Goal: Task Accomplishment & Management: Manage account settings

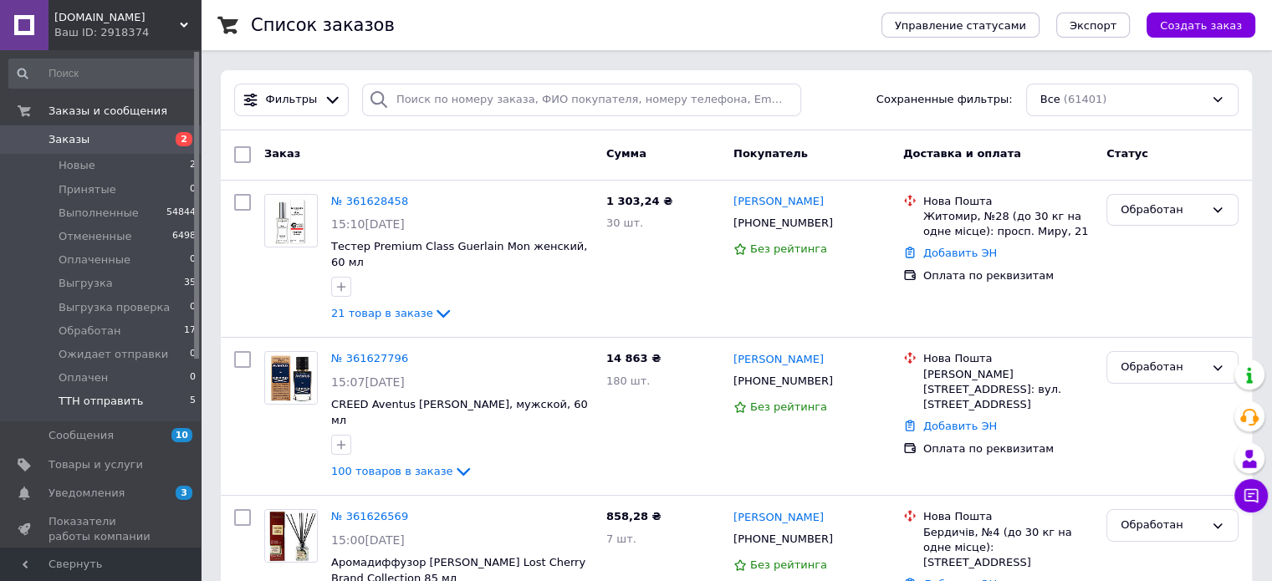
click at [120, 404] on span "ТТН отправить" at bounding box center [101, 401] width 84 height 15
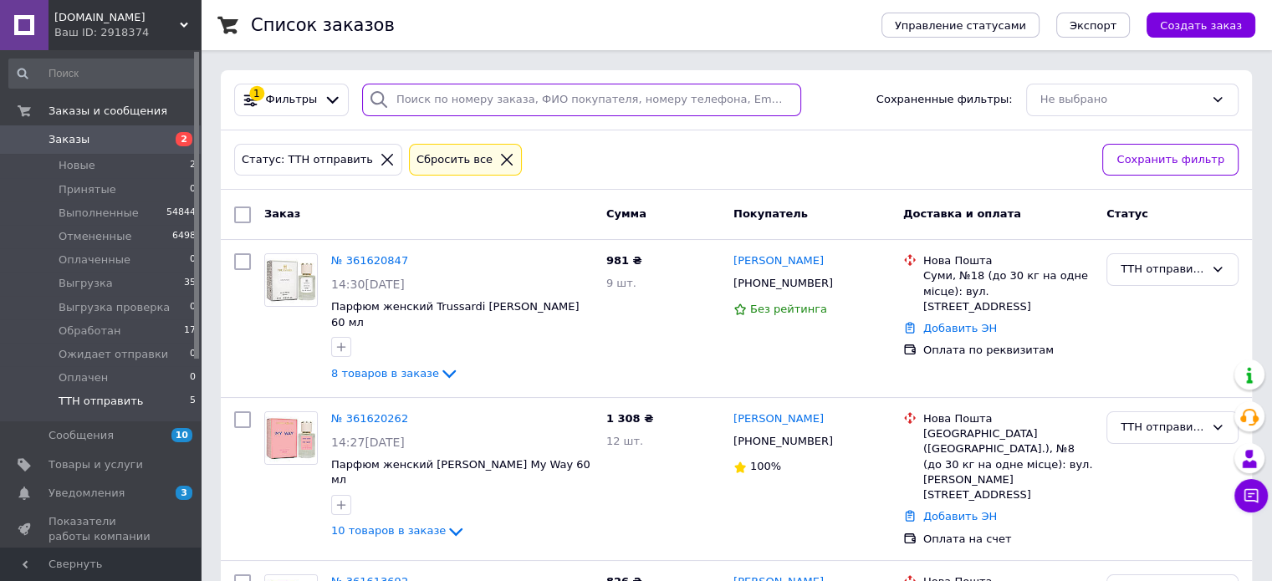
click at [432, 97] on input "search" at bounding box center [581, 100] width 439 height 33
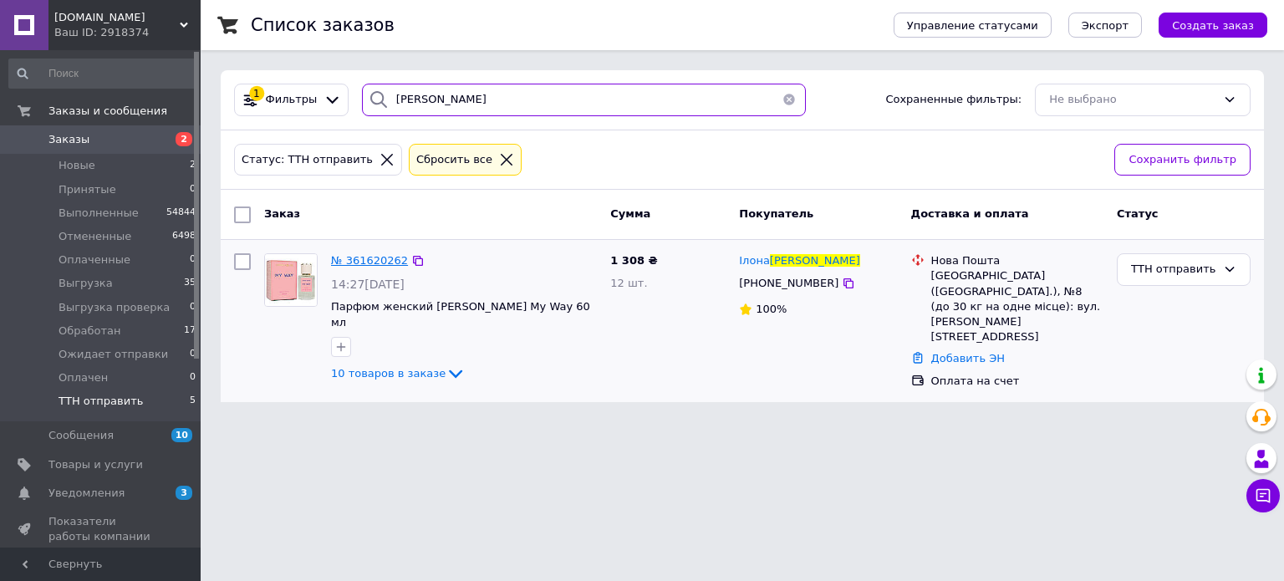
type input "ШАБАНОВА"
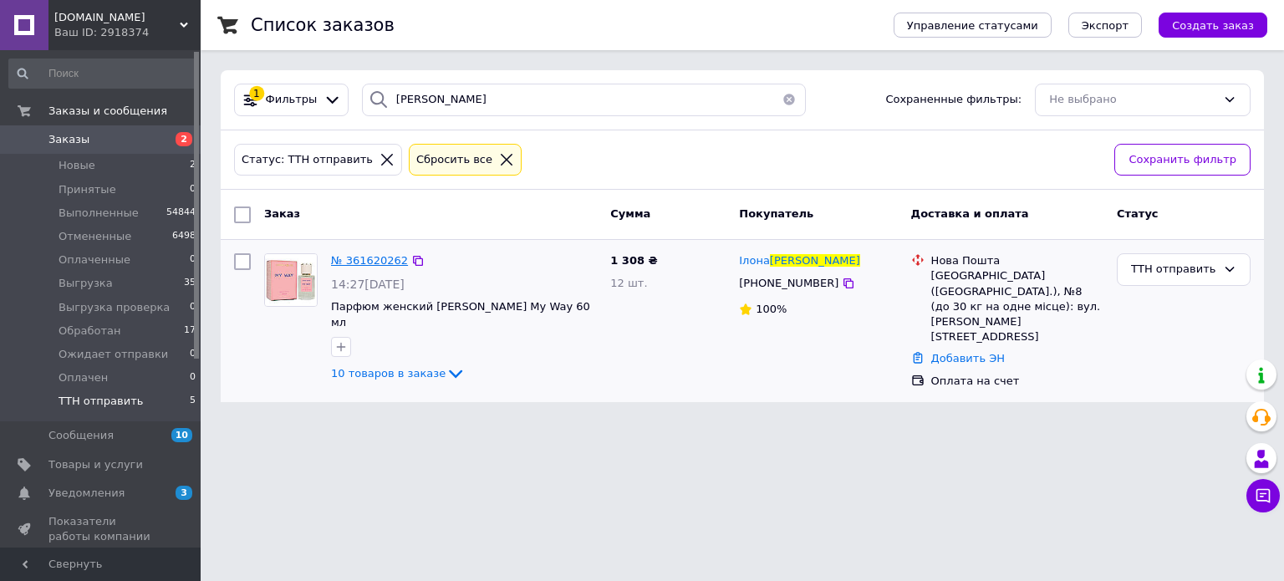
click at [374, 260] on span "№ 361620262" at bounding box center [369, 260] width 77 height 13
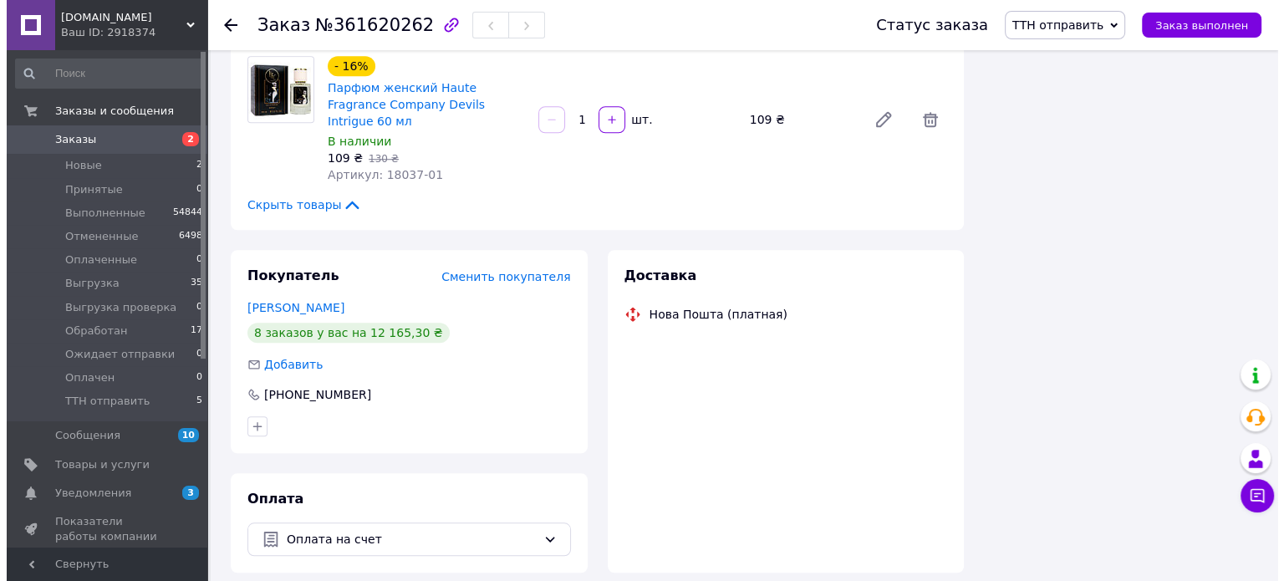
scroll to position [1282, 0]
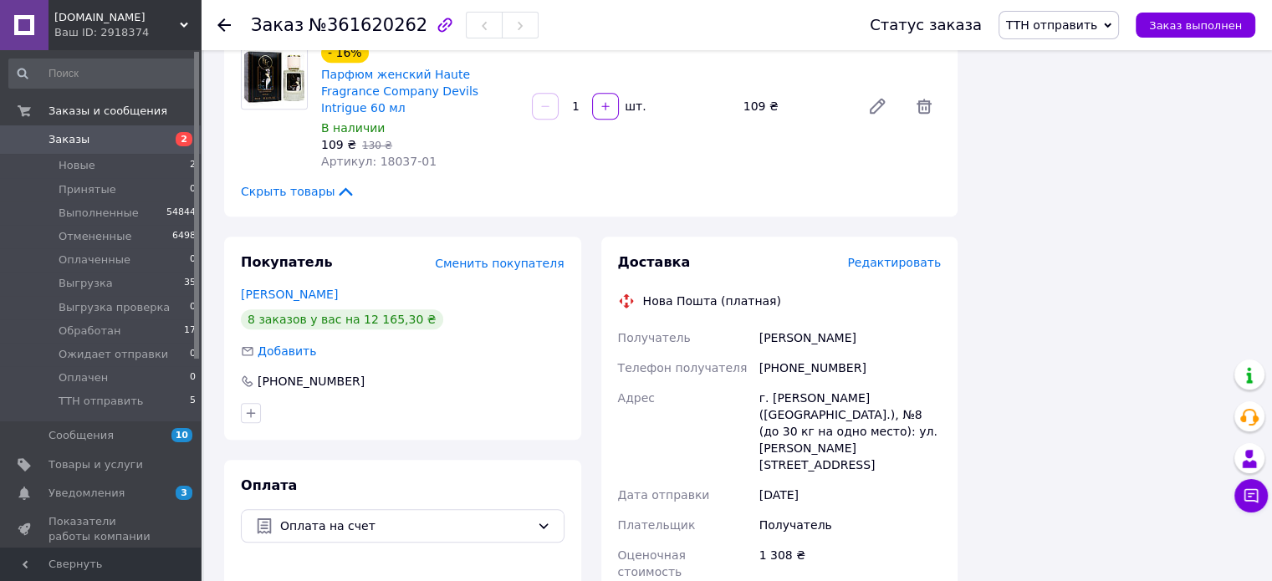
click at [931, 256] on span "Редактировать" at bounding box center [894, 262] width 94 height 13
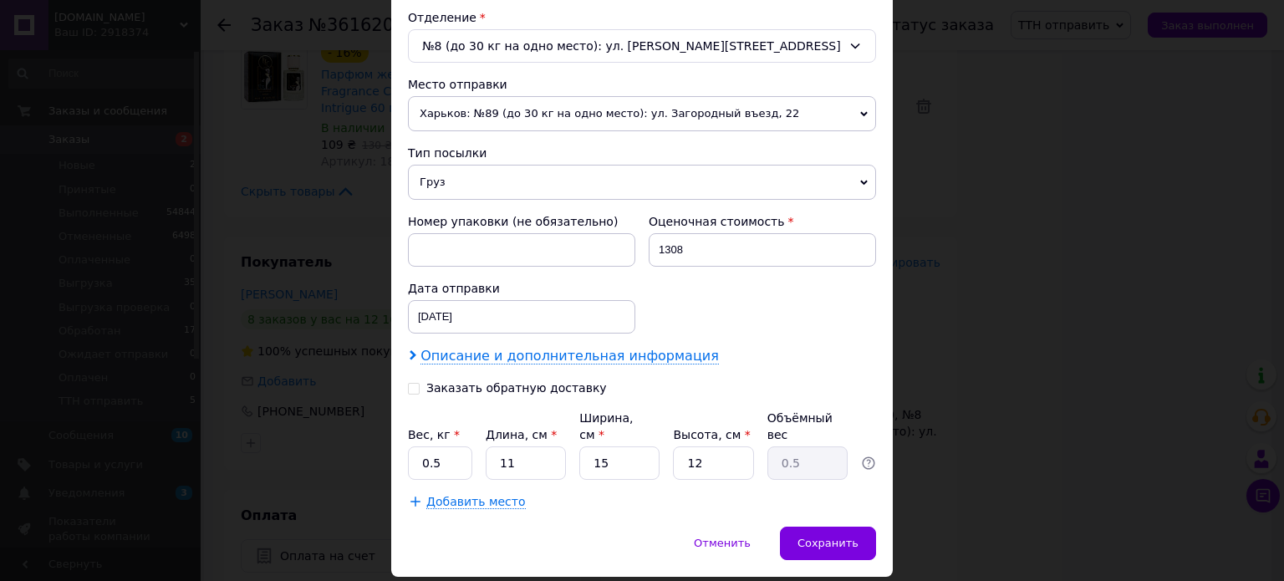
scroll to position [554, 0]
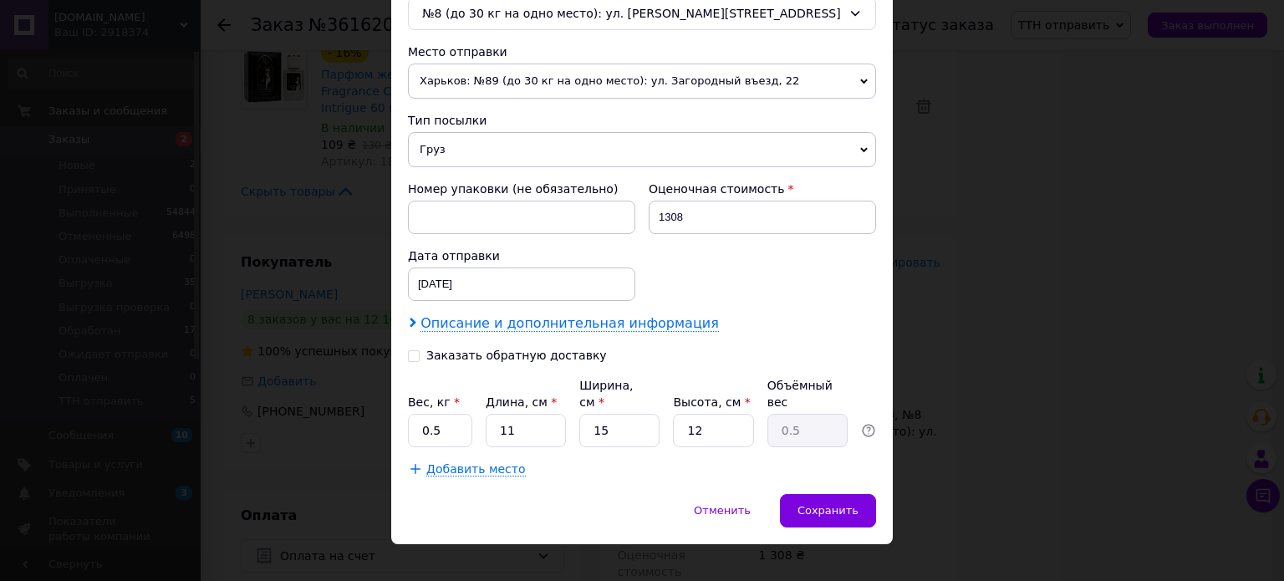
click at [504, 315] on span "Описание и дополнительная информация" at bounding box center [570, 323] width 299 height 17
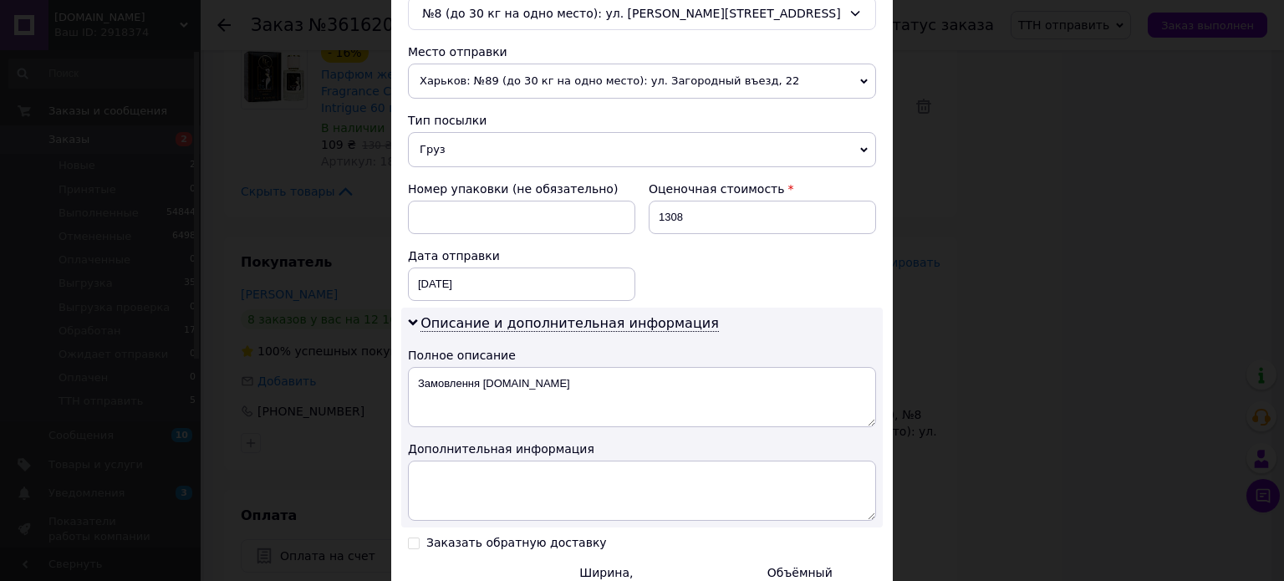
click at [488, 455] on div "Описание и дополнительная информация Полное описание Замовлення Prom.ua Дополни…" at bounding box center [642, 418] width 482 height 220
click at [486, 473] on textarea at bounding box center [642, 491] width 468 height 60
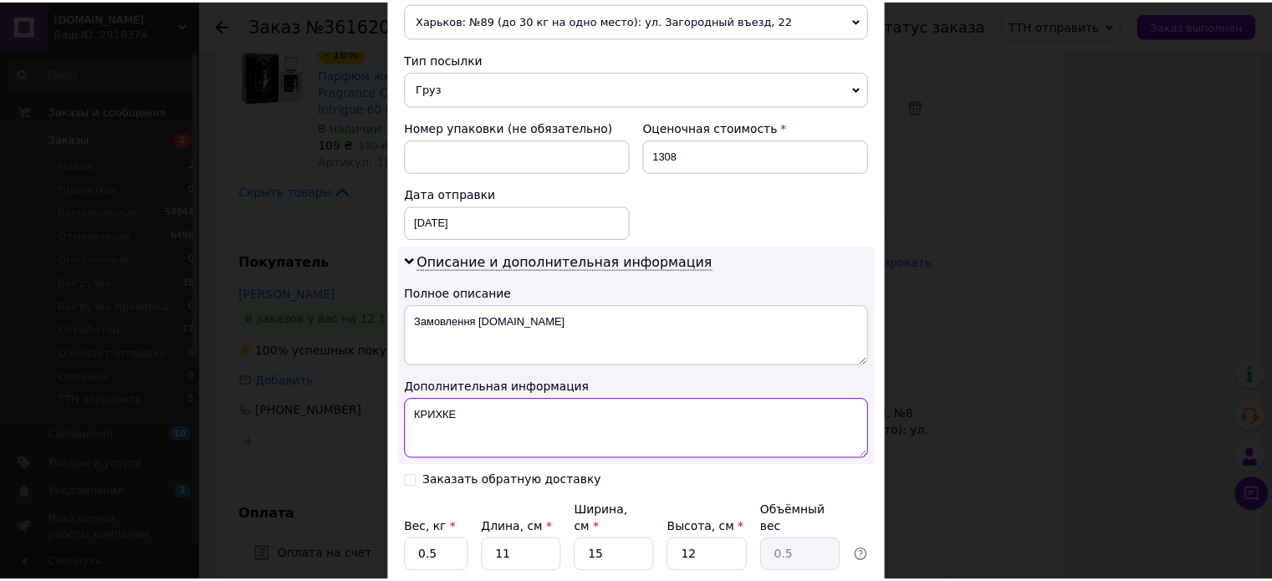
scroll to position [741, 0]
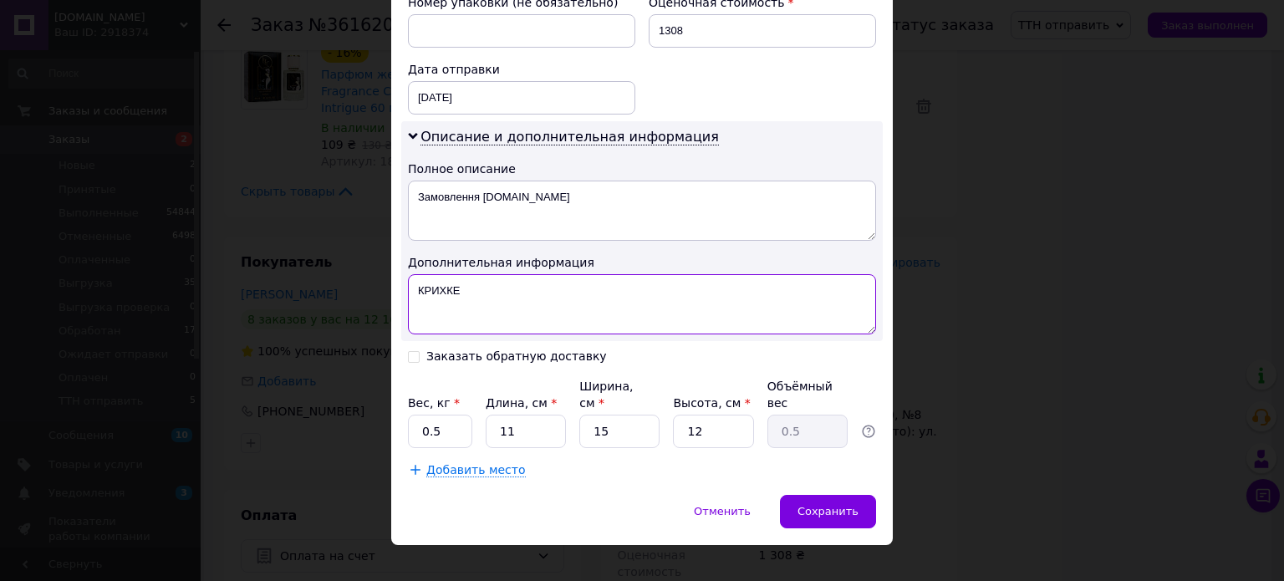
type textarea "КРИХКЕ"
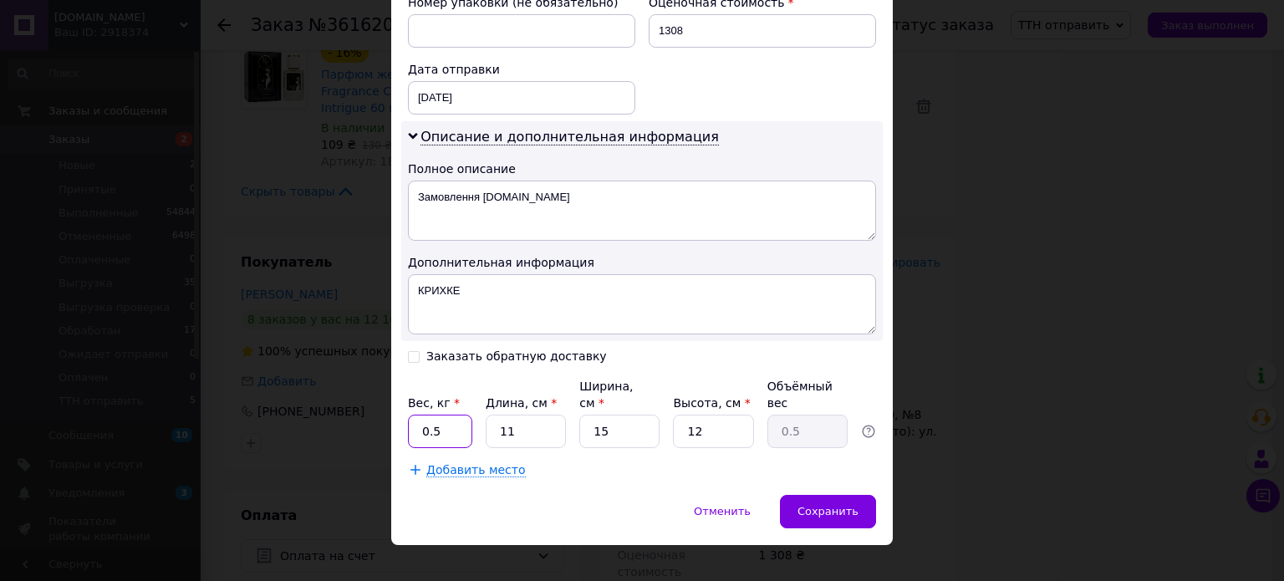
click at [452, 415] on input "0.5" at bounding box center [440, 431] width 64 height 33
type input "0"
type input "2.8"
click at [538, 415] on input "11" at bounding box center [526, 431] width 80 height 33
type input "1"
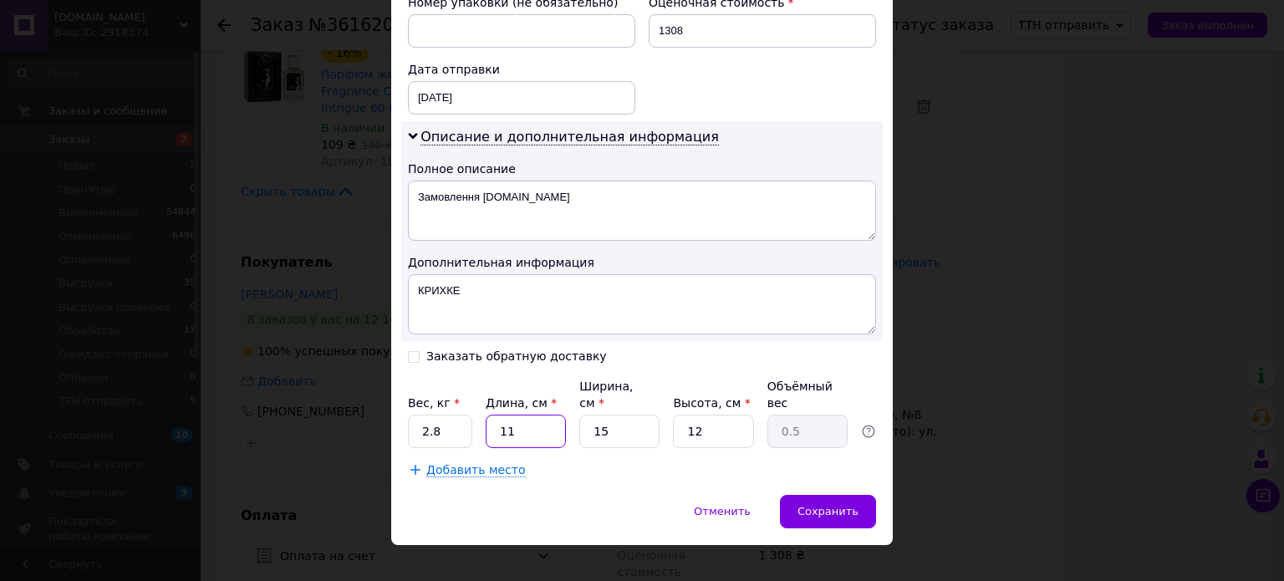
type input "0.1"
type input "2"
type input "0.1"
type input "22"
type input "0.99"
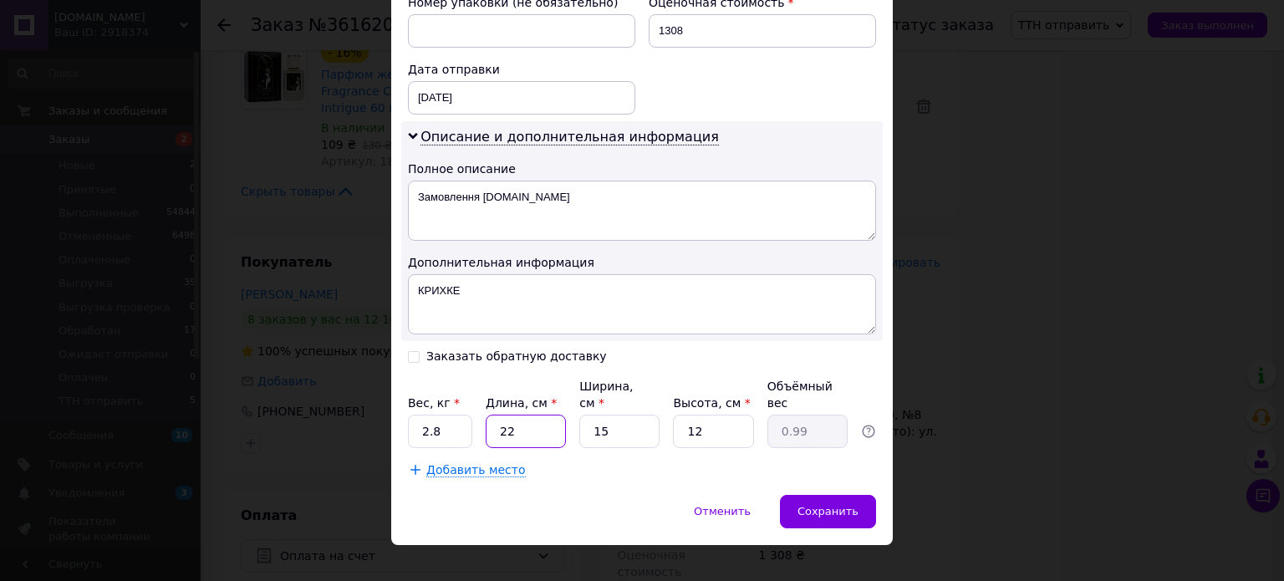
type input "22"
click at [624, 421] on input "15" at bounding box center [620, 431] width 80 height 33
type input "1"
type input "0.1"
type input "17"
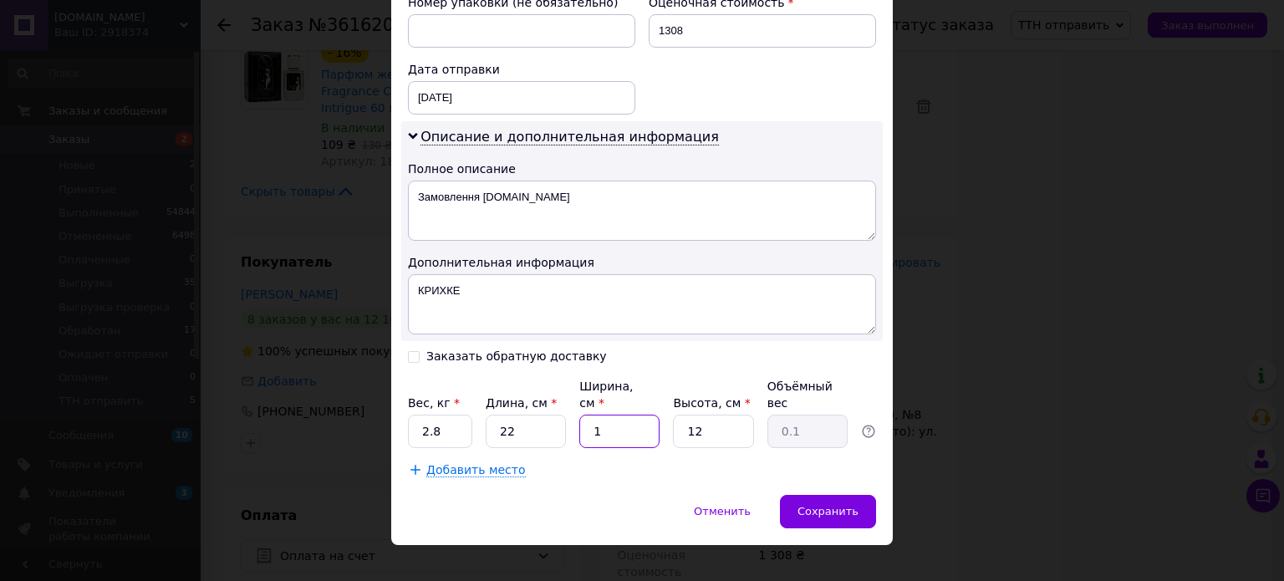
type input "1.12"
type input "17"
click at [693, 415] on input "12" at bounding box center [713, 431] width 80 height 33
type input "2"
type input "0.19"
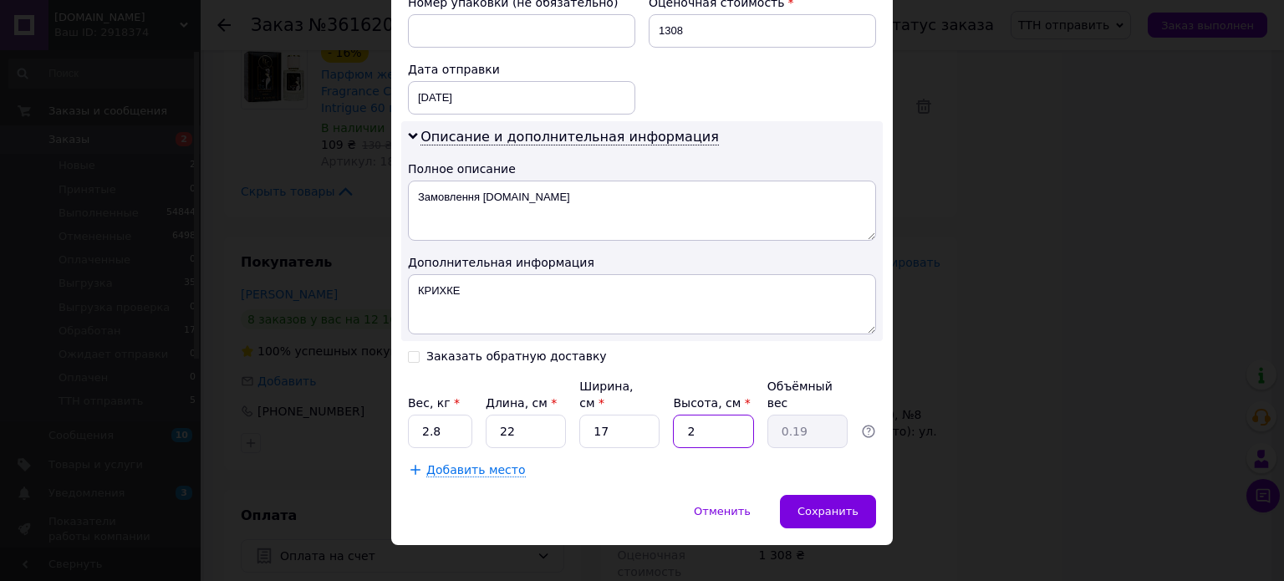
type input "22"
type input "2.06"
type input "22"
click at [828, 495] on div "Сохранить" at bounding box center [828, 511] width 96 height 33
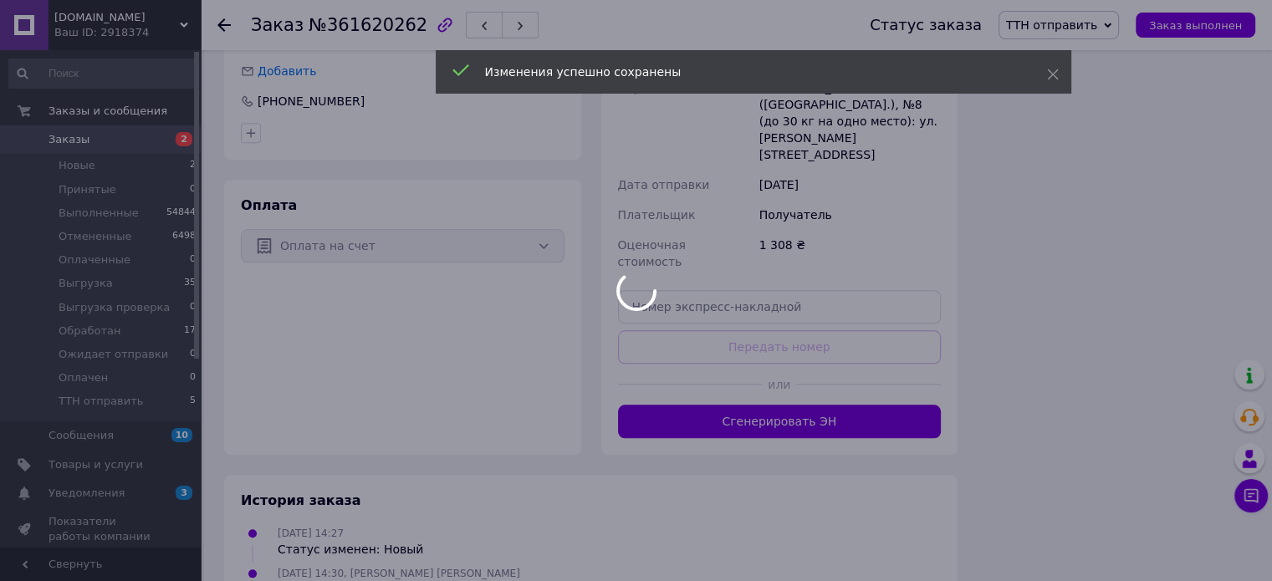
scroll to position [1616, 0]
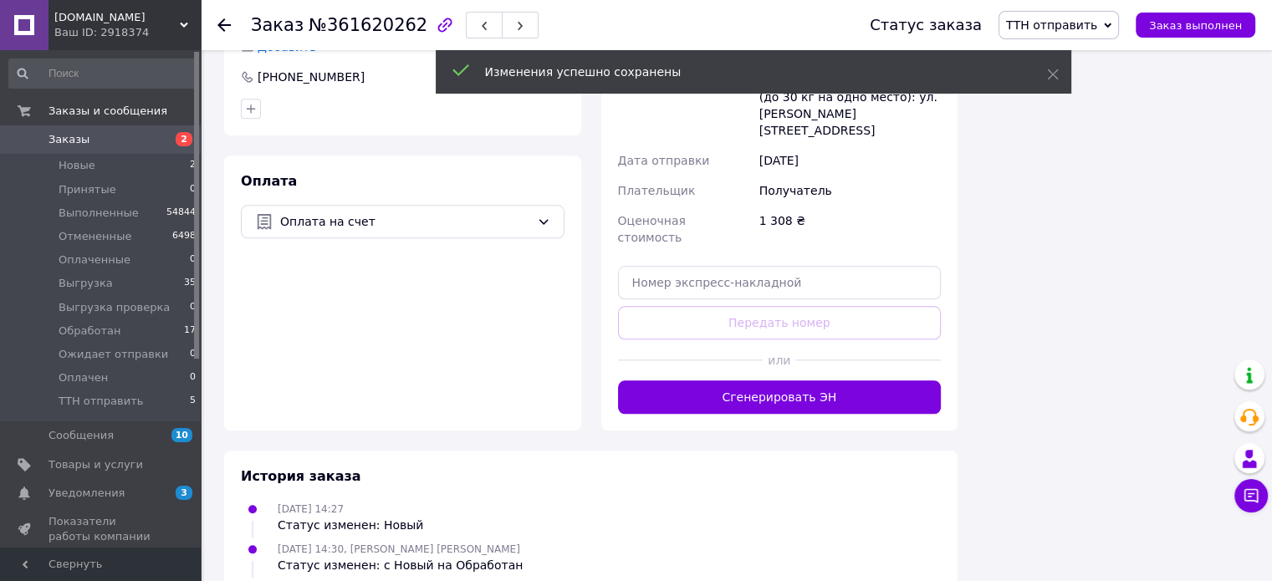
click at [816, 380] on button "Сгенерировать ЭН" at bounding box center [780, 396] width 324 height 33
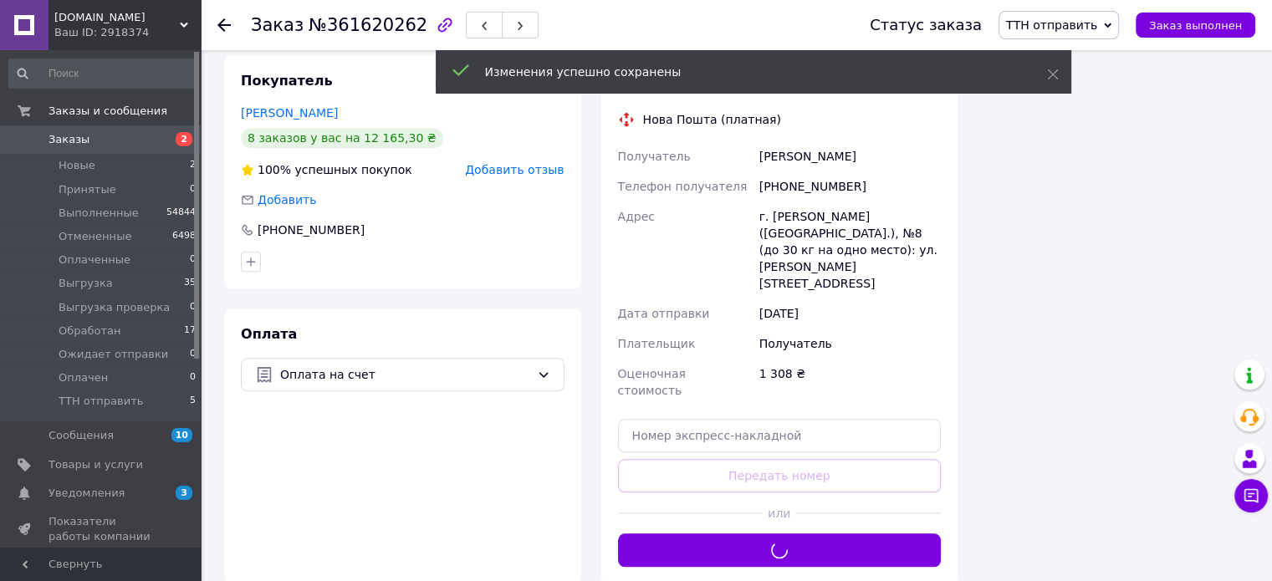
scroll to position [1394, 0]
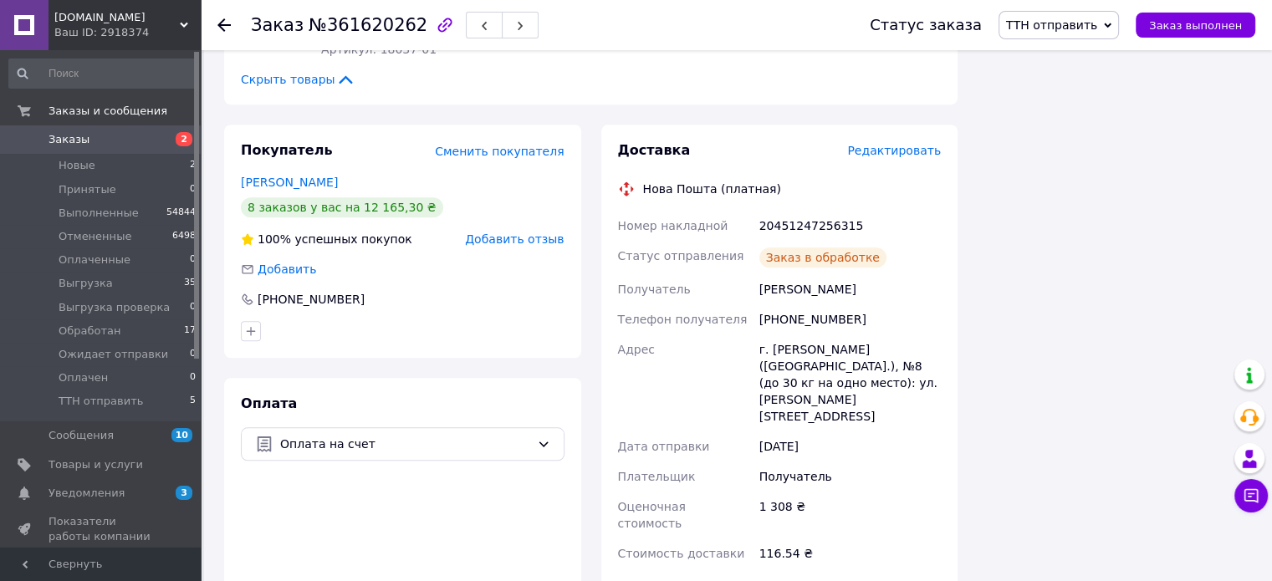
click at [1111, 26] on span "ТТН отправить" at bounding box center [1058, 25] width 120 height 28
click at [1097, 153] on li "Выгрузка" at bounding box center [1063, 158] width 128 height 25
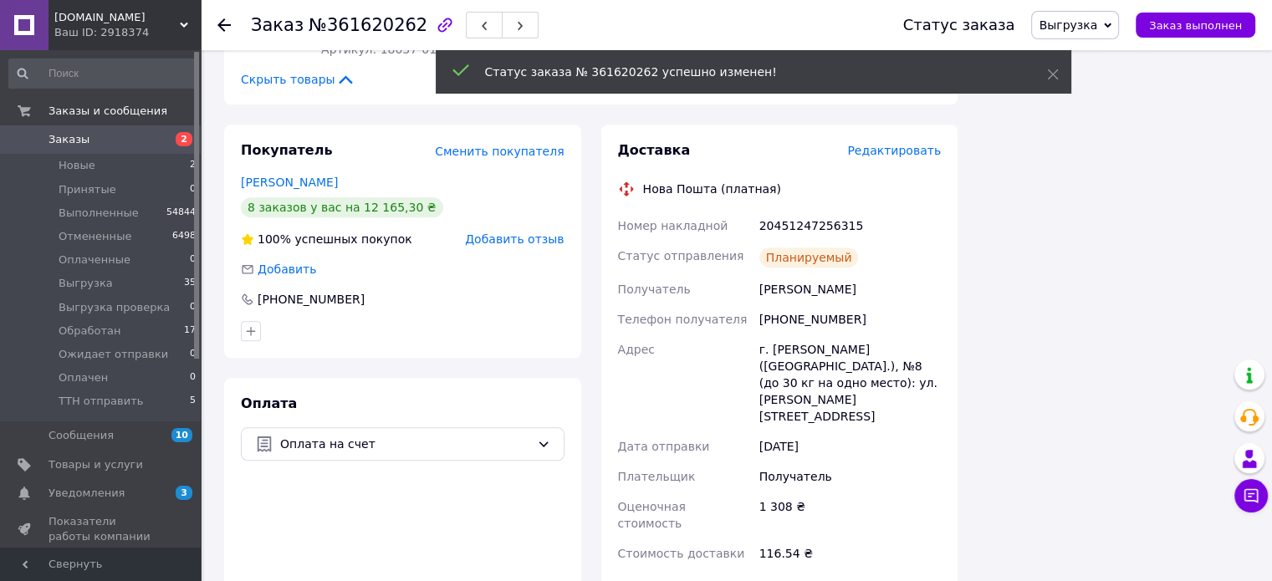
click at [227, 27] on icon at bounding box center [223, 24] width 13 height 13
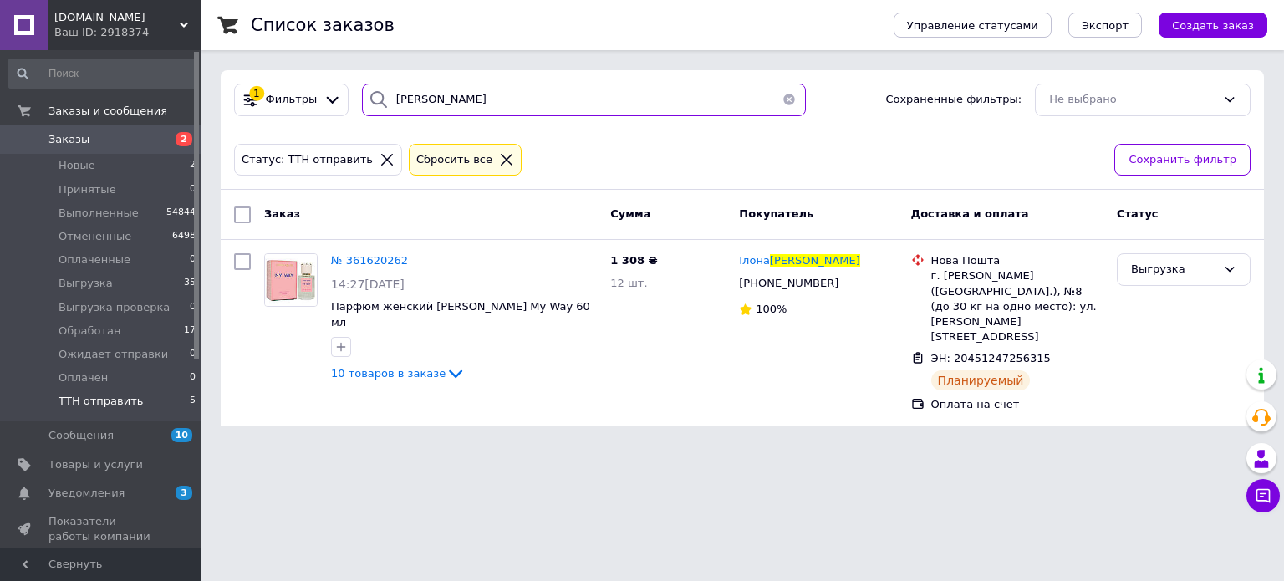
drag, startPoint x: 495, startPoint y: 93, endPoint x: 355, endPoint y: 84, distance: 139.9
click at [362, 84] on div "ШАБАНОВА" at bounding box center [584, 100] width 445 height 33
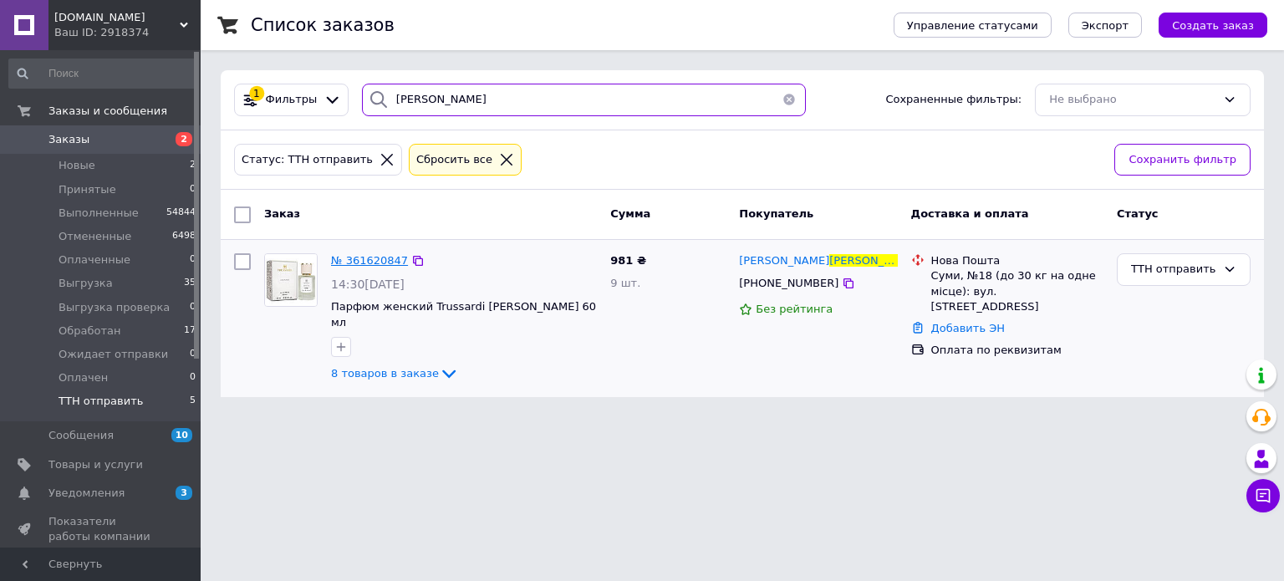
type input "НЕГРЕБА"
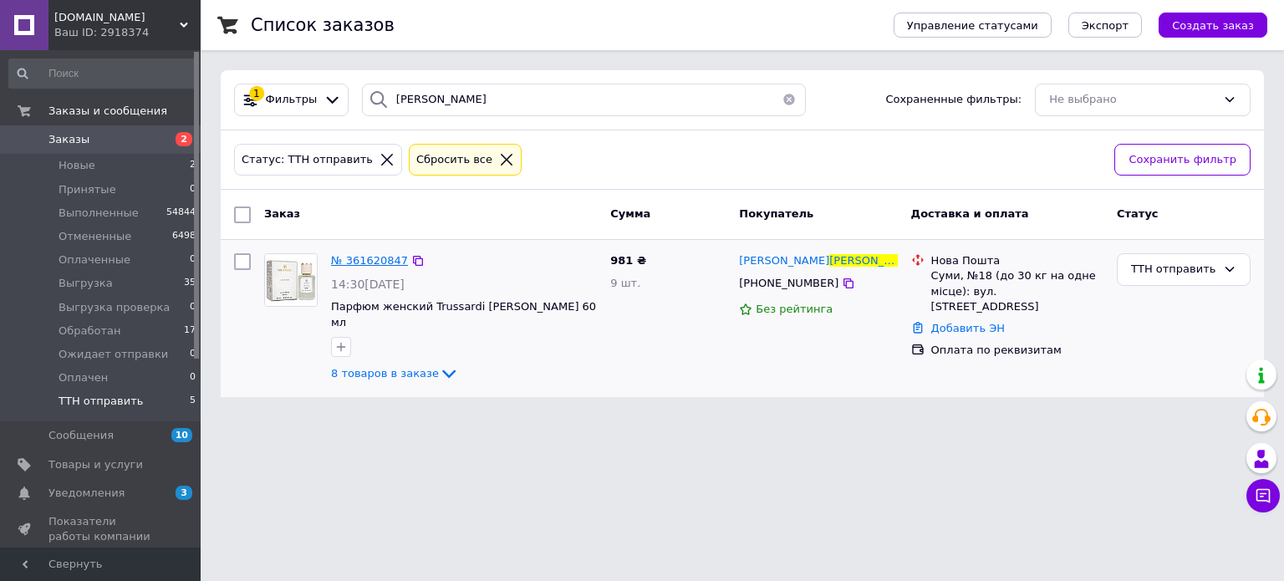
click at [351, 254] on span "№ 361620847" at bounding box center [369, 260] width 77 height 13
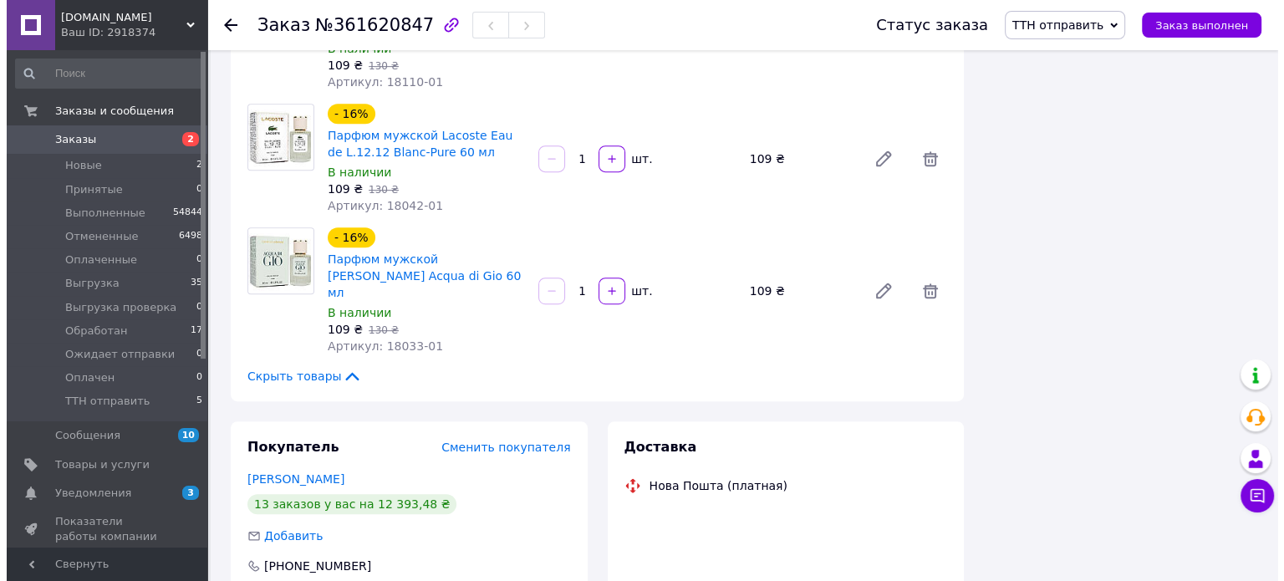
scroll to position [979, 0]
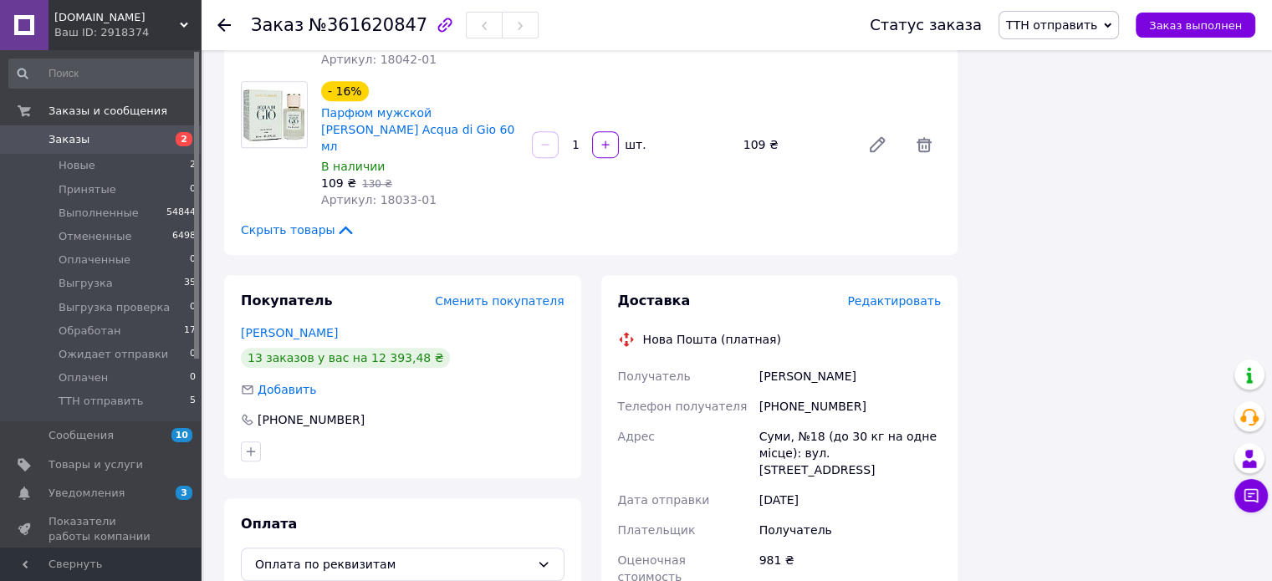
click at [901, 294] on span "Редактировать" at bounding box center [894, 300] width 94 height 13
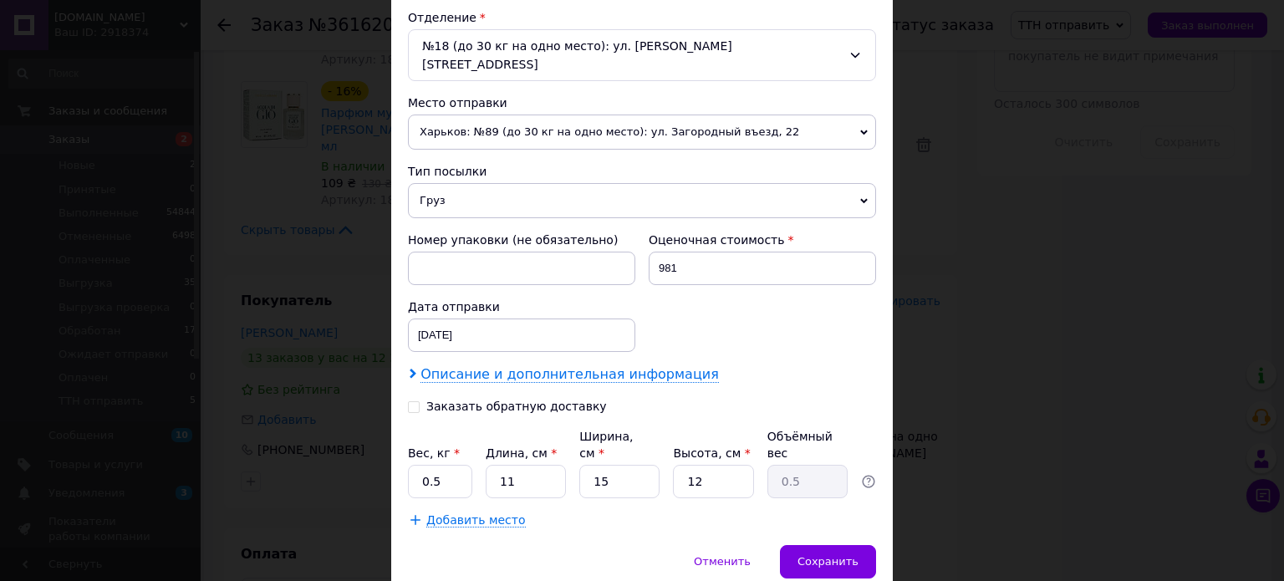
scroll to position [554, 0]
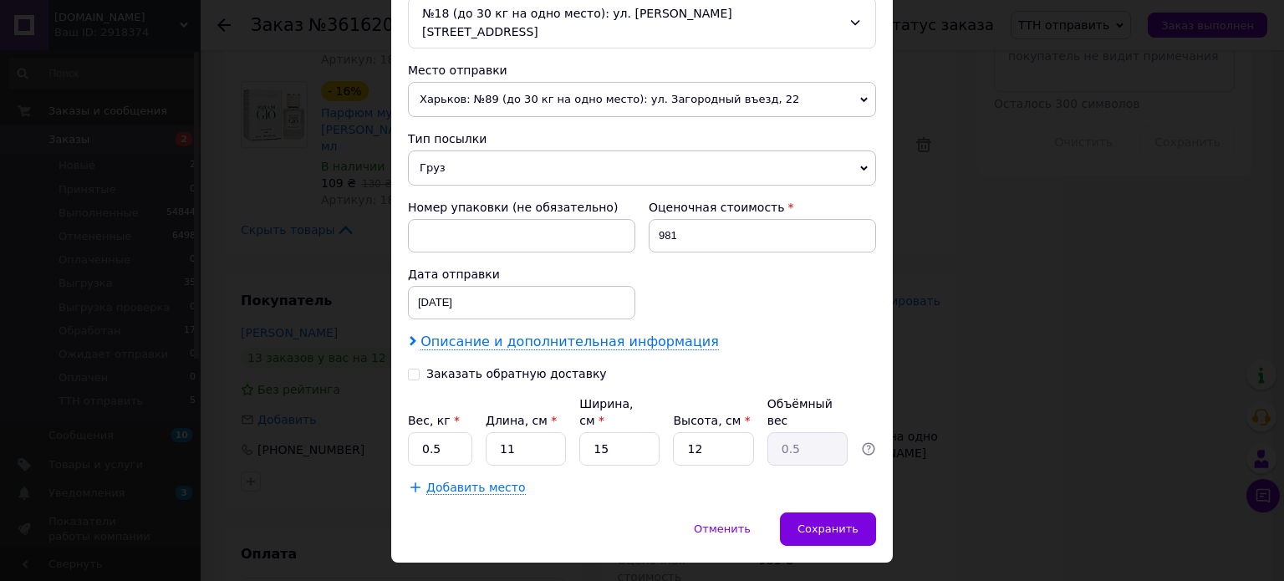
click at [509, 334] on span "Описание и дополнительная информация" at bounding box center [570, 342] width 299 height 17
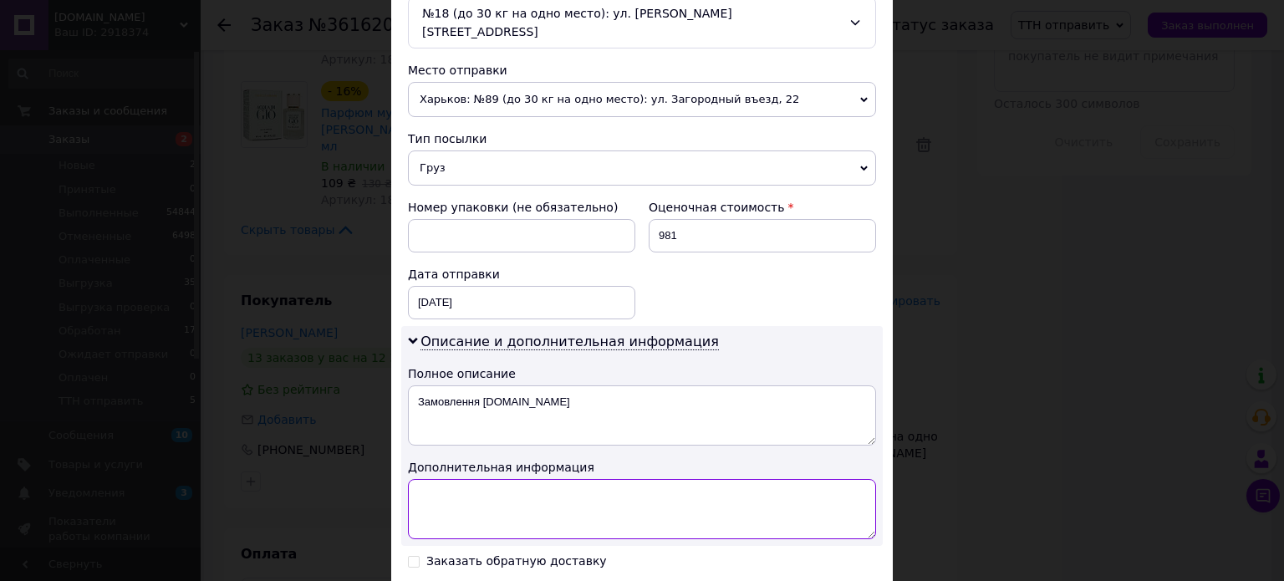
click at [468, 479] on textarea at bounding box center [642, 509] width 468 height 60
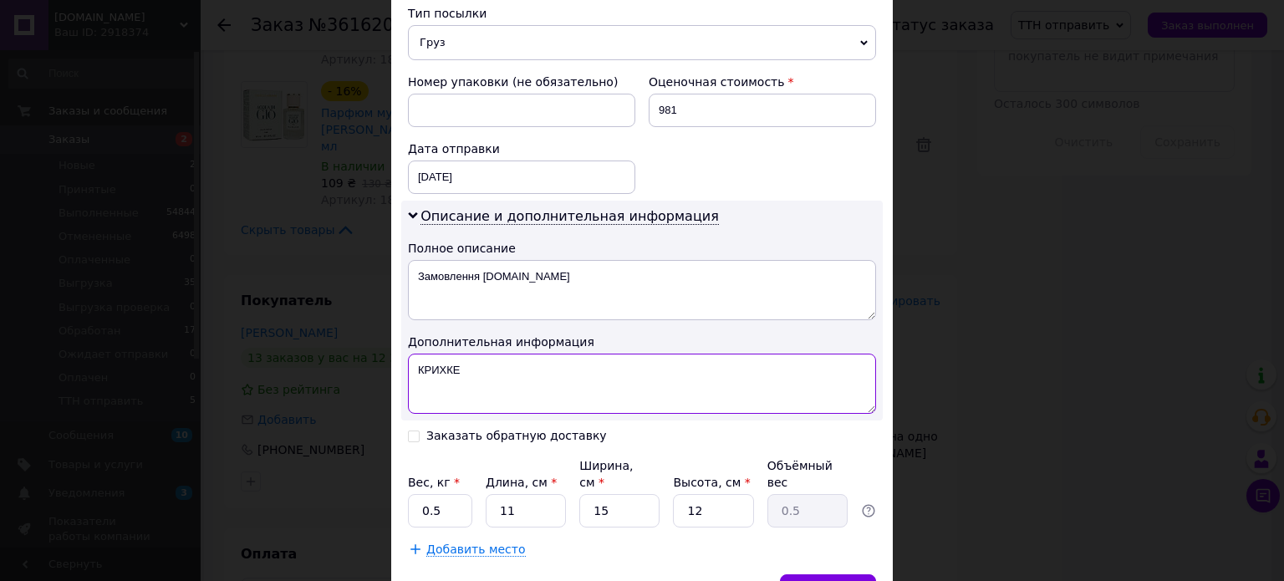
scroll to position [741, 0]
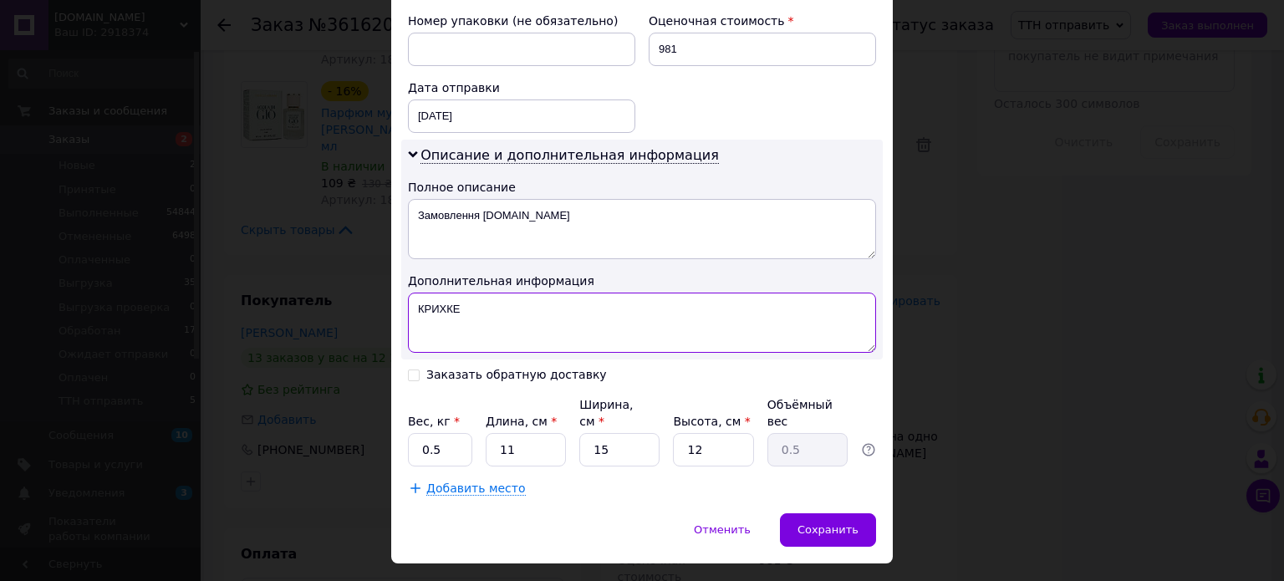
type textarea "КРИХКЕ"
click at [436, 433] on input "0.5" at bounding box center [440, 449] width 64 height 33
type input "0"
type input "2.1"
click at [532, 433] on input "11" at bounding box center [526, 449] width 80 height 33
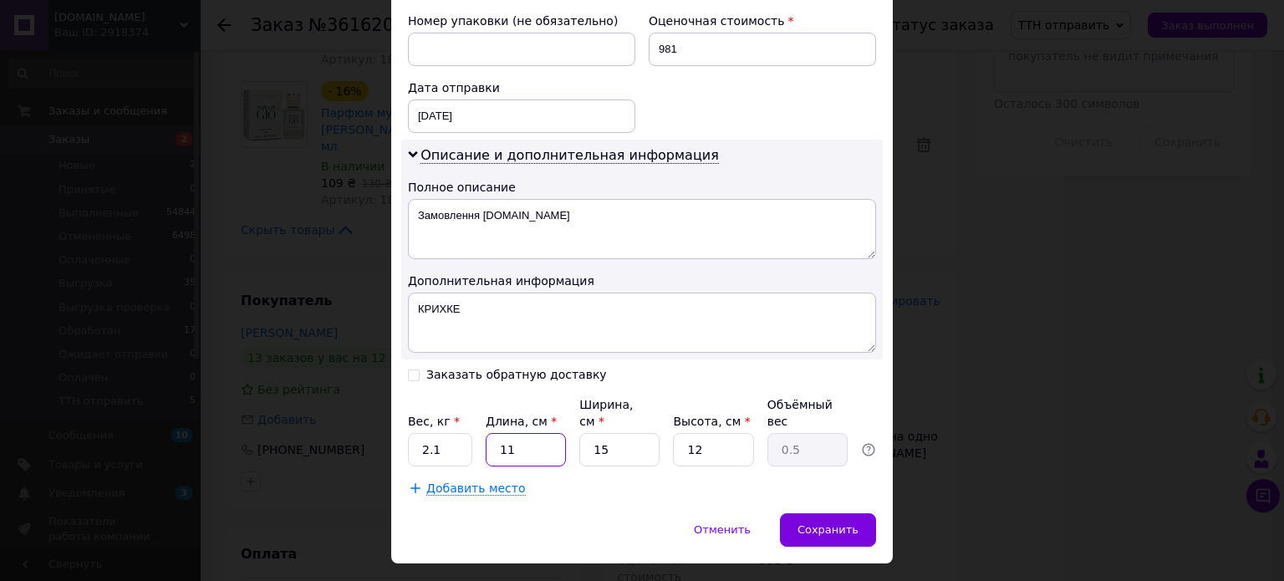
type input "1"
type input "0.1"
type input "10"
type input "0.45"
type input "10"
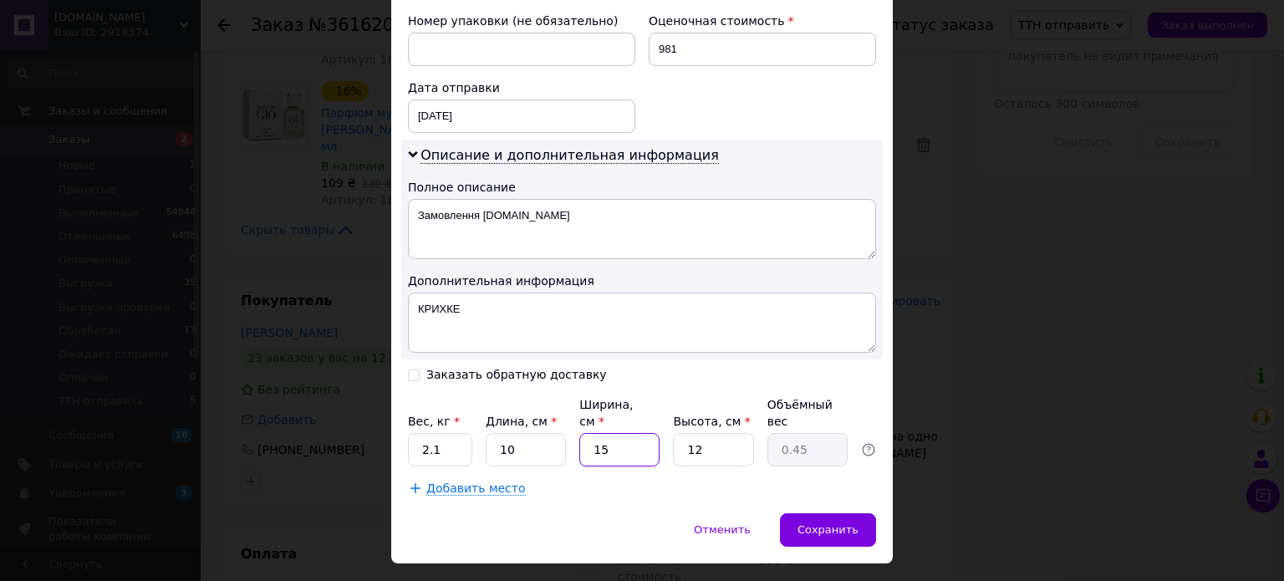
click at [596, 433] on input "15" at bounding box center [620, 449] width 80 height 33
click at [626, 433] on input "15" at bounding box center [620, 449] width 80 height 33
type input "1"
type input "0.1"
type input "16"
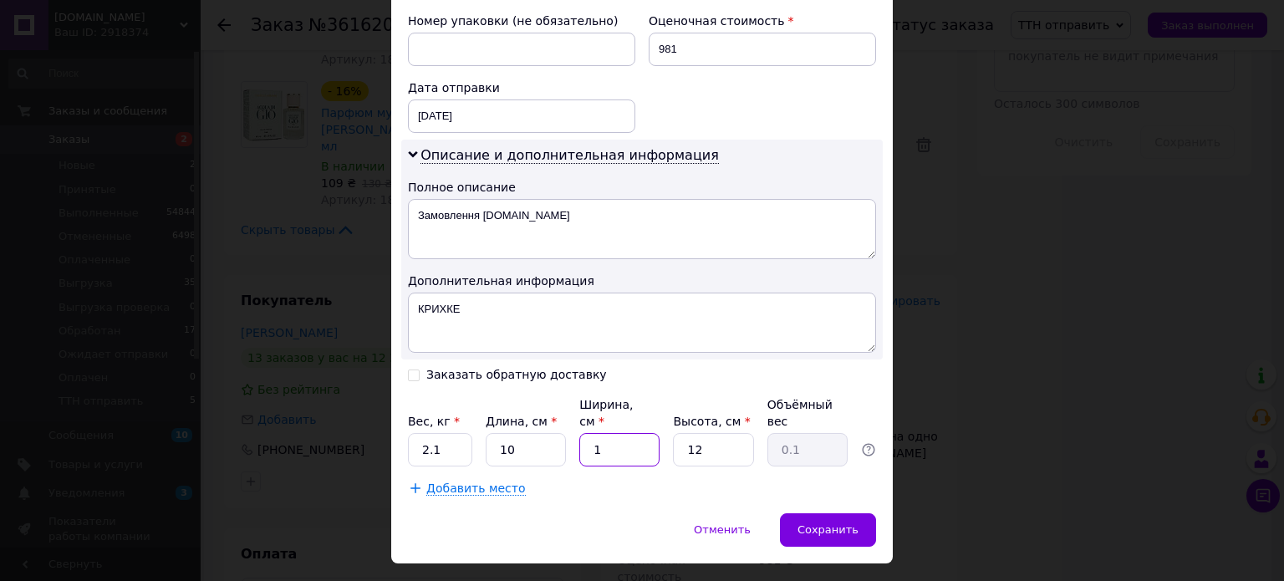
type input "0.48"
type input "16"
click at [702, 433] on input "12" at bounding box center [713, 449] width 80 height 33
type input "1"
type input "0.1"
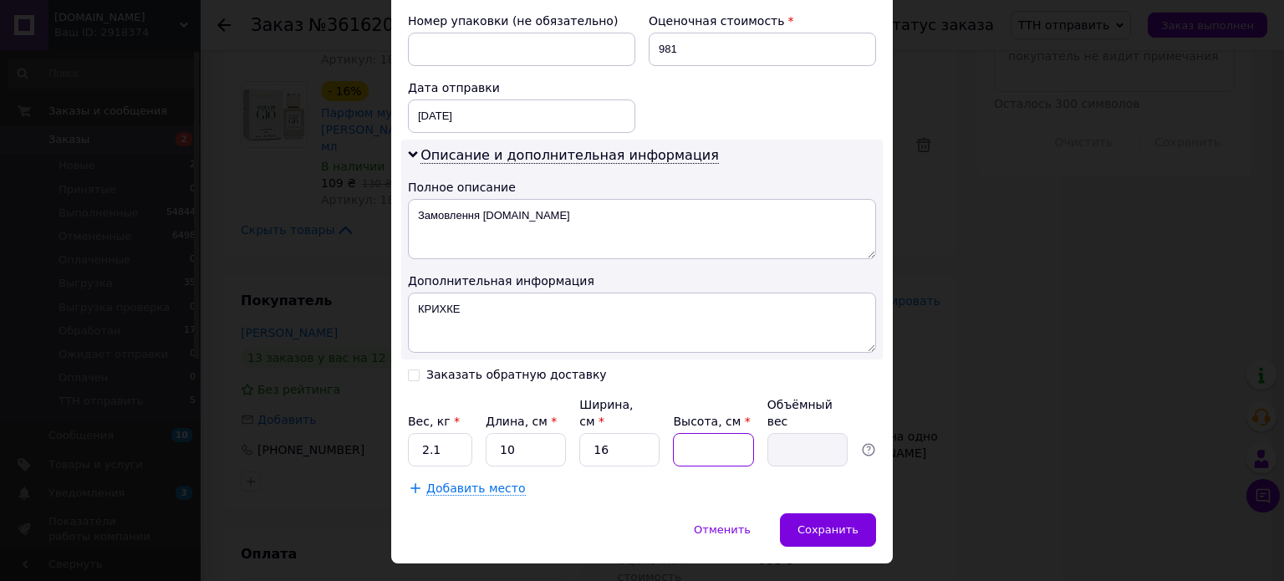
type input "2"
type input "0.1"
type input "21"
type input "0.84"
type input "21"
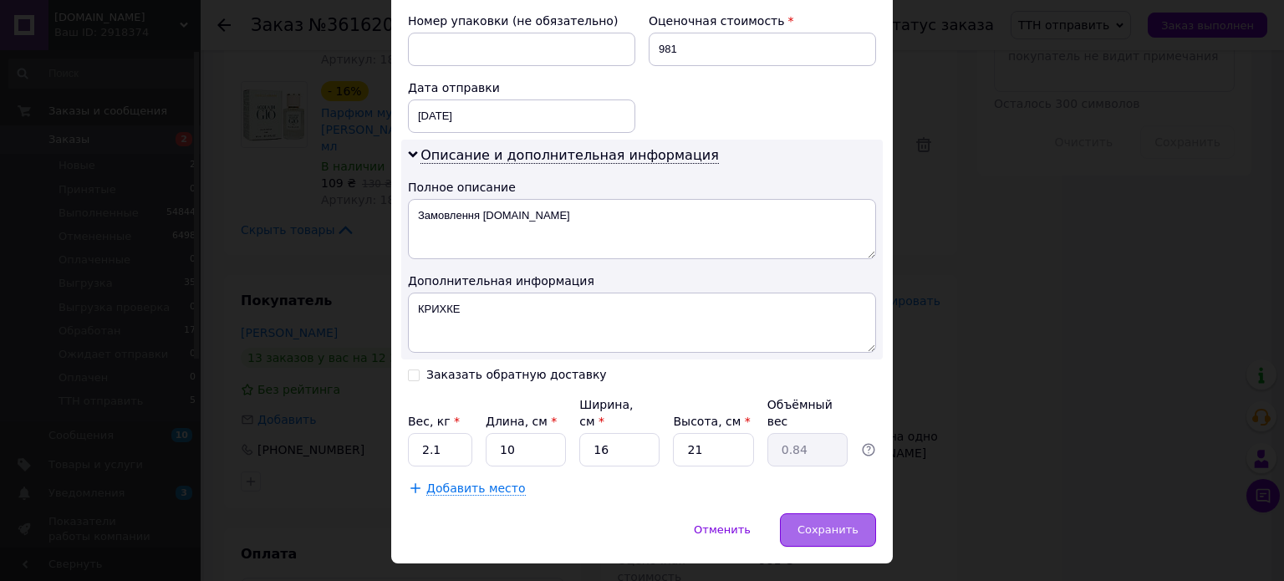
click at [827, 513] on div "Сохранить" at bounding box center [828, 529] width 96 height 33
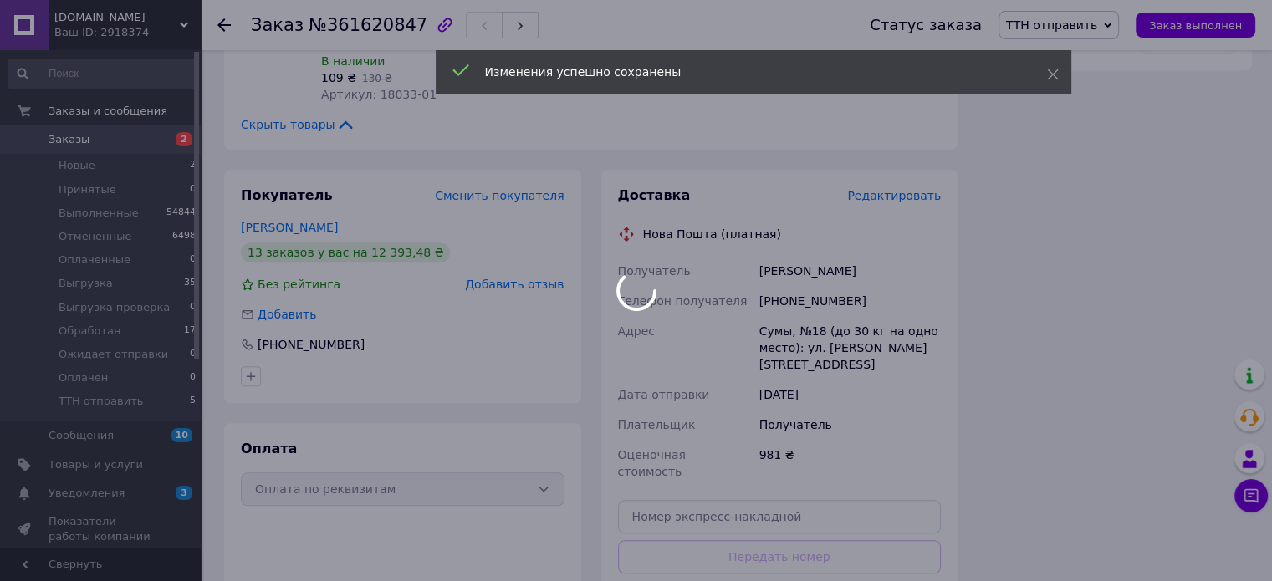
scroll to position [1314, 0]
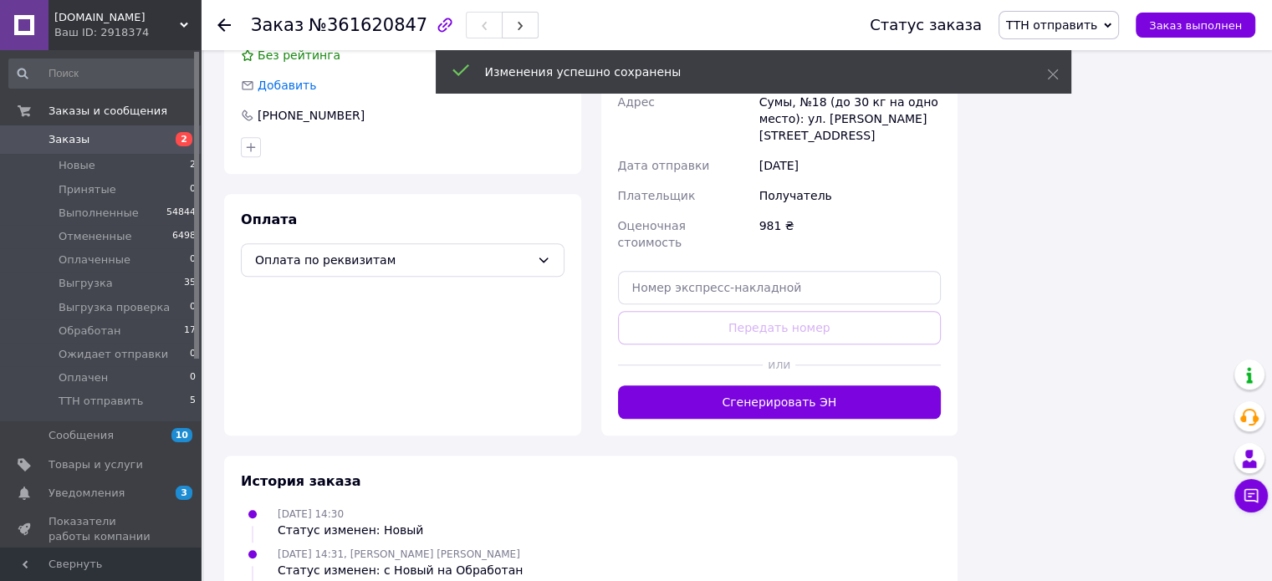
click at [781, 386] on button "Сгенерировать ЭН" at bounding box center [780, 402] width 324 height 33
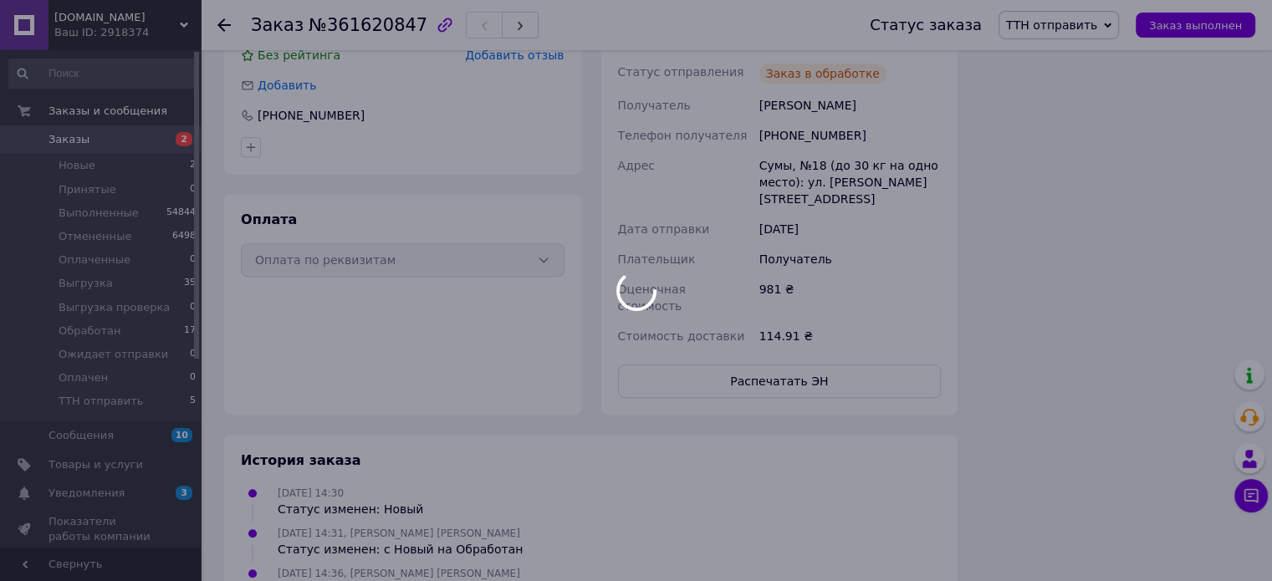
scroll to position [1202, 0]
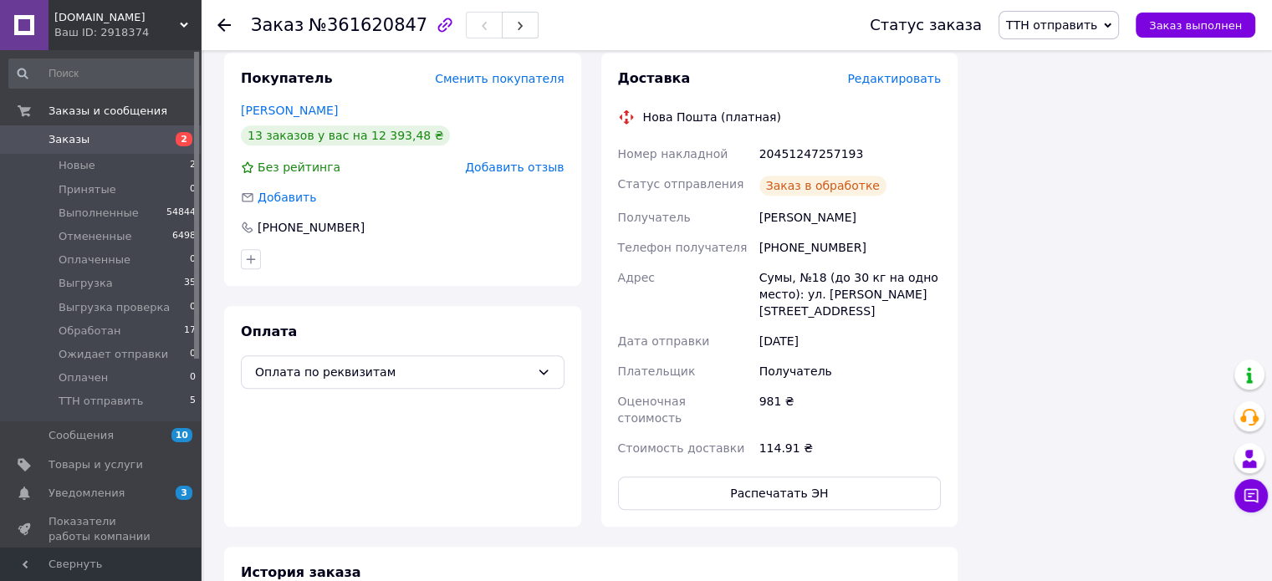
click at [1084, 23] on span "ТТН отправить" at bounding box center [1051, 24] width 91 height 13
click at [1063, 166] on li "Выгрузка" at bounding box center [1063, 158] width 128 height 25
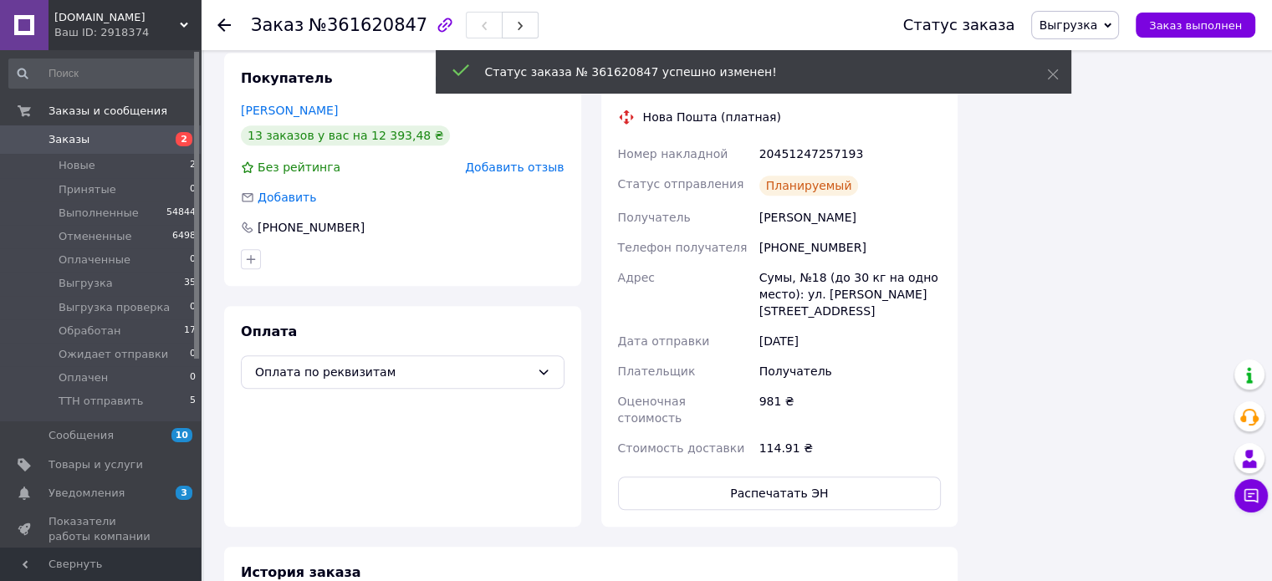
click at [225, 25] on use at bounding box center [223, 24] width 13 height 13
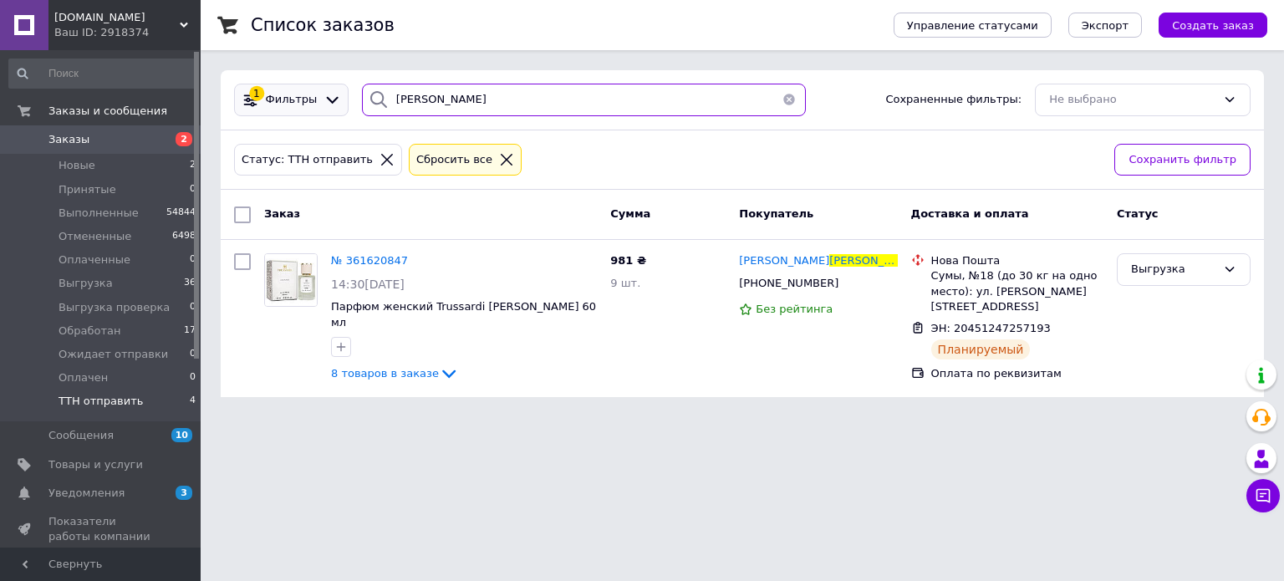
drag, startPoint x: 479, startPoint y: 109, endPoint x: 328, endPoint y: 85, distance: 153.2
click at [334, 85] on div "1 Фильтры НЕГРЕБА Сохраненные фильтры: Не выбрано" at bounding box center [742, 100] width 1030 height 33
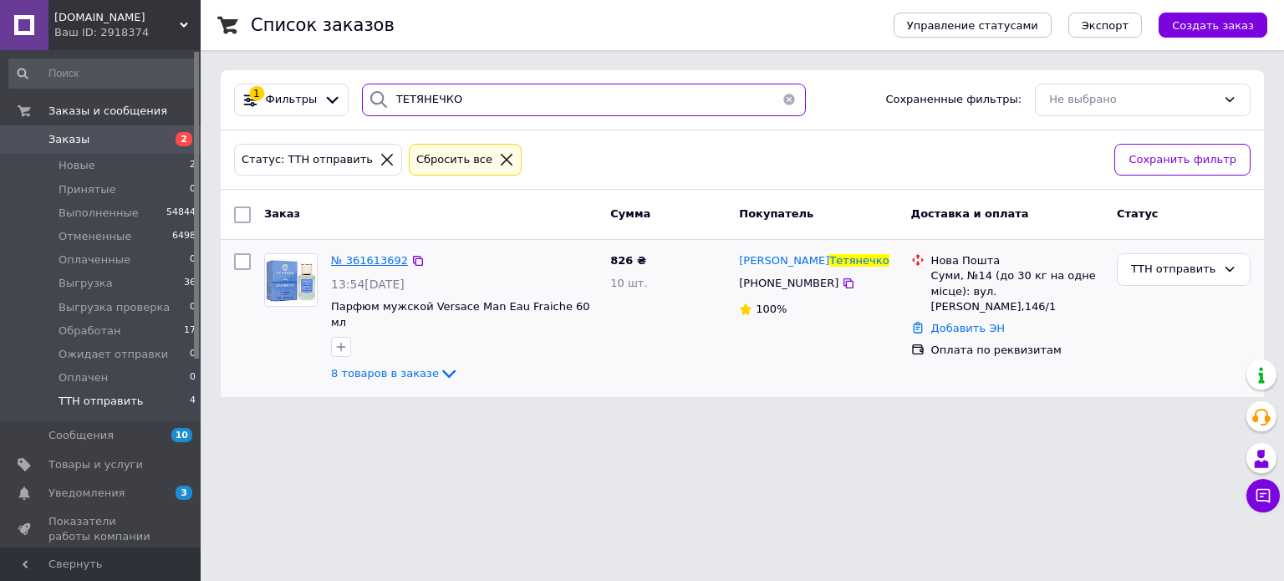
type input "ТЕТЯНЕЧКО"
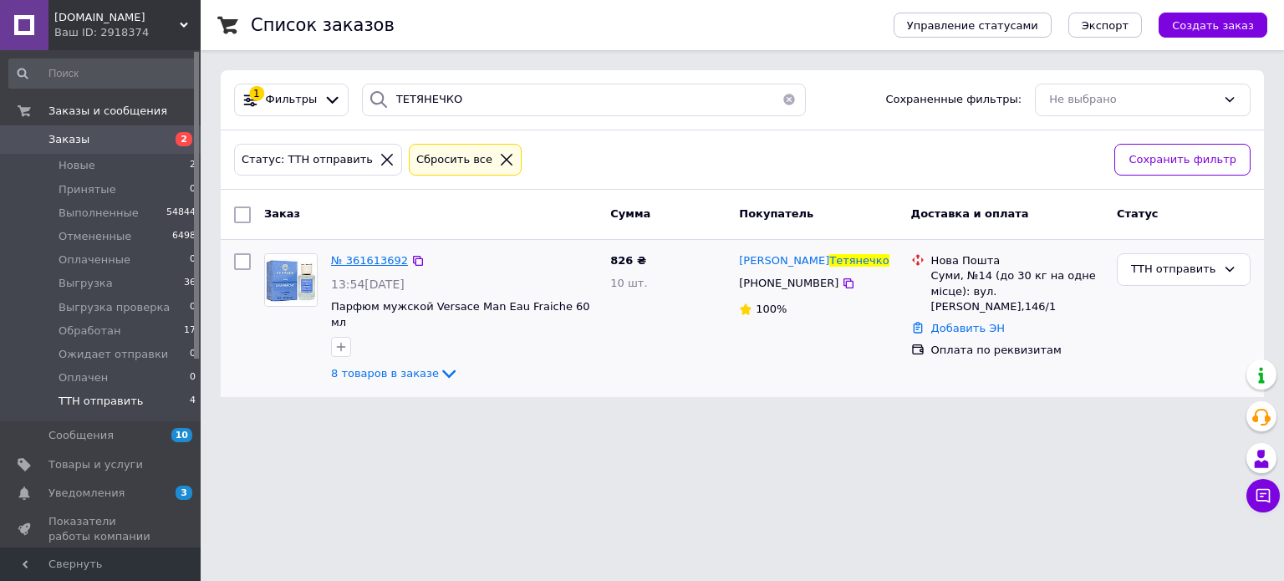
click at [358, 257] on span "№ 361613692" at bounding box center [369, 260] width 77 height 13
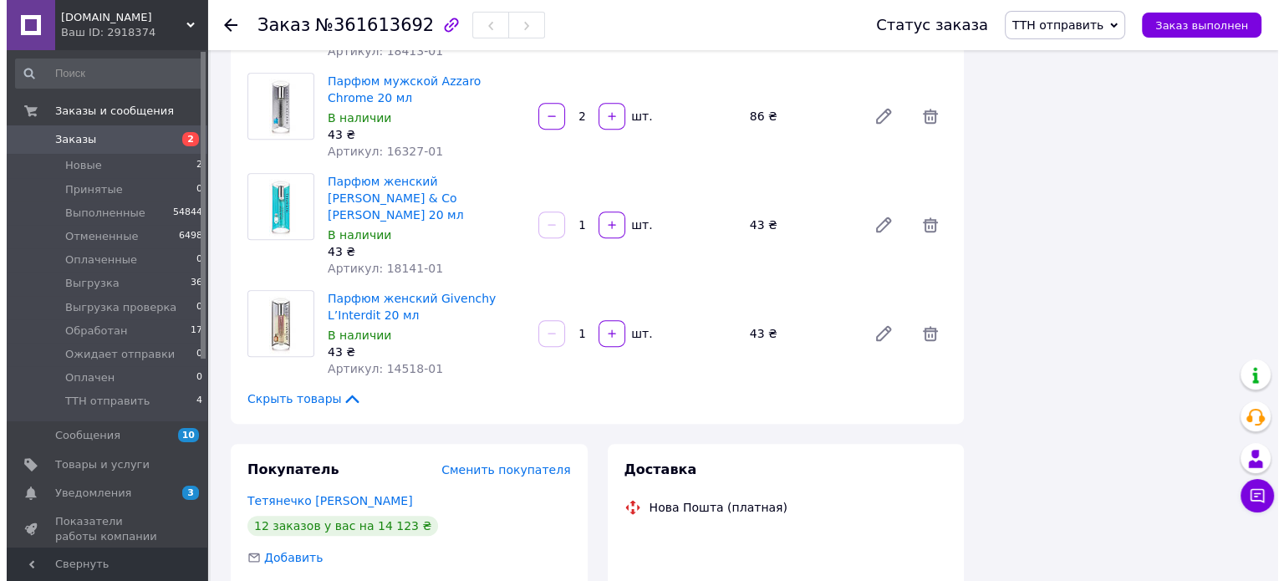
scroll to position [985, 0]
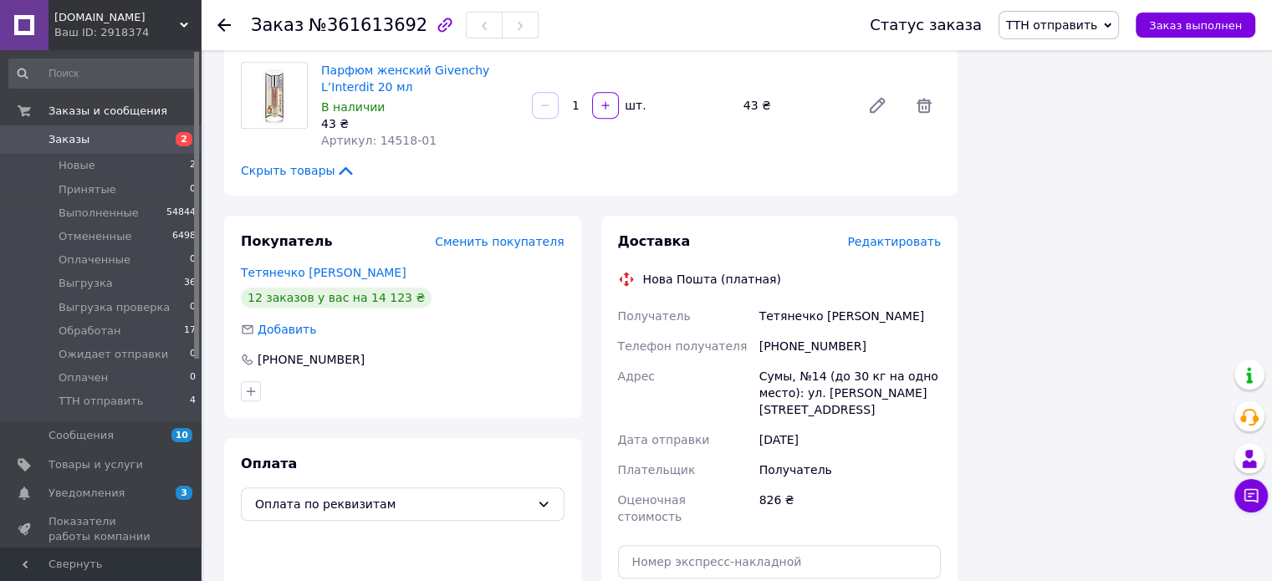
click at [900, 235] on span "Редактировать" at bounding box center [894, 241] width 94 height 13
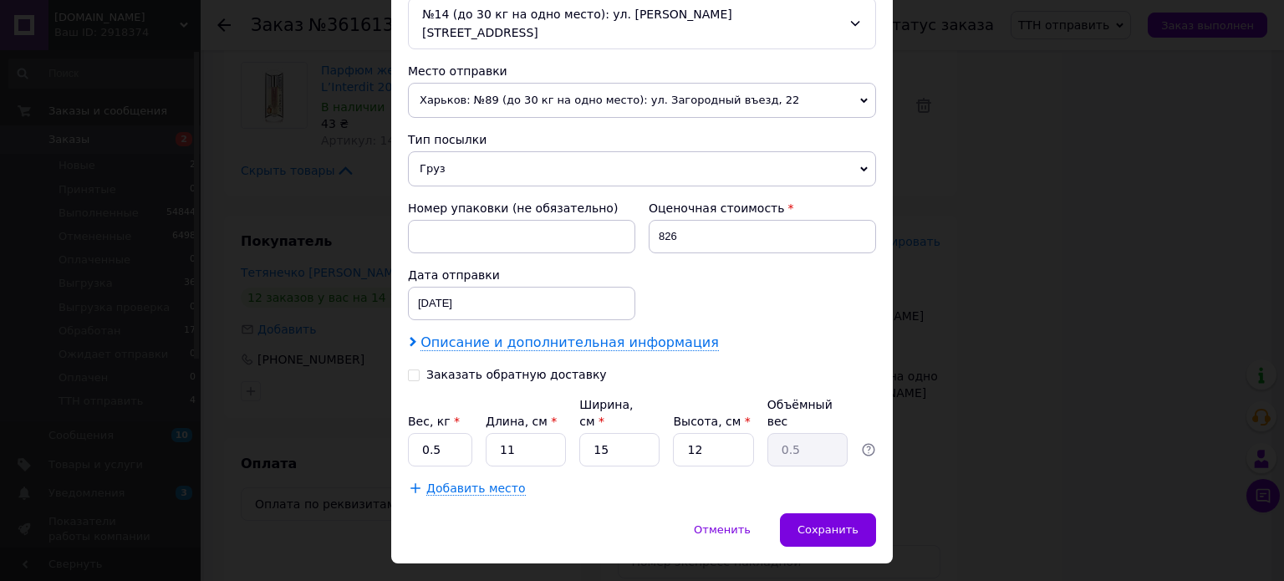
scroll to position [554, 0]
click at [549, 334] on span "Описание и дополнительная информация" at bounding box center [570, 342] width 299 height 17
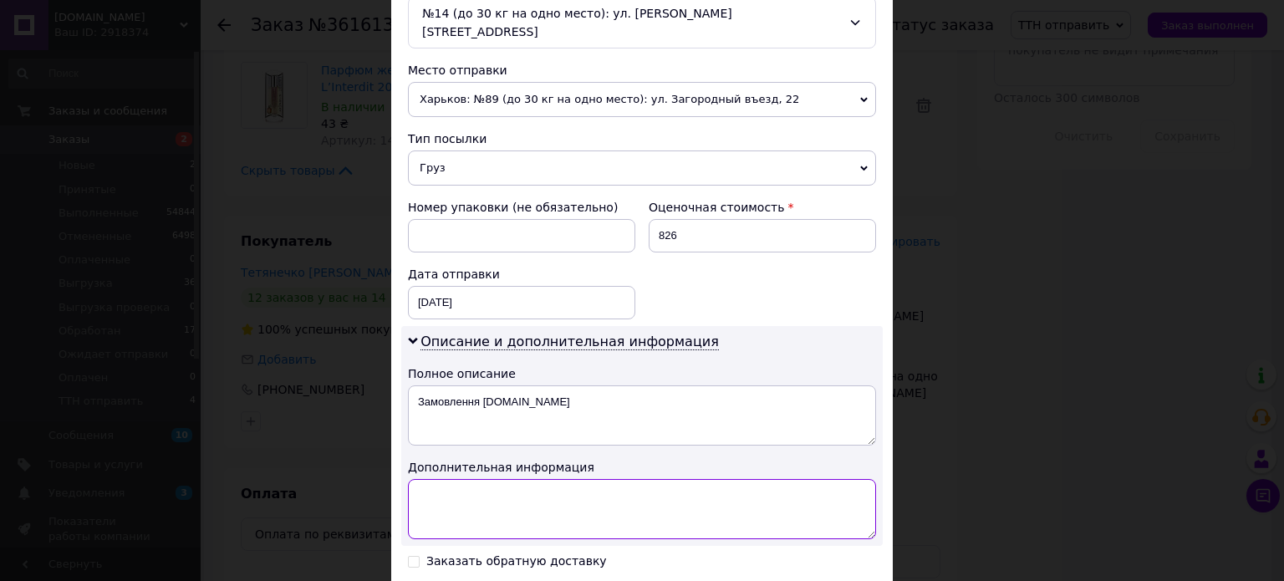
click at [522, 479] on textarea at bounding box center [642, 509] width 468 height 60
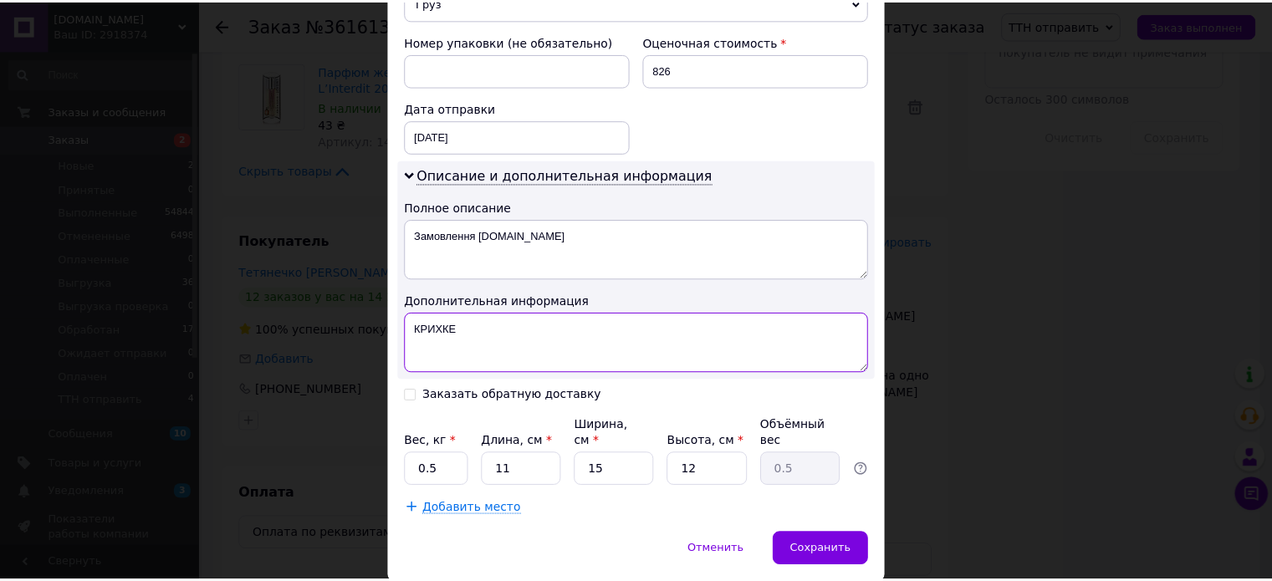
scroll to position [741, 0]
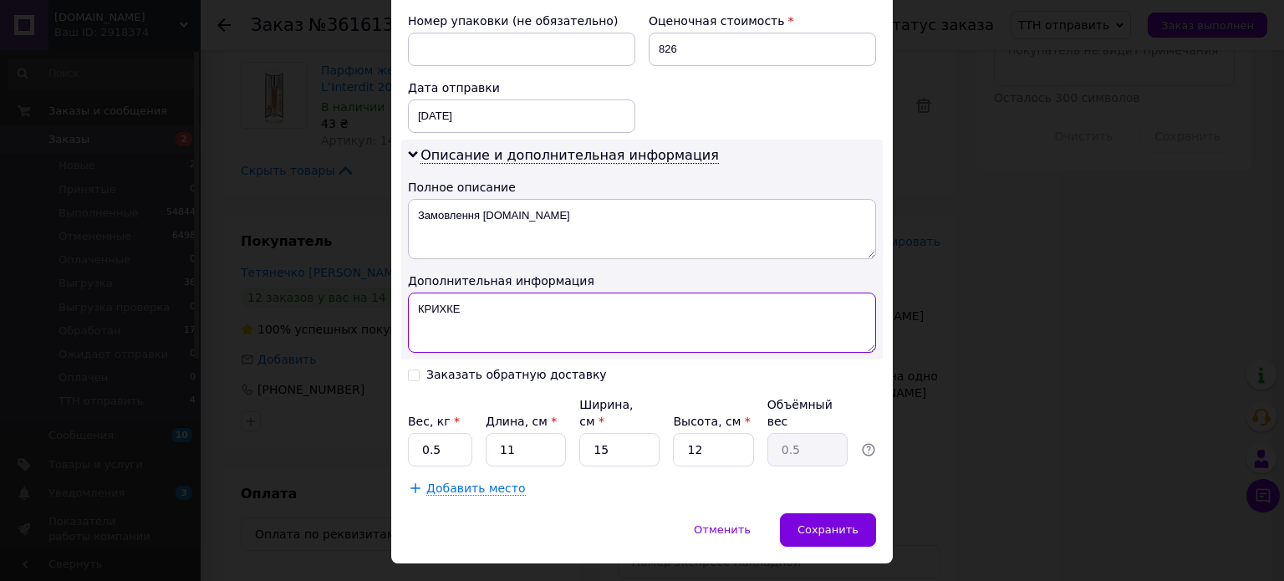
type textarea "КРИХКЕ"
click at [439, 433] on input "0.5" at bounding box center [440, 449] width 64 height 33
type input "0"
type input "1.7"
click at [552, 433] on input "11" at bounding box center [526, 449] width 80 height 33
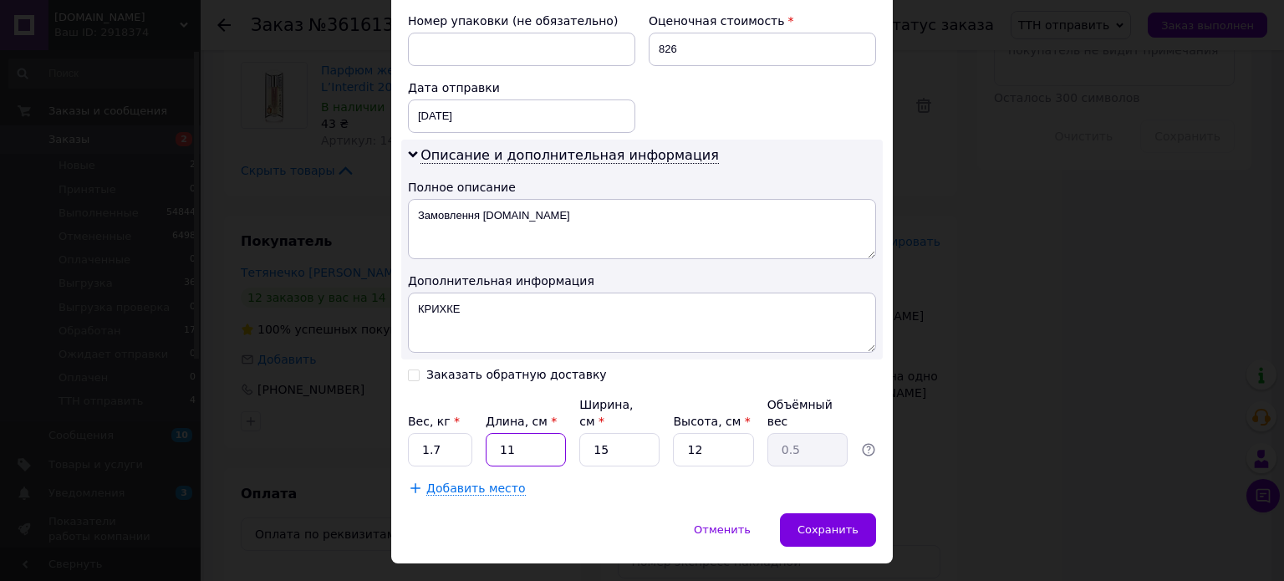
type input "1"
type input "0.1"
type input "10"
type input "0.45"
type input "10"
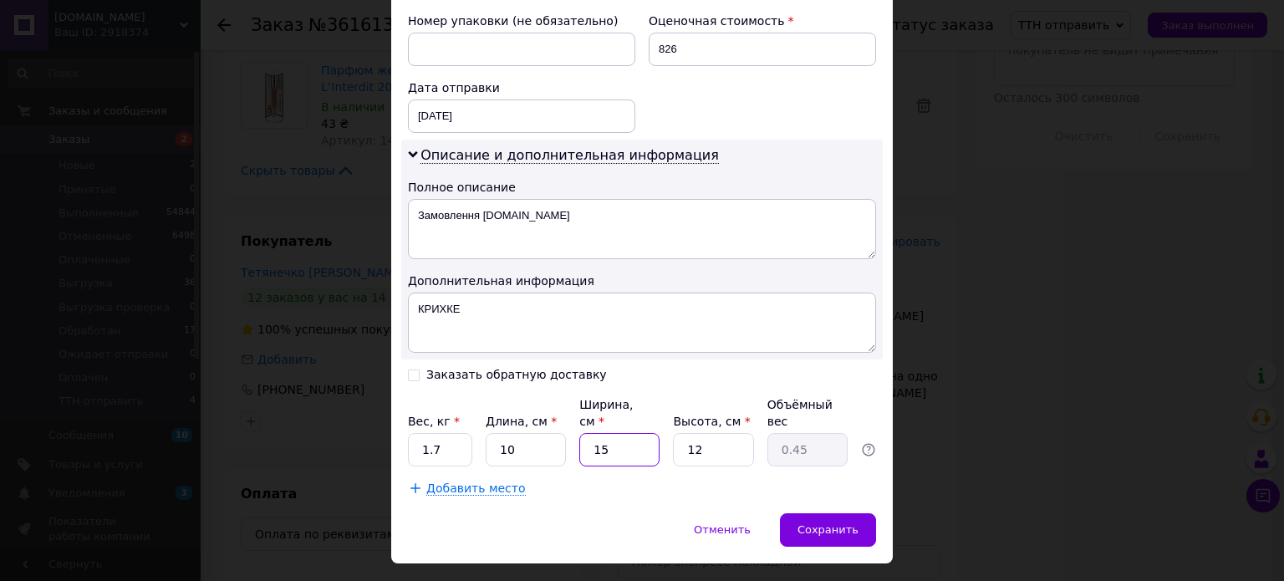
click at [631, 433] on input "15" at bounding box center [620, 449] width 80 height 33
type input "1"
type input "0.1"
type input "16"
type input "0.48"
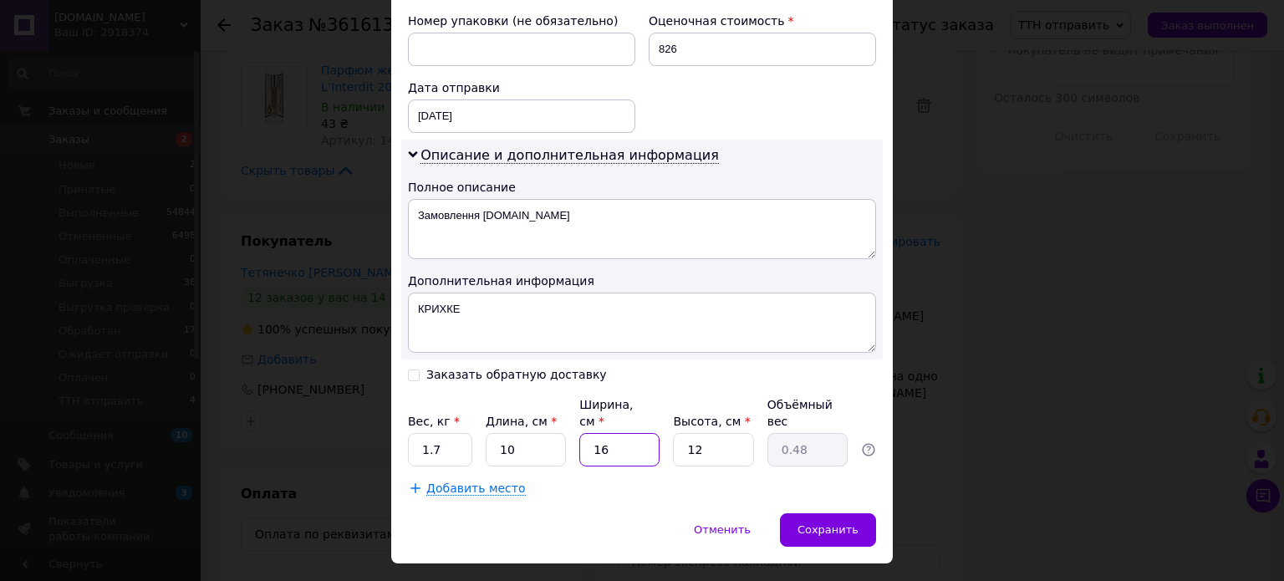
type input "16"
click at [712, 433] on input "12" at bounding box center [713, 449] width 80 height 33
type input "1"
type input "0.1"
type input "2"
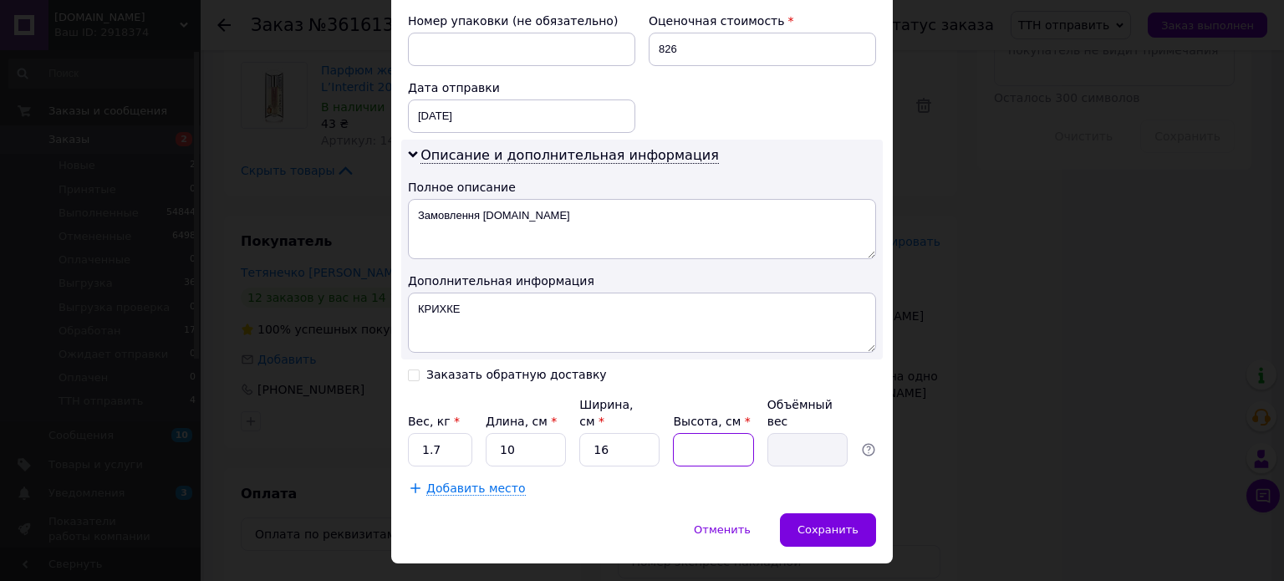
type input "0.1"
type input "21"
type input "0.84"
type input "21"
click at [830, 523] on span "Сохранить" at bounding box center [828, 529] width 61 height 13
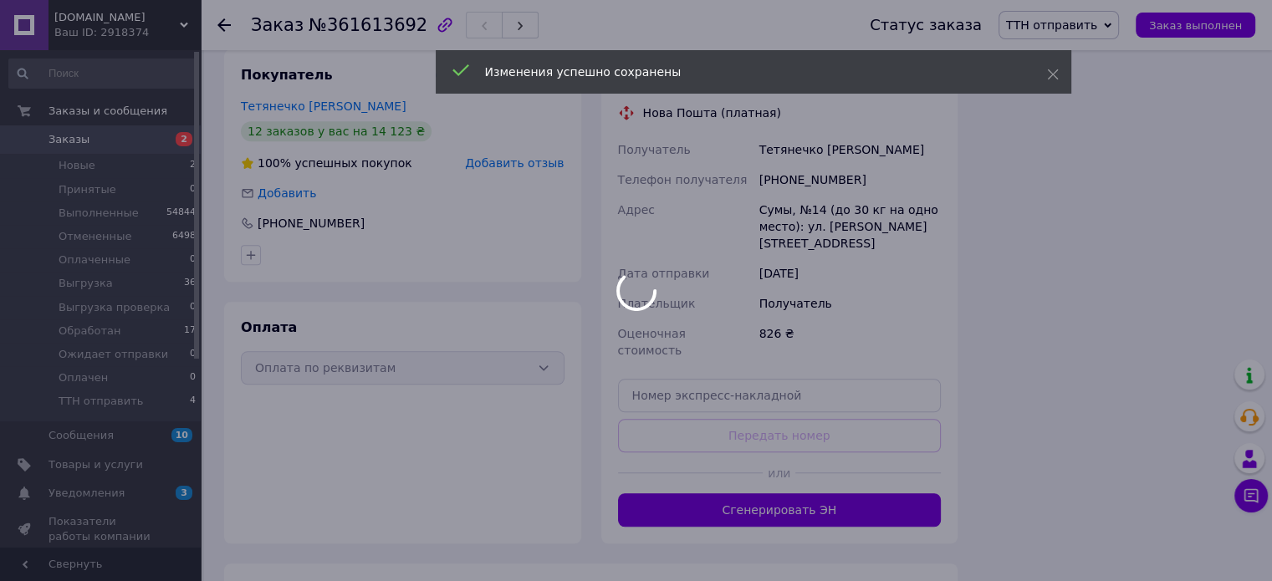
scroll to position [1208, 0]
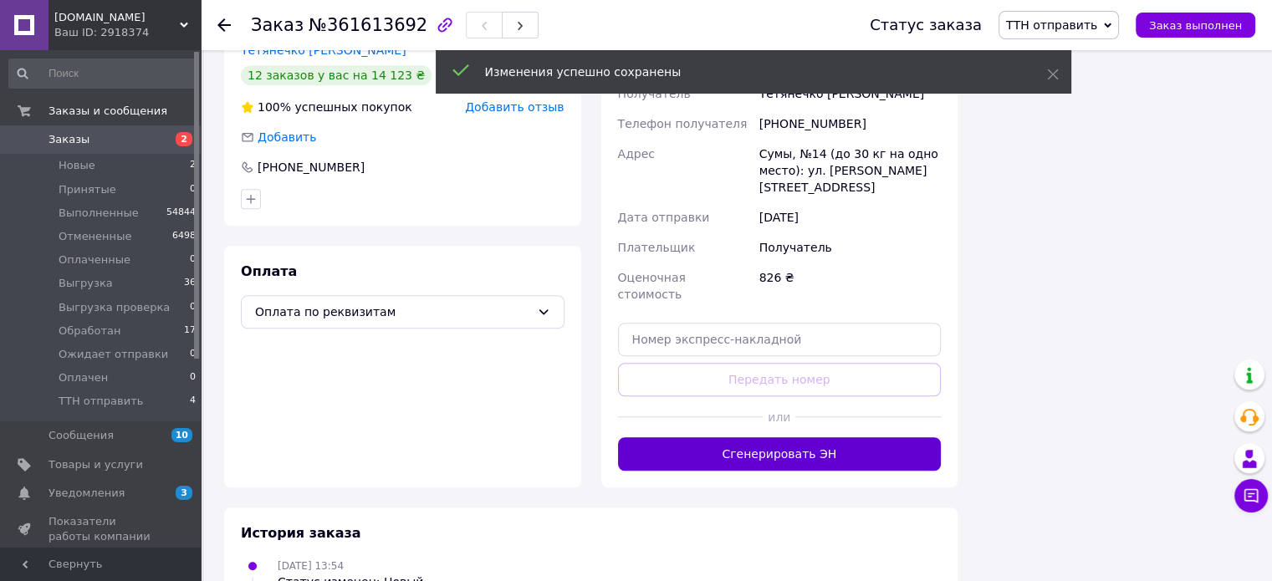
click at [743, 437] on button "Сгенерировать ЭН" at bounding box center [780, 453] width 324 height 33
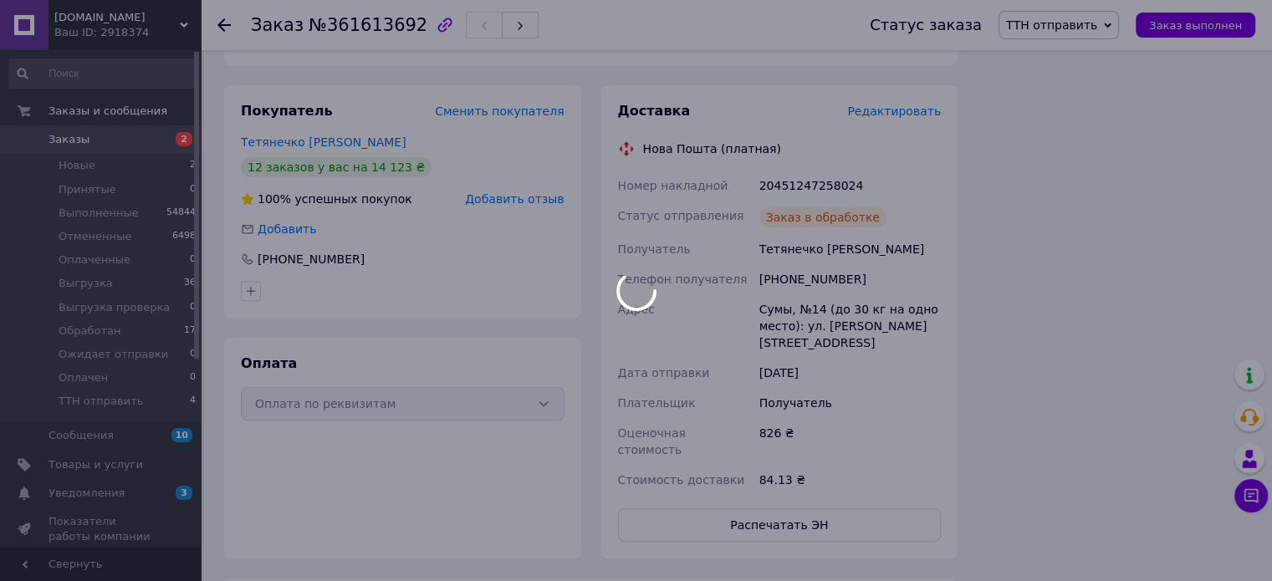
scroll to position [1097, 0]
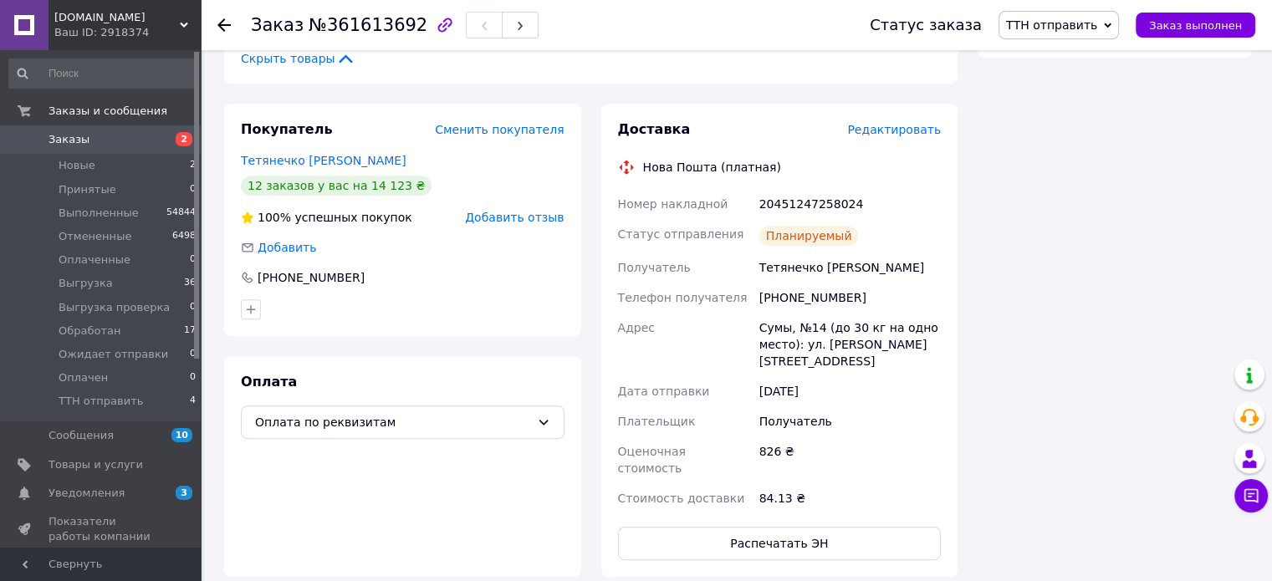
click at [1086, 31] on span "ТТН отправить" at bounding box center [1051, 24] width 91 height 13
click at [1073, 151] on li "Выгрузка" at bounding box center [1063, 158] width 128 height 25
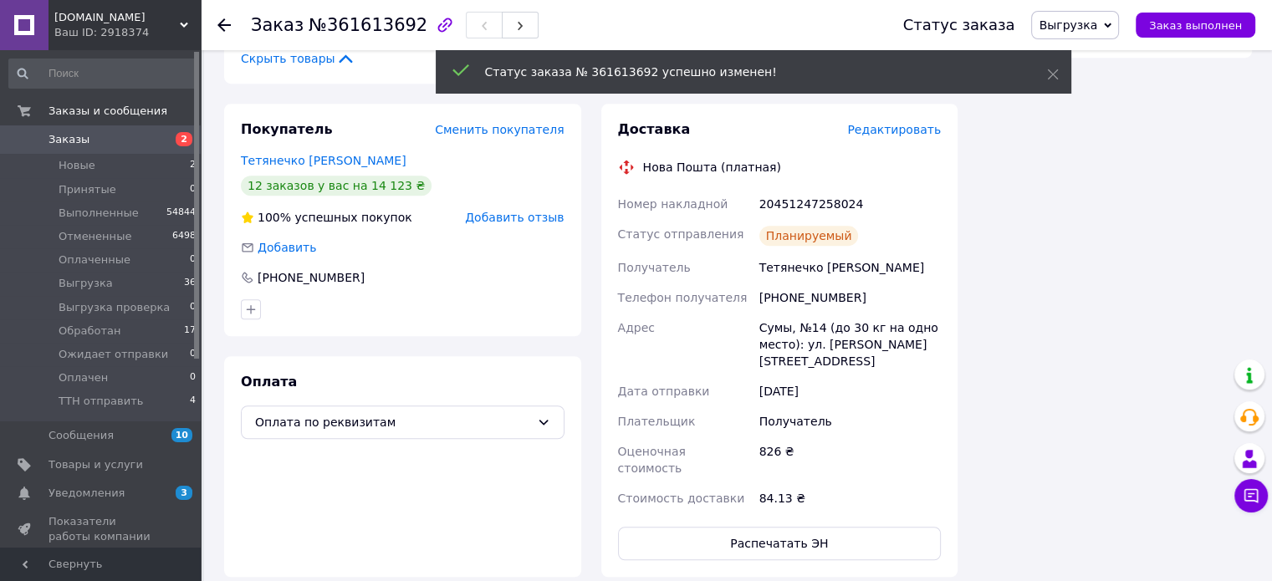
click at [224, 20] on icon at bounding box center [223, 24] width 13 height 13
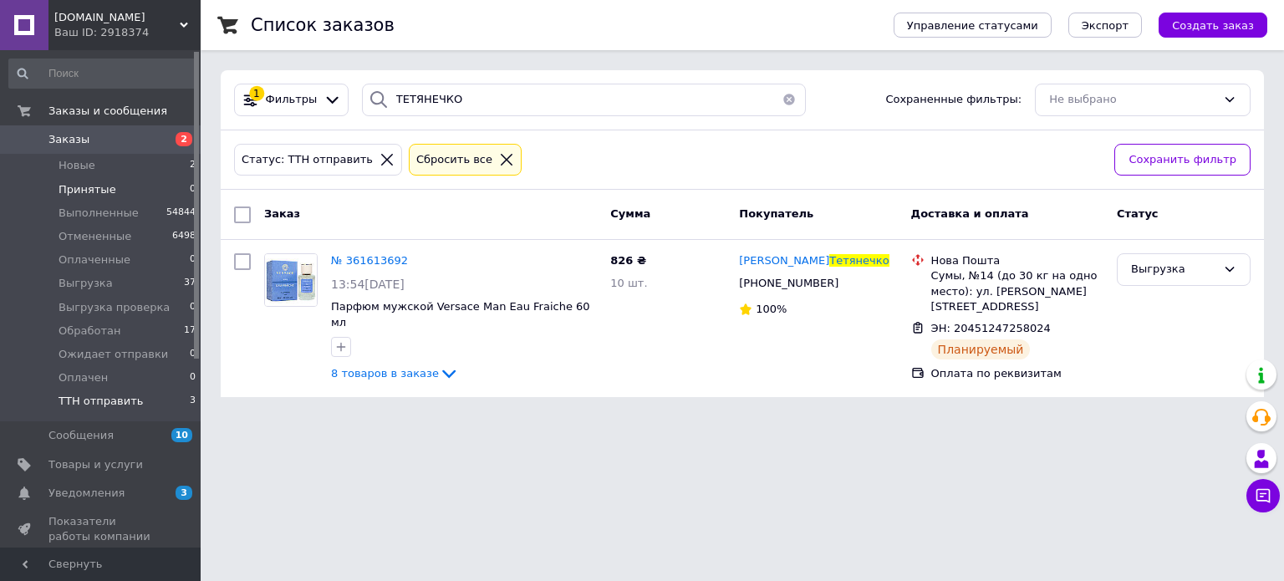
drag, startPoint x: 78, startPoint y: 163, endPoint x: 114, endPoint y: 191, distance: 45.8
click at [78, 163] on span "Новые" at bounding box center [77, 165] width 37 height 15
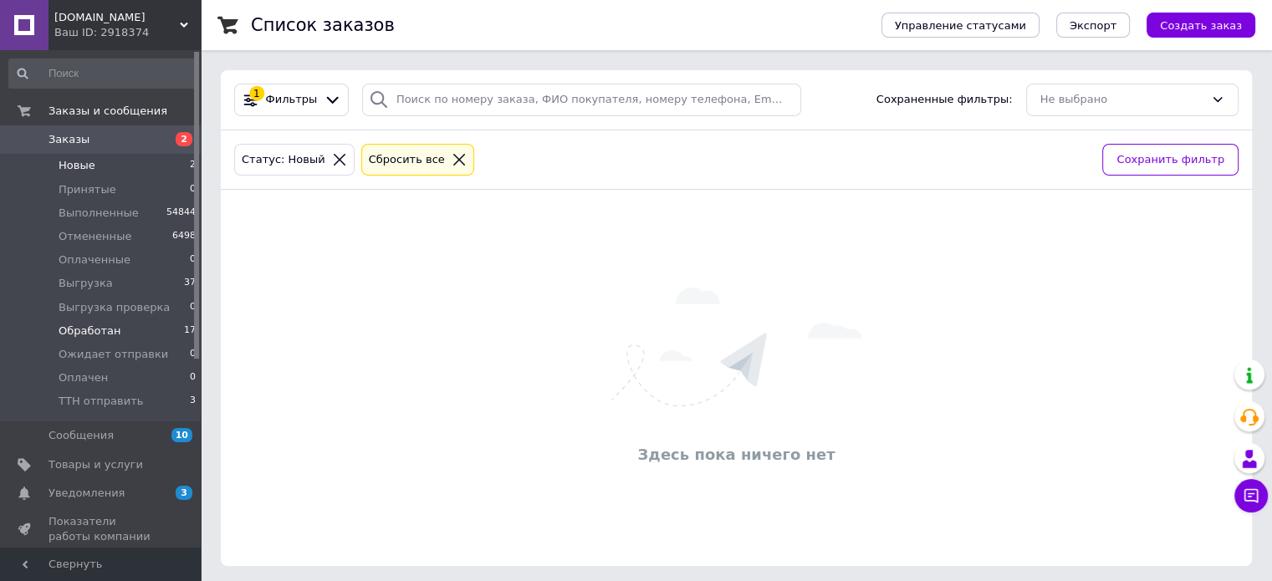
click at [103, 333] on span "Обработан" at bounding box center [90, 331] width 62 height 15
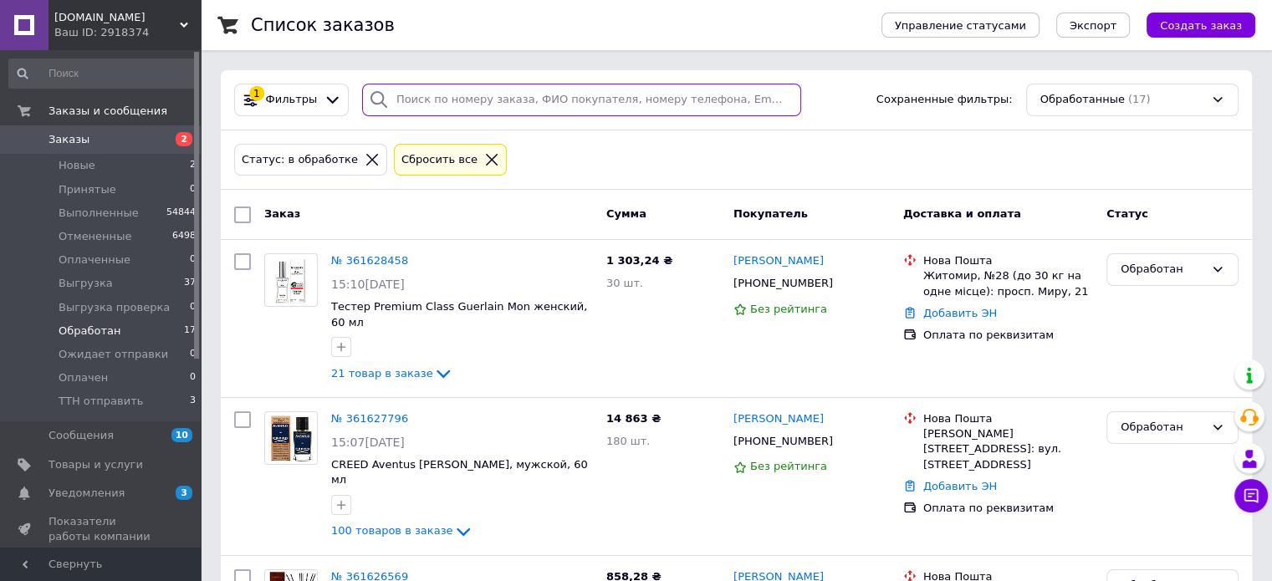
click at [458, 103] on input "search" at bounding box center [581, 100] width 439 height 33
paste input "361289487"
type input "361289487"
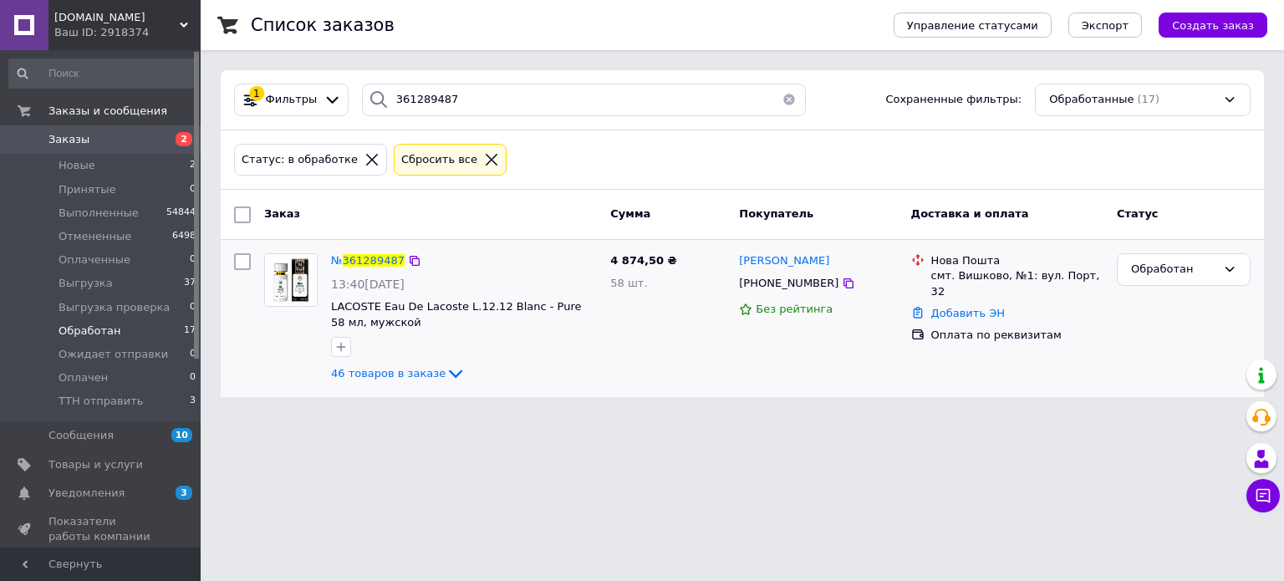
click at [1258, 283] on div "№ 361289487 13:40, 10.09.2025 LACOSTE Eau De Lacoste L.12.12 Blanc - Pure 58 мл…" at bounding box center [743, 318] width 1044 height 157
click at [1209, 261] on div "Обработан" at bounding box center [1173, 270] width 85 height 18
click at [1176, 401] on li "Оплачен" at bounding box center [1184, 416] width 132 height 31
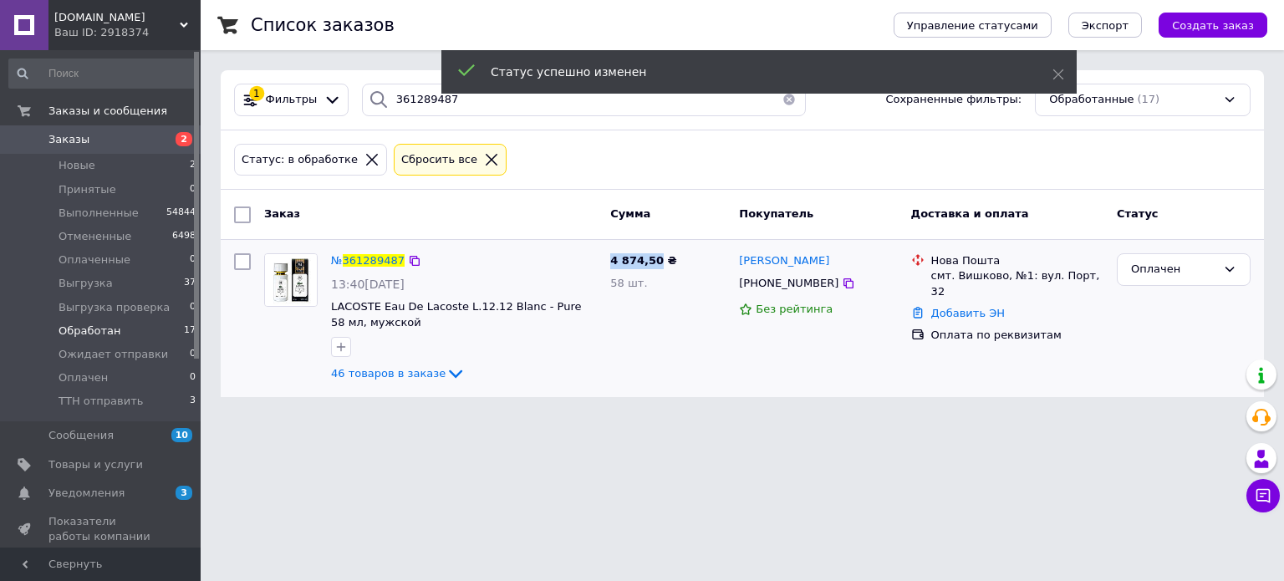
drag, startPoint x: 654, startPoint y: 258, endPoint x: 611, endPoint y: 258, distance: 42.6
click at [611, 258] on span "4 874,50 ₴" at bounding box center [643, 260] width 66 height 13
copy span "4 874,50"
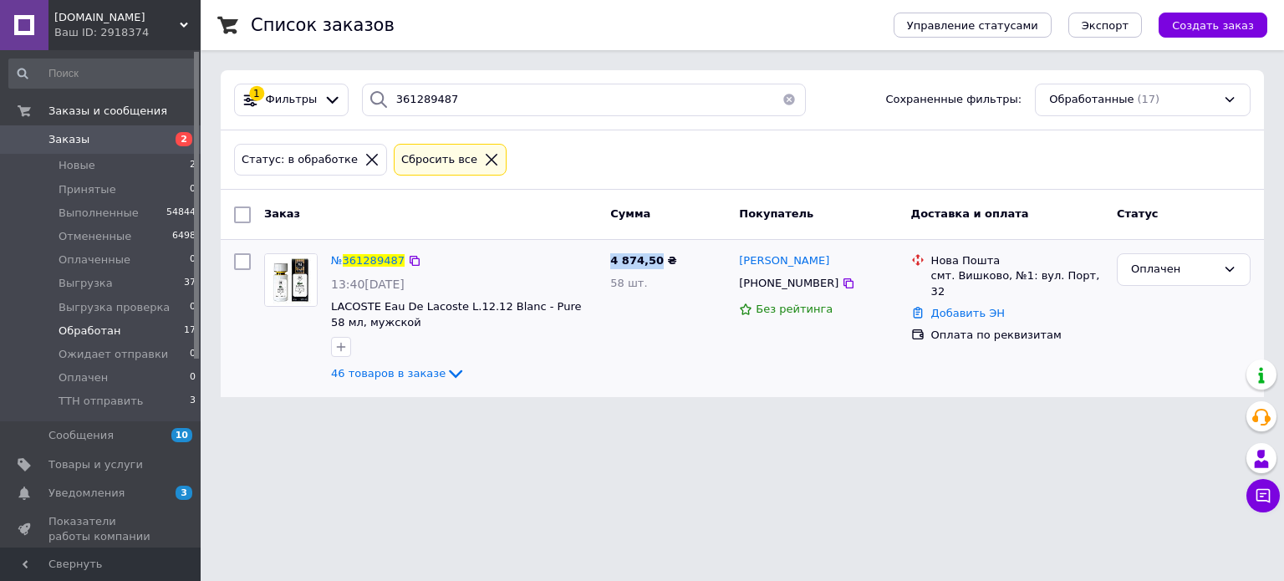
drag, startPoint x: 858, startPoint y: 265, endPoint x: 736, endPoint y: 260, distance: 122.2
click at [736, 260] on div "Олександра Худенко +380984049568 Без рейтинга" at bounding box center [818, 319] width 171 height 144
copy span "[PERSON_NAME]"
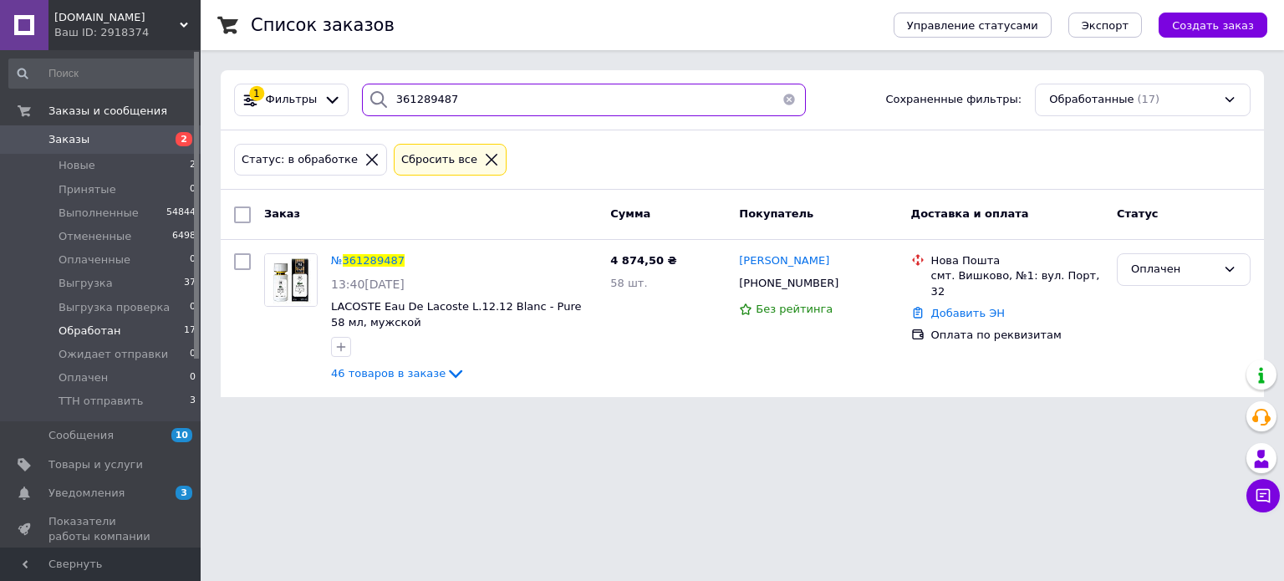
drag, startPoint x: 437, startPoint y: 108, endPoint x: 345, endPoint y: 108, distance: 92.0
click at [345, 108] on div "1 Фильтры 361289487 Сохраненные фильтры: Обработанные (17)" at bounding box center [742, 100] width 1030 height 33
paste input "361544591"
type input "361544591"
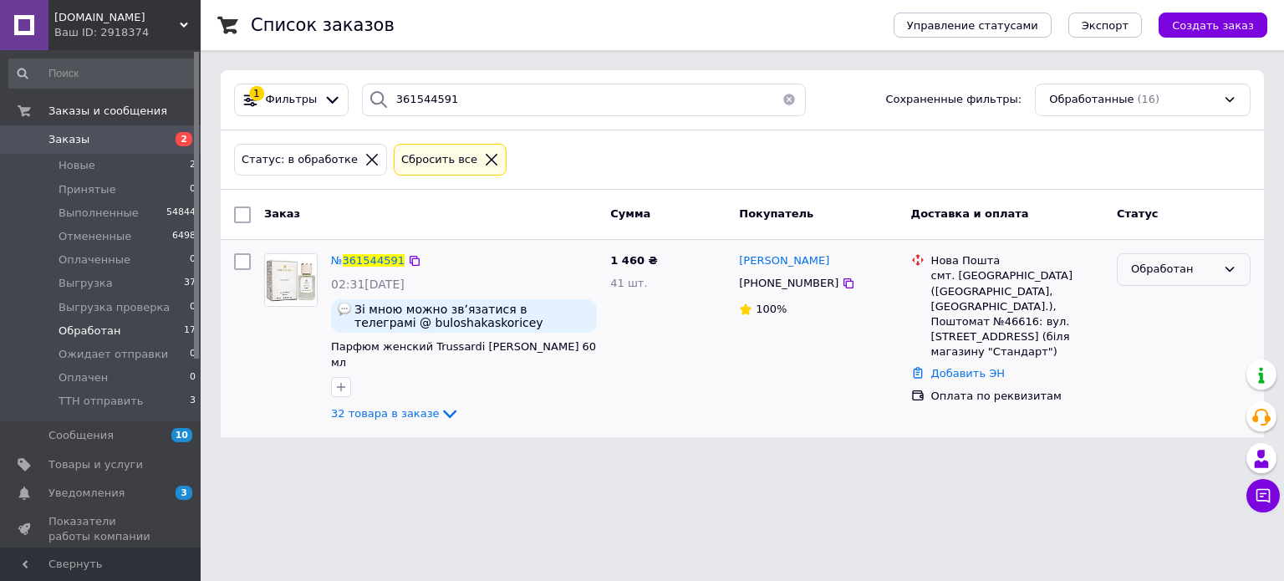
click at [1182, 279] on div "Обработан" at bounding box center [1184, 269] width 134 height 33
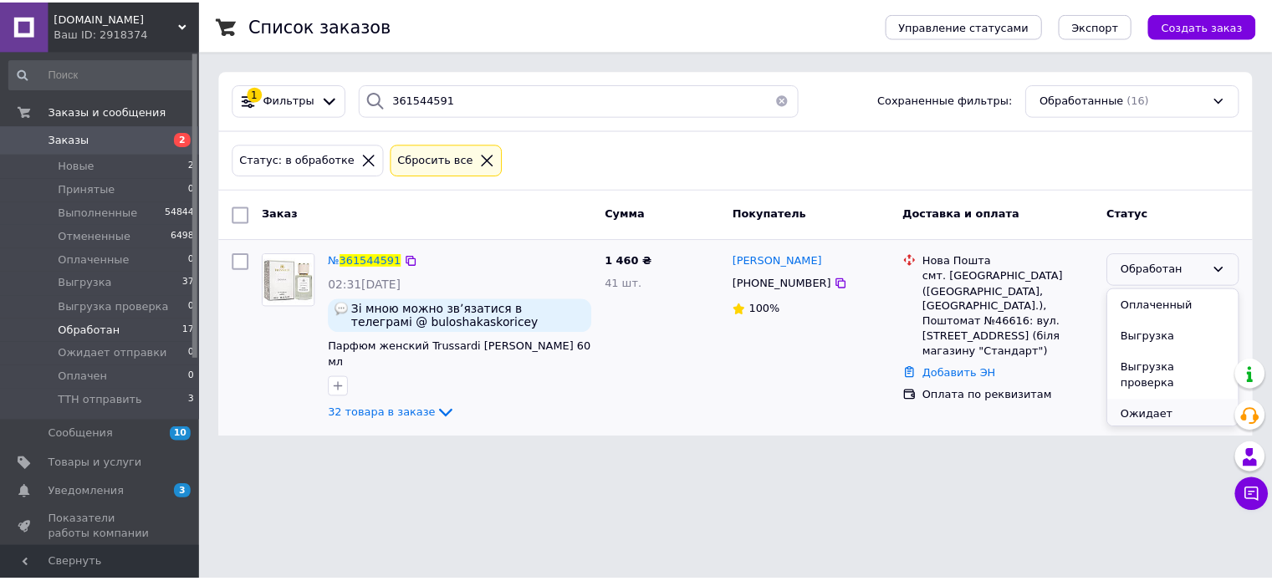
scroll to position [136, 0]
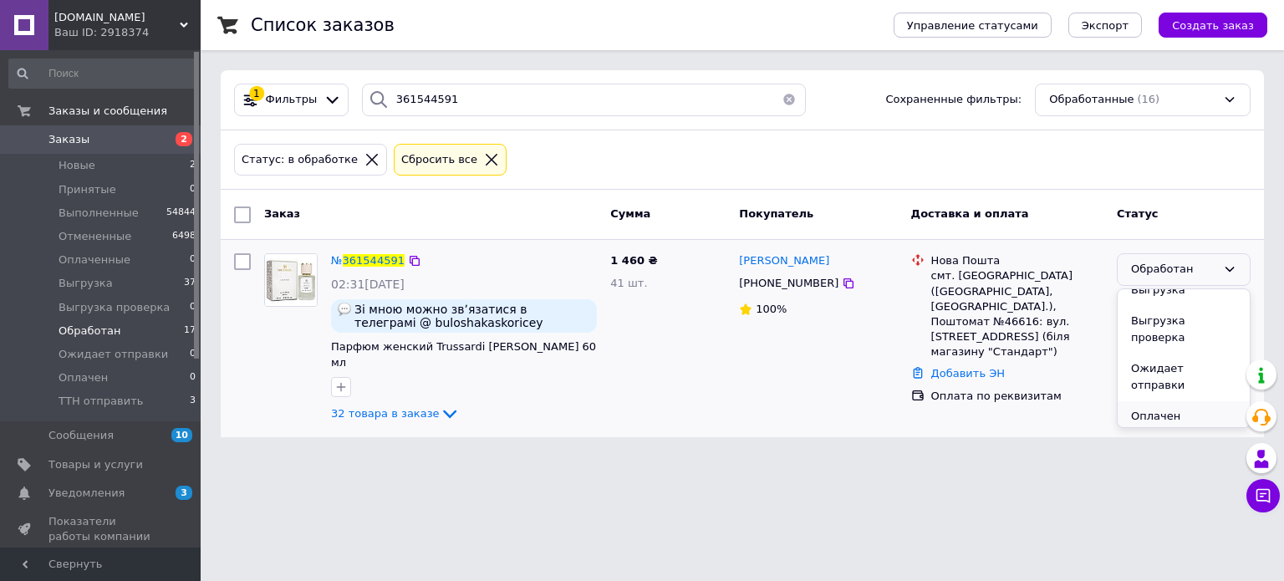
click at [1166, 401] on li "Оплачен" at bounding box center [1184, 416] width 132 height 31
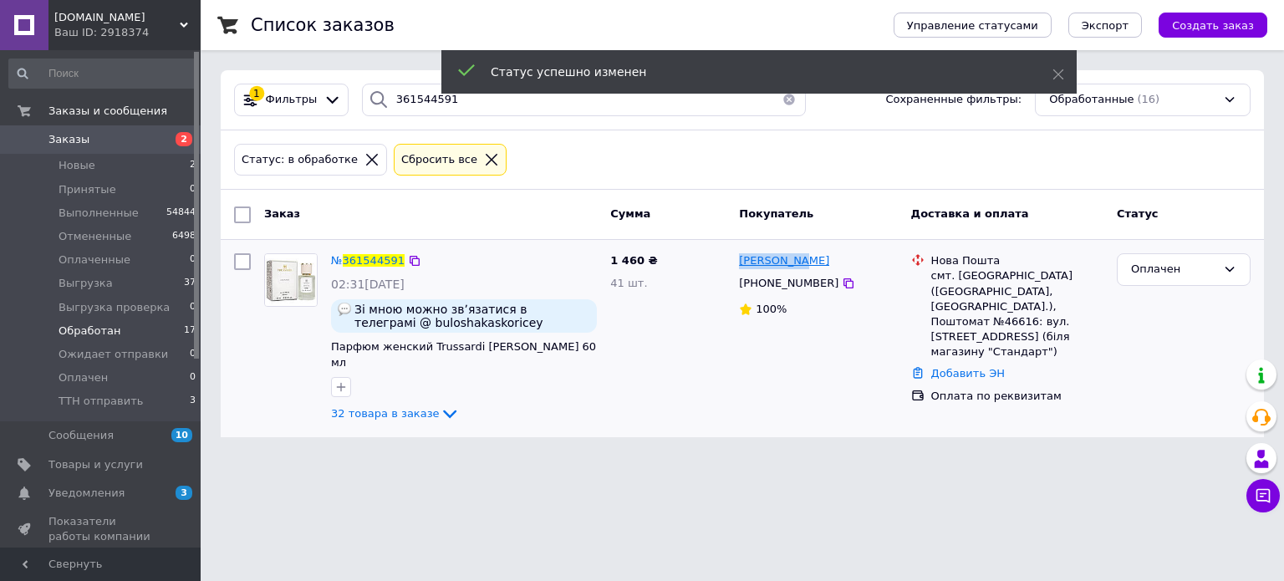
drag, startPoint x: 809, startPoint y: 260, endPoint x: 743, endPoint y: 260, distance: 66.9
click at [743, 260] on div "[PERSON_NAME]" at bounding box center [818, 261] width 161 height 19
copy span "[PERSON_NAME]"
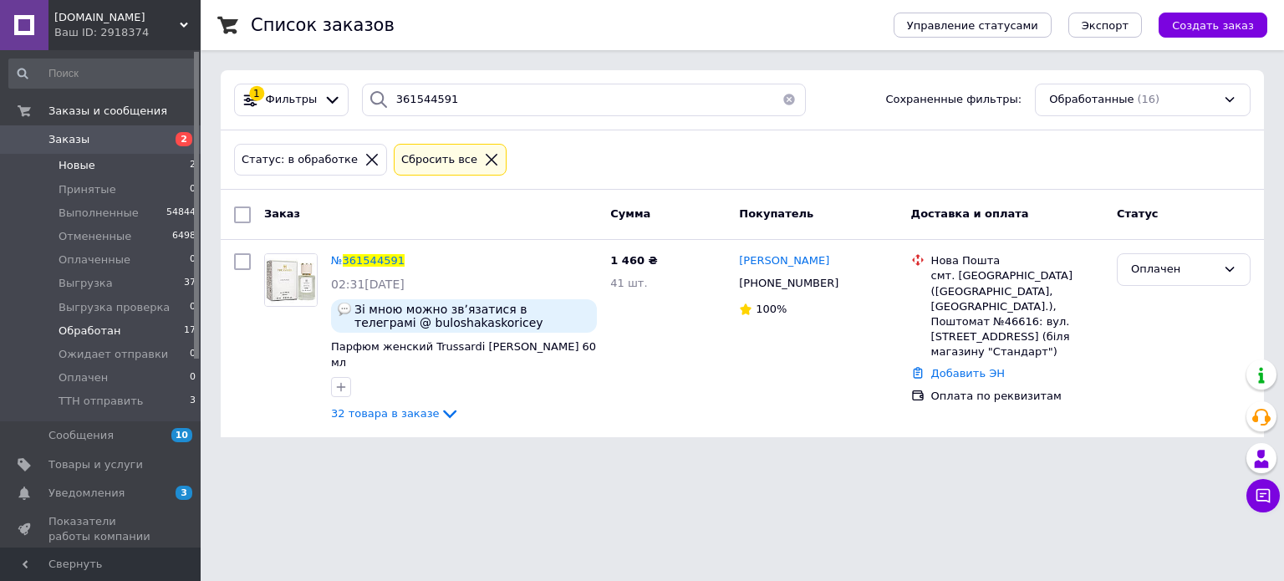
click at [94, 163] on li "Новые 2" at bounding box center [103, 165] width 206 height 23
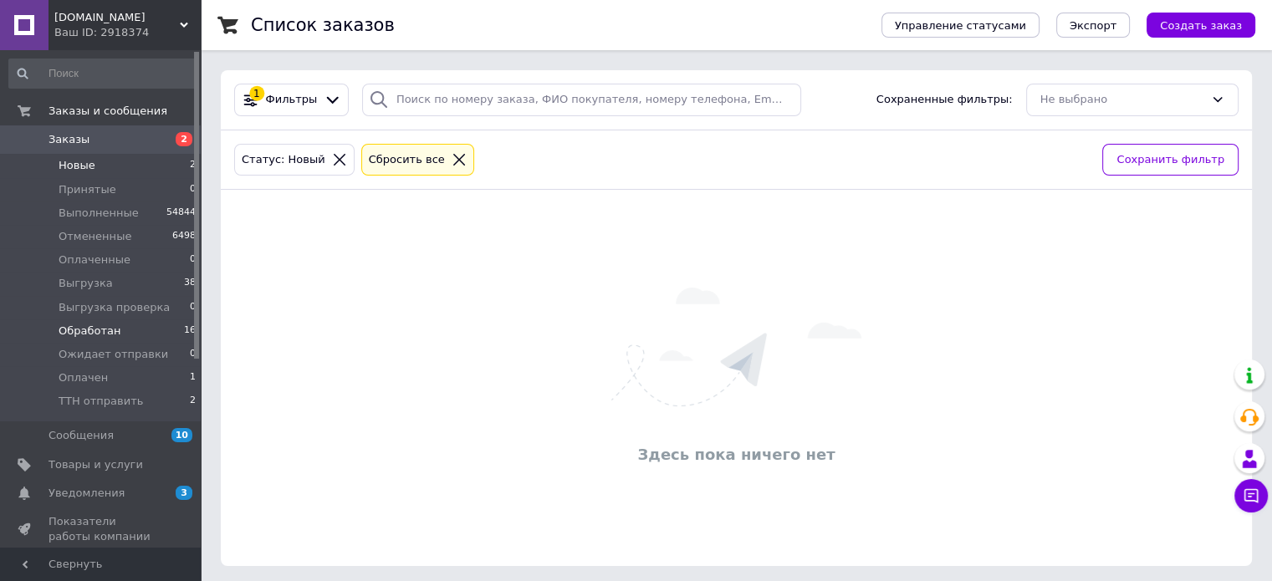
click at [73, 315] on li "Выгрузка проверка 0" at bounding box center [103, 307] width 206 height 23
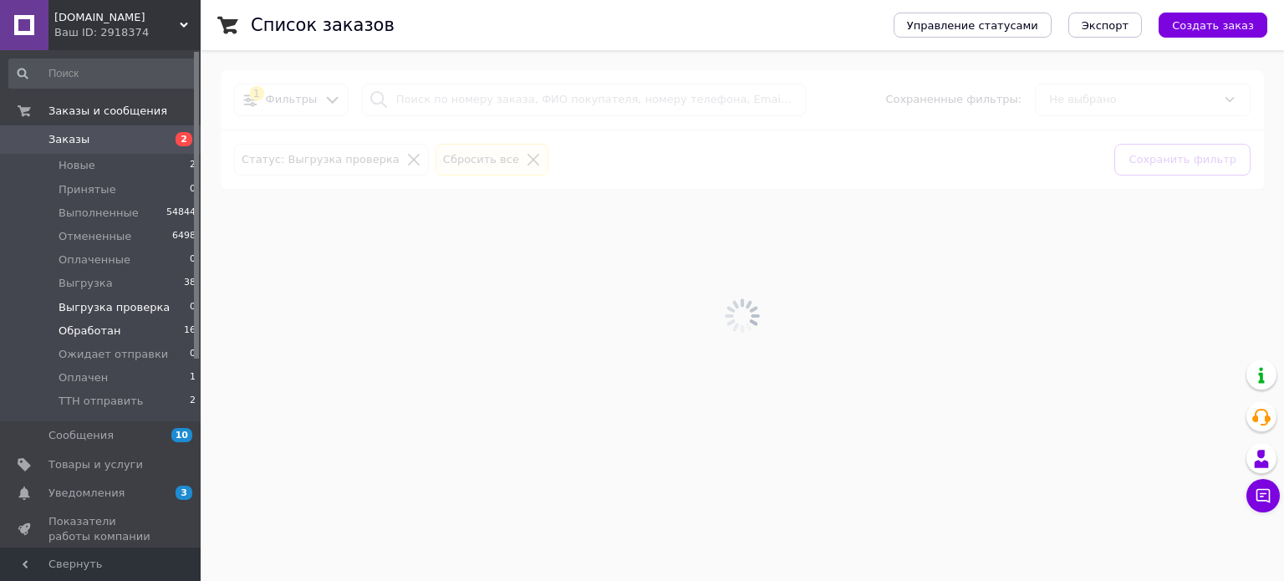
click at [74, 324] on span "Обработан" at bounding box center [90, 331] width 62 height 15
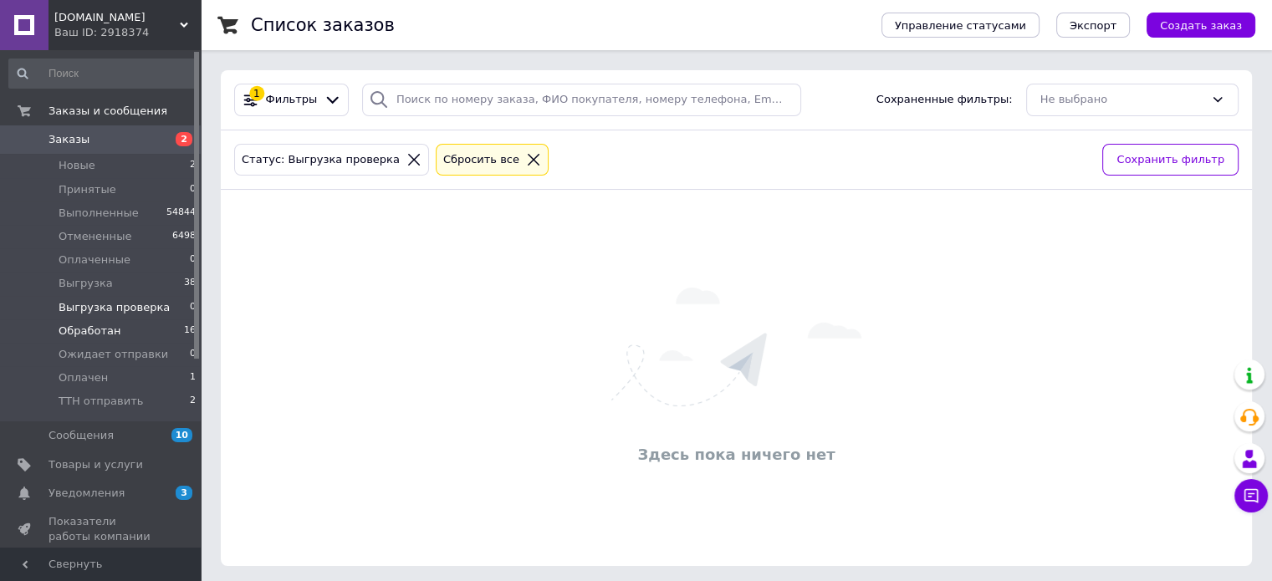
click at [127, 324] on li "Обработан 16" at bounding box center [103, 330] width 206 height 23
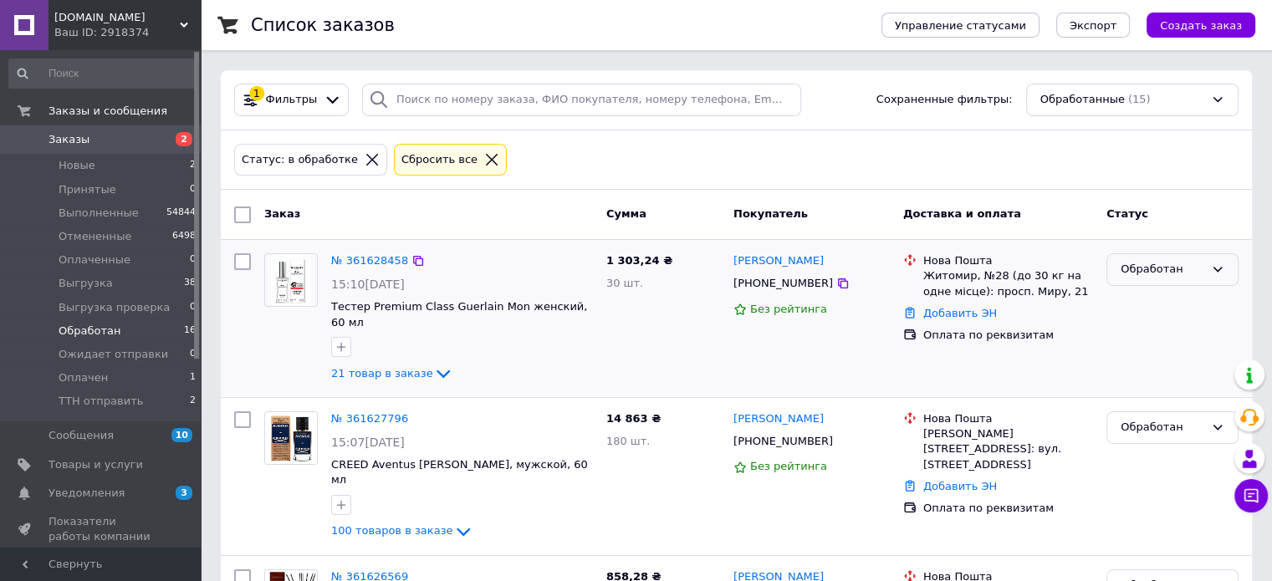
click at [1173, 268] on div "Обработан" at bounding box center [1163, 270] width 84 height 18
click at [1135, 401] on li "Оплачен" at bounding box center [1172, 416] width 130 height 31
drag, startPoint x: 648, startPoint y: 260, endPoint x: 608, endPoint y: 260, distance: 40.1
click at [608, 260] on span "1 303,24 ₴" at bounding box center [639, 260] width 66 height 13
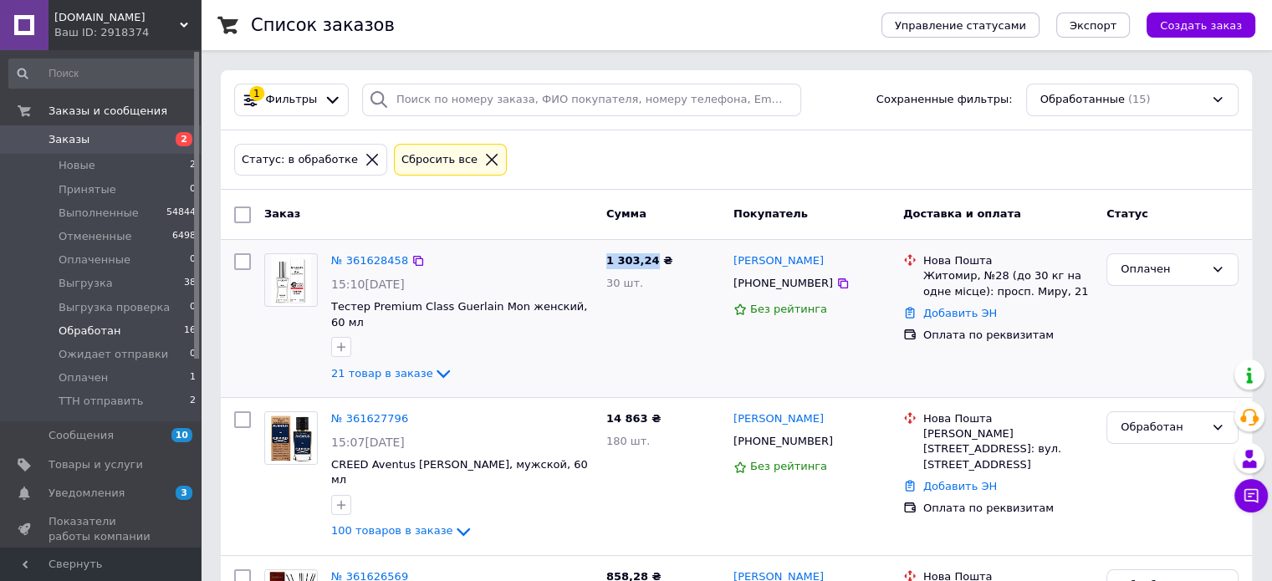
copy span "1 303,24"
drag, startPoint x: 839, startPoint y: 261, endPoint x: 727, endPoint y: 263, distance: 112.1
click at [727, 263] on div "Ірина Золотарьова +380688454959 Без рейтинга" at bounding box center [812, 319] width 170 height 144
copy link "[PERSON_NAME]"
click at [79, 171] on span "Новые" at bounding box center [77, 165] width 37 height 15
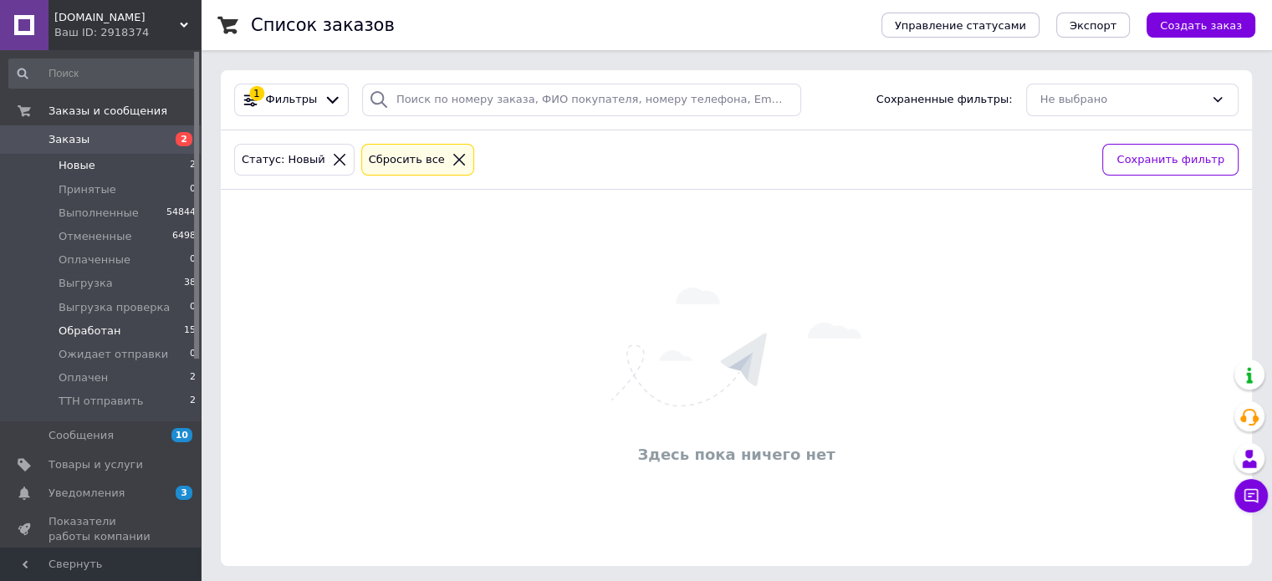
click at [84, 334] on span "Обработан" at bounding box center [90, 331] width 62 height 15
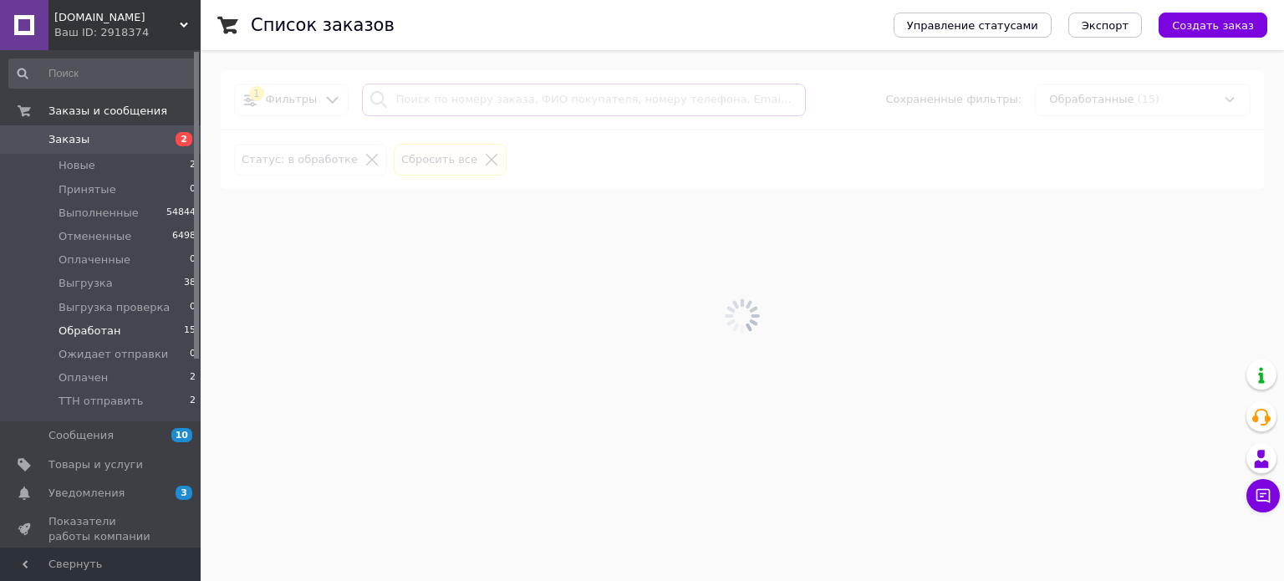
click at [416, 96] on input "search" at bounding box center [584, 100] width 445 height 33
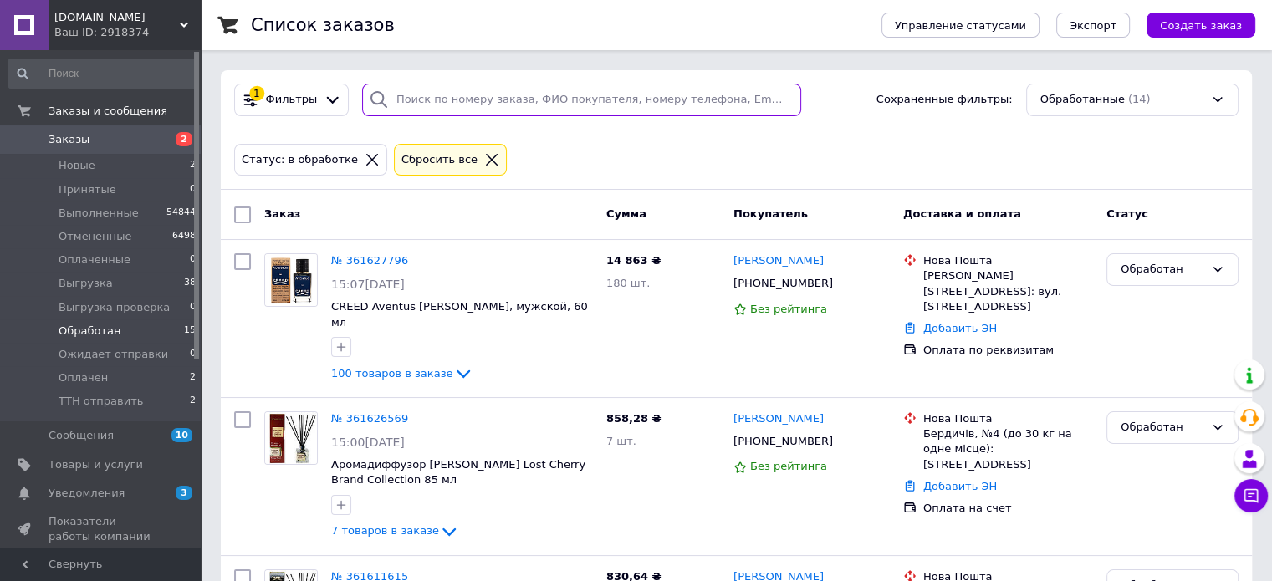
click at [416, 96] on input "search" at bounding box center [581, 100] width 439 height 33
paste input "361627796"
type input "361627796"
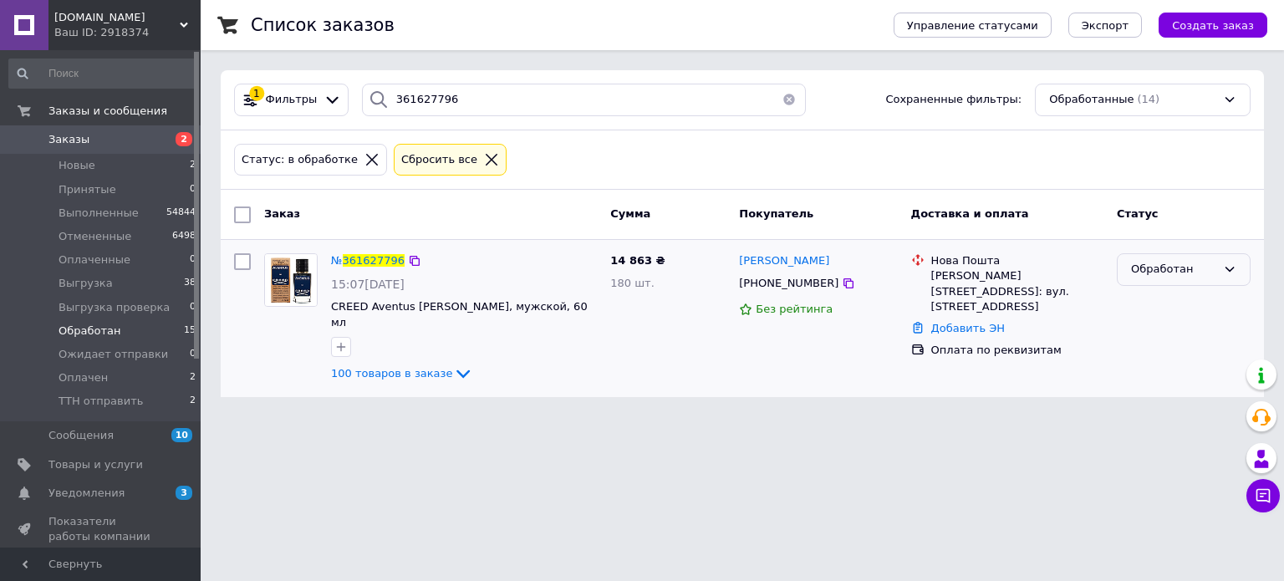
click at [1159, 268] on div "Обработан" at bounding box center [1173, 270] width 85 height 18
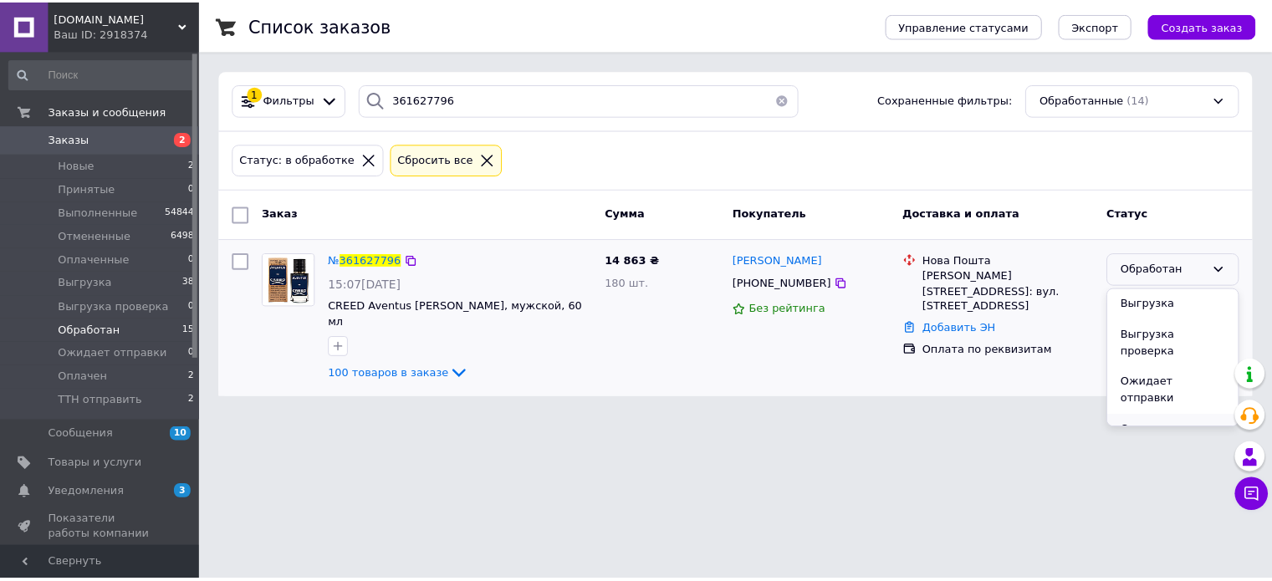
scroll to position [136, 0]
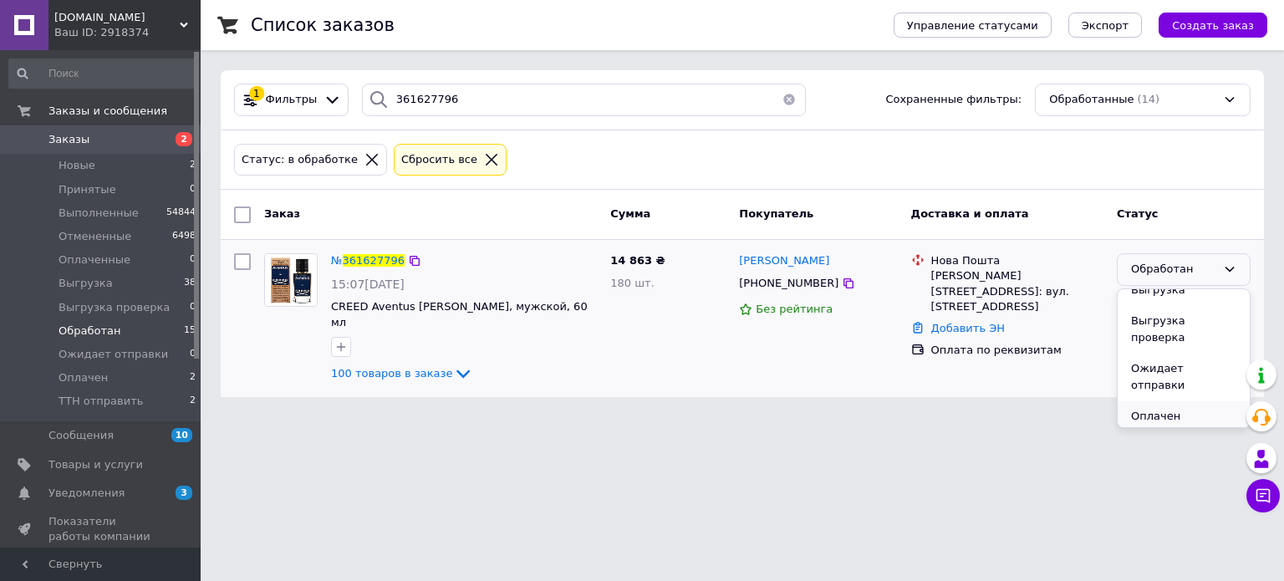
click at [1155, 401] on li "Оплачен" at bounding box center [1184, 416] width 132 height 31
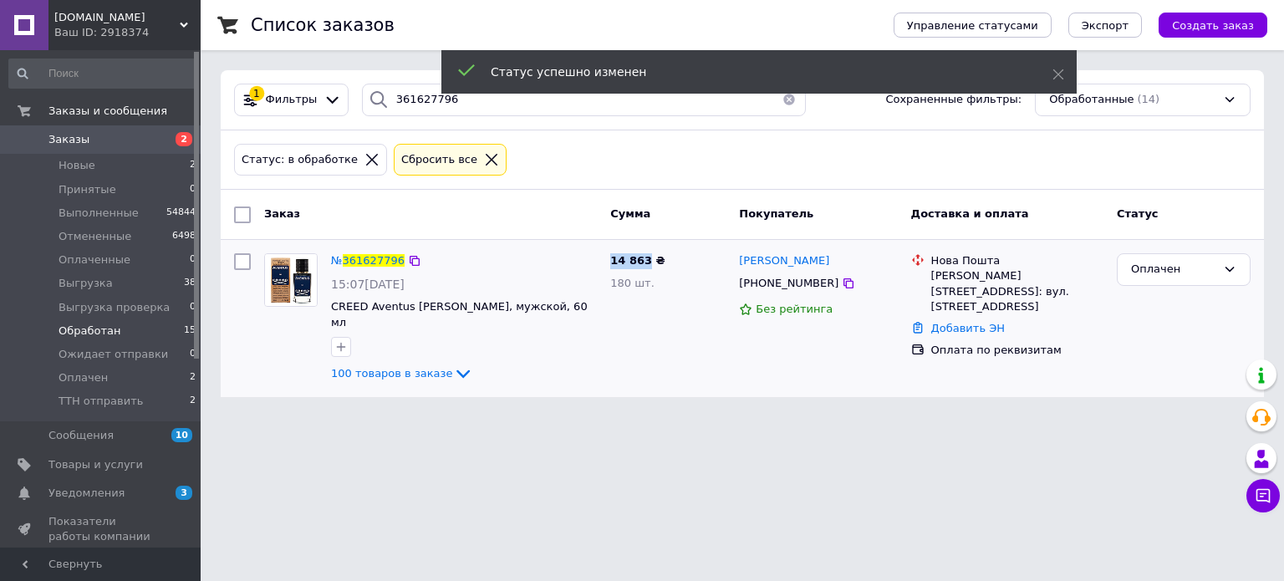
drag, startPoint x: 645, startPoint y: 258, endPoint x: 611, endPoint y: 258, distance: 33.4
click at [611, 258] on span "14 863 ₴" at bounding box center [637, 260] width 54 height 13
copy span "14 863"
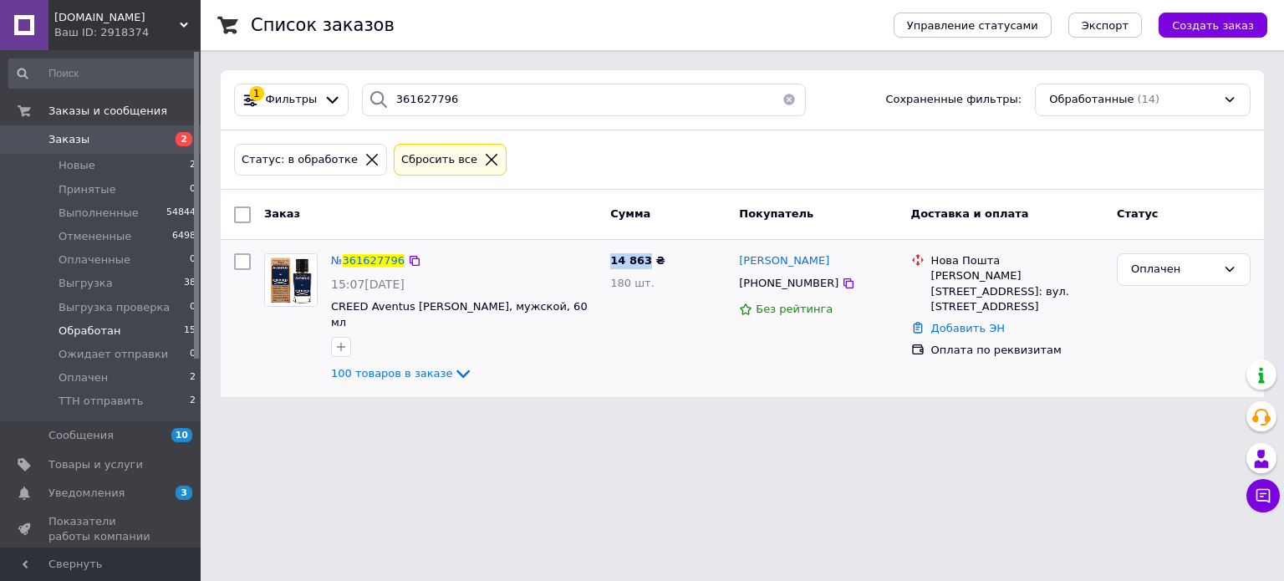
drag, startPoint x: 858, startPoint y: 253, endPoint x: 733, endPoint y: 253, distance: 124.6
click at [733, 253] on div "Кристина Семенченко +380500600398 Без рейтинга" at bounding box center [818, 319] width 171 height 144
copy span "[PERSON_NAME]"
click at [96, 170] on li "Новые 2" at bounding box center [103, 165] width 206 height 23
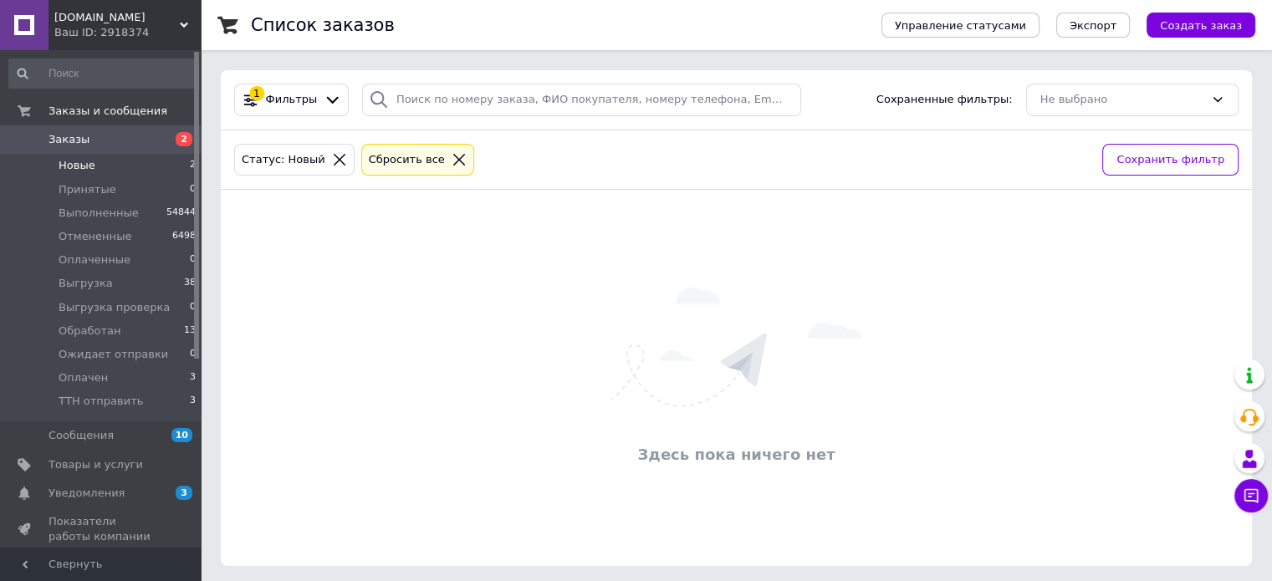
click at [332, 163] on icon at bounding box center [339, 159] width 15 height 15
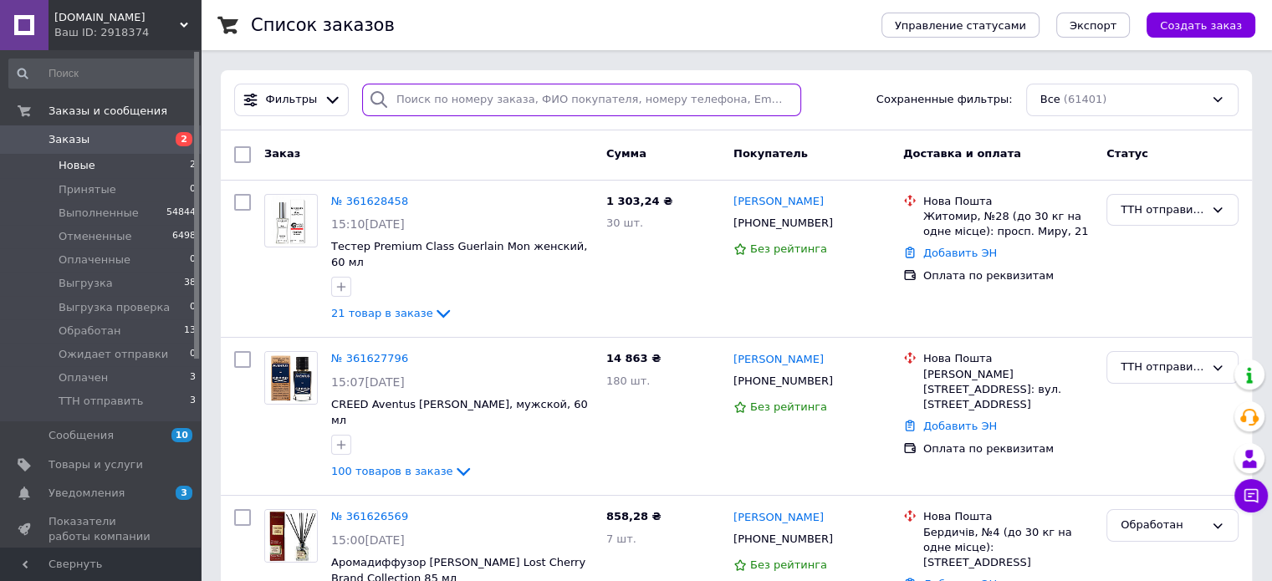
click at [483, 96] on input "search" at bounding box center [581, 100] width 439 height 33
paste input "361597293"
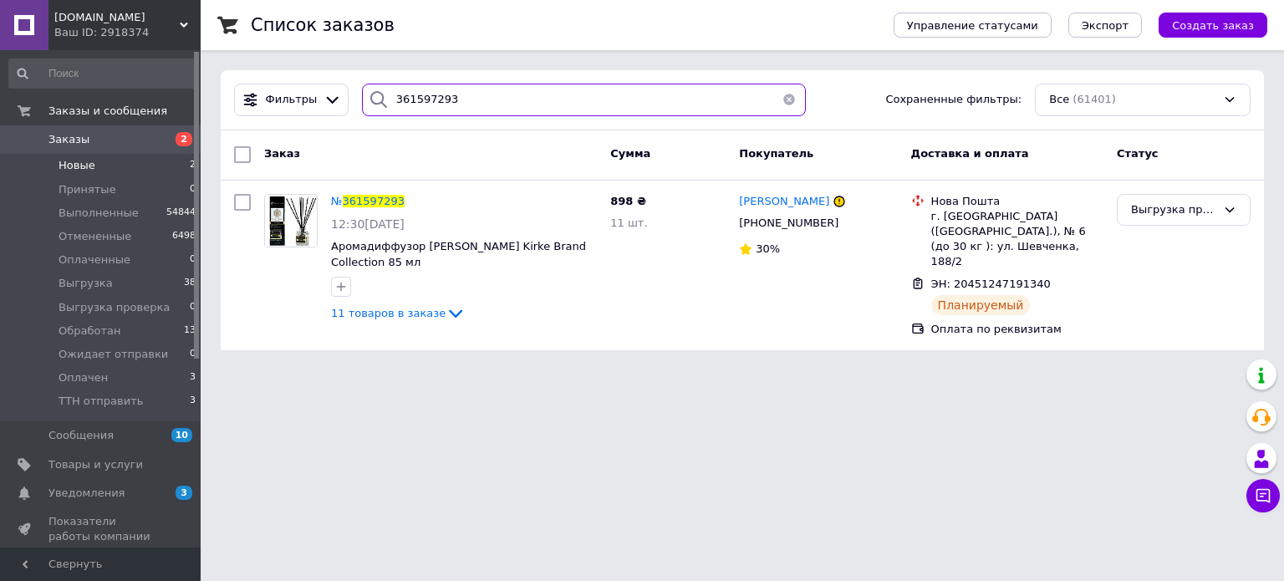
type input "361597293"
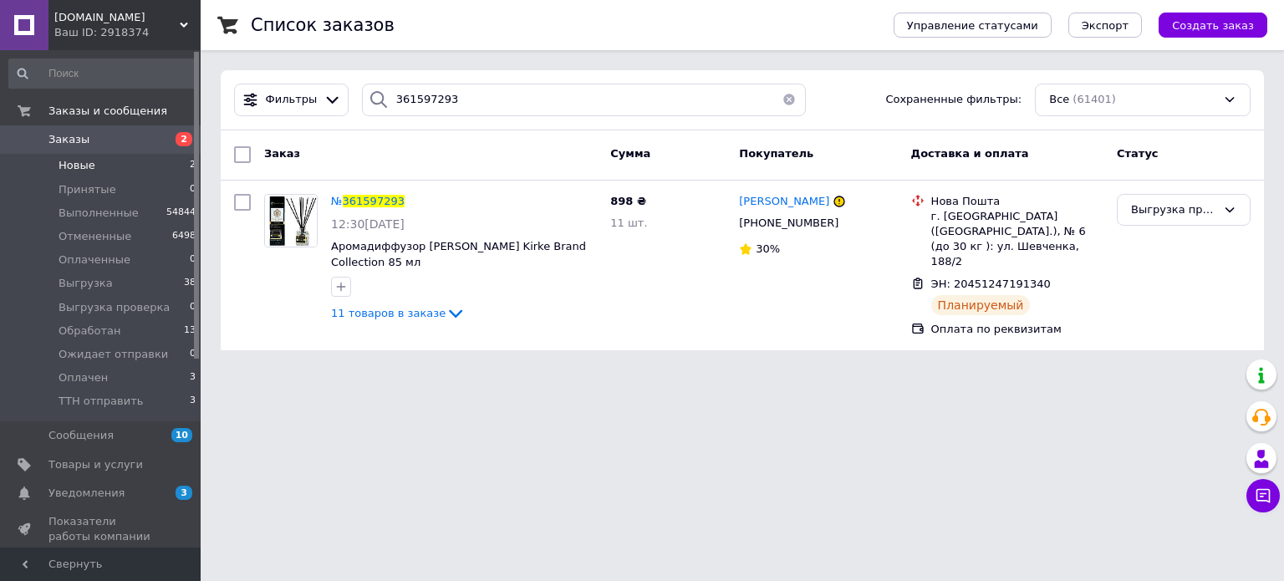
click at [80, 172] on span "Новые" at bounding box center [77, 165] width 37 height 15
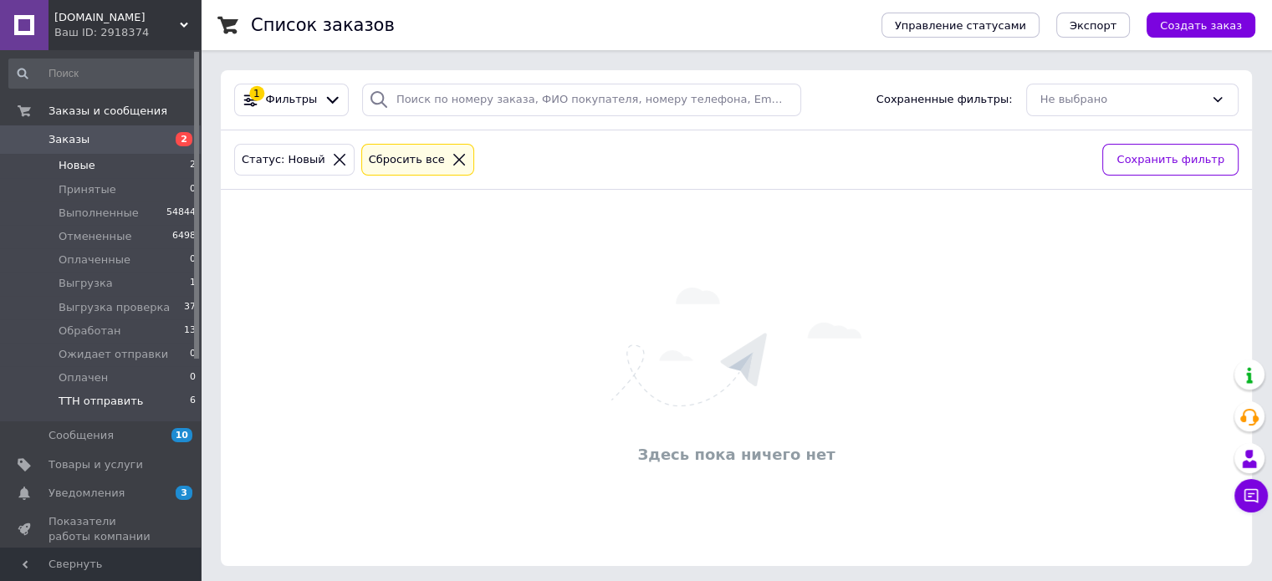
click at [92, 401] on span "ТТН отправить" at bounding box center [101, 401] width 84 height 15
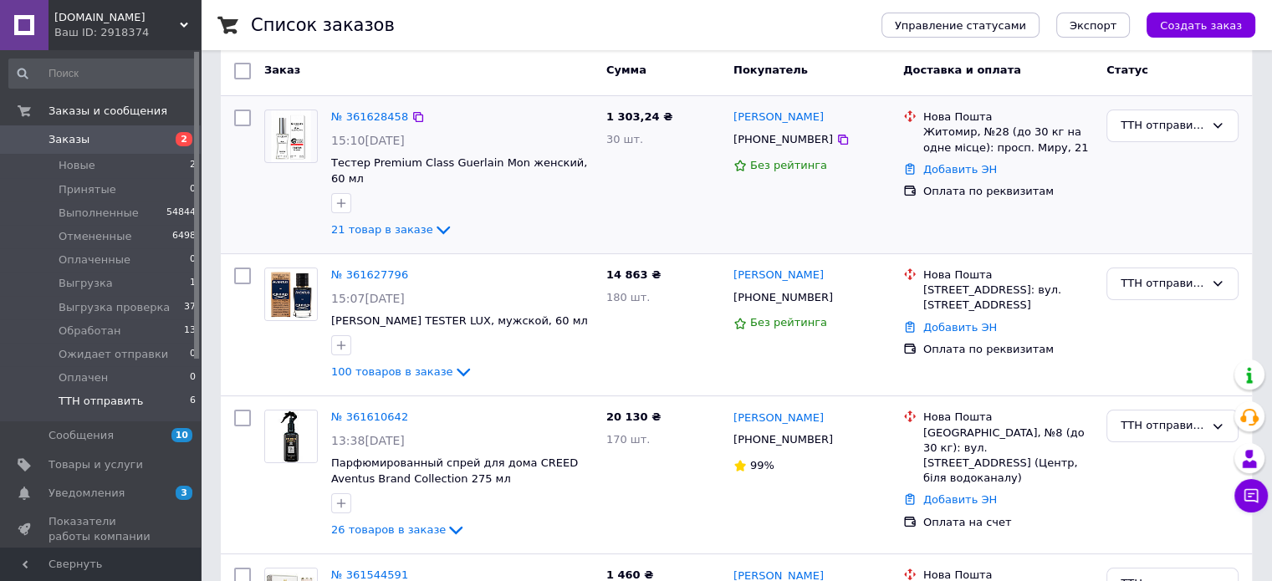
scroll to position [334, 0]
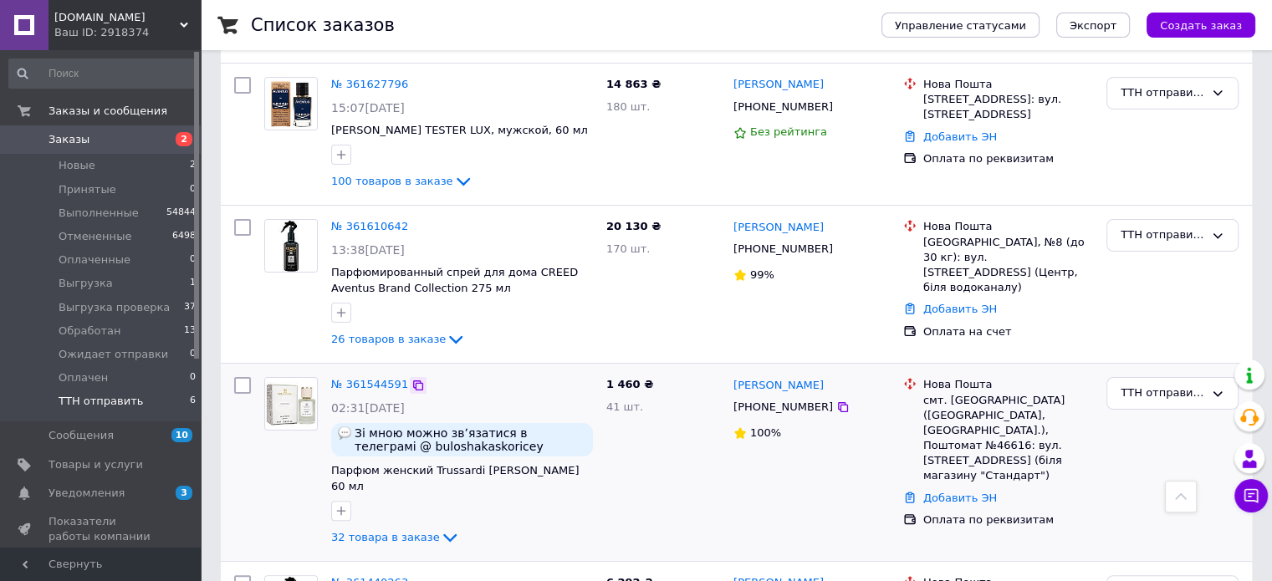
click at [411, 379] on icon at bounding box center [417, 385] width 13 height 13
click at [381, 378] on link "№ 361544591" at bounding box center [369, 384] width 77 height 13
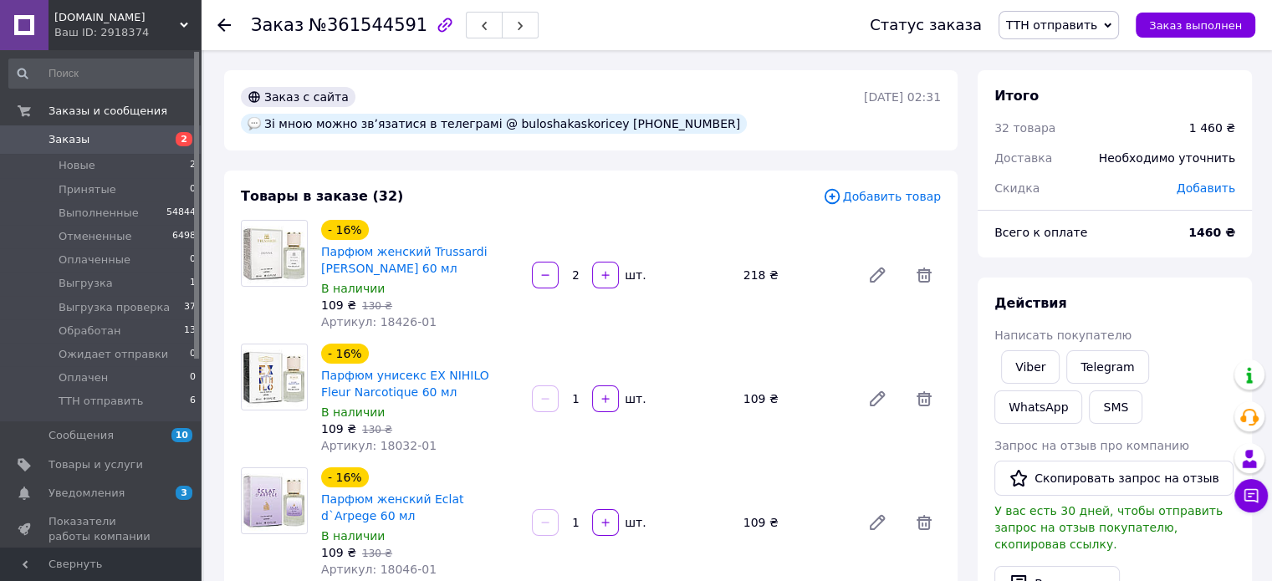
scroll to position [3519, 0]
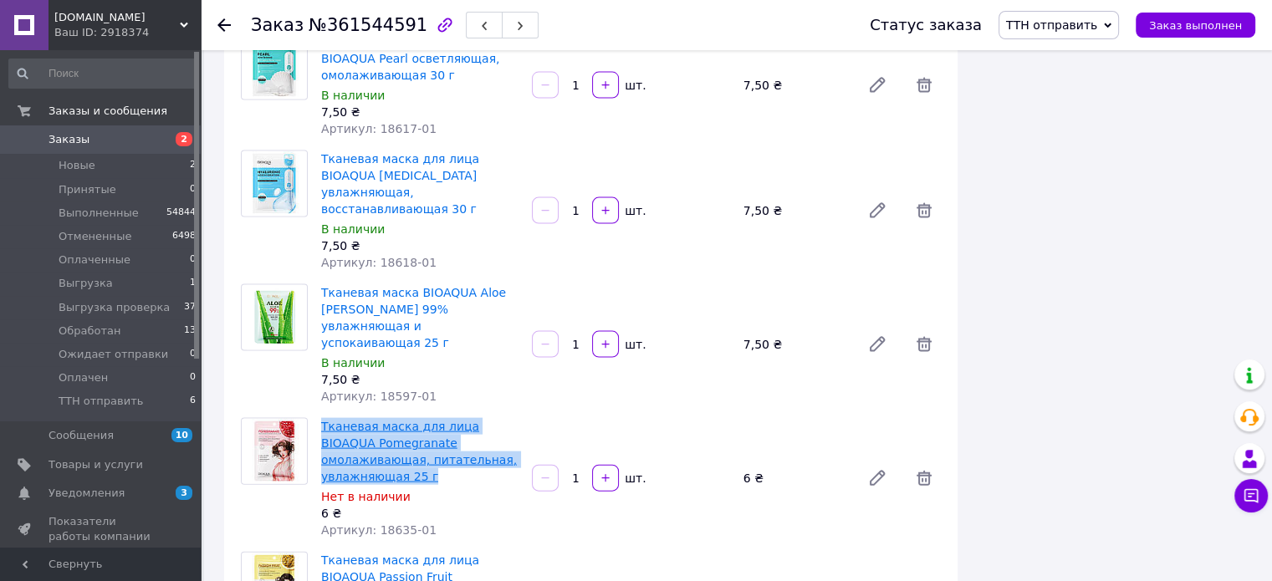
drag, startPoint x: 512, startPoint y: 239, endPoint x: 321, endPoint y: 197, distance: 195.2
click at [321, 418] on span "Тканевая маска для лица BIOAQUA Pomegranate омолаживающая, питательная, увлажня…" at bounding box center [419, 451] width 197 height 67
copy link "Тканевая маска для лица BIOAQUA Pomegranate омолаживающая, питательная, увлажня…"
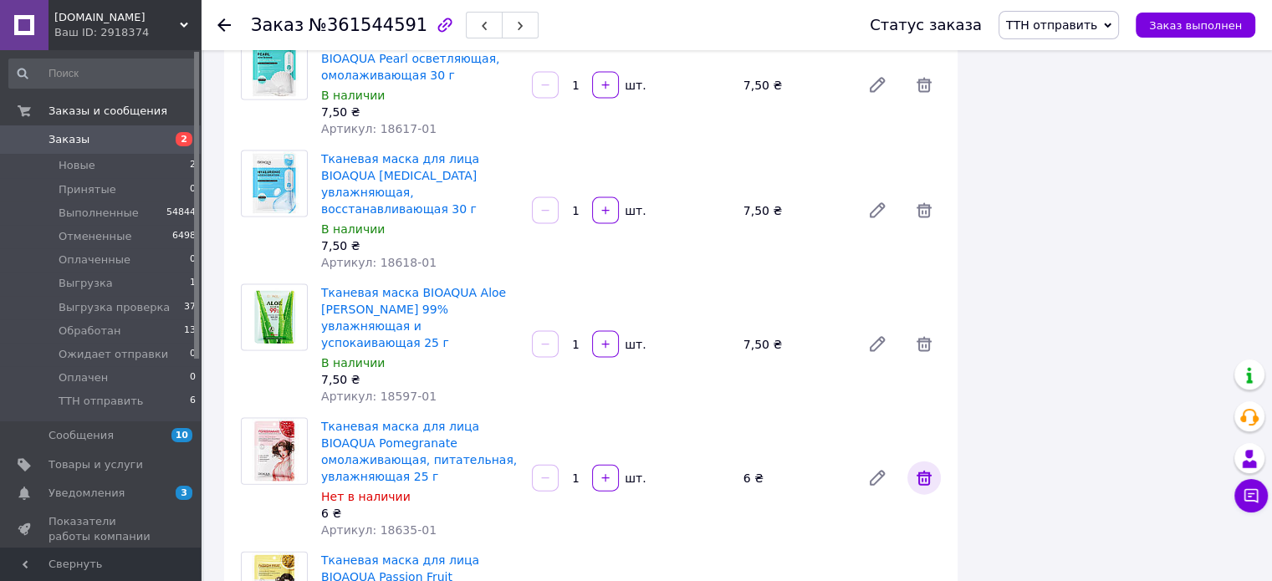
click at [920, 468] on icon at bounding box center [924, 478] width 20 height 20
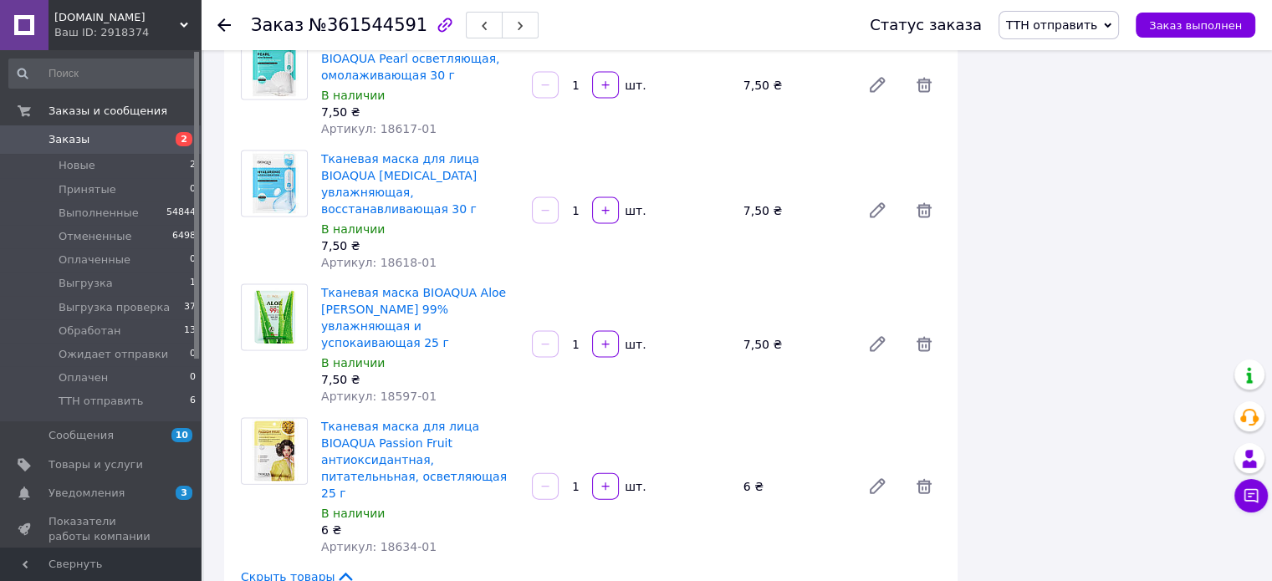
click at [228, 23] on icon at bounding box center [223, 24] width 13 height 13
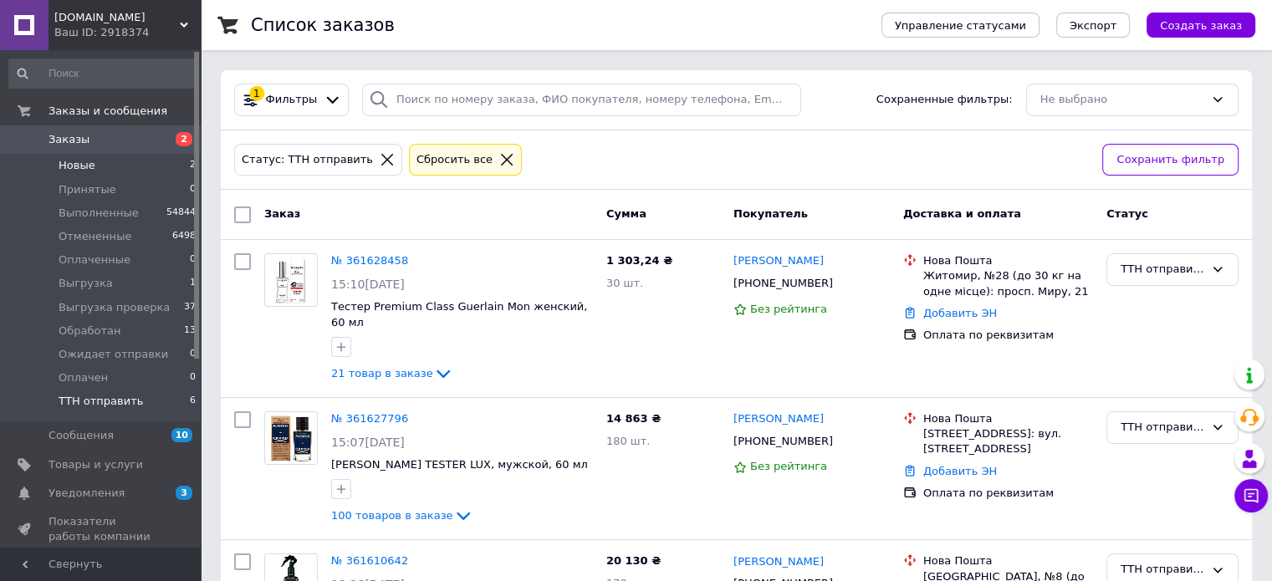
click at [77, 164] on span "Новые" at bounding box center [77, 165] width 37 height 15
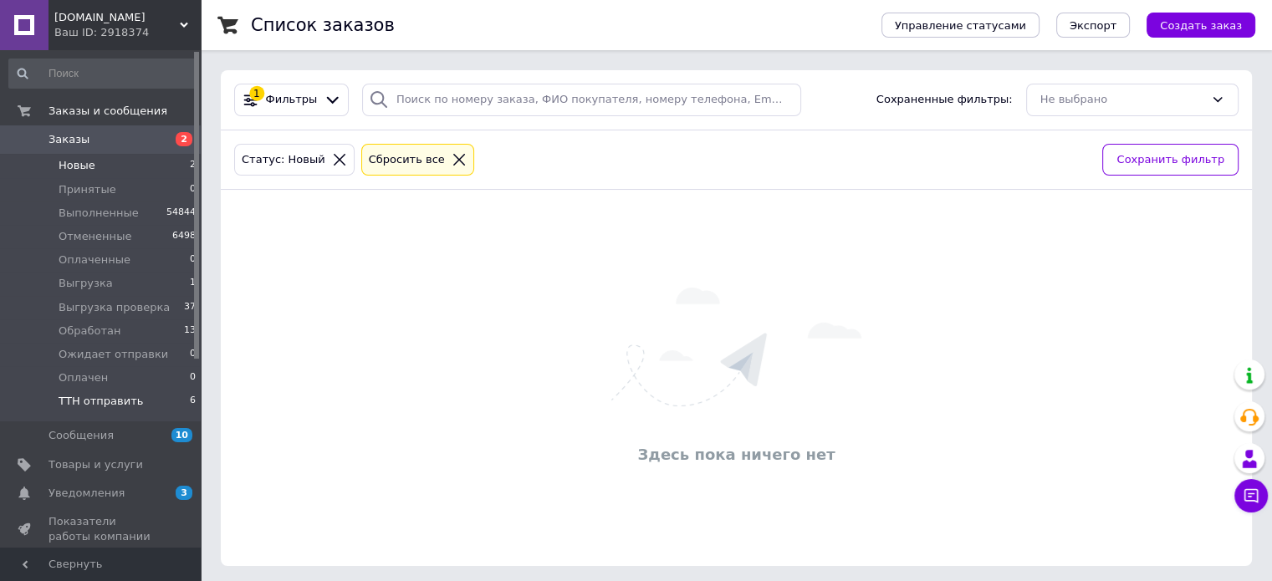
click at [97, 391] on li "ТТН отправить 6" at bounding box center [103, 406] width 206 height 32
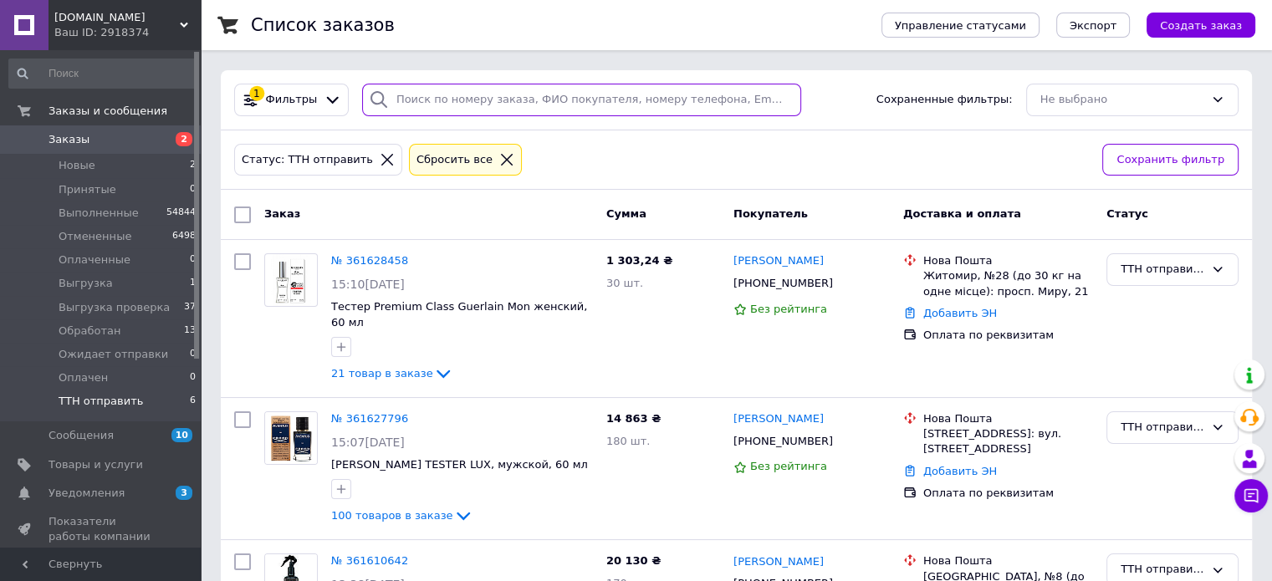
click at [429, 91] on input "search" at bounding box center [581, 100] width 439 height 33
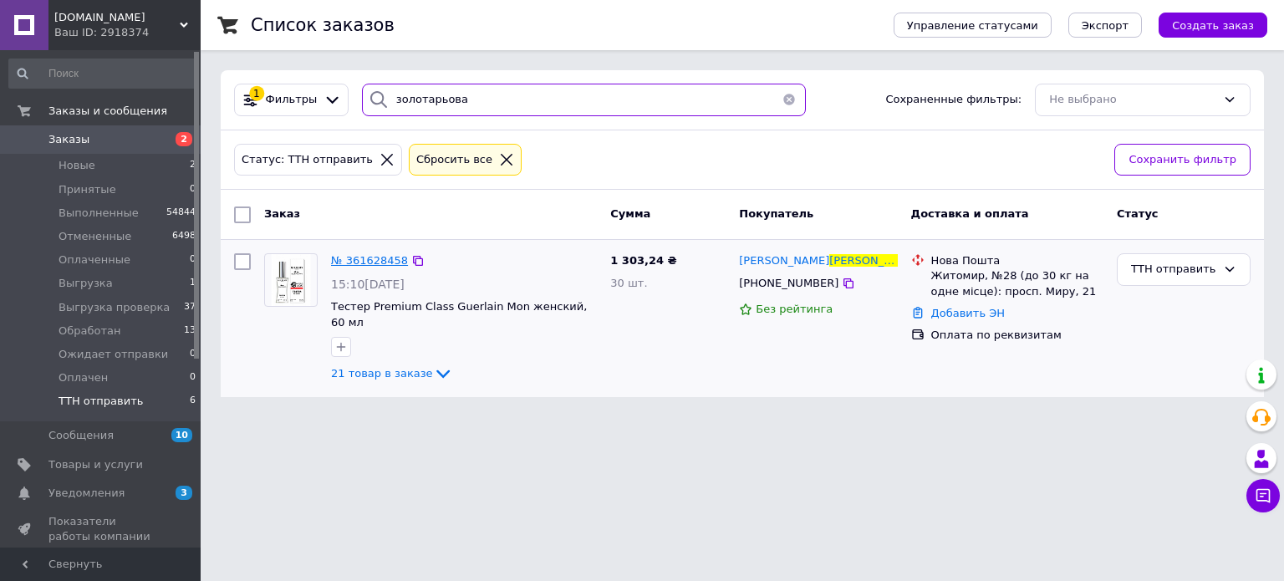
type input "золотарьова"
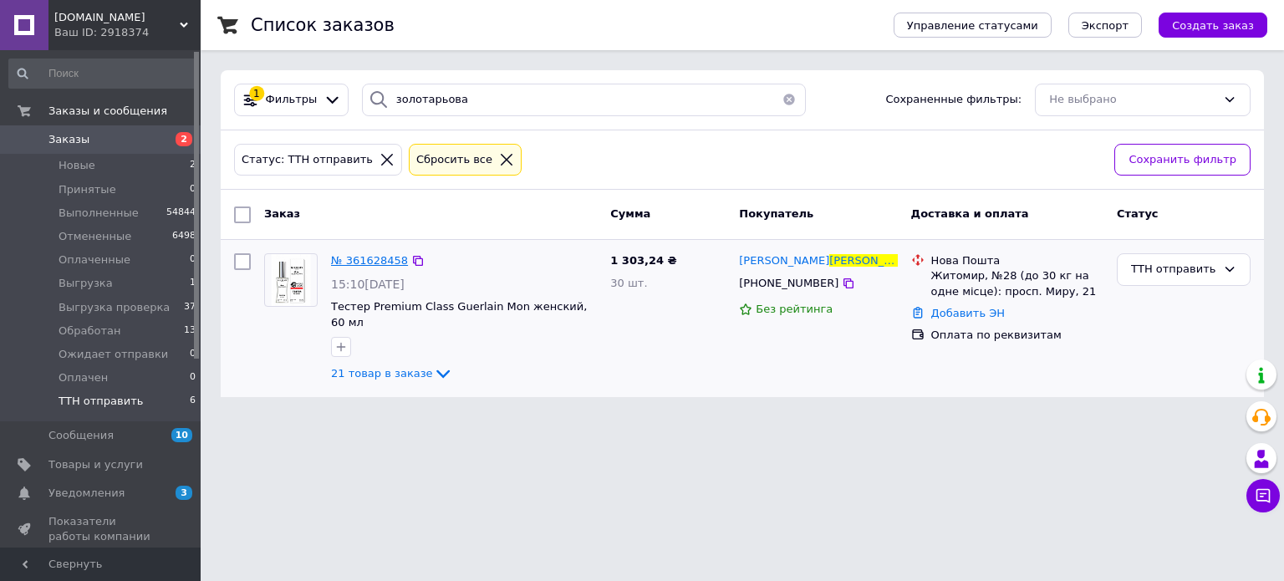
click at [337, 259] on span "№ 361628458" at bounding box center [369, 260] width 77 height 13
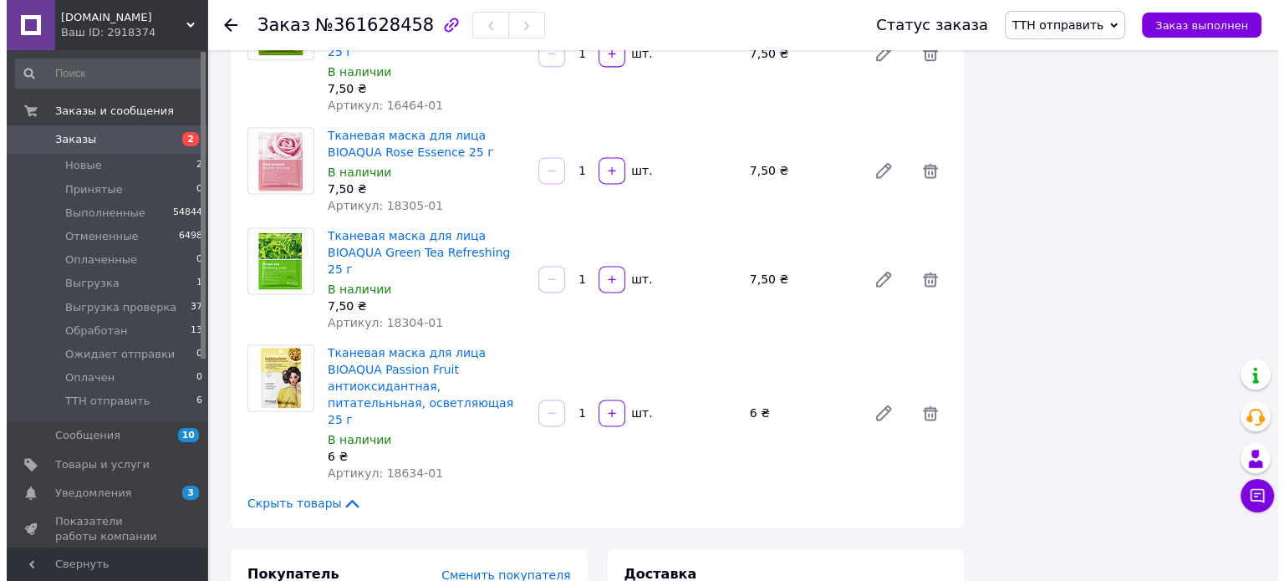
scroll to position [2393, 0]
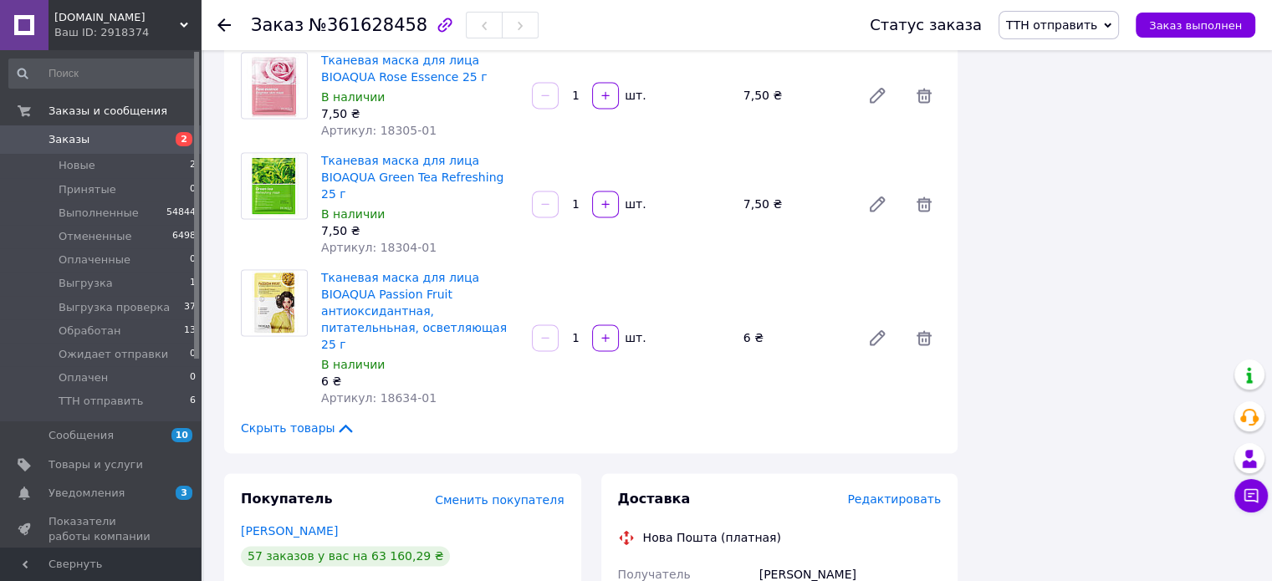
click at [902, 493] on span "Редактировать" at bounding box center [894, 499] width 94 height 13
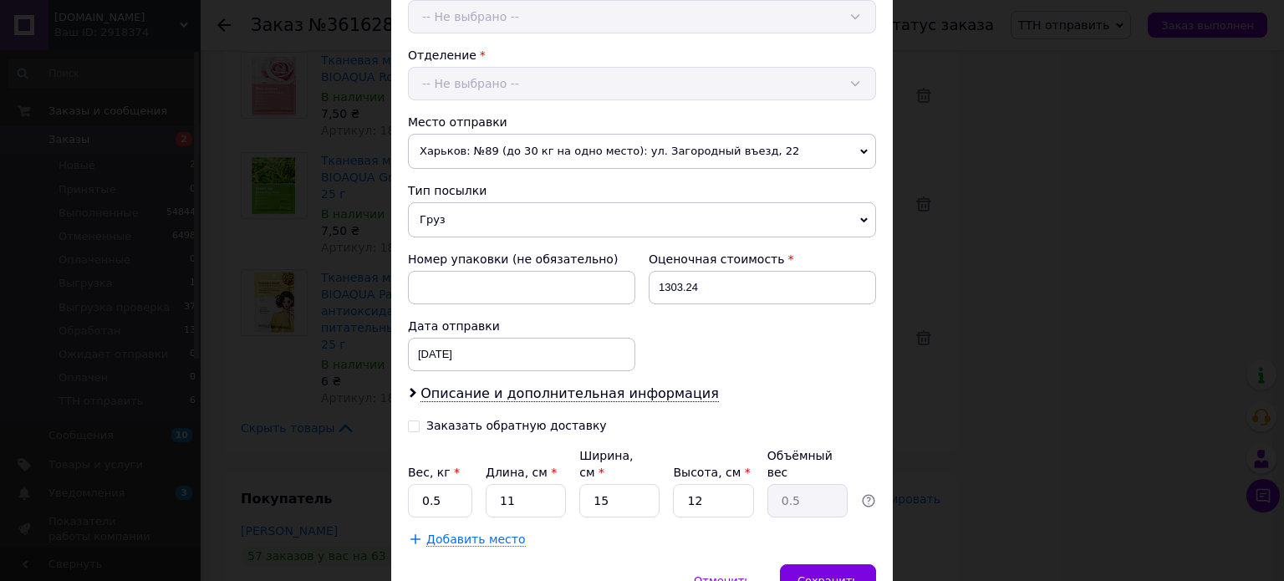
scroll to position [554, 0]
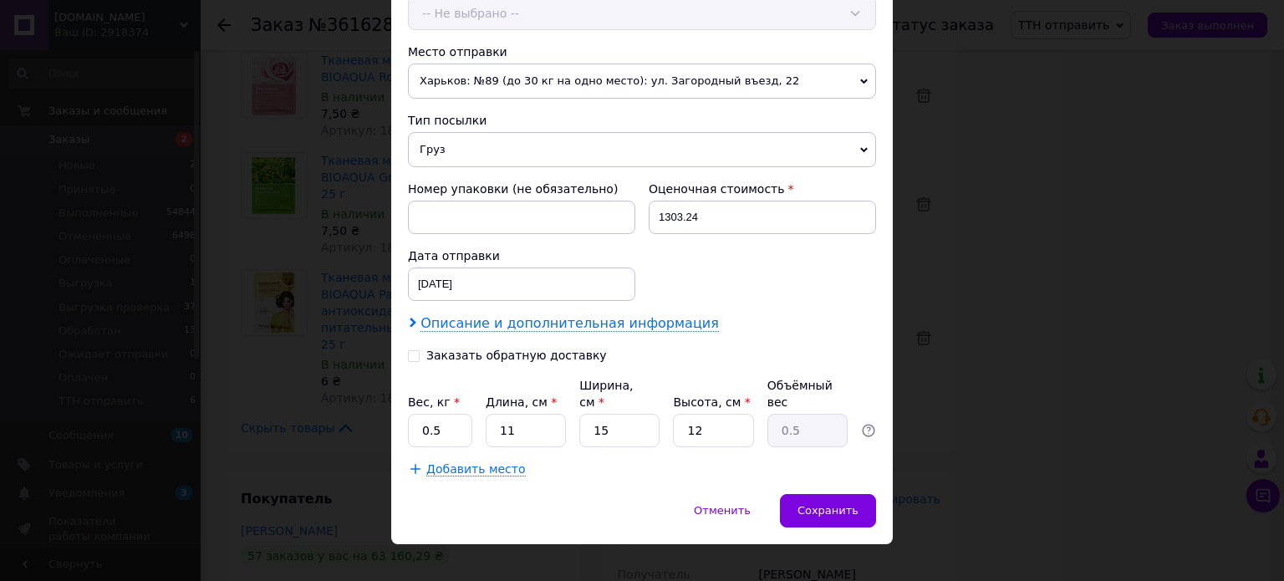
click at [543, 320] on span "Описание и дополнительная информация" at bounding box center [570, 323] width 299 height 17
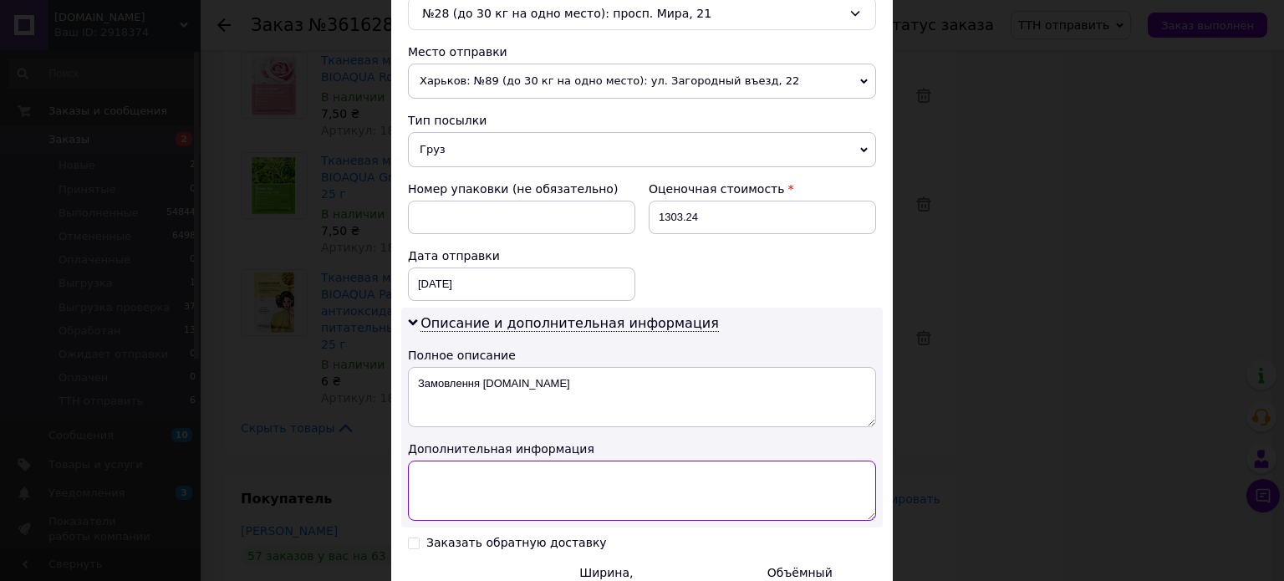
click at [501, 463] on textarea at bounding box center [642, 491] width 468 height 60
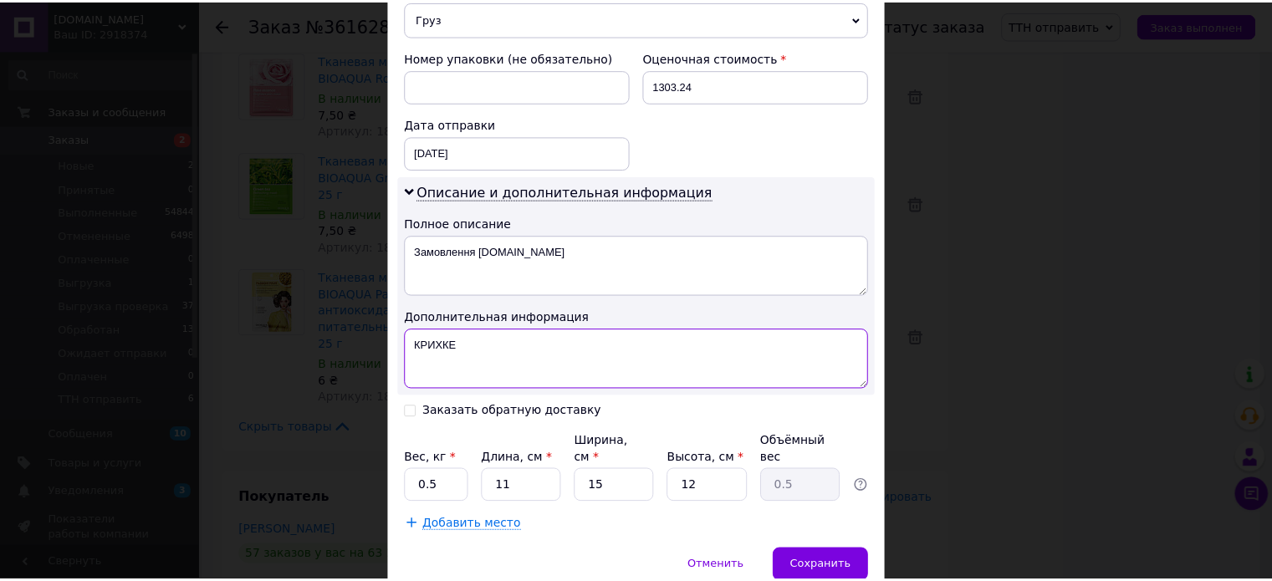
scroll to position [741, 0]
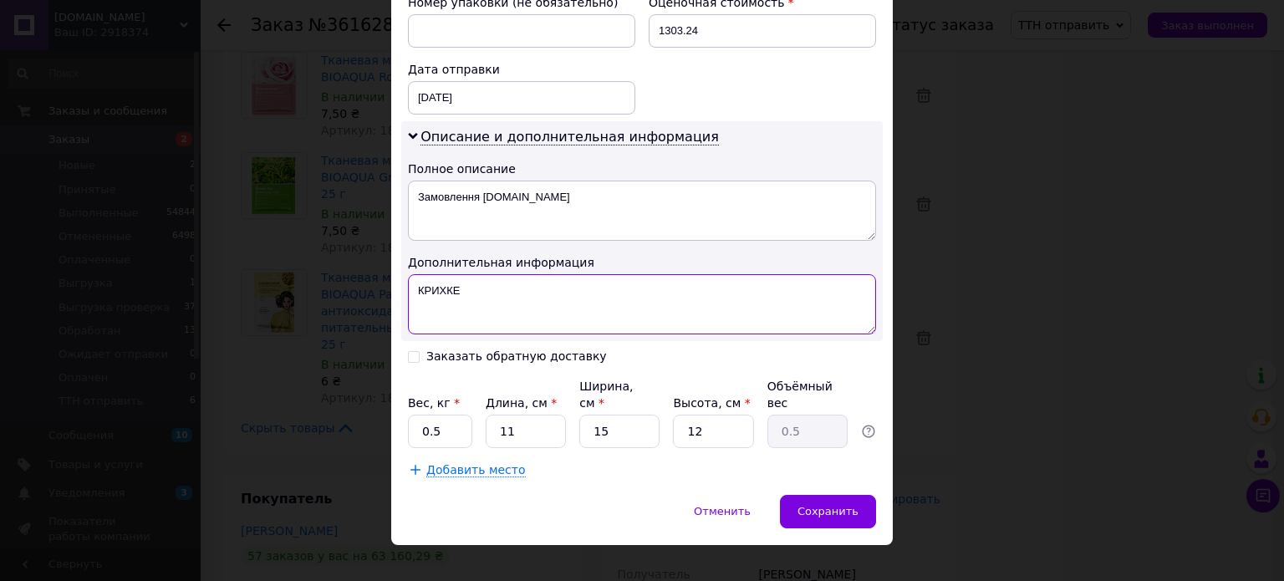
type textarea "КРИХКЕ"
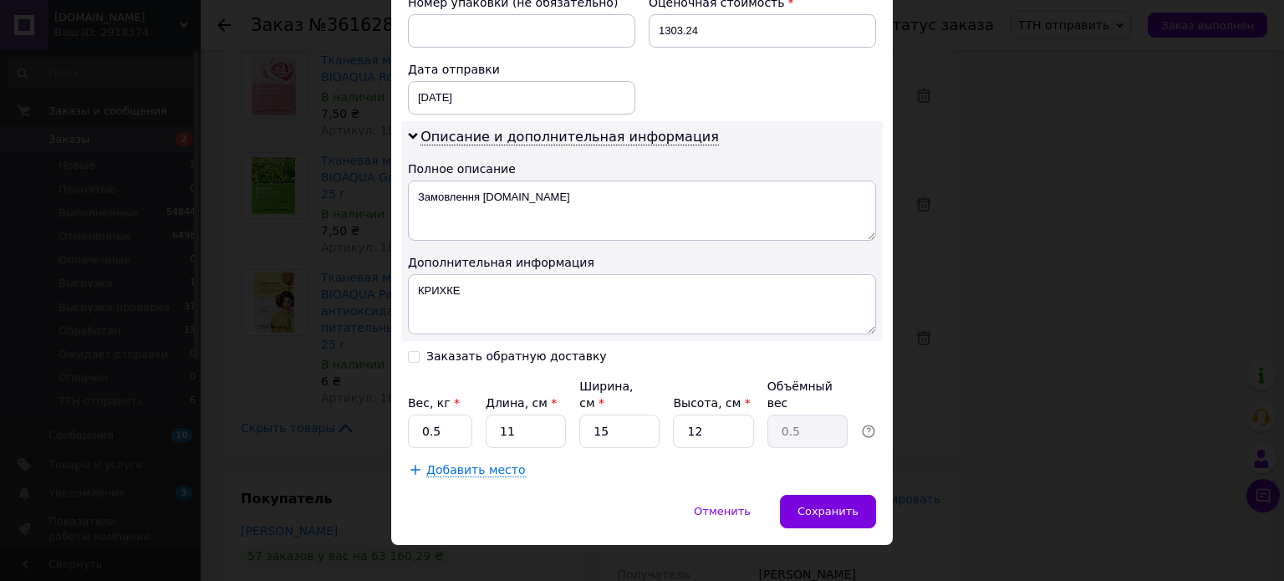
click at [471, 418] on div "Вес, кг * 0.5 Длина, см * 11 Ширина, см * 15 Высота, см * 12 Объёмный вес 0.5" at bounding box center [642, 413] width 468 height 70
click at [444, 415] on input "0.5" at bounding box center [440, 431] width 64 height 33
type input "0"
type input "3"
click at [539, 415] on input "11" at bounding box center [526, 431] width 80 height 33
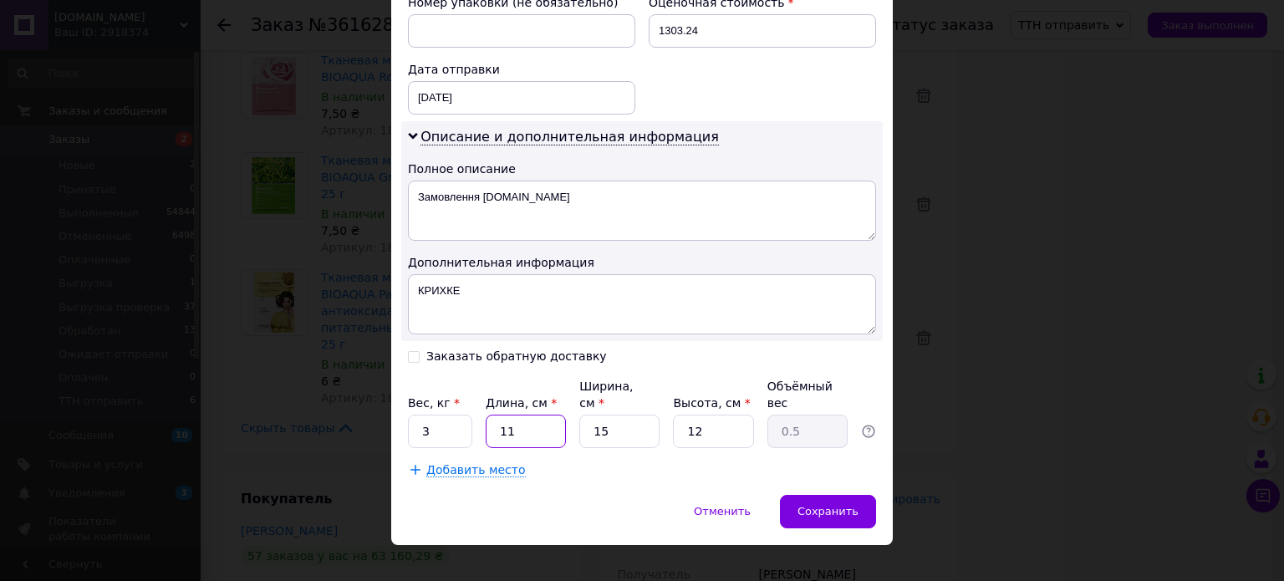
type input "1"
type input "0.1"
type input "2"
type input "0.1"
type input "22"
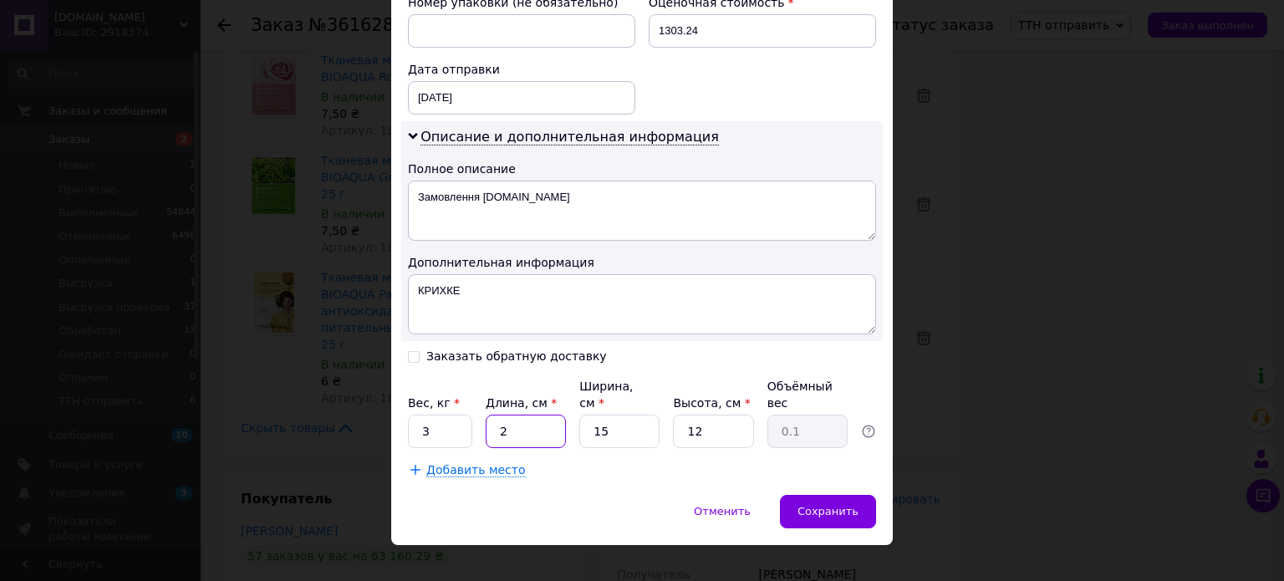
type input "0.99"
type input "22"
click at [621, 415] on input "15" at bounding box center [620, 431] width 80 height 33
type input "1"
type input "0.1"
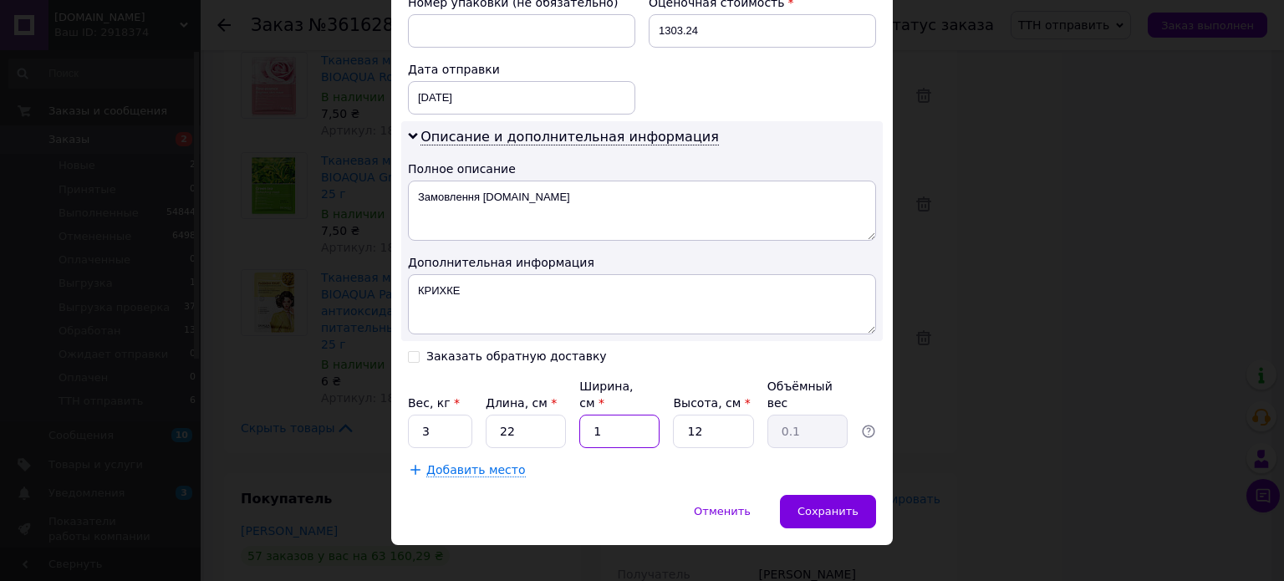
type input "17"
type input "1.12"
type input "17"
click at [840, 505] on span "Сохранить" at bounding box center [828, 511] width 61 height 13
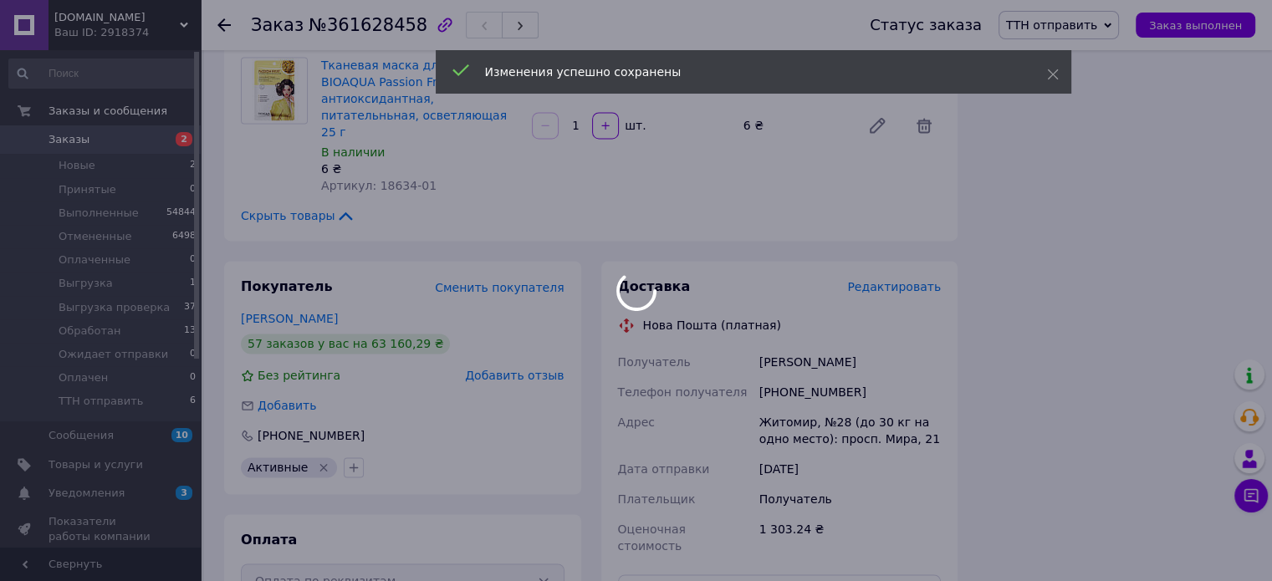
scroll to position [2616, 0]
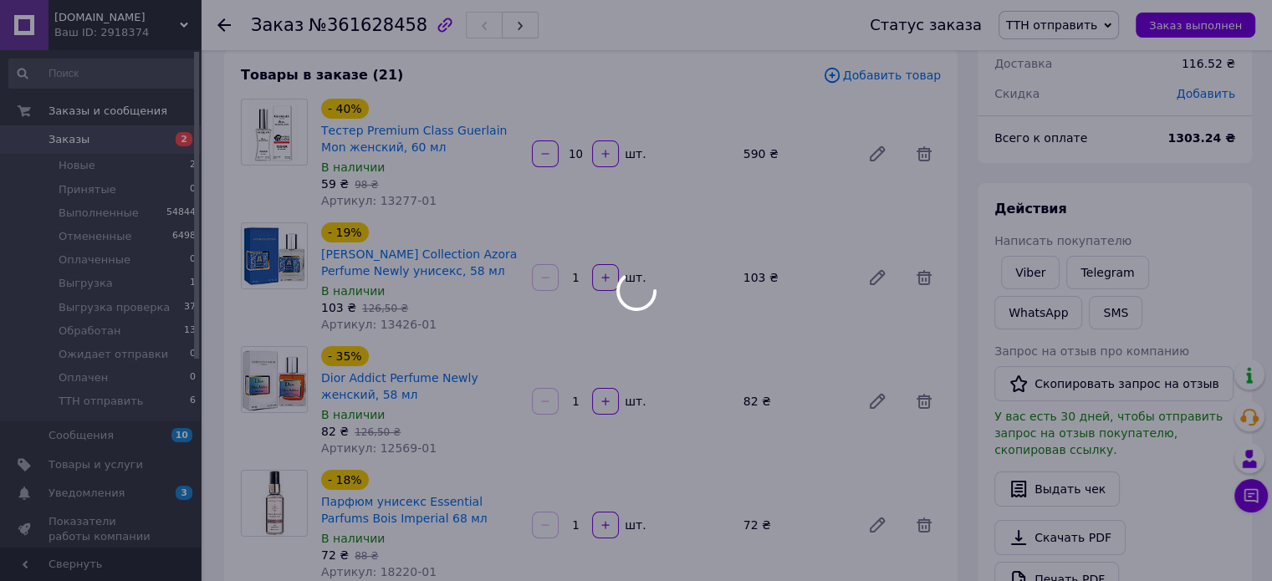
scroll to position [0, 0]
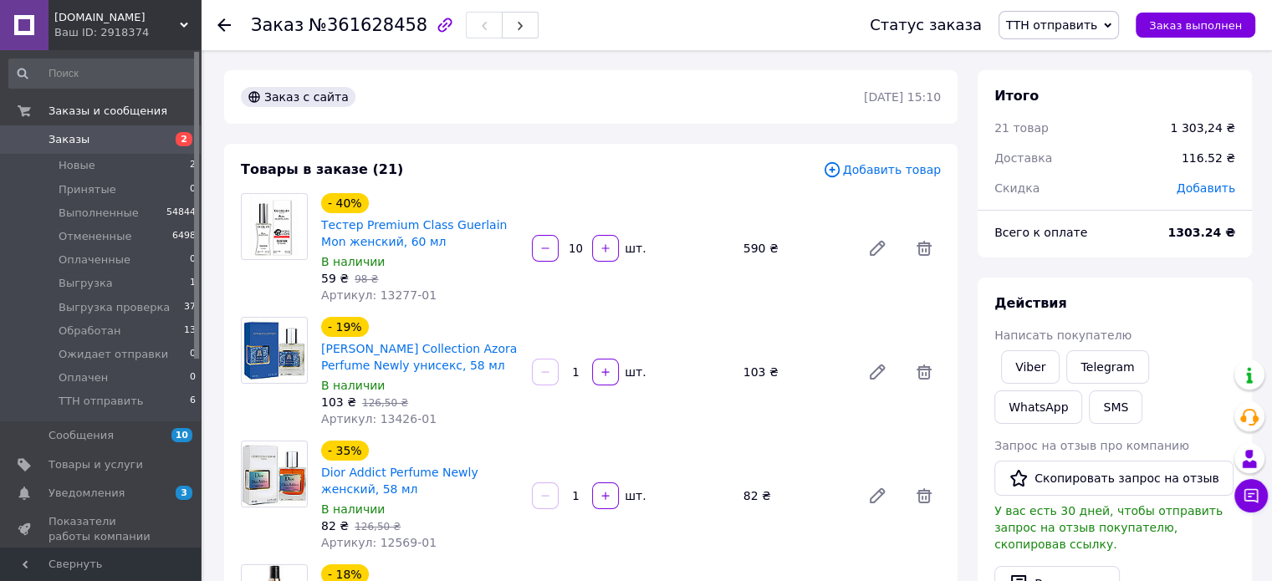
click at [1090, 23] on span "ТТН отправить" at bounding box center [1051, 24] width 91 height 13
click at [1069, 150] on li "Выгрузка" at bounding box center [1063, 158] width 128 height 25
click at [221, 24] on use at bounding box center [223, 24] width 13 height 13
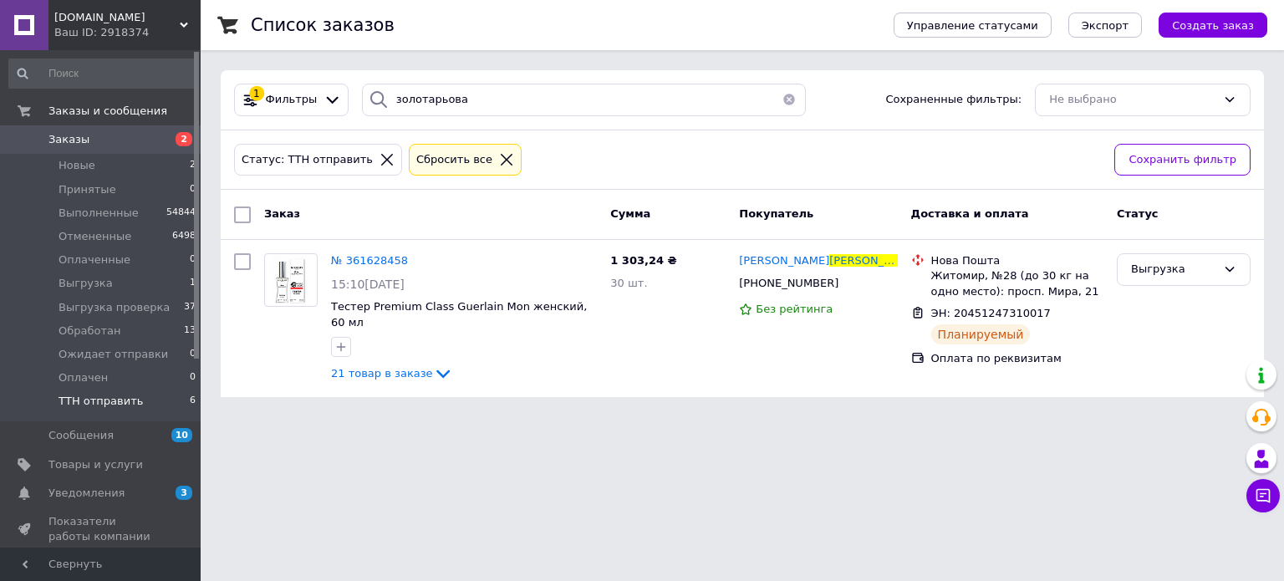
click at [114, 408] on span "ТТН отправить" at bounding box center [101, 401] width 84 height 15
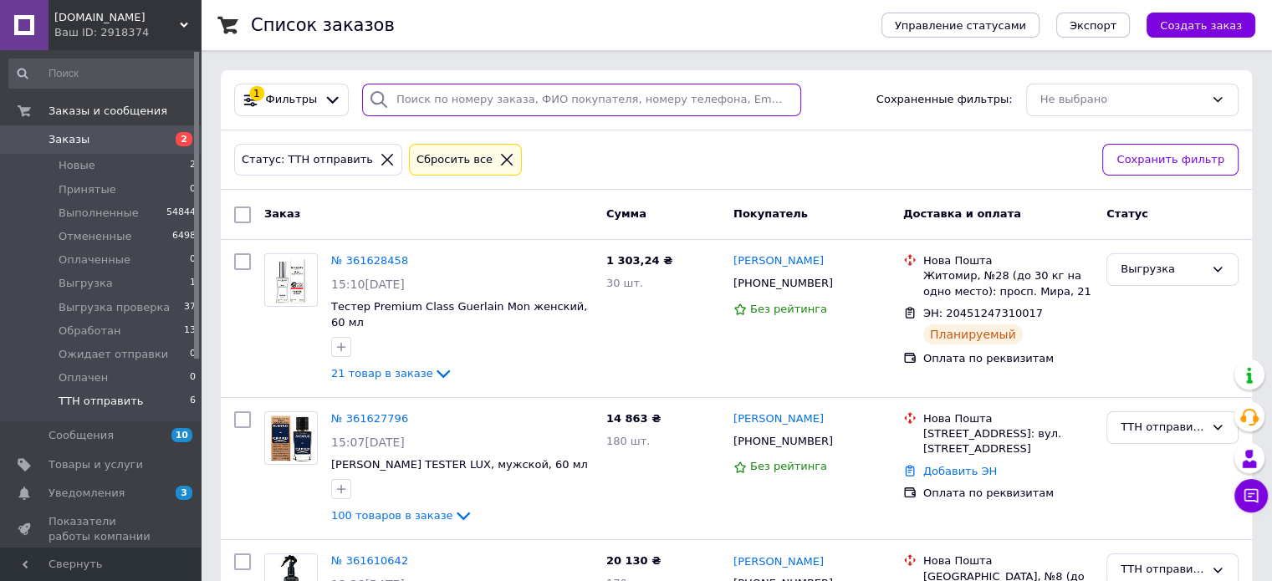
click at [430, 94] on input "search" at bounding box center [581, 100] width 439 height 33
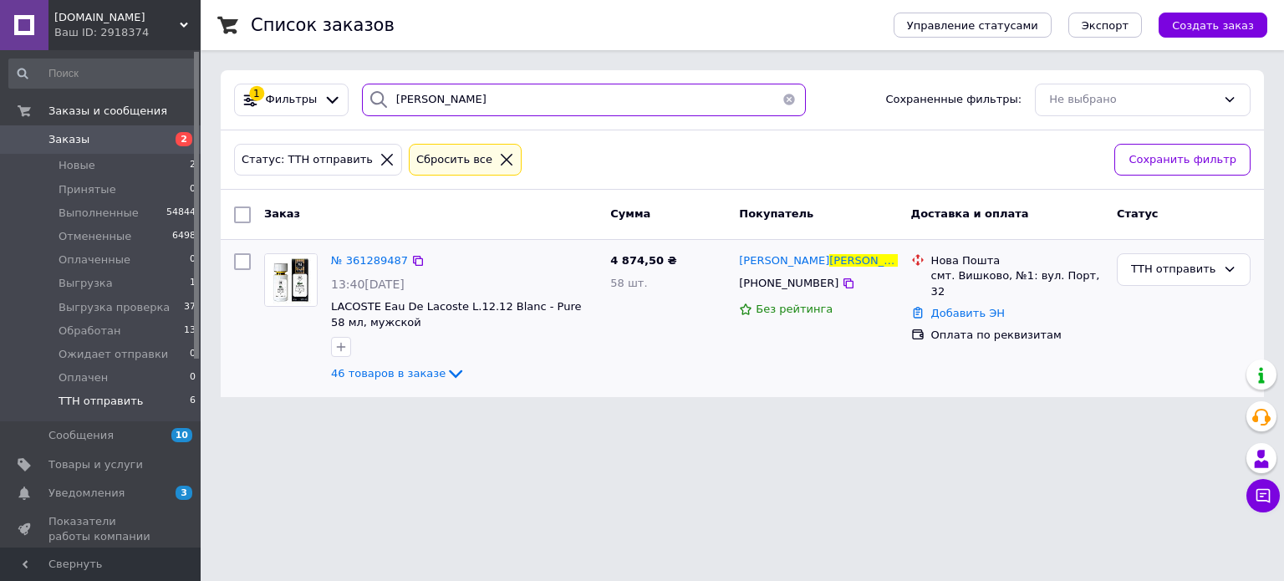
type input "ХУДЕНКО"
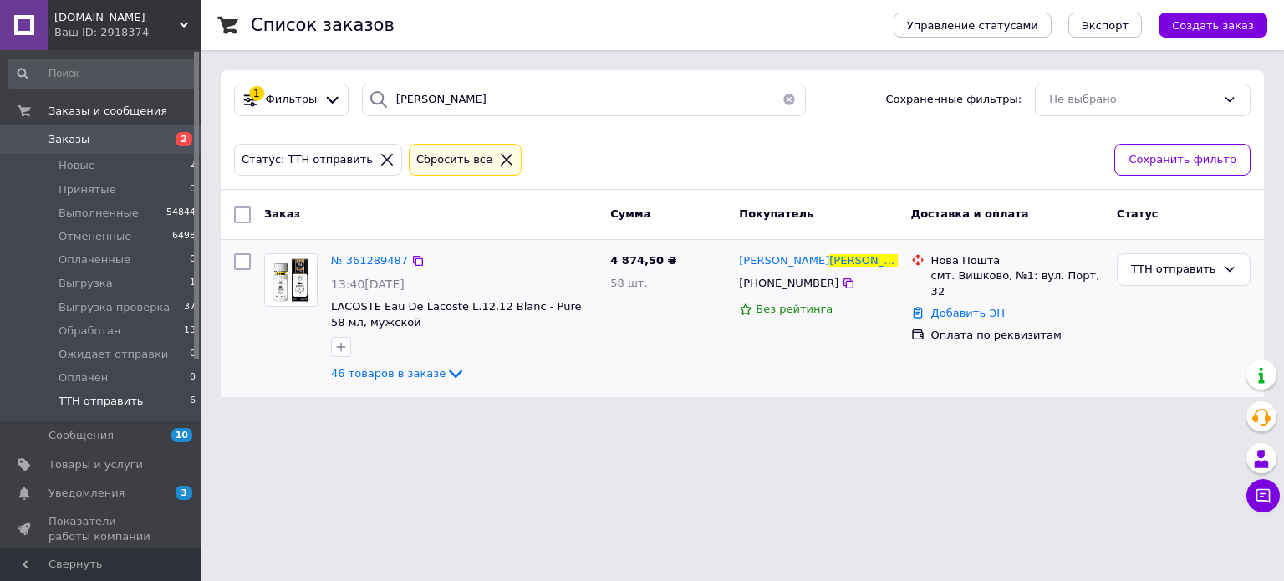
click at [355, 252] on div "№ 361289487" at bounding box center [369, 261] width 80 height 19
click at [355, 254] on span "№ 361289487" at bounding box center [369, 260] width 77 height 13
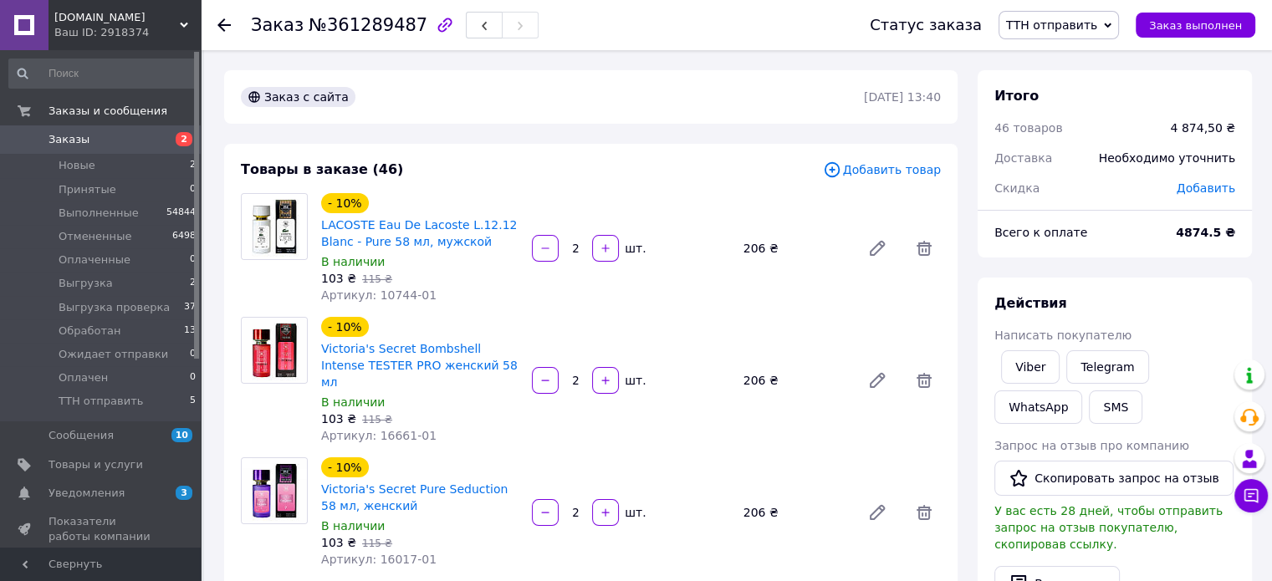
scroll to position [5334, 0]
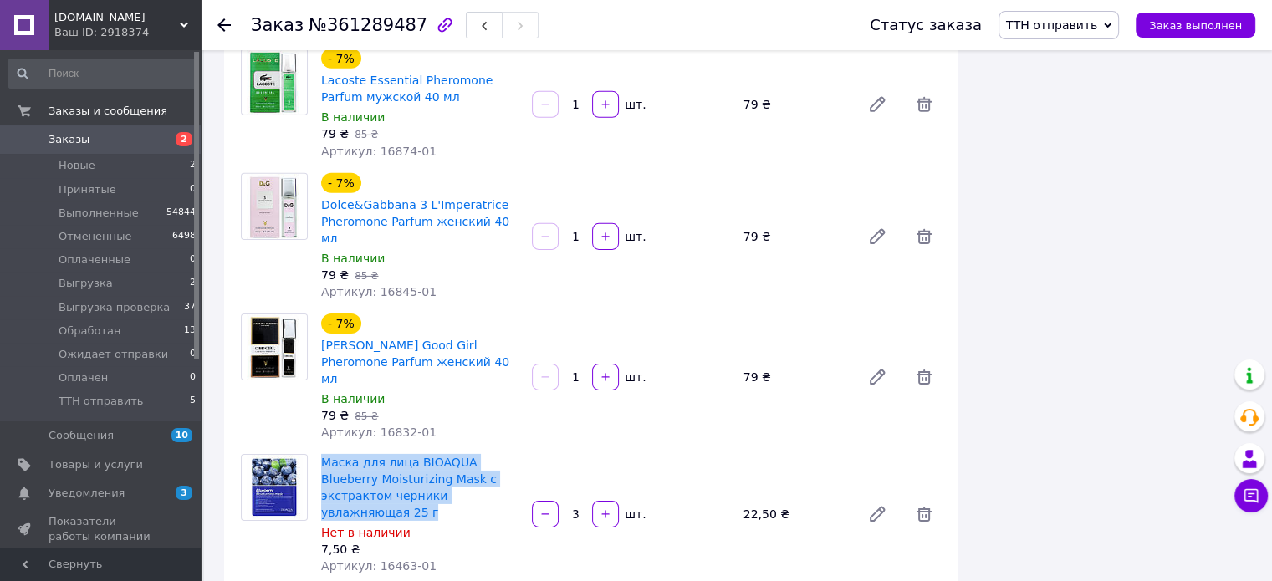
drag, startPoint x: 482, startPoint y: 239, endPoint x: 317, endPoint y: 204, distance: 168.4
click at [317, 451] on div "Маска для лица BIOAQUA Blueberry Moisturizing Mask с экстрактом черники увлажня…" at bounding box center [419, 514] width 211 height 127
copy link "Маска для лица BIOAQUA Blueberry Moisturizing Mask с экстрактом черники увлажня…"
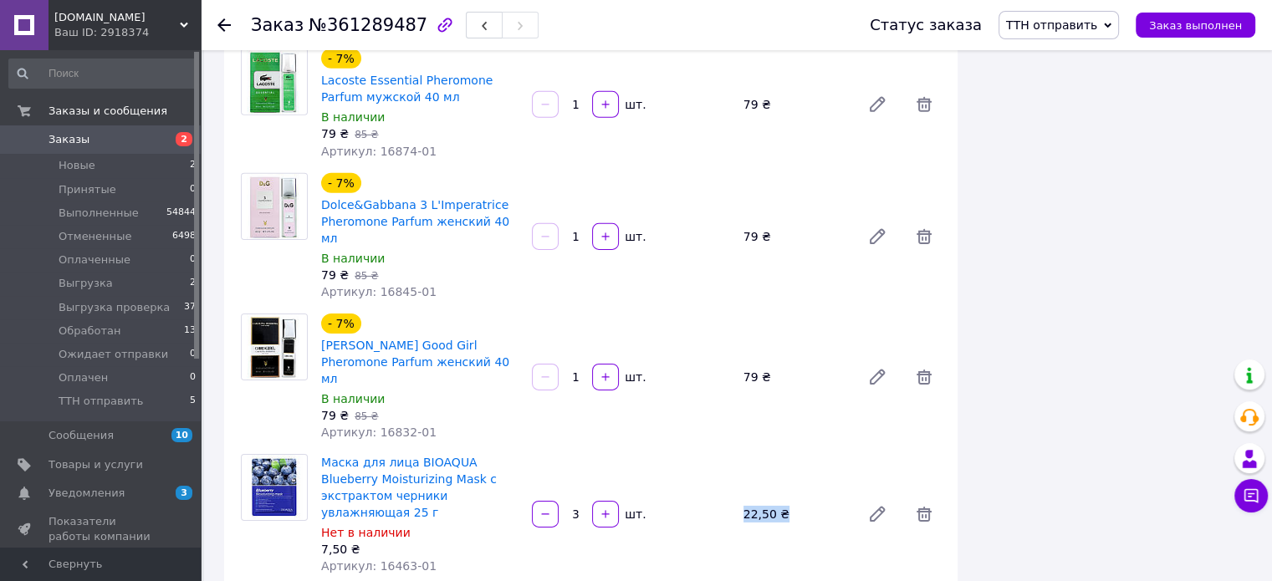
drag, startPoint x: 781, startPoint y: 253, endPoint x: 738, endPoint y: 248, distance: 43.8
click at [738, 503] on div "22,50 ₴" at bounding box center [795, 514] width 117 height 23
copy div "22,50 ₴"
click at [914, 504] on icon at bounding box center [924, 514] width 20 height 20
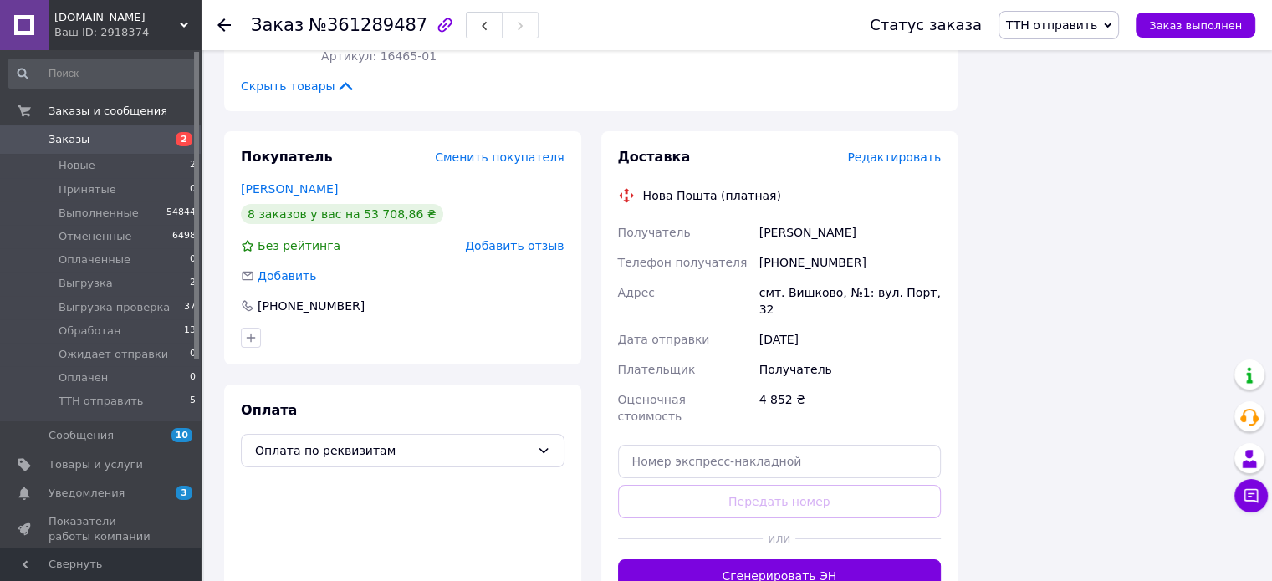
scroll to position [5947, 0]
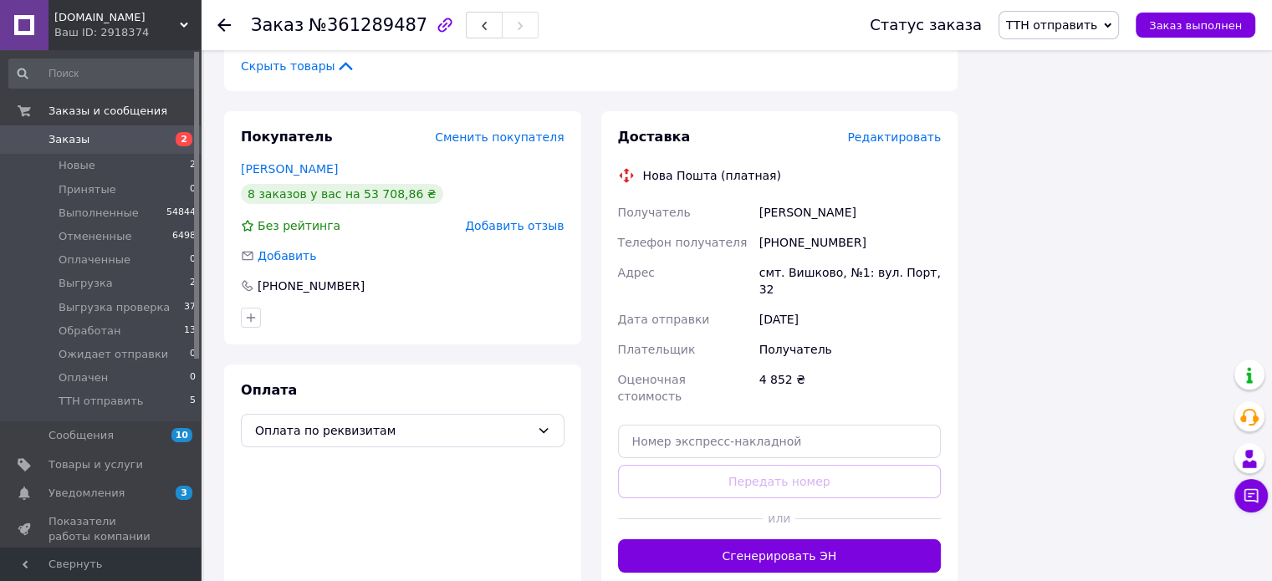
click at [218, 23] on use at bounding box center [223, 24] width 13 height 13
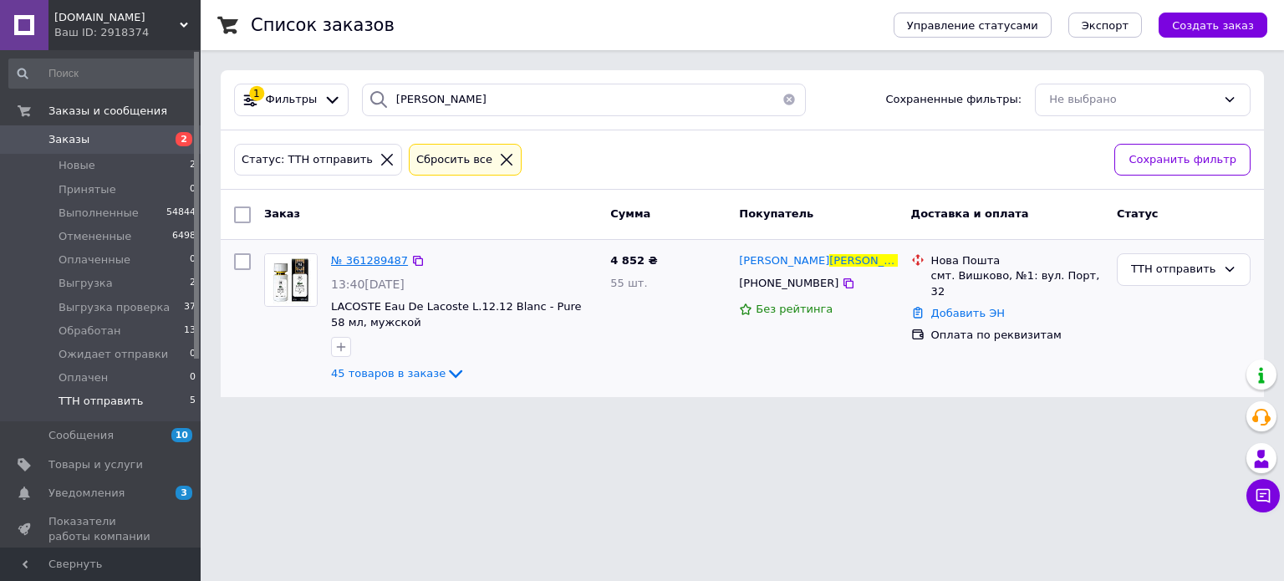
click at [359, 263] on span "№ 361289487" at bounding box center [369, 260] width 77 height 13
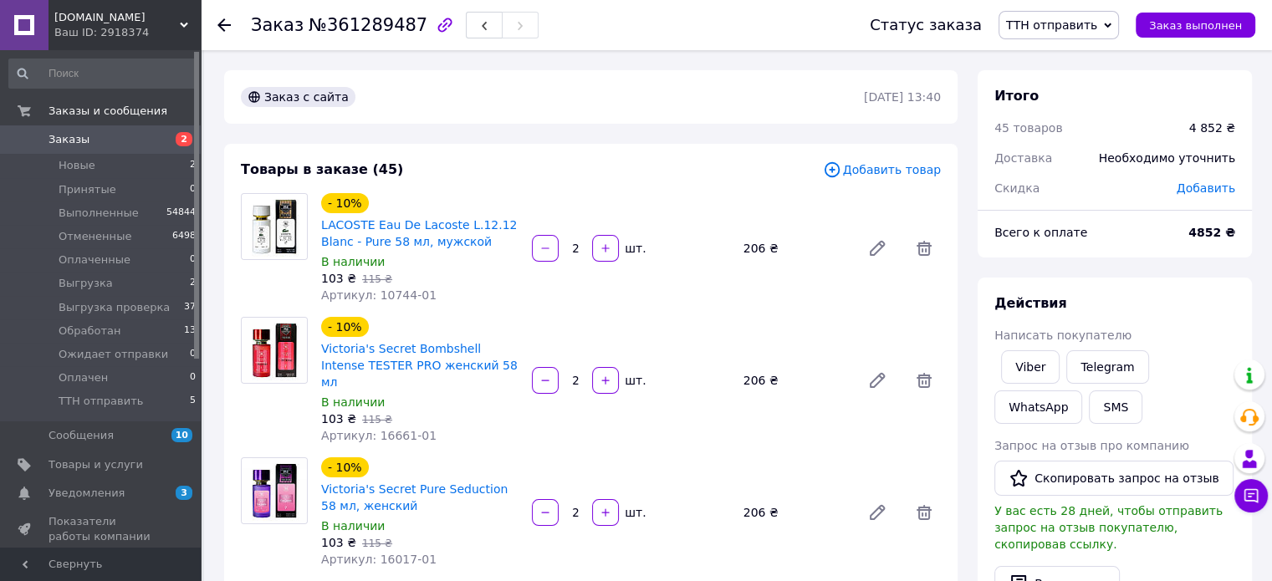
click at [217, 24] on div "Заказ №361289487 Статус заказа ТТН отправить Принят Выполнен Отменен Оплаченный…" at bounding box center [736, 25] width 1071 height 50
click at [220, 23] on use at bounding box center [223, 24] width 13 height 13
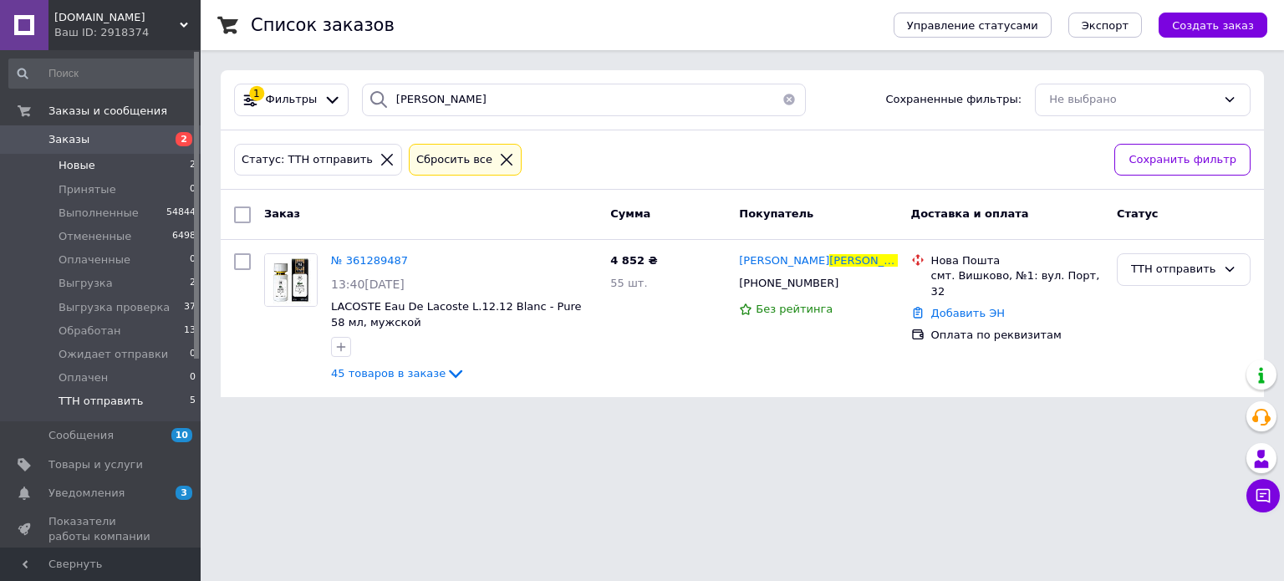
click at [84, 167] on span "Новые" at bounding box center [77, 165] width 37 height 15
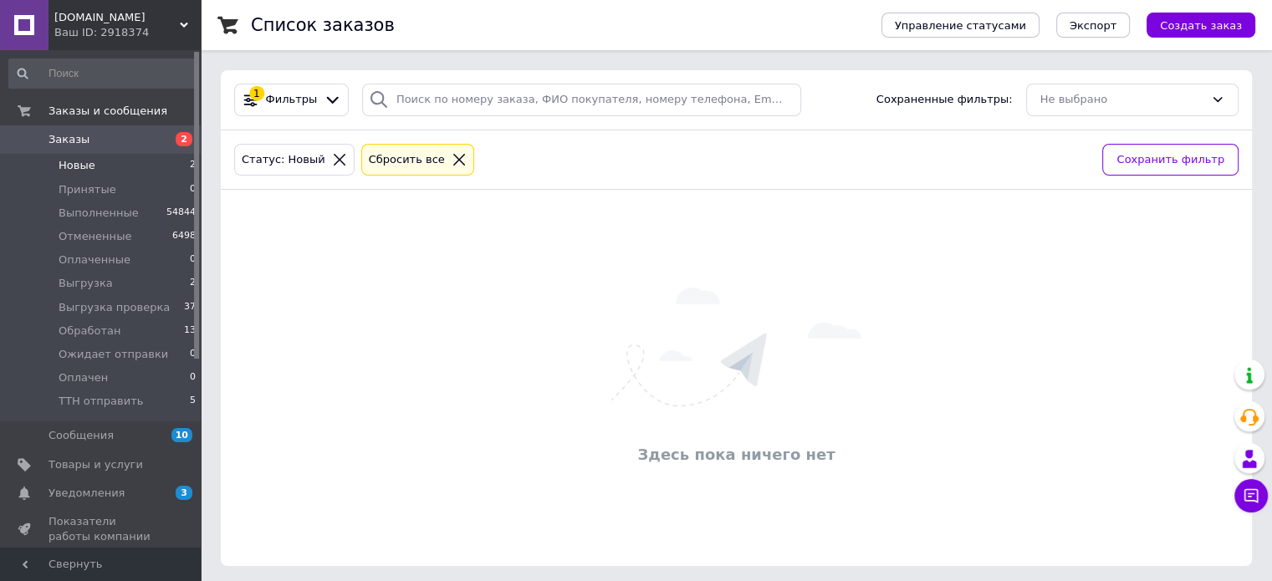
click at [84, 167] on span "Новые" at bounding box center [77, 165] width 37 height 15
click at [109, 400] on span "ТТН отправить" at bounding box center [101, 401] width 84 height 15
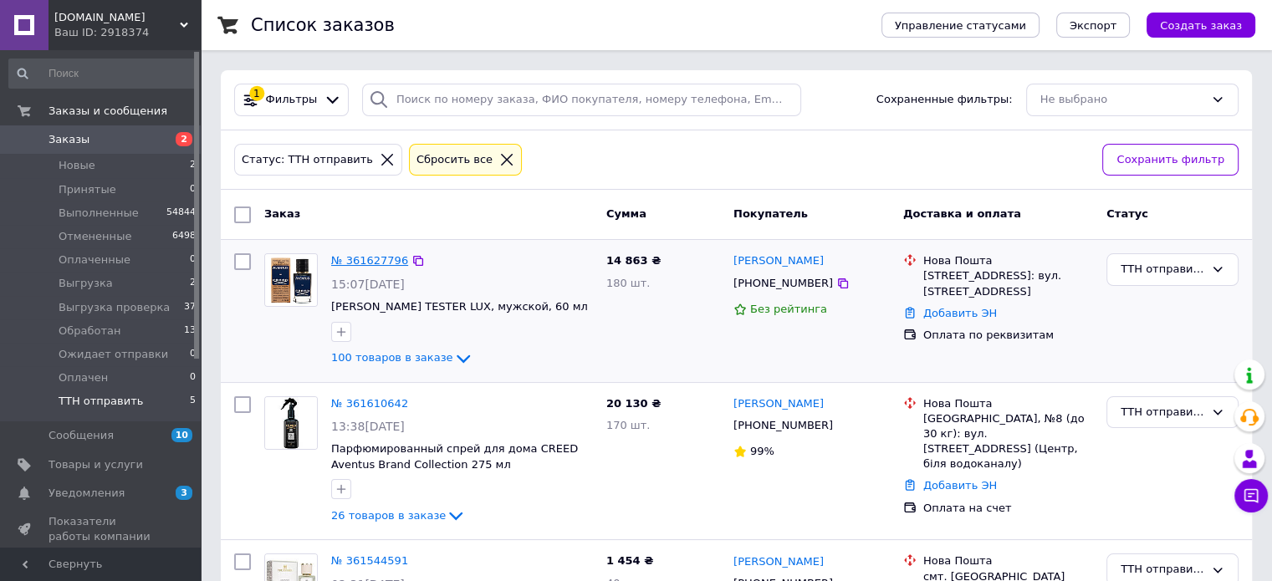
click at [371, 259] on link "№ 361627796" at bounding box center [369, 260] width 77 height 13
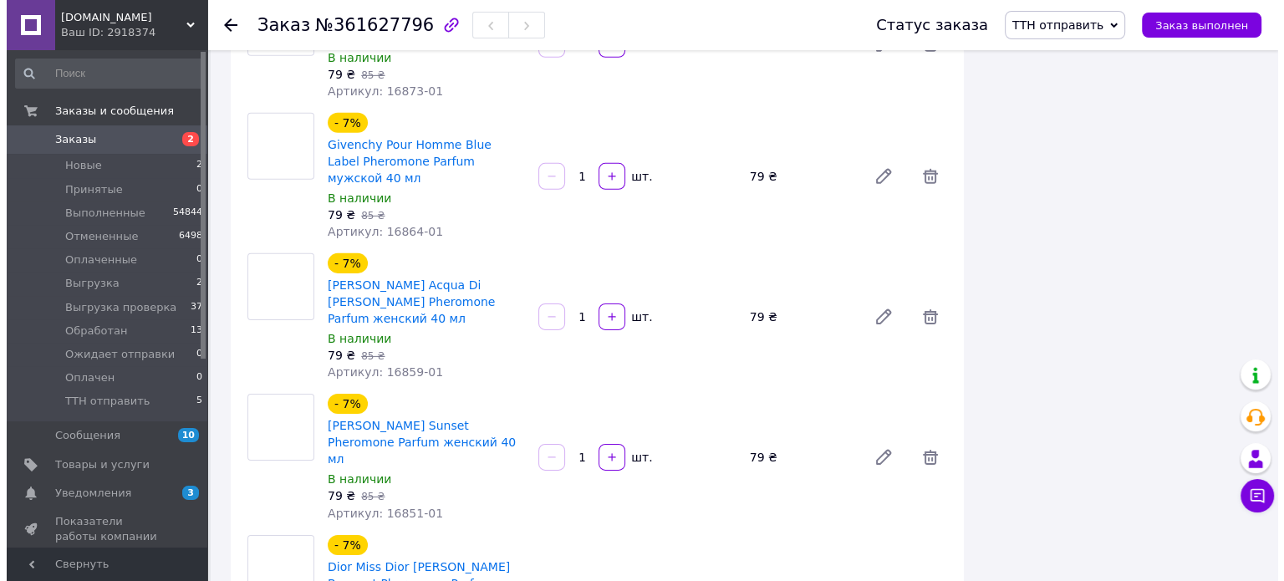
scroll to position [12163, 0]
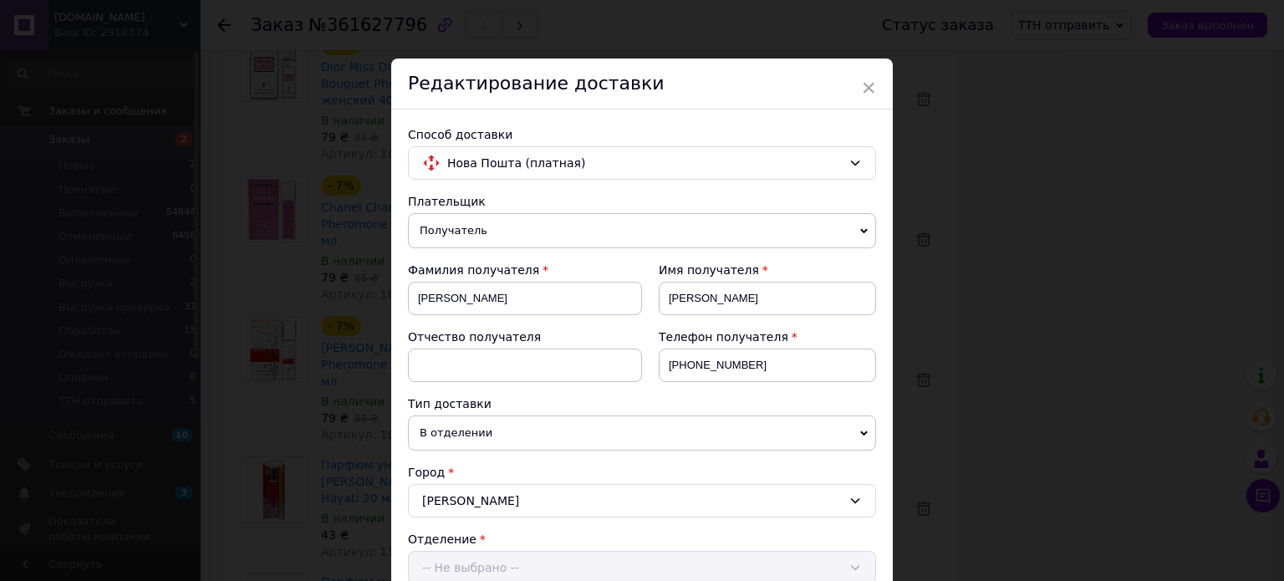
click at [448, 234] on span "Получатель" at bounding box center [642, 230] width 468 height 35
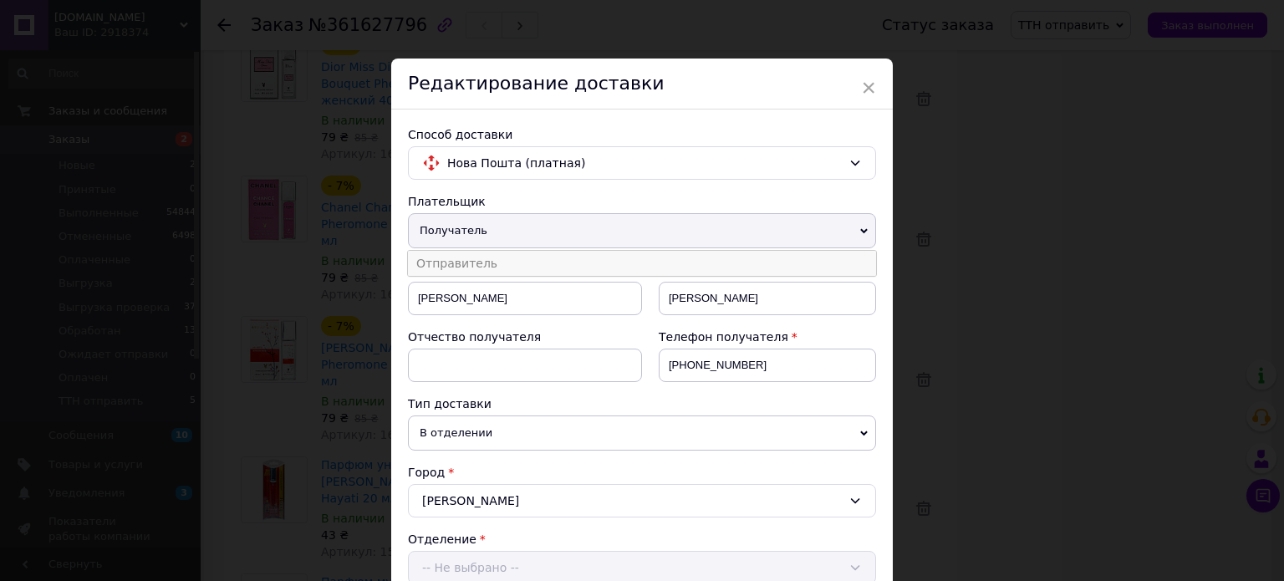
click at [451, 251] on li "Отправитель" at bounding box center [642, 263] width 468 height 25
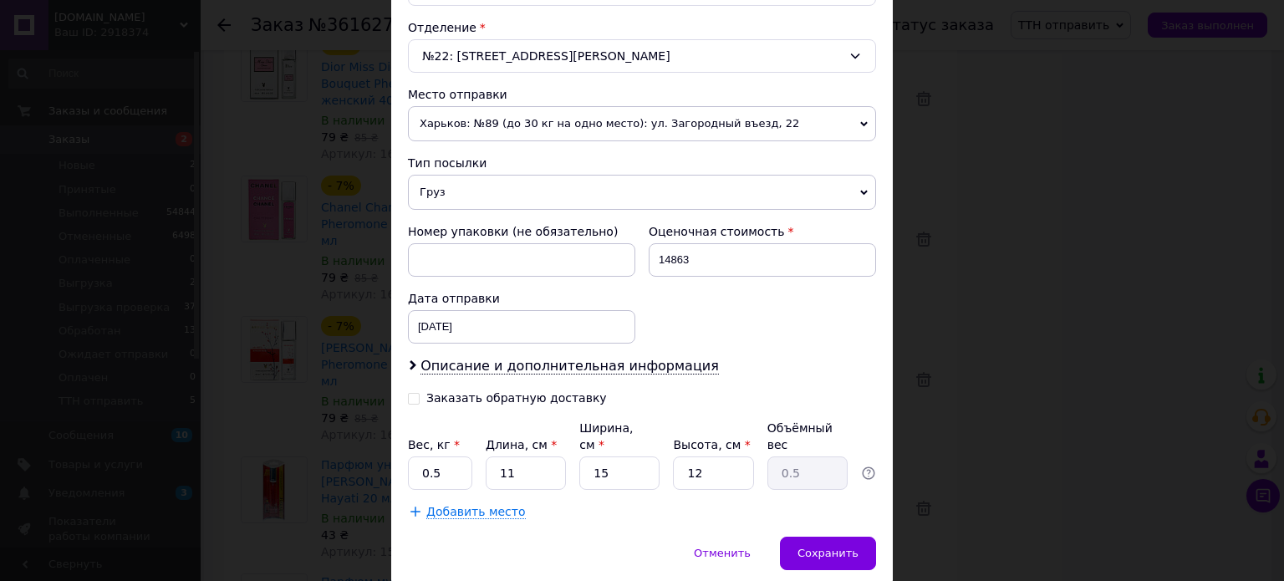
scroll to position [554, 0]
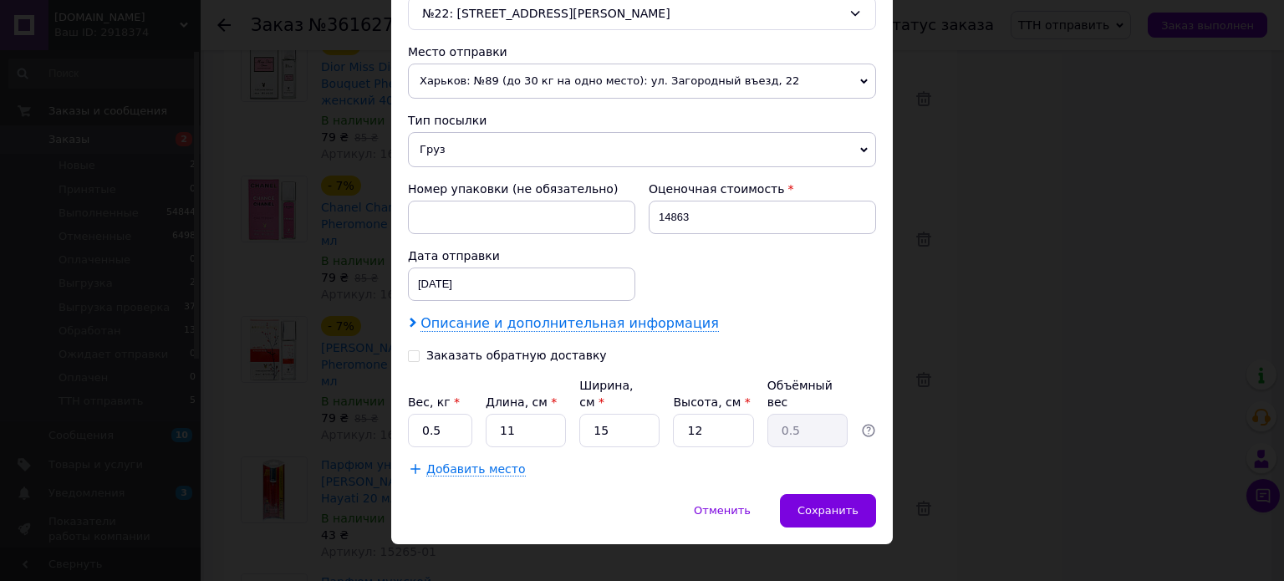
click at [493, 324] on span "Описание и дополнительная информация" at bounding box center [570, 323] width 299 height 17
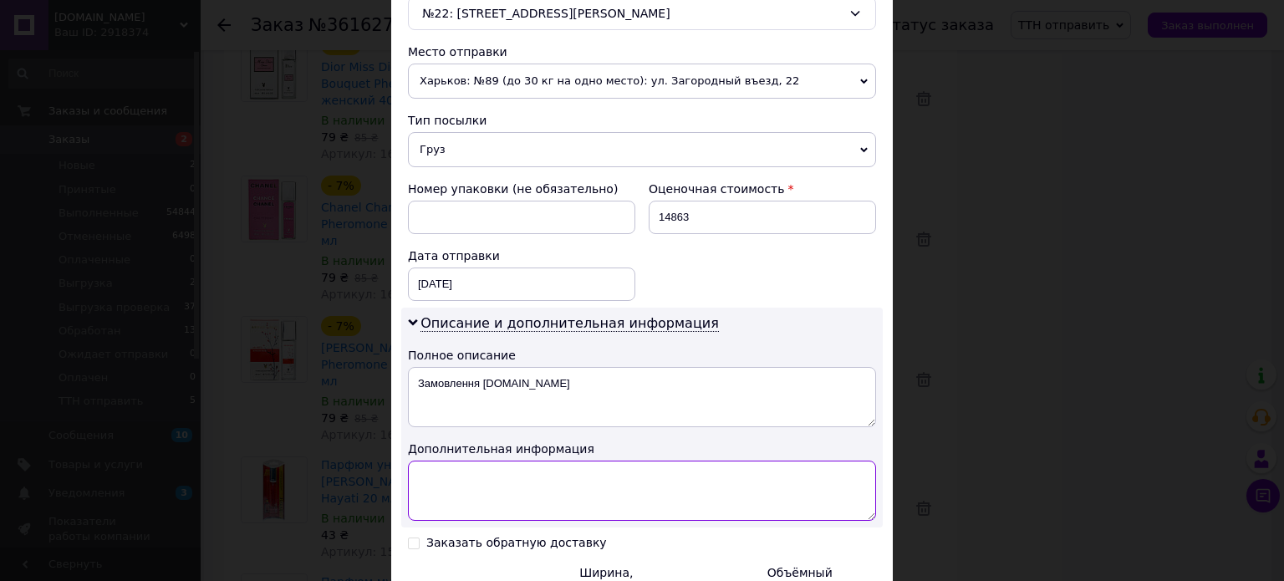
click at [502, 488] on textarea at bounding box center [642, 491] width 468 height 60
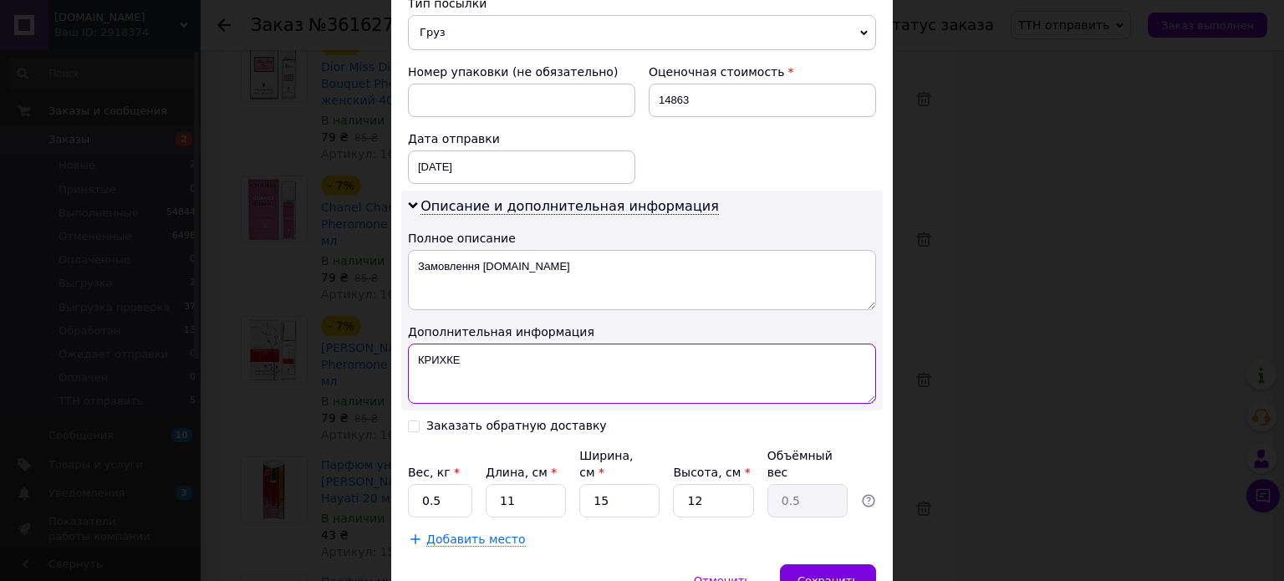
scroll to position [741, 0]
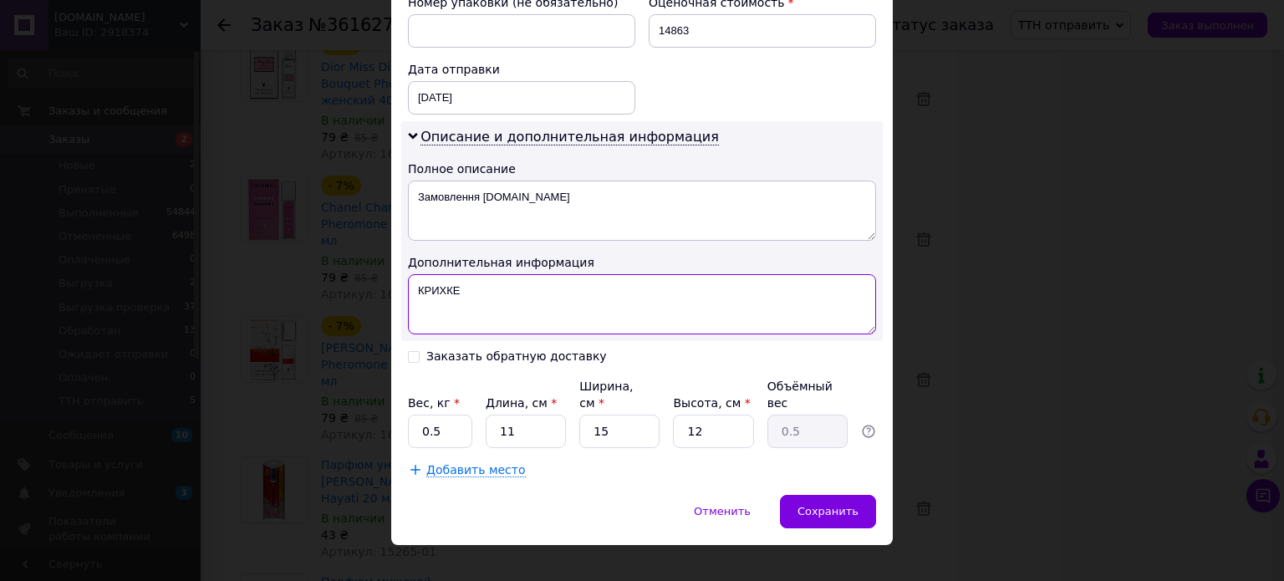
type textarea "КРИХКЕ"
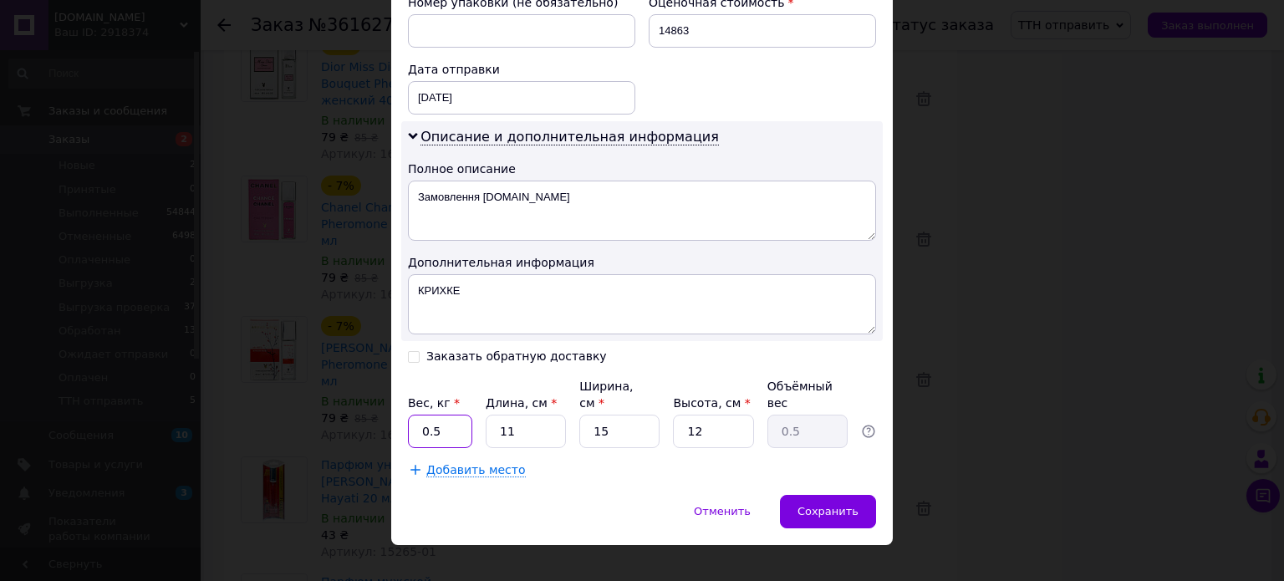
click at [442, 415] on input "0.5" at bounding box center [440, 431] width 64 height 33
type input "0"
type input "18"
click at [534, 396] on label "Длина, см *" at bounding box center [521, 402] width 71 height 13
click at [534, 415] on input "11" at bounding box center [526, 431] width 80 height 33
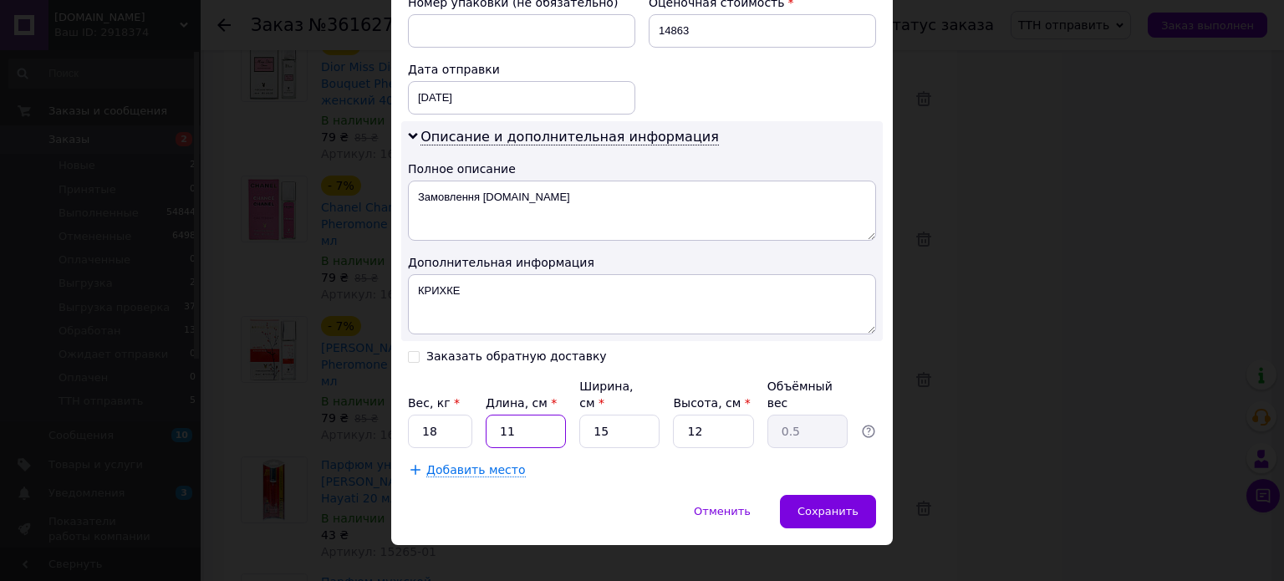
click at [531, 415] on input "11" at bounding box center [526, 431] width 80 height 33
type input "1"
type input "0.1"
type input "4"
type input "0.18"
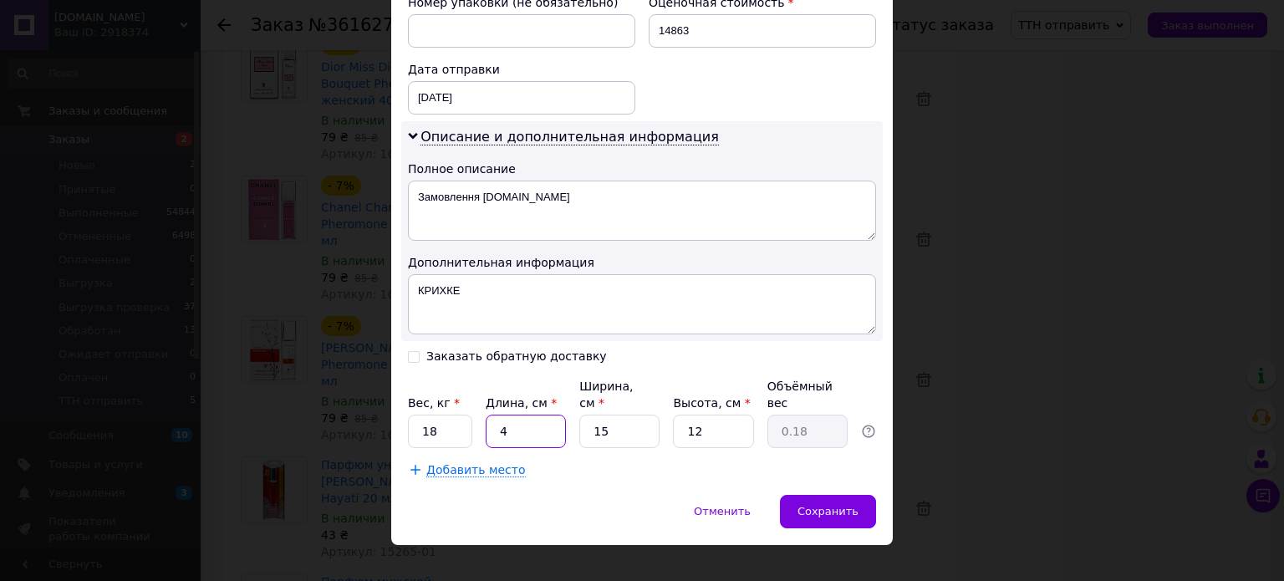
type input "40"
type input "1.8"
type input "40"
click at [605, 415] on input "15" at bounding box center [620, 431] width 80 height 33
type input "1"
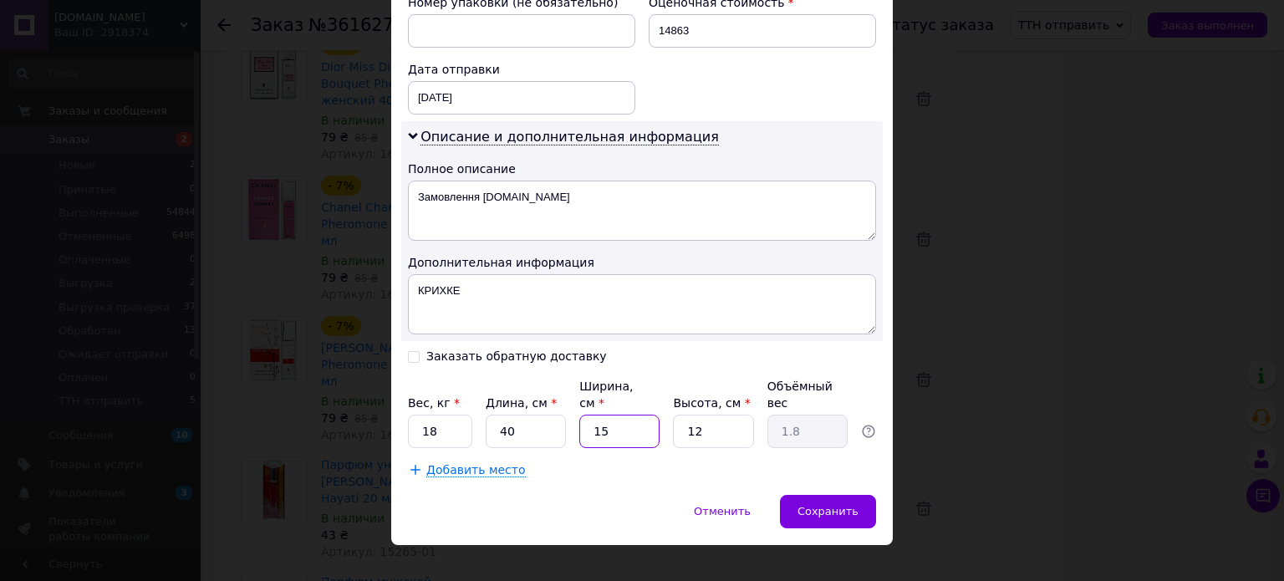
type input "0.12"
type input "3"
type input "0.36"
type input "30"
type input "3.6"
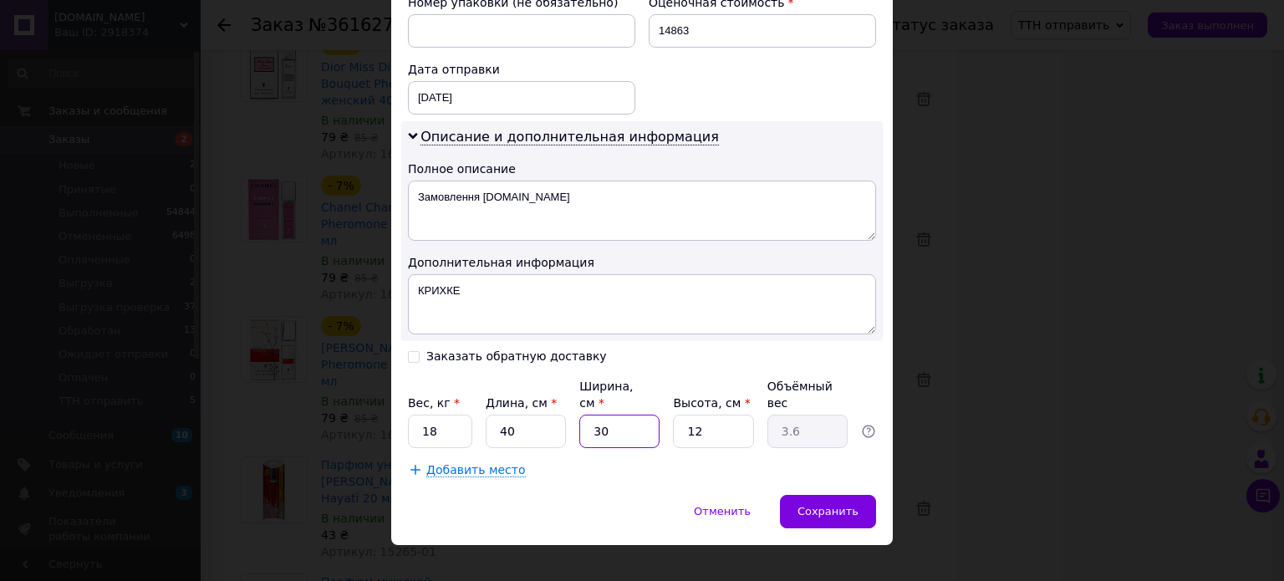
type input "30"
click at [719, 415] on input "12" at bounding box center [713, 431] width 80 height 33
type input "1"
type input "0.3"
type input "2"
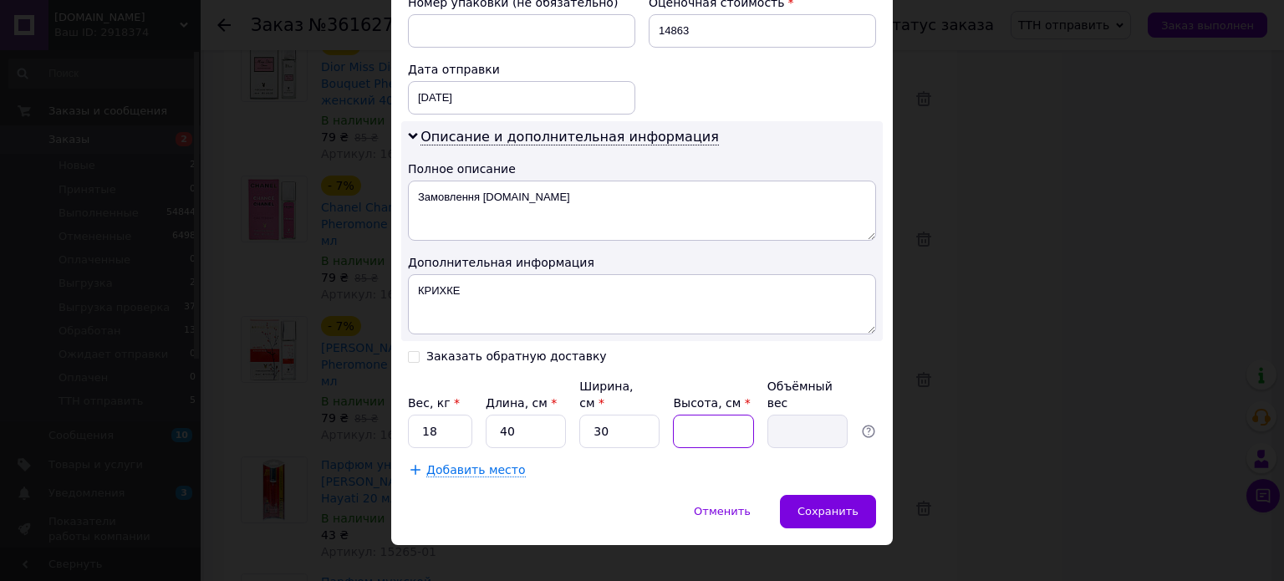
type input "0.6"
type input "24"
type input "7.2"
type input "24"
click at [453, 463] on span "Добавить место" at bounding box center [476, 470] width 100 height 14
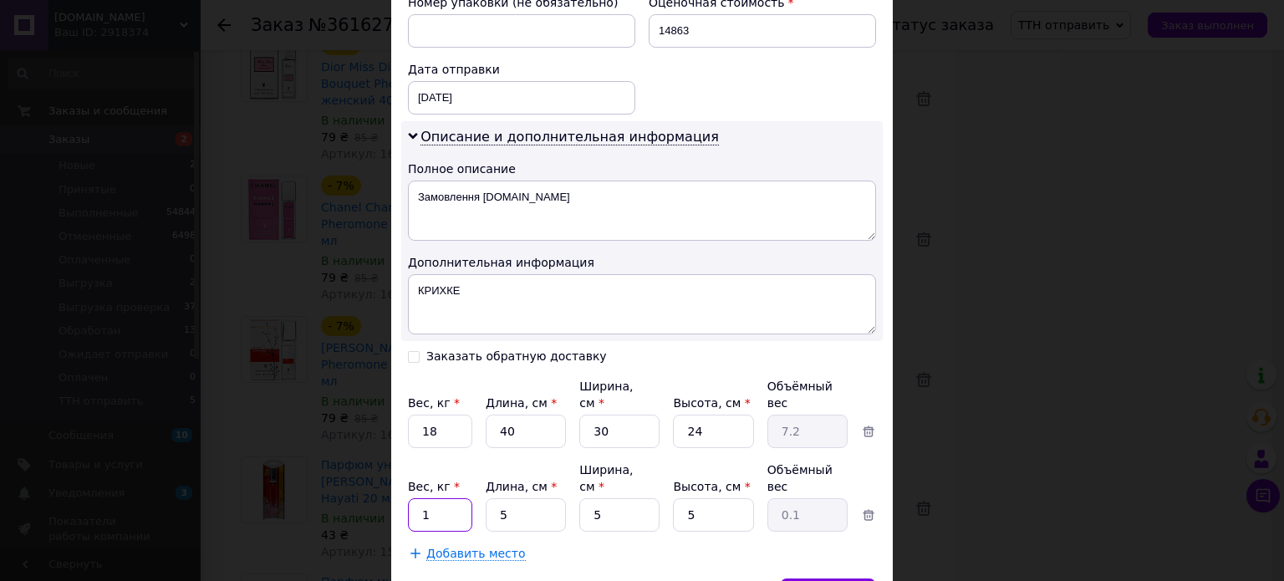
click at [451, 498] on input "1" at bounding box center [440, 514] width 64 height 33
type input "8.8"
click at [525, 498] on input "5" at bounding box center [526, 514] width 80 height 33
type input "4"
type input "0.1"
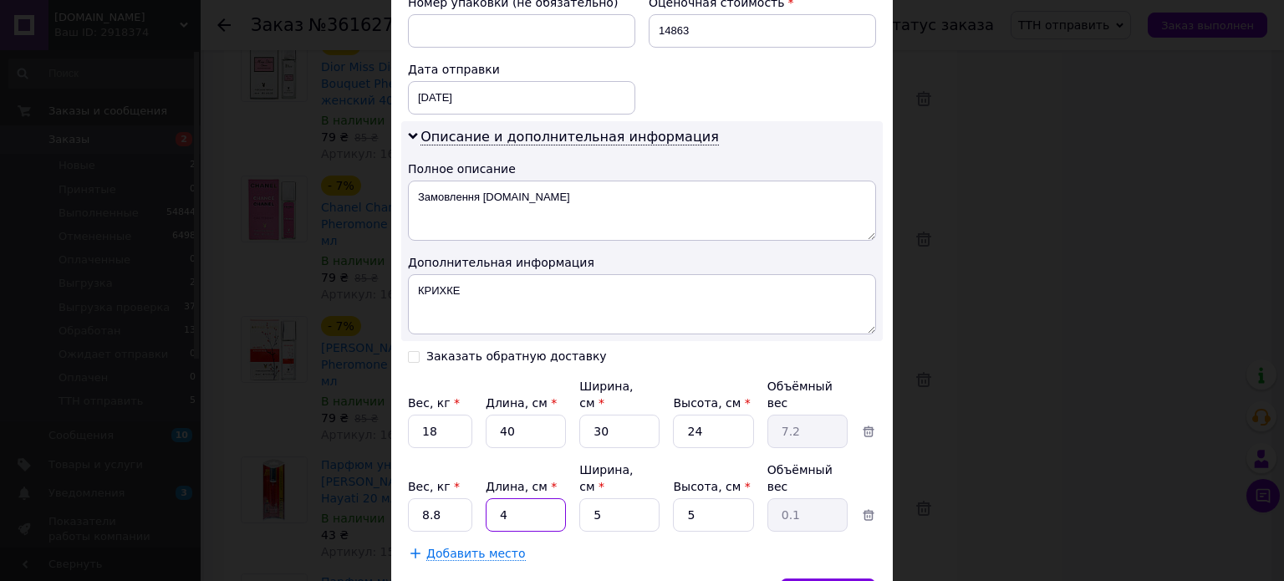
type input "40"
type input "0.25"
type input "40"
click at [597, 498] on input "5" at bounding box center [620, 514] width 80 height 33
type input "3"
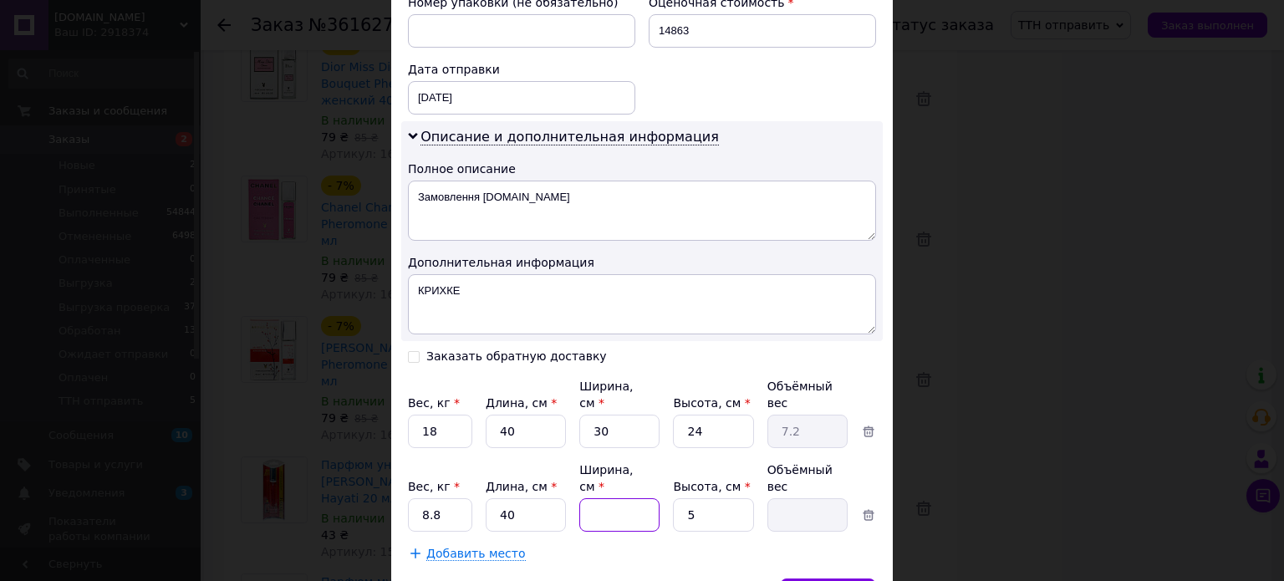
type input "0.15"
type input "30"
type input "1.5"
type input "30"
click at [728, 498] on input "5" at bounding box center [713, 514] width 80 height 33
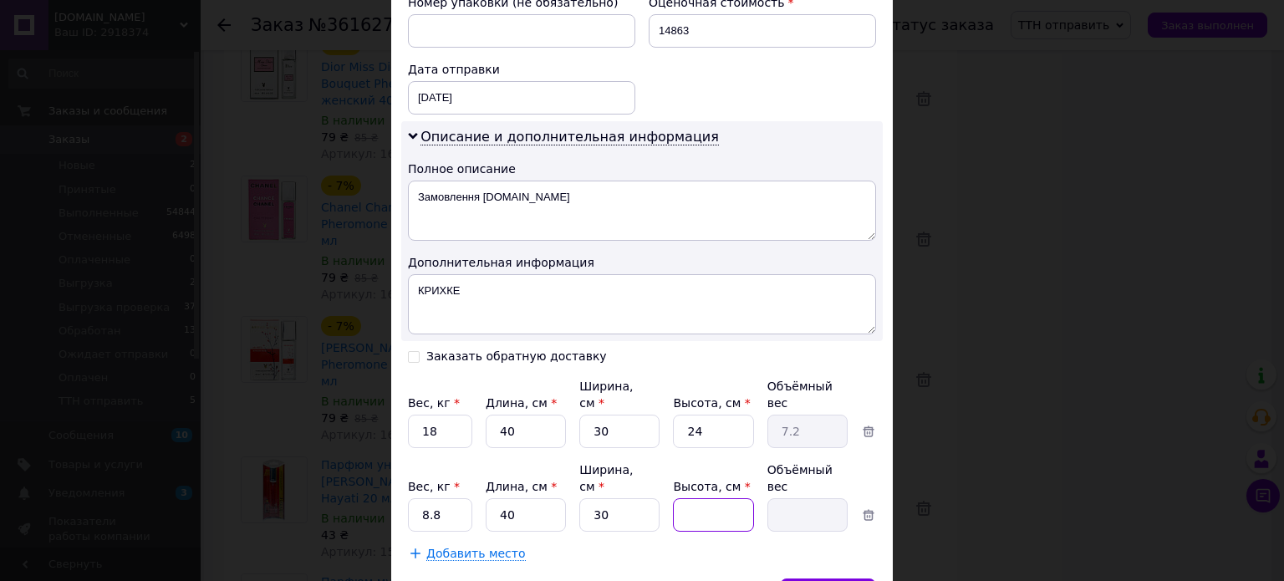
type input "1"
type input "0.3"
type input "18"
type input "5.4"
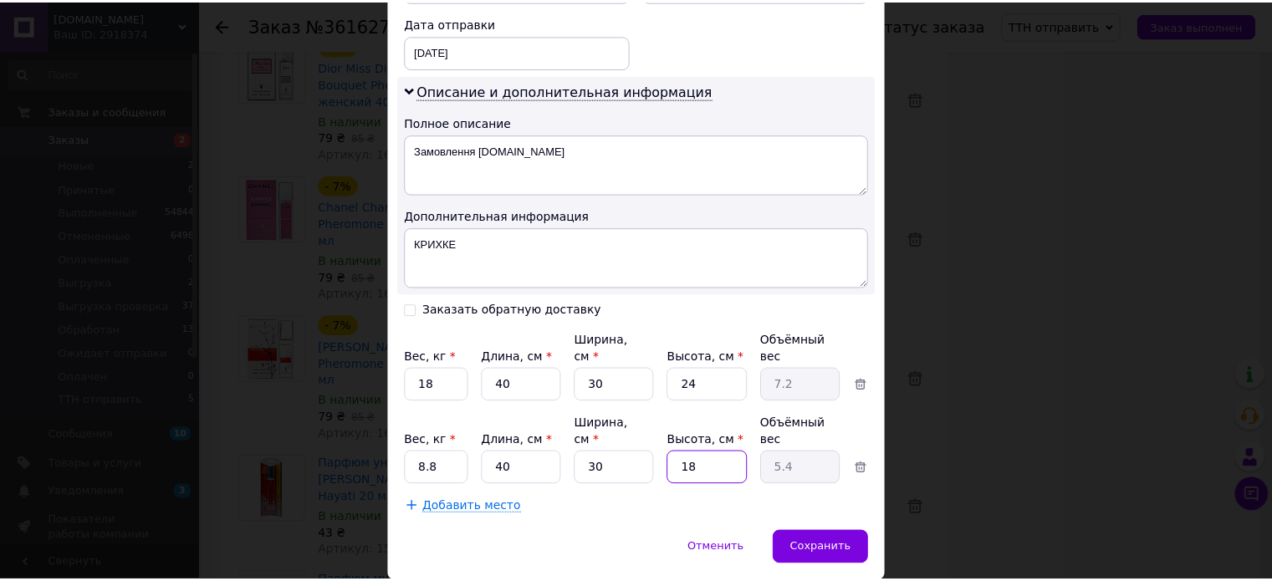
scroll to position [808, 0]
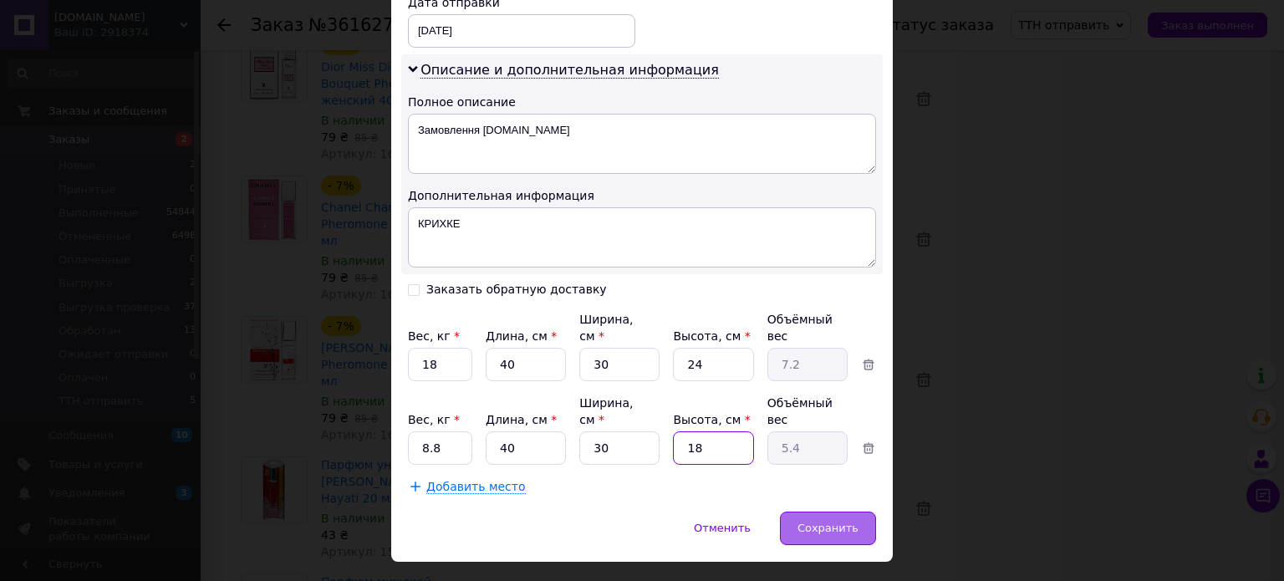
type input "18"
click at [814, 512] on div "Сохранить" at bounding box center [828, 528] width 96 height 33
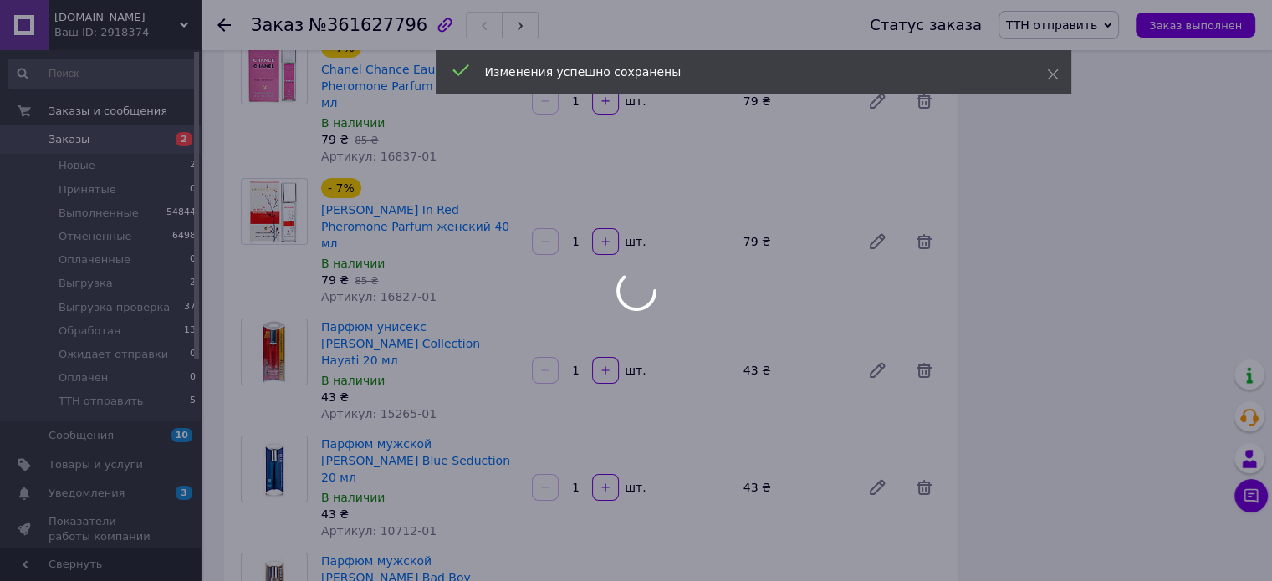
scroll to position [12386, 0]
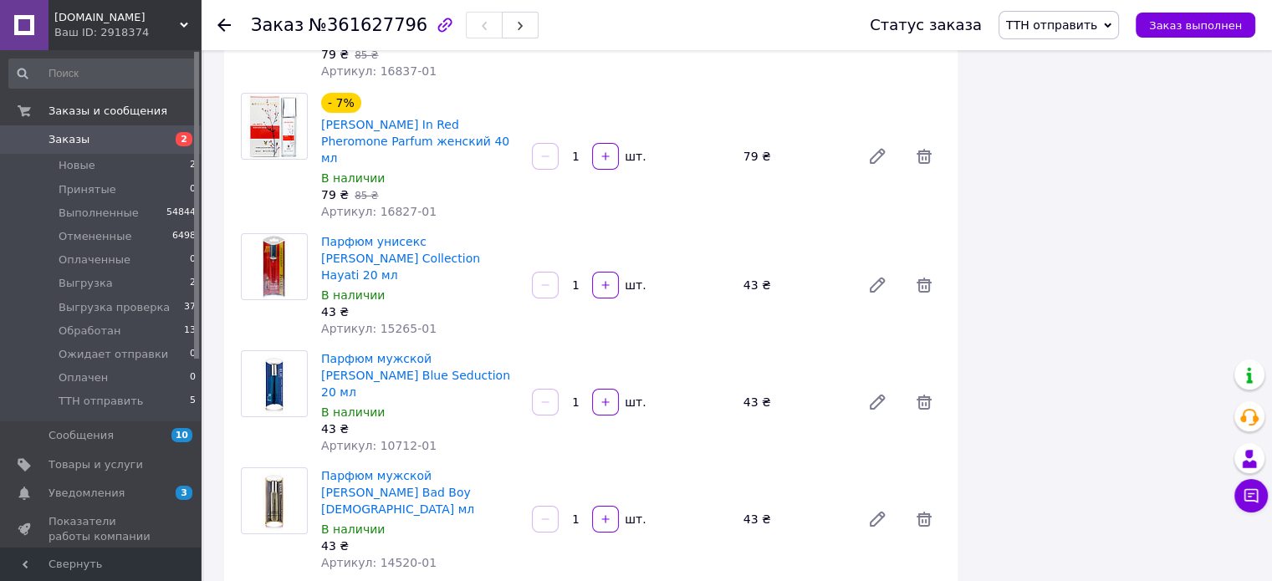
click at [1094, 21] on span "ТТН отправить" at bounding box center [1051, 24] width 91 height 13
click at [1074, 156] on li "Выгрузка" at bounding box center [1063, 158] width 128 height 25
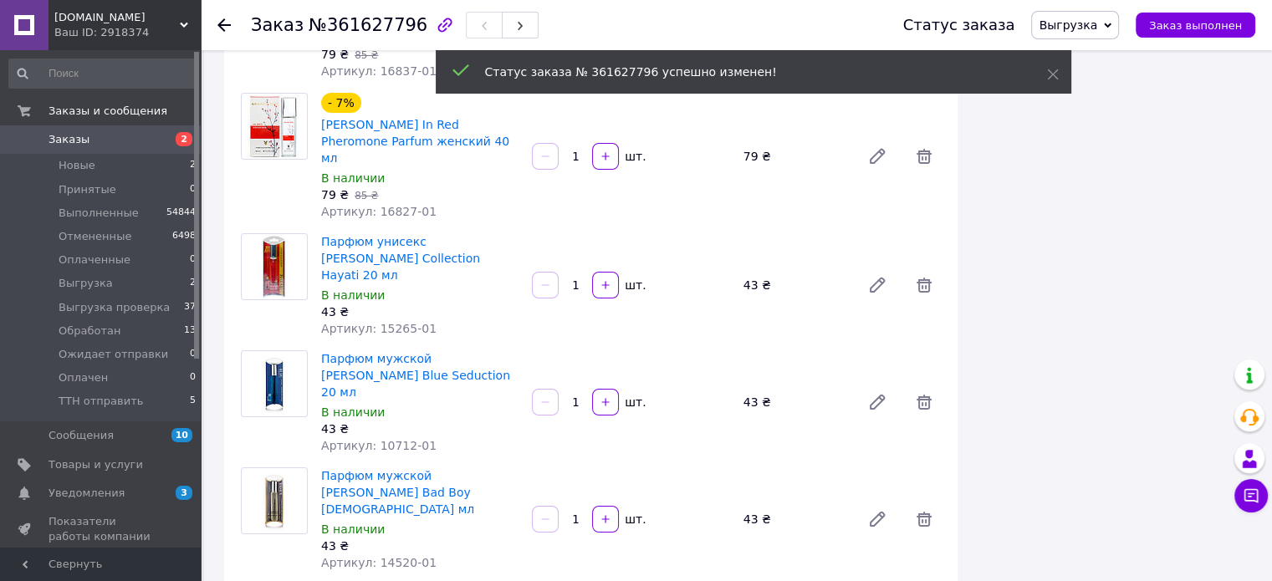
click at [221, 19] on icon at bounding box center [223, 24] width 13 height 13
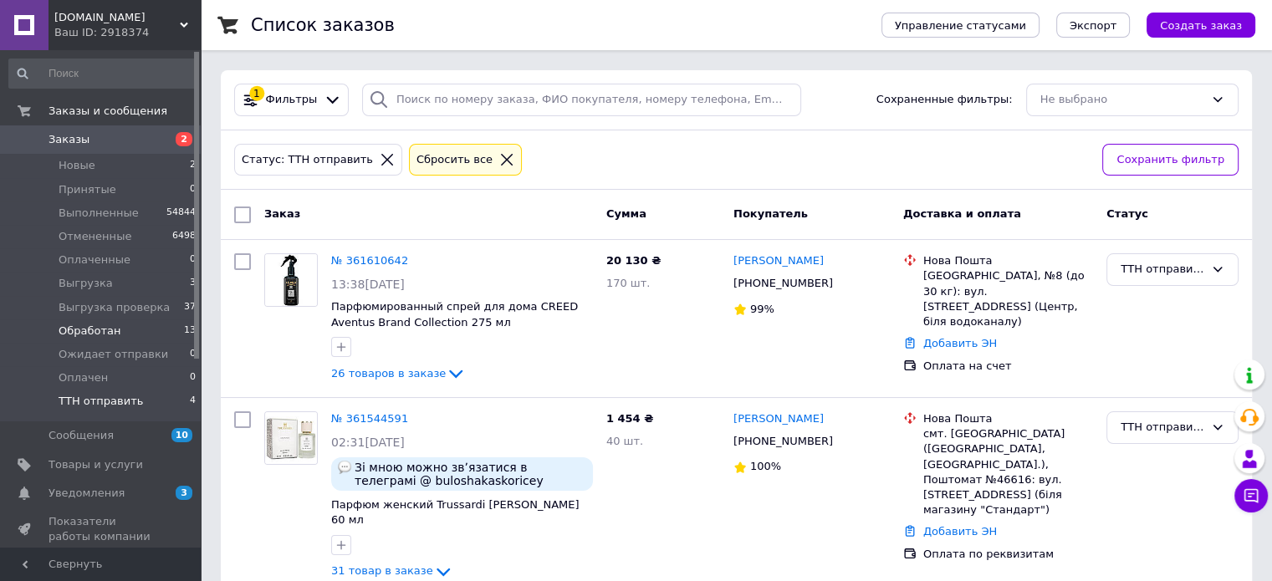
click at [100, 329] on span "Обработан" at bounding box center [90, 331] width 62 height 15
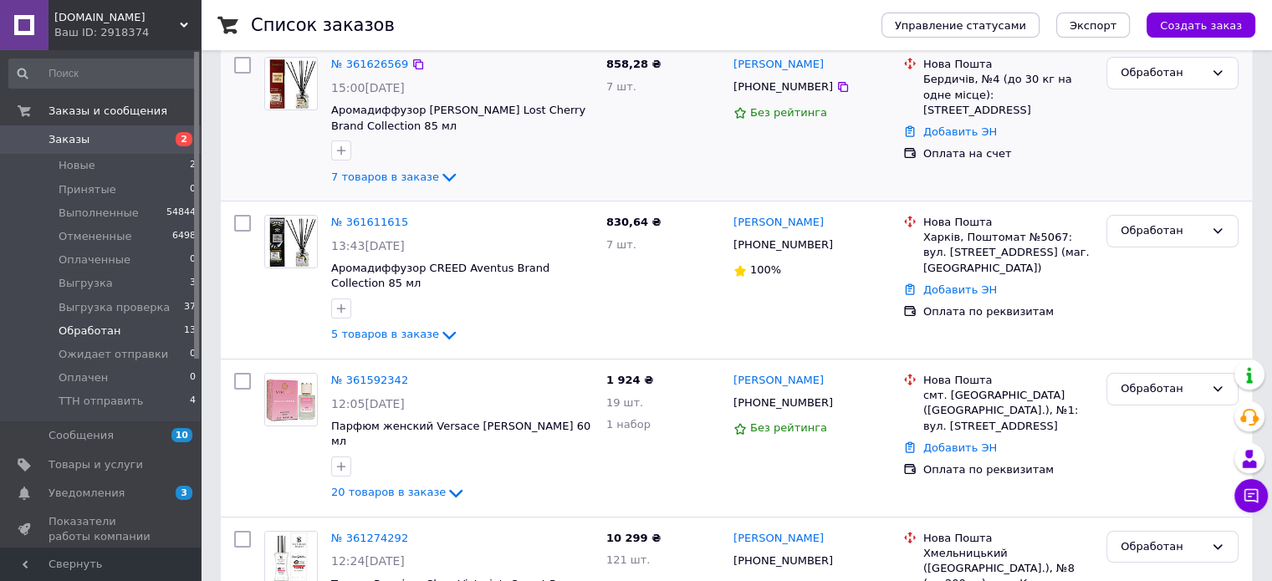
scroll to position [222, 0]
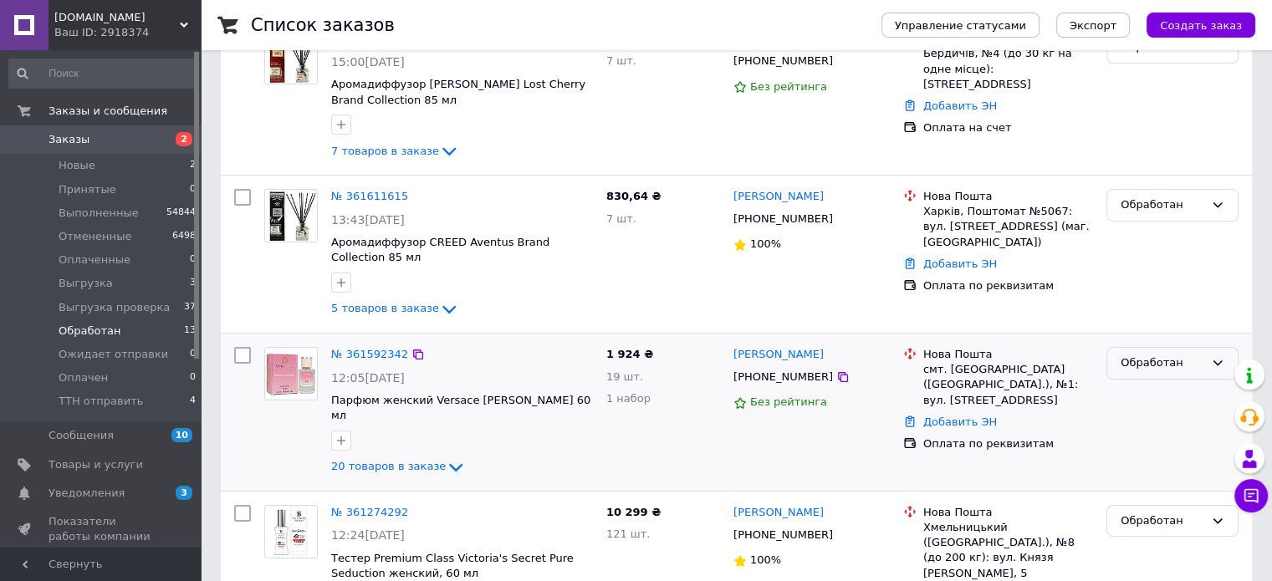
click at [1189, 366] on div "Обработан" at bounding box center [1163, 364] width 84 height 18
click at [1167, 495] on li "Оплачен" at bounding box center [1172, 510] width 130 height 31
drag, startPoint x: 831, startPoint y: 351, endPoint x: 729, endPoint y: 350, distance: 102.0
click at [729, 350] on div "[PERSON_NAME] [PHONE_NUMBER] Без рейтинга" at bounding box center [812, 412] width 170 height 144
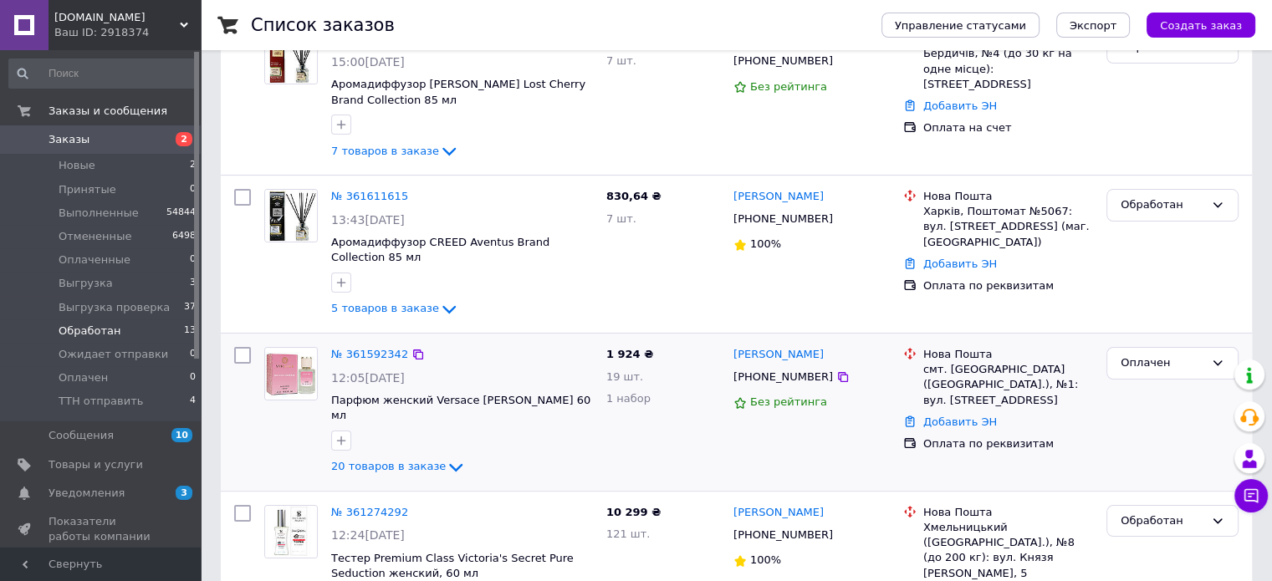
copy link "[PERSON_NAME]"
click at [97, 170] on li "Новые 2" at bounding box center [103, 165] width 206 height 23
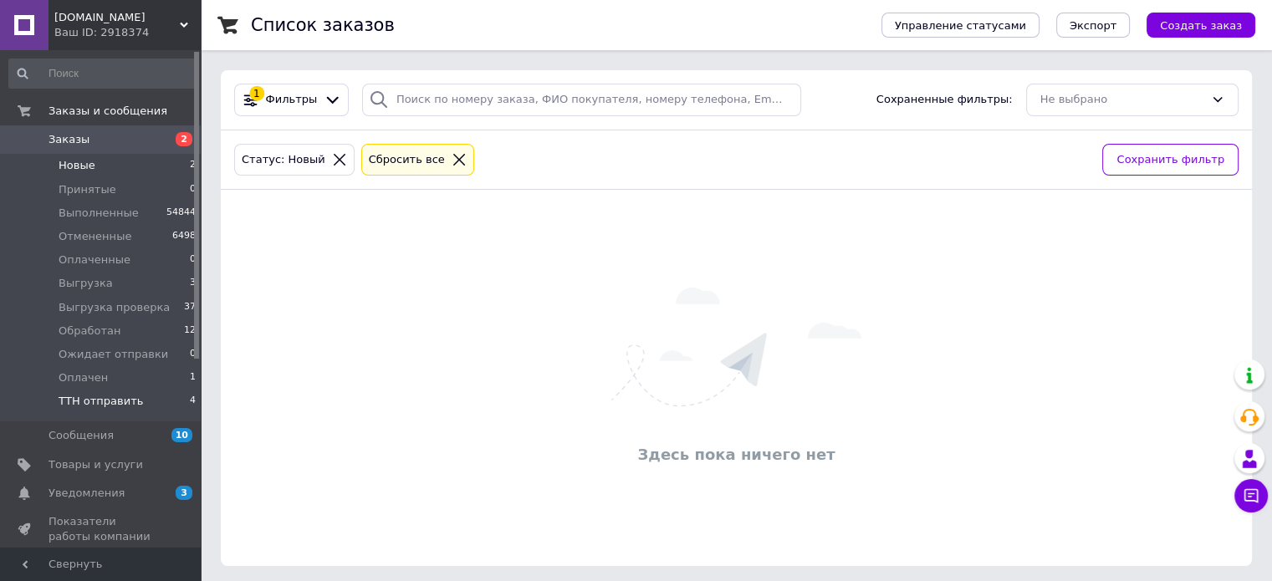
click at [100, 396] on span "ТТН отправить" at bounding box center [101, 401] width 84 height 15
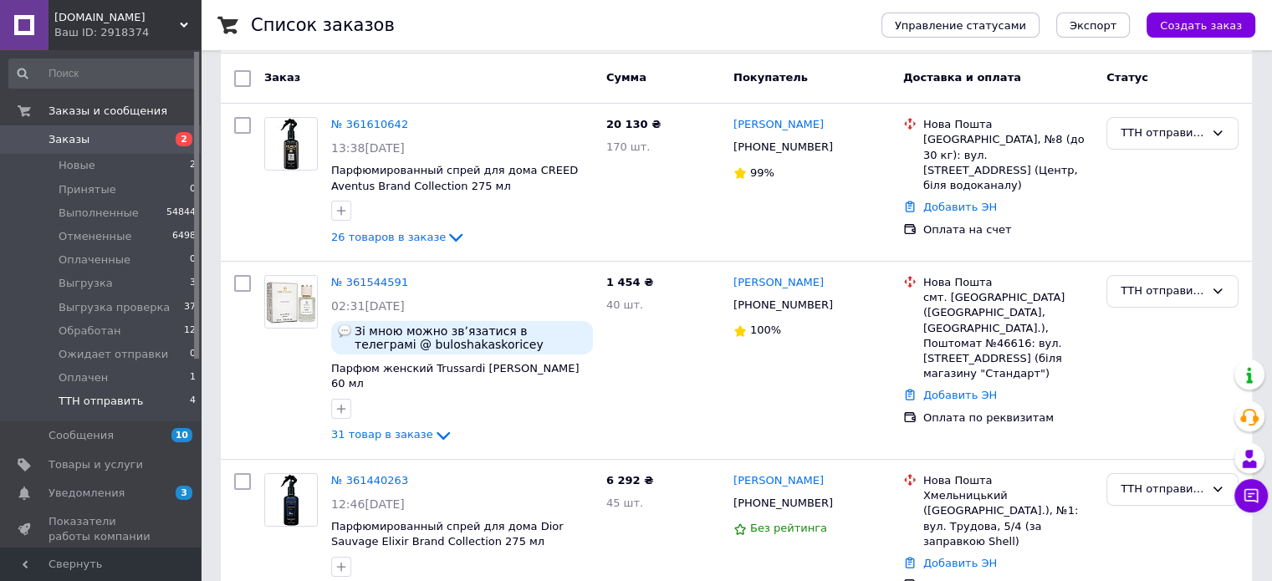
scroll to position [332, 0]
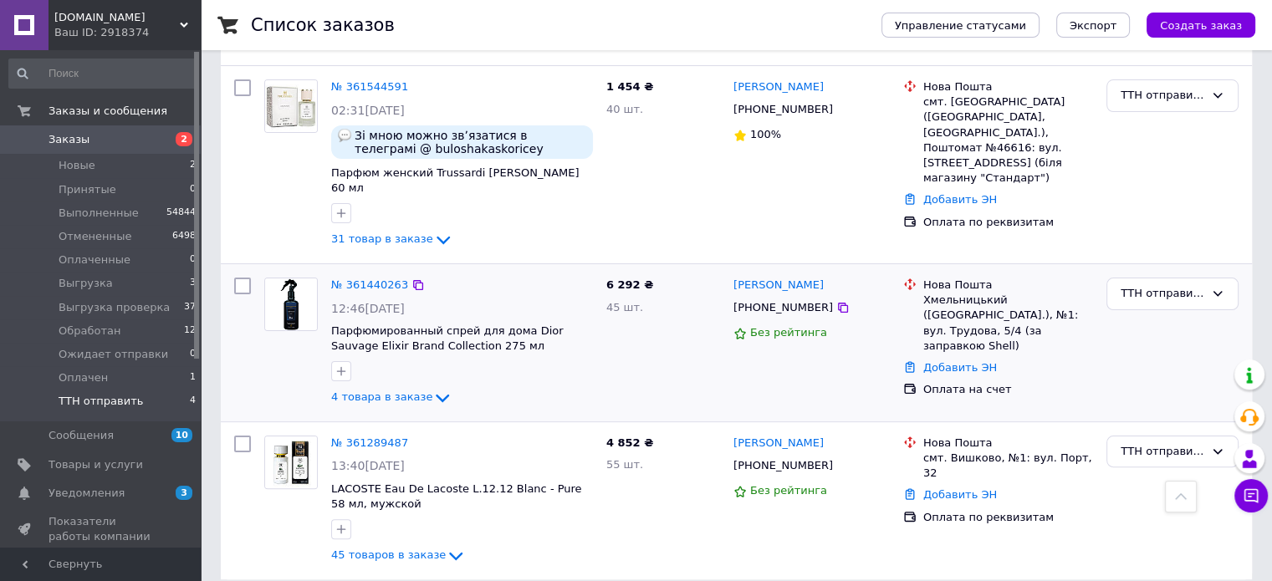
click at [357, 276] on div "№ 361440263" at bounding box center [369, 285] width 80 height 19
click at [355, 278] on link "№ 361440263" at bounding box center [369, 284] width 77 height 13
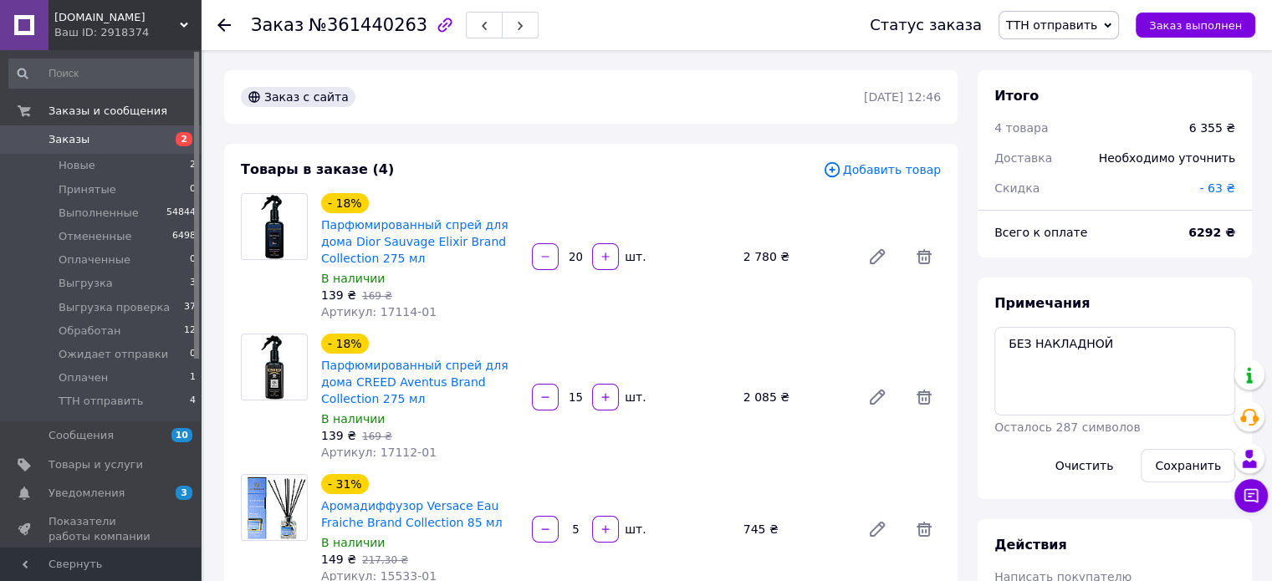
click at [227, 24] on use at bounding box center [223, 24] width 13 height 13
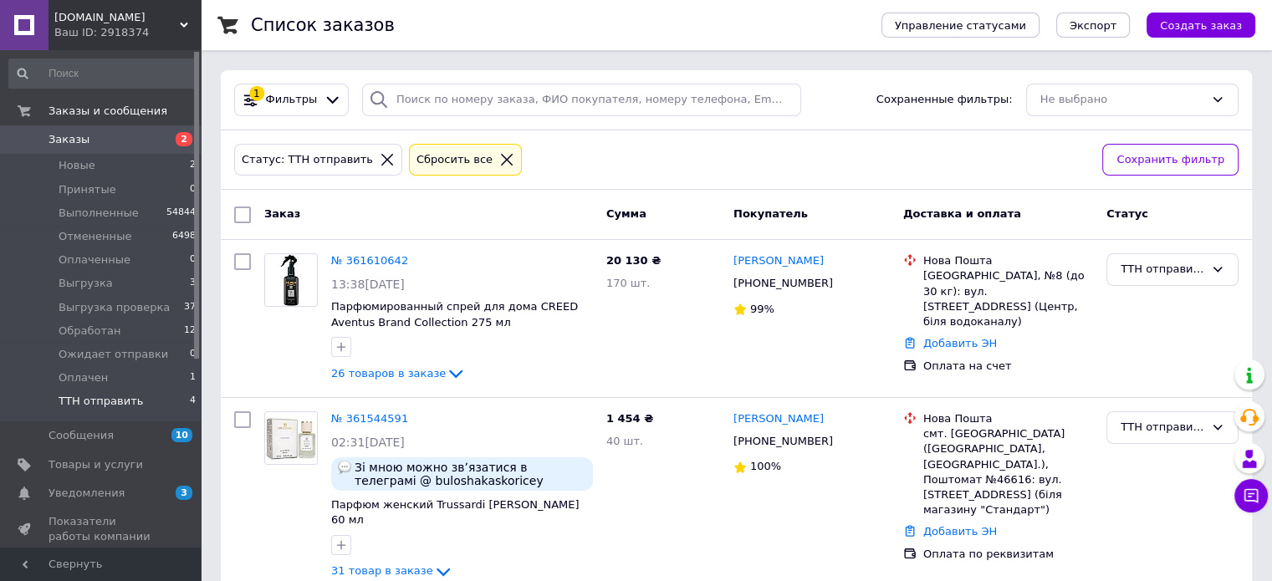
click at [110, 401] on span "ТТН отправить" at bounding box center [101, 401] width 84 height 15
click at [112, 401] on span "ТТН отправить" at bounding box center [101, 401] width 84 height 15
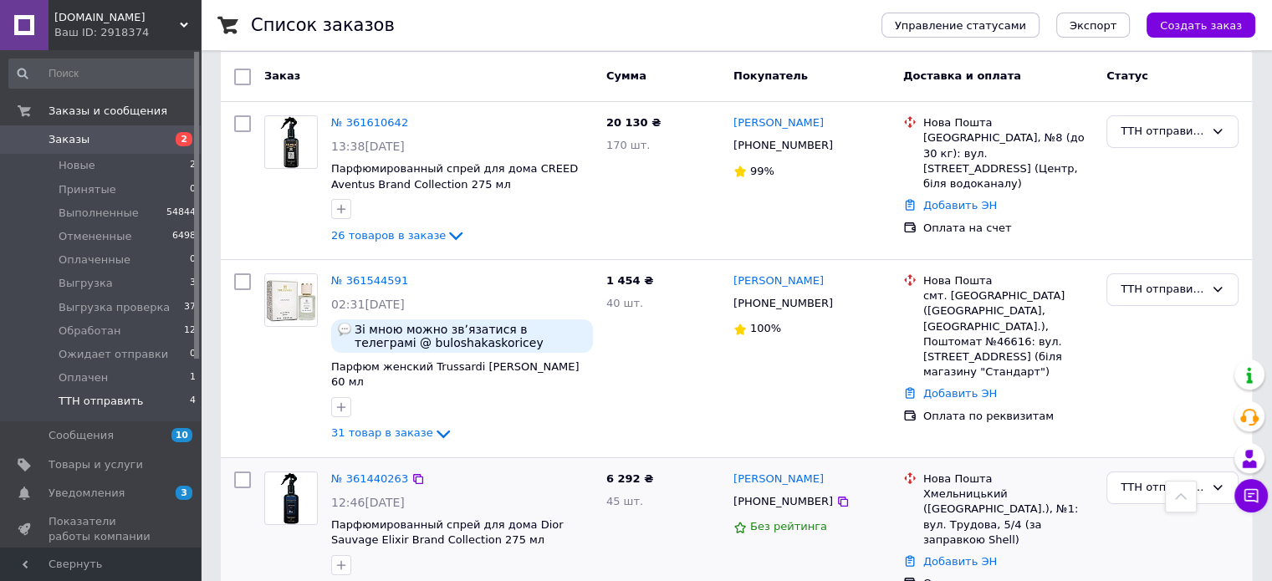
scroll to position [110, 0]
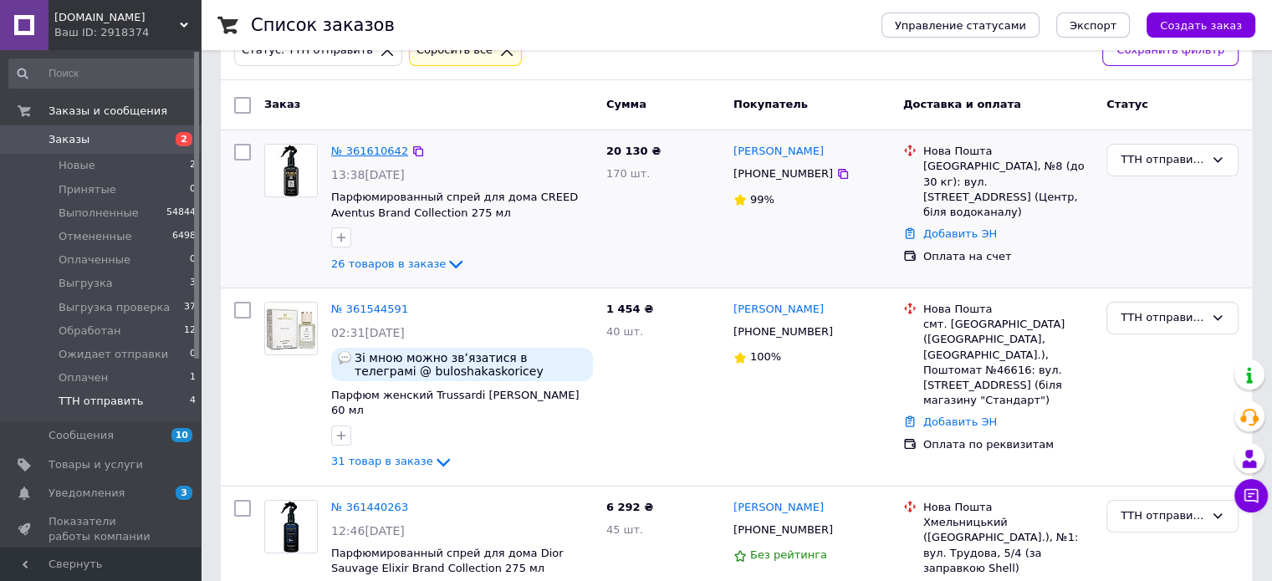
click at [361, 148] on link "№ 361610642" at bounding box center [369, 151] width 77 height 13
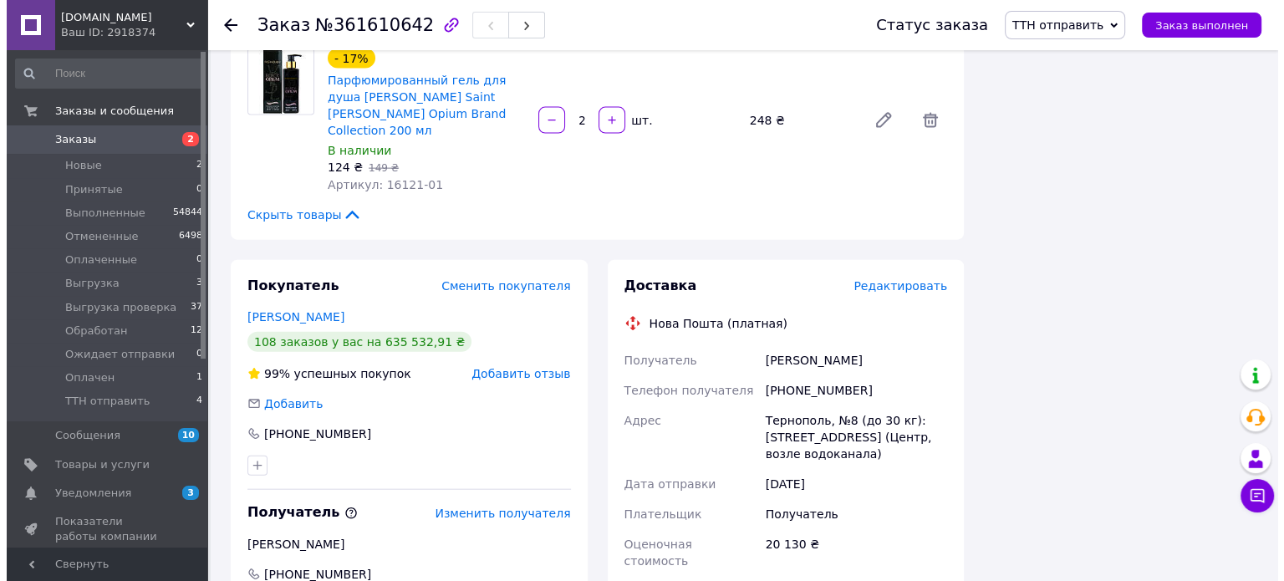
scroll to position [3900, 0]
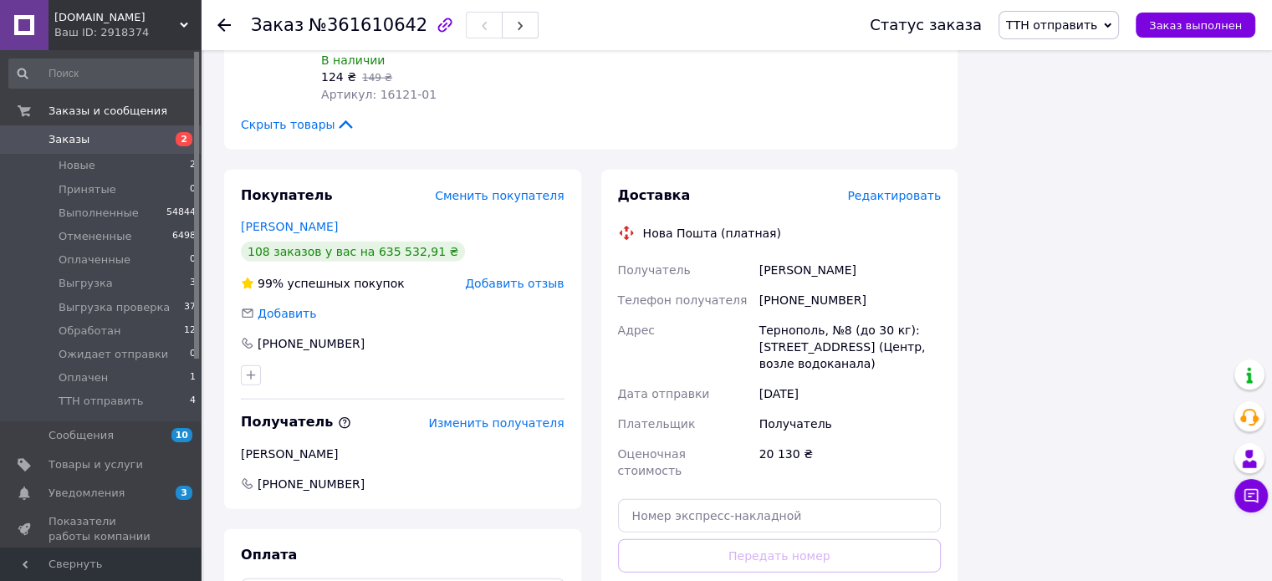
click at [906, 189] on span "Редактировать" at bounding box center [894, 195] width 94 height 13
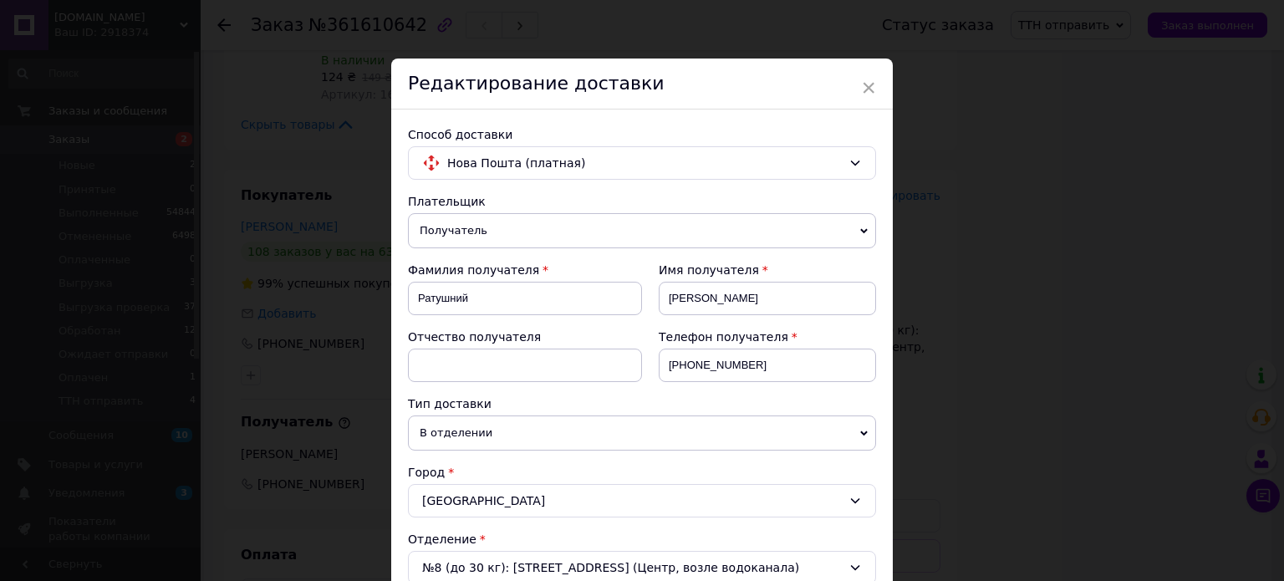
click at [485, 210] on div "Плательщик Получатель Отправитель" at bounding box center [642, 220] width 468 height 55
click at [474, 230] on span "Получатель" at bounding box center [642, 230] width 468 height 35
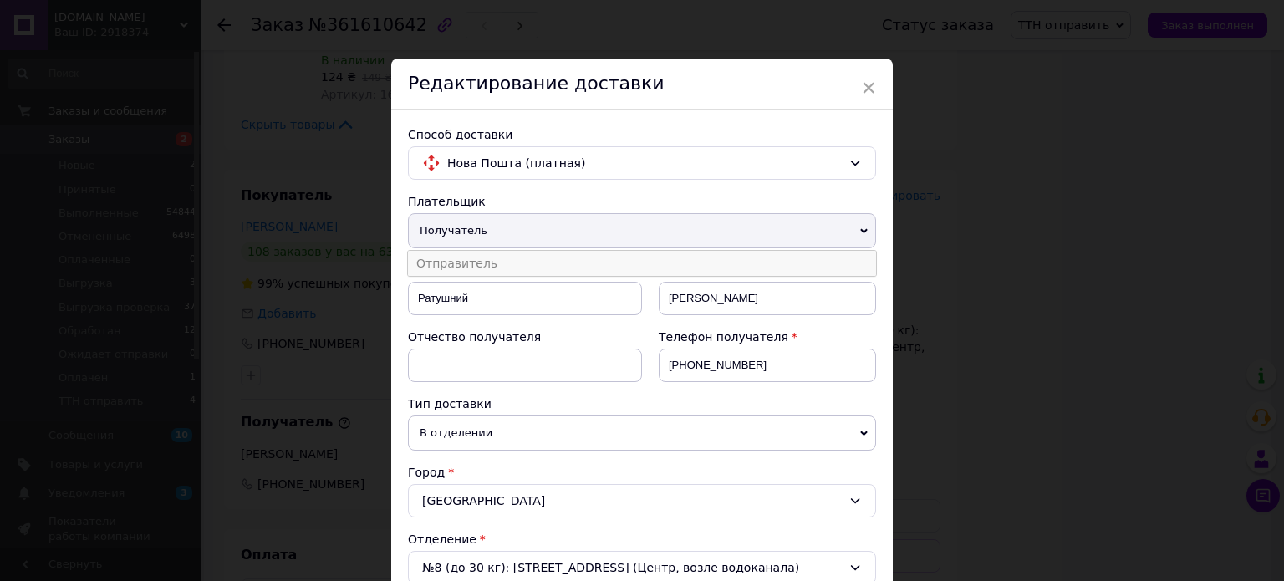
click at [472, 270] on li "Отправитель" at bounding box center [642, 263] width 468 height 25
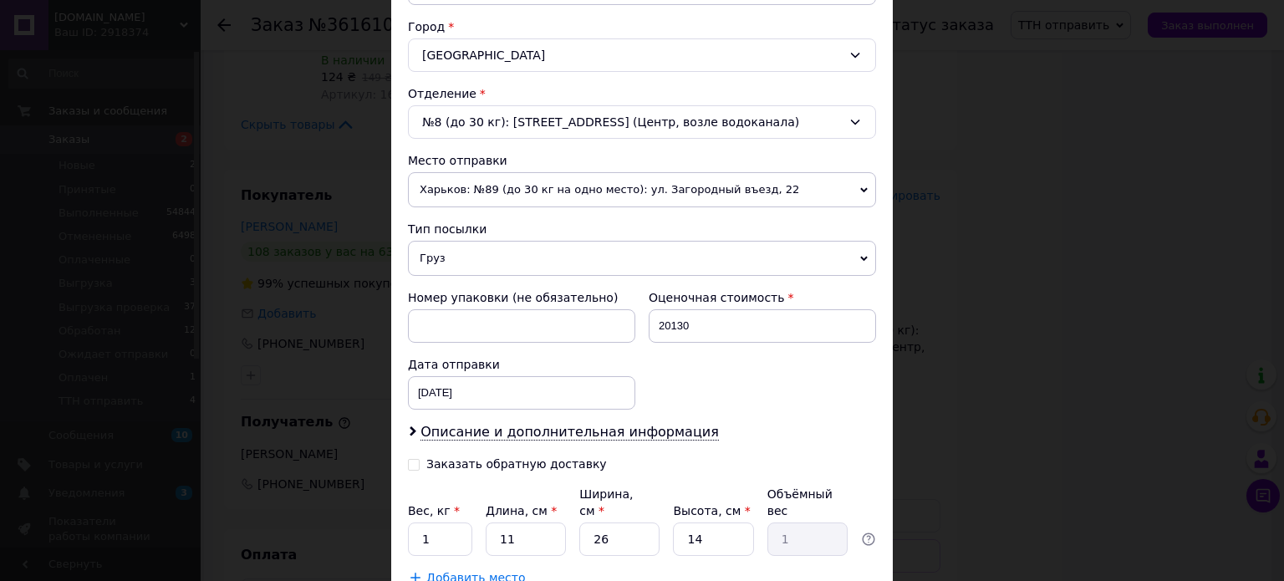
scroll to position [554, 0]
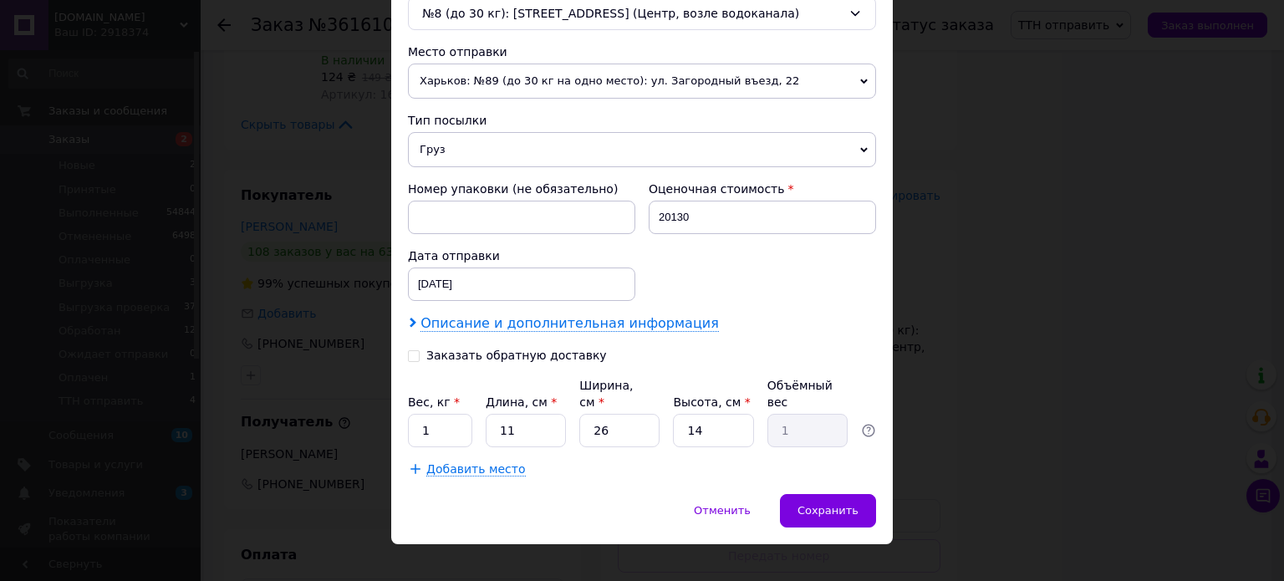
click at [535, 318] on span "Описание и дополнительная информация" at bounding box center [570, 323] width 299 height 17
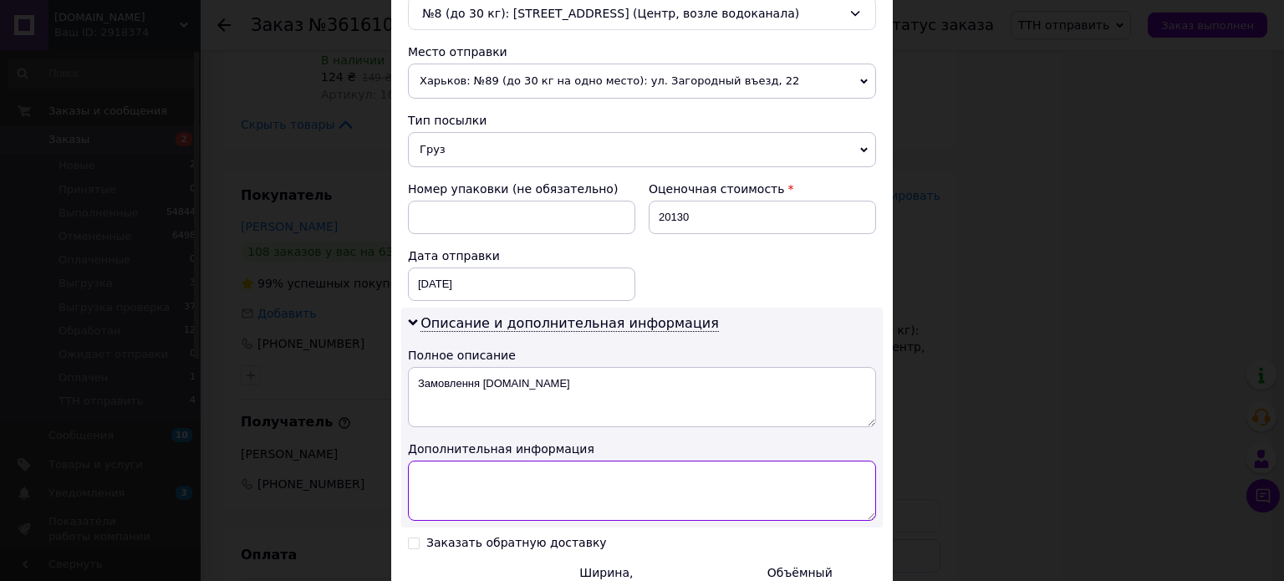
click at [513, 496] on textarea at bounding box center [642, 491] width 468 height 60
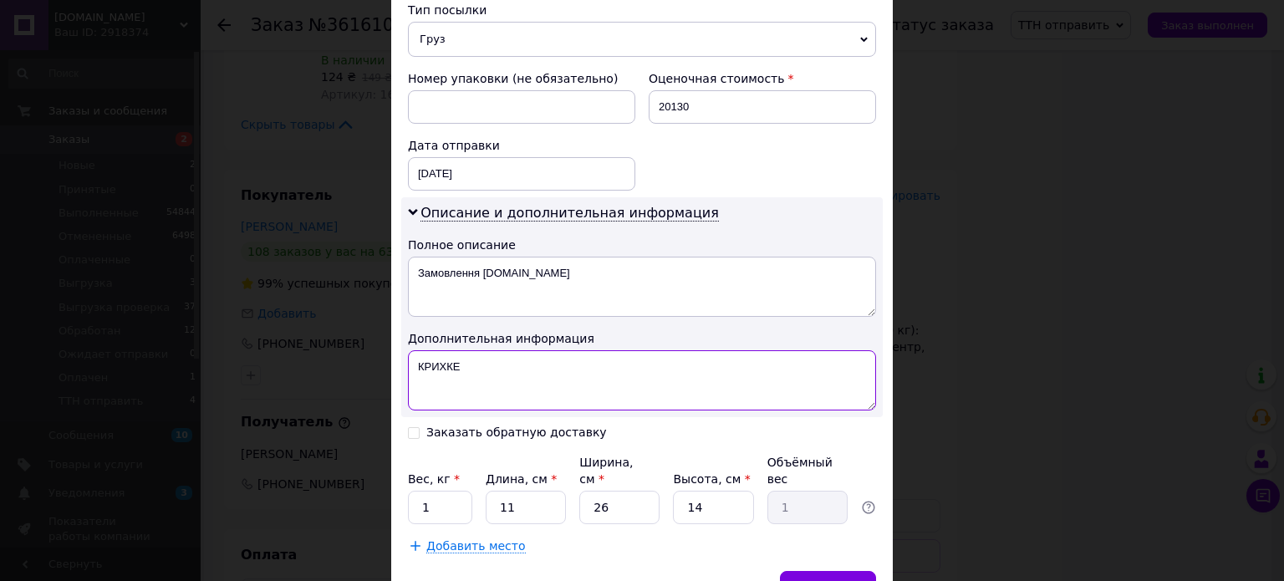
scroll to position [741, 0]
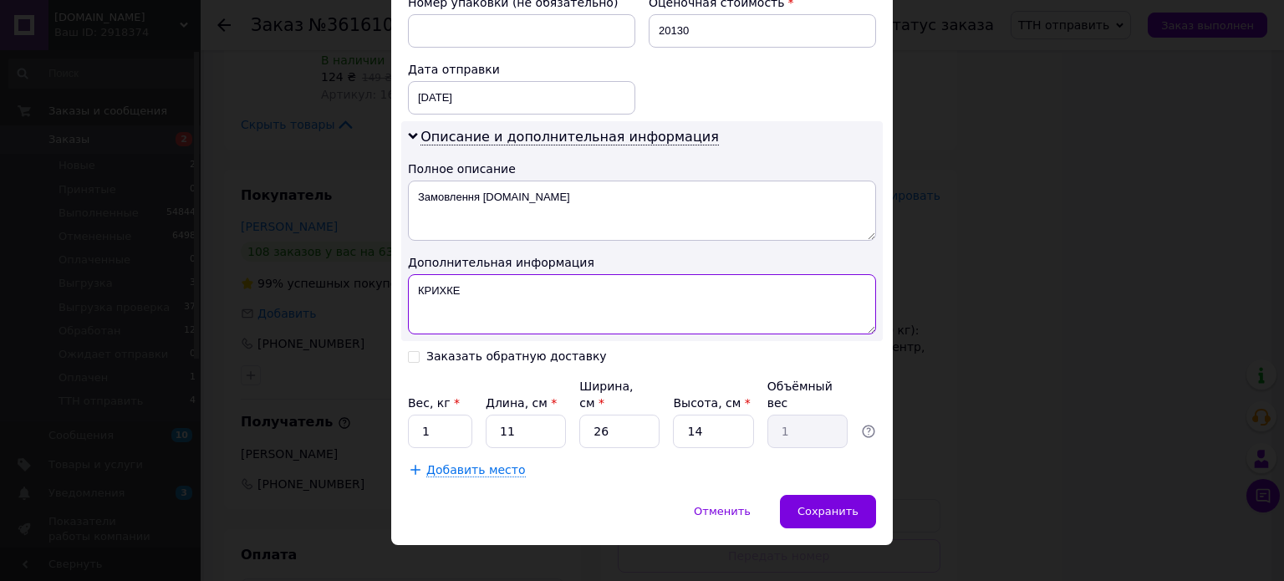
type textarea "КРИХКЕ"
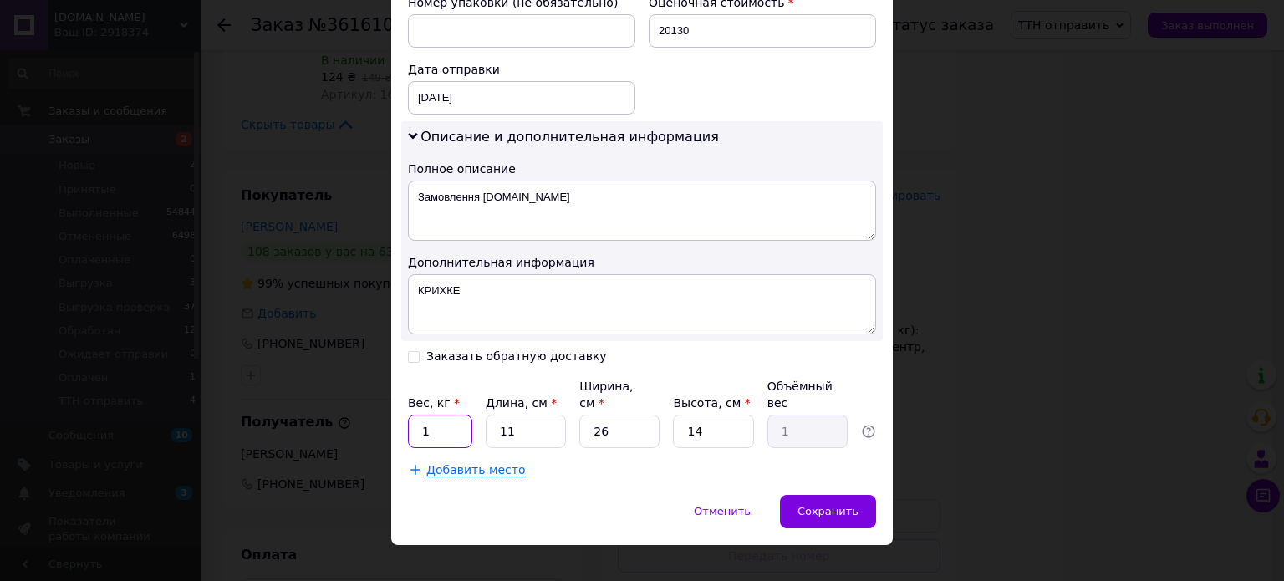
click at [436, 415] on input "1" at bounding box center [440, 431] width 64 height 33
type input "6"
click at [442, 463] on span "Добавить место" at bounding box center [476, 470] width 100 height 14
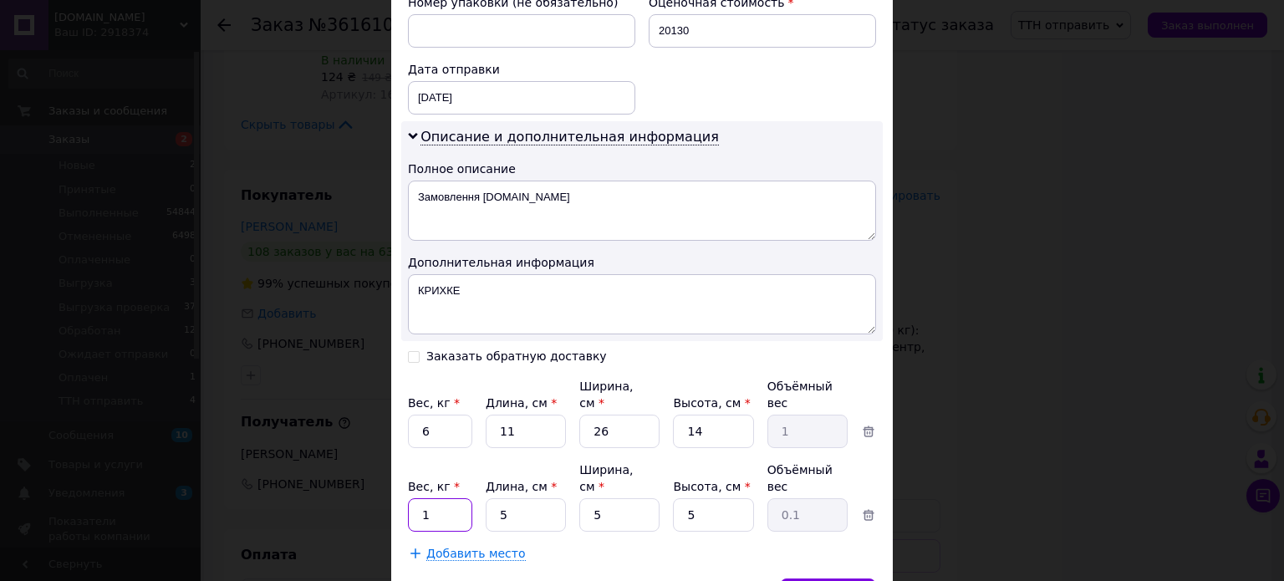
click at [442, 498] on input "1" at bounding box center [440, 514] width 64 height 33
type input "6.1"
click at [432, 547] on span "Добавить место" at bounding box center [476, 554] width 100 height 14
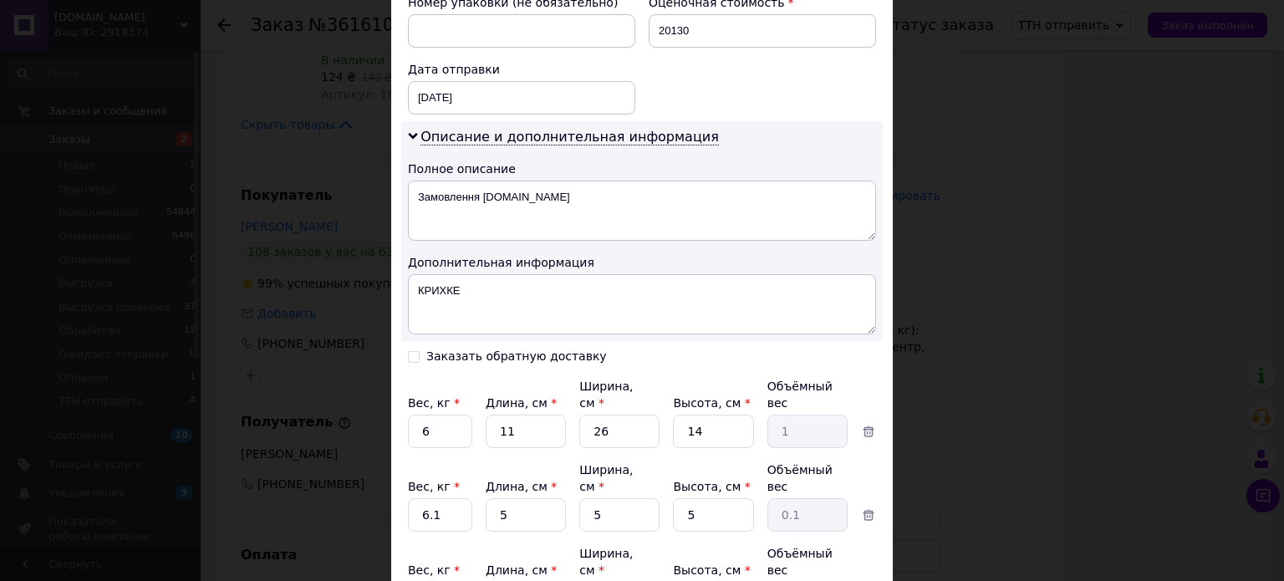
type input "6.2"
click at [522, 415] on input "11" at bounding box center [526, 431] width 80 height 33
type input "1"
type input "0.1"
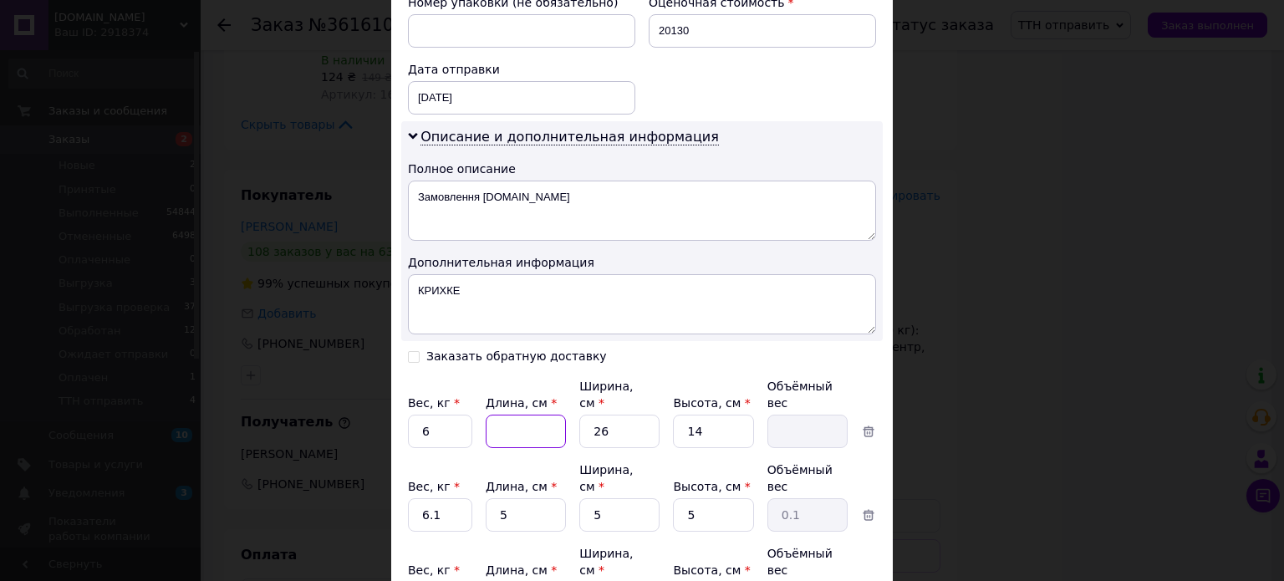
type input "3"
type input "0.27"
type input "30"
type input "2.73"
type input "30"
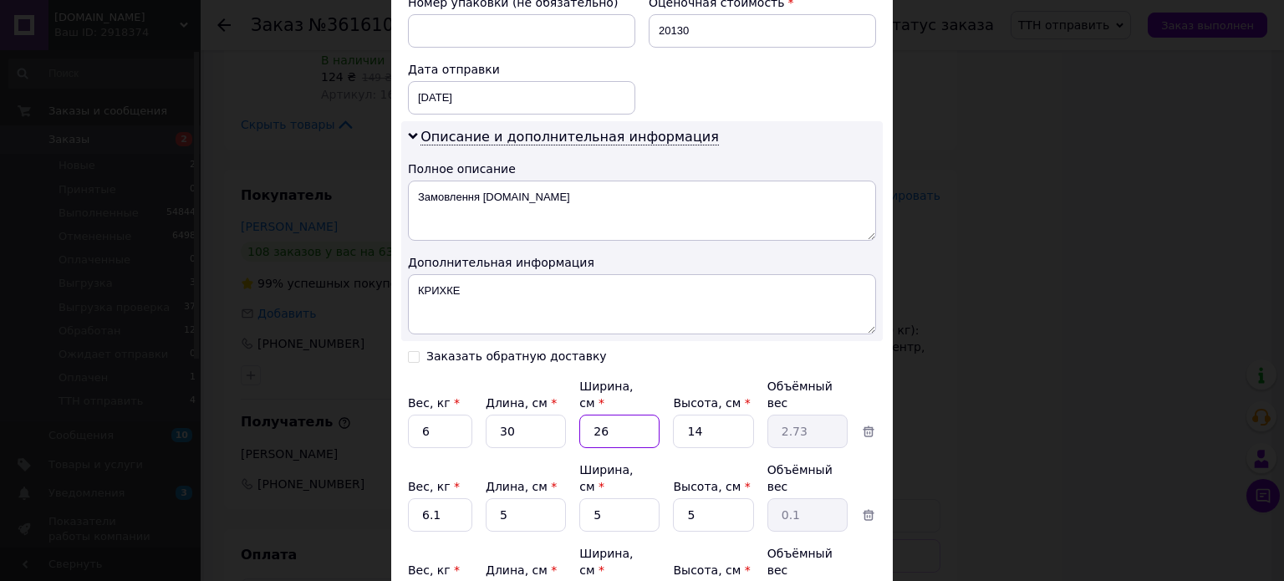
click at [613, 415] on input "26" at bounding box center [620, 431] width 80 height 33
type input "2"
type input "0.21"
type input "27"
type input "2.84"
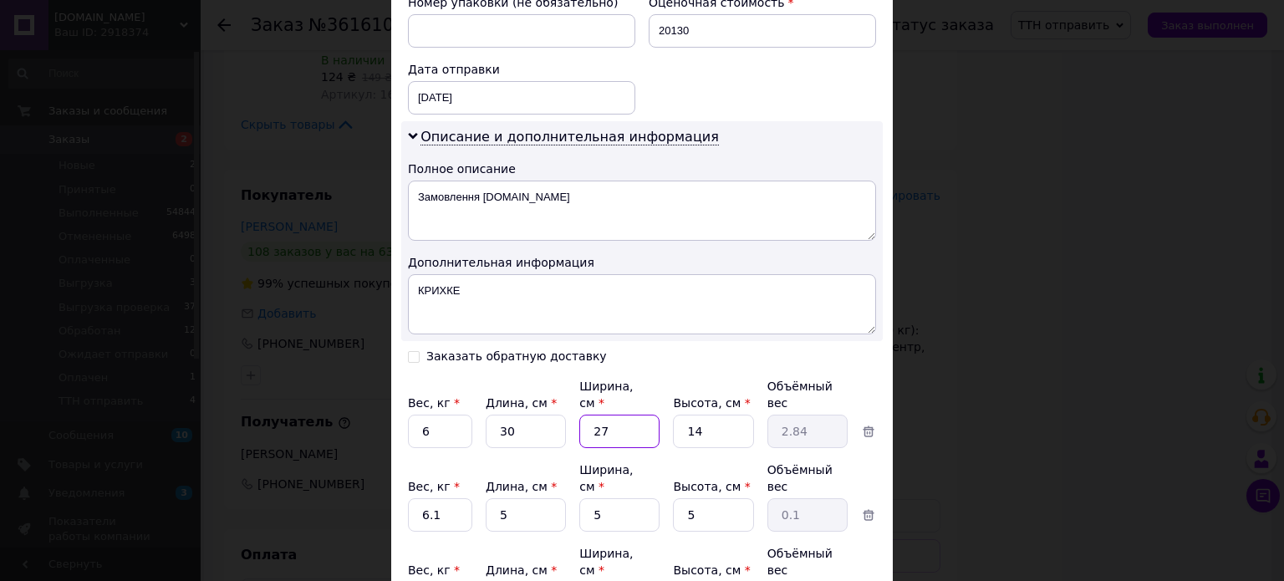
type input "27"
click at [692, 415] on input "14" at bounding box center [713, 431] width 80 height 33
type input "4"
type input "0.81"
type input "24"
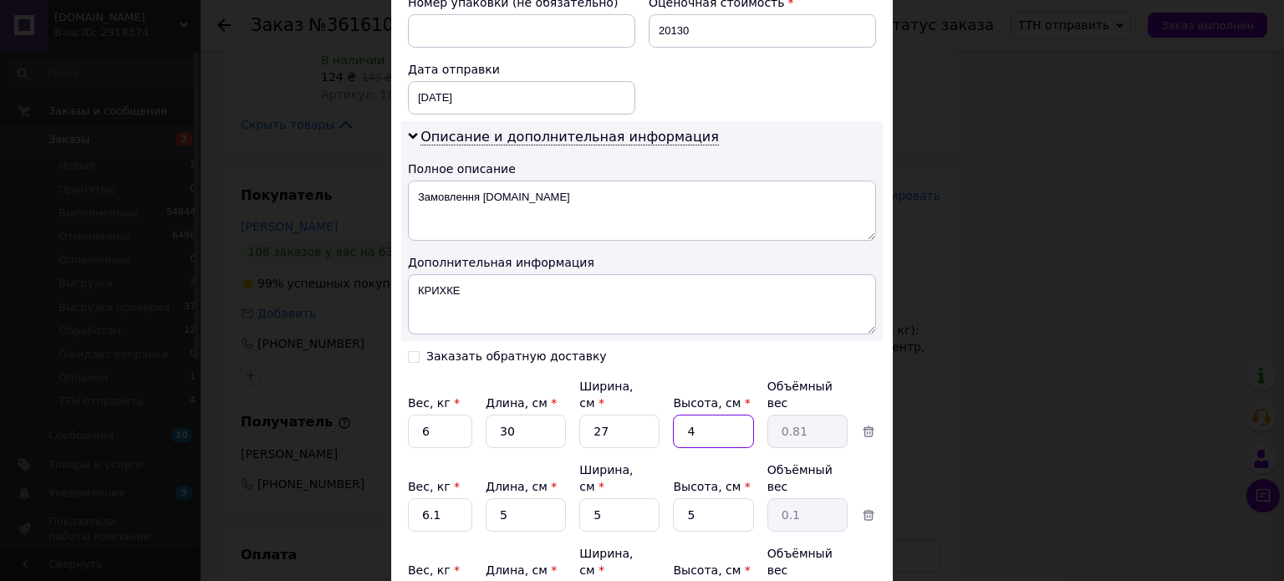
type input "4.86"
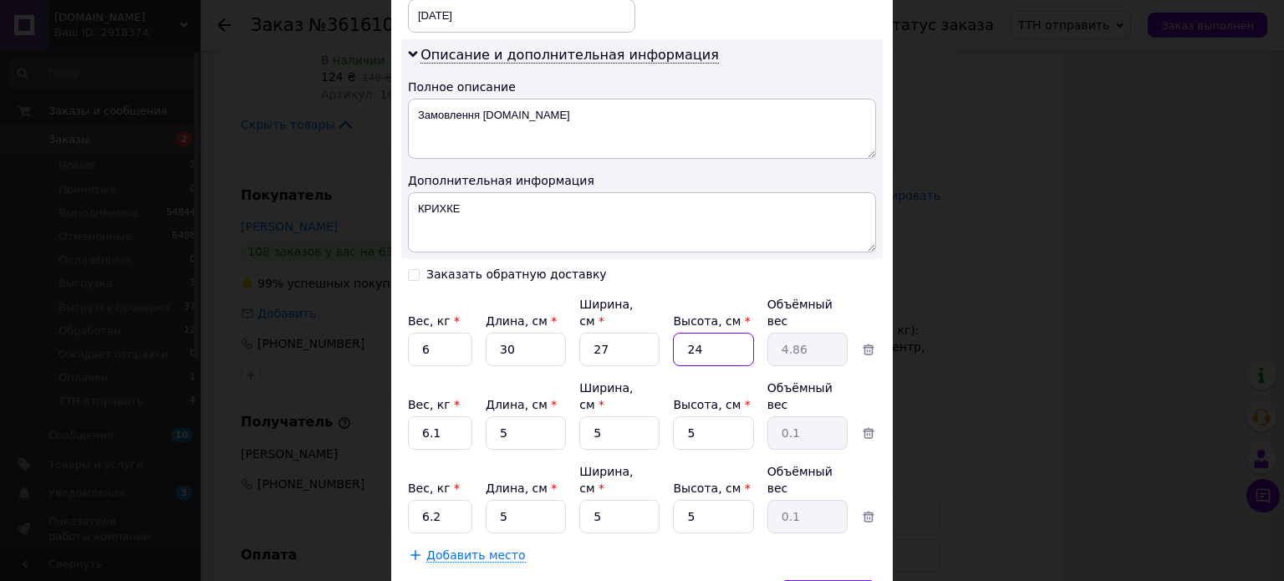
scroll to position [853, 0]
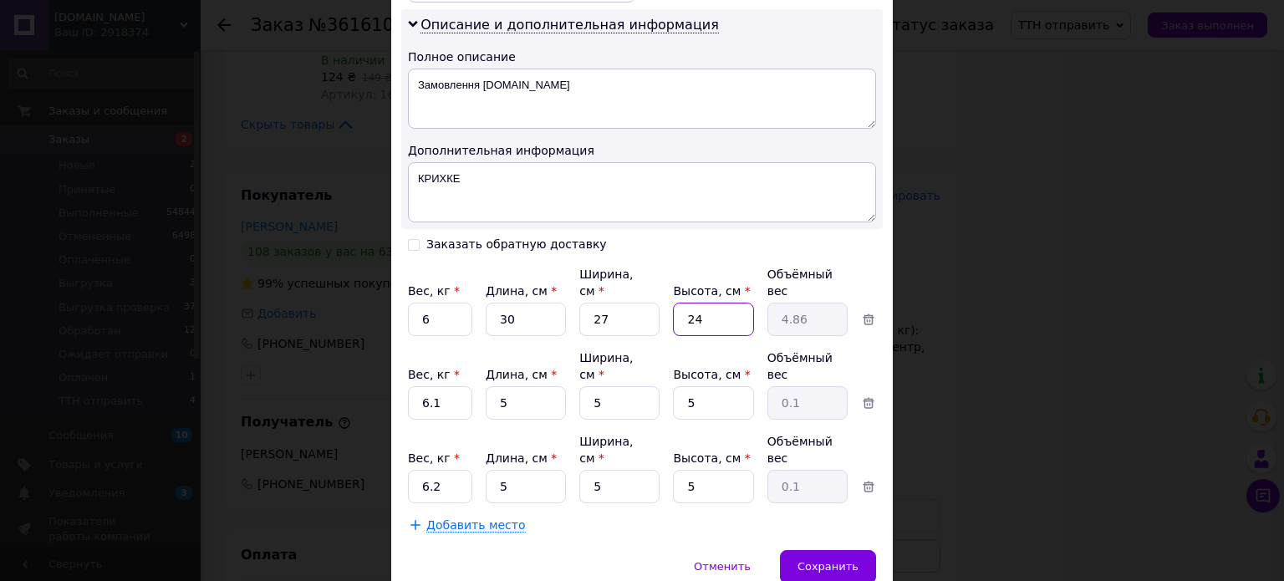
type input "24"
drag, startPoint x: 515, startPoint y: 304, endPoint x: 498, endPoint y: 300, distance: 17.9
click at [498, 303] on input "30" at bounding box center [526, 319] width 80 height 33
drag, startPoint x: 517, startPoint y: 370, endPoint x: 491, endPoint y: 370, distance: 25.9
click at [491, 386] on input "5" at bounding box center [526, 402] width 80 height 33
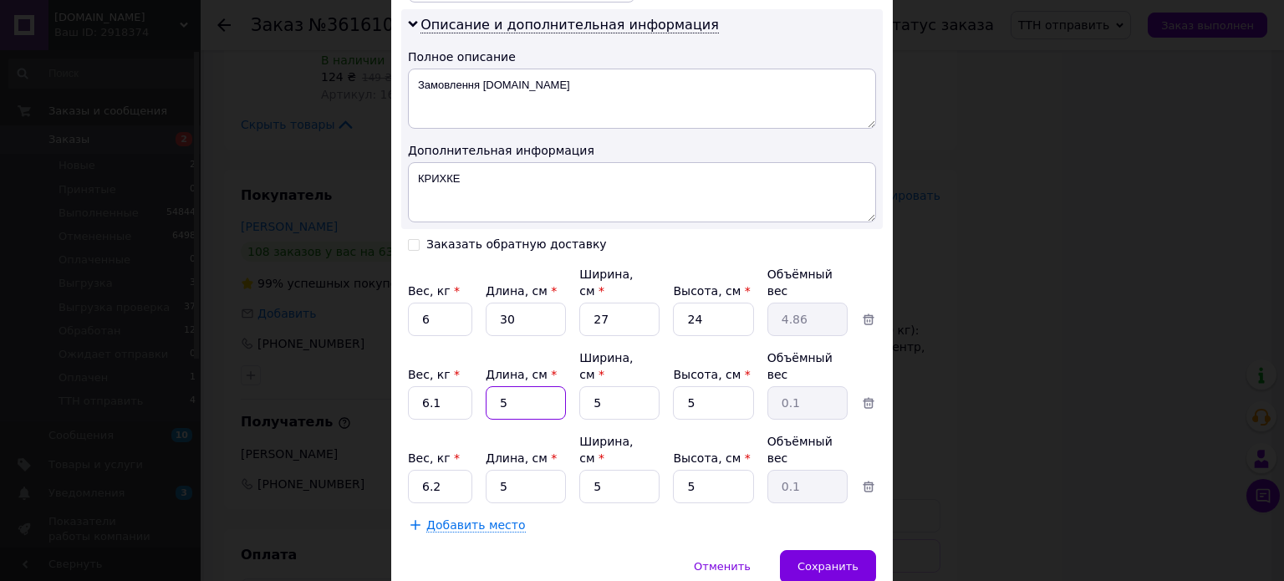
paste input "30"
type input "30"
type input "0.19"
type input "30"
drag, startPoint x: 510, startPoint y: 428, endPoint x: 489, endPoint y: 432, distance: 21.3
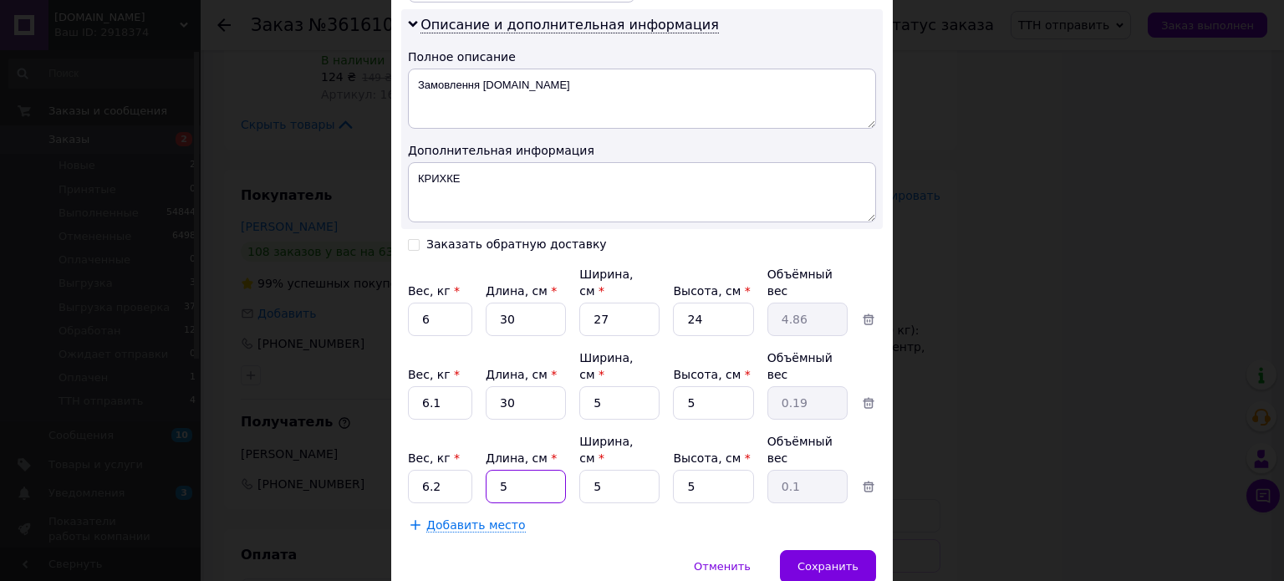
click at [489, 470] on input "5" at bounding box center [526, 486] width 80 height 33
paste input "30"
type input "30"
type input "0.19"
type input "30"
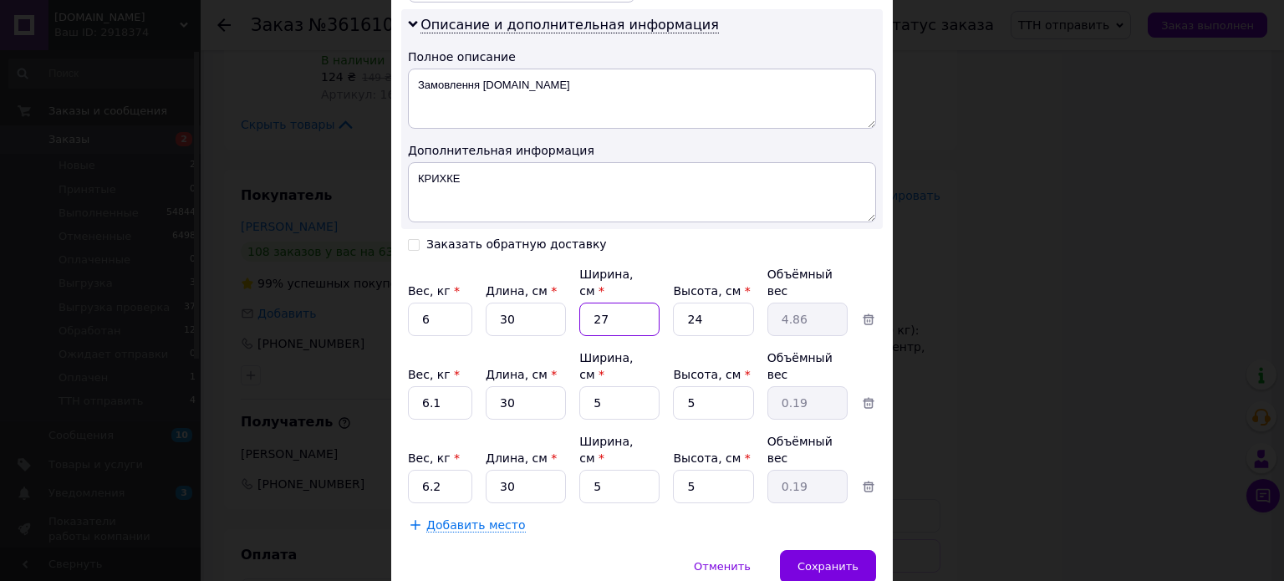
drag, startPoint x: 604, startPoint y: 290, endPoint x: 589, endPoint y: 294, distance: 15.4
click at [589, 303] on input "27" at bounding box center [620, 319] width 80 height 33
click at [581, 386] on input "5" at bounding box center [620, 402] width 80 height 33
paste input "27"
type input "27"
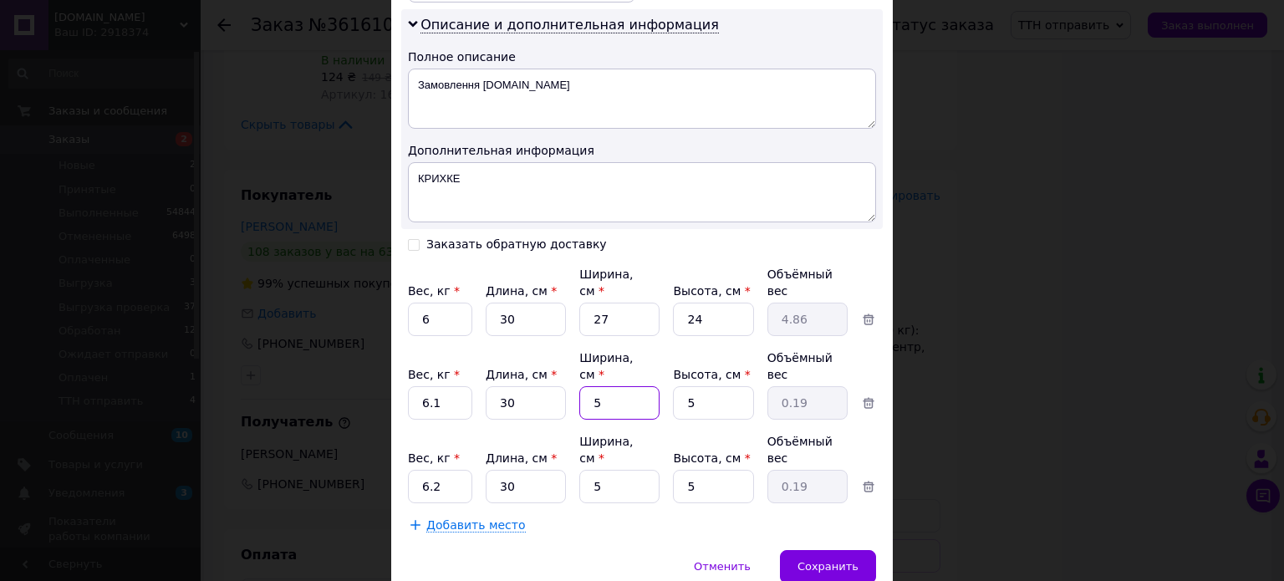
type input "1.01"
type input "27"
drag, startPoint x: 612, startPoint y: 421, endPoint x: 590, endPoint y: 426, distance: 23.1
click at [590, 470] on input "5" at bounding box center [620, 486] width 80 height 33
paste input "27"
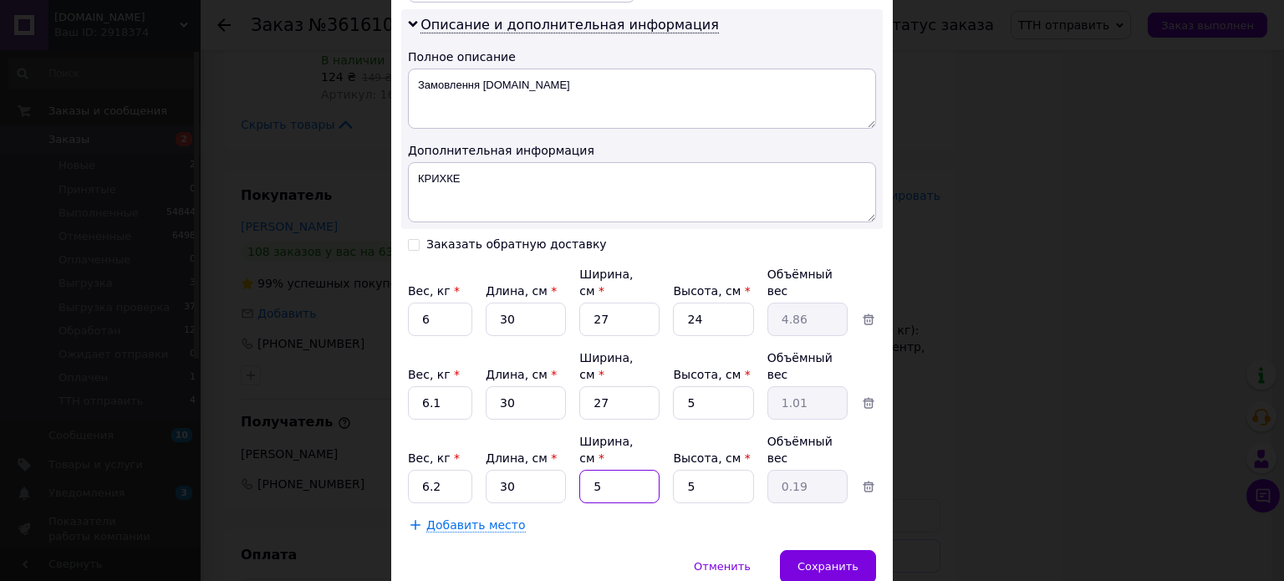
type input "27"
type input "1.01"
type input "27"
drag, startPoint x: 697, startPoint y: 296, endPoint x: 685, endPoint y: 296, distance: 12.5
click at [685, 303] on input "24" at bounding box center [713, 319] width 80 height 33
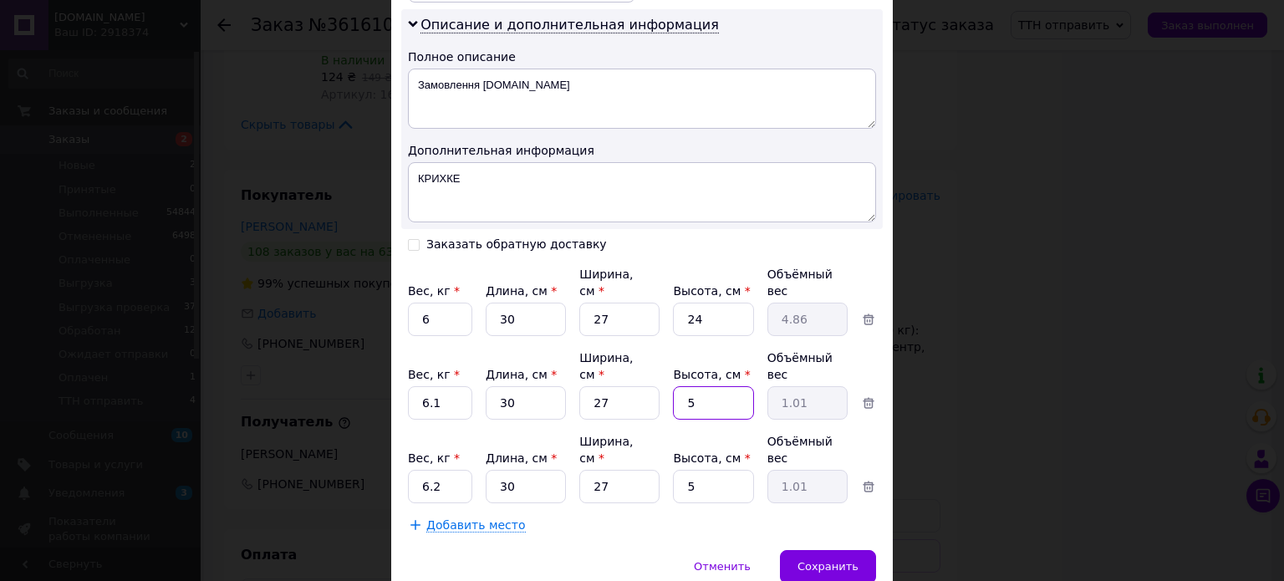
drag, startPoint x: 698, startPoint y: 364, endPoint x: 683, endPoint y: 364, distance: 15.1
click at [683, 386] on input "5" at bounding box center [713, 402] width 80 height 33
paste input "24"
type input "24"
type input "4.86"
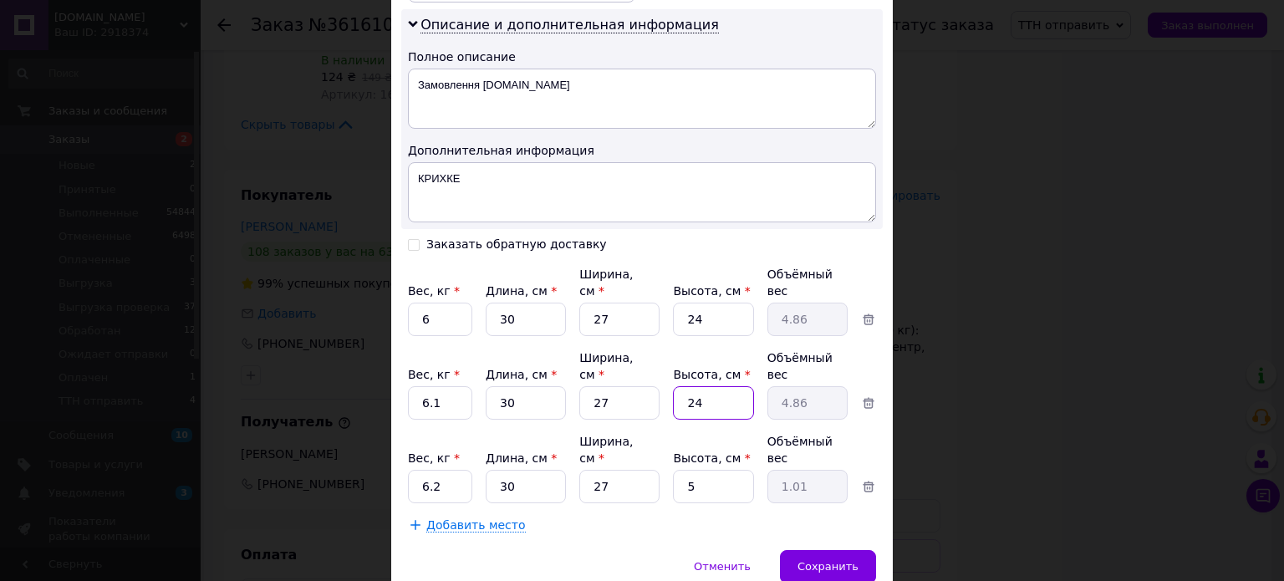
type input "24"
click at [681, 470] on input "5" at bounding box center [713, 486] width 80 height 33
paste input "24"
type input "24"
type input "4.86"
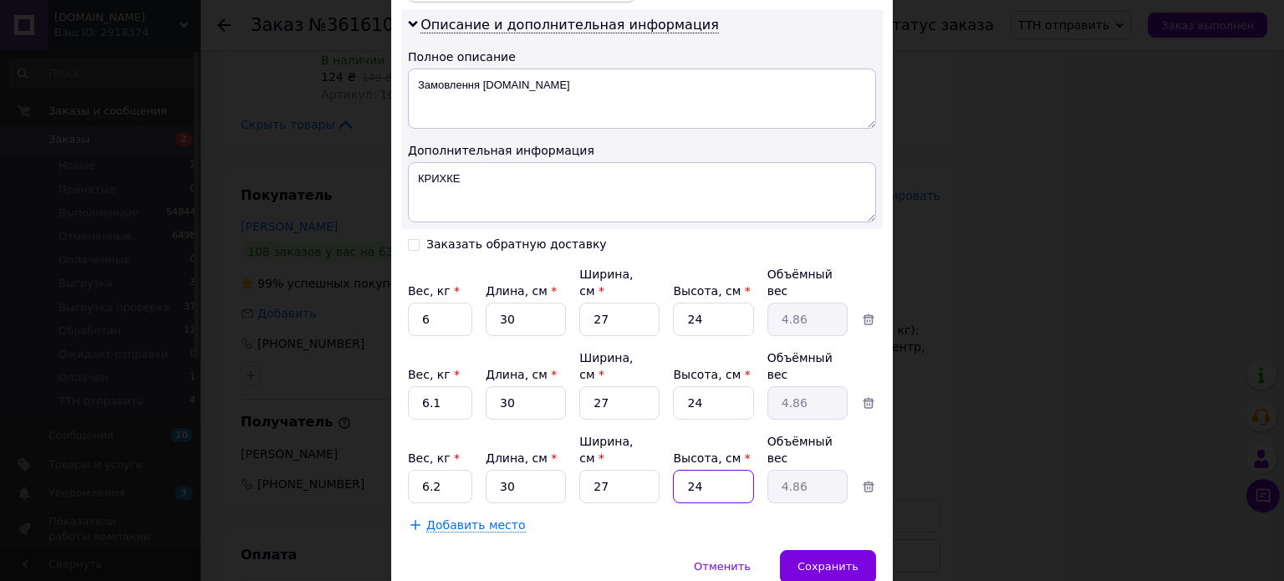
type input "24"
click at [701, 517] on div "Добавить место" at bounding box center [642, 525] width 468 height 17
click at [458, 518] on span "Добавить место" at bounding box center [476, 525] width 100 height 14
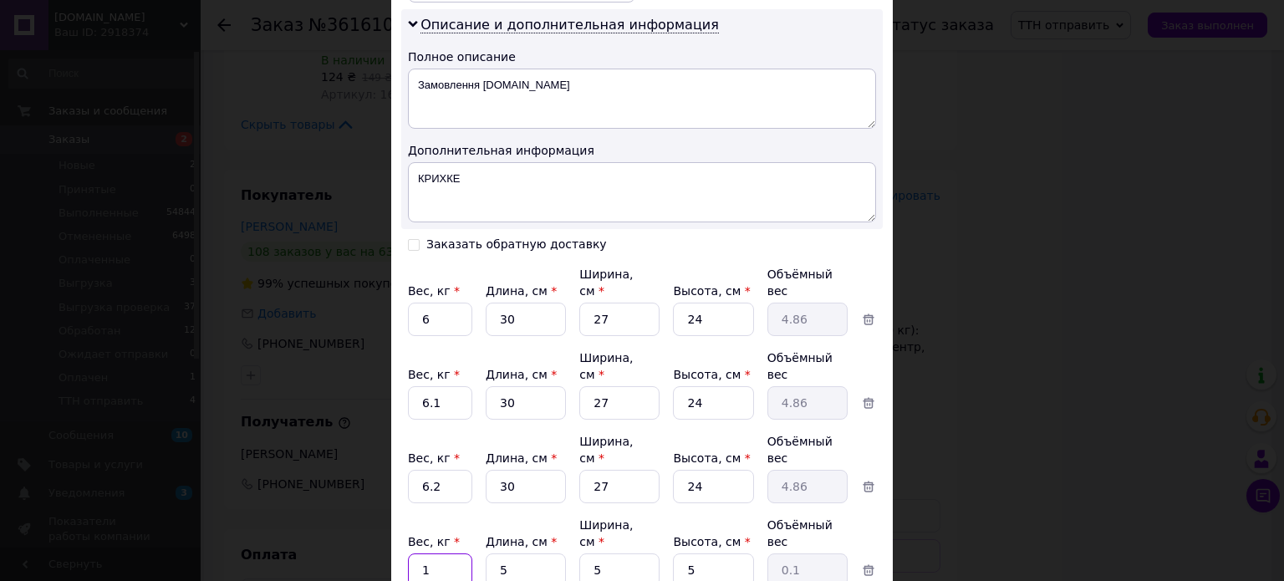
click at [447, 554] on input "1" at bounding box center [440, 570] width 64 height 33
type input "1"
type input "8.1"
click at [539, 554] on input "5" at bounding box center [526, 570] width 80 height 33
type input "3"
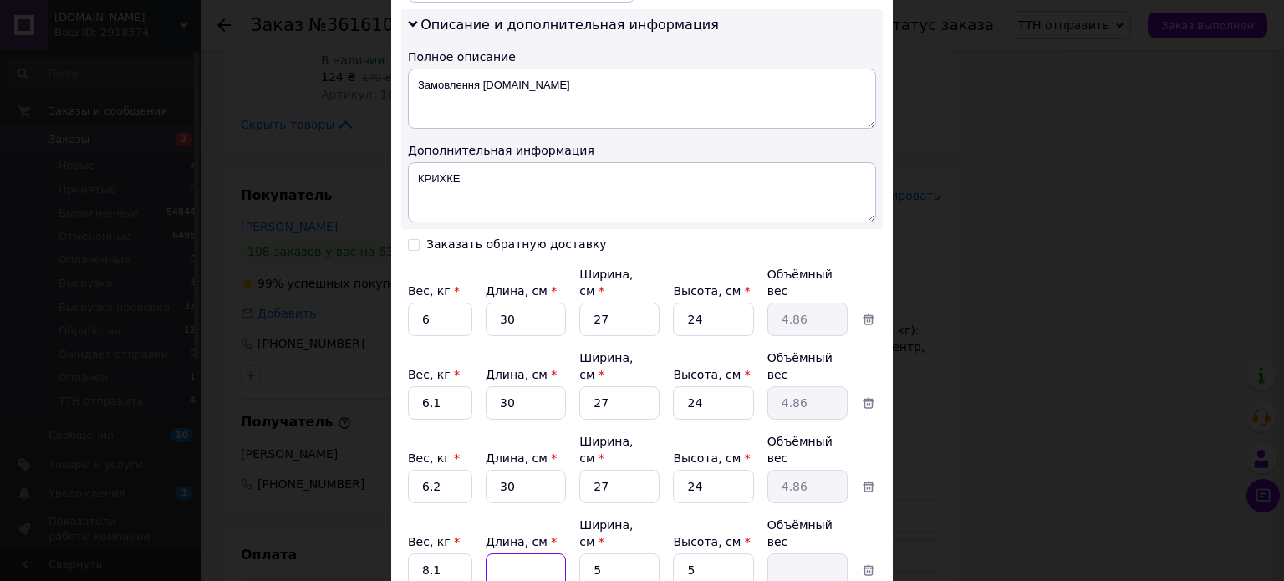
type input "0.1"
type input "36"
type input "0.23"
type input "36"
click at [617, 554] on input "5" at bounding box center [620, 570] width 80 height 33
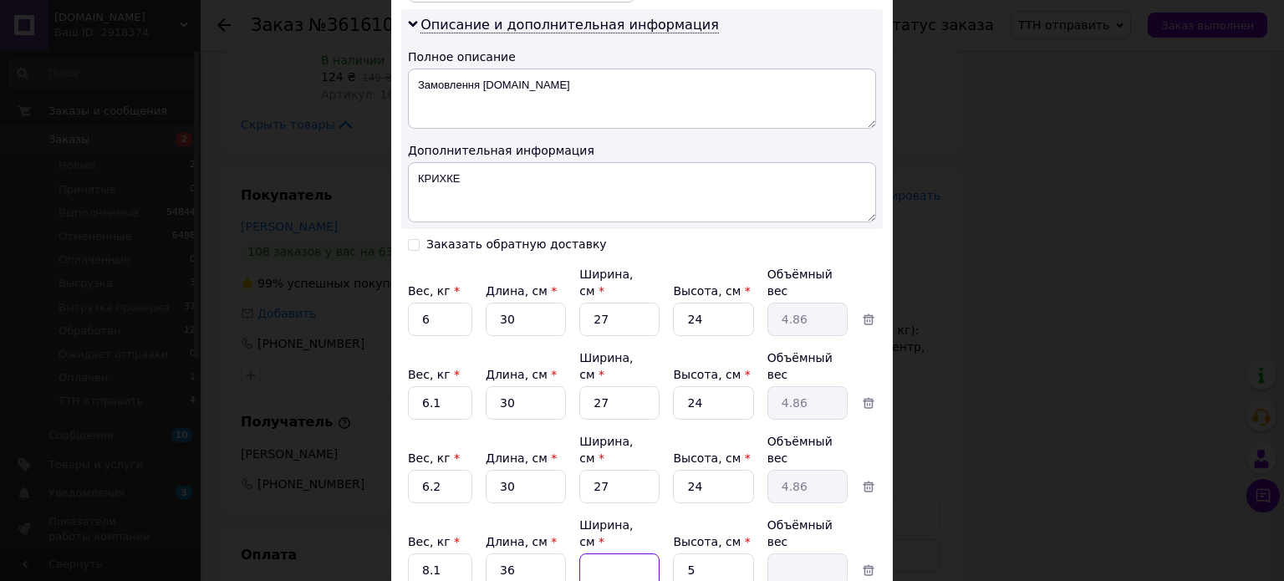
type input "2"
type input "0.1"
type input "26"
type input "1.17"
type input "26"
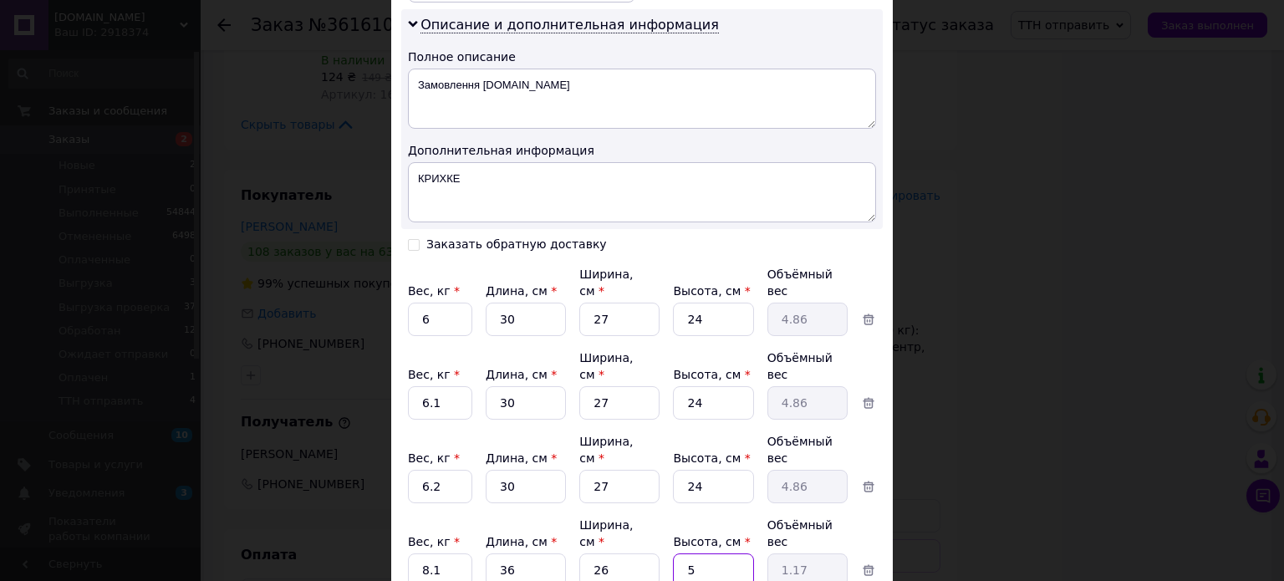
click at [749, 554] on input "5" at bounding box center [713, 570] width 80 height 33
type input "2"
type input "0.47"
type input "22"
type input "5.15"
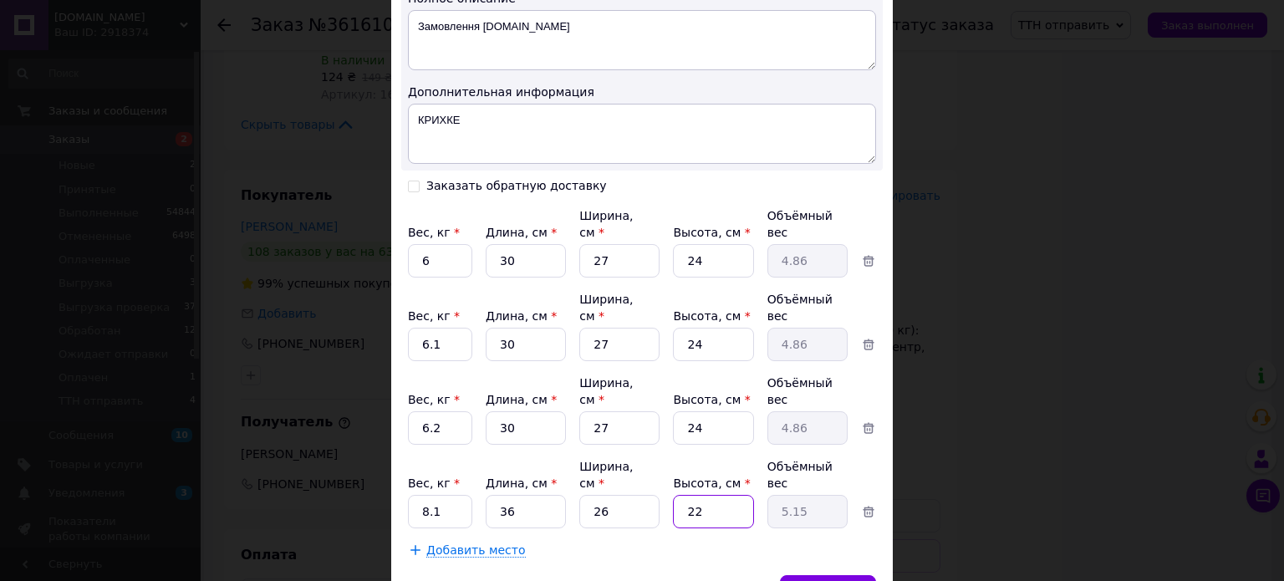
scroll to position [941, 0]
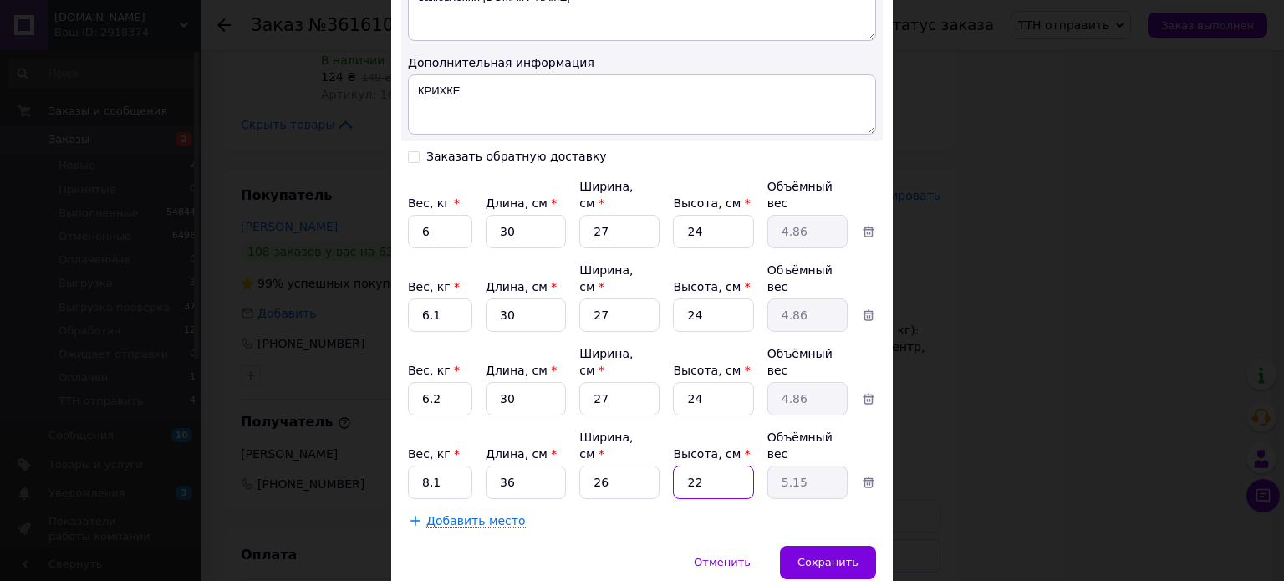
type input "22"
click at [463, 514] on span "Добавить место" at bounding box center [476, 521] width 100 height 14
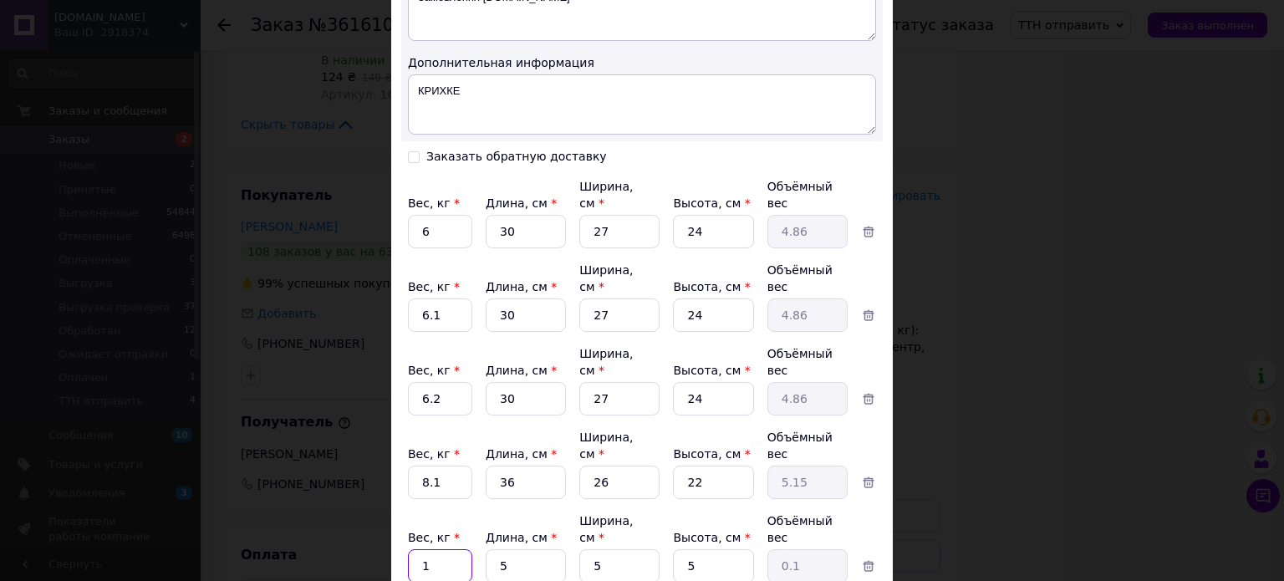
click at [451, 549] on input "1" at bounding box center [440, 565] width 64 height 33
type input "17"
click at [513, 549] on input "5" at bounding box center [526, 565] width 80 height 33
type input "4"
type input "0.1"
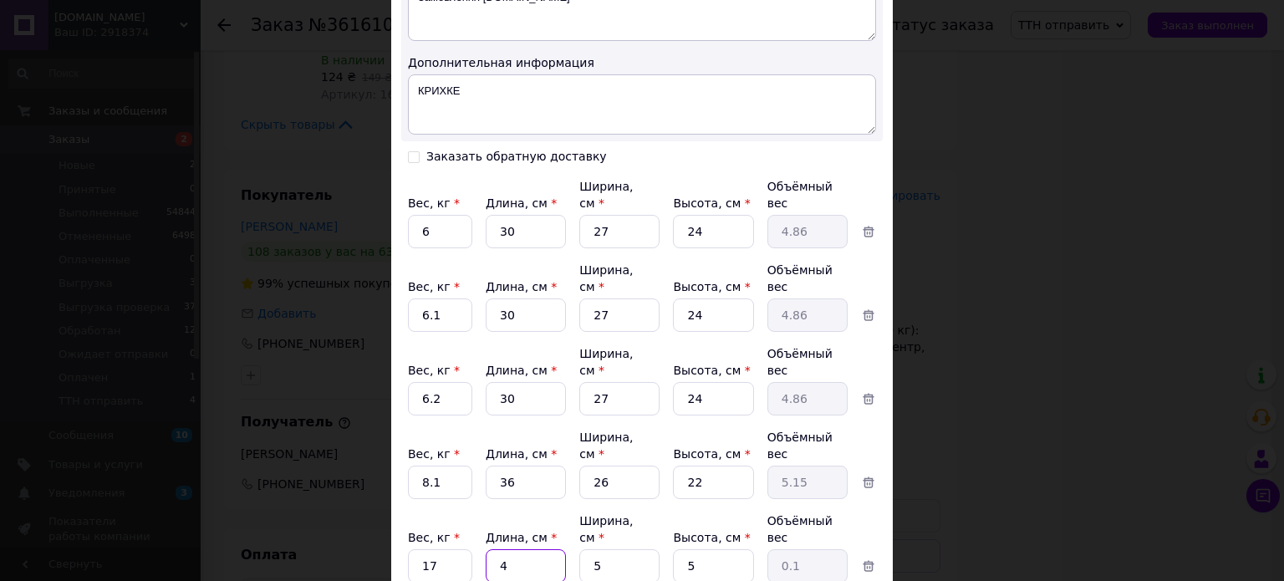
type input "40"
type input "0.25"
type input "40"
click at [621, 549] on input "5" at bounding box center [620, 565] width 80 height 33
type input "3"
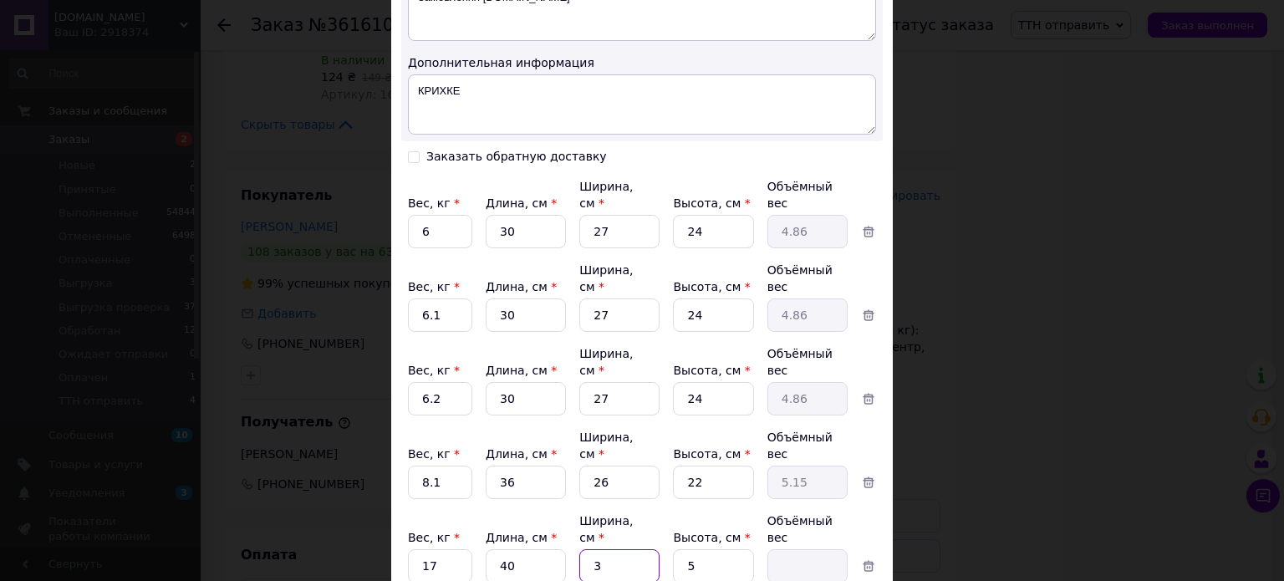
type input "0.15"
type input "30"
type input "1.5"
type input "30"
click at [720, 549] on input "5" at bounding box center [713, 565] width 80 height 33
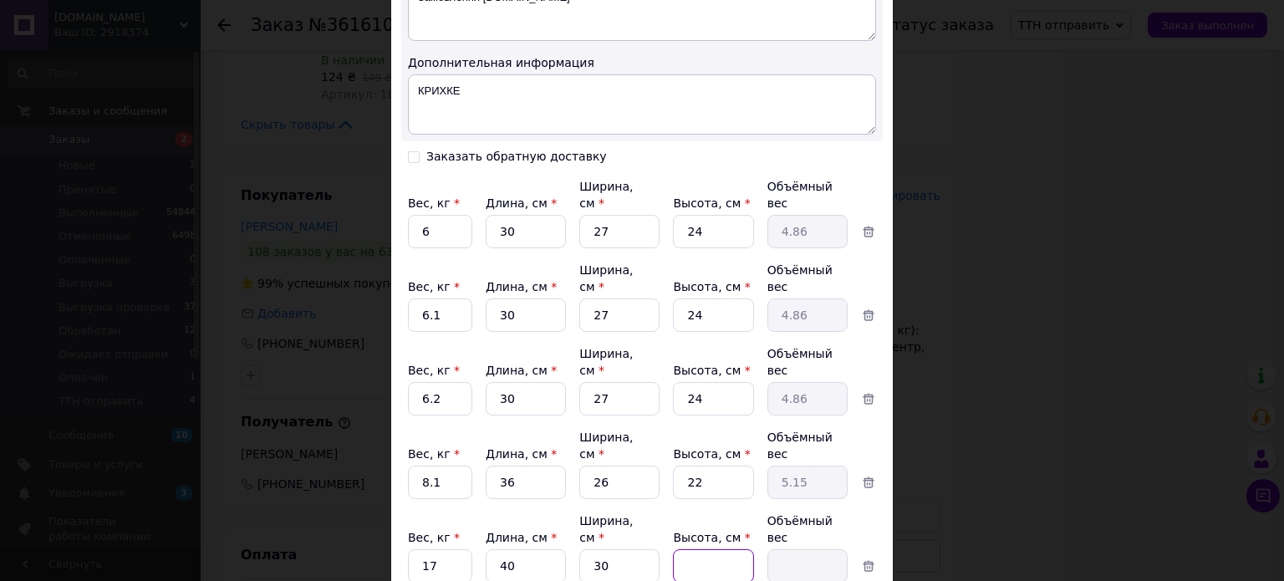
type input "3"
type input "0.9"
type input "30"
type input "9"
type input "30"
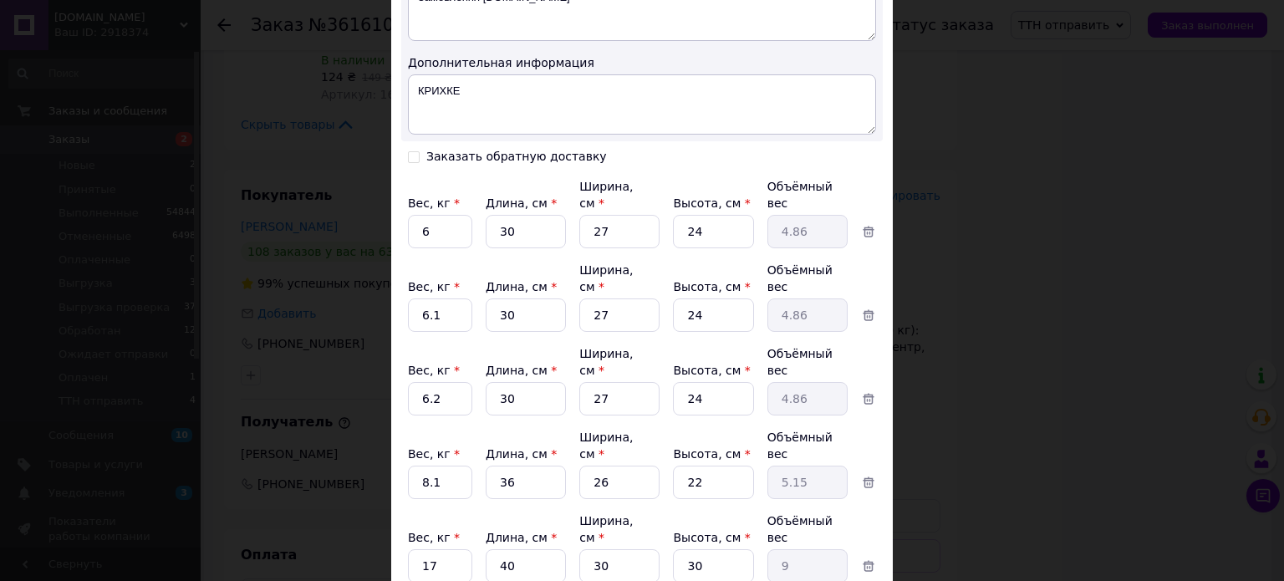
type input "8.4"
type input "3"
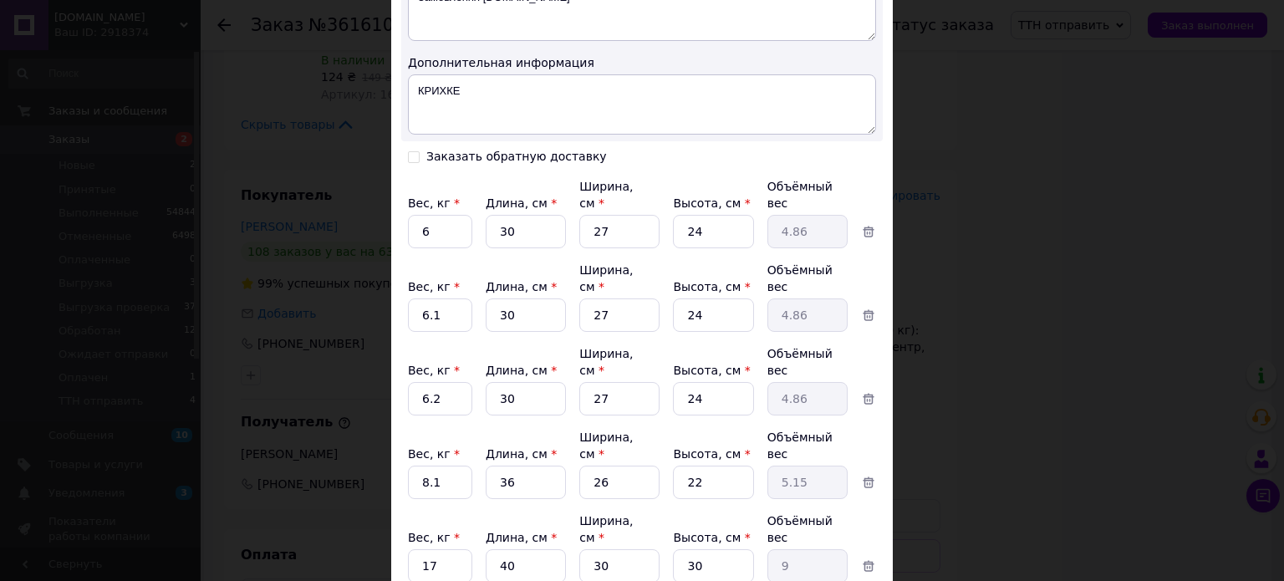
type input "0.1"
type input "33"
type input "0.21"
type input "3"
type input "0.1"
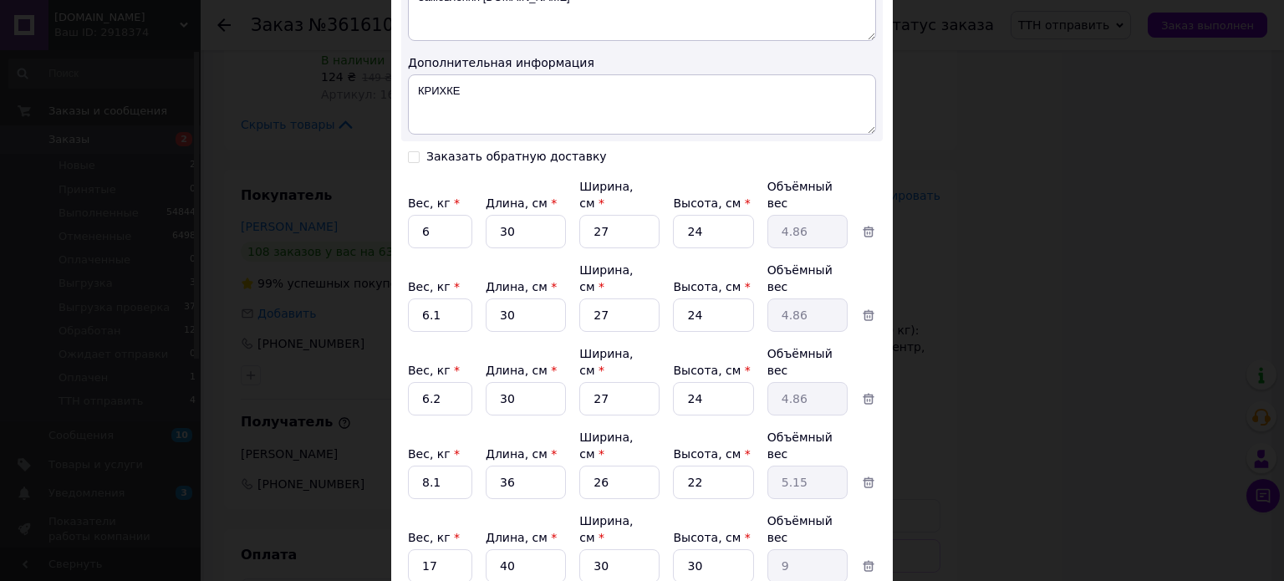
type input "36"
type input "0.23"
type input "36"
type input "2"
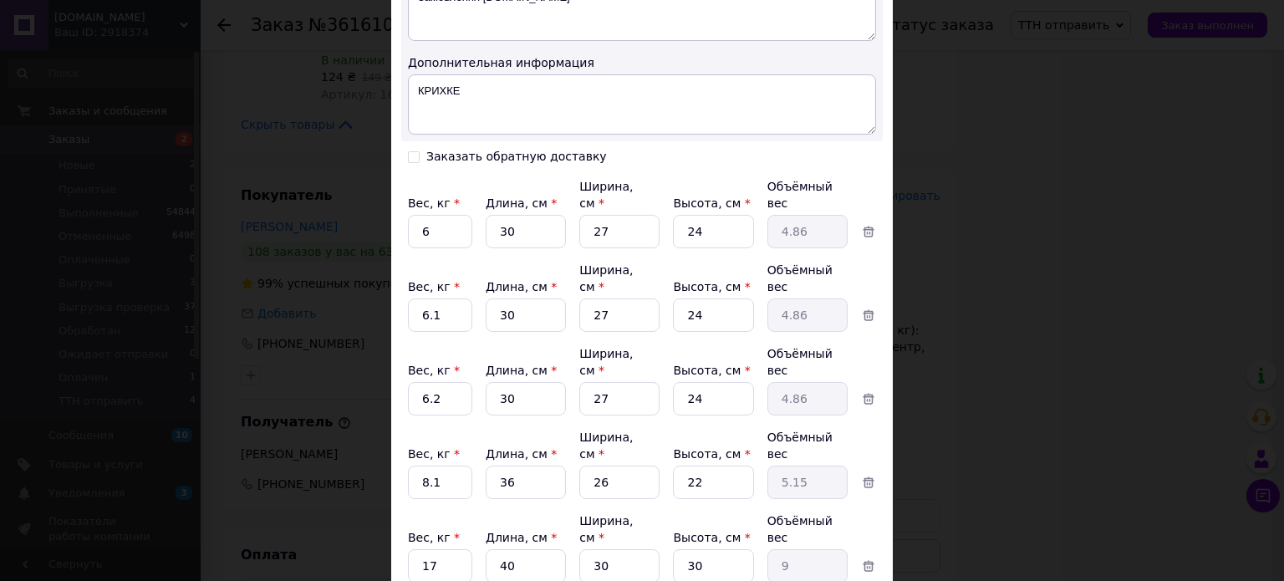
type input "0.1"
type input "26"
type input "1.17"
type input "26"
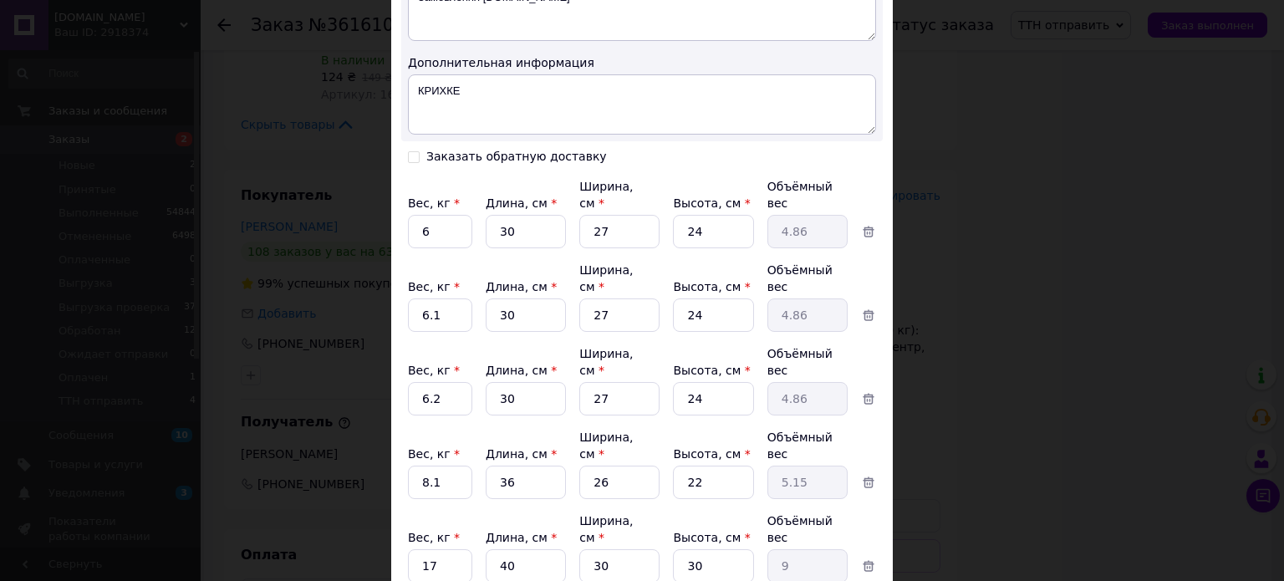
type input "2"
type input "0.47"
type input "26"
type input "6.08"
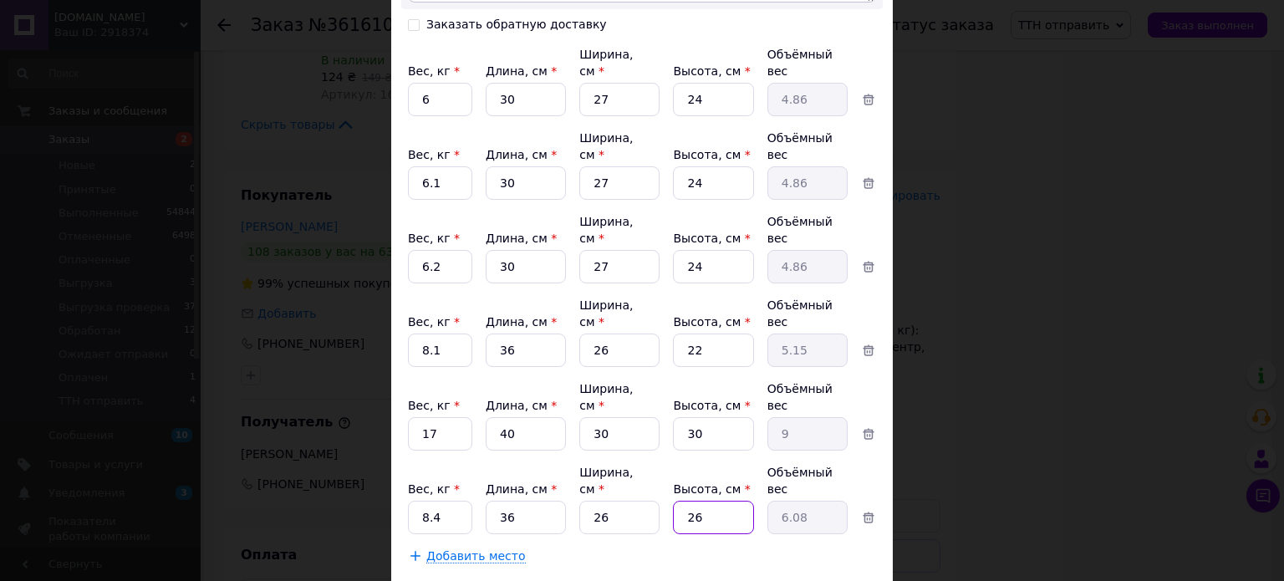
scroll to position [1074, 0]
type input "26"
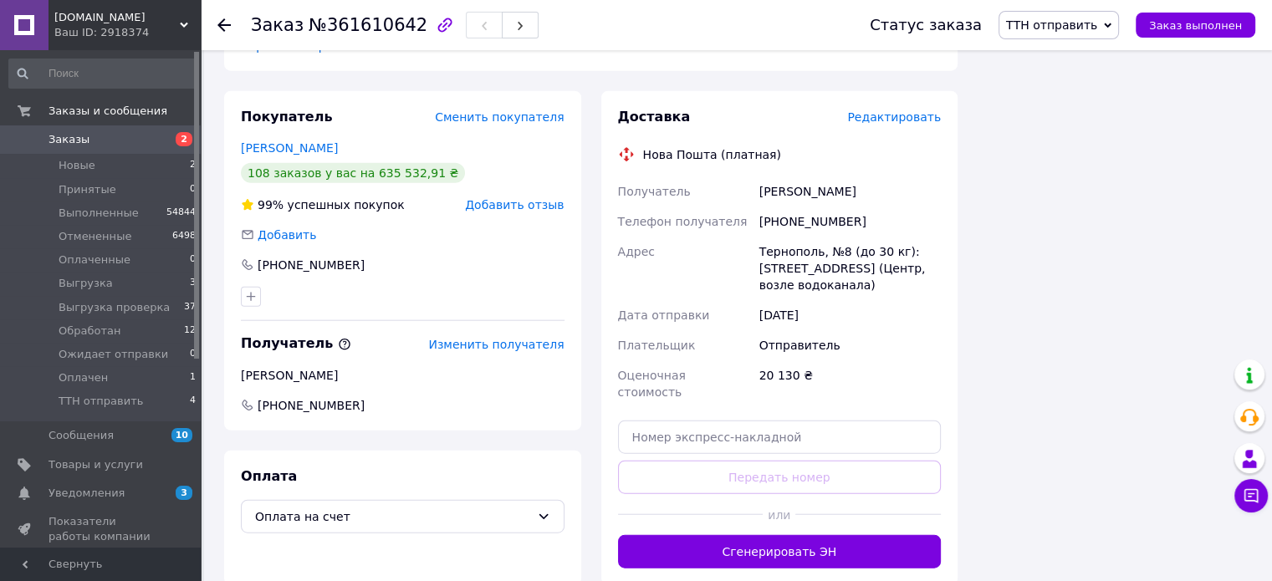
scroll to position [4011, 0]
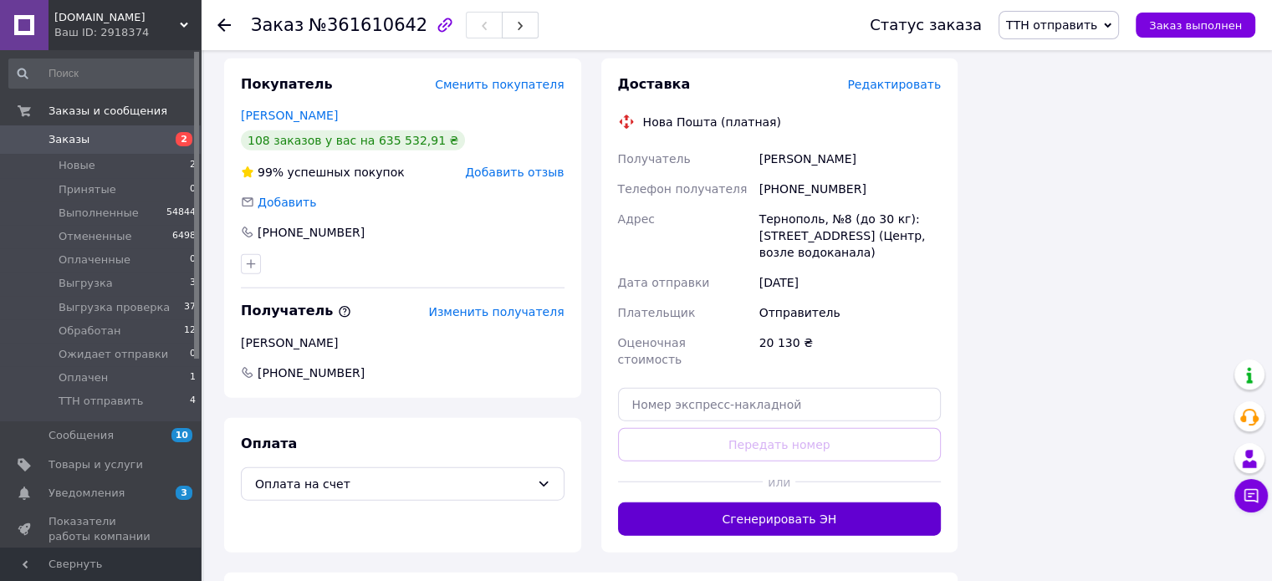
click at [776, 503] on button "Сгенерировать ЭН" at bounding box center [780, 519] width 324 height 33
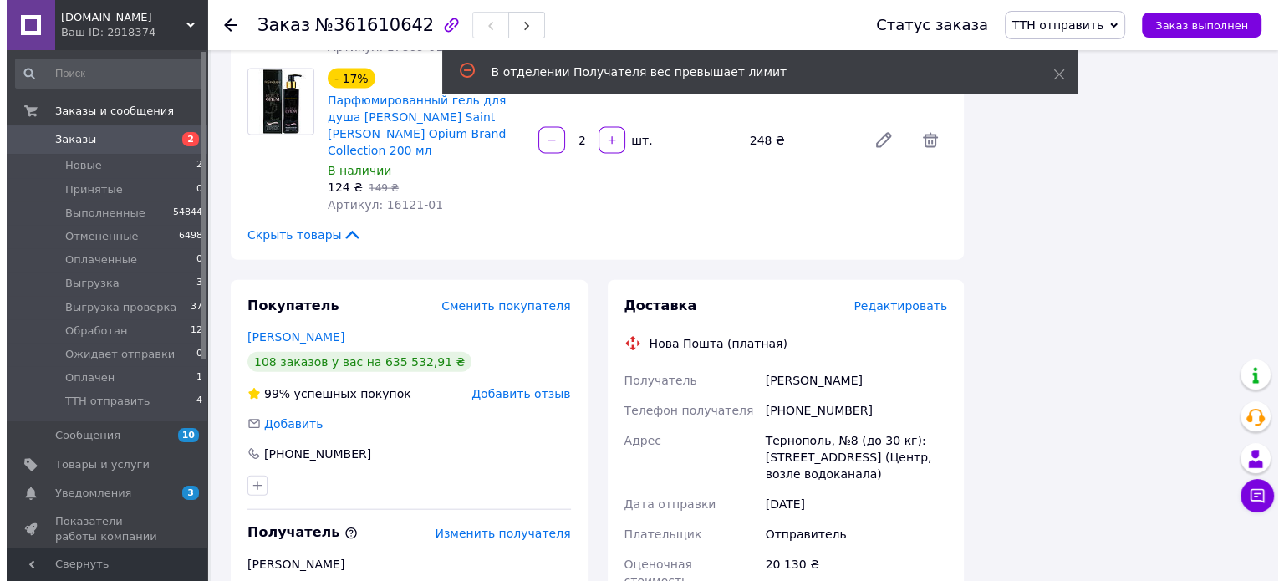
scroll to position [3789, 0]
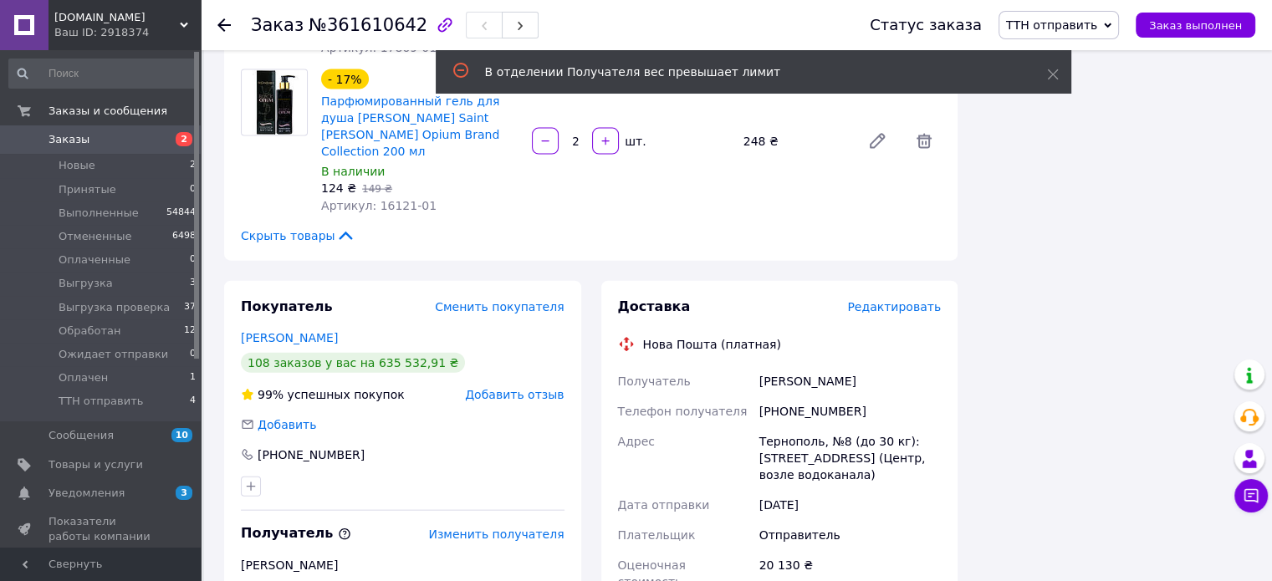
click at [901, 300] on span "Редактировать" at bounding box center [894, 306] width 94 height 13
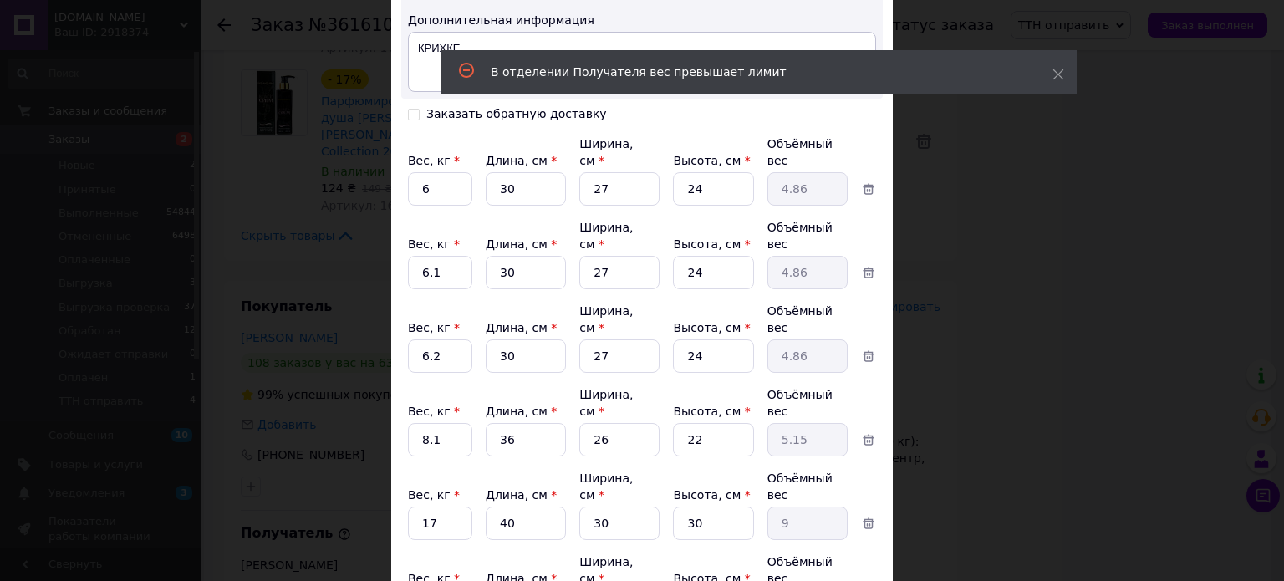
scroll to position [1074, 0]
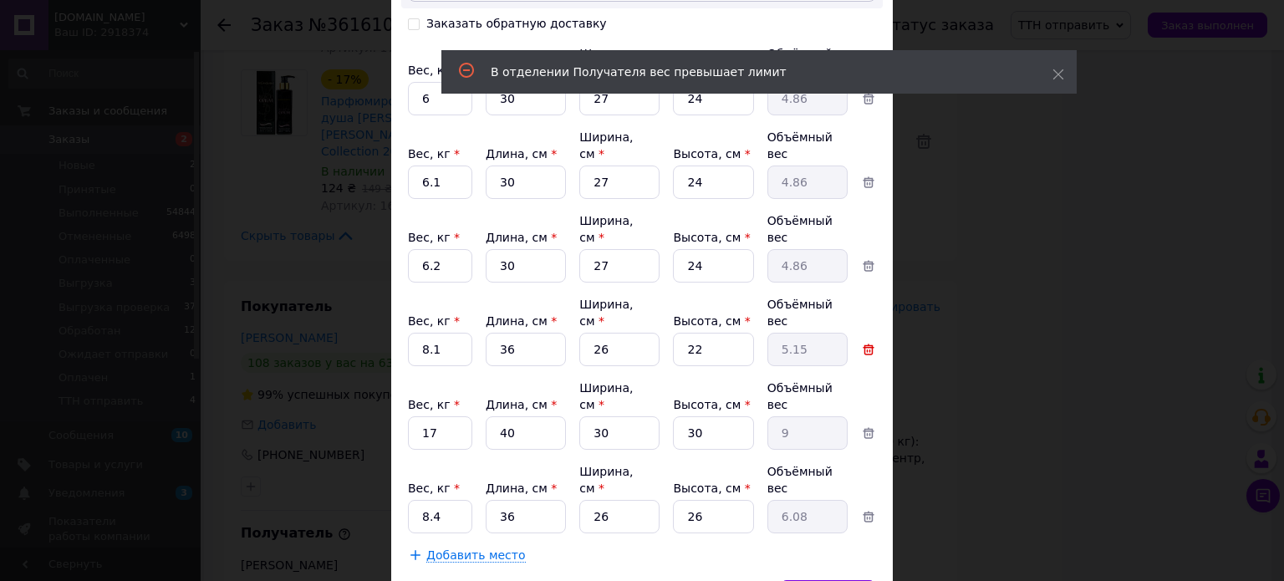
click at [865, 342] on icon at bounding box center [868, 349] width 15 height 15
type input "17"
type input "40"
type input "30"
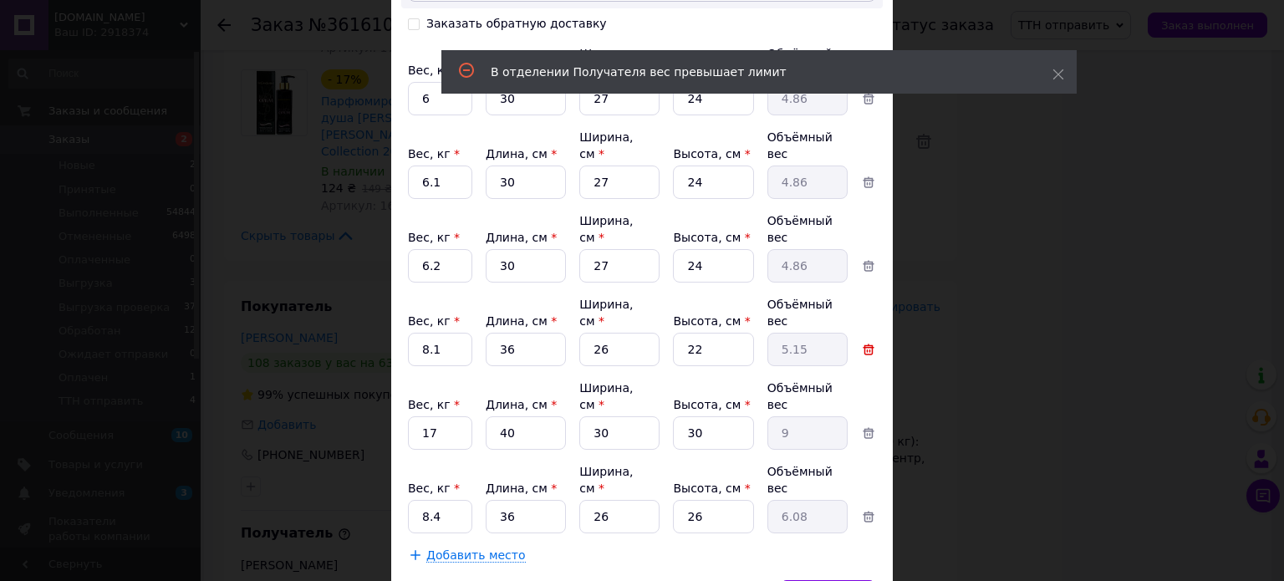
type input "9"
type input "8.4"
type input "36"
type input "26"
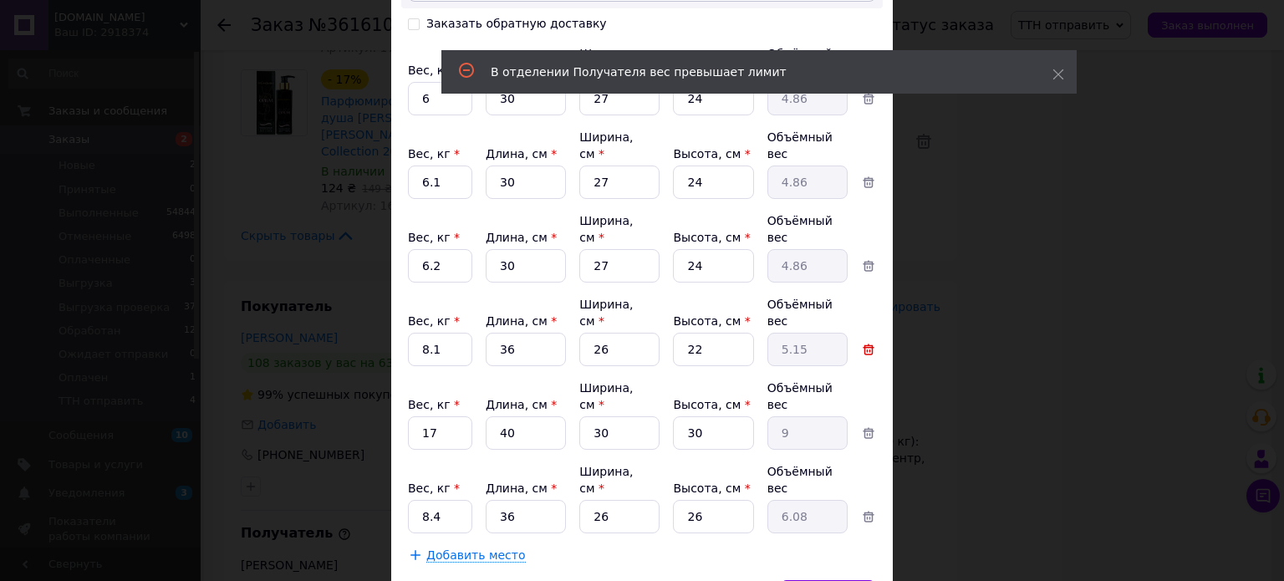
type input "6.08"
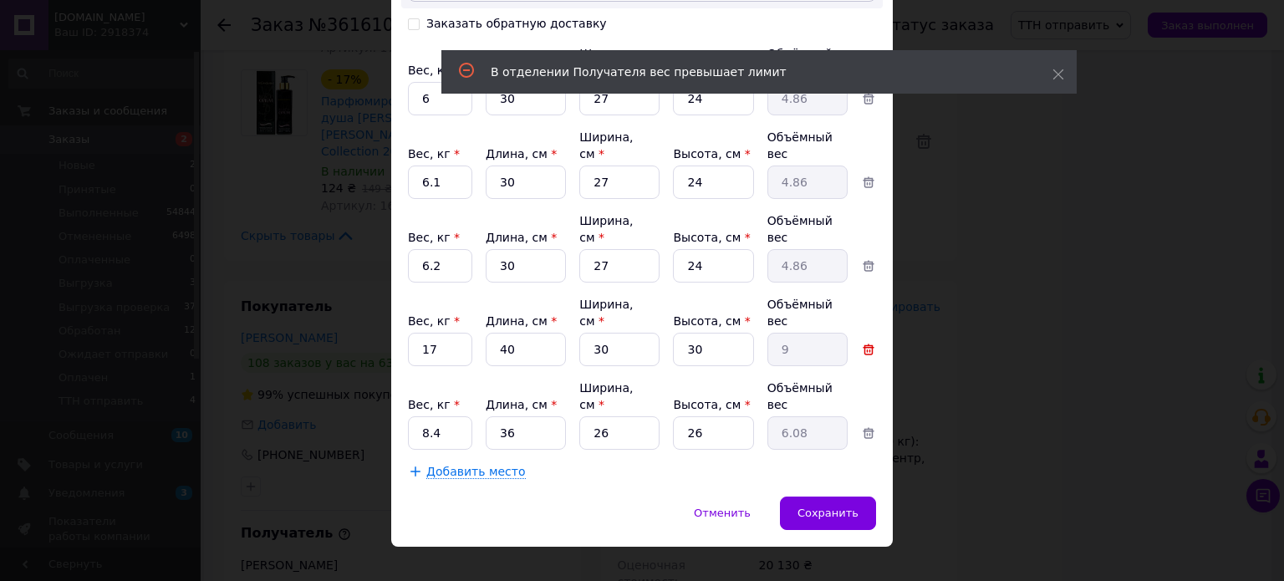
scroll to position [1007, 0]
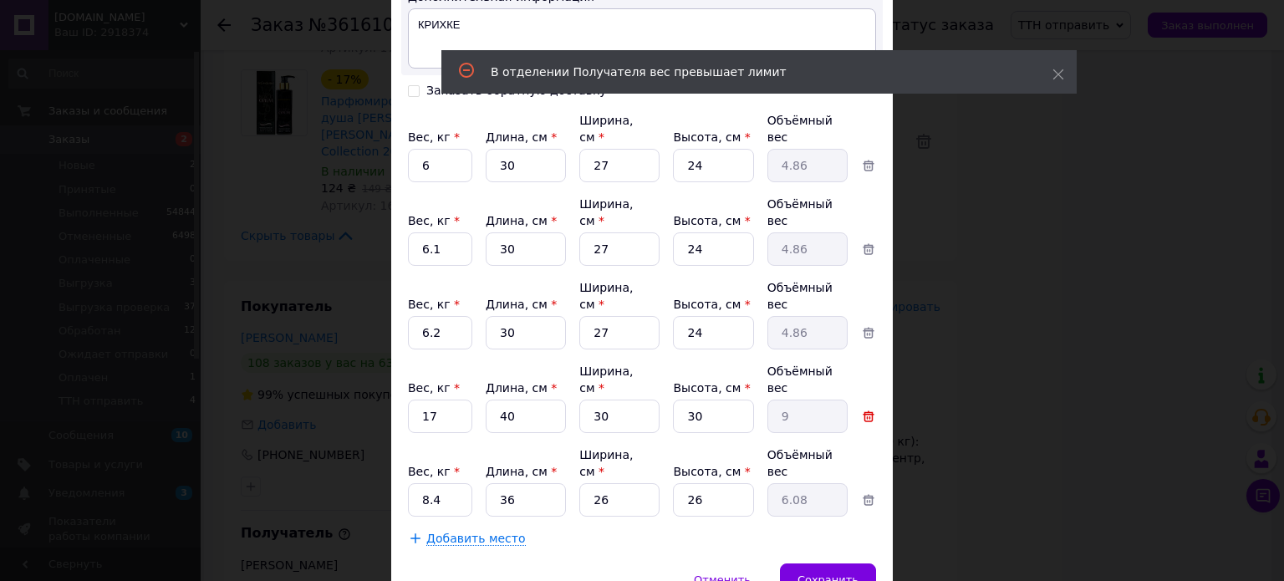
click at [867, 411] on icon at bounding box center [869, 417] width 12 height 12
type input "8.4"
type input "36"
type input "26"
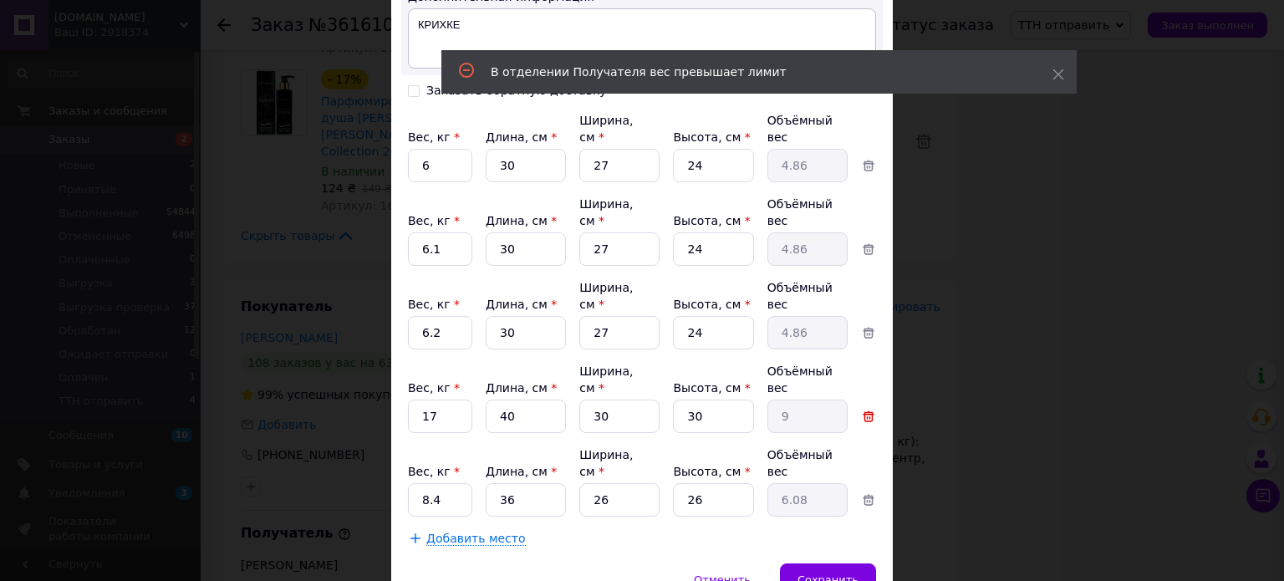
type input "6.08"
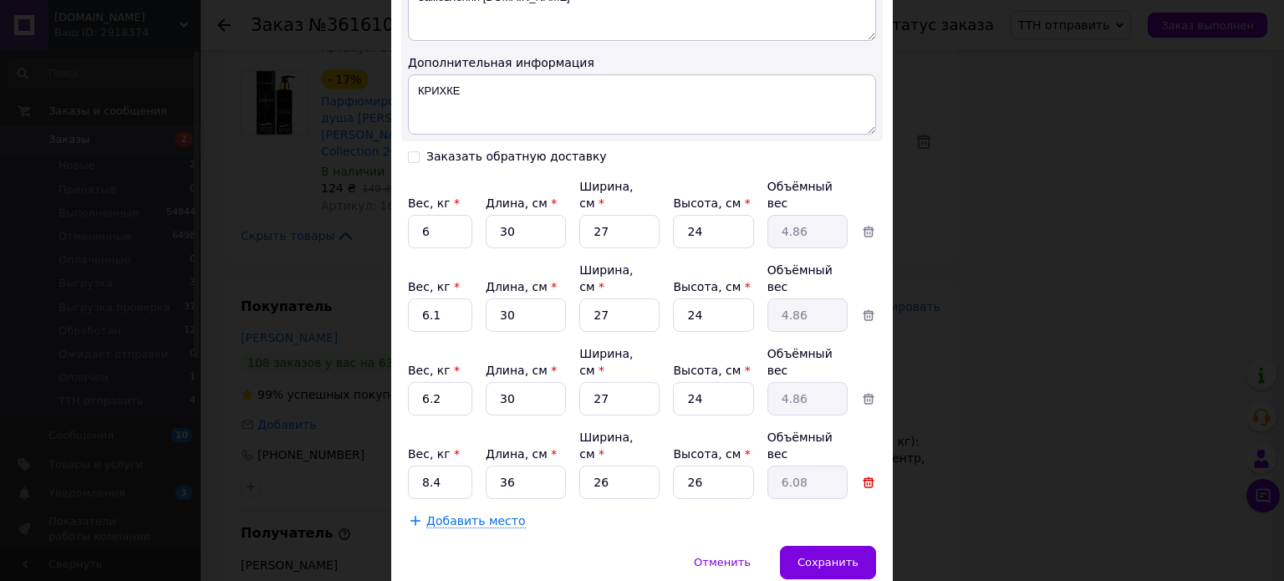
click at [866, 477] on icon at bounding box center [869, 483] width 12 height 12
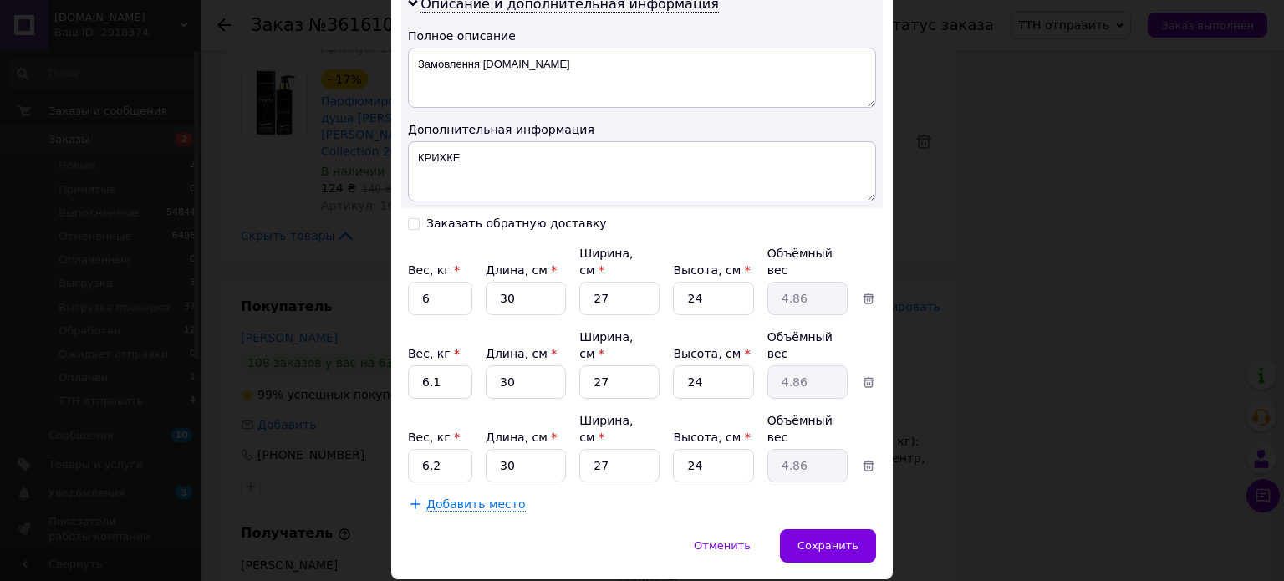
scroll to position [651, 0]
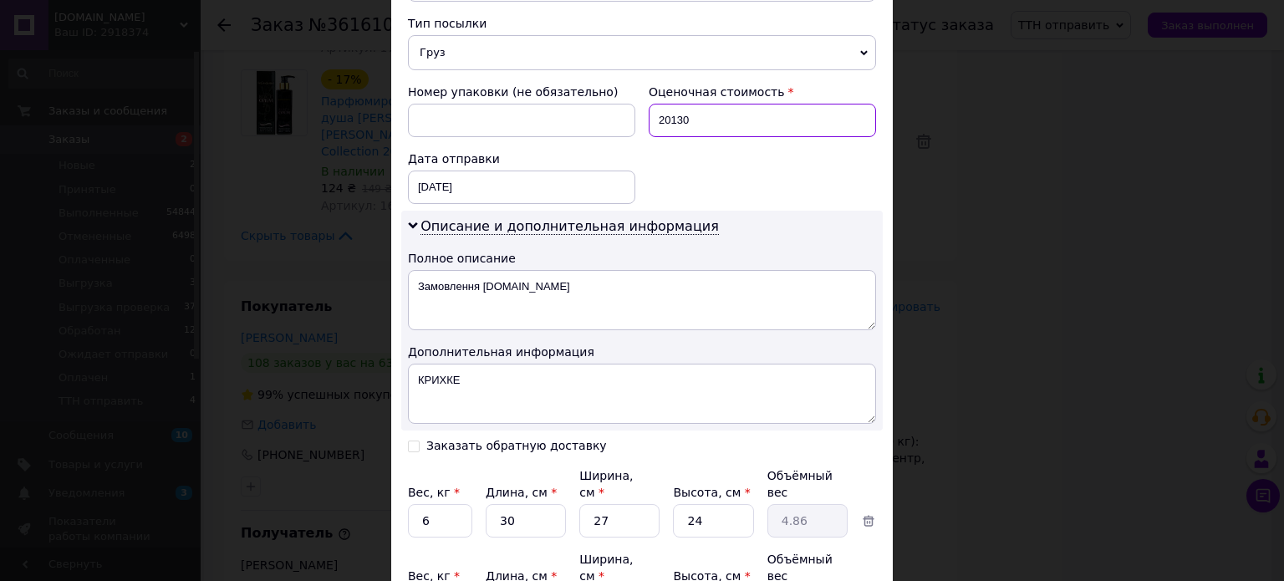
click at [652, 113] on input "20130" at bounding box center [762, 120] width 227 height 33
click at [672, 118] on input "20130" at bounding box center [762, 120] width 227 height 33
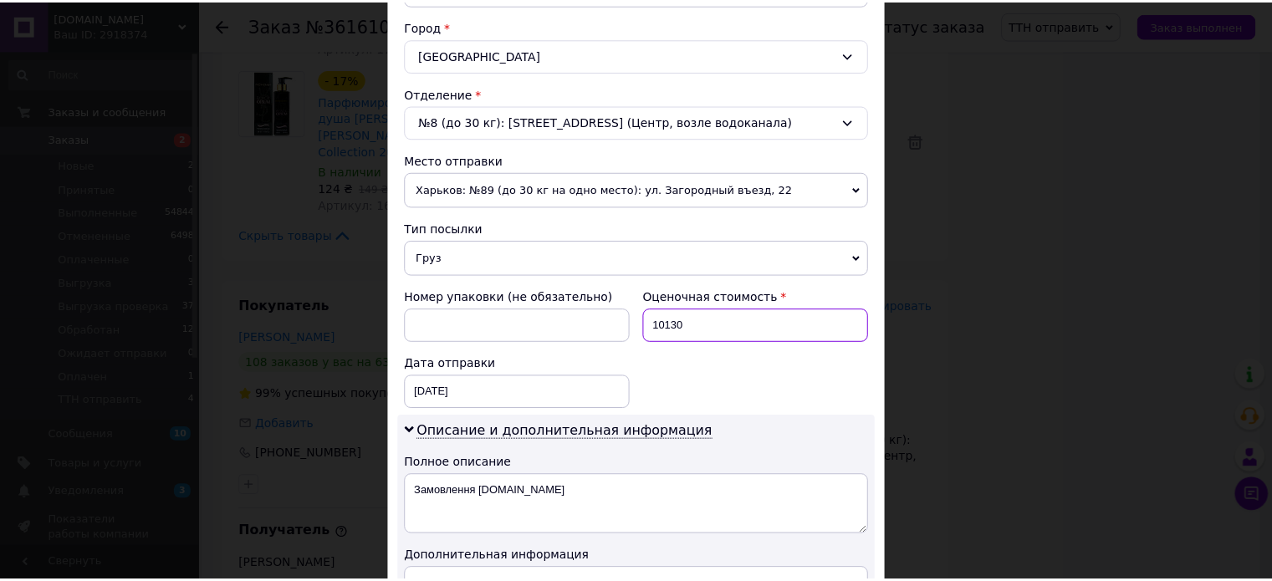
scroll to position [874, 0]
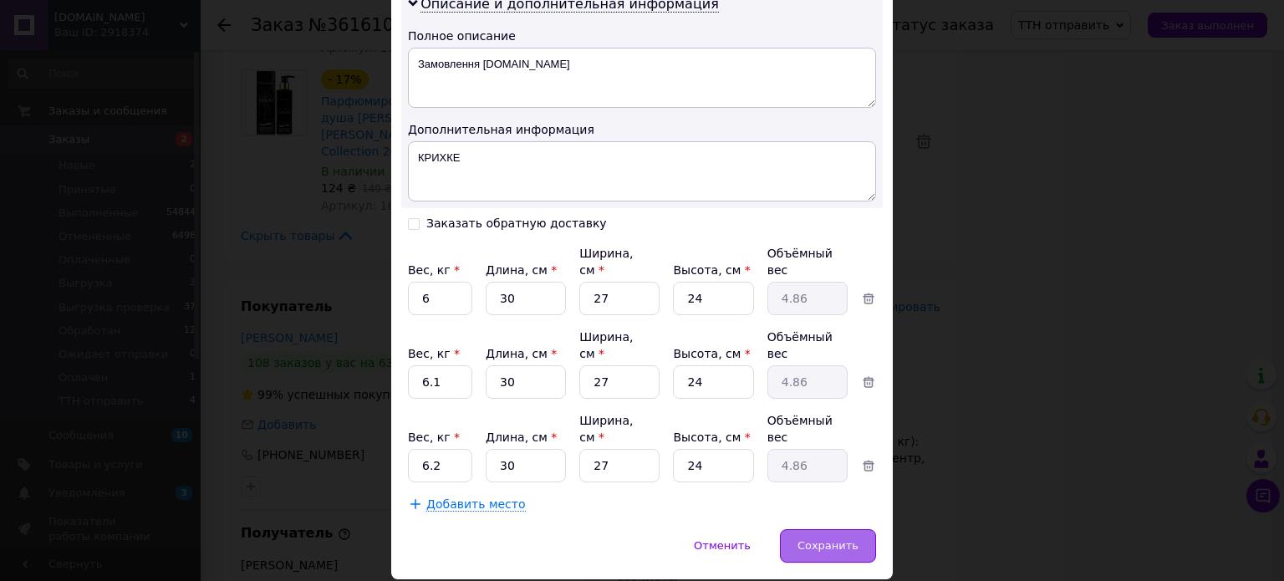
type input "10130"
click at [843, 539] on span "Сохранить" at bounding box center [828, 545] width 61 height 13
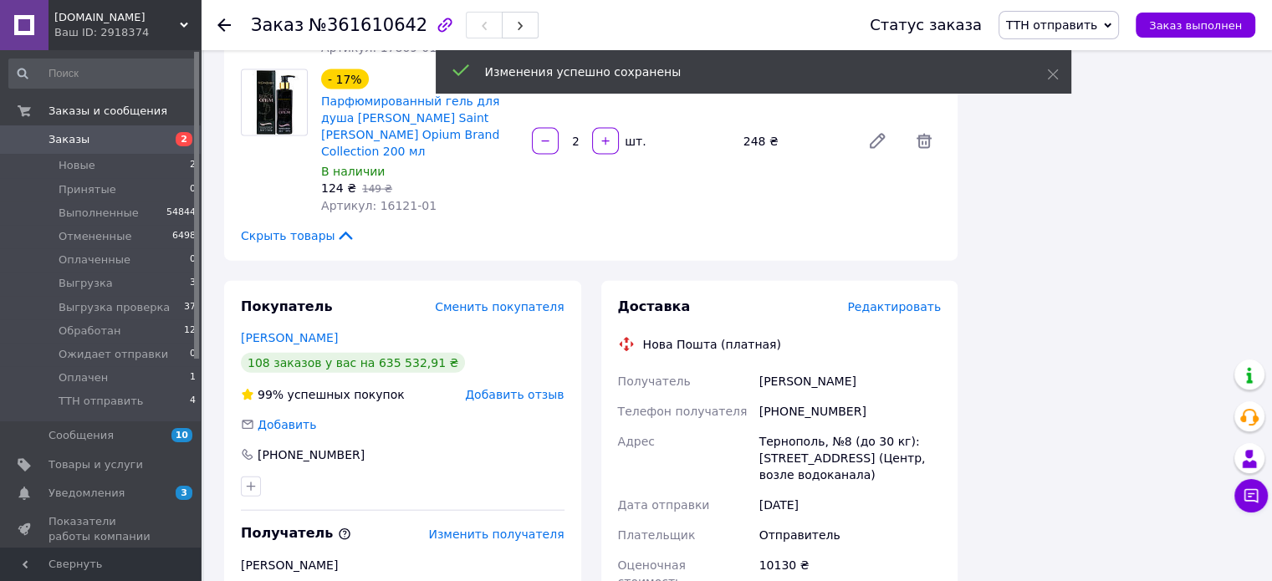
scroll to position [3900, 0]
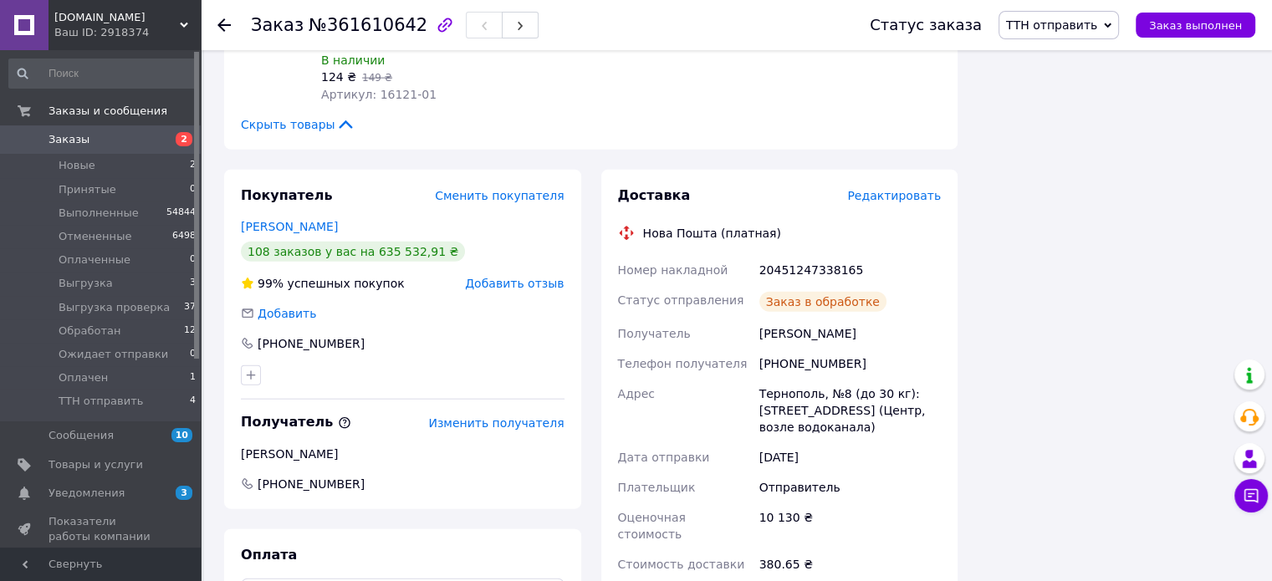
click at [1082, 19] on span "ТТН отправить" at bounding box center [1051, 24] width 91 height 13
click at [1059, 156] on li "Выгрузка" at bounding box center [1063, 158] width 128 height 25
click at [230, 18] on icon at bounding box center [223, 24] width 13 height 13
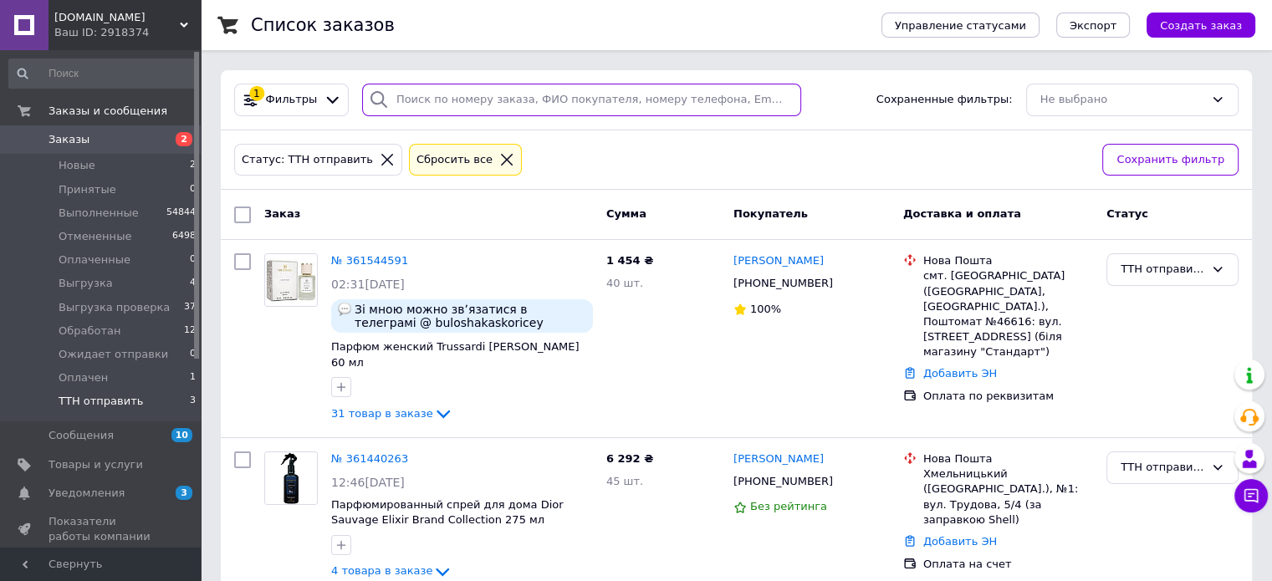
click at [434, 84] on input "search" at bounding box center [581, 100] width 439 height 33
paste input "361544591"
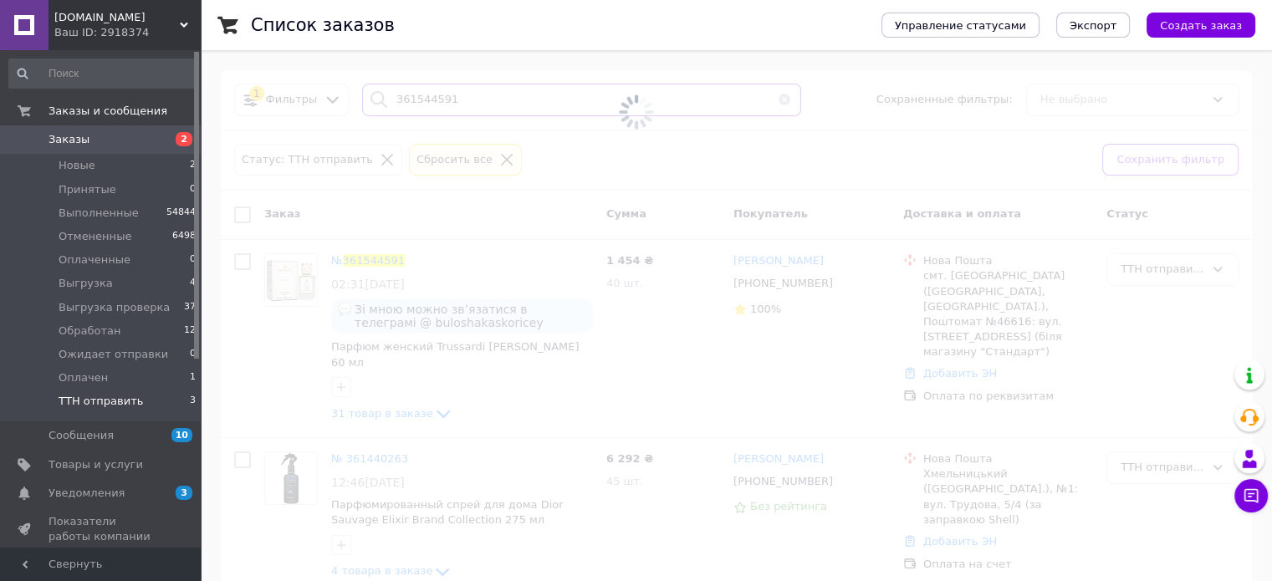
type input "361544591"
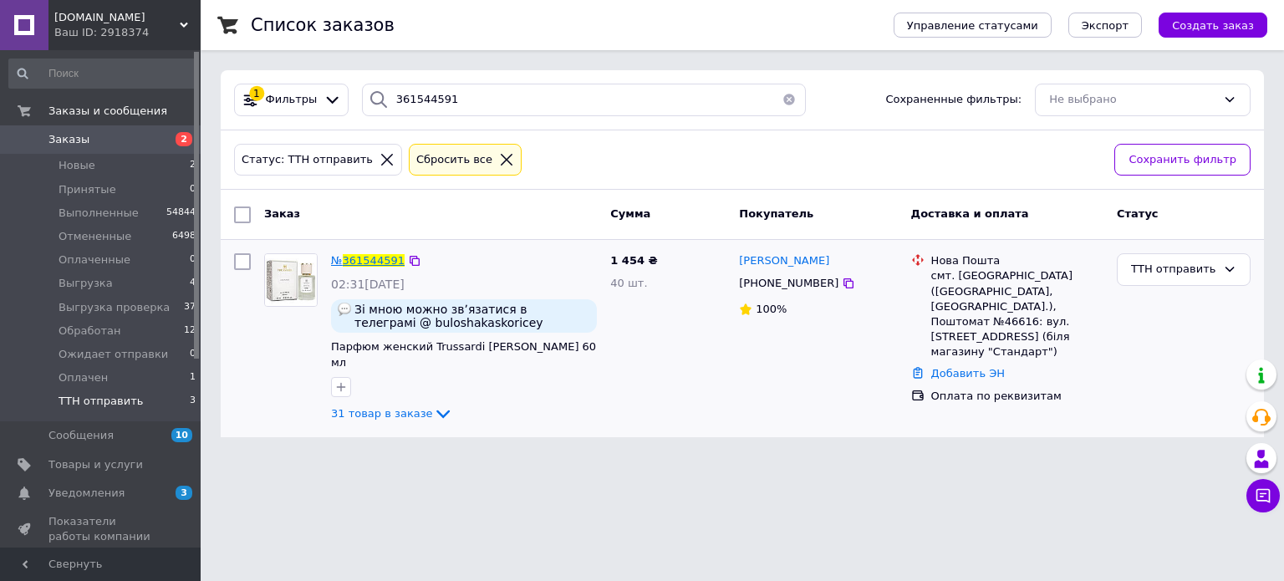
click at [365, 258] on span "361544591" at bounding box center [374, 260] width 62 height 13
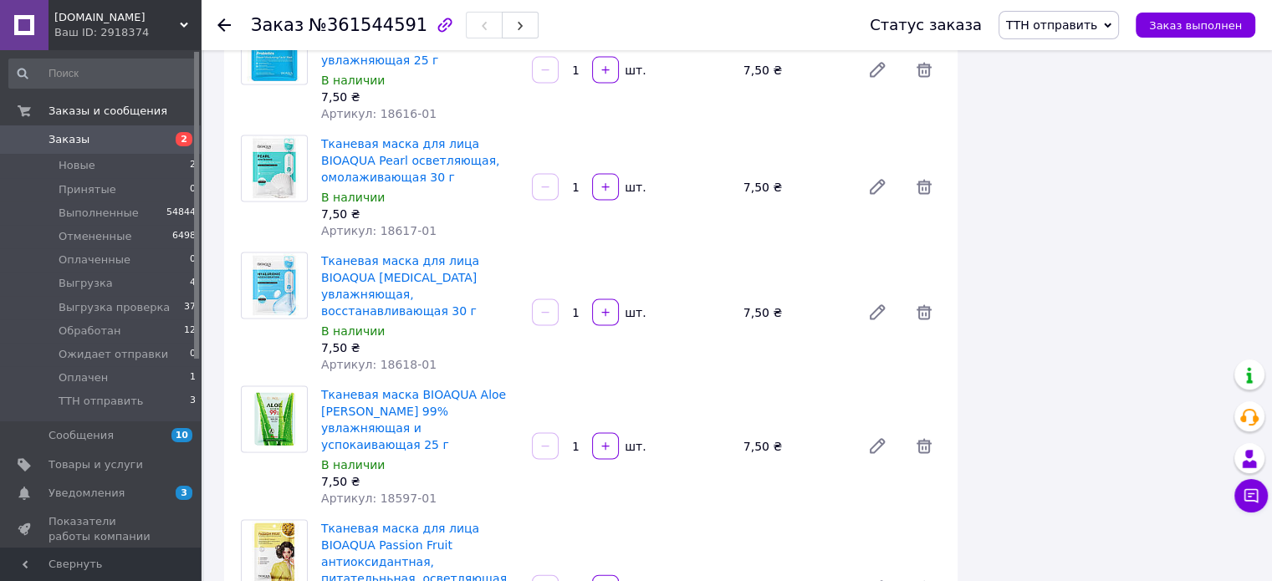
scroll to position [3567, 0]
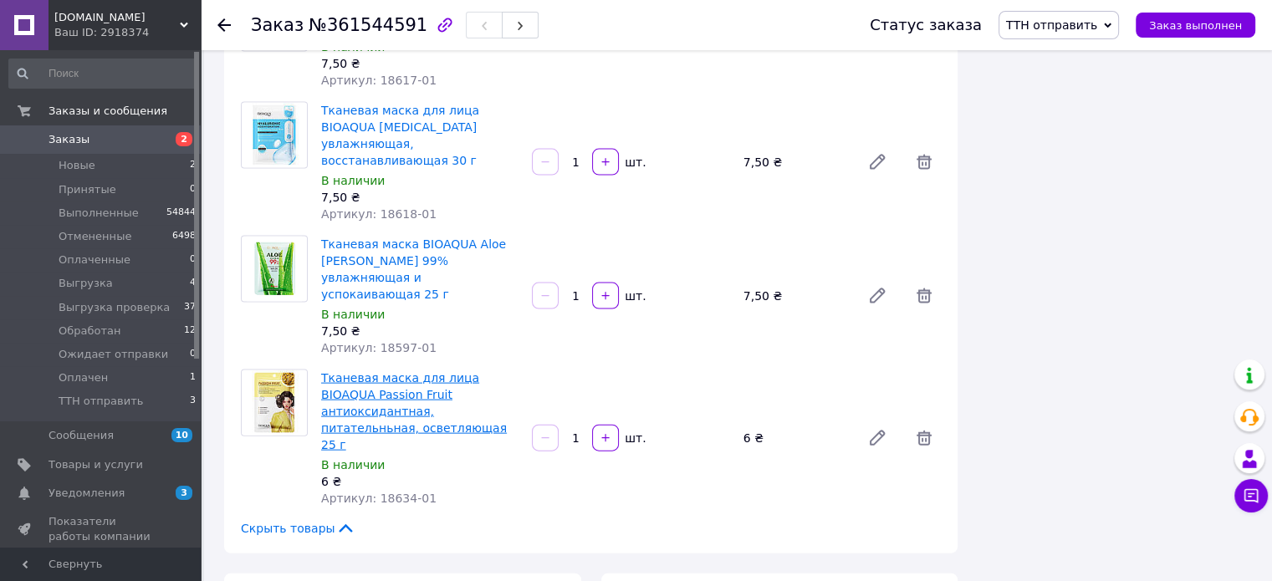
click at [437, 371] on link "Тканевая маска для лица BIOAQUA Passion Fruit антиоксидантная, питательньная, о…" at bounding box center [414, 411] width 186 height 80
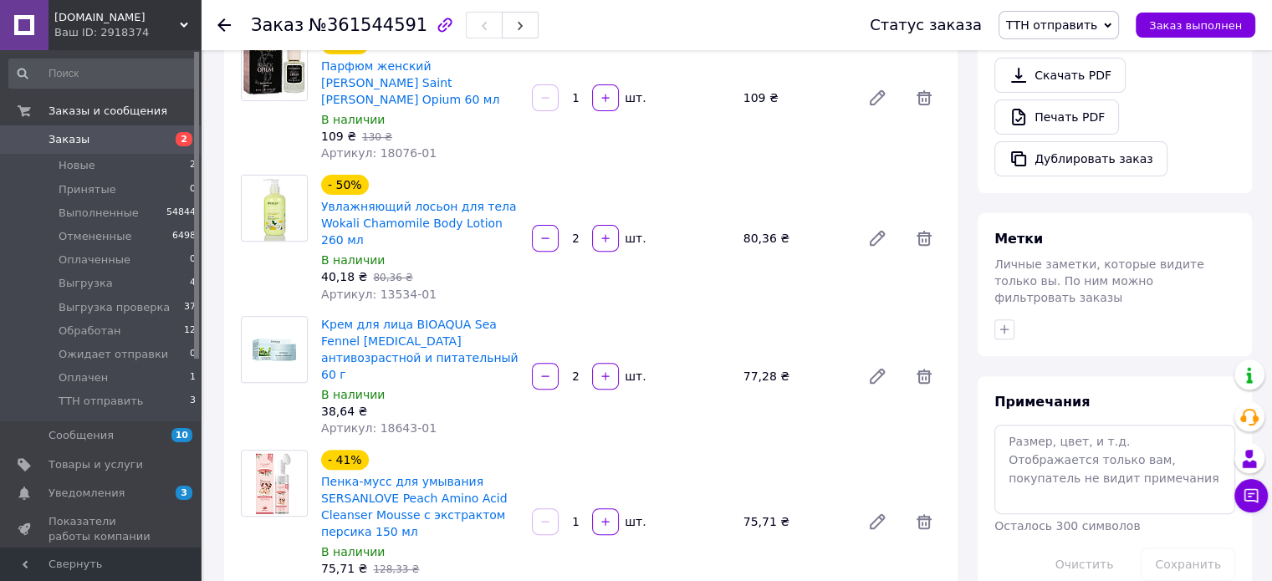
scroll to position [0, 0]
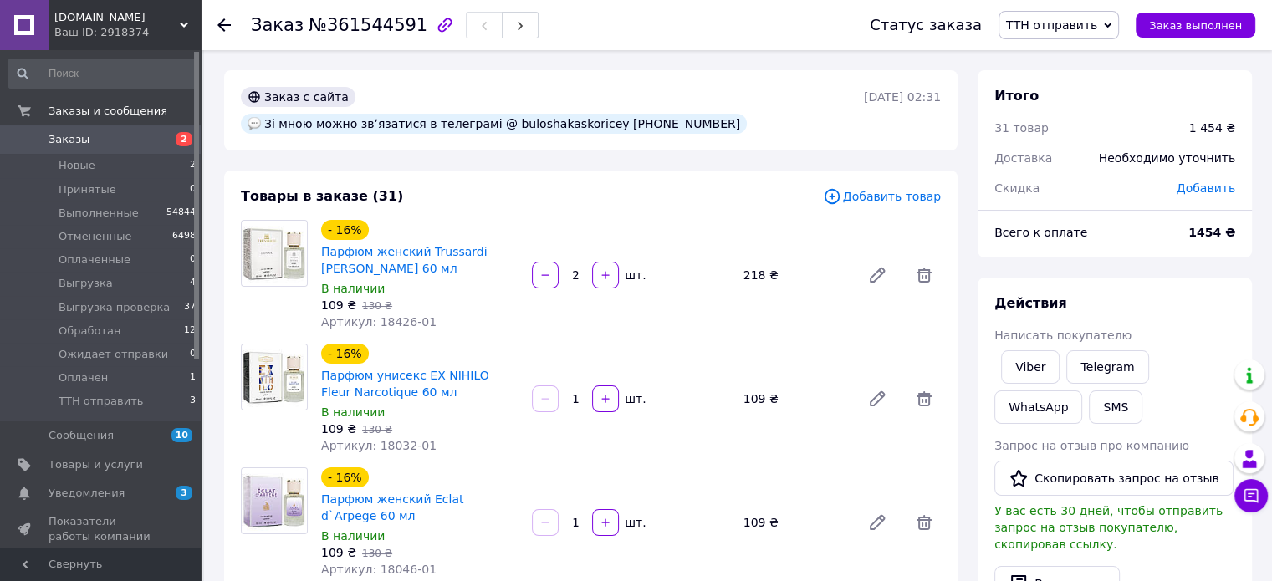
click at [913, 187] on span "Добавить товар" at bounding box center [882, 196] width 118 height 18
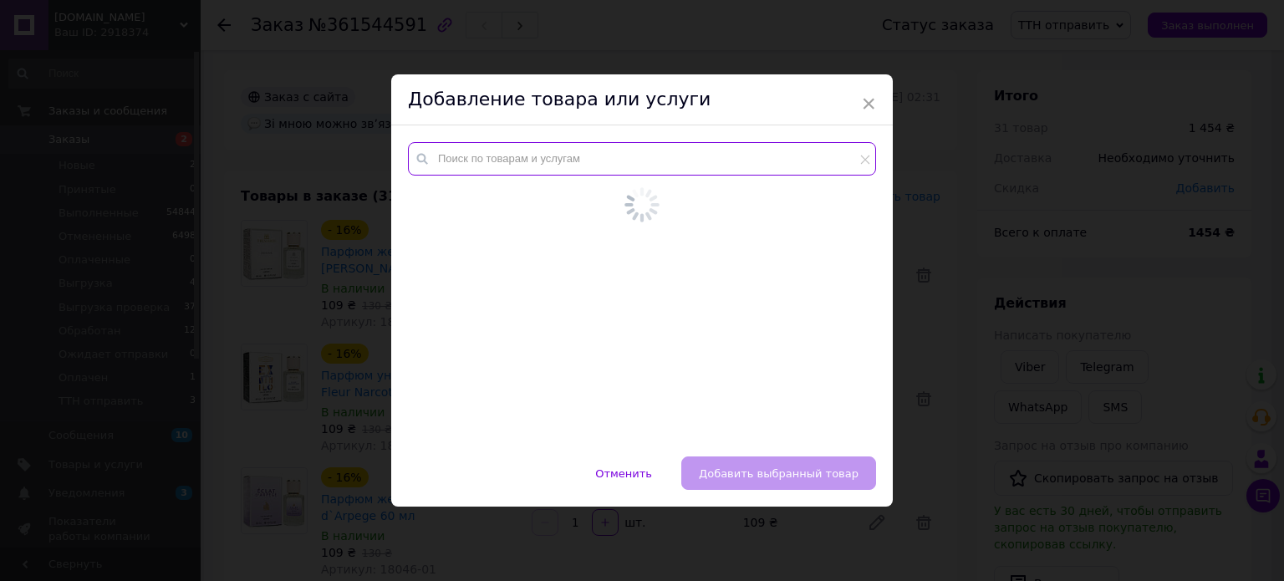
click at [442, 146] on input "text" at bounding box center [642, 158] width 468 height 33
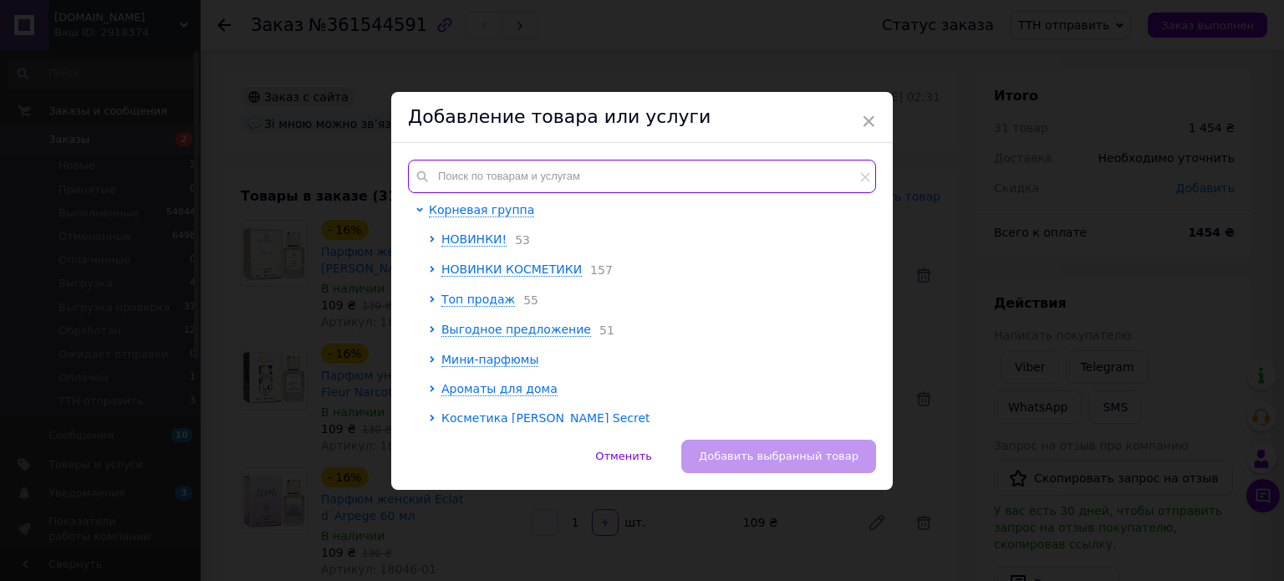
paste input "18621-01"
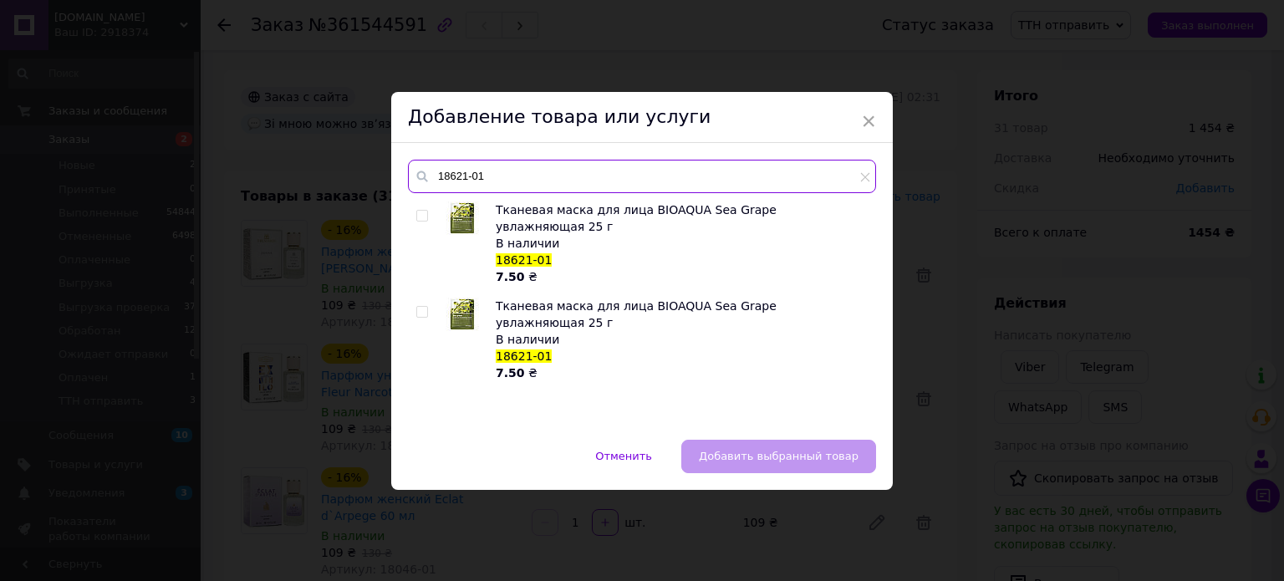
type input "18621-01"
click at [426, 222] on div at bounding box center [424, 244] width 17 height 84
click at [425, 220] on input "checkbox" at bounding box center [421, 216] width 11 height 11
checkbox input "true"
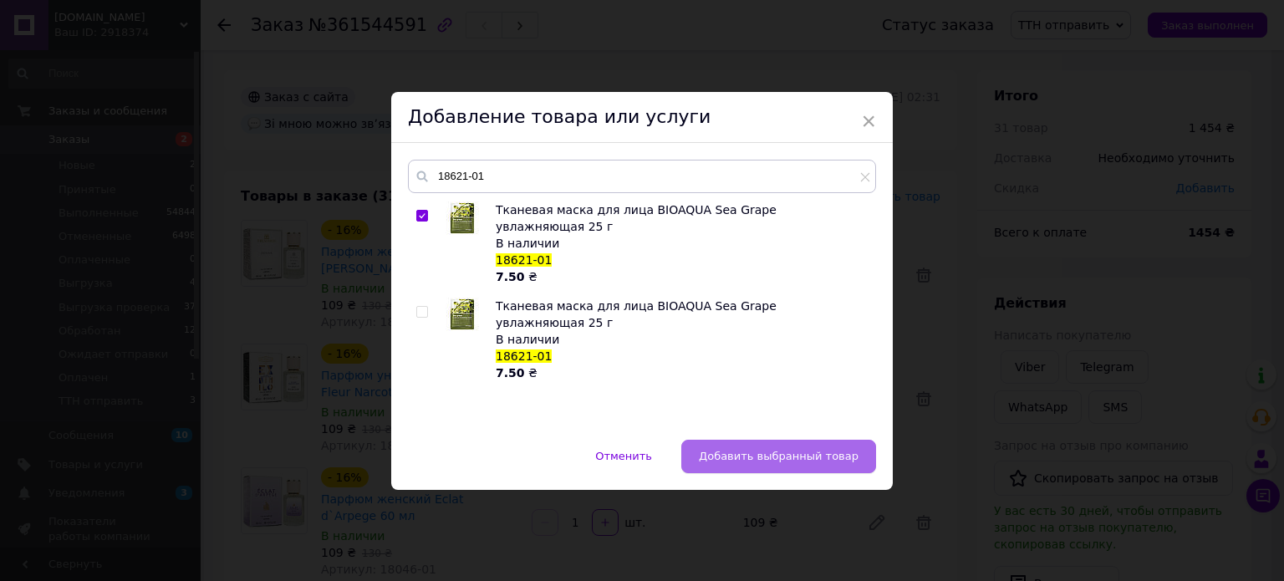
click at [794, 456] on span "Добавить выбранный товар" at bounding box center [779, 456] width 160 height 13
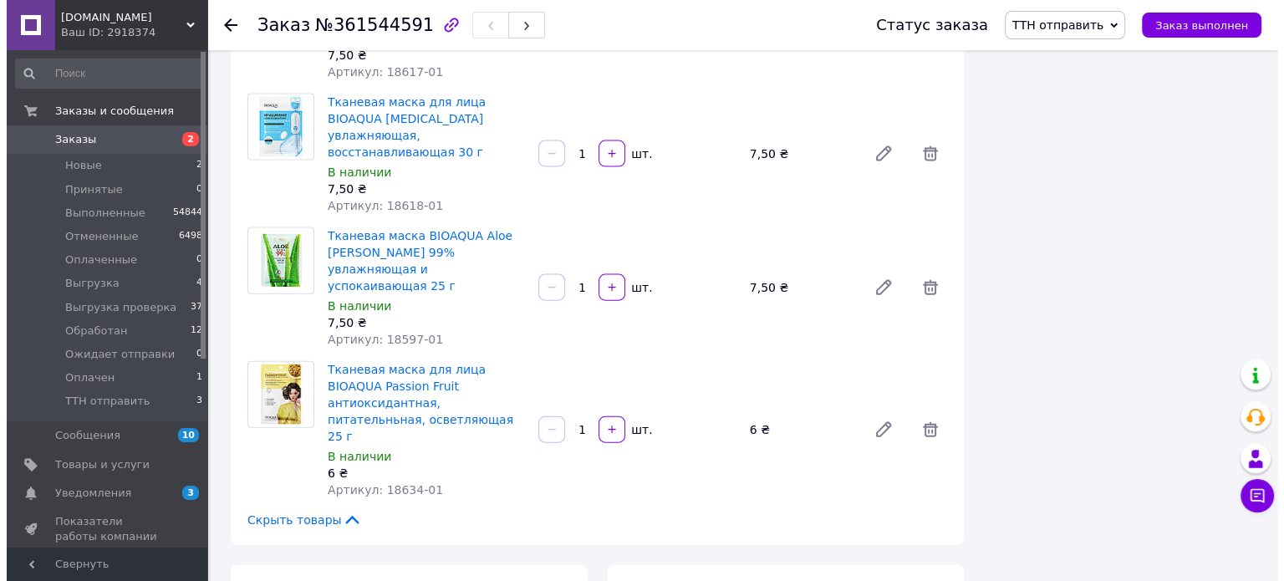
scroll to position [3700, 0]
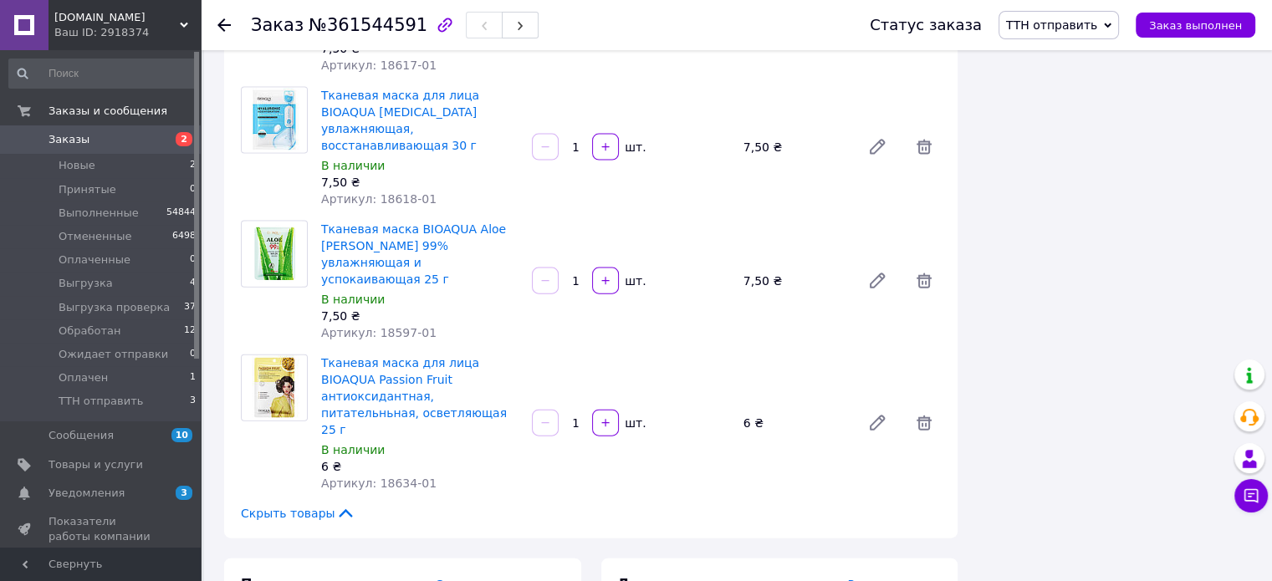
click at [884, 578] on span "Редактировать" at bounding box center [894, 584] width 94 height 13
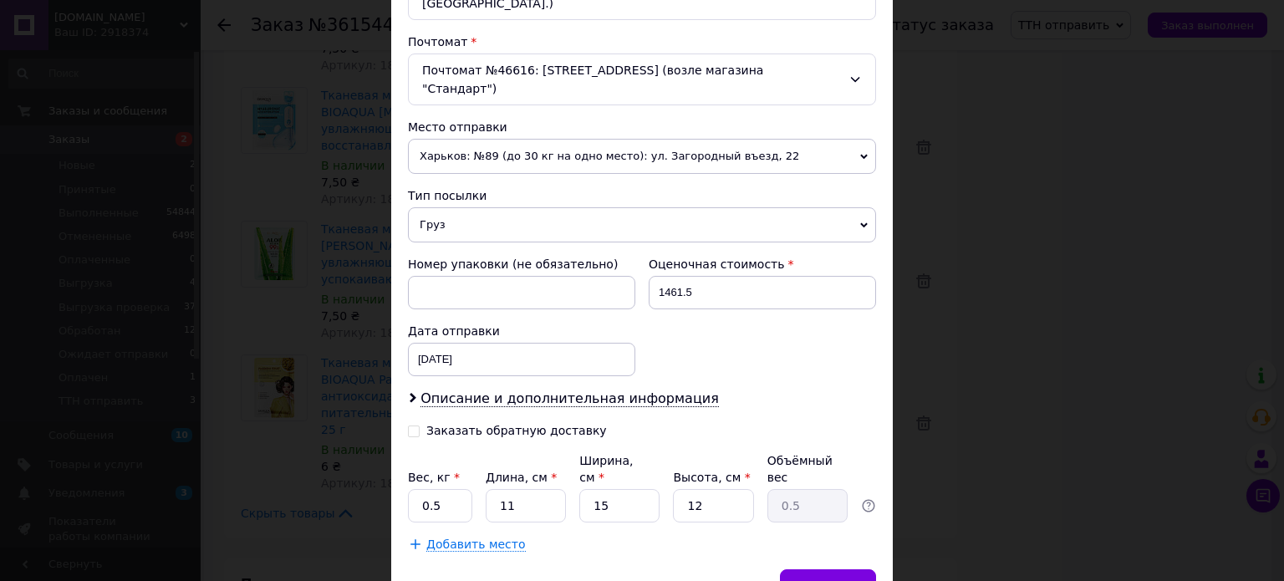
scroll to position [554, 0]
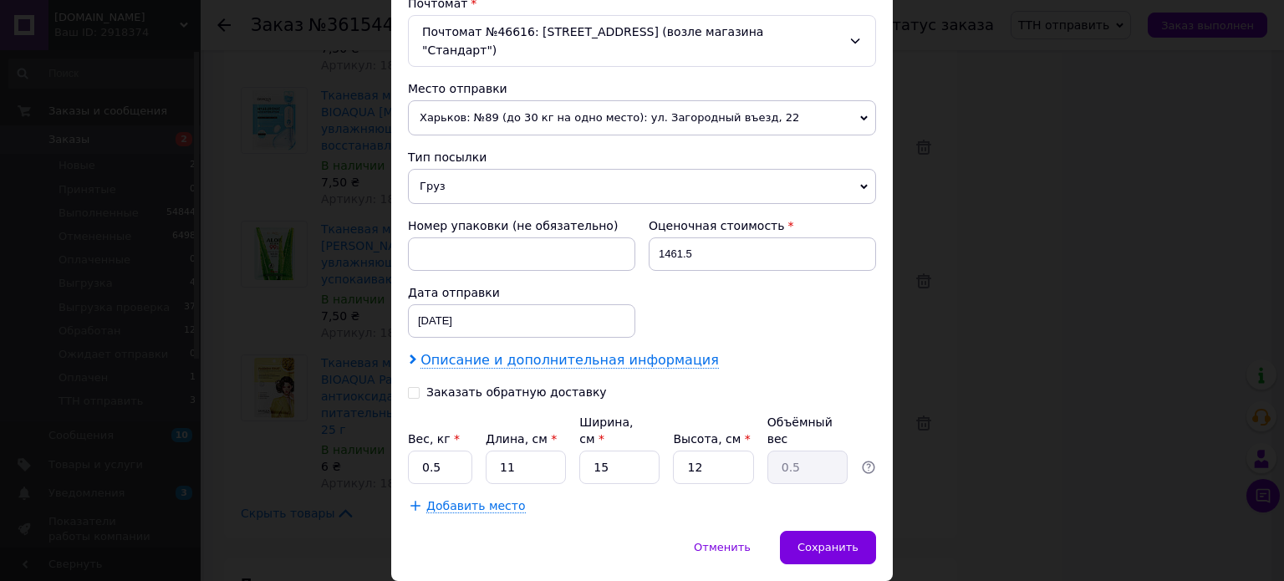
click at [445, 352] on span "Описание и дополнительная информация" at bounding box center [570, 360] width 299 height 17
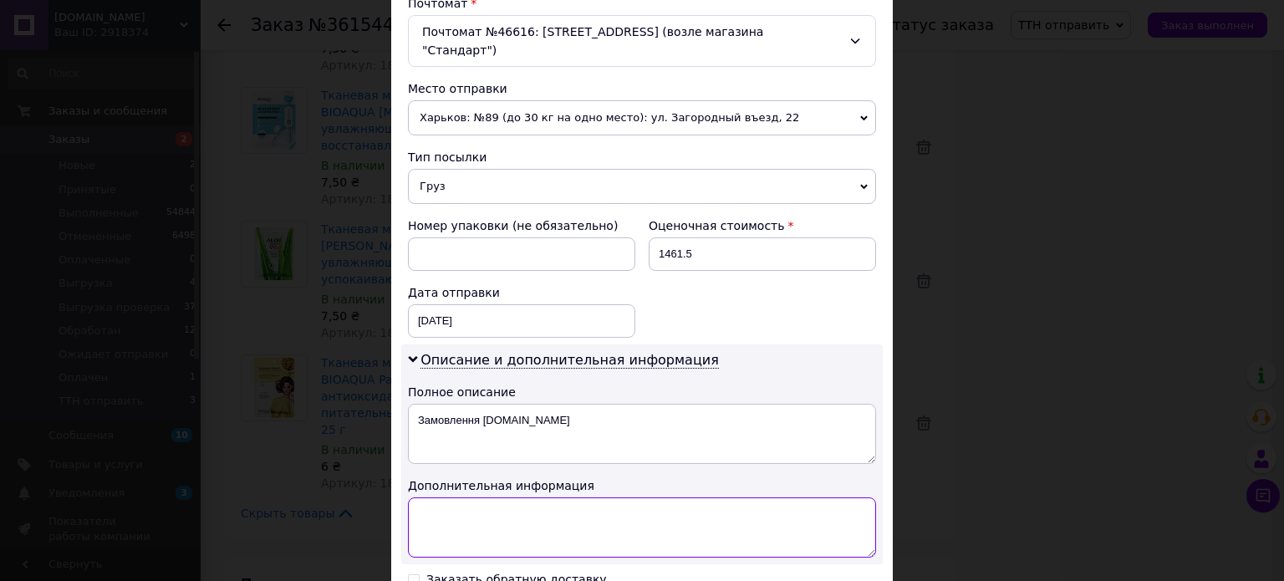
click at [451, 498] on textarea at bounding box center [642, 528] width 468 height 60
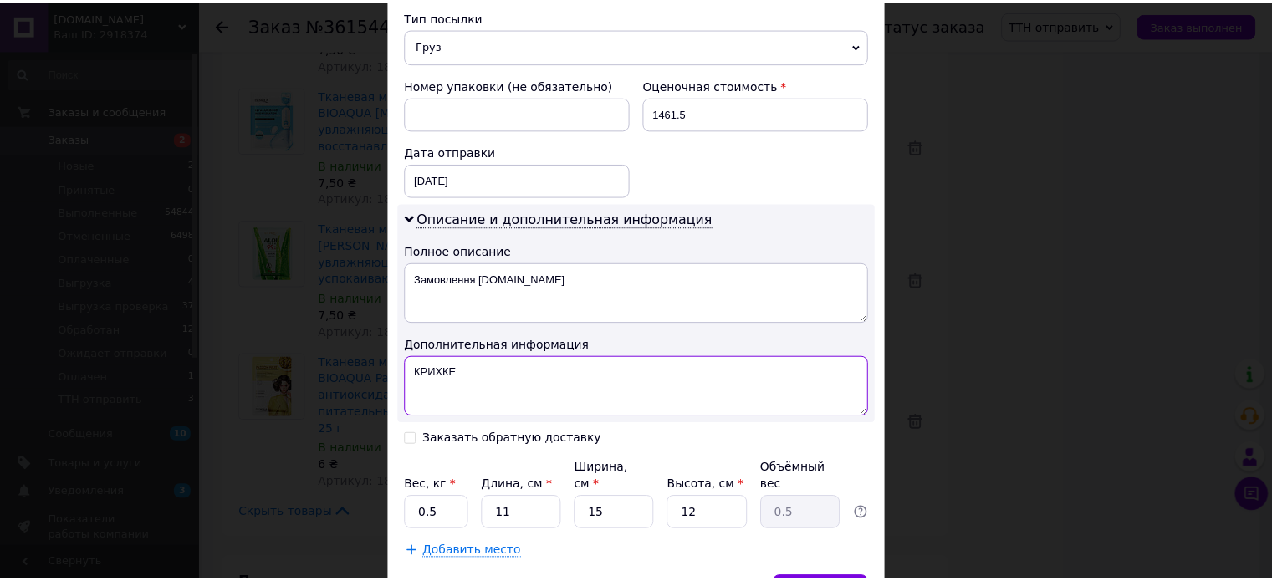
scroll to position [741, 0]
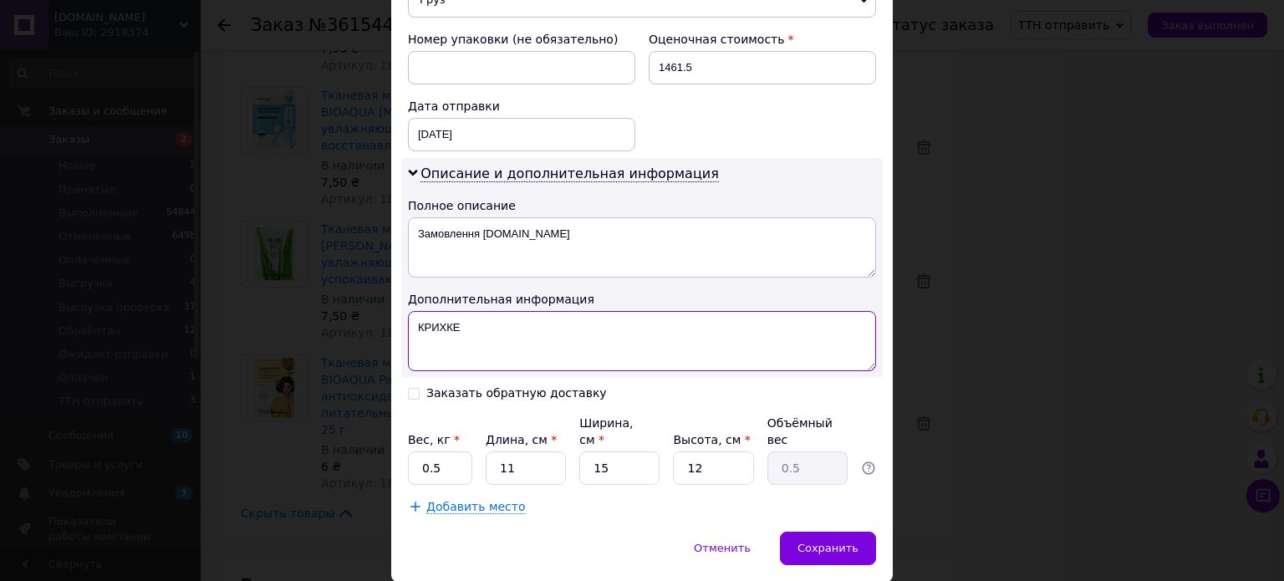
type textarea "КРИХКЕ"
click at [438, 415] on div "Вес, кг * 0.5 Длина, см * 11 Ширина, см * 15 Высота, см * 12 Объёмный вес 0.5" at bounding box center [642, 450] width 468 height 70
click at [450, 452] on input "0.5" at bounding box center [440, 468] width 64 height 33
type input "0"
type input "4"
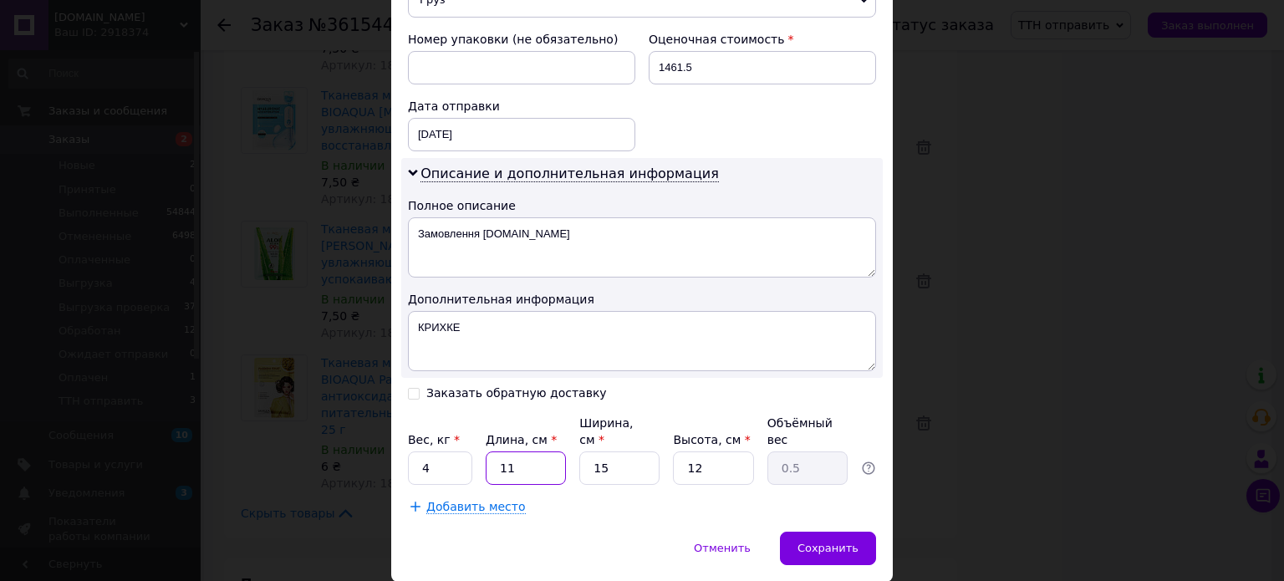
click at [542, 452] on input "11" at bounding box center [526, 468] width 80 height 33
type input "1"
type input "0.1"
type input "32"
type input "1.44"
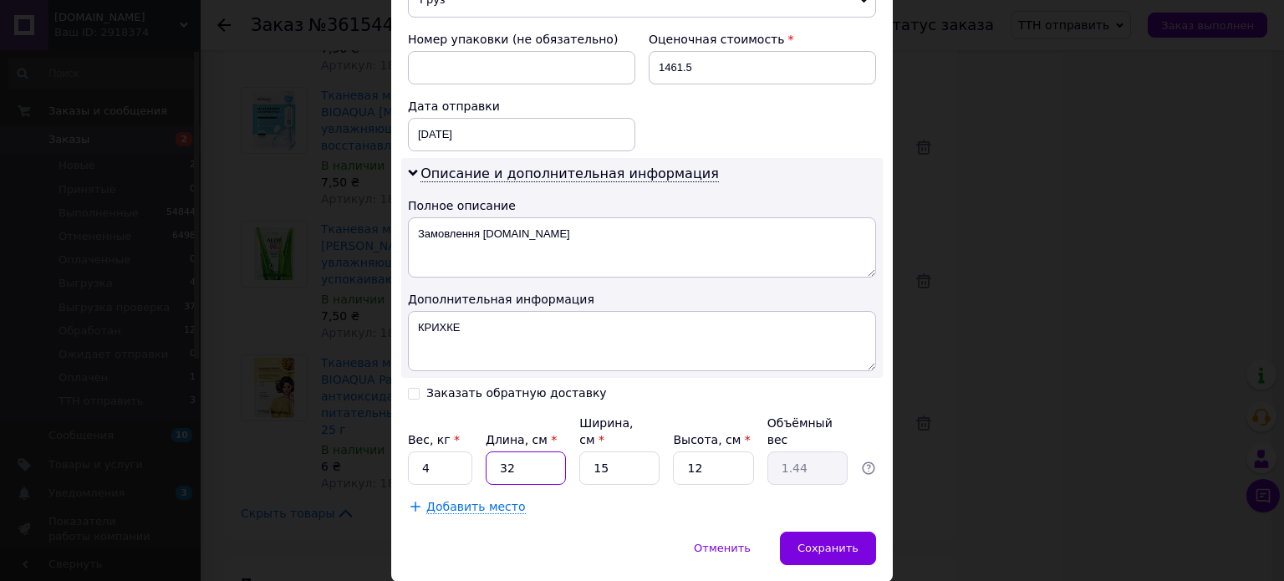
type input "32"
click at [602, 452] on input "15" at bounding box center [620, 468] width 80 height 33
type input "1"
type input "0.1"
type input "2"
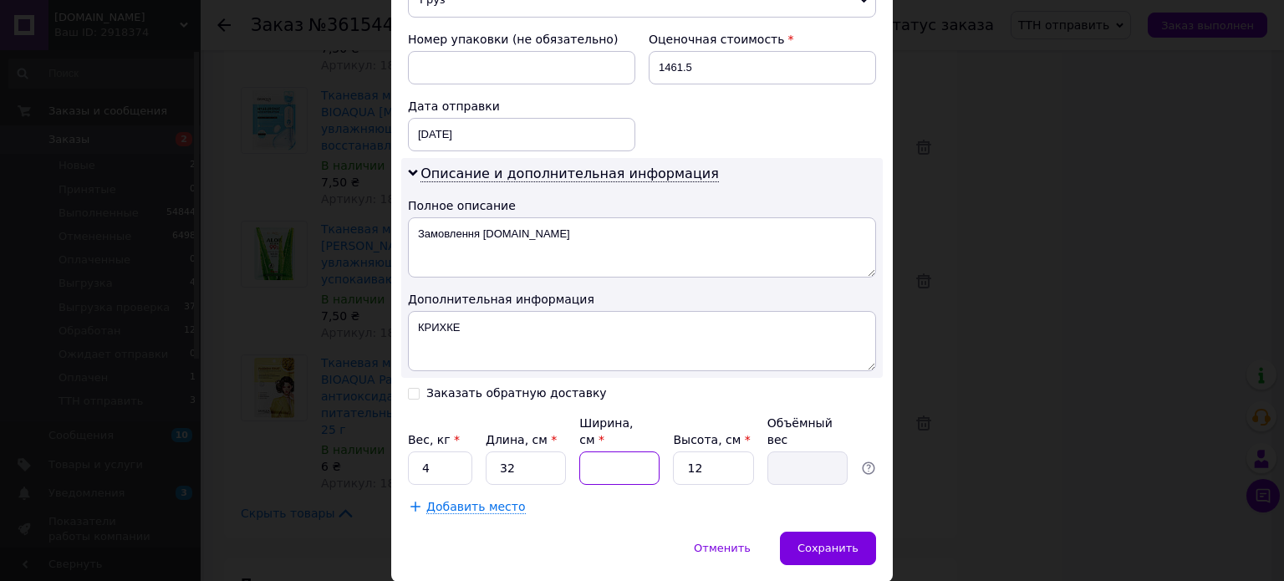
type input "0.19"
type input "23"
type input "2.21"
type input "23"
click at [726, 452] on input "12" at bounding box center [713, 468] width 80 height 33
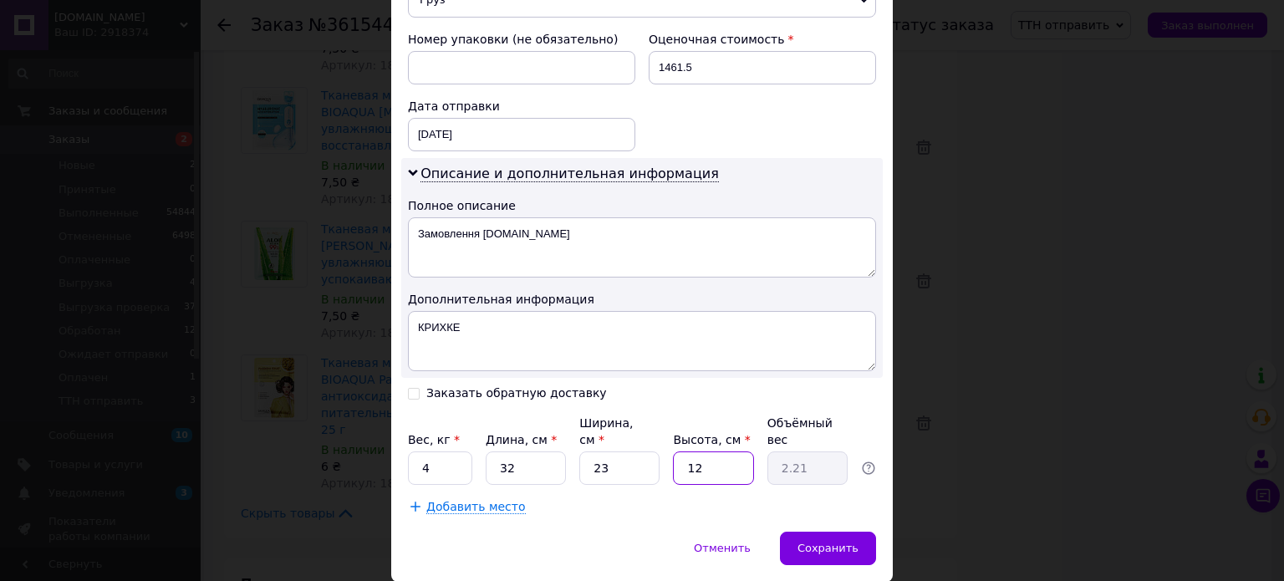
type input "1"
type input "0.18"
type input "18"
type input "3.31"
type input "18"
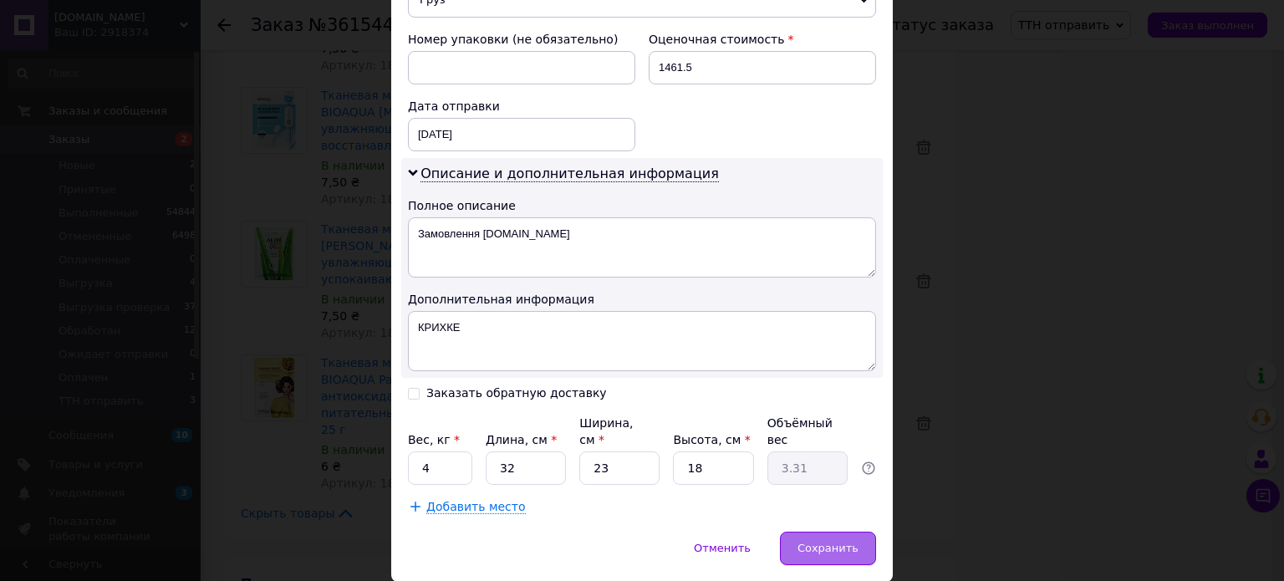
click at [812, 532] on div "Сохранить" at bounding box center [828, 548] width 96 height 33
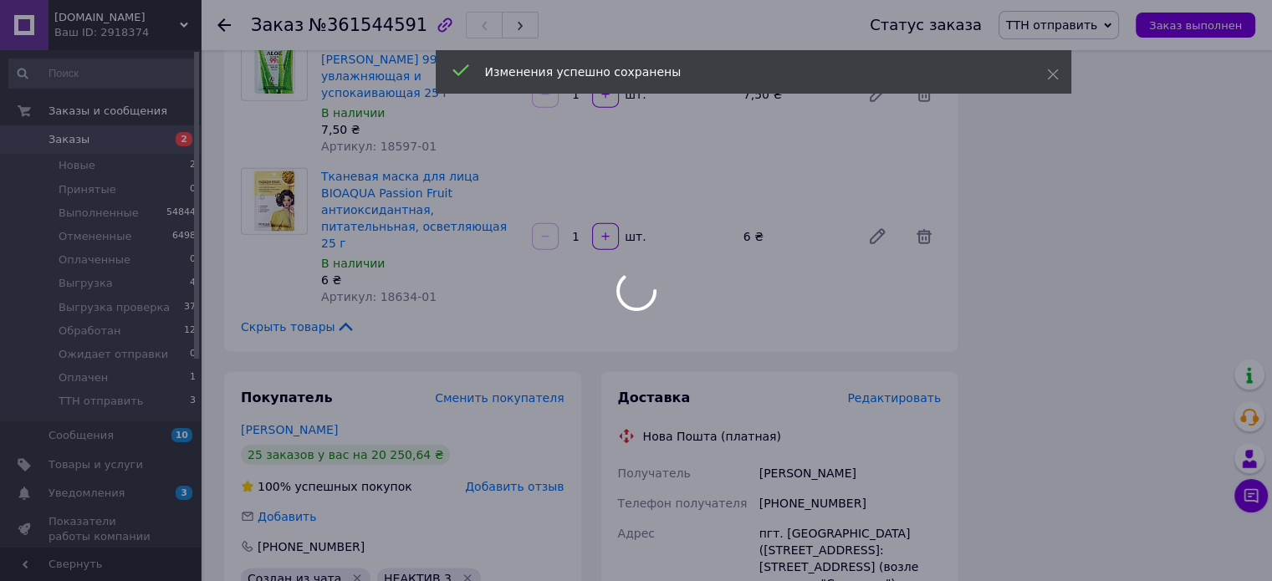
scroll to position [4034, 0]
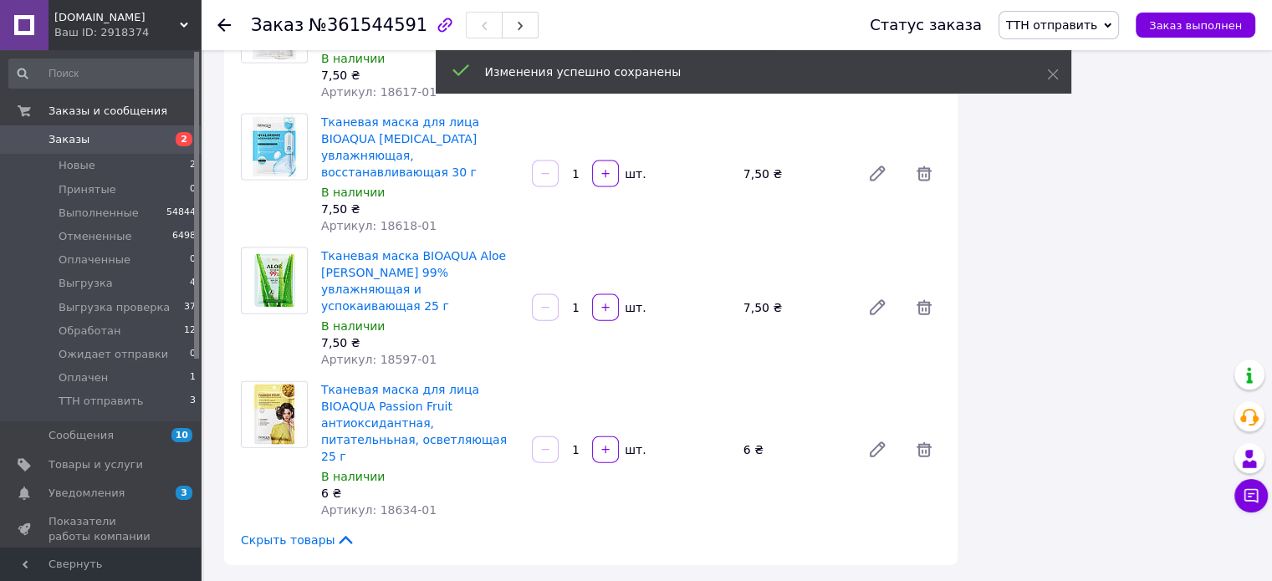
scroll to position [3587, 0]
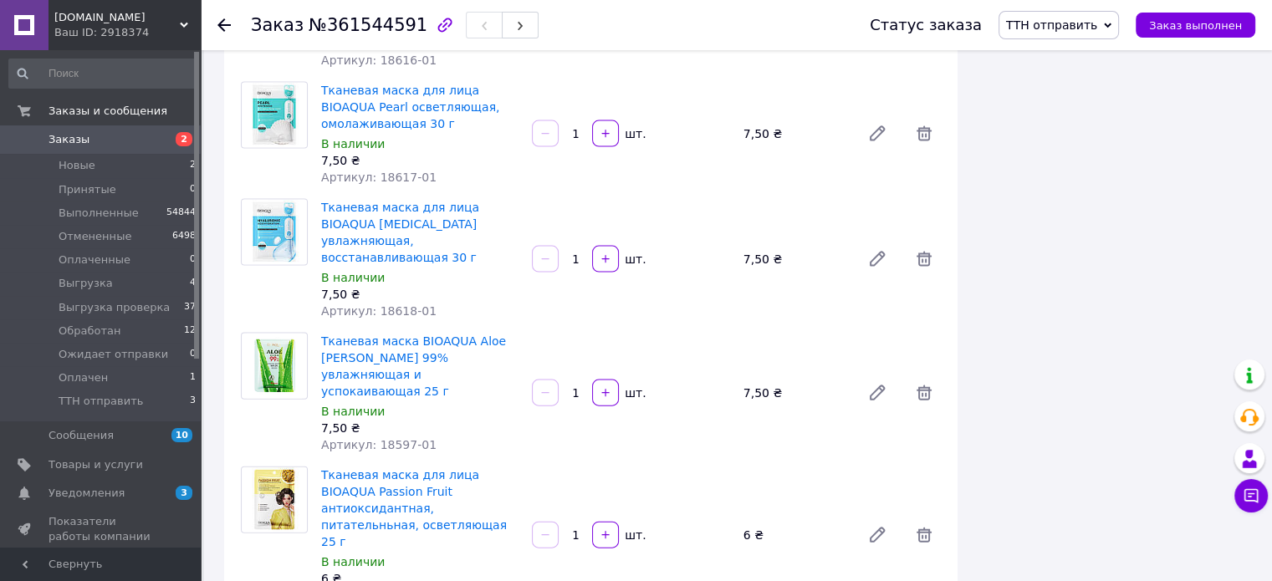
click at [1097, 29] on span "ТТН отправить" at bounding box center [1051, 24] width 91 height 13
click at [1059, 150] on li "Выгрузка" at bounding box center [1063, 158] width 128 height 25
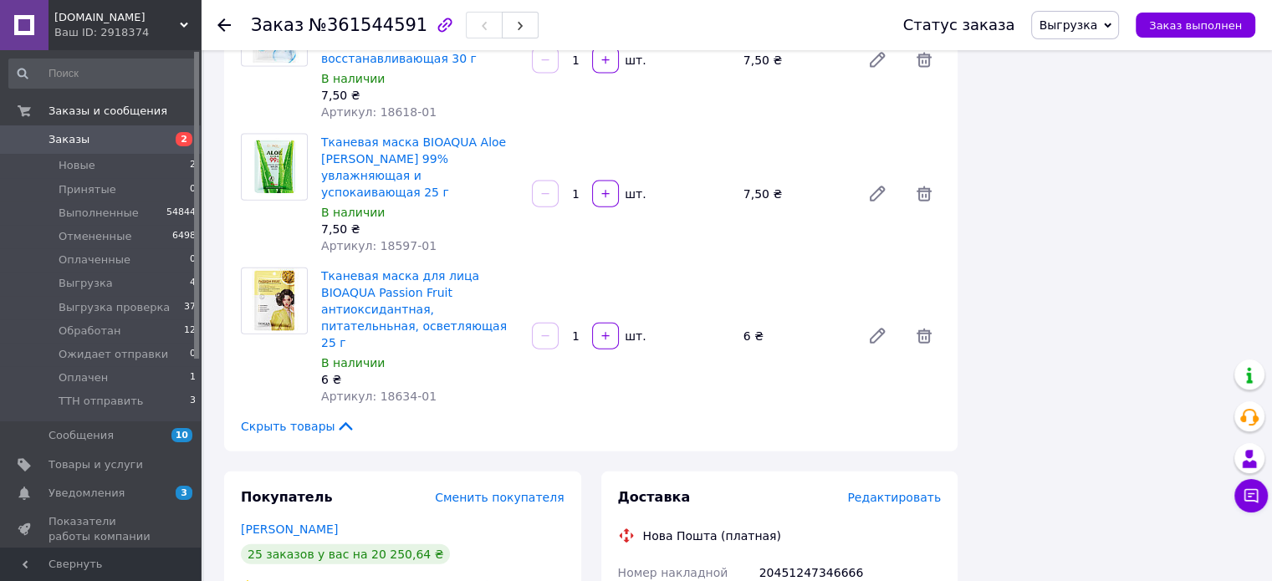
scroll to position [3791, 0]
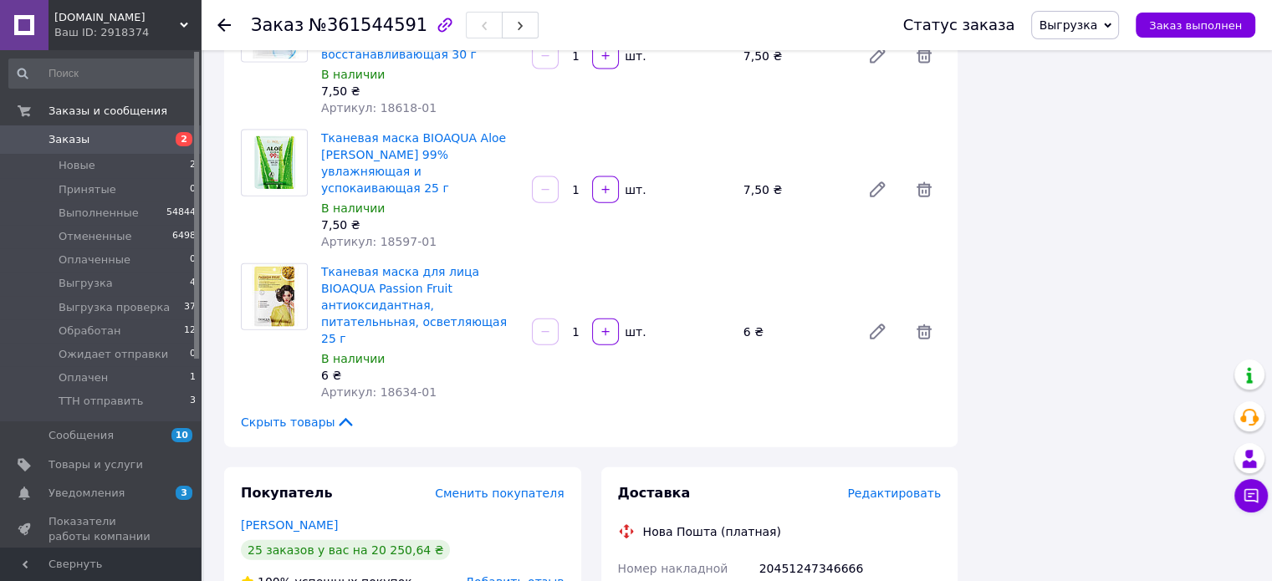
copy div "Чхве Марія"
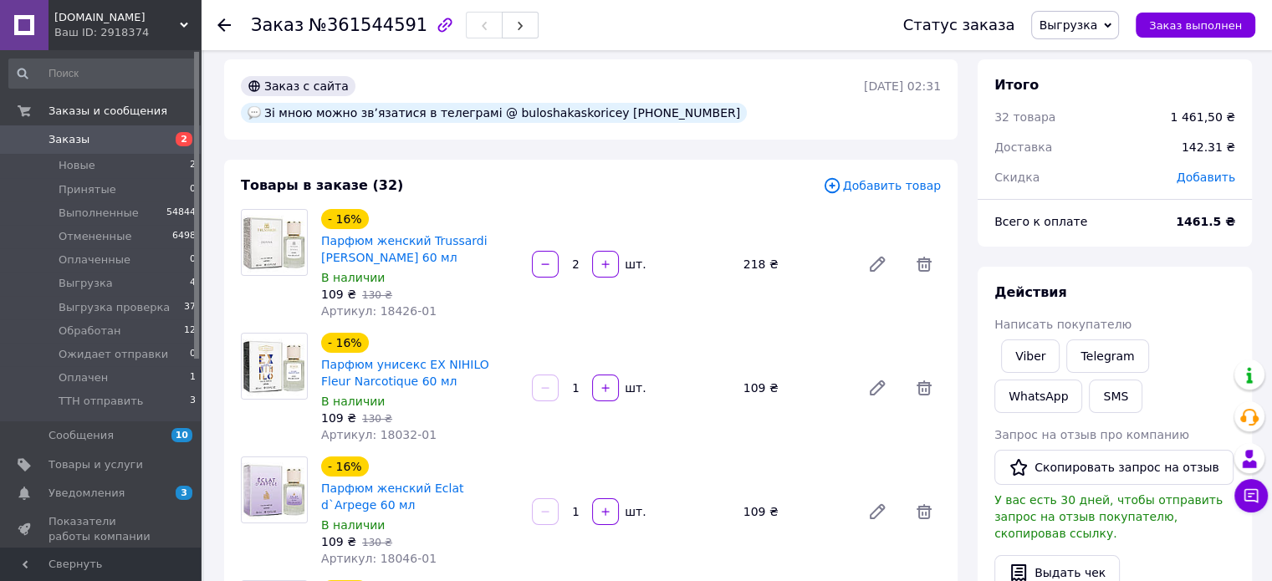
scroll to position [0, 0]
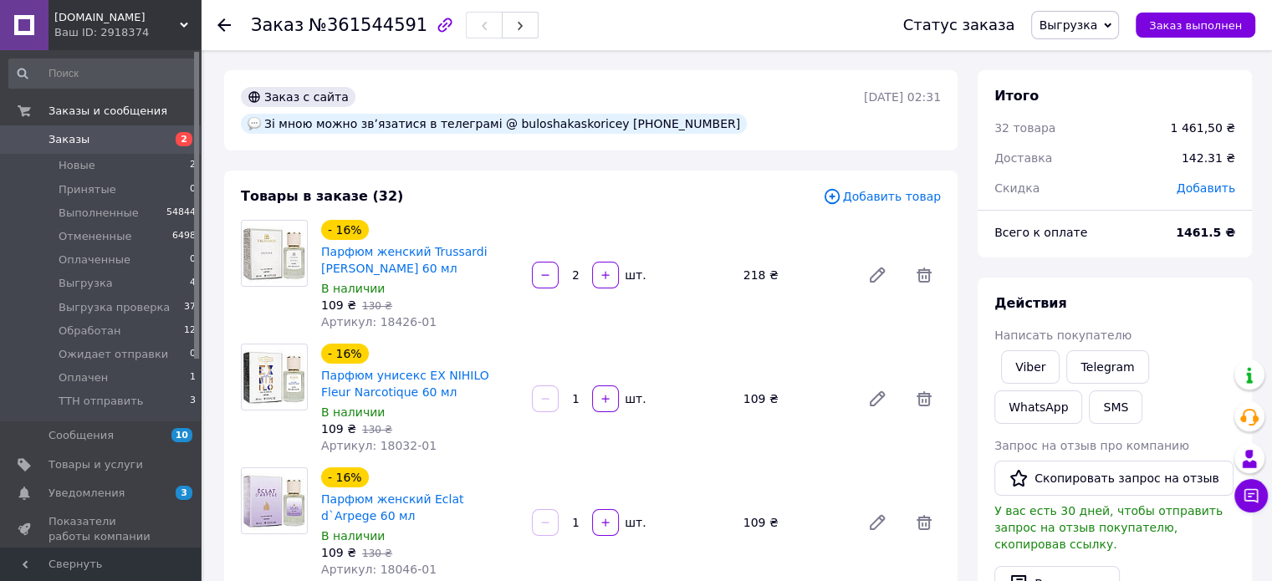
click at [1213, 186] on span "Добавить" at bounding box center [1206, 187] width 59 height 13
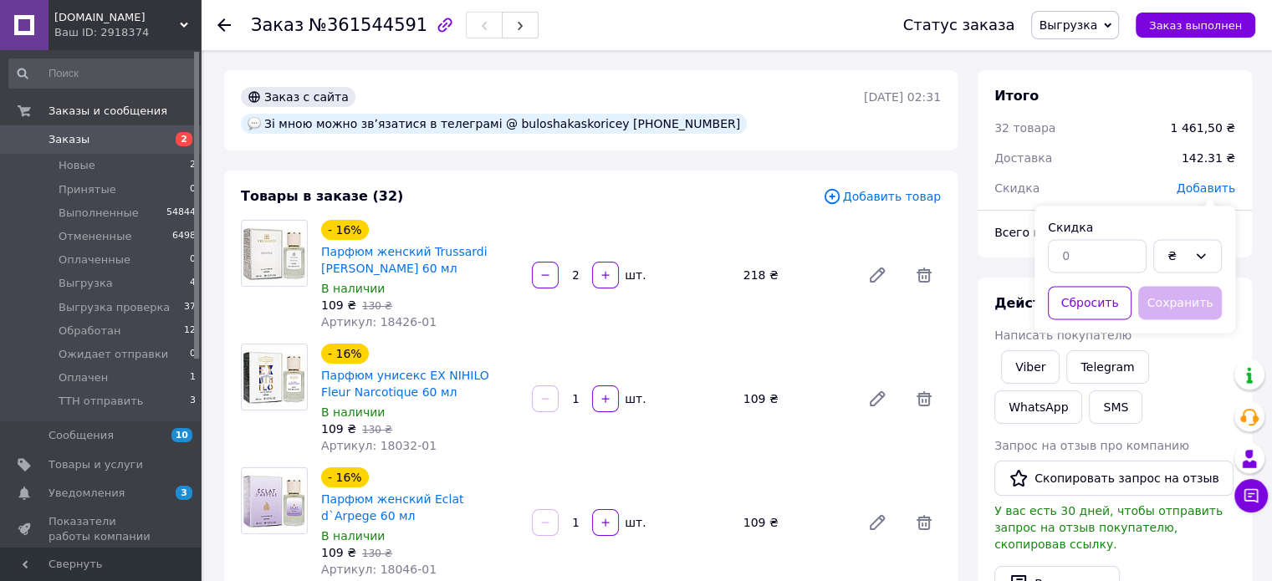
click at [1072, 240] on div at bounding box center [1096, 256] width 105 height 40
click at [1072, 253] on input "text" at bounding box center [1097, 255] width 99 height 33
click at [1077, 252] on input "text" at bounding box center [1097, 255] width 99 height 33
type input "1.50"
click at [1159, 293] on button "Сохранить" at bounding box center [1180, 302] width 84 height 33
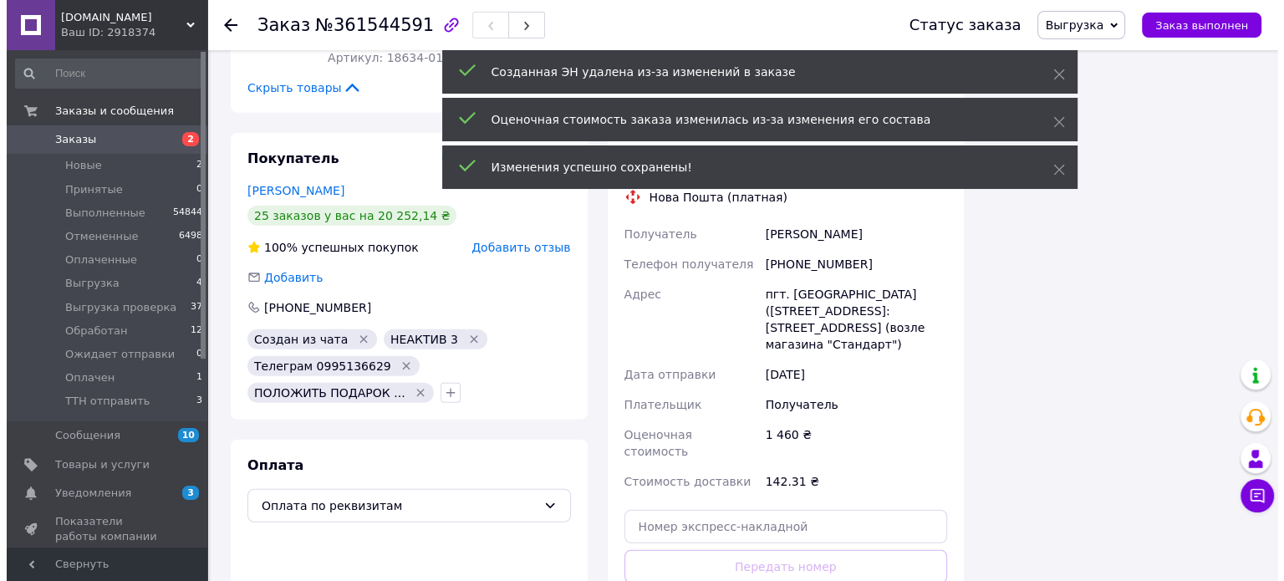
scroll to position [3679, 0]
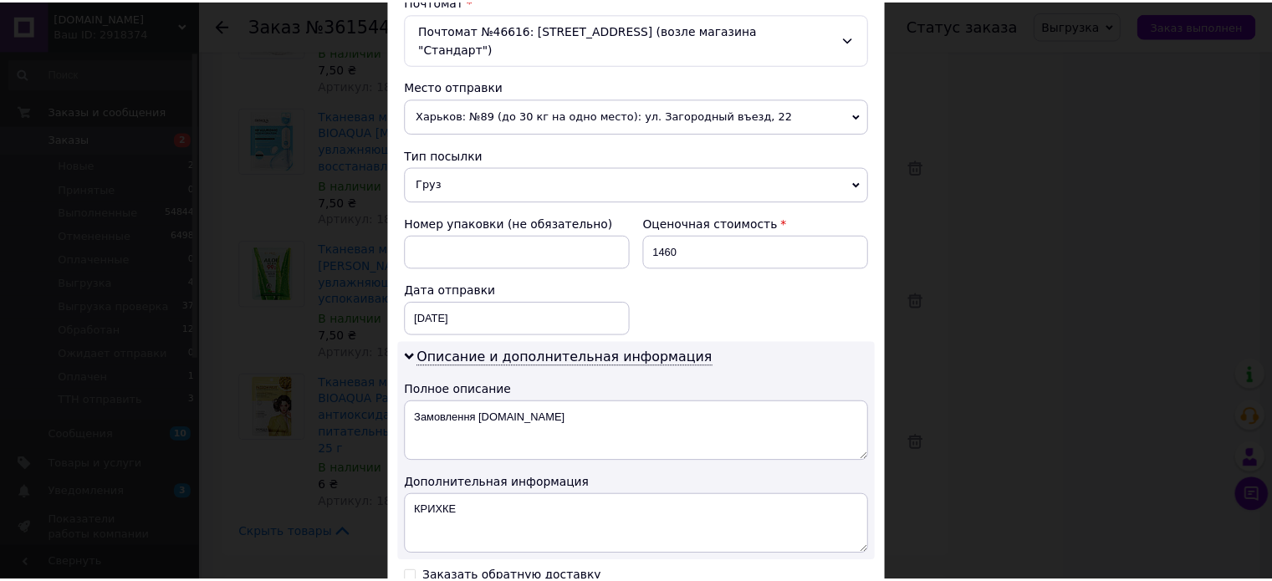
scroll to position [741, 0]
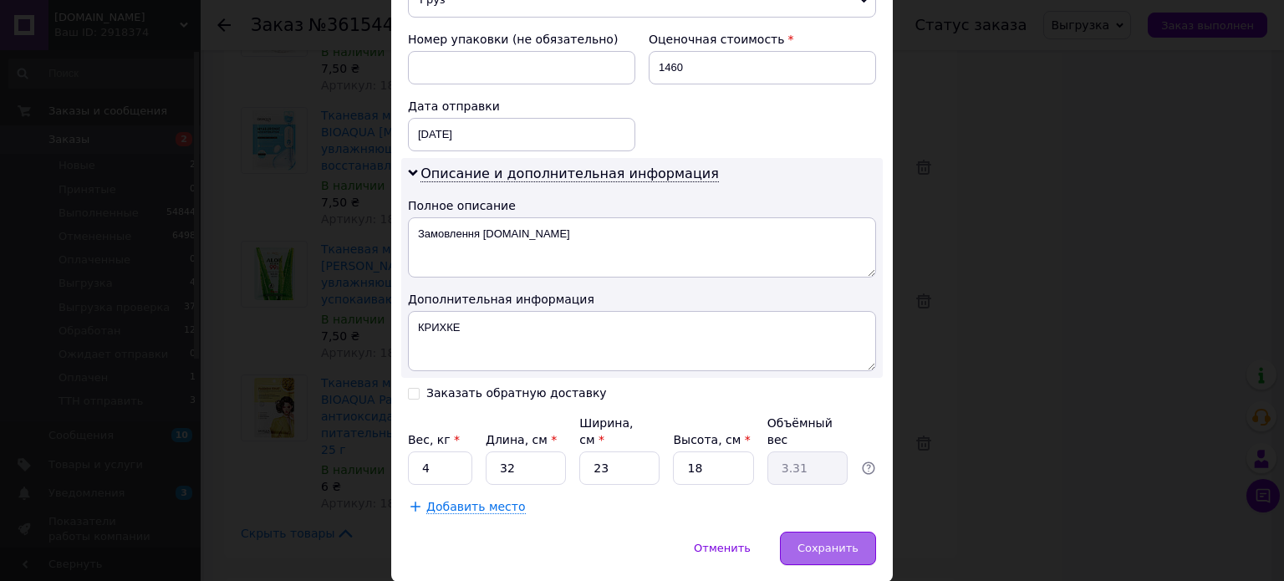
click at [810, 532] on div "Сохранить" at bounding box center [828, 548] width 96 height 33
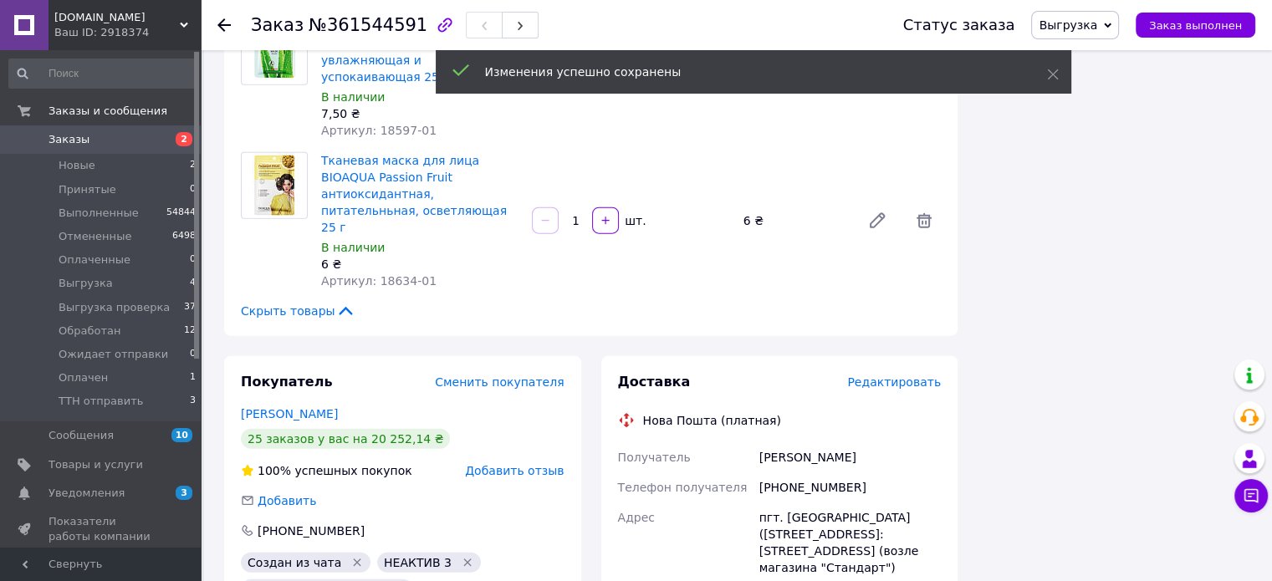
scroll to position [4014, 0]
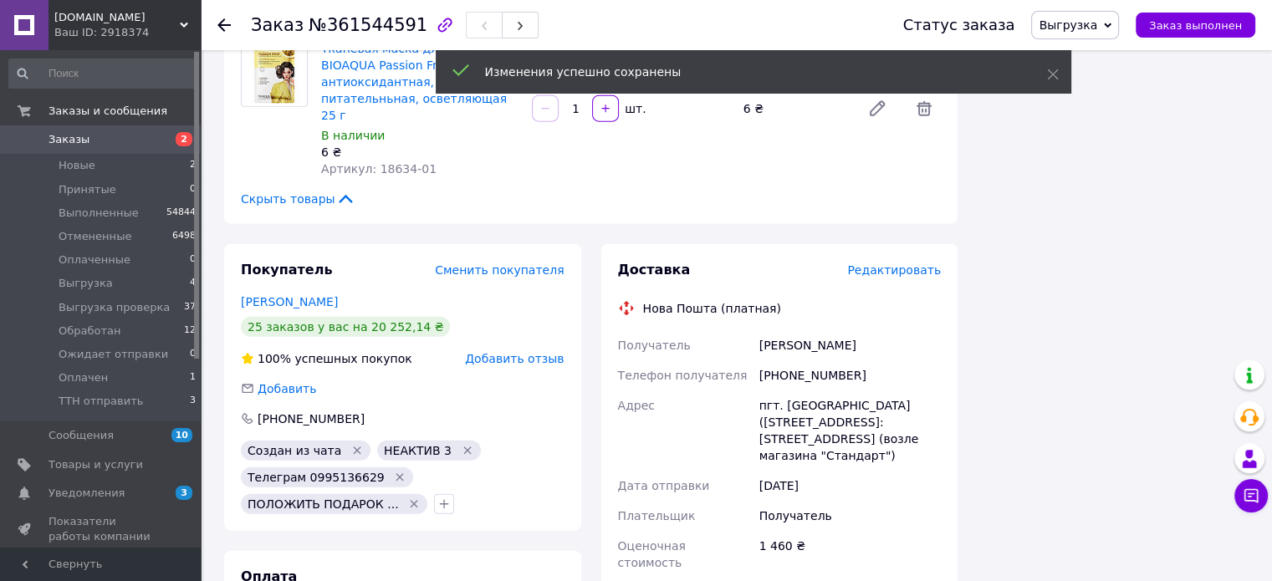
drag, startPoint x: 788, startPoint y: 424, endPoint x: 786, endPoint y: 414, distance: 10.2
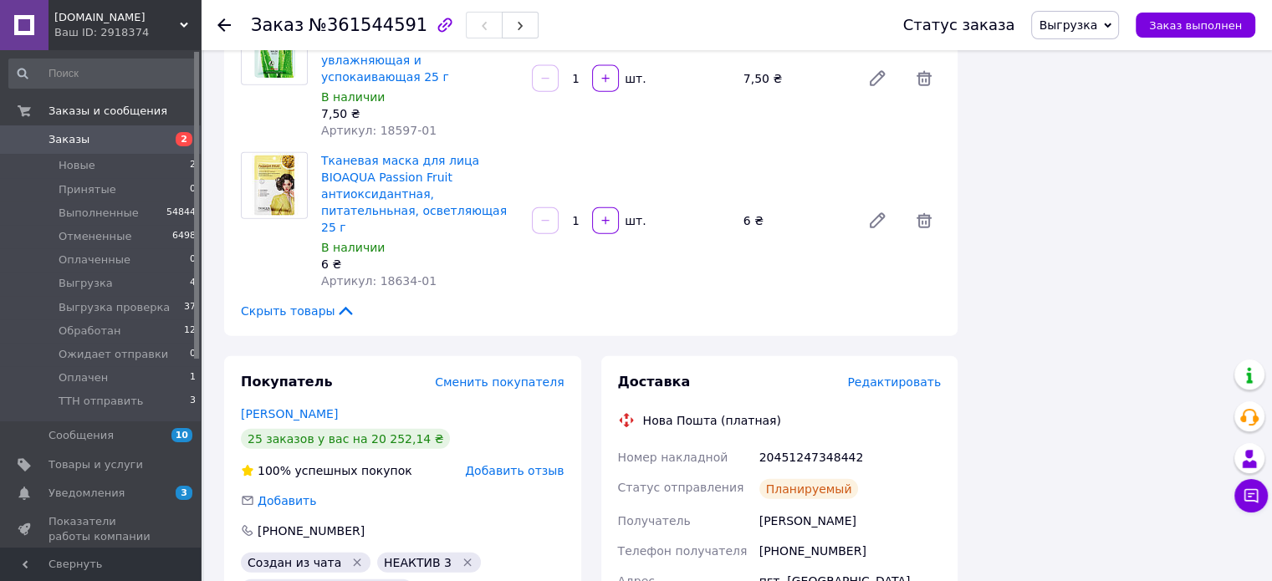
scroll to position [94, 0]
click at [224, 26] on icon at bounding box center [223, 24] width 13 height 13
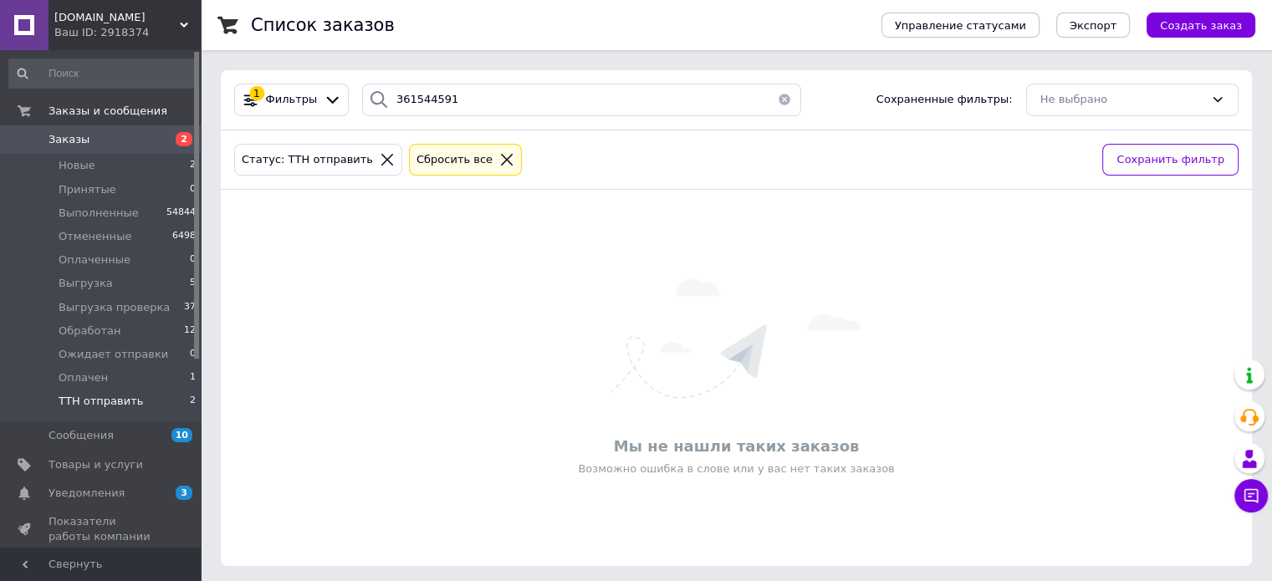
click at [97, 396] on span "ТТН отправить" at bounding box center [101, 401] width 84 height 15
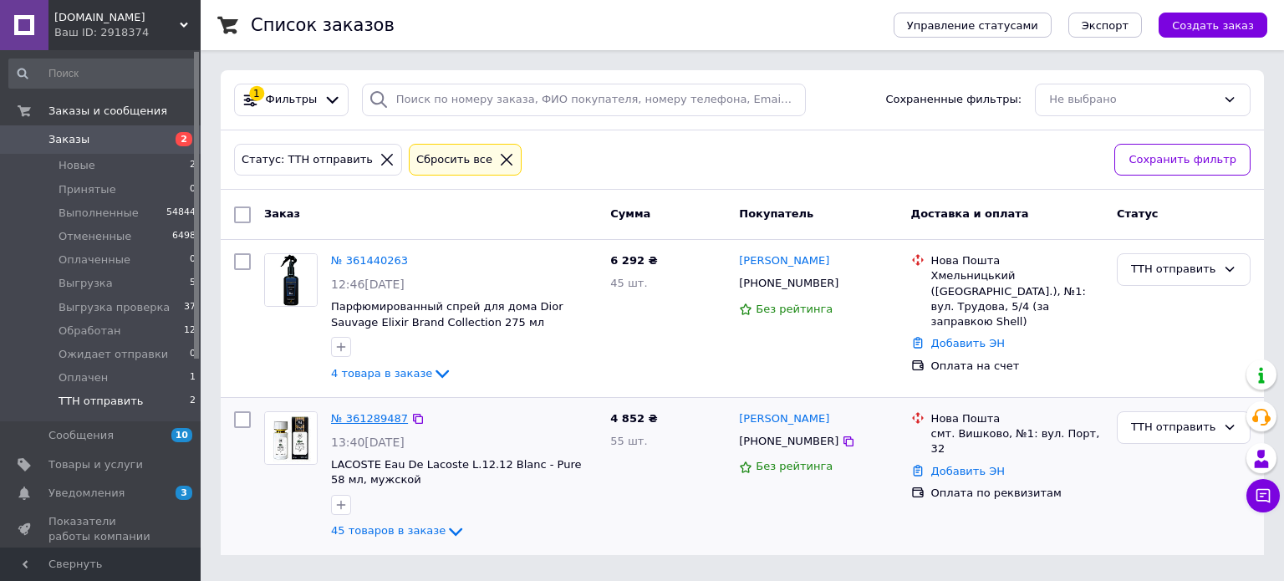
click at [340, 417] on link "№ 361289487" at bounding box center [369, 418] width 77 height 13
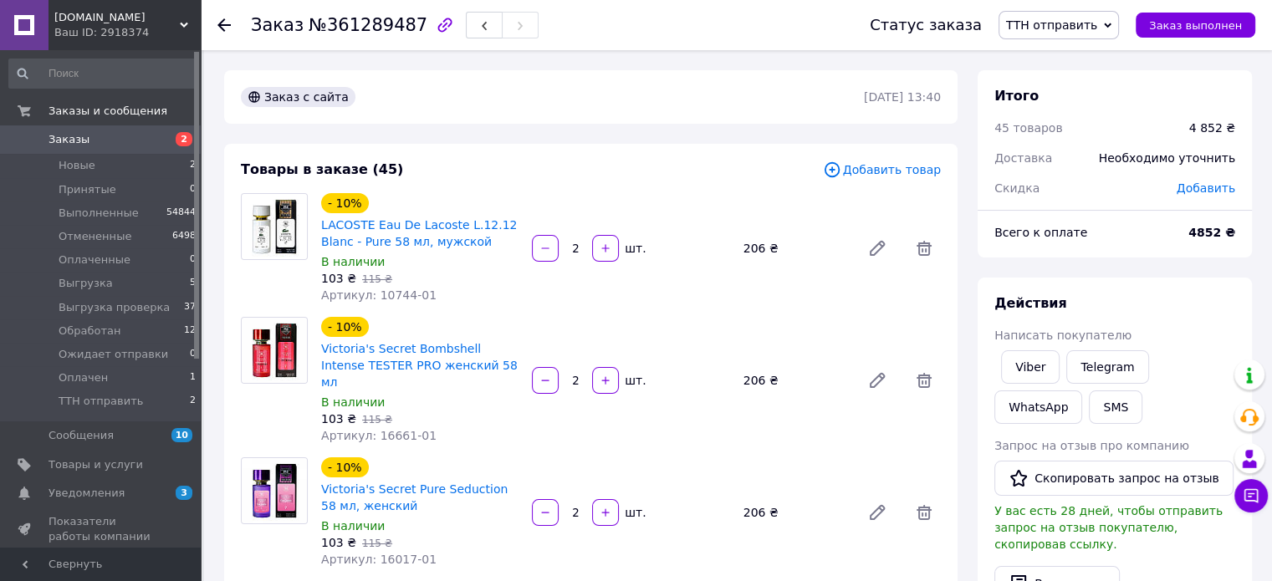
click at [888, 168] on span "Добавить товар" at bounding box center [882, 170] width 118 height 18
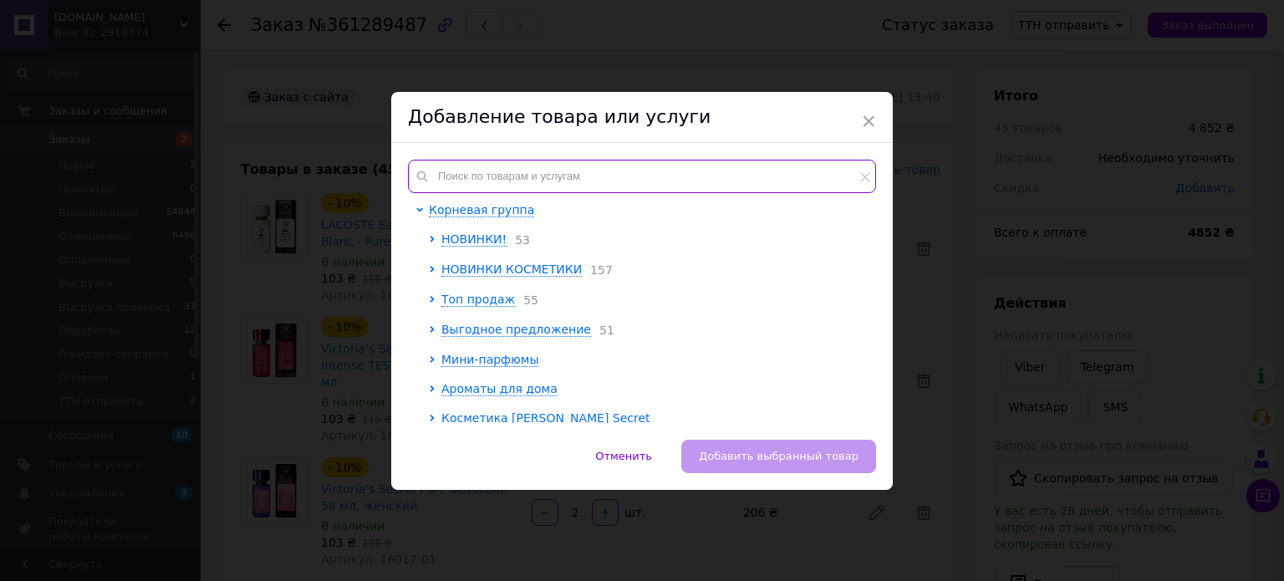
click at [475, 166] on input "text" at bounding box center [642, 176] width 468 height 33
paste input "18621-01"
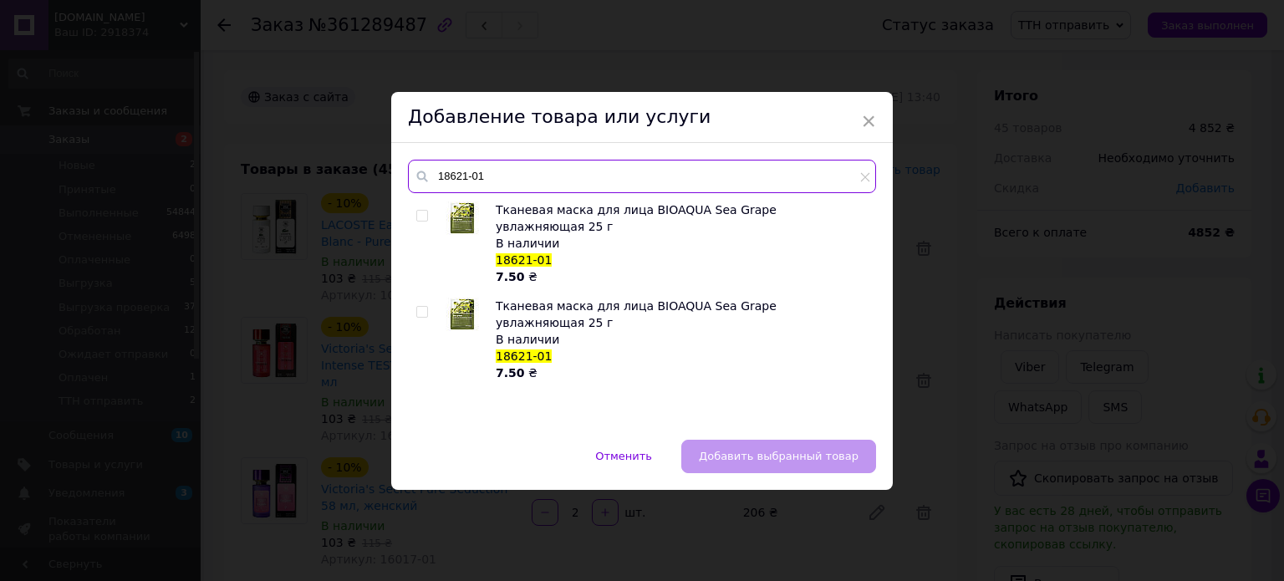
type input "18621-01"
click at [416, 213] on input "checkbox" at bounding box center [421, 216] width 11 height 11
checkbox input "true"
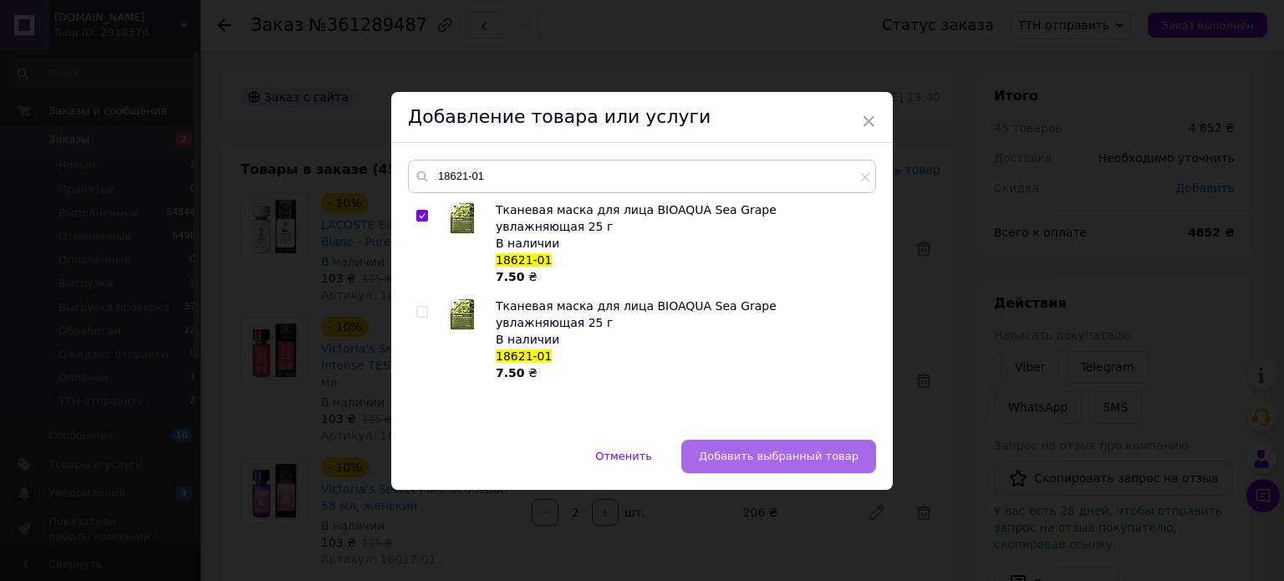
click at [792, 450] on span "Добавить выбранный товар" at bounding box center [779, 456] width 160 height 13
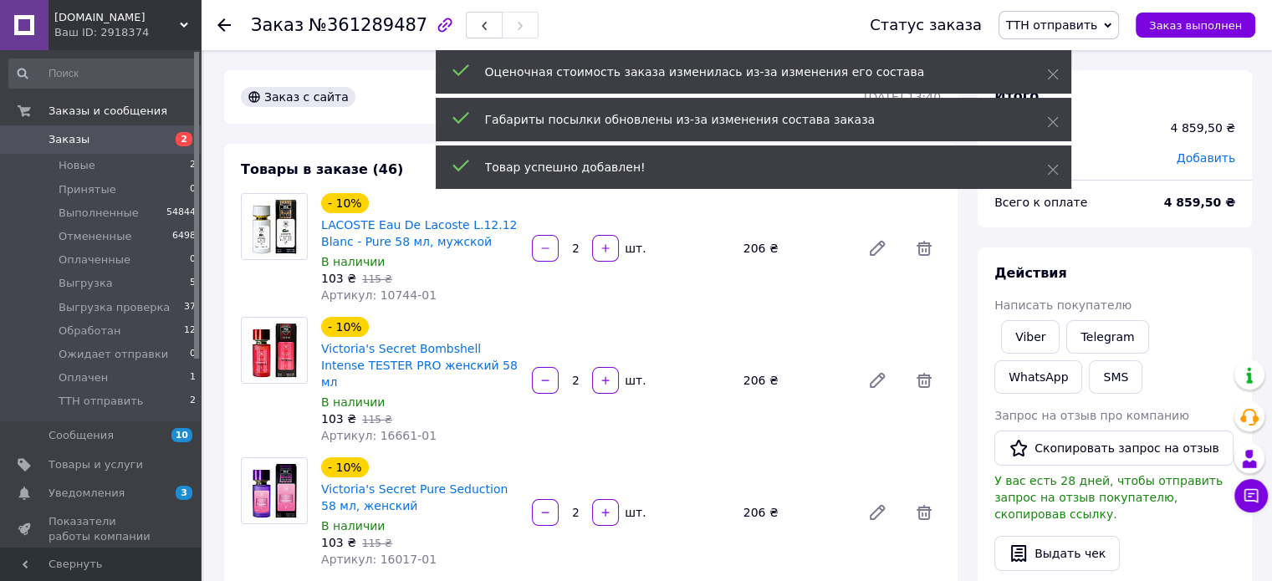
scroll to position [5518, 0]
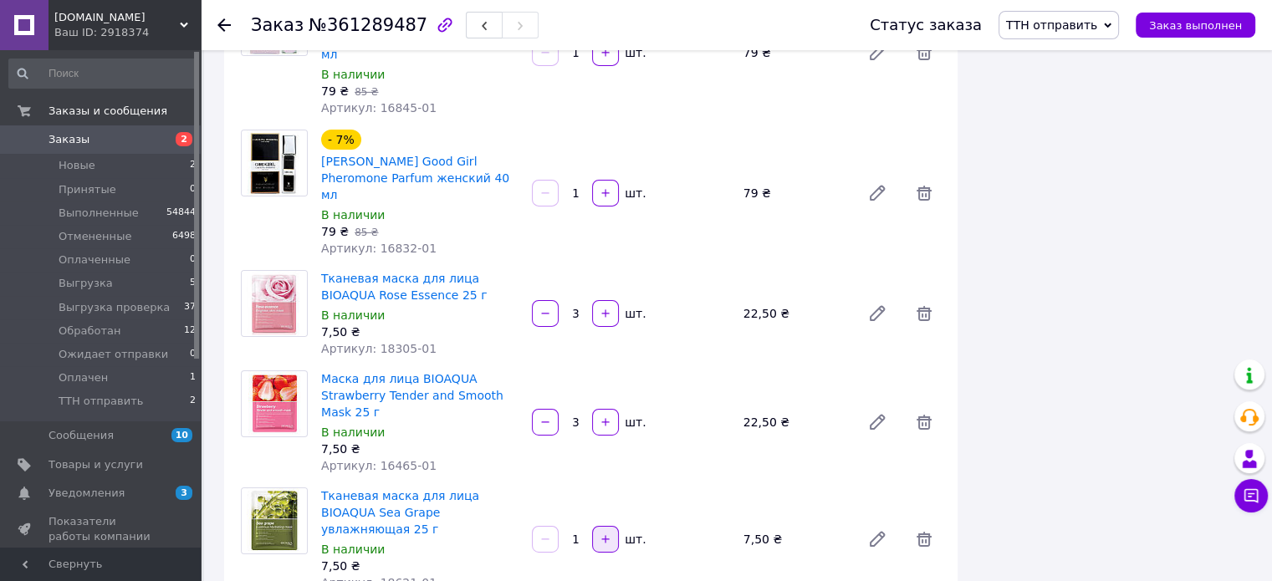
click at [600, 534] on icon "button" at bounding box center [606, 540] width 12 height 12
type input "3"
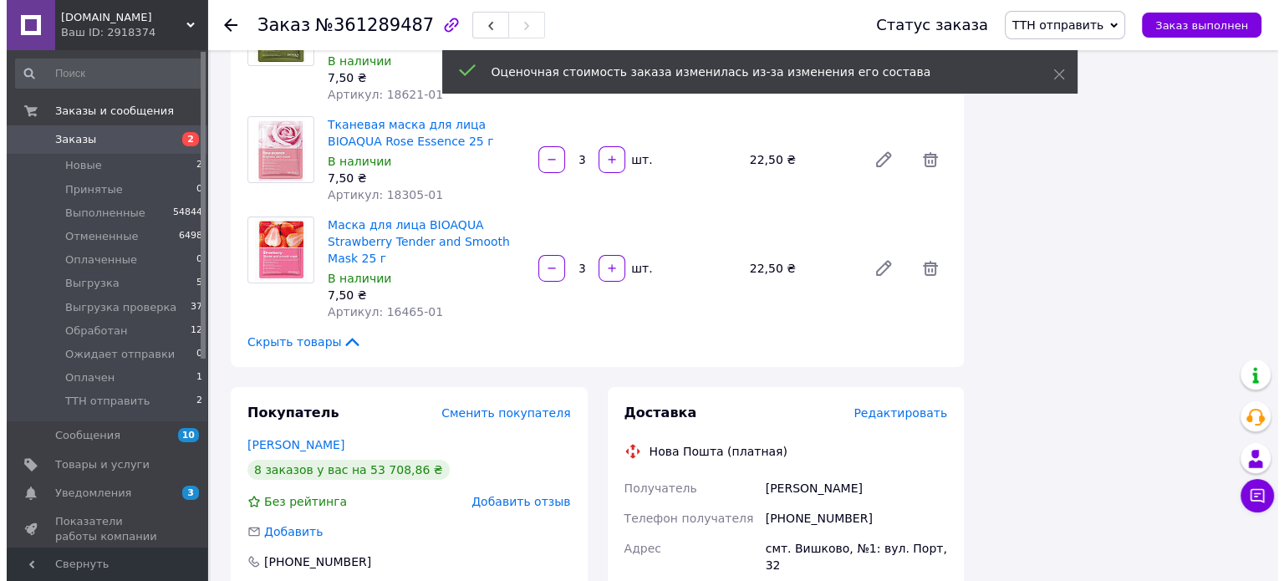
scroll to position [5682, 0]
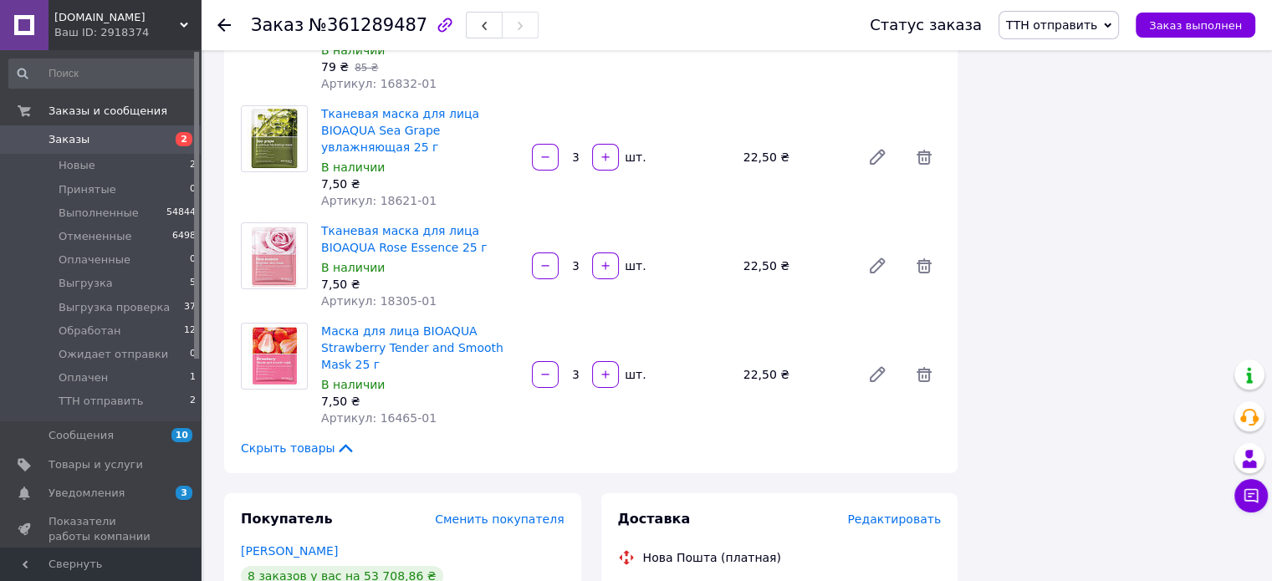
click at [902, 513] on span "Редактировать" at bounding box center [894, 519] width 94 height 13
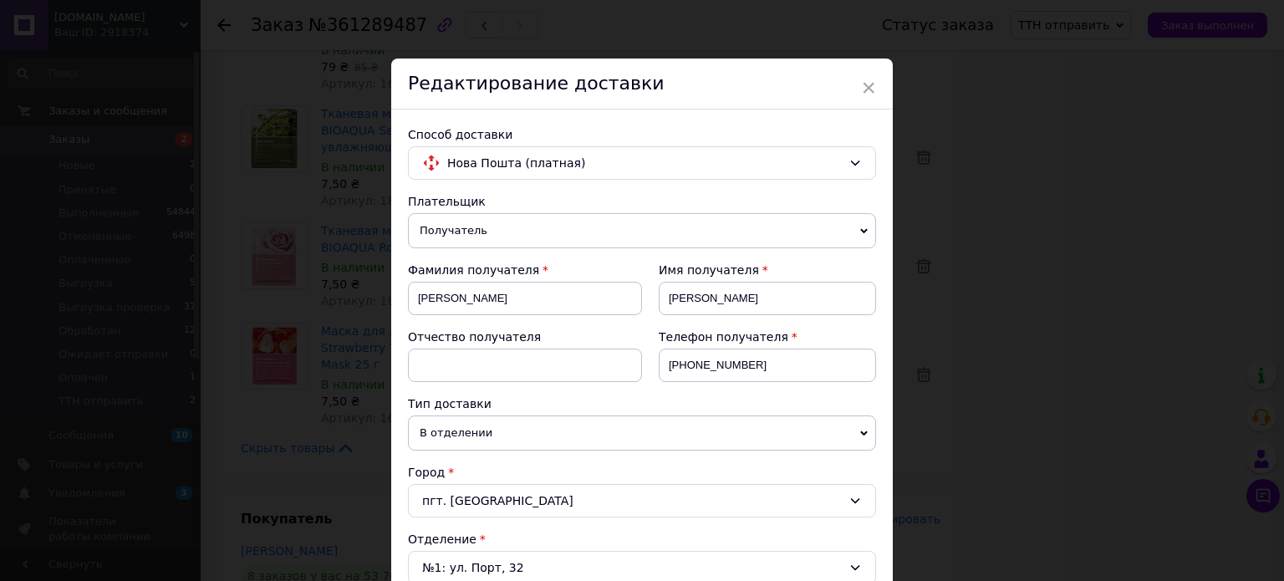
click at [446, 227] on span "Получатель" at bounding box center [642, 230] width 468 height 35
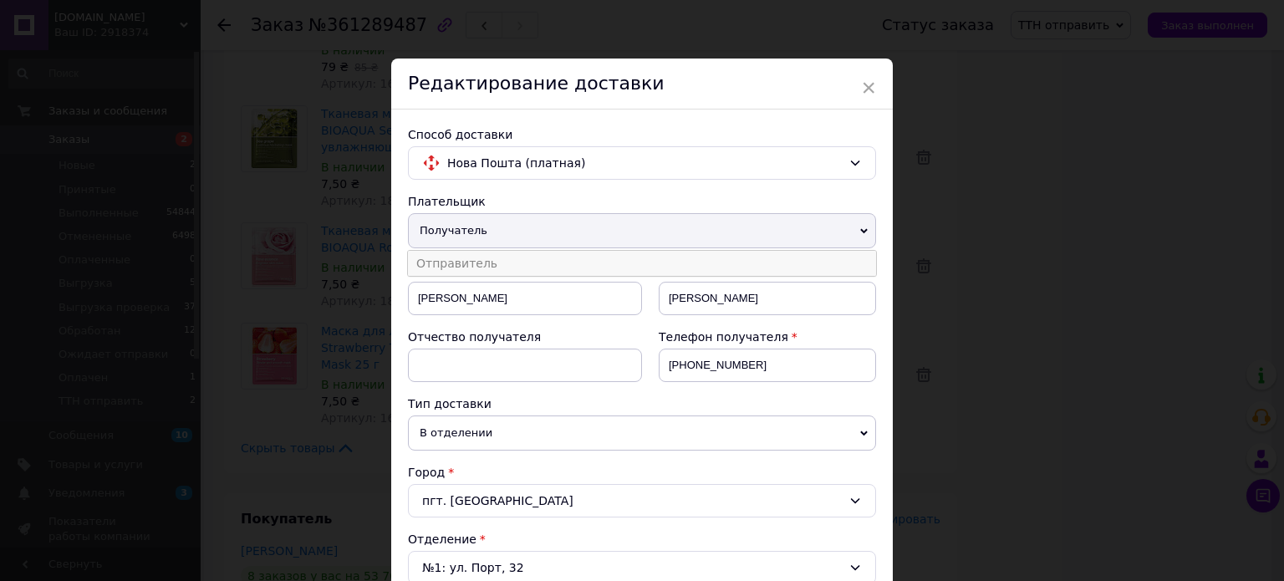
click at [450, 251] on li "Отправитель" at bounding box center [642, 263] width 468 height 25
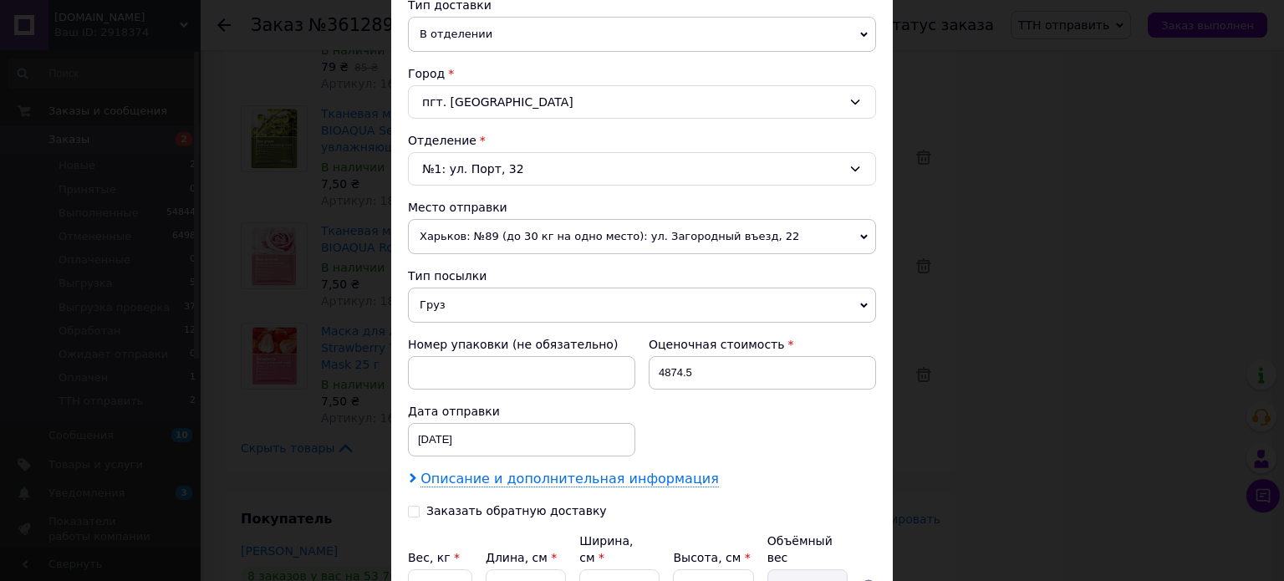
scroll to position [554, 0]
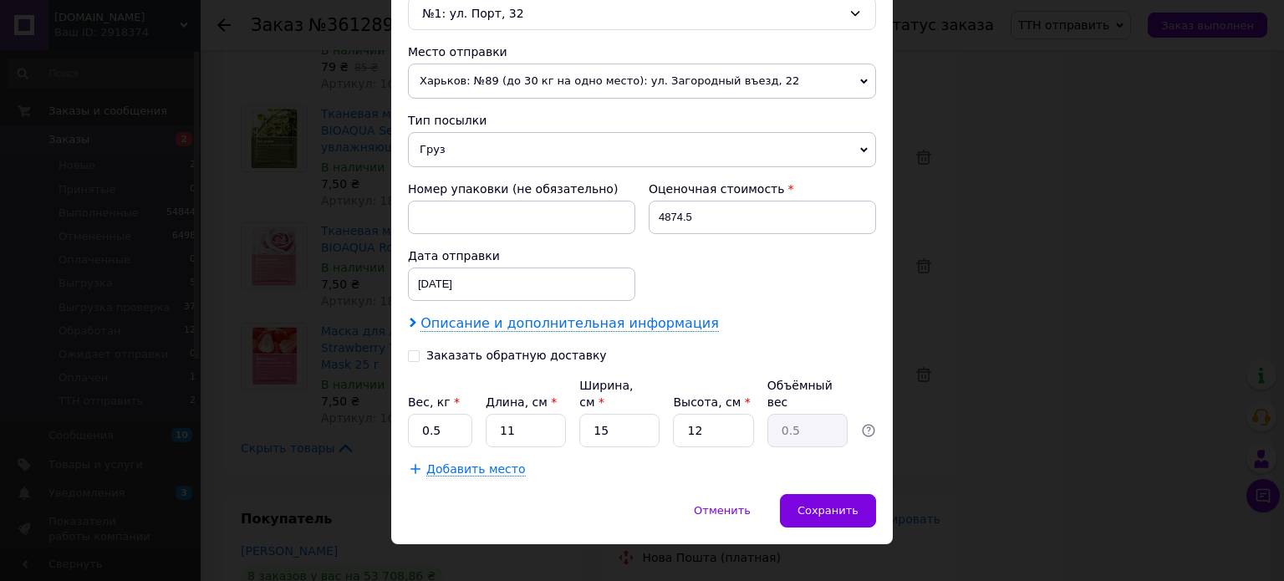
click at [479, 321] on span "Описание и дополнительная информация" at bounding box center [570, 323] width 299 height 17
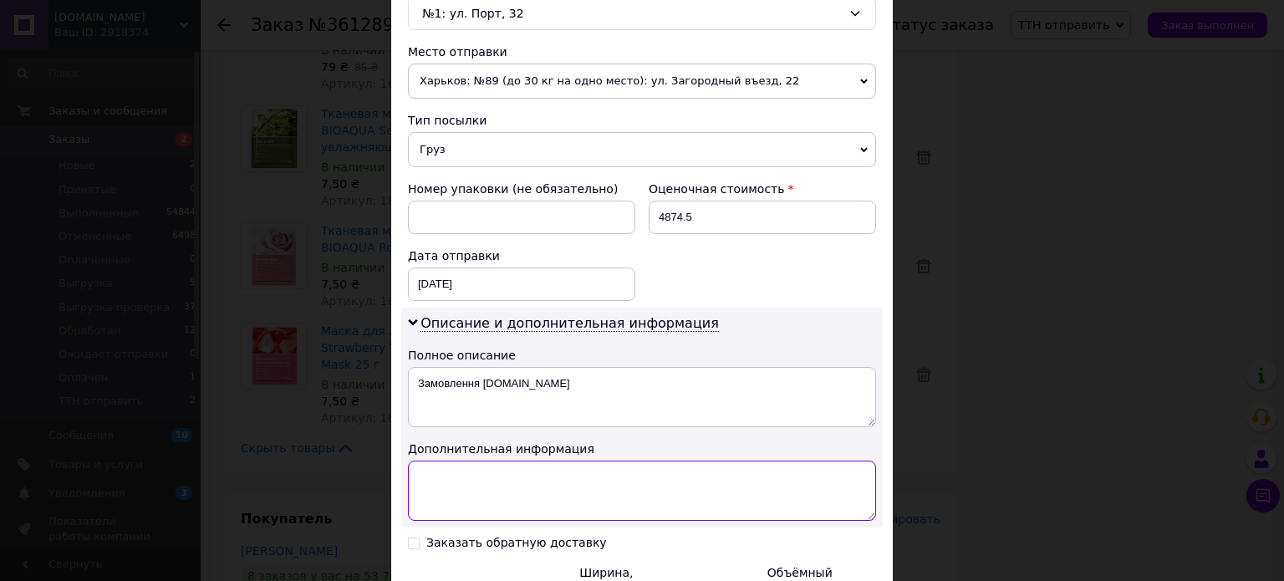
click at [483, 510] on textarea at bounding box center [642, 491] width 468 height 60
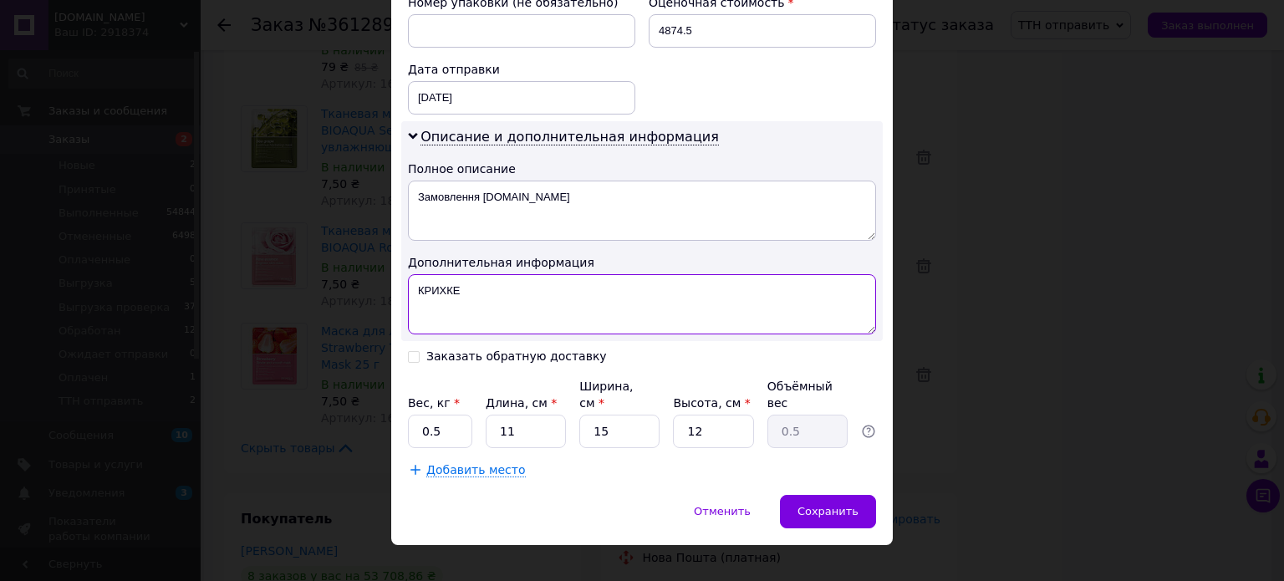
type textarea "КРИХКЕ"
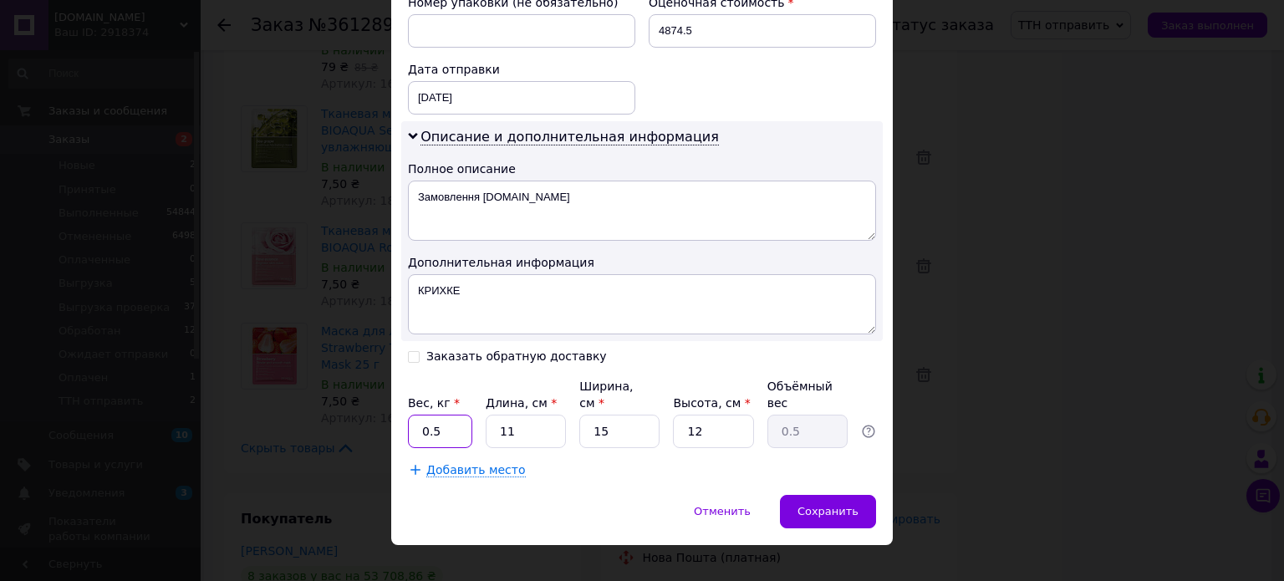
click at [447, 415] on input "0.5" at bounding box center [440, 431] width 64 height 33
type input "0"
type input "8.6"
click at [534, 421] on input "11" at bounding box center [526, 431] width 80 height 33
type input "1"
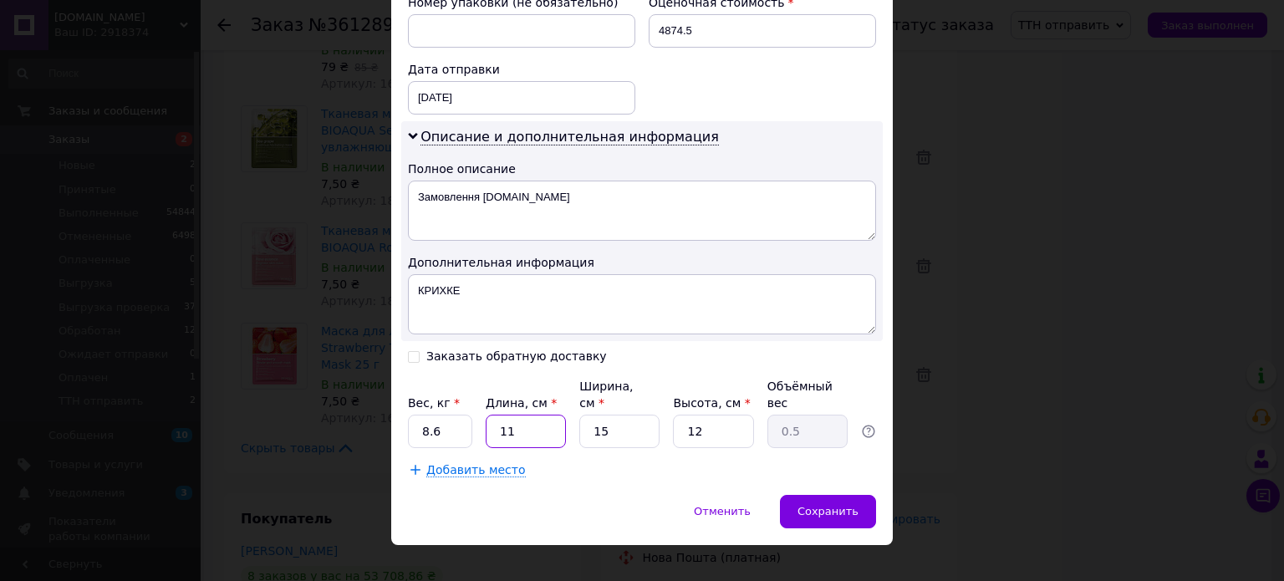
type input "0.1"
type input "3"
type input "0.14"
type input "36"
type input "1.62"
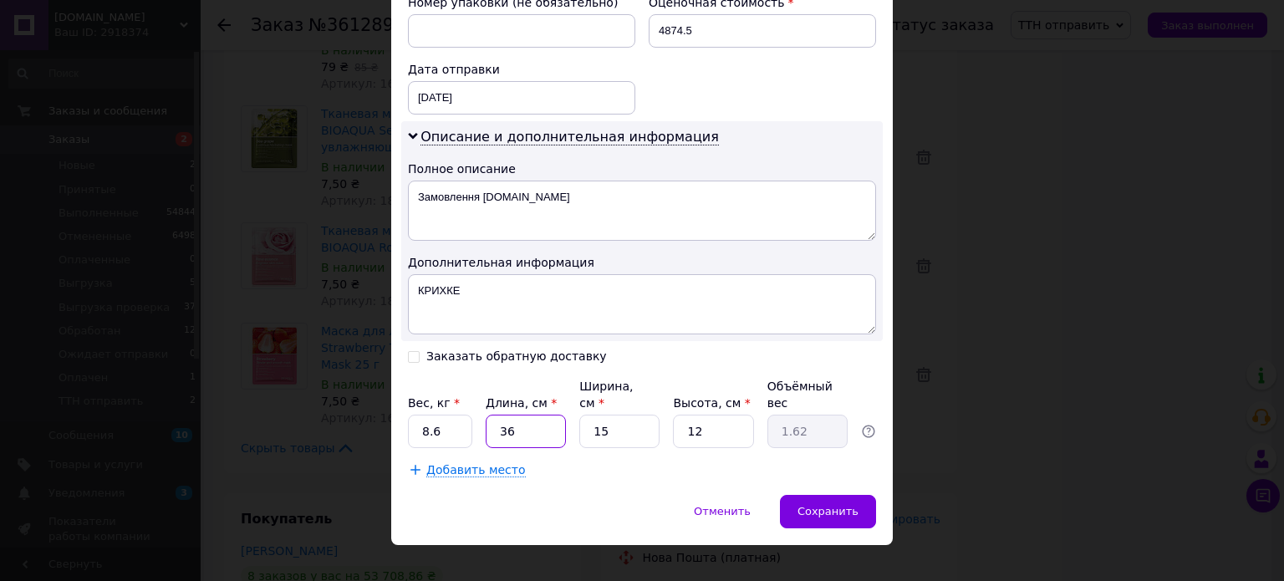
type input "36"
click at [626, 417] on input "15" at bounding box center [620, 431] width 80 height 33
type input "1"
type input "0.11"
type input "2"
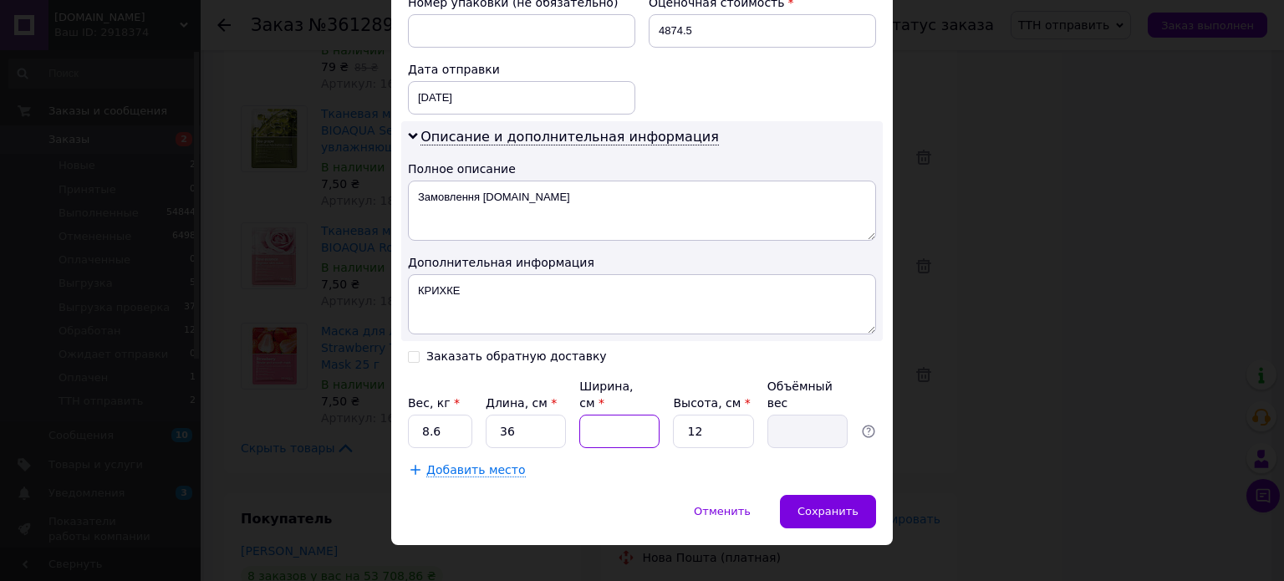
type input "0.22"
type input "26"
type input "2.81"
type input "26"
click at [715, 421] on input "12" at bounding box center [713, 431] width 80 height 33
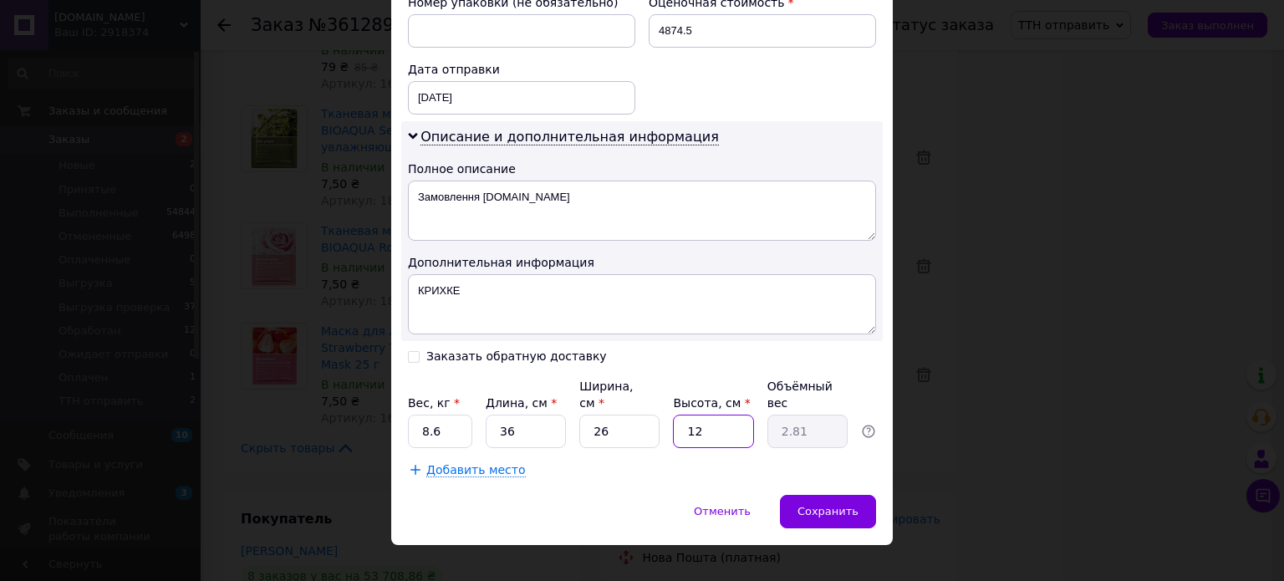
type input "1"
type input "0.23"
type input "18"
type input "4.21"
type input "18"
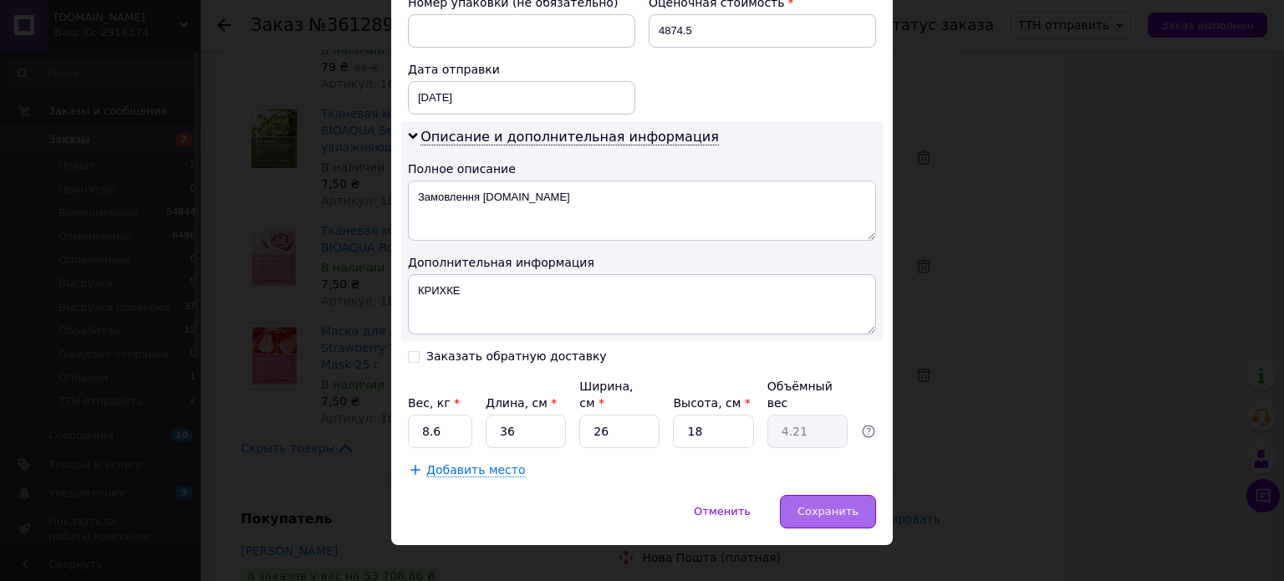
click at [866, 495] on div "Сохранить" at bounding box center [828, 511] width 96 height 33
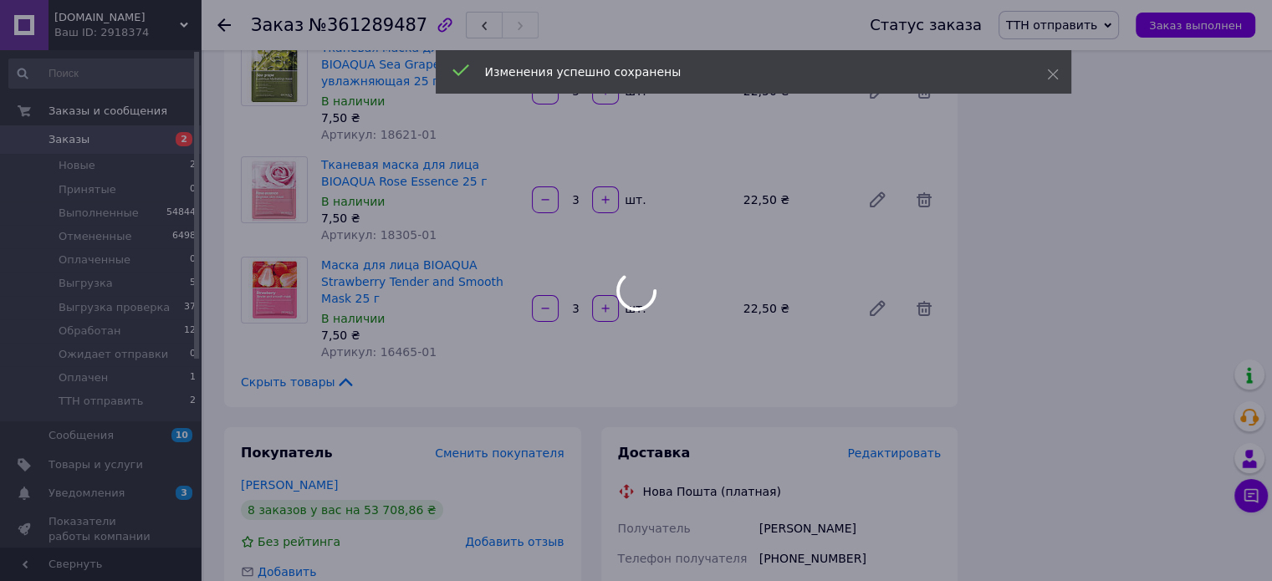
scroll to position [6017, 0]
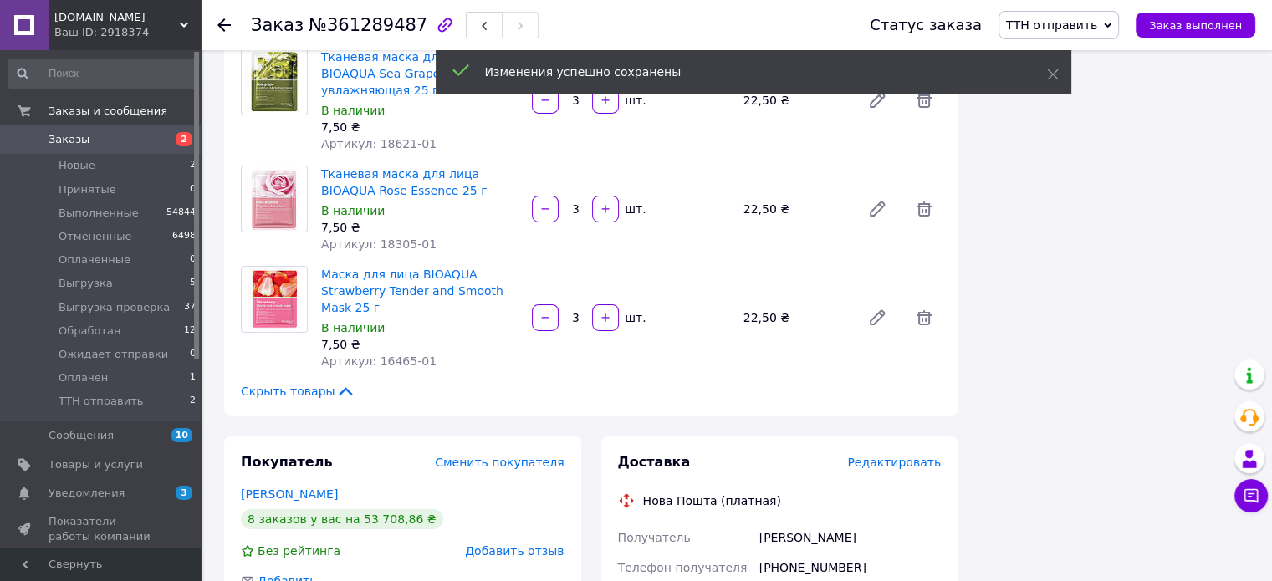
scroll to position [5682, 0]
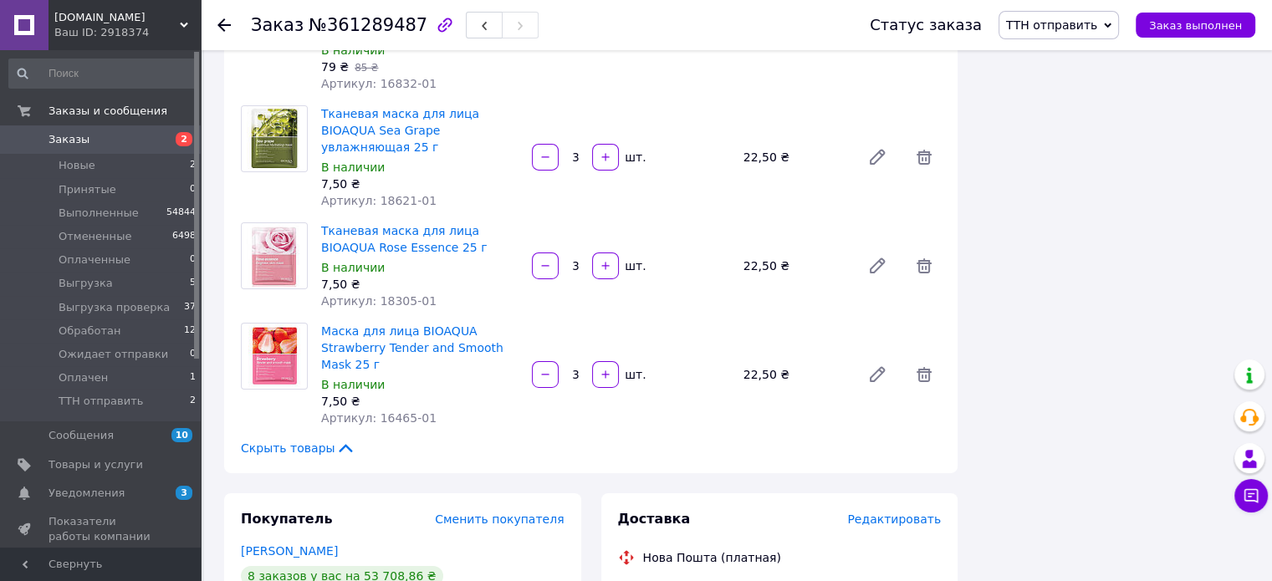
click at [1097, 23] on span "ТТН отправить" at bounding box center [1051, 24] width 91 height 13
click at [1068, 162] on li "Выгрузка" at bounding box center [1063, 158] width 128 height 25
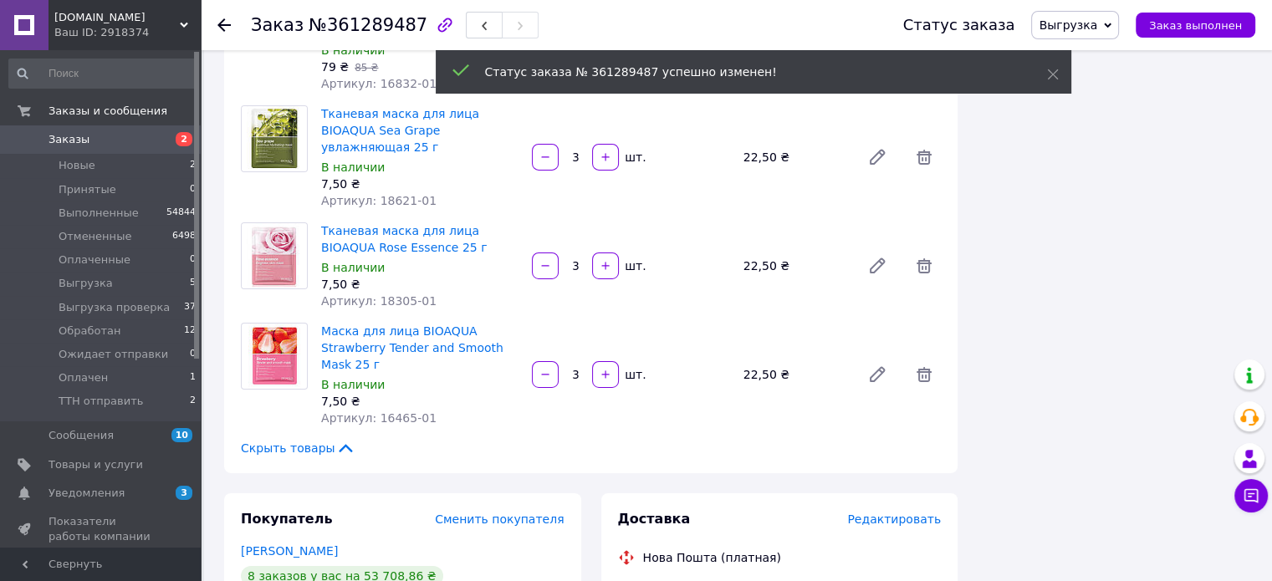
click at [225, 27] on icon at bounding box center [223, 24] width 13 height 13
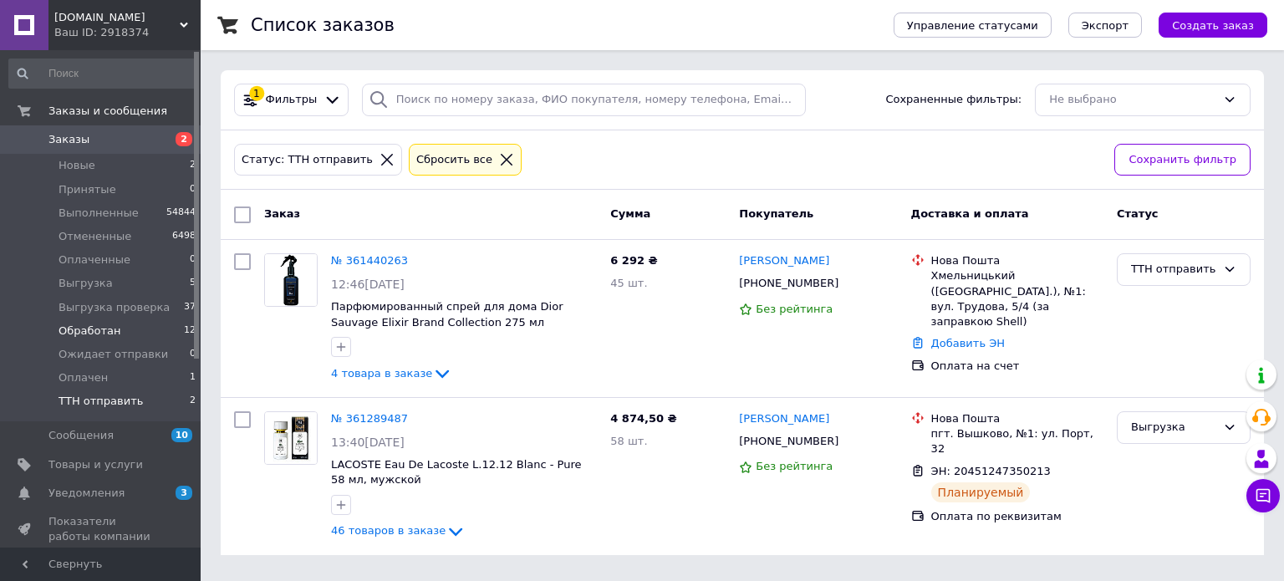
click at [82, 328] on span "Обработан" at bounding box center [90, 331] width 62 height 15
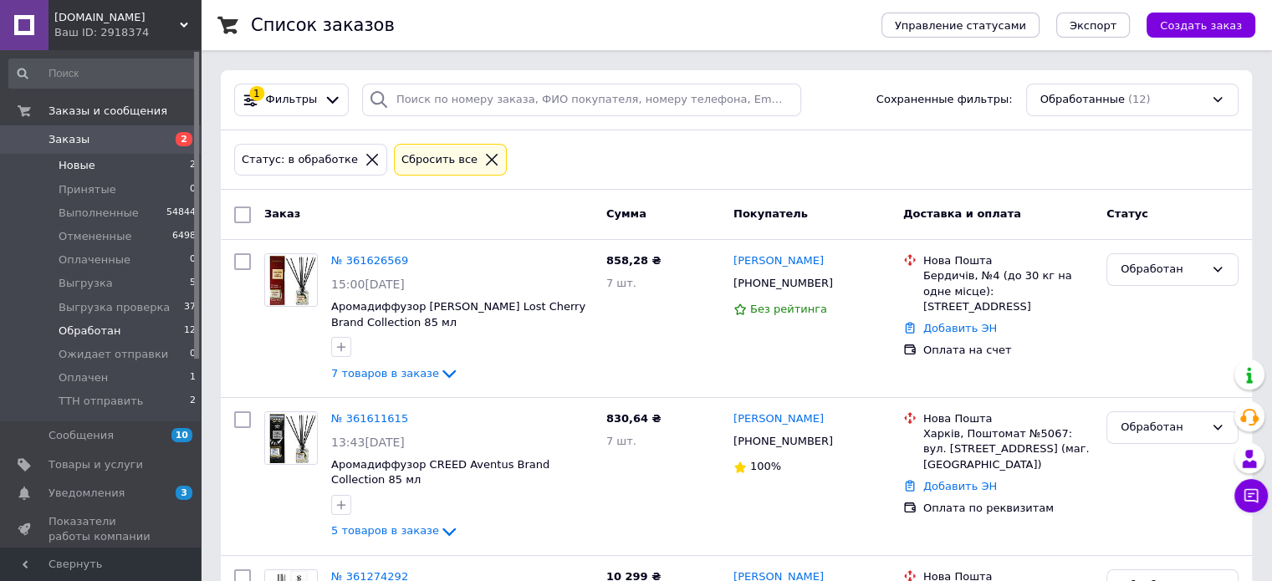
click at [81, 170] on span "Новые" at bounding box center [77, 165] width 37 height 15
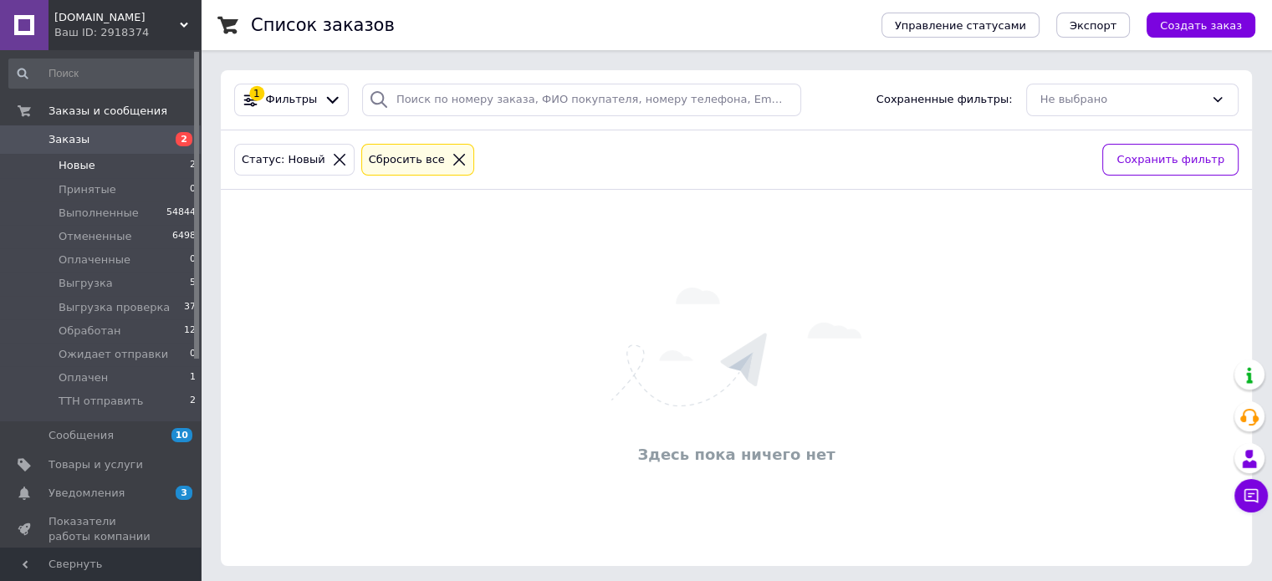
click at [332, 157] on icon at bounding box center [339, 159] width 15 height 15
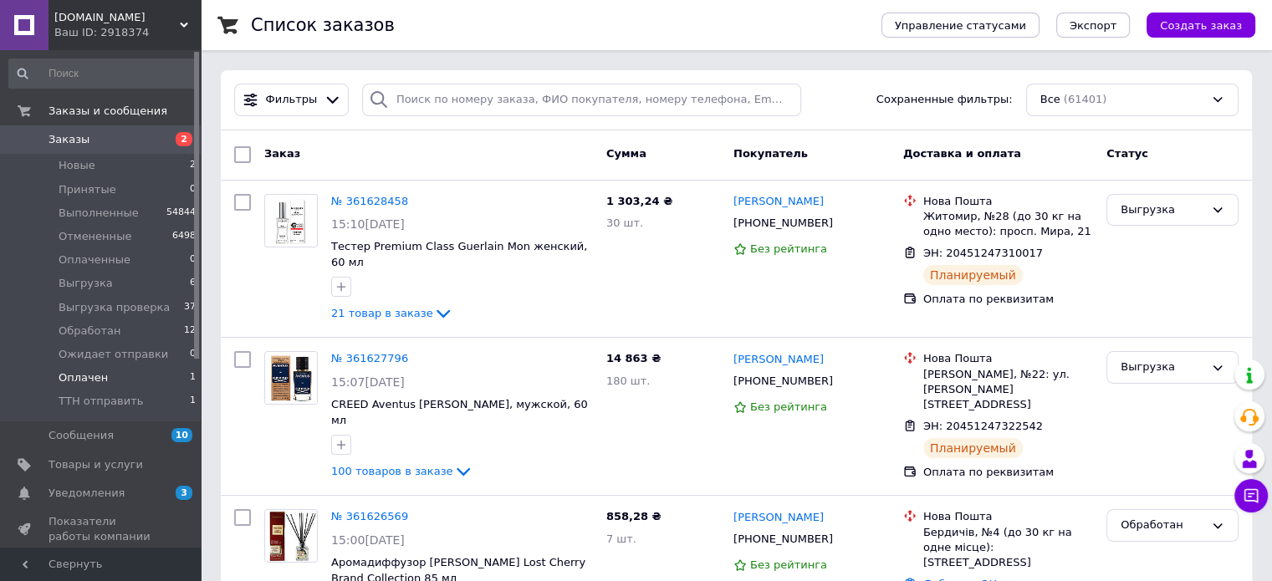
click at [93, 381] on span "Оплачен" at bounding box center [83, 377] width 49 height 15
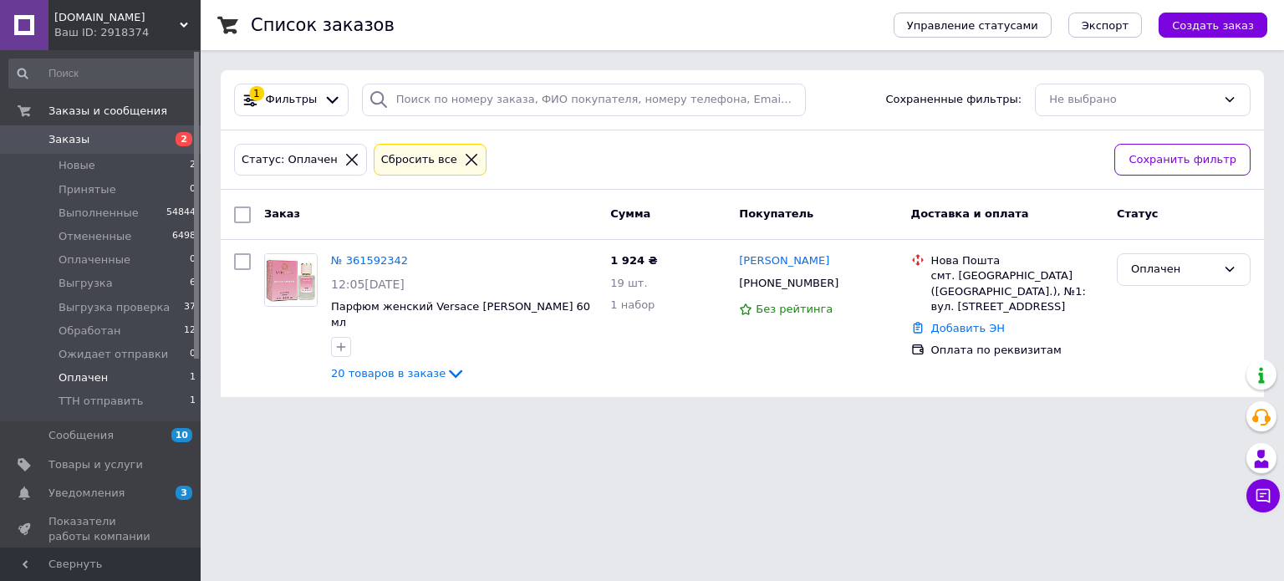
click at [345, 163] on icon at bounding box center [352, 159] width 15 height 15
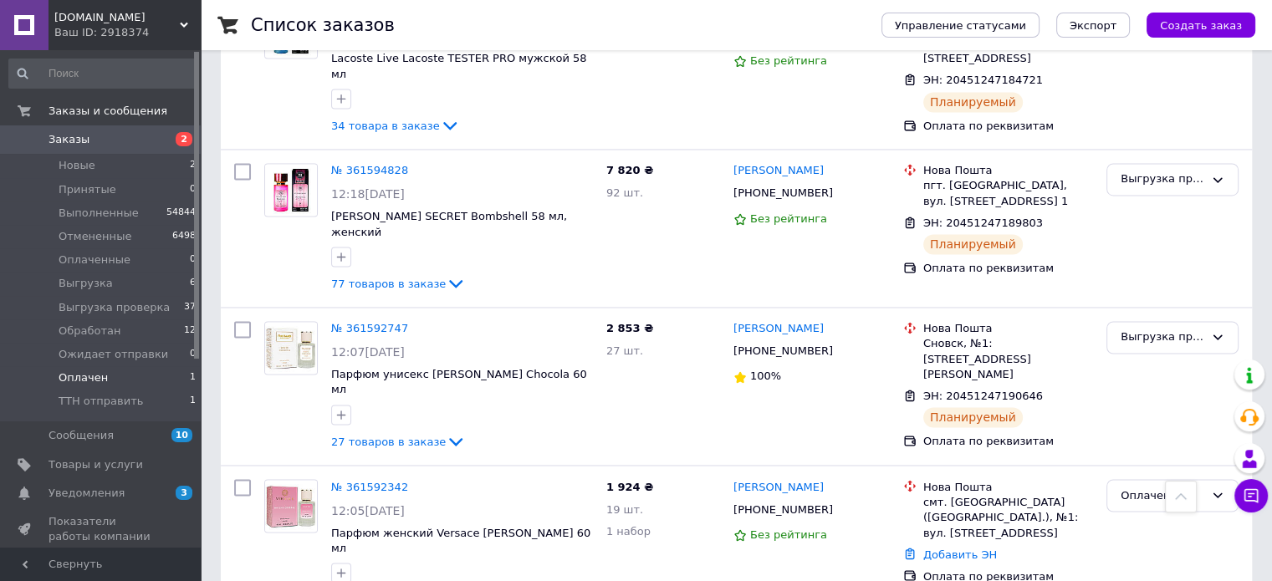
scroll to position [2736, 0]
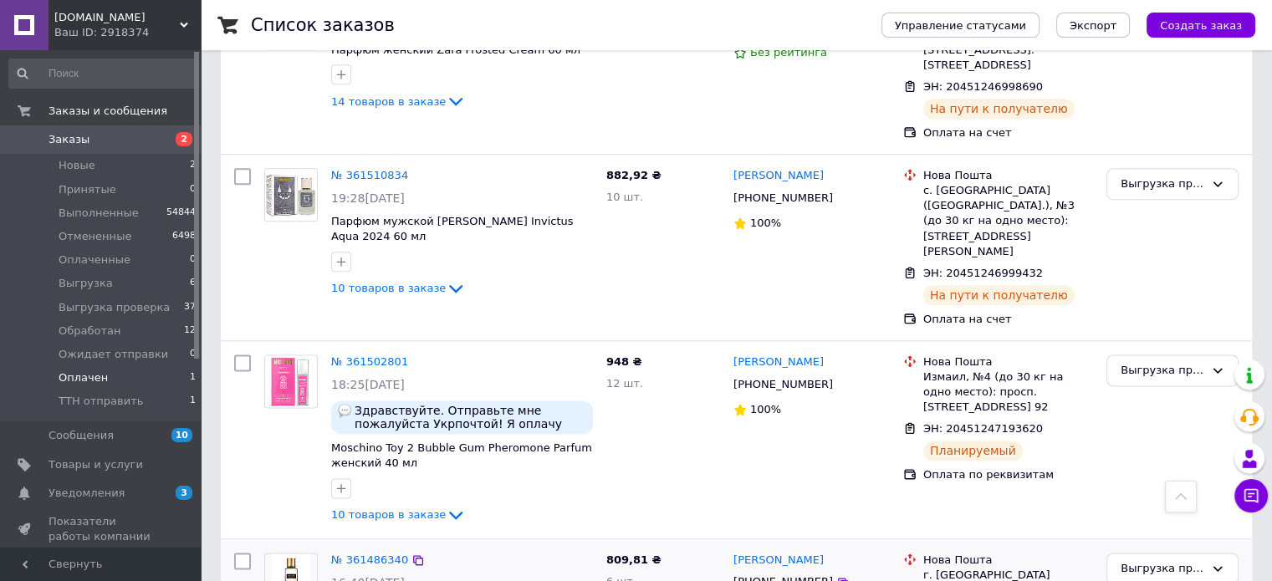
scroll to position [1990, 0]
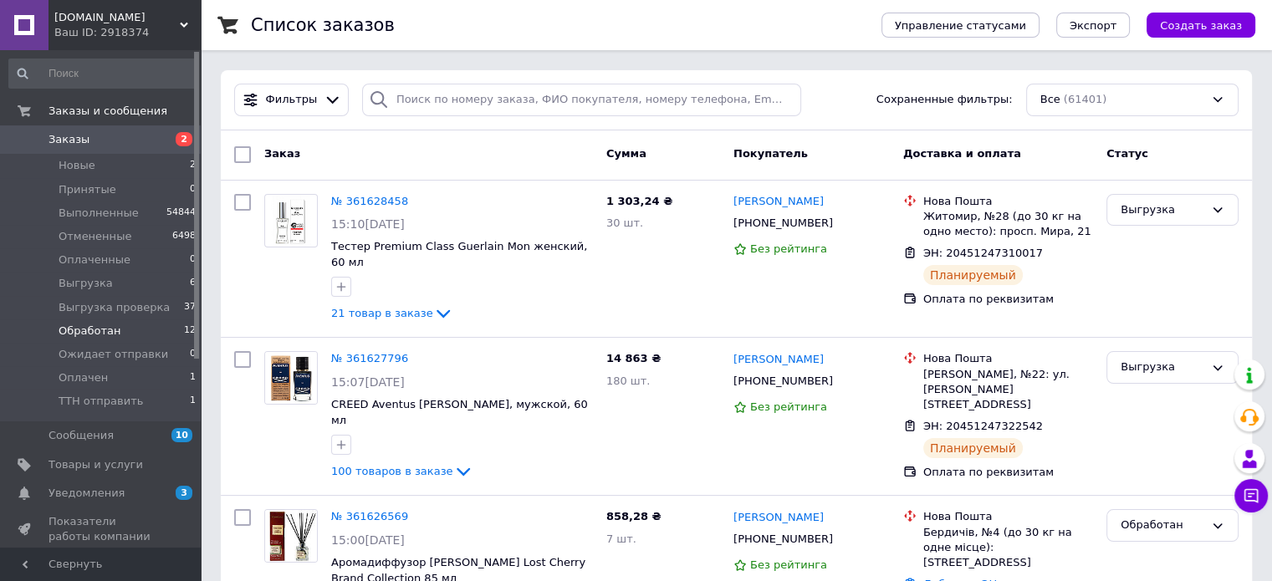
click at [98, 333] on span "Обработан" at bounding box center [90, 331] width 62 height 15
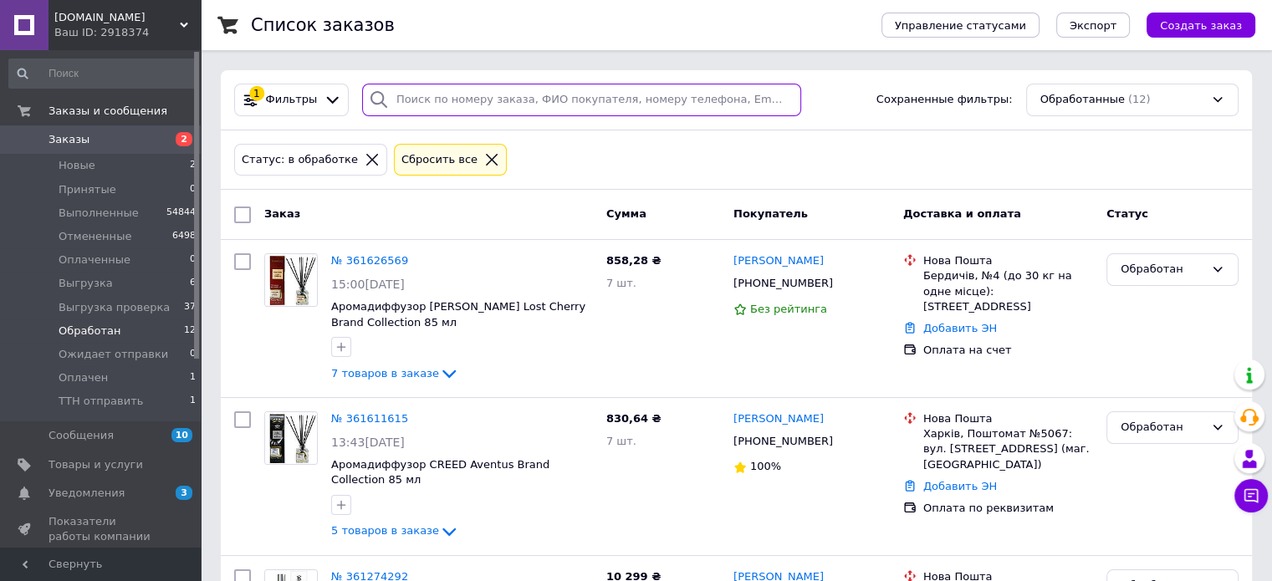
paste input "361556177"
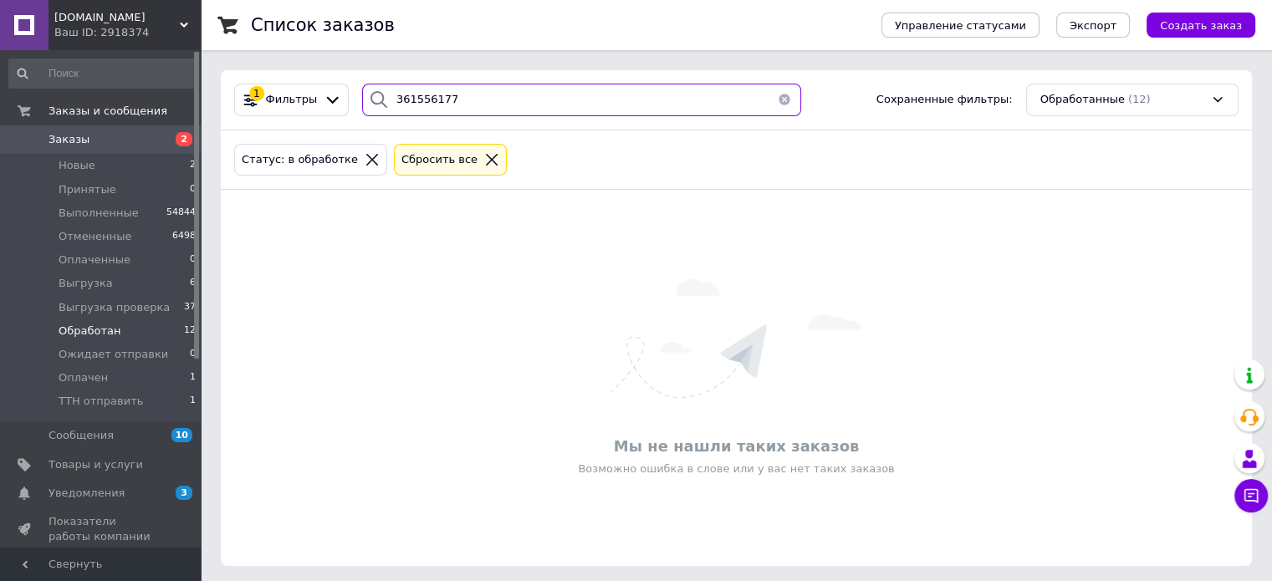
type input "361556177"
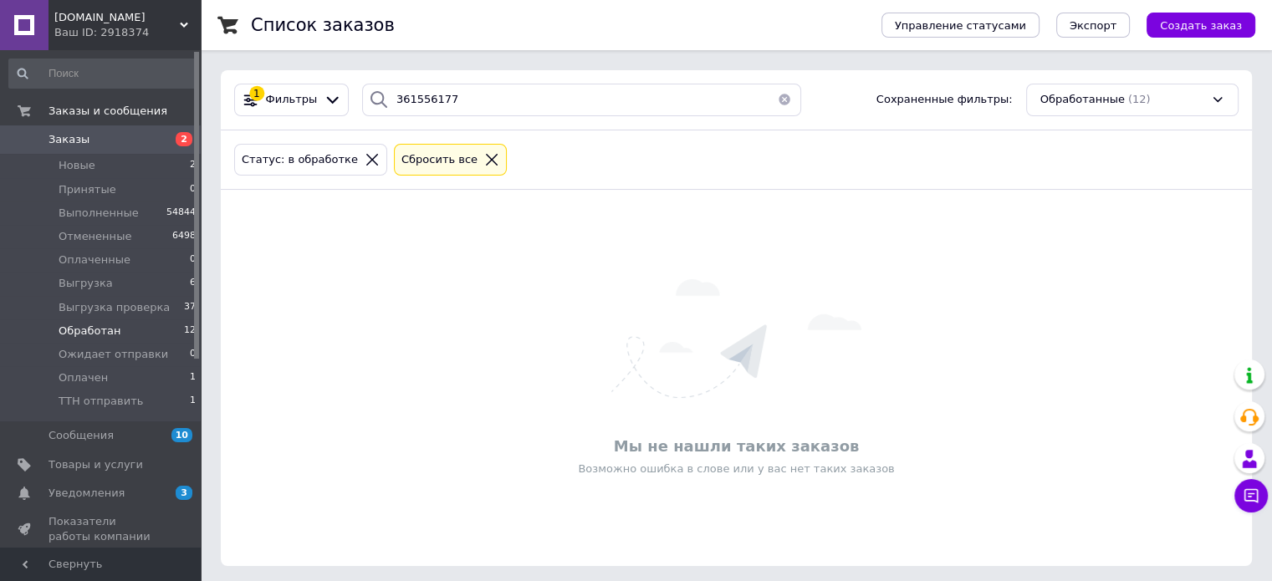
click at [366, 156] on icon at bounding box center [372, 160] width 12 height 12
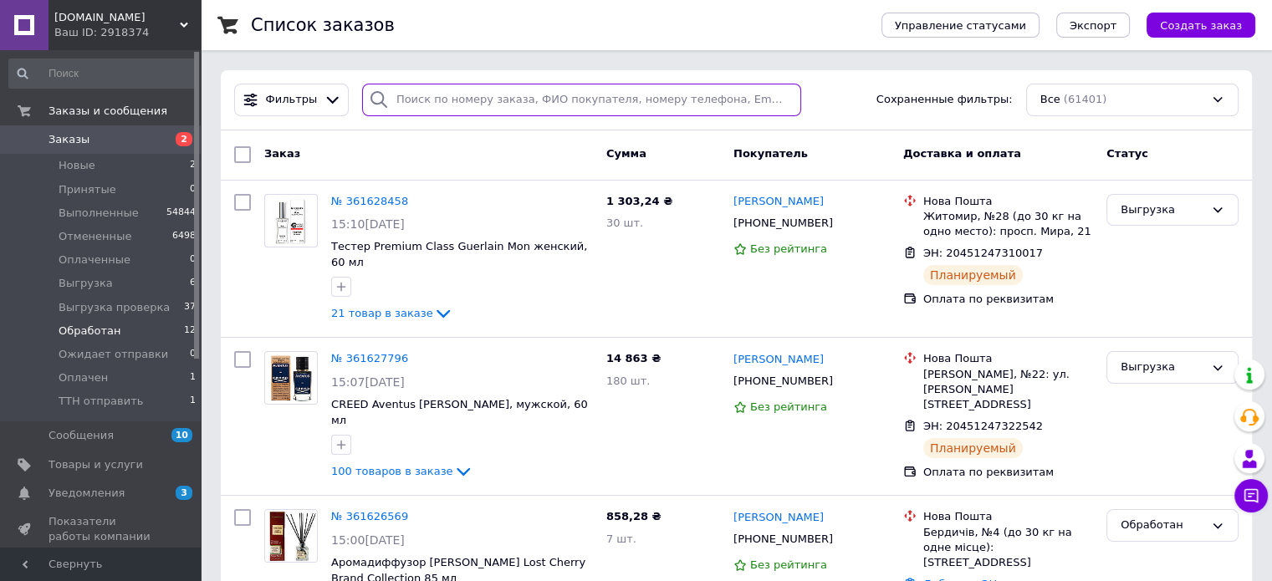
paste input "361556177"
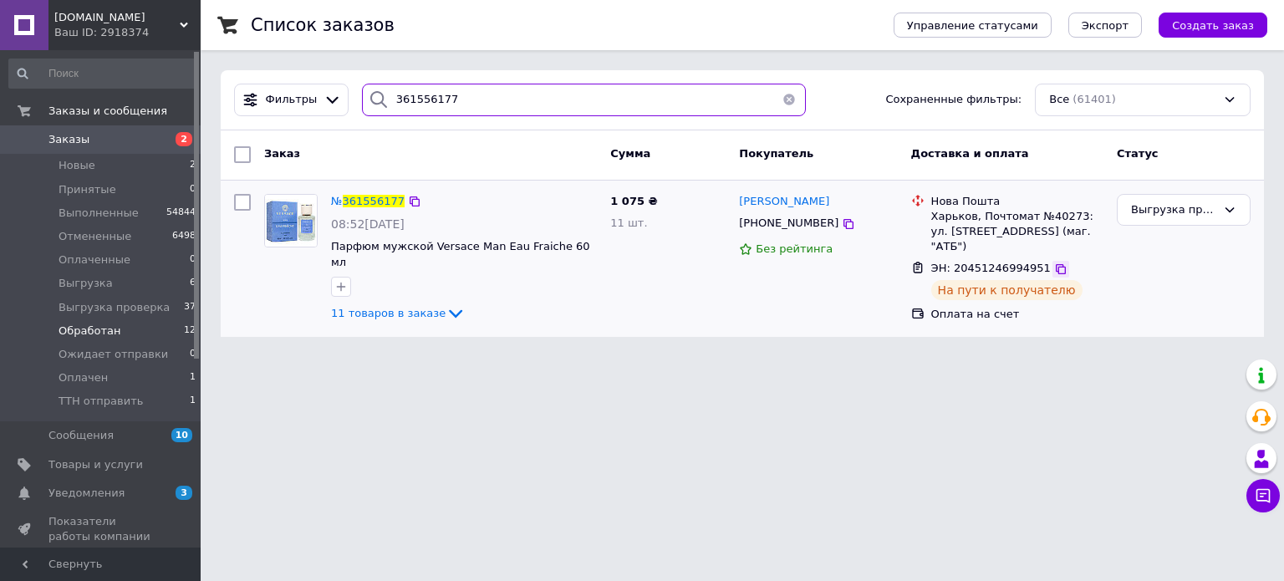
type input "361556177"
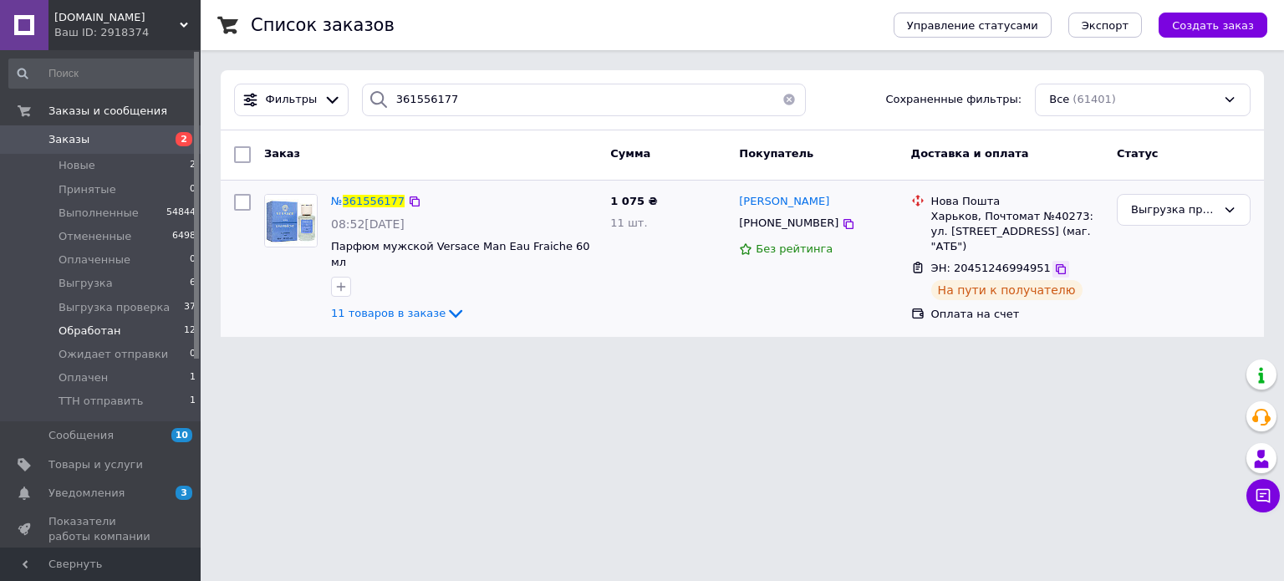
click at [1056, 264] on icon at bounding box center [1061, 269] width 10 height 10
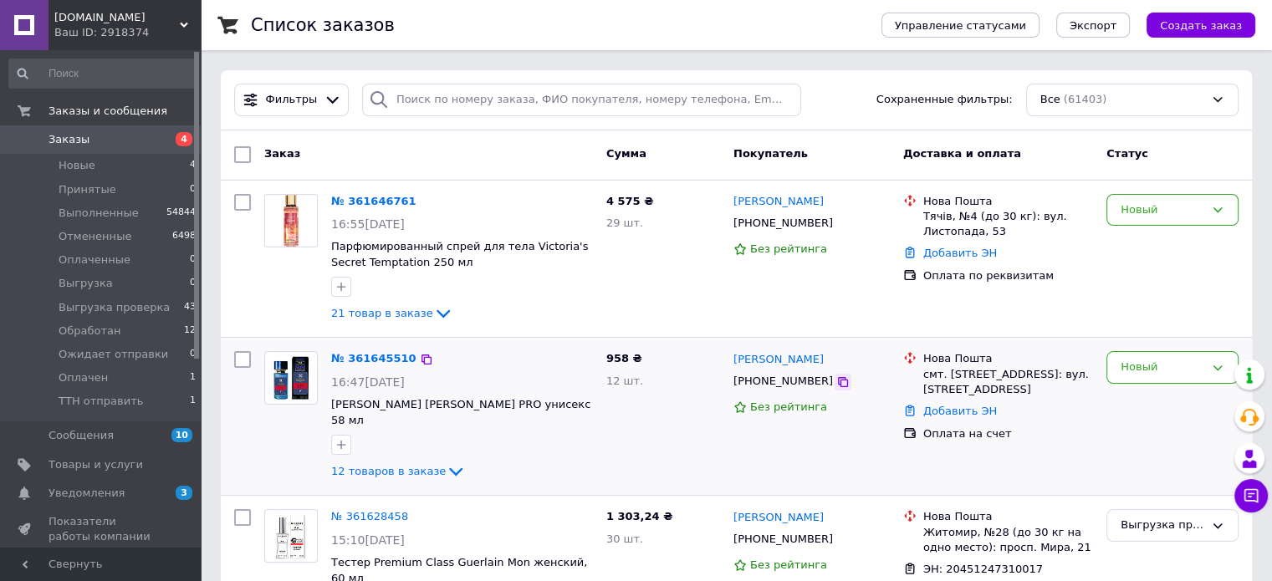
click at [836, 380] on icon at bounding box center [842, 381] width 13 height 13
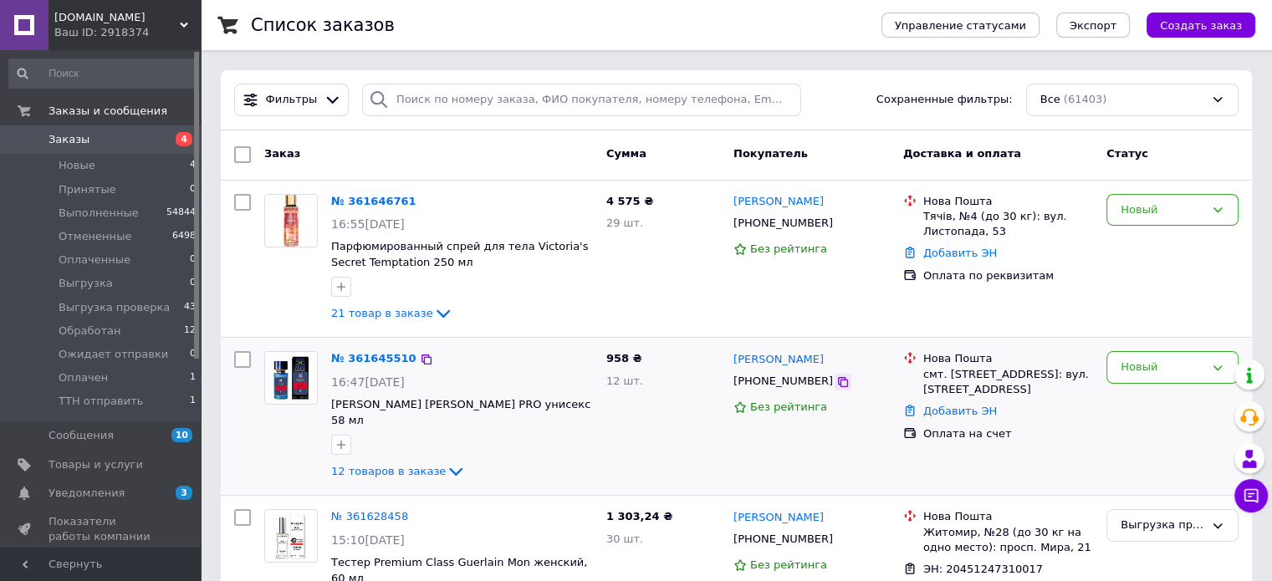
click at [838, 378] on icon at bounding box center [843, 382] width 10 height 10
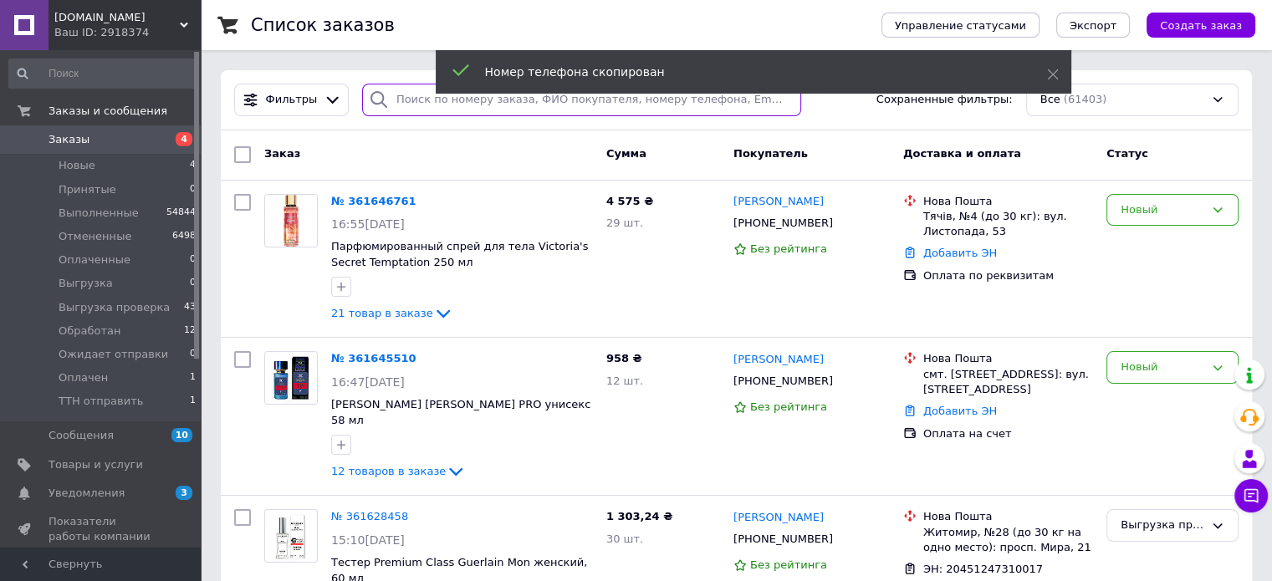
paste input "+380962883155"
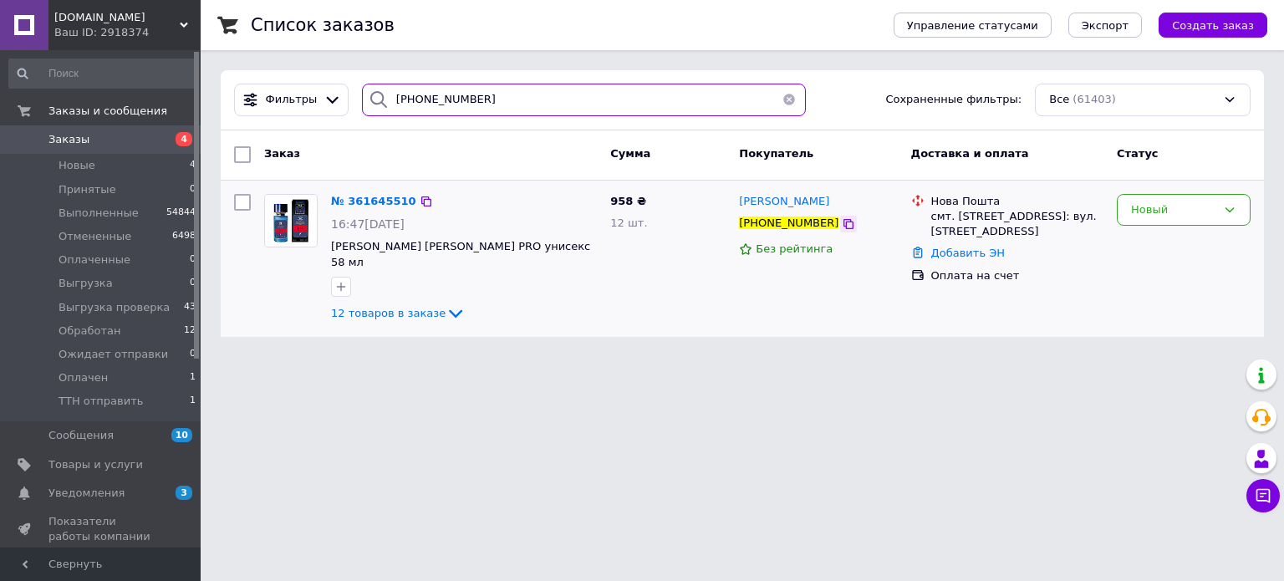
type input "[PHONE_NUMBER]"
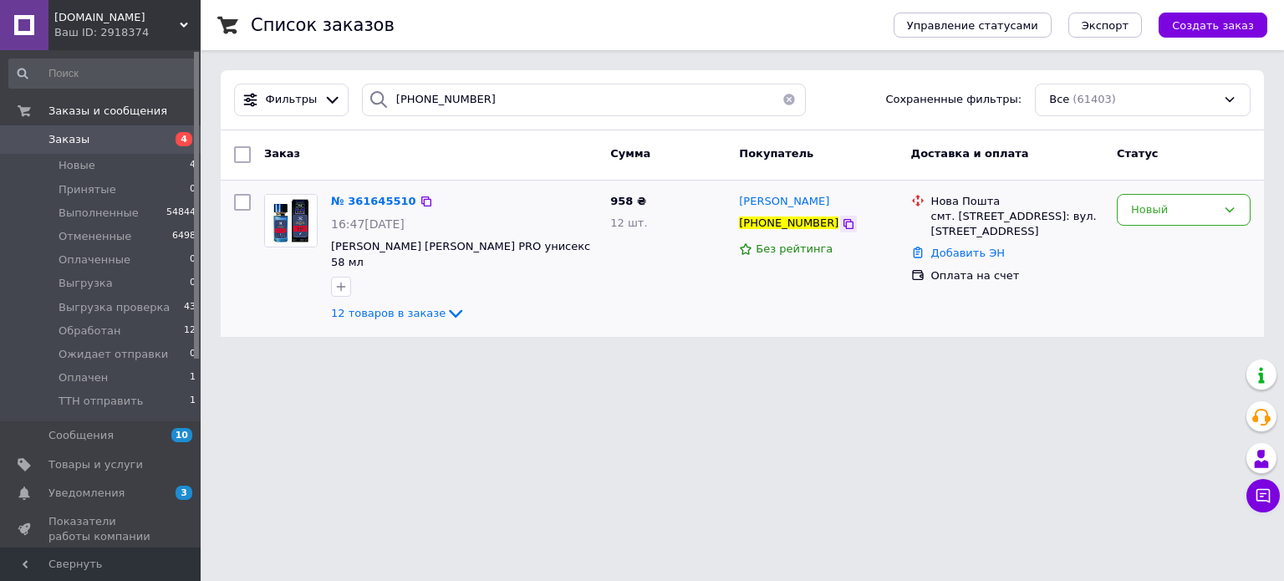
click at [844, 225] on icon at bounding box center [849, 224] width 10 height 10
click at [361, 199] on span "№ 361645510" at bounding box center [373, 201] width 85 height 13
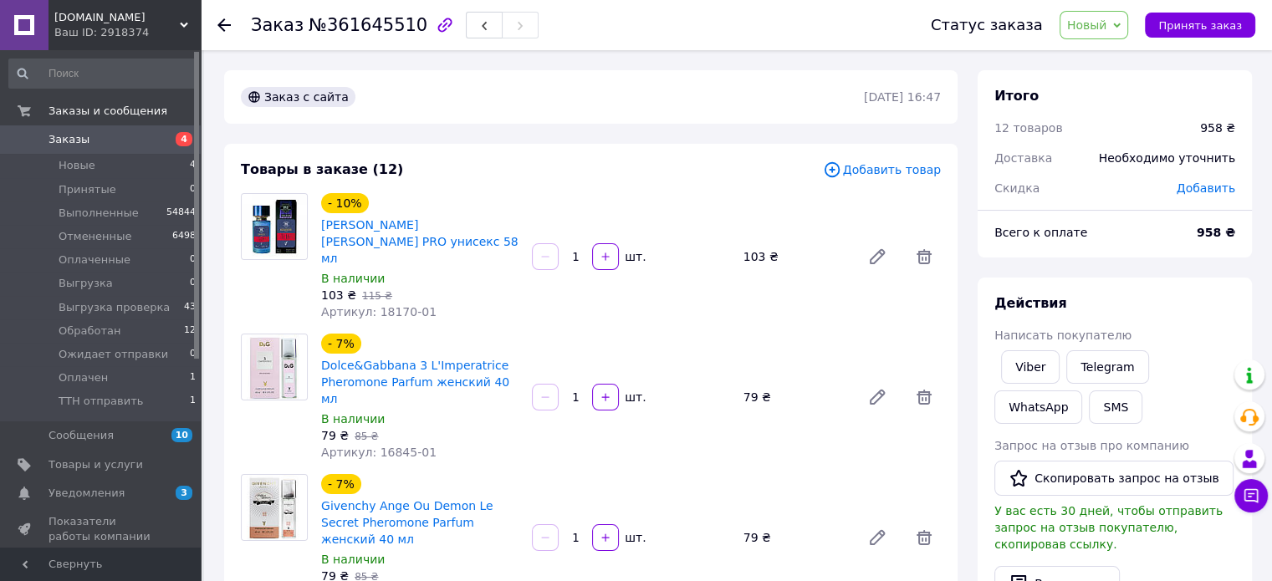
click at [221, 21] on use at bounding box center [223, 24] width 13 height 13
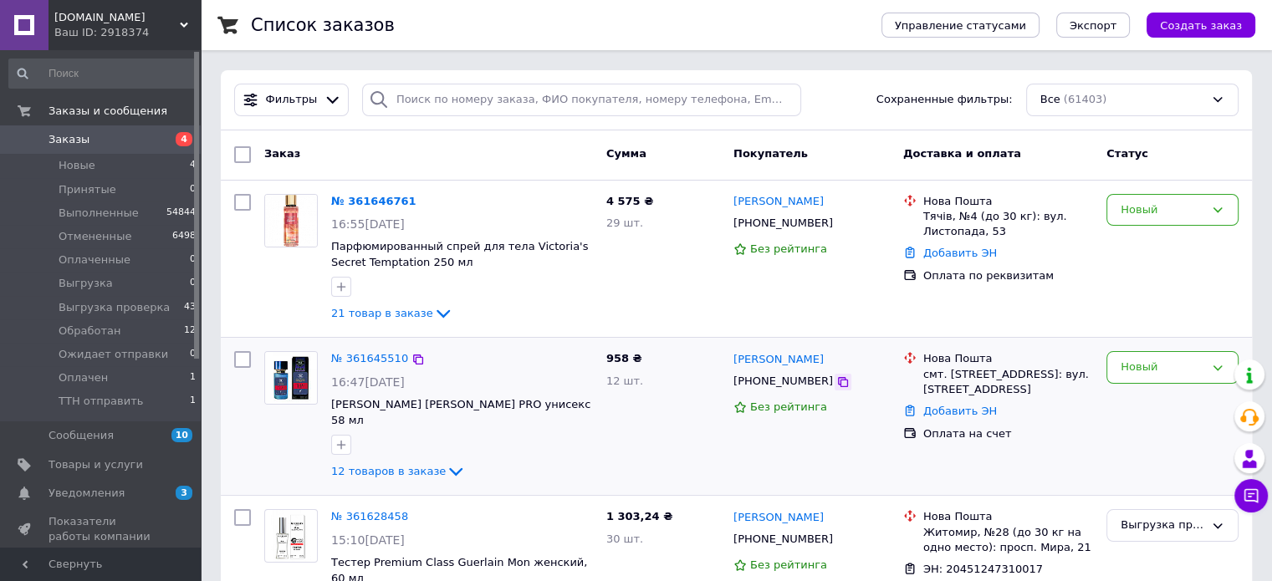
click at [836, 382] on icon at bounding box center [842, 381] width 13 height 13
drag, startPoint x: 832, startPoint y: 363, endPoint x: 769, endPoint y: 357, distance: 63.8
click at [769, 357] on div "Наталія Якименко" at bounding box center [812, 359] width 160 height 19
copy link "Якименко"
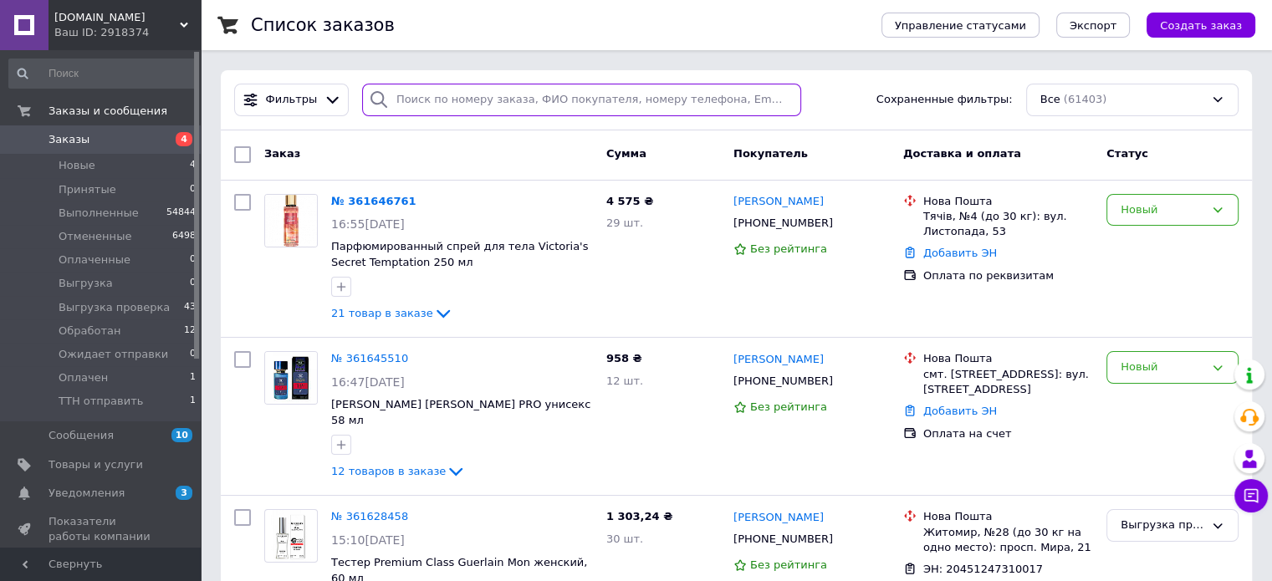
click at [465, 96] on input "search" at bounding box center [581, 100] width 439 height 33
paste input "Якименко"
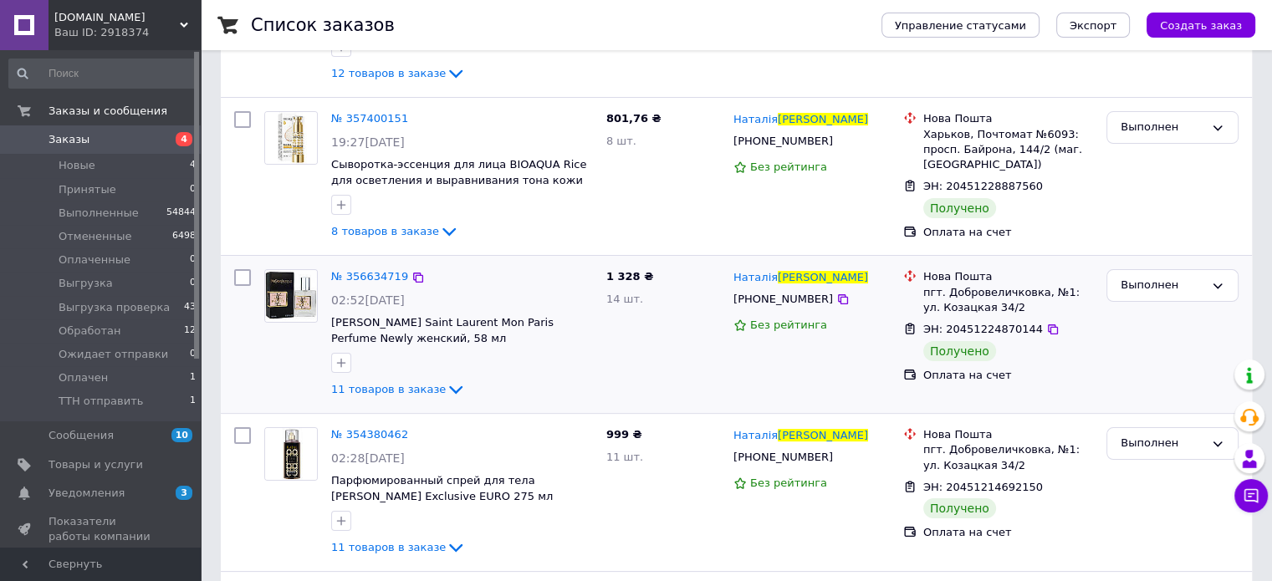
scroll to position [334, 0]
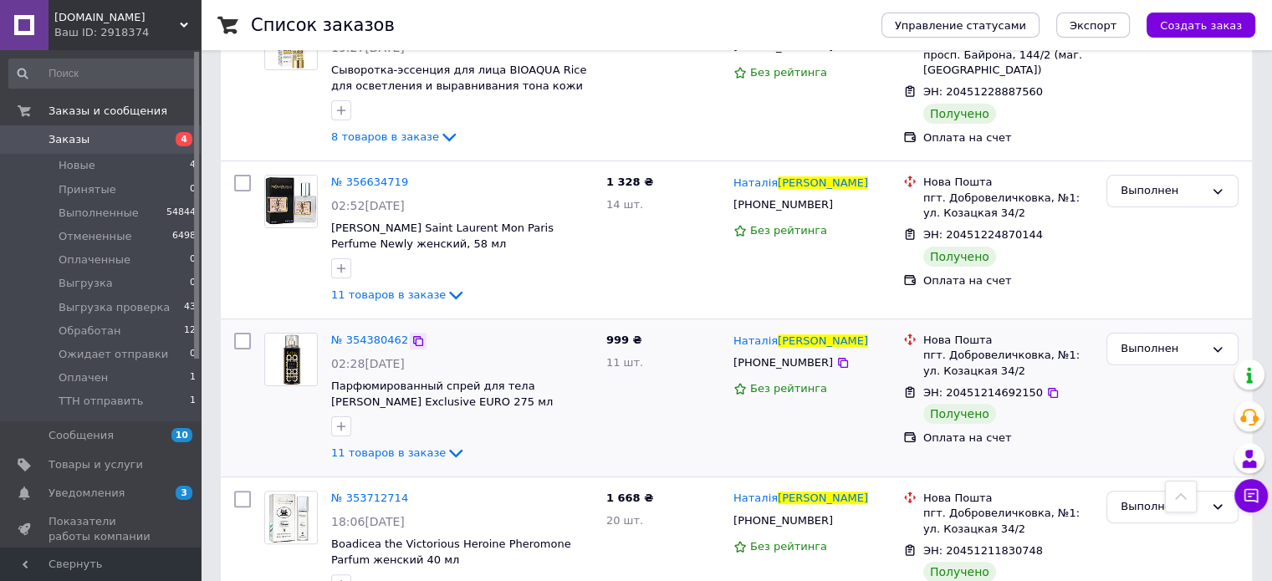
type input "Якименко"
click at [411, 334] on icon at bounding box center [417, 340] width 13 height 13
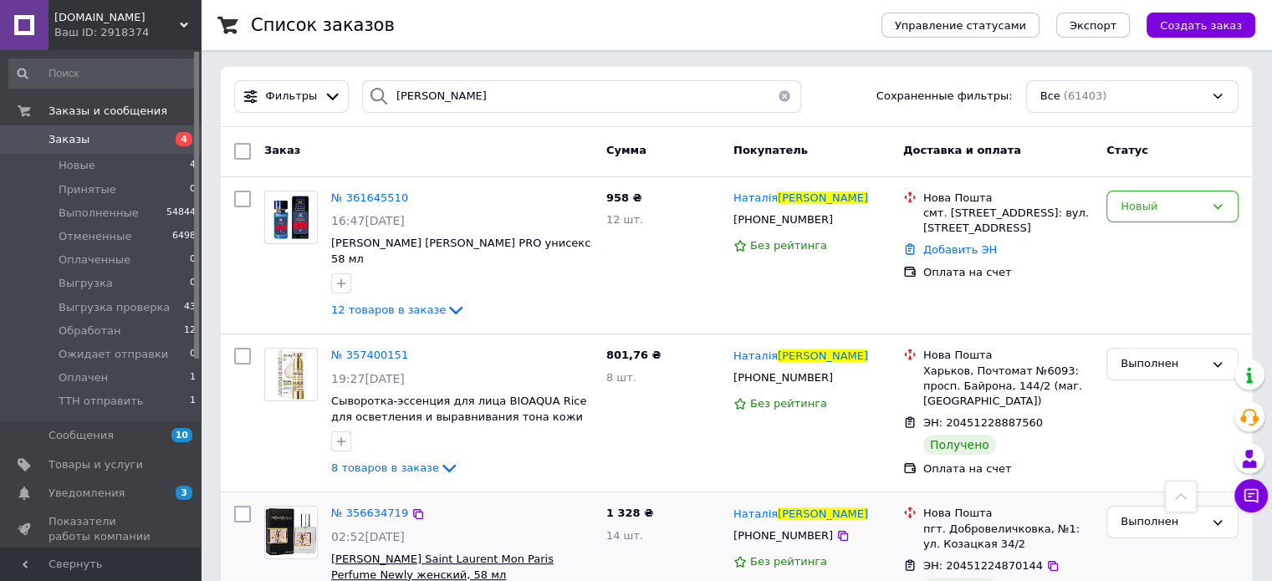
scroll to position [0, 0]
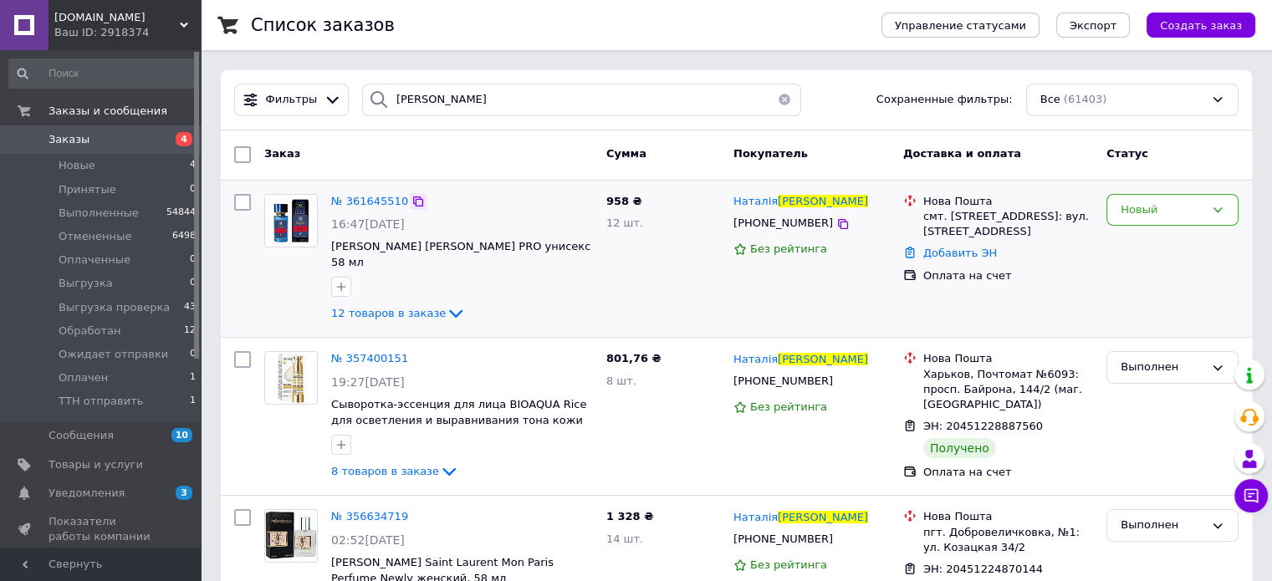
click at [411, 203] on icon at bounding box center [417, 201] width 13 height 13
drag, startPoint x: 627, startPoint y: 198, endPoint x: 604, endPoint y: 197, distance: 23.4
click at [604, 197] on div "958 ₴ 12 шт." at bounding box center [663, 259] width 127 height 144
copy span "958"
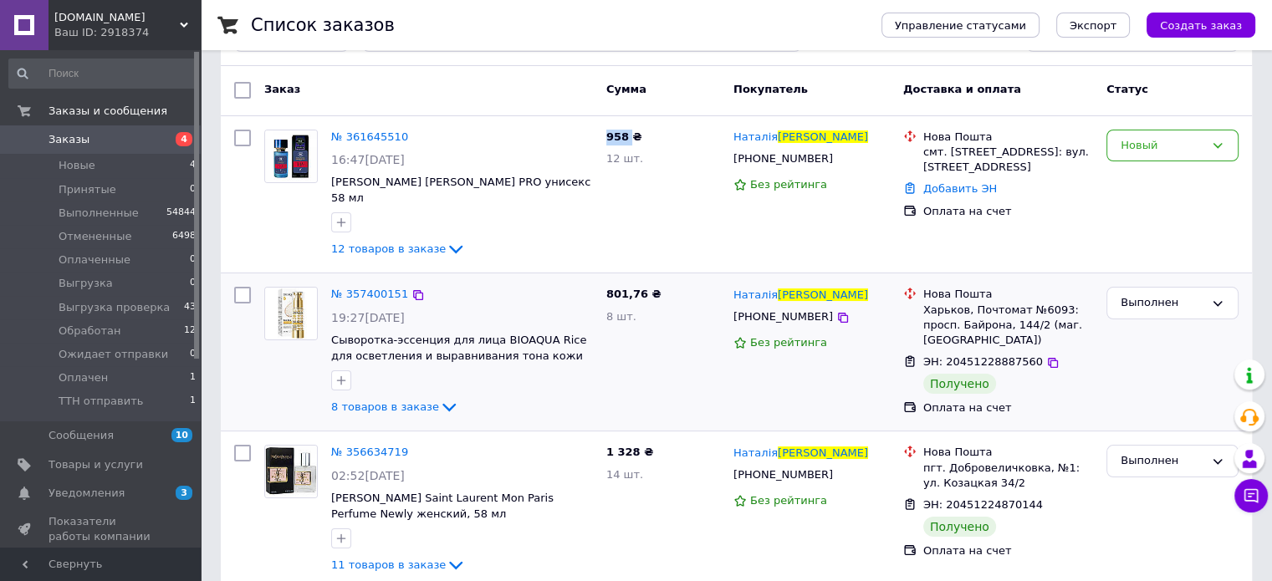
scroll to position [446, 0]
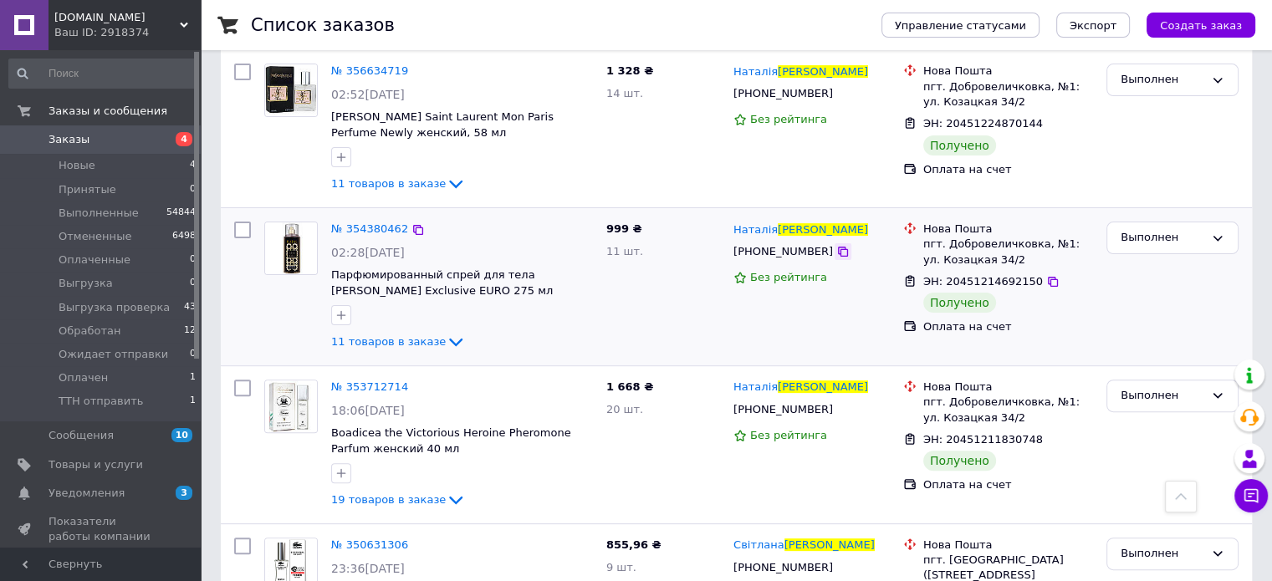
click at [835, 243] on div at bounding box center [843, 251] width 17 height 17
click at [836, 245] on icon at bounding box center [842, 251] width 13 height 13
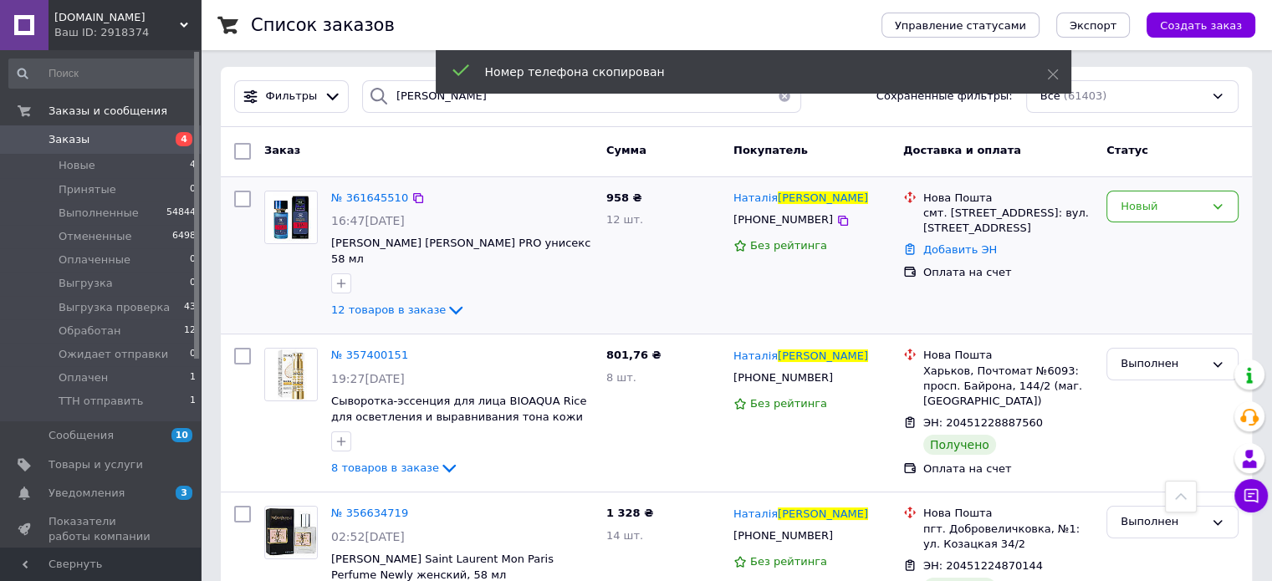
scroll to position [0, 0]
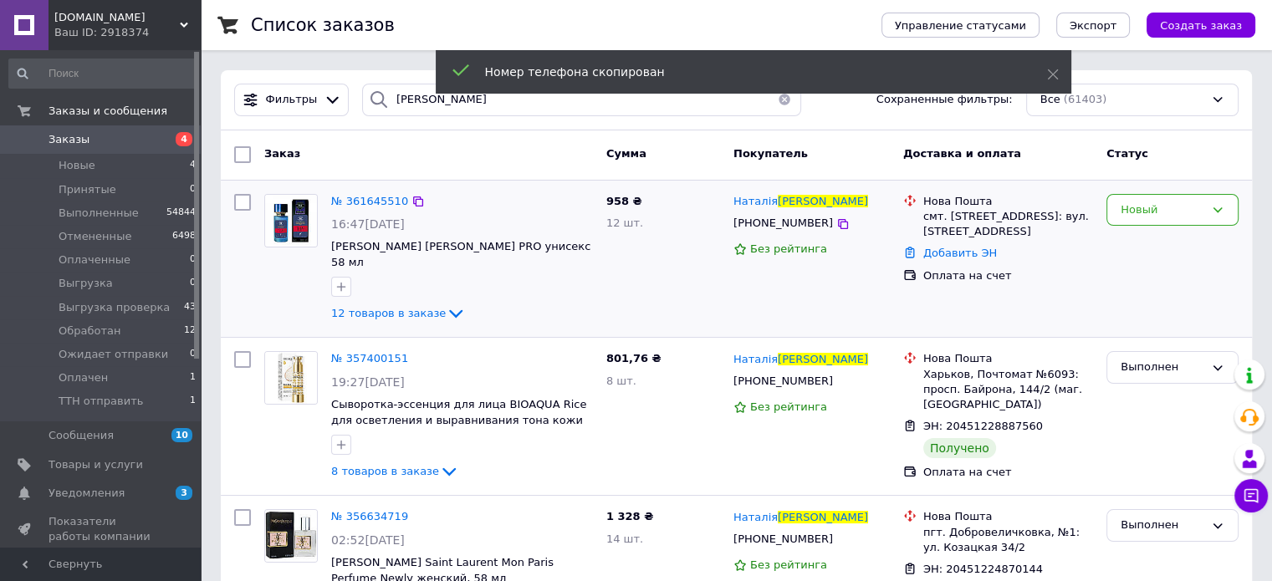
click at [368, 190] on div "№ 361645510 16:47, 12.09.2025 Marc-Antoine Barrois Tilia ТESTER PRO унисекс 58 …" at bounding box center [461, 259] width 275 height 144
click at [364, 198] on span "№ 361645510" at bounding box center [369, 201] width 77 height 13
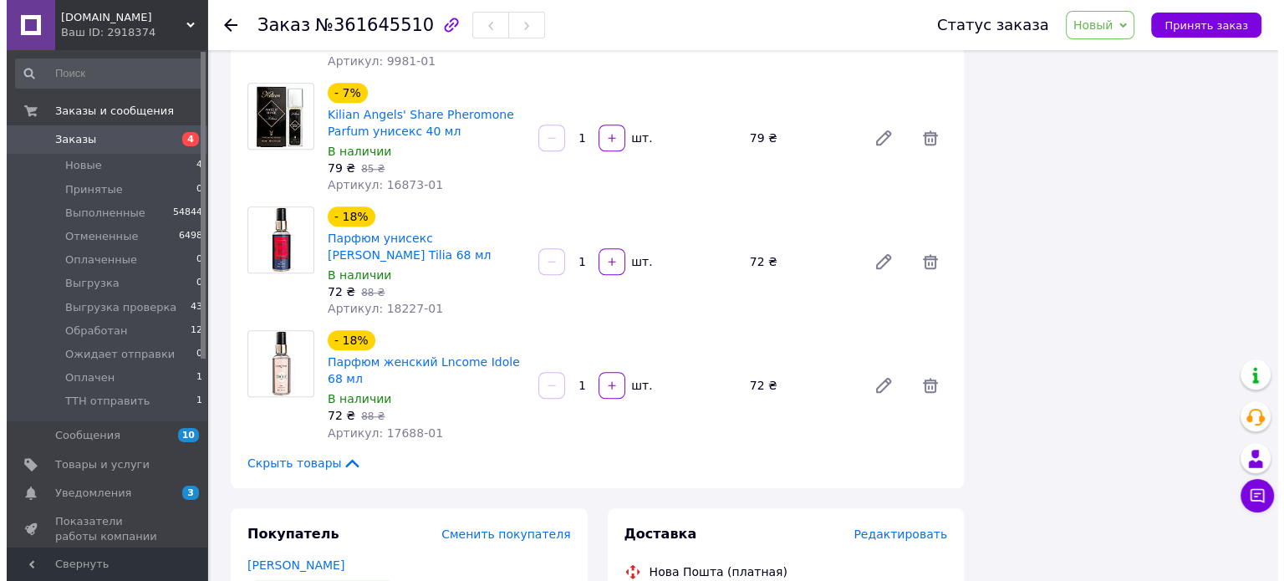
scroll to position [1632, 0]
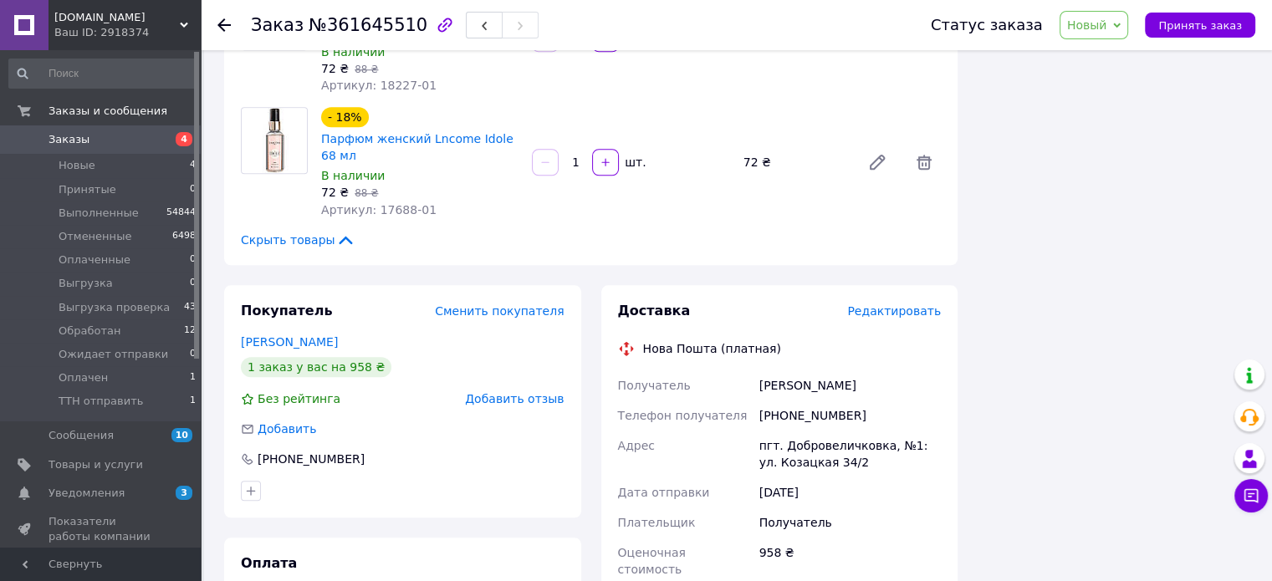
click at [900, 302] on div "Доставка Редактировать" at bounding box center [780, 311] width 324 height 19
click at [895, 304] on span "Редактировать" at bounding box center [894, 310] width 94 height 13
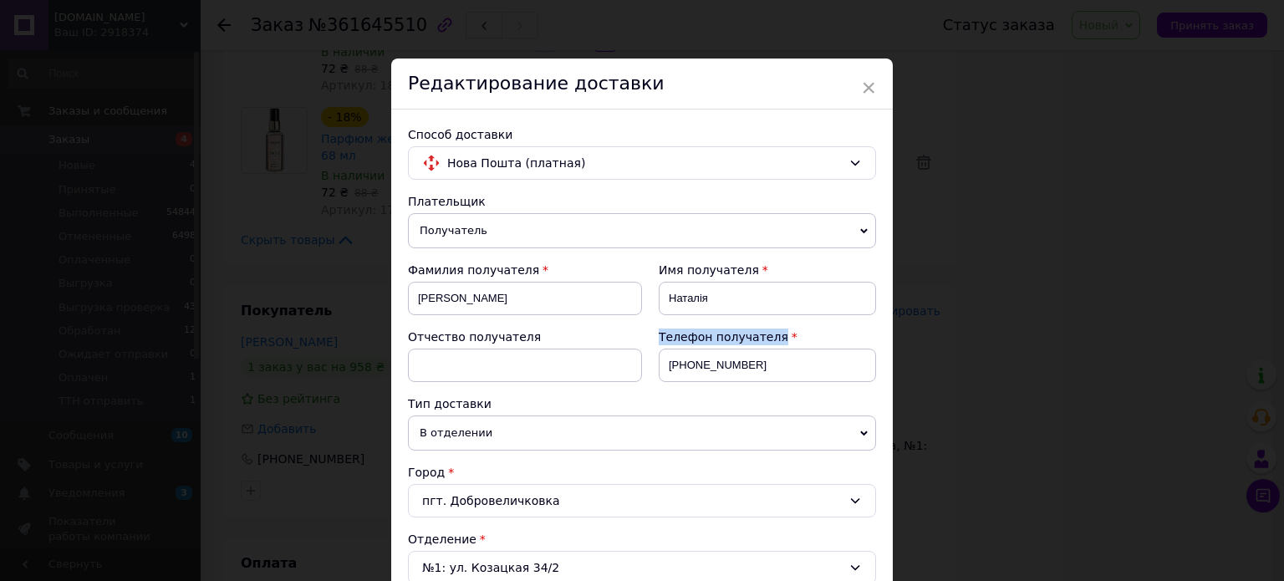
drag, startPoint x: 749, startPoint y: 350, endPoint x: 620, endPoint y: 370, distance: 131.2
click at [620, 370] on div "Фамилия получателя Якименко Имя получателя Наталія Отчество получателя Телефон …" at bounding box center [642, 329] width 468 height 134
click at [738, 372] on input "+380962883155" at bounding box center [767, 365] width 217 height 33
drag, startPoint x: 752, startPoint y: 370, endPoint x: 655, endPoint y: 368, distance: 97.0
click at [655, 368] on div "Телефон получателя +380962883155" at bounding box center [759, 362] width 234 height 67
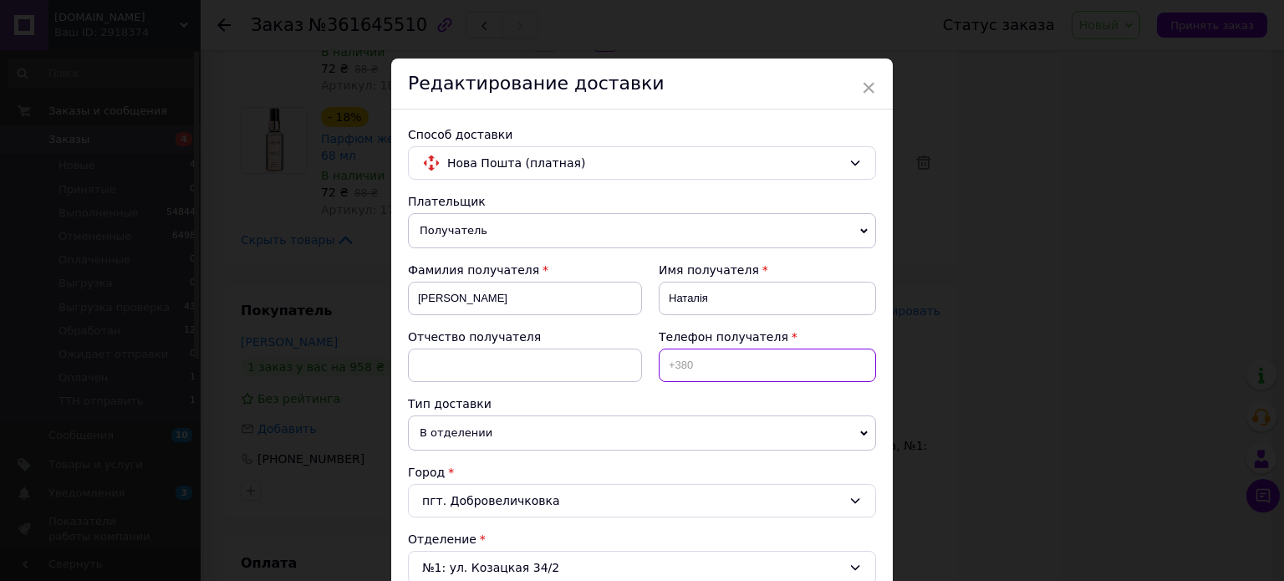
paste input "+380962883152"
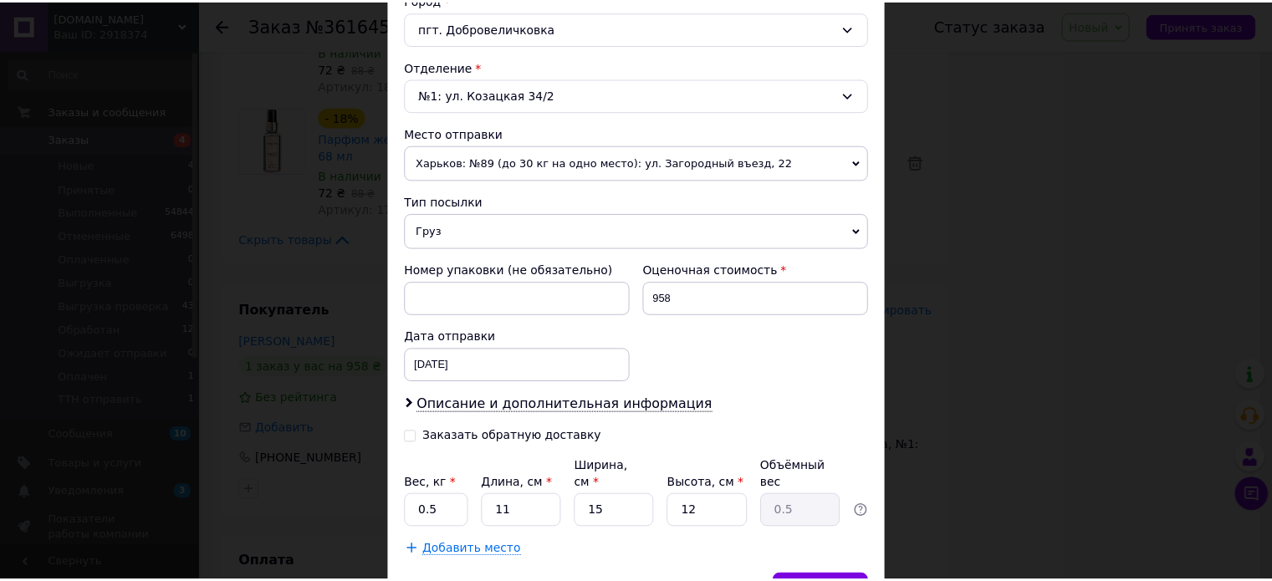
scroll to position [554, 0]
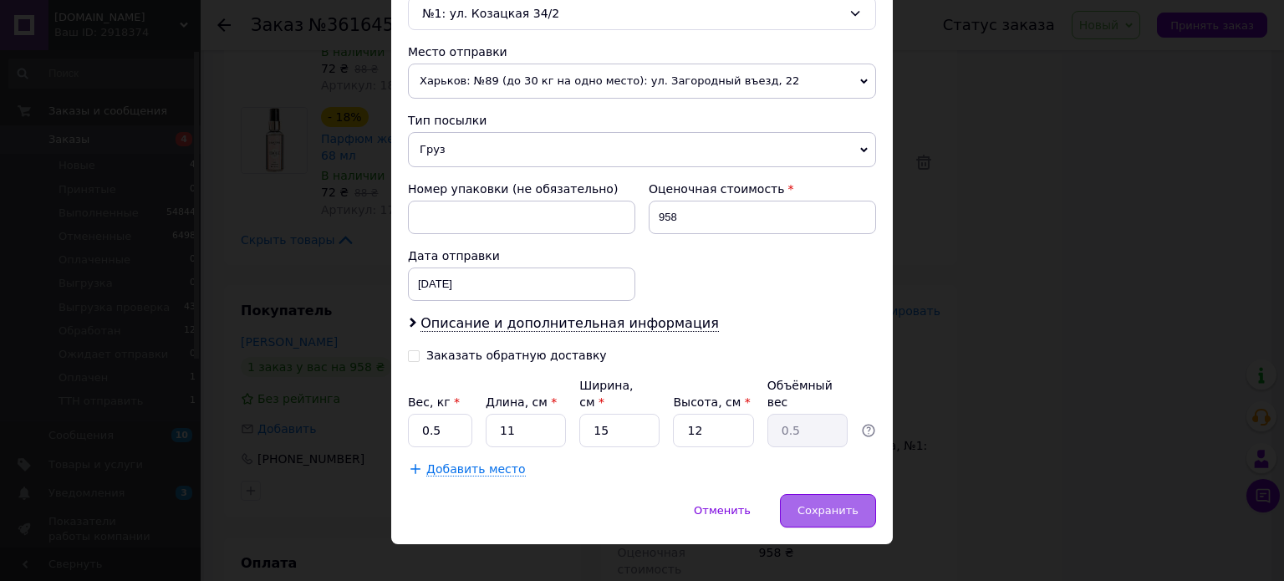
type input "+380962883152"
click at [834, 504] on span "Сохранить" at bounding box center [828, 510] width 61 height 13
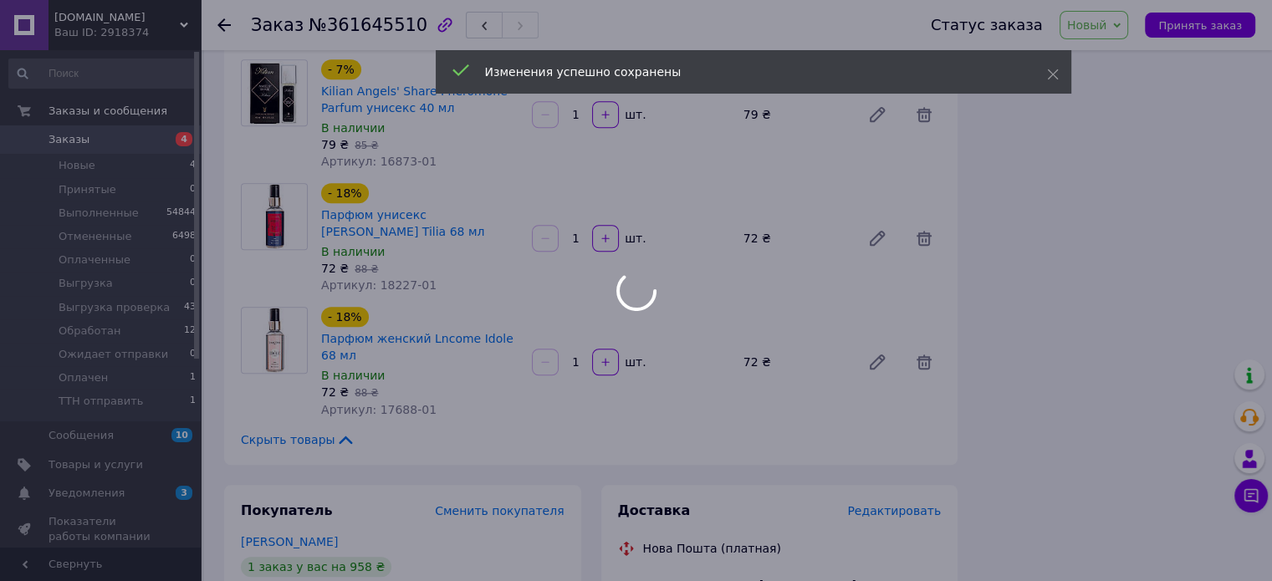
scroll to position [1187, 0]
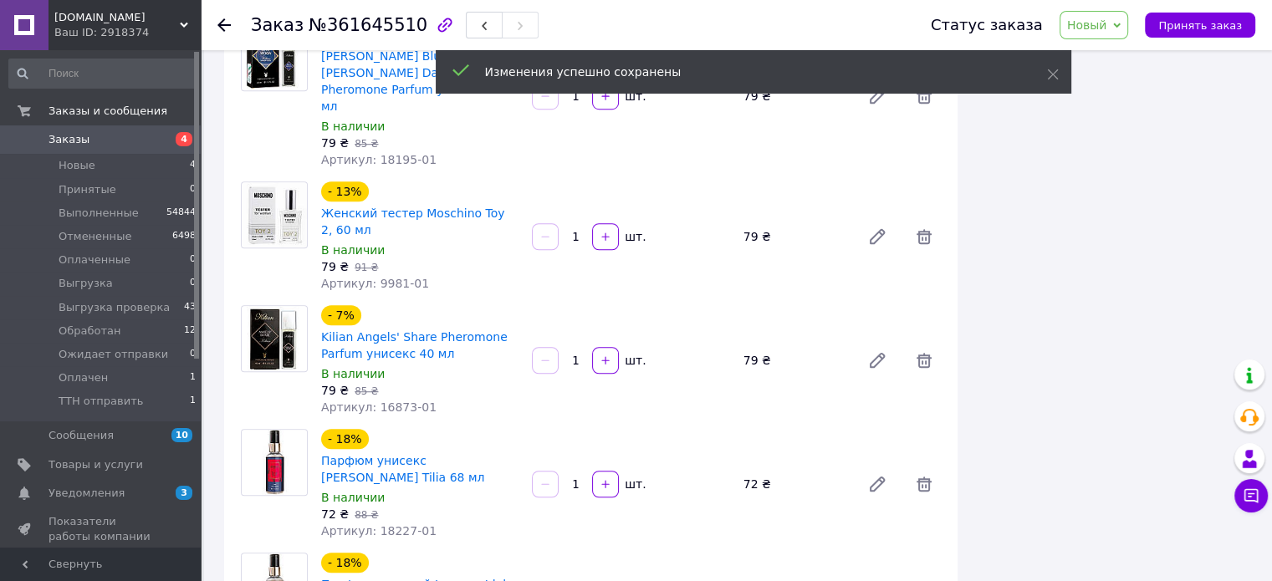
click at [1102, 23] on span "Новый" at bounding box center [1087, 24] width 40 height 13
click at [1102, 24] on span "Новый" at bounding box center [1087, 24] width 40 height 13
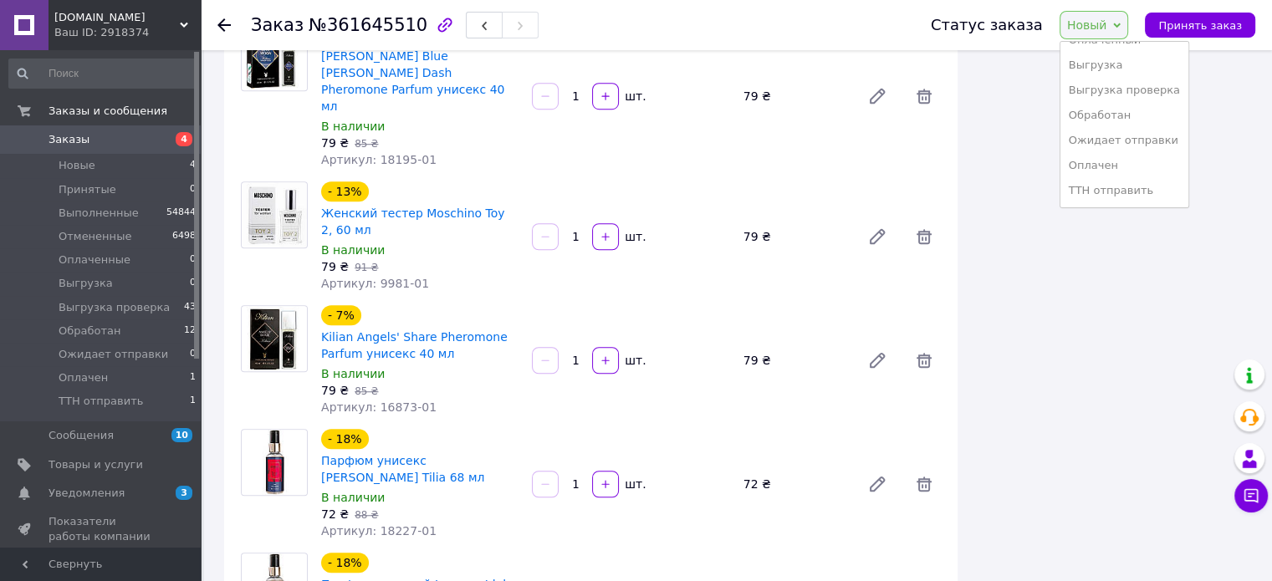
click at [1106, 113] on li "Обработан" at bounding box center [1124, 115] width 128 height 25
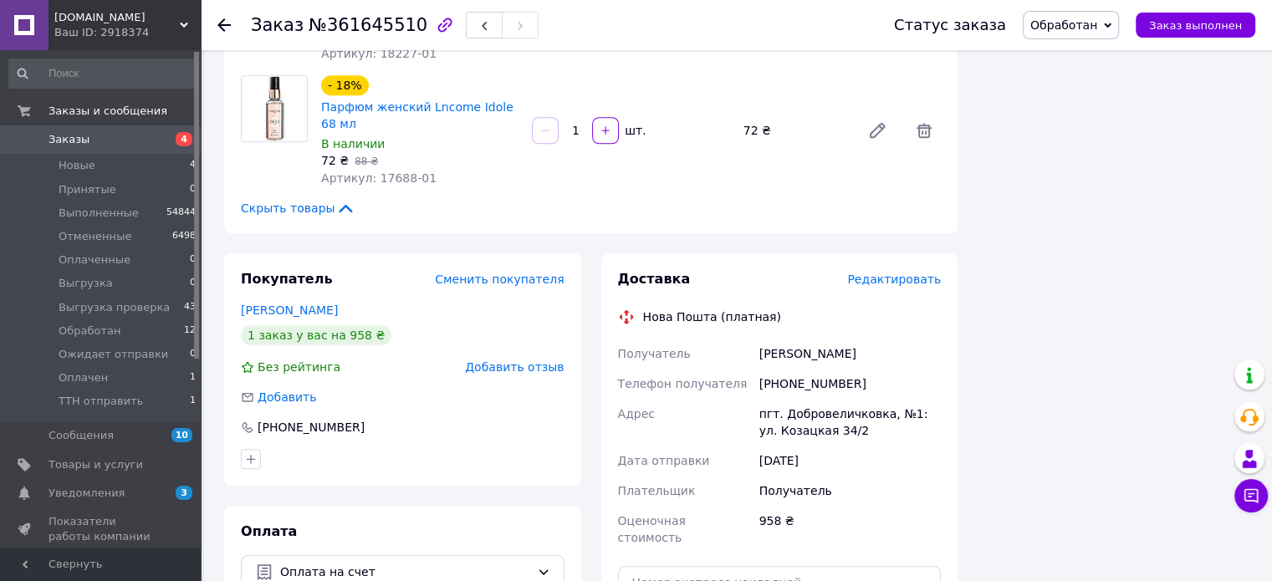
scroll to position [1632, 0]
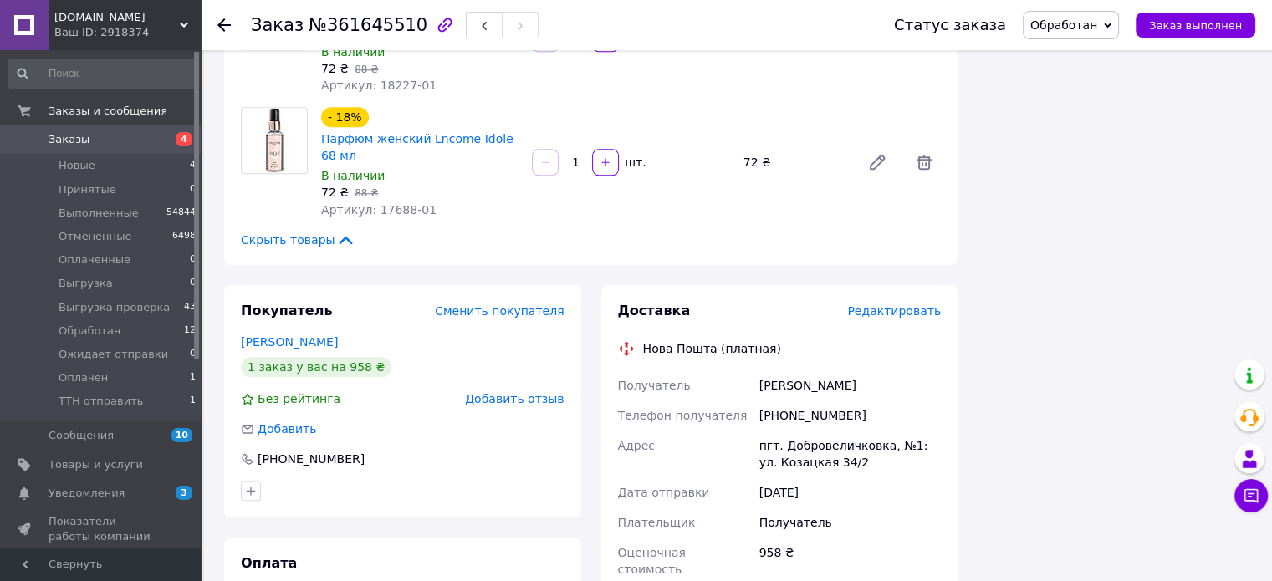
click at [498, 304] on span "Сменить покупателя" at bounding box center [499, 310] width 129 height 13
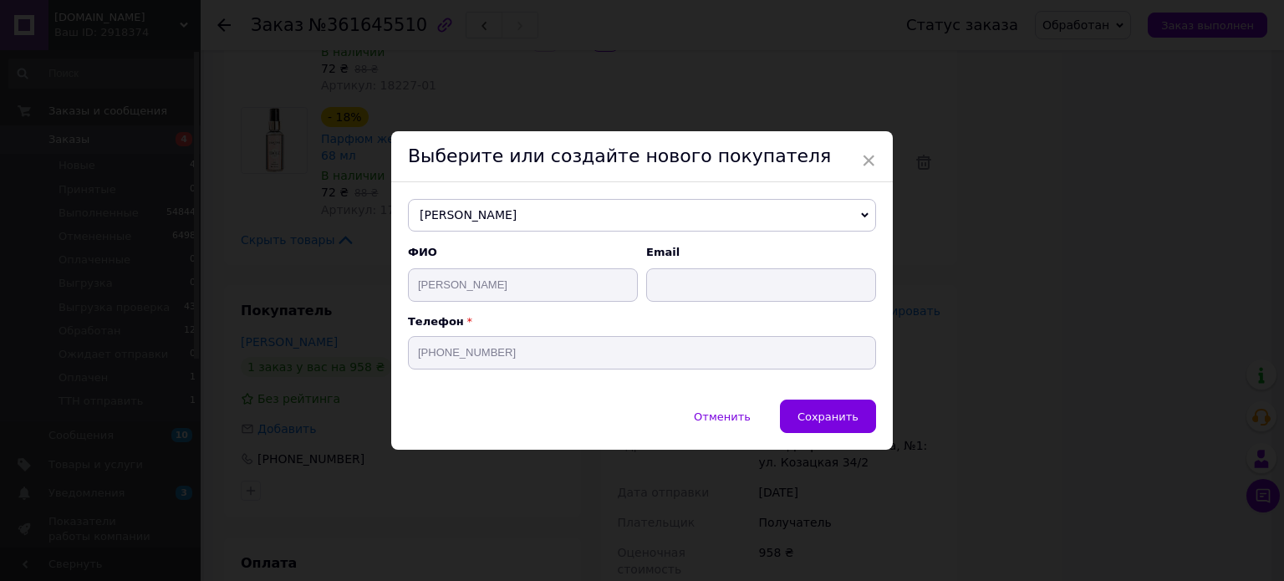
click at [524, 217] on span "Якименко Наталія" at bounding box center [642, 215] width 468 height 33
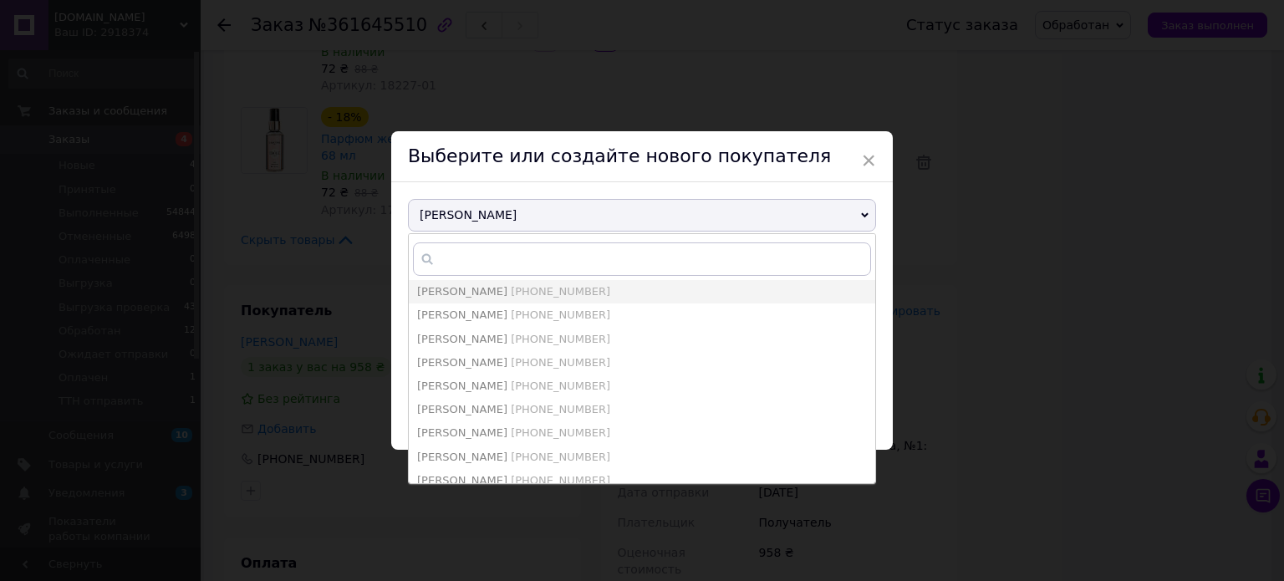
click at [524, 217] on span "Якименко Наталія" at bounding box center [642, 215] width 468 height 33
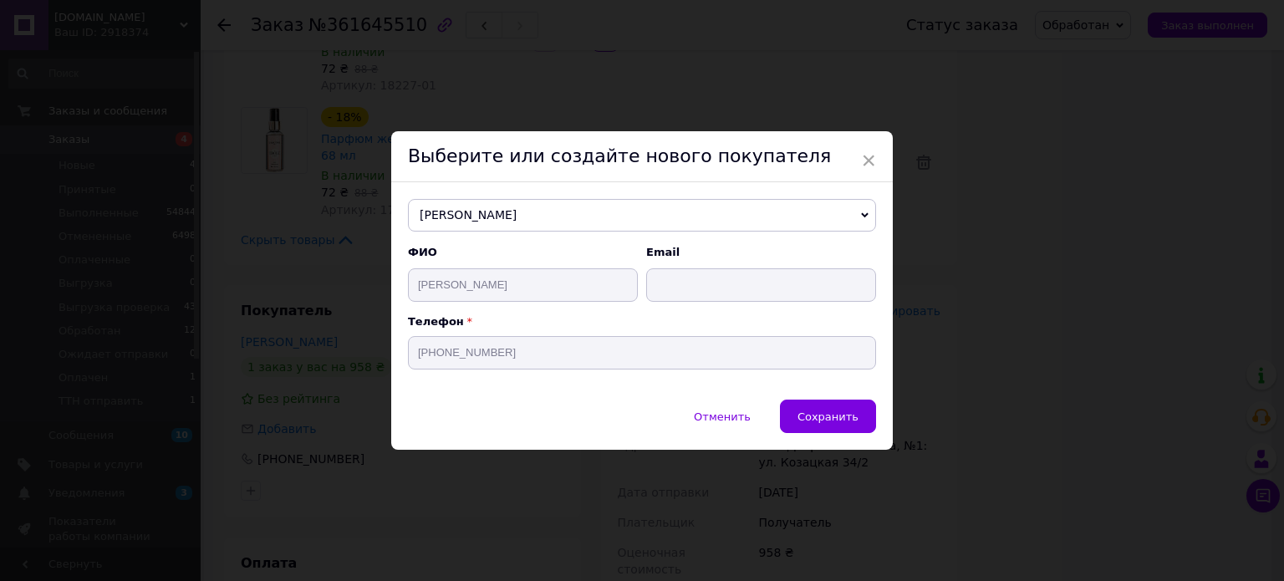
click at [524, 217] on span "Якименко Наталія" at bounding box center [642, 215] width 468 height 33
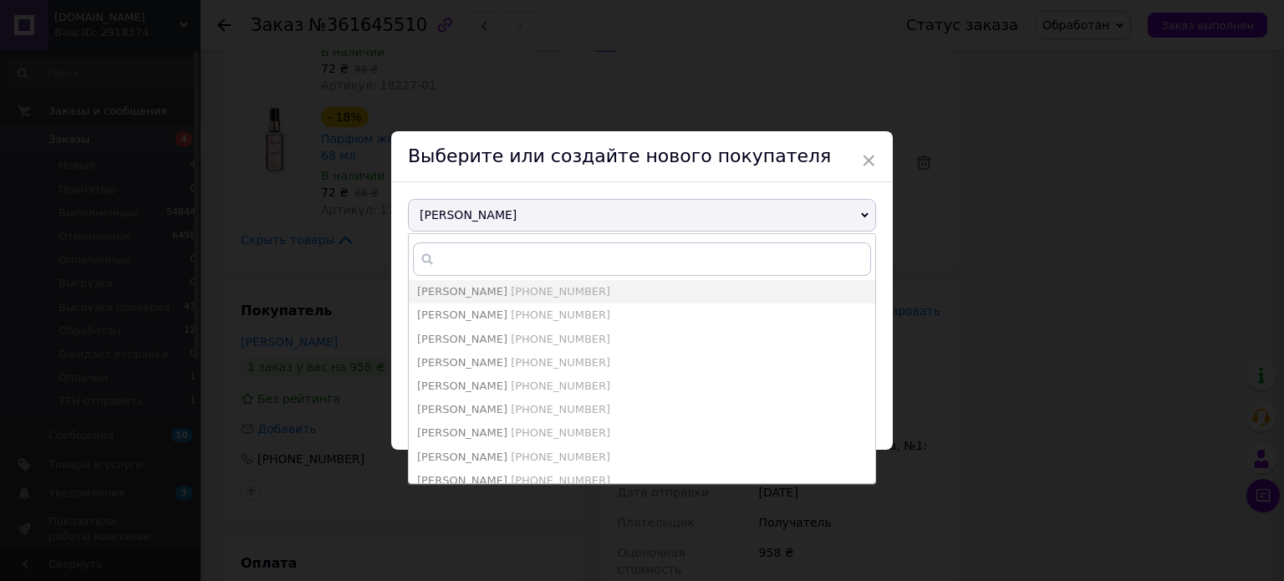
click at [524, 217] on span "Якименко Наталія" at bounding box center [642, 215] width 468 height 33
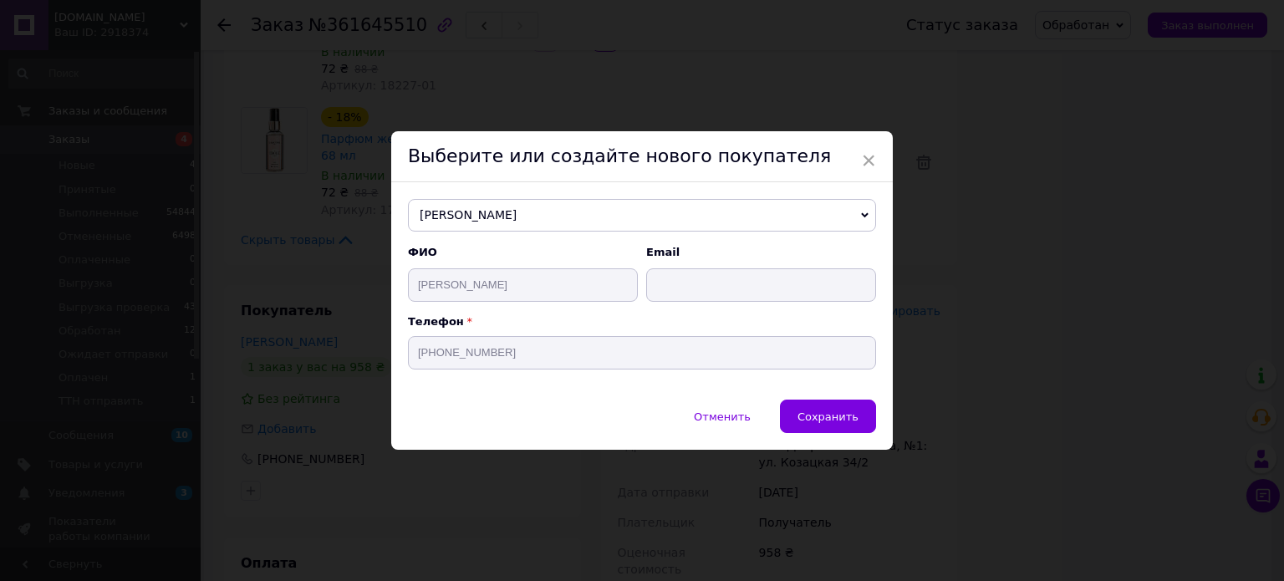
click at [721, 415] on span "Отменить" at bounding box center [722, 417] width 57 height 13
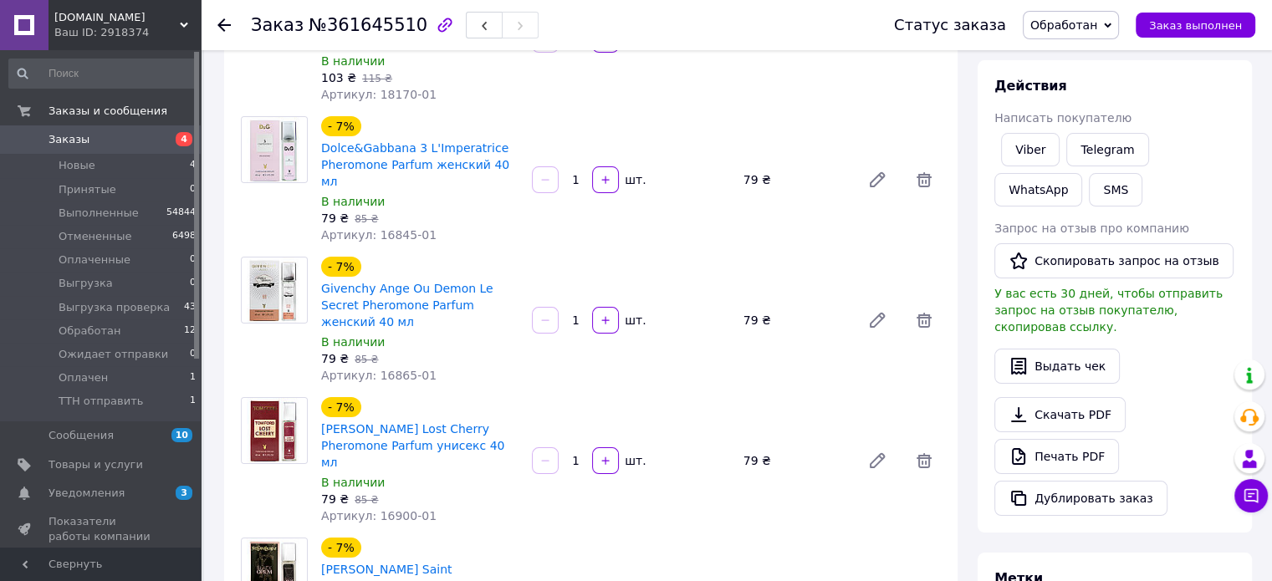
scroll to position [0, 0]
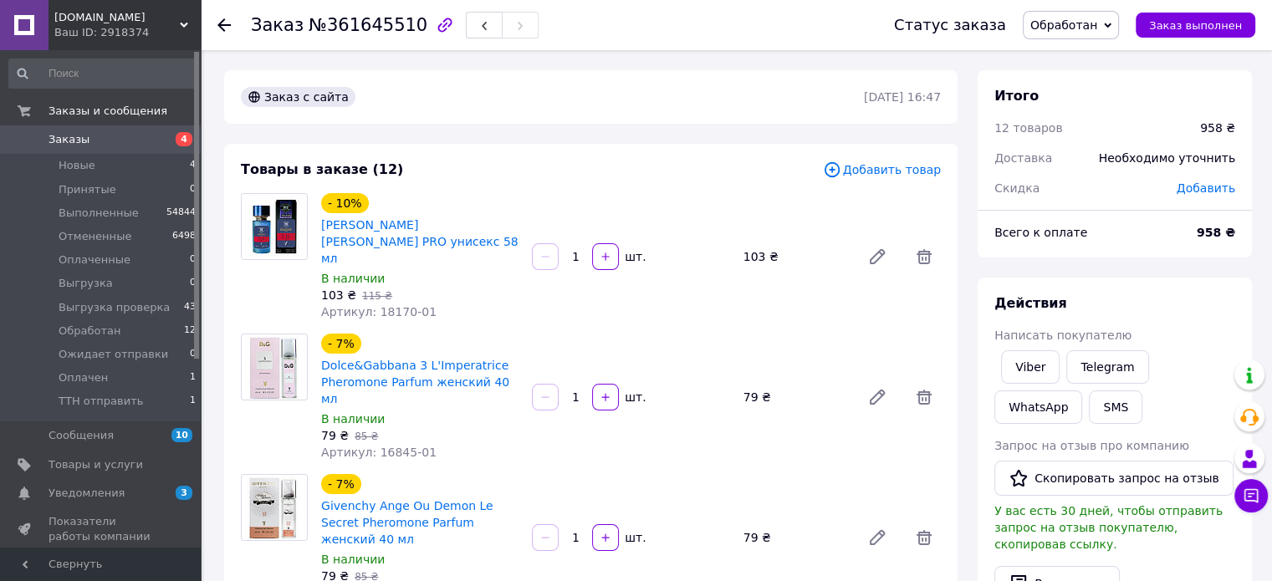
click at [229, 27] on icon at bounding box center [223, 24] width 13 height 13
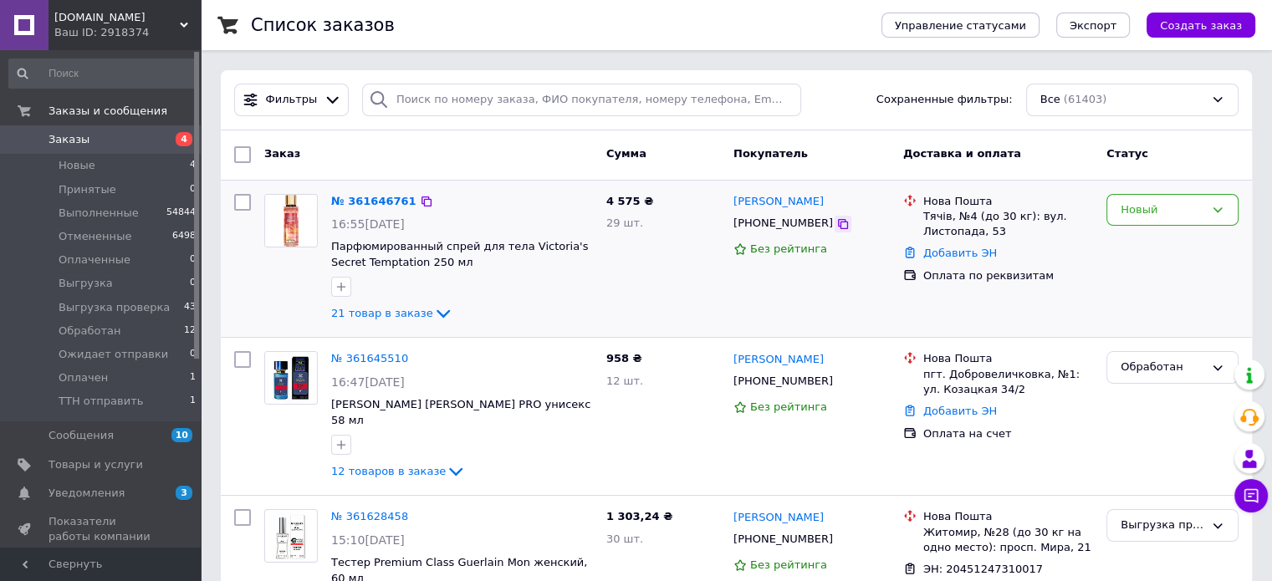
drag, startPoint x: 823, startPoint y: 220, endPoint x: 813, endPoint y: 220, distance: 10.0
click at [838, 220] on icon at bounding box center [843, 224] width 10 height 10
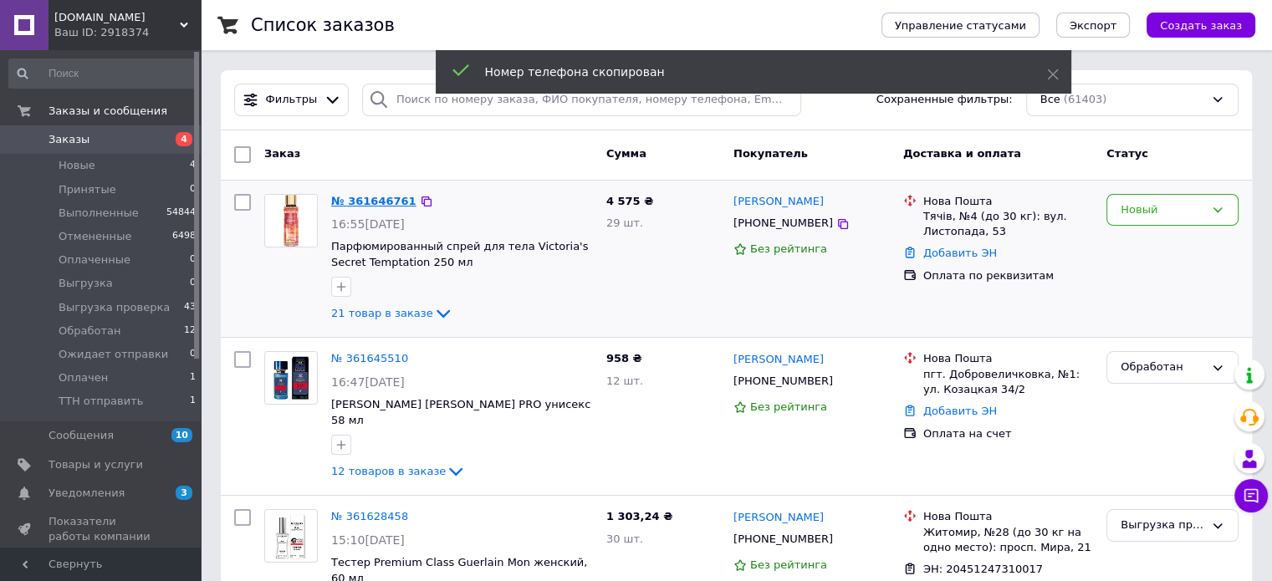
click at [359, 197] on link "№ 361646761" at bounding box center [373, 201] width 85 height 13
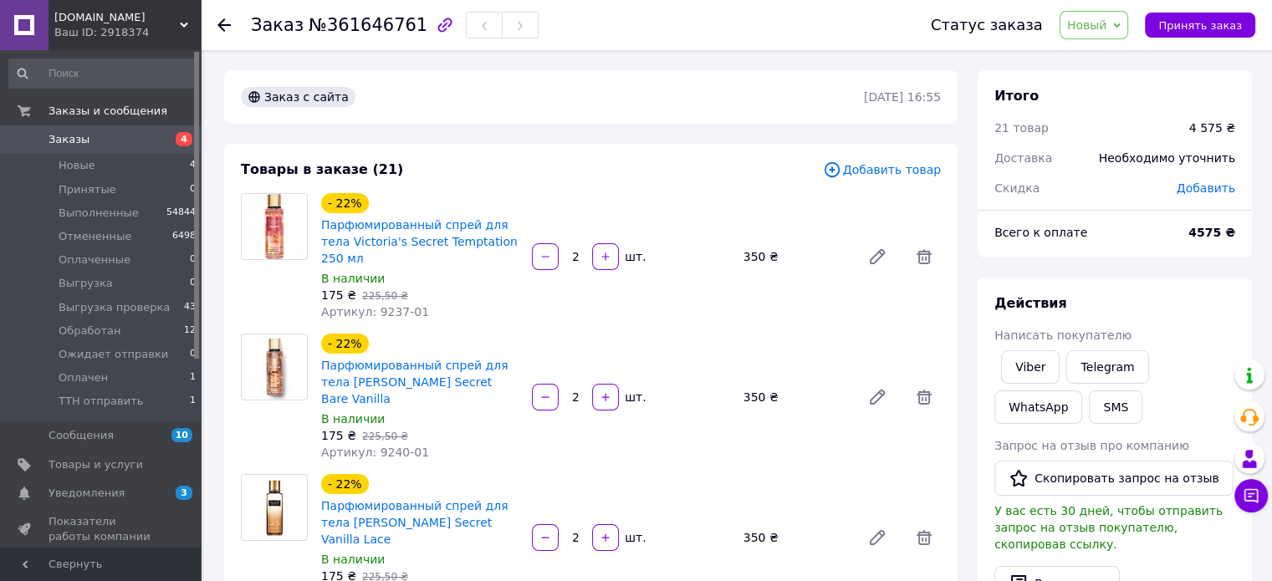
click at [367, 20] on span "№361646761" at bounding box center [368, 25] width 119 height 20
copy span "361646761"
click at [1218, 227] on b "4575 ₴" at bounding box center [1211, 232] width 47 height 13
click at [1223, 227] on b "4575 ₴" at bounding box center [1211, 232] width 47 height 13
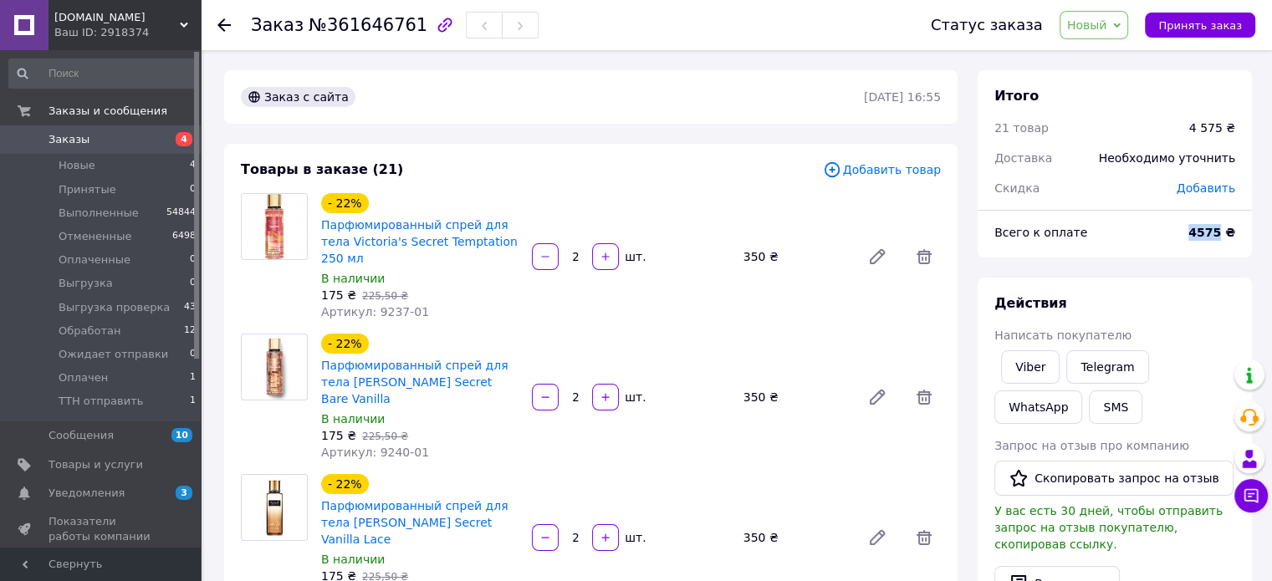
drag, startPoint x: 1223, startPoint y: 230, endPoint x: 1193, endPoint y: 234, distance: 29.6
click at [1193, 234] on div "4575 ₴" at bounding box center [1211, 232] width 67 height 37
copy b "4575"
click at [1121, 36] on span "Новый" at bounding box center [1094, 25] width 69 height 28
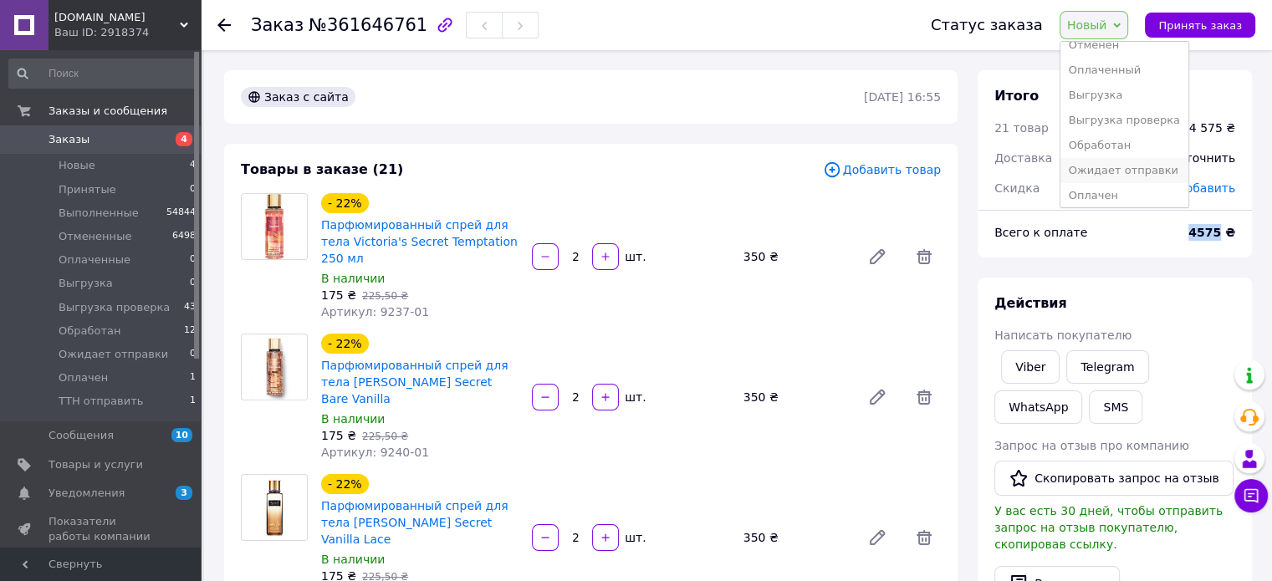
scroll to position [94, 0]
click at [1115, 128] on li "Ожидает отправки" at bounding box center [1124, 140] width 128 height 25
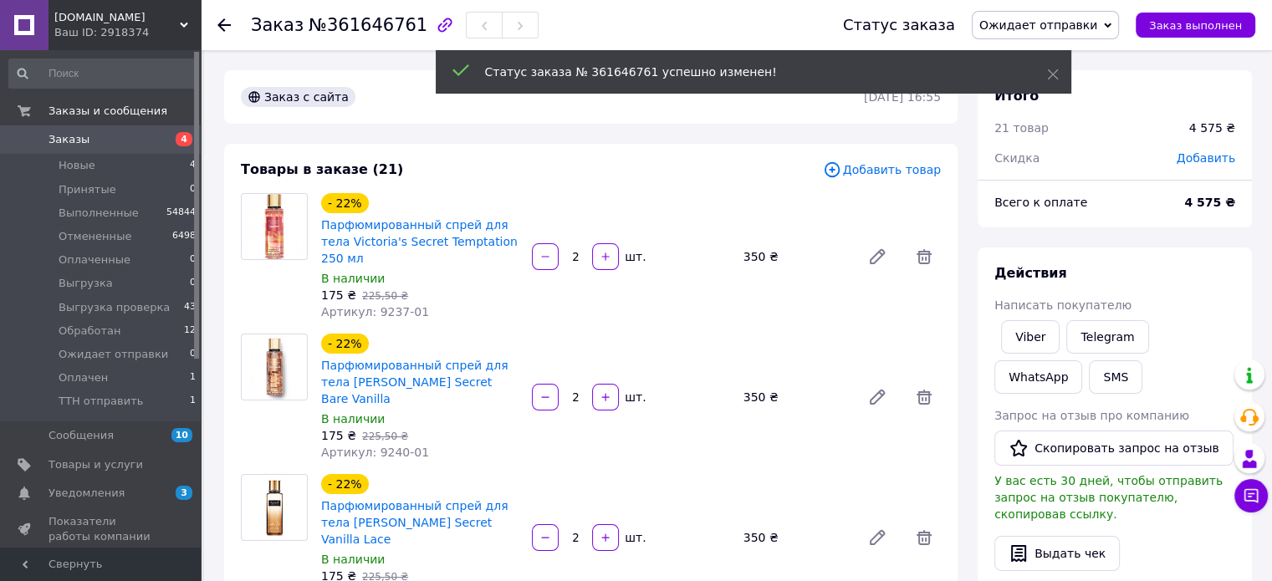
click at [1116, 24] on span "Ожидает отправки" at bounding box center [1045, 25] width 147 height 28
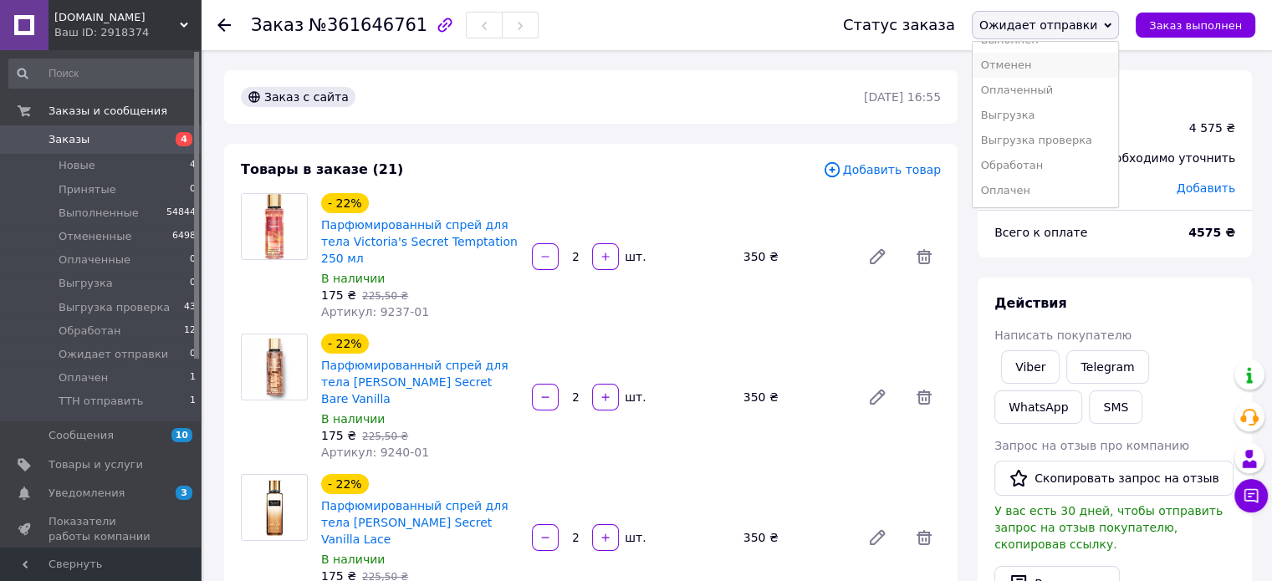
scroll to position [68, 0]
click at [1050, 144] on li "Обработан" at bounding box center [1046, 141] width 146 height 25
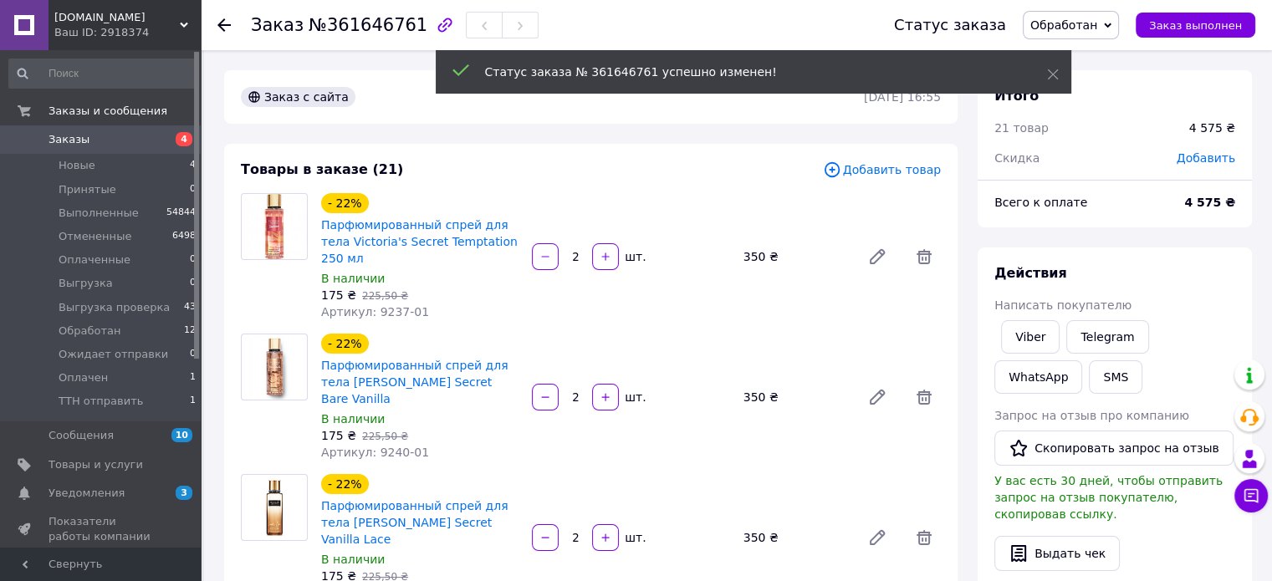
click at [221, 21] on use at bounding box center [223, 24] width 13 height 13
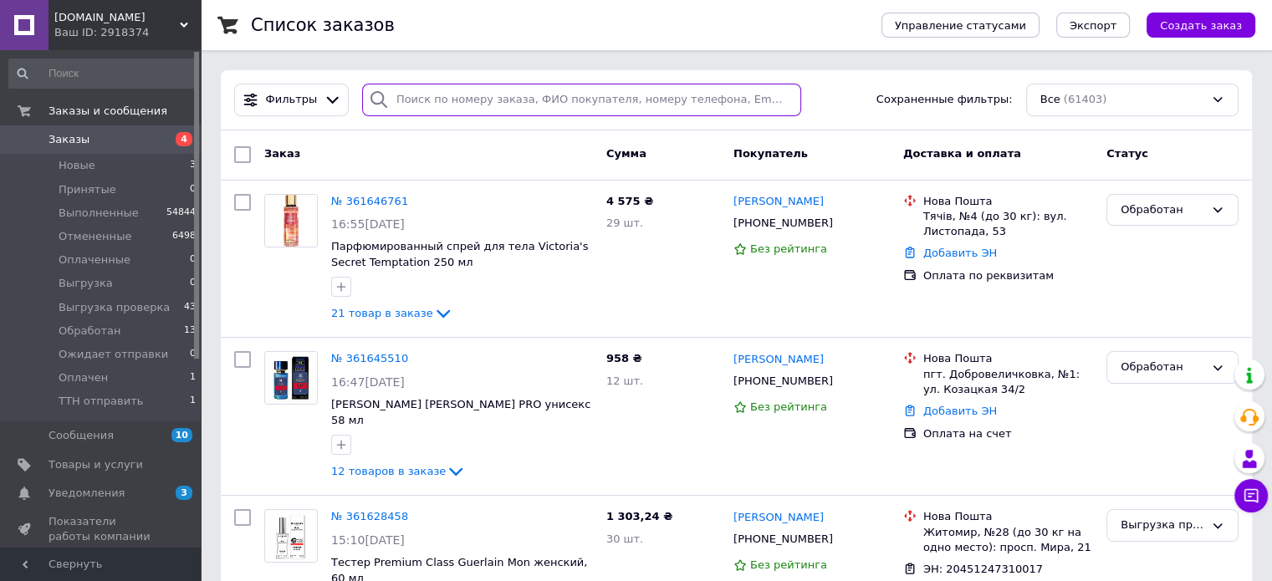
click at [507, 84] on input "search" at bounding box center [581, 100] width 439 height 33
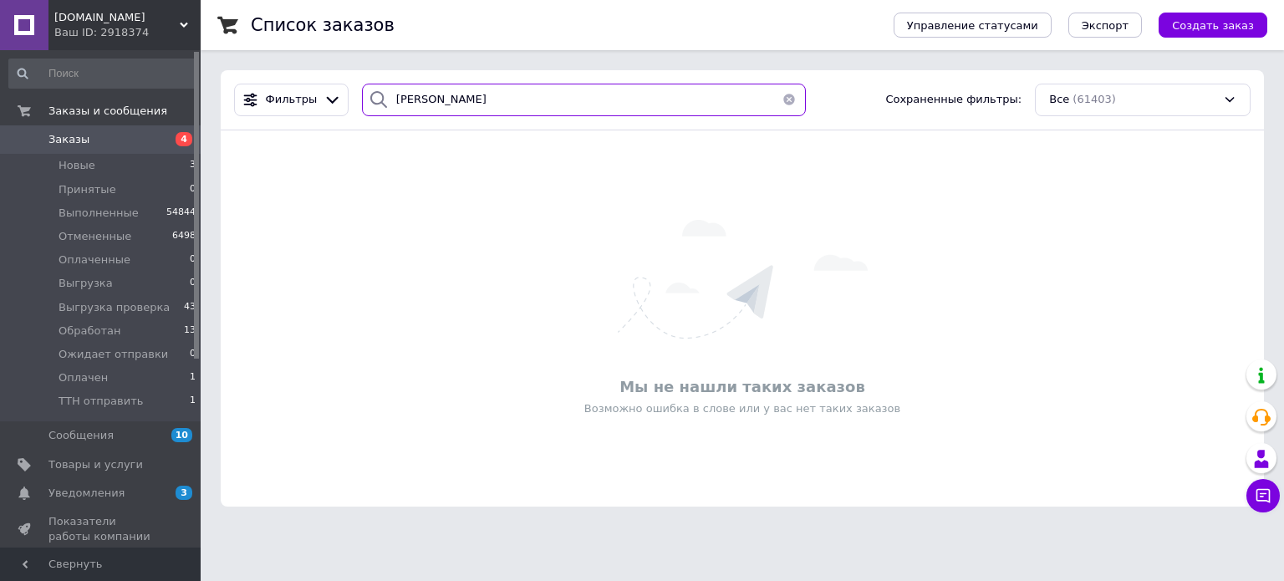
type input "гарнага"
click at [507, 84] on input "гарнага" at bounding box center [584, 100] width 445 height 33
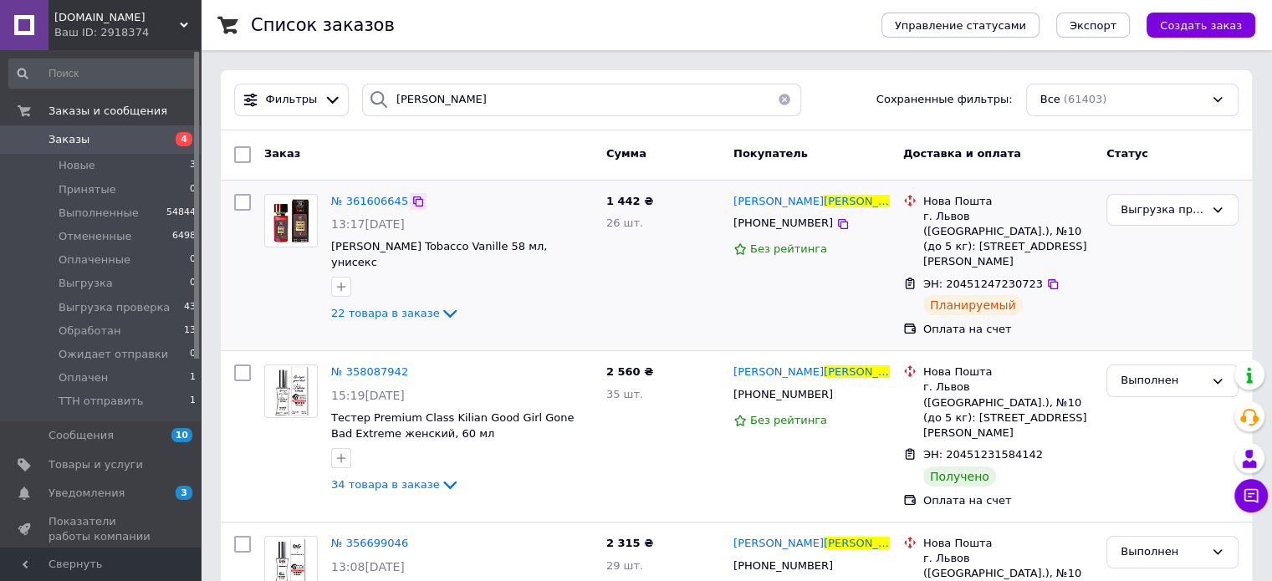
click at [411, 200] on icon at bounding box center [417, 201] width 13 height 13
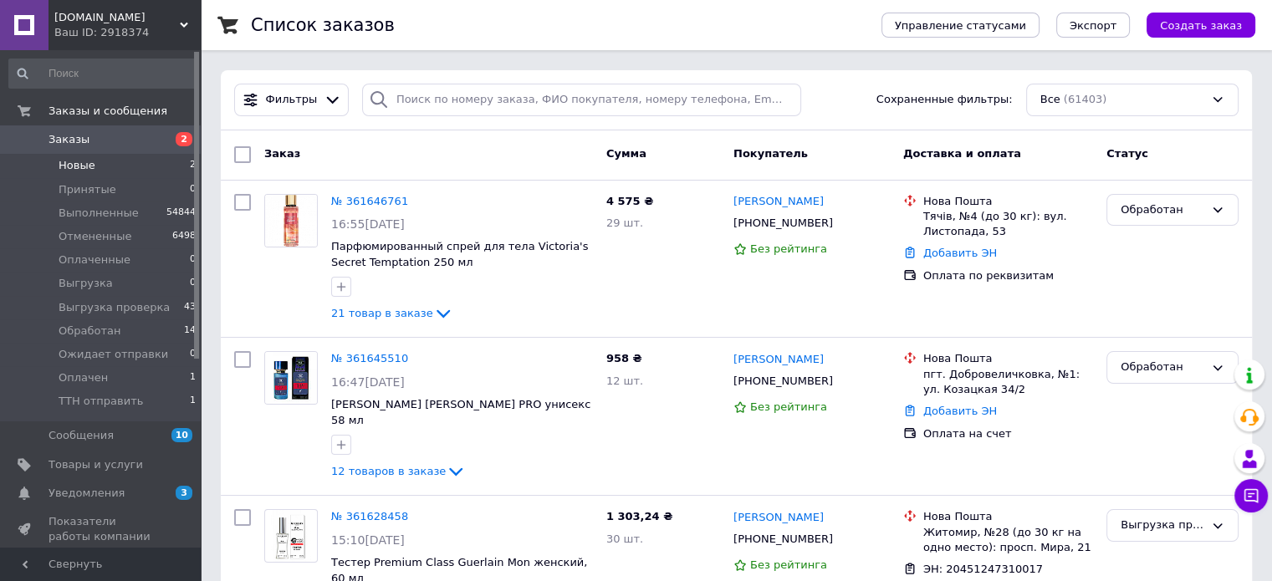
click at [76, 170] on span "Новые" at bounding box center [77, 165] width 37 height 15
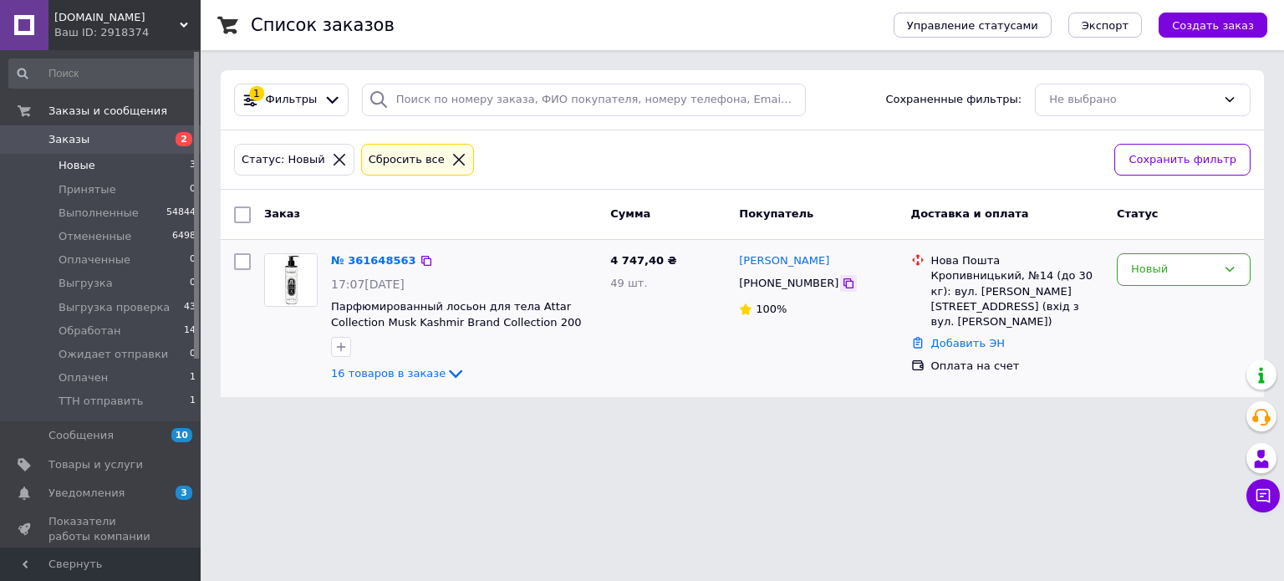
click at [844, 286] on icon at bounding box center [849, 283] width 10 height 10
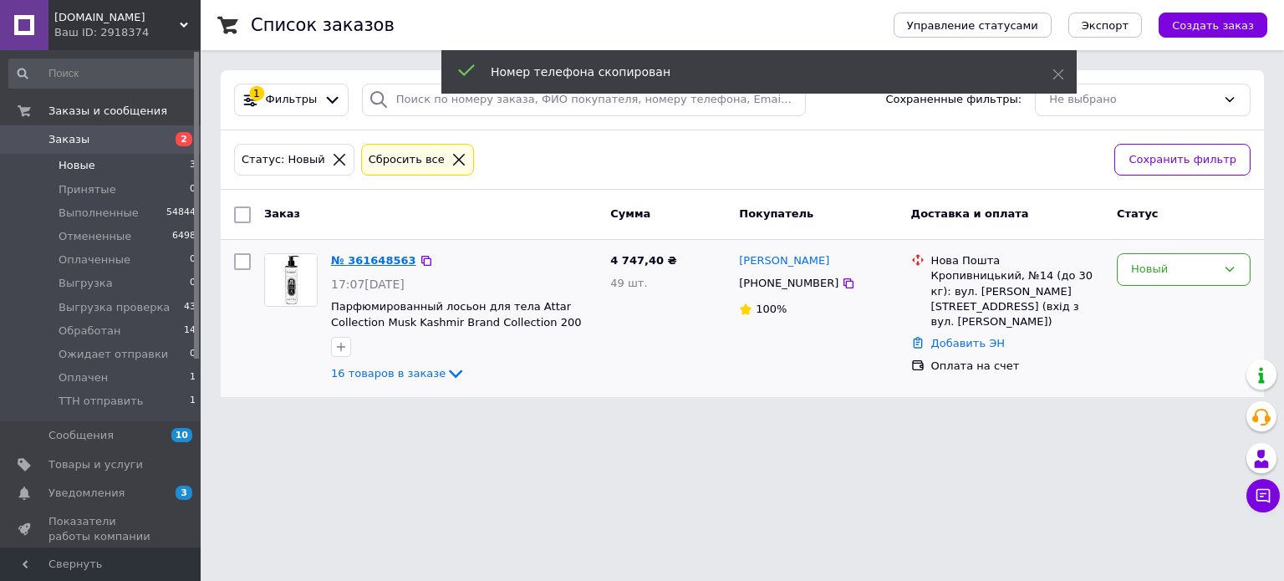
click at [364, 260] on link "№ 361648563" at bounding box center [373, 260] width 85 height 13
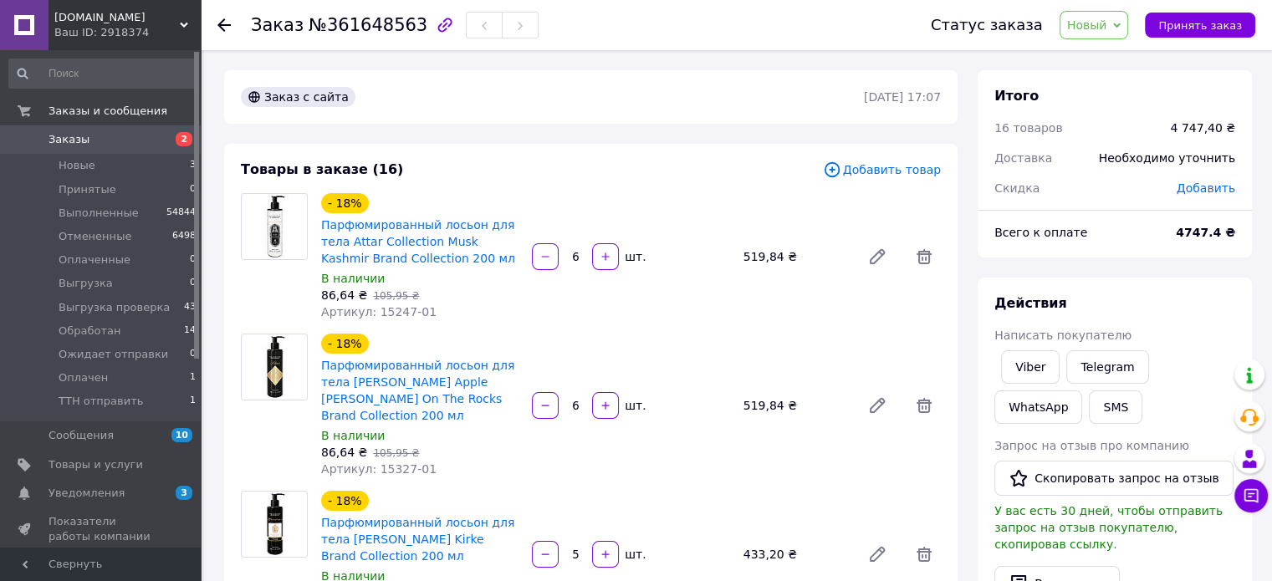
click at [350, 33] on span "№361648563" at bounding box center [368, 25] width 119 height 20
copy span "361648563"
drag, startPoint x: 1177, startPoint y: 130, endPoint x: 1226, endPoint y: 134, distance: 48.6
click at [1226, 134] on div "4 747,40 ₴" at bounding box center [1202, 128] width 85 height 37
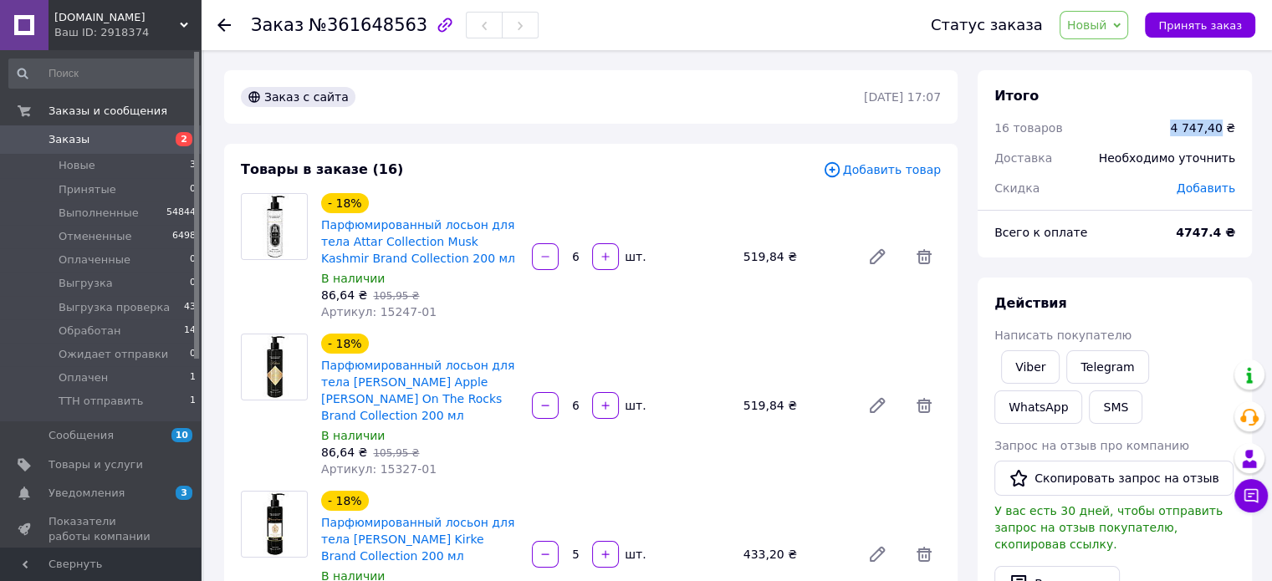
copy div "4 747,40"
click at [1104, 25] on span "Новый" at bounding box center [1087, 24] width 40 height 13
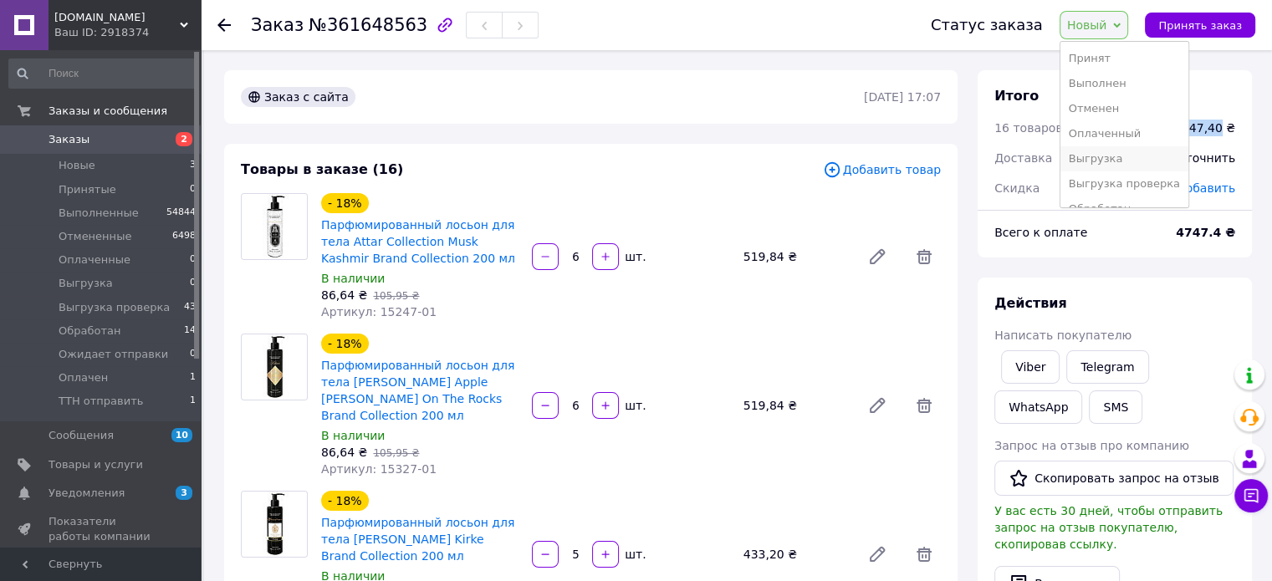
scroll to position [94, 0]
click at [1112, 115] on li "Обработан" at bounding box center [1124, 115] width 128 height 25
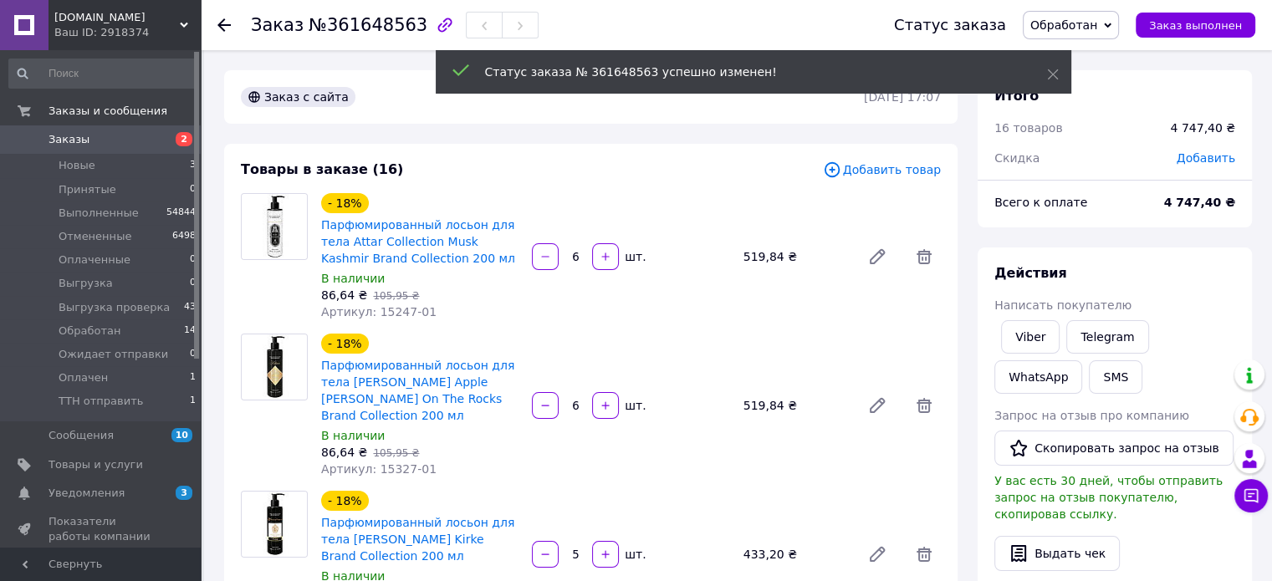
click at [221, 26] on use at bounding box center [223, 24] width 13 height 13
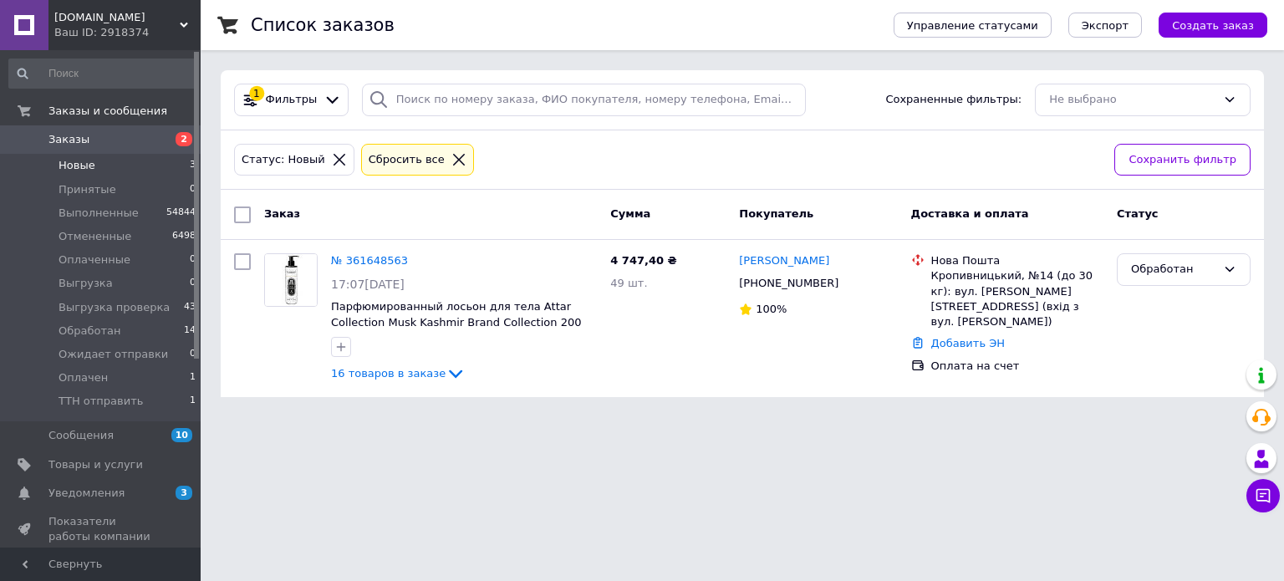
click at [87, 171] on span "Новые" at bounding box center [77, 165] width 37 height 15
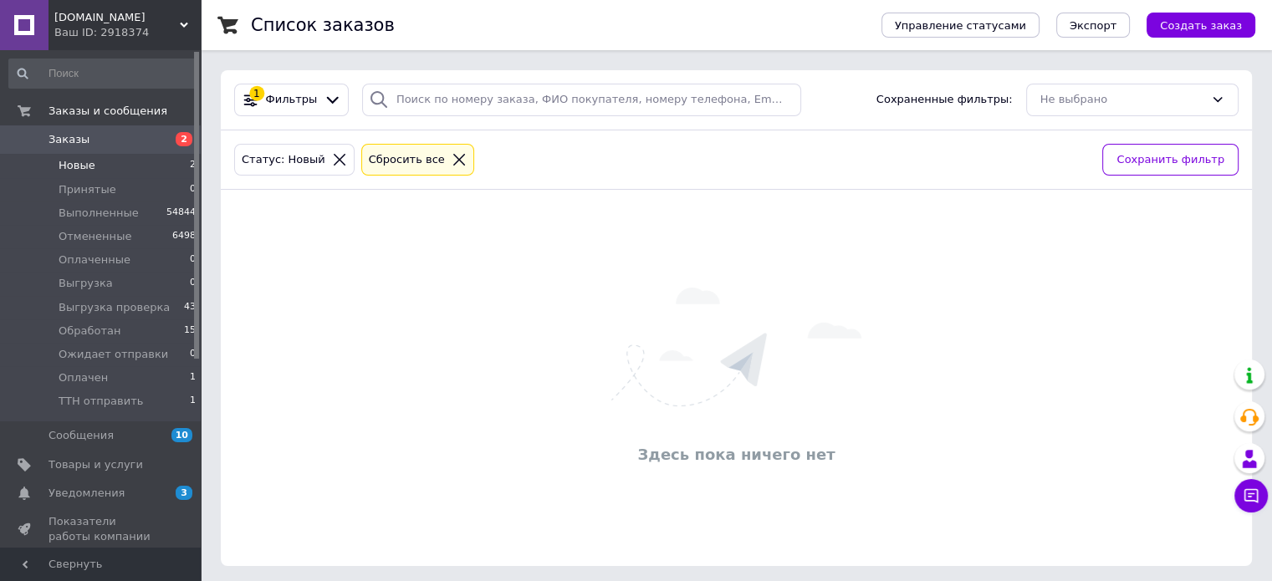
click at [332, 152] on icon at bounding box center [339, 159] width 15 height 15
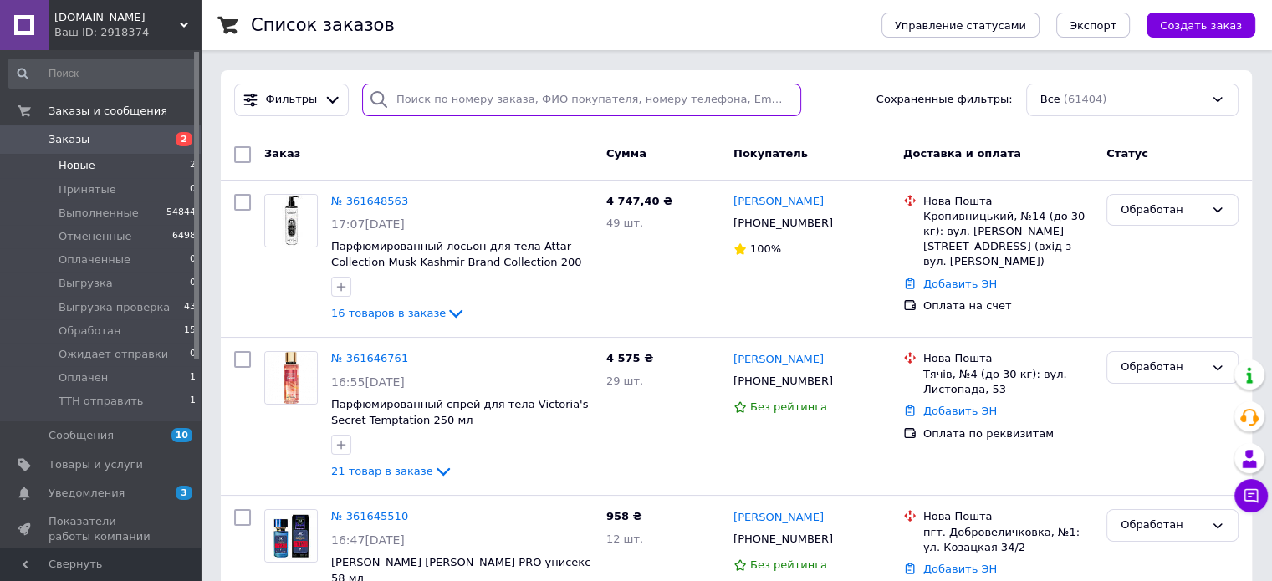
click at [487, 100] on input "search" at bounding box center [581, 100] width 439 height 33
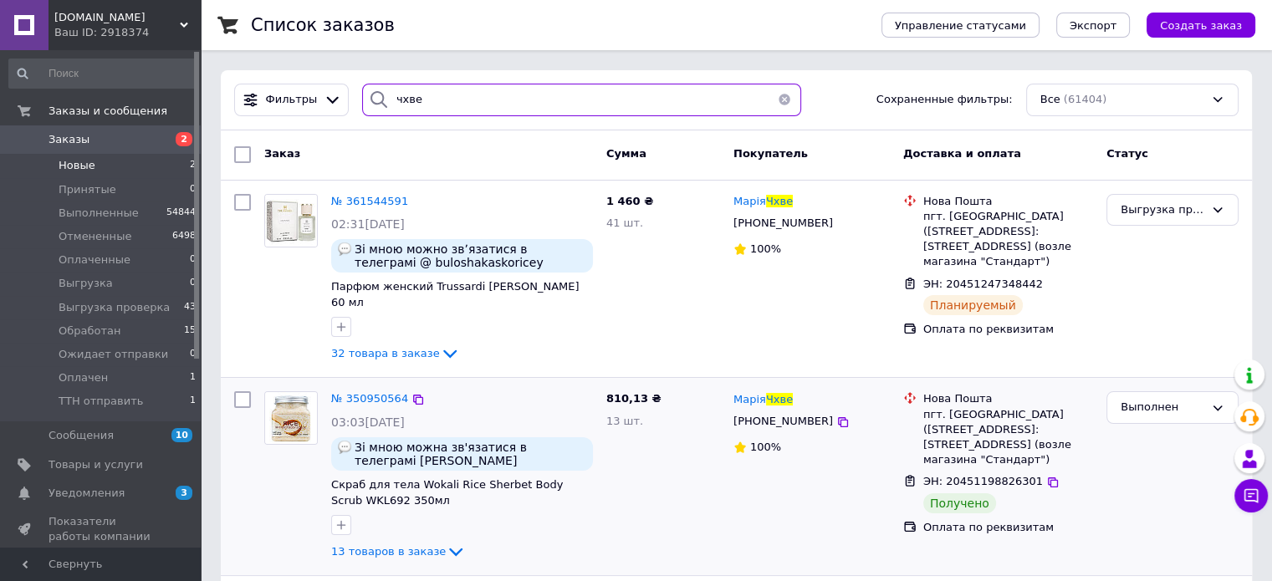
type input "чхве"
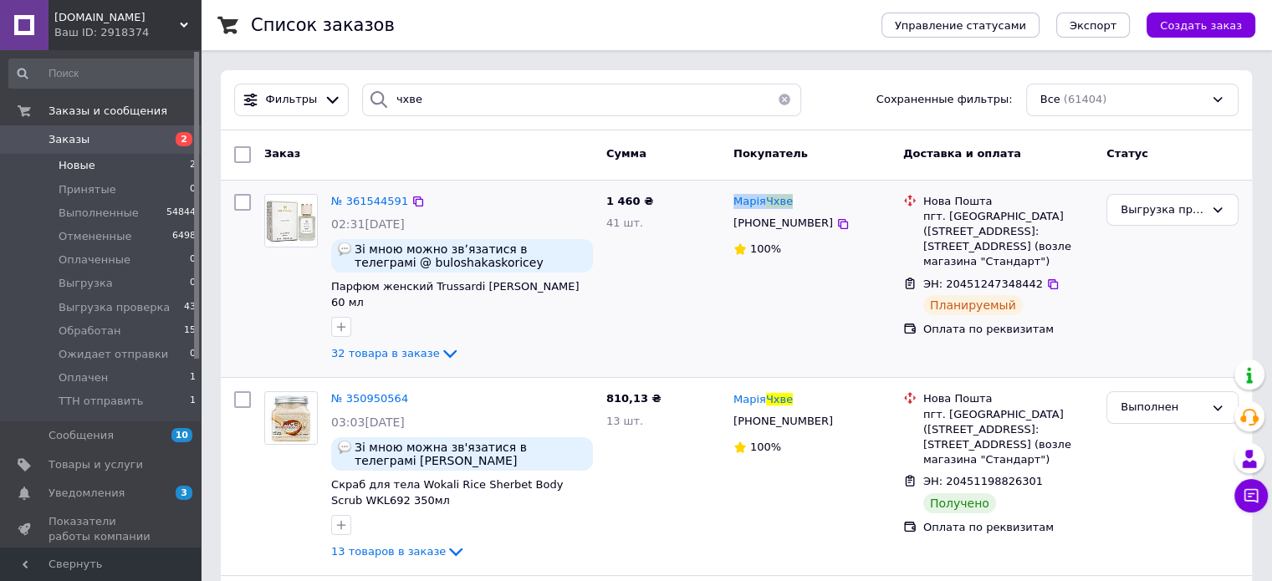
drag, startPoint x: 789, startPoint y: 198, endPoint x: 729, endPoint y: 198, distance: 60.2
click at [729, 198] on div "Марія Чхве +380966795045 100%" at bounding box center [812, 279] width 170 height 184
copy span "Марія Чхве"
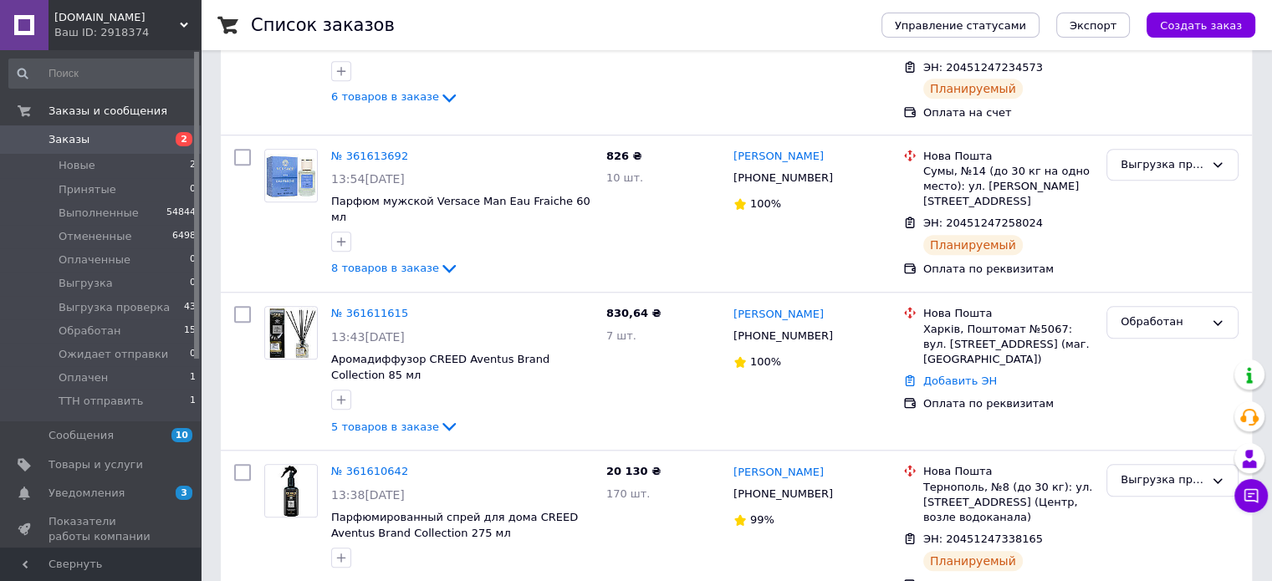
scroll to position [2751, 0]
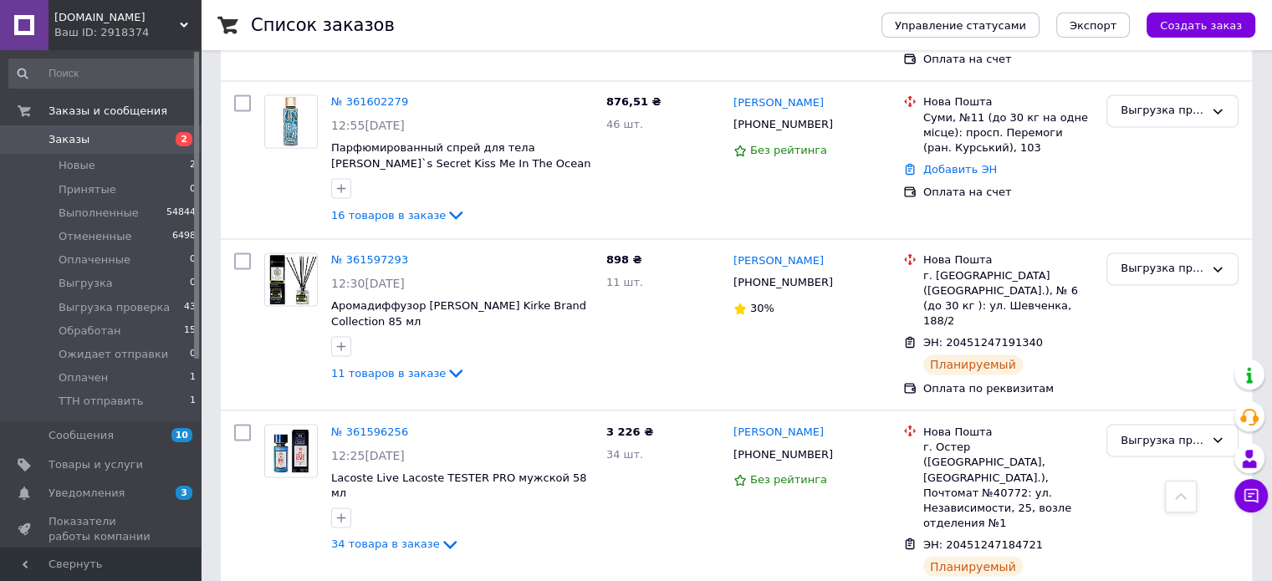
drag, startPoint x: 284, startPoint y: 544, endPoint x: 353, endPoint y: 519, distance: 72.7
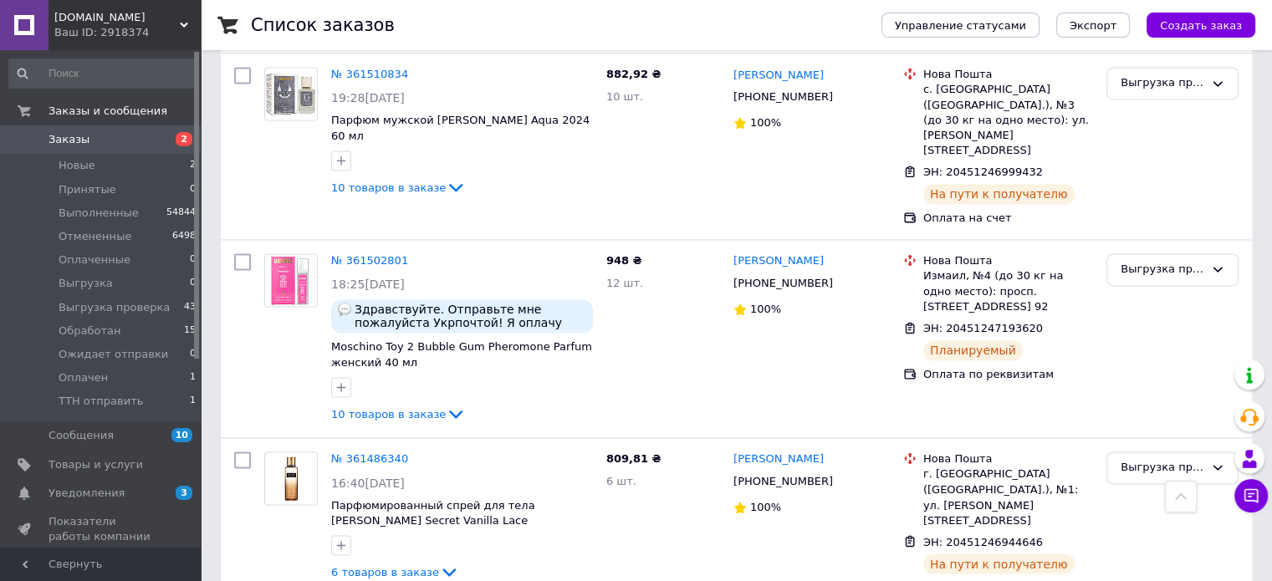
scroll to position [2627, 0]
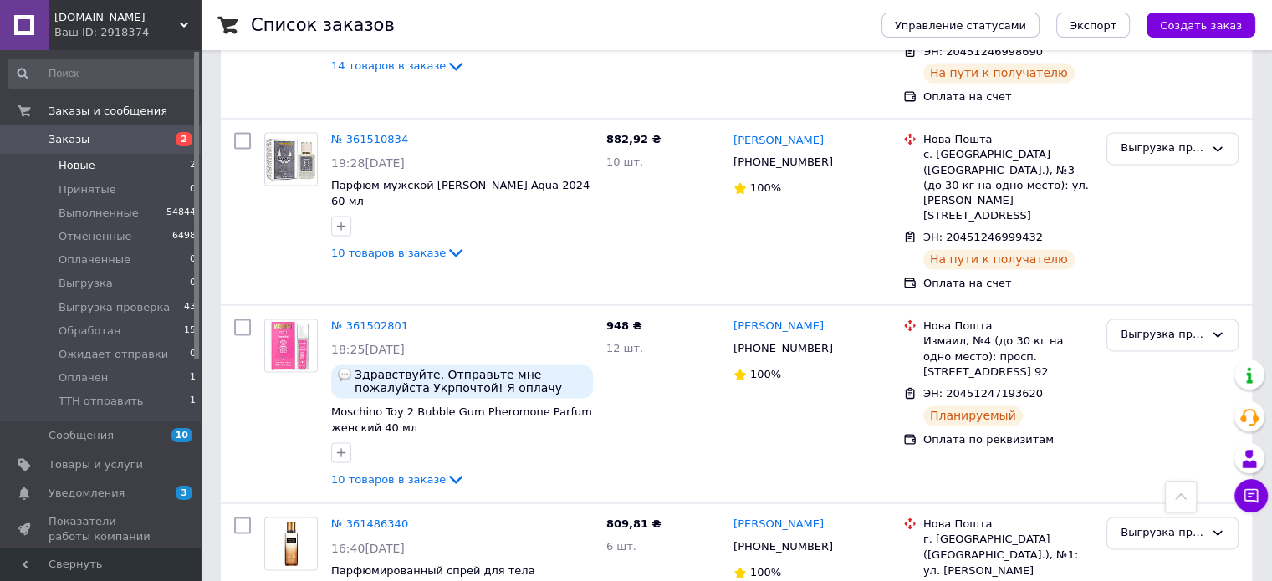
click at [89, 176] on li "Новые 2" at bounding box center [103, 165] width 206 height 23
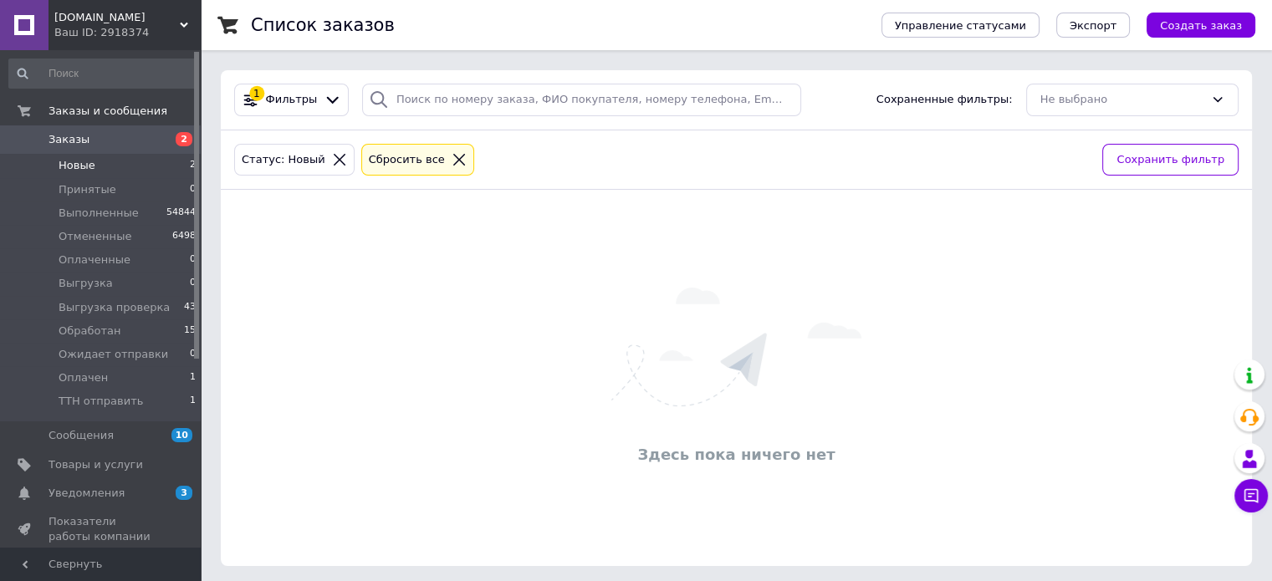
click at [80, 161] on span "Новые" at bounding box center [77, 165] width 37 height 15
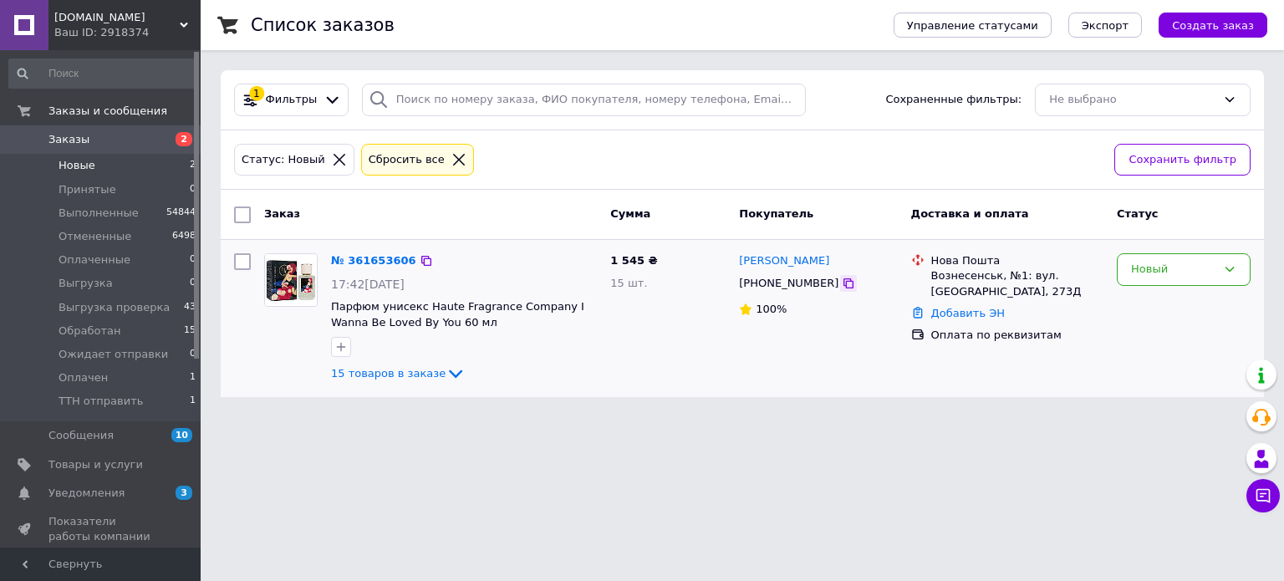
click at [842, 283] on icon at bounding box center [848, 283] width 13 height 13
click at [420, 254] on icon at bounding box center [426, 260] width 13 height 13
drag, startPoint x: 639, startPoint y: 258, endPoint x: 604, endPoint y: 257, distance: 35.1
click at [604, 257] on div "1 545 ₴ 15 шт." at bounding box center [668, 319] width 129 height 144
copy span "1 545"
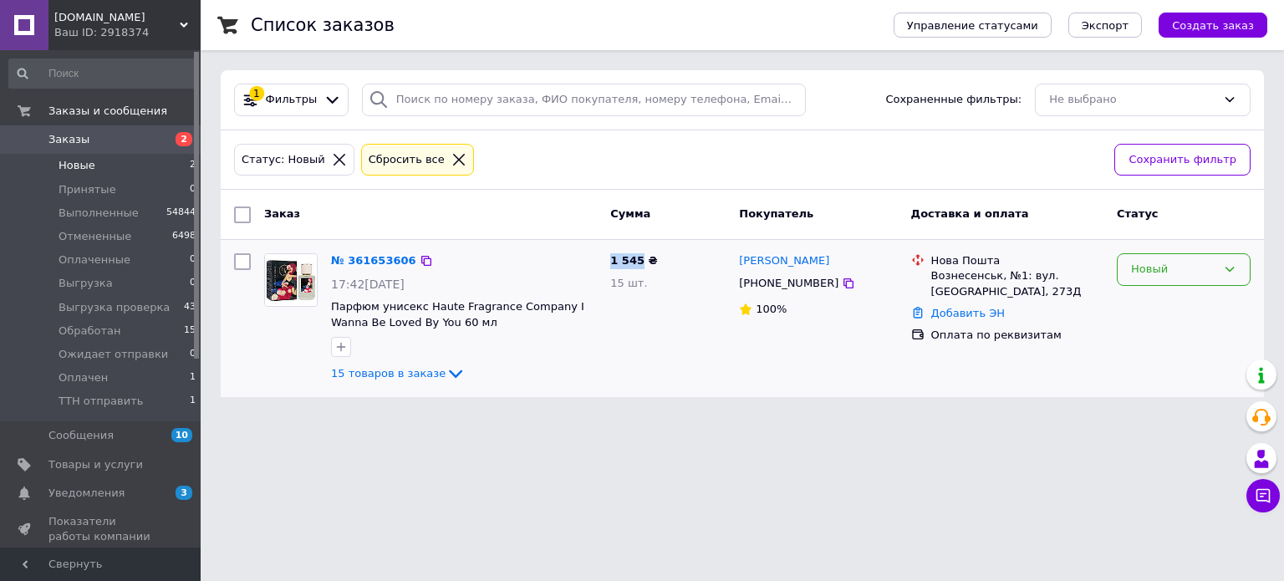
click at [1190, 269] on div "Новый" at bounding box center [1173, 270] width 85 height 18
click at [1162, 323] on li "Обработан" at bounding box center [1184, 338] width 132 height 31
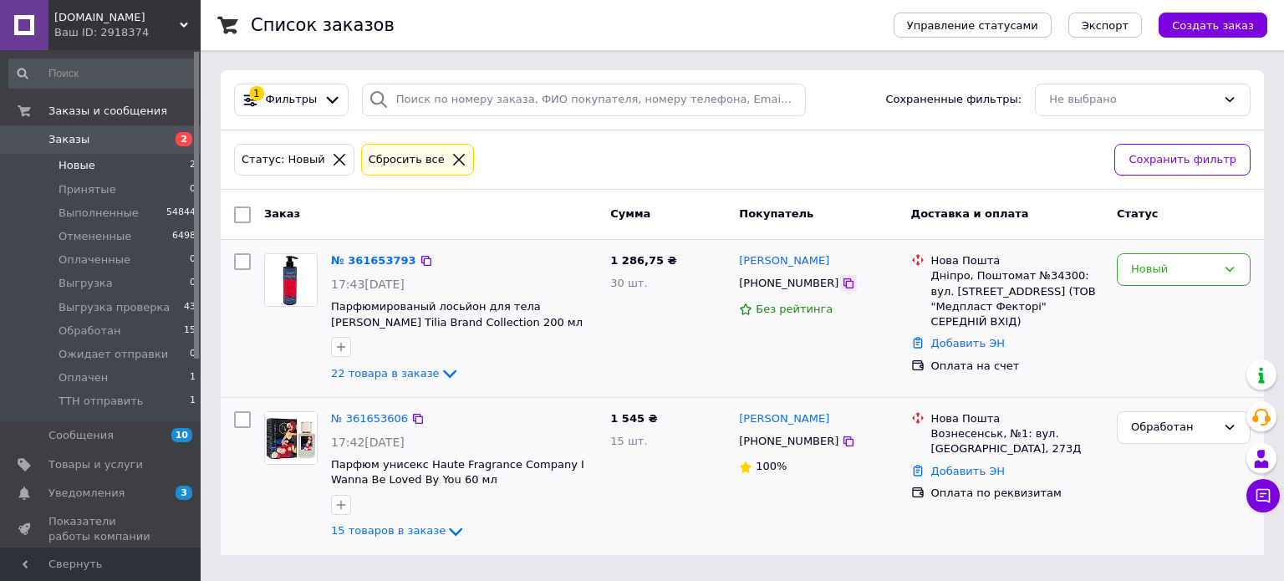
click at [842, 282] on icon at bounding box center [848, 283] width 13 height 13
click at [420, 260] on icon at bounding box center [426, 260] width 13 height 13
drag, startPoint x: 612, startPoint y: 257, endPoint x: 652, endPoint y: 258, distance: 40.1
click at [652, 258] on span "1 286,75 ₴" at bounding box center [643, 260] width 66 height 13
copy span "1 286,75"
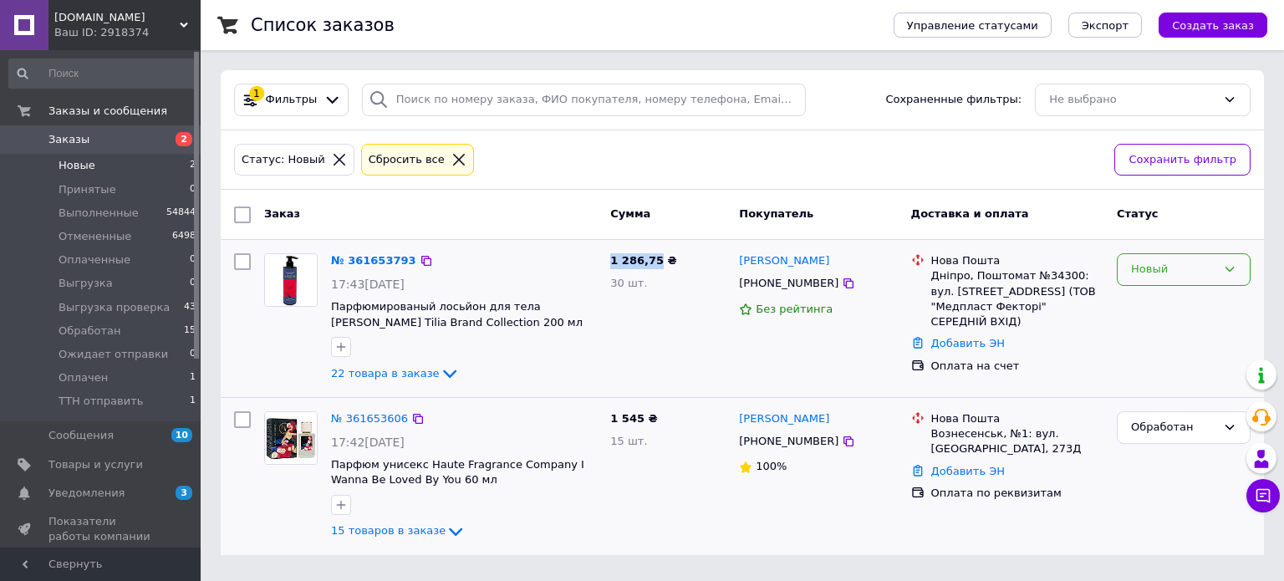
click at [1157, 270] on div "Новый" at bounding box center [1173, 270] width 85 height 18
click at [1154, 323] on li "Обработан" at bounding box center [1184, 338] width 132 height 31
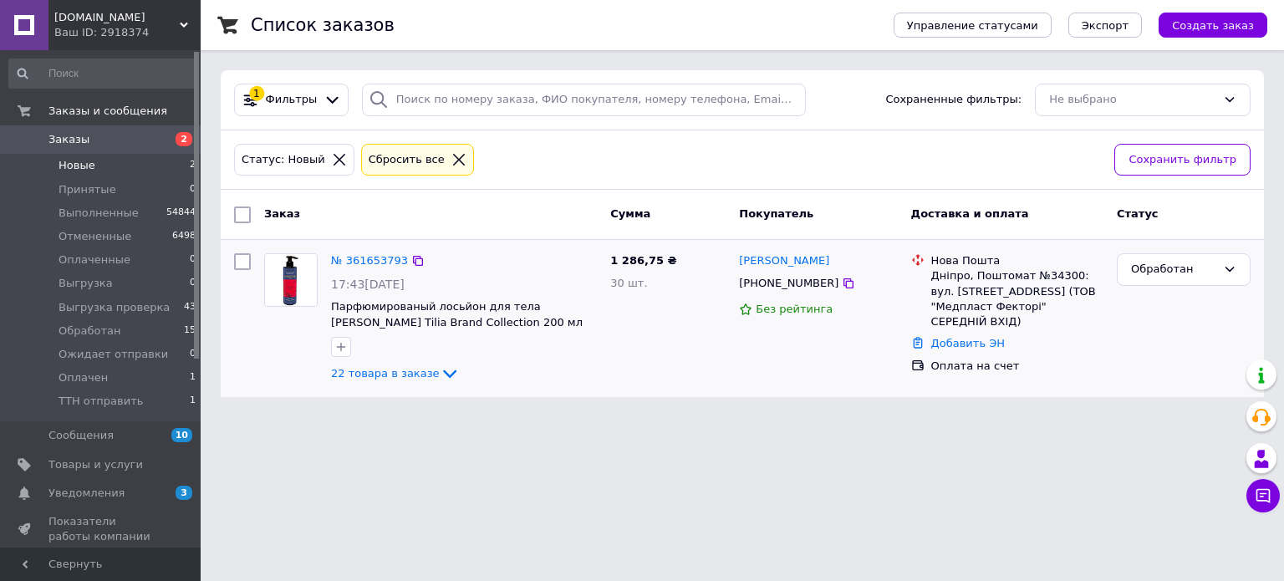
click at [64, 163] on span "Новые" at bounding box center [77, 165] width 37 height 15
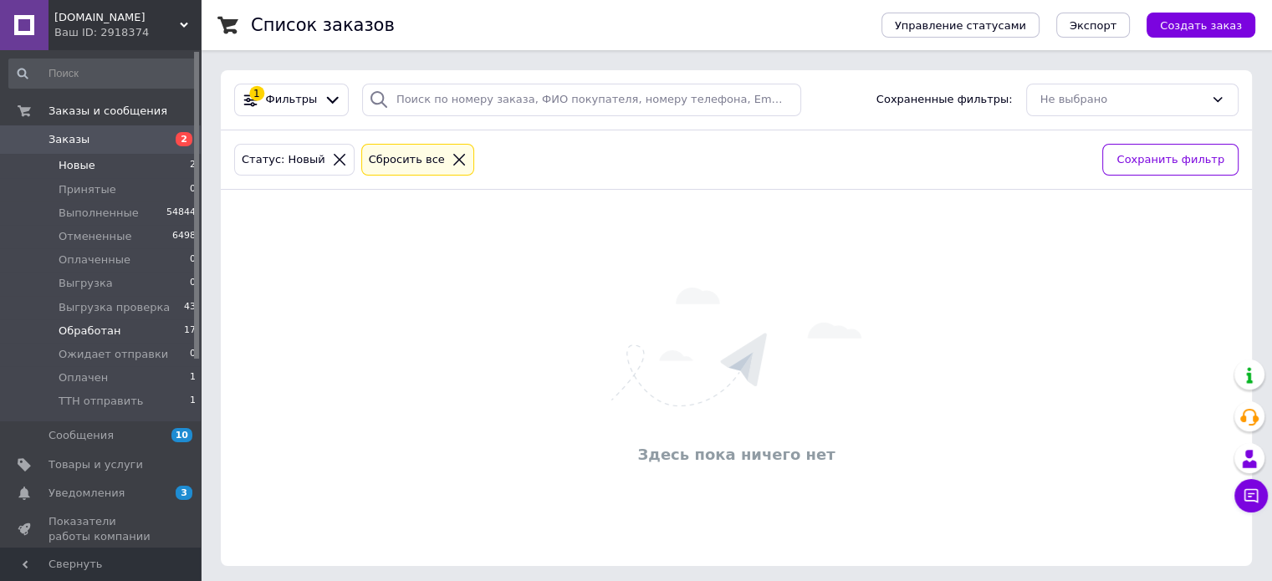
click at [88, 324] on span "Обработан" at bounding box center [90, 331] width 62 height 15
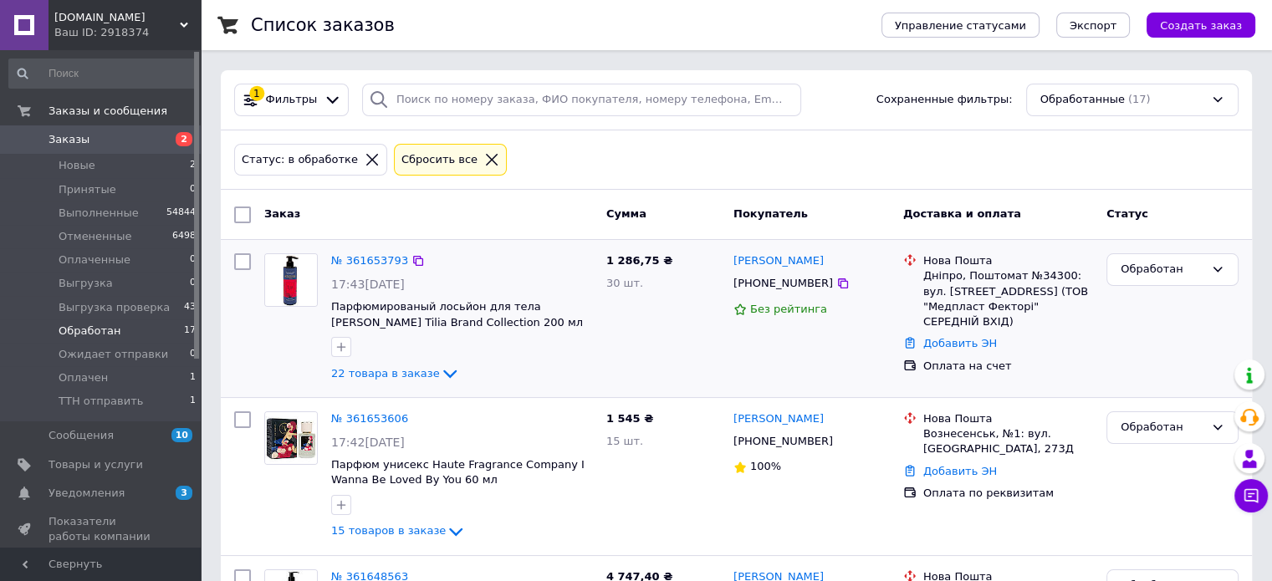
drag, startPoint x: 824, startPoint y: 260, endPoint x: 726, endPoint y: 255, distance: 98.0
click at [726, 255] on div "№ 361653793 17:43[DATE] Парфюмированый лосьйон для тела [PERSON_NAME] Tilia Bra…" at bounding box center [736, 319] width 1018 height 144
click at [844, 252] on div "[PERSON_NAME]" at bounding box center [812, 261] width 160 height 19
drag, startPoint x: 821, startPoint y: 259, endPoint x: 735, endPoint y: 253, distance: 86.4
click at [735, 253] on div "[PERSON_NAME]" at bounding box center [812, 261] width 160 height 19
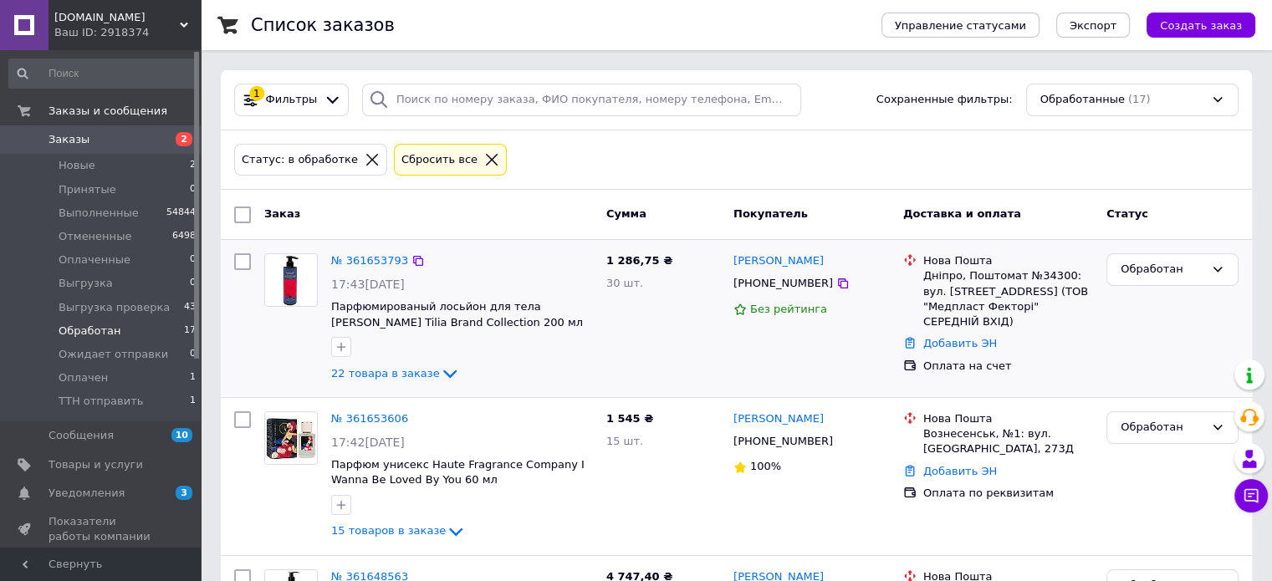
copy link "Наталія Шкарлат"
click at [1202, 268] on div "Обработан" at bounding box center [1163, 270] width 84 height 18
click at [1157, 401] on li "Оплачен" at bounding box center [1172, 416] width 130 height 31
click at [86, 176] on li "Новые 2" at bounding box center [103, 165] width 206 height 23
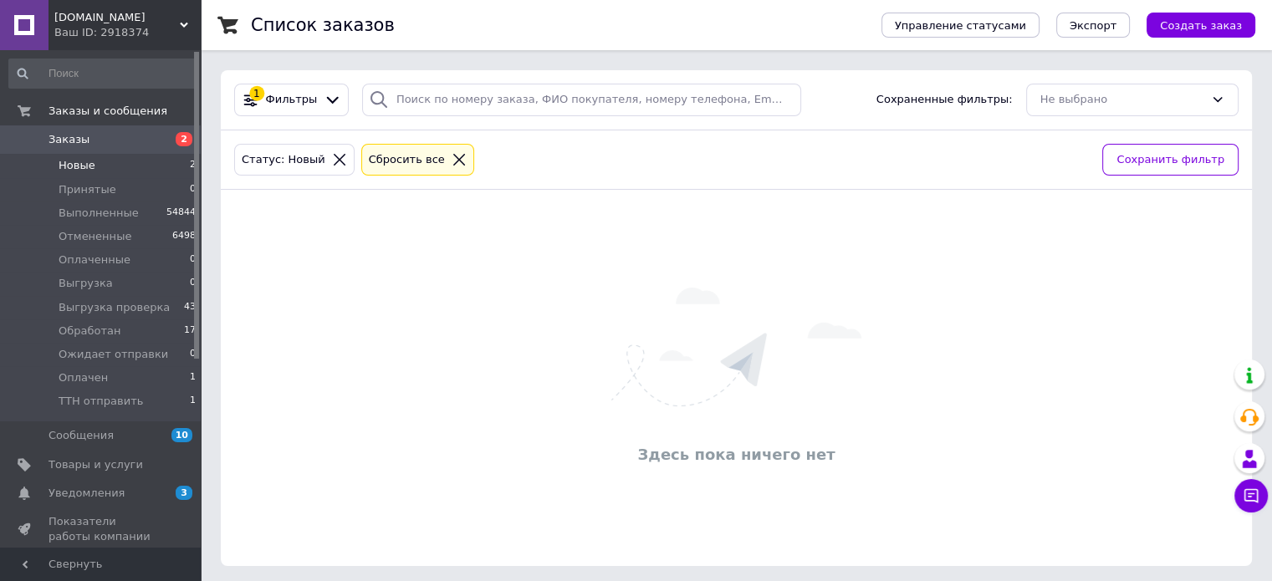
click at [334, 159] on div at bounding box center [340, 159] width 22 height 15
click at [332, 158] on icon at bounding box center [339, 159] width 15 height 15
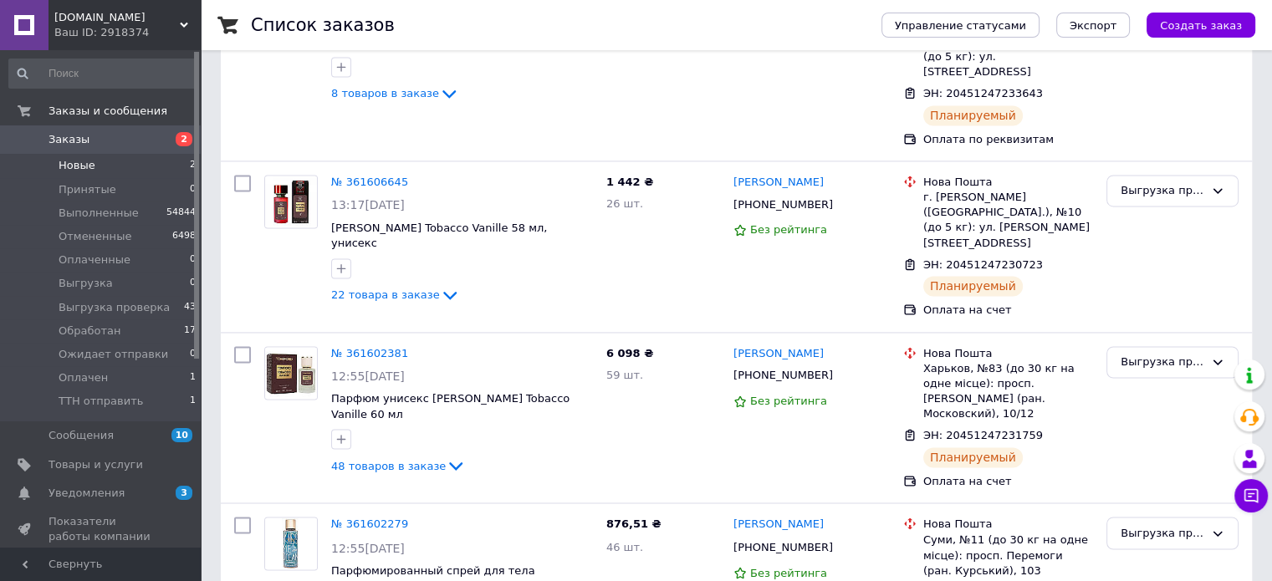
scroll to position [2753, 0]
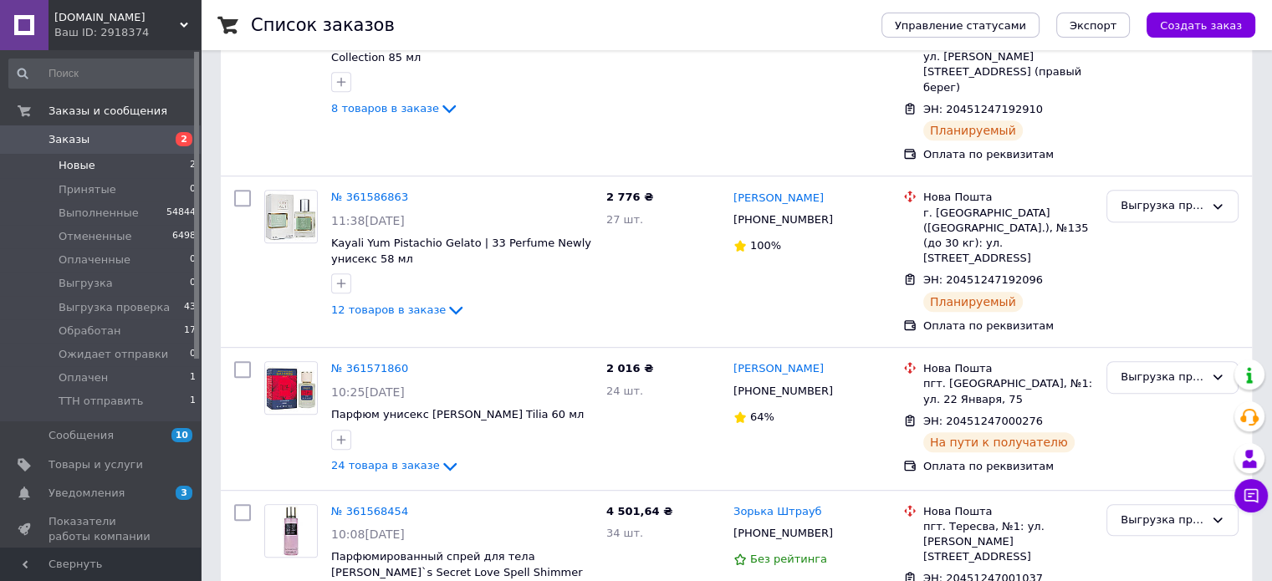
scroll to position [2835, 0]
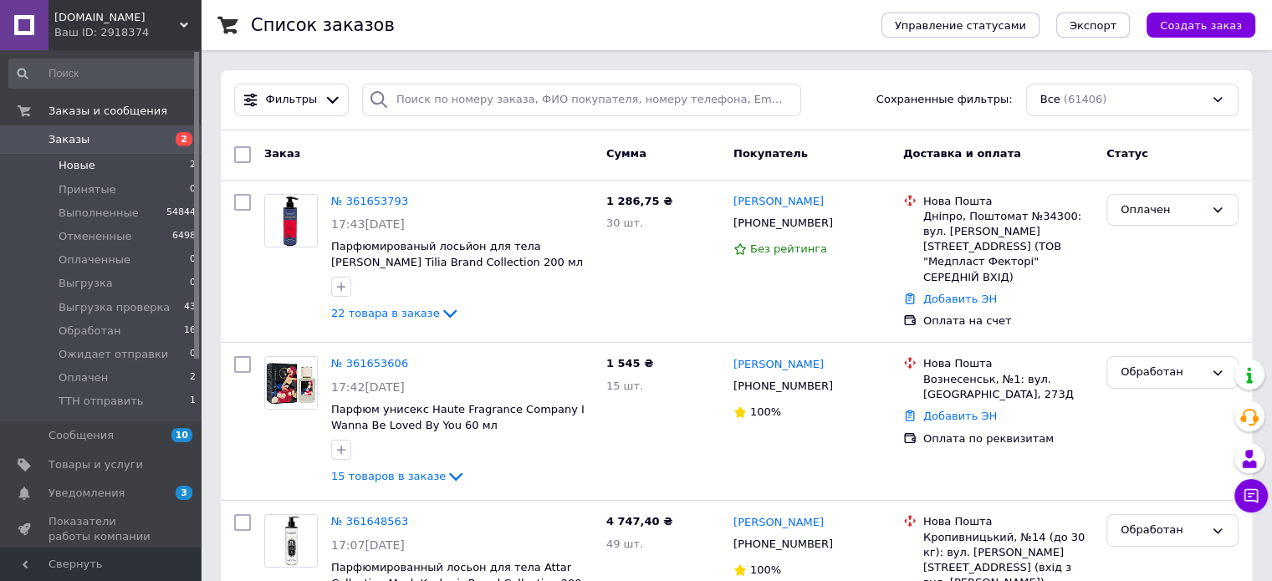
click at [104, 158] on li "Новые 2" at bounding box center [103, 165] width 206 height 23
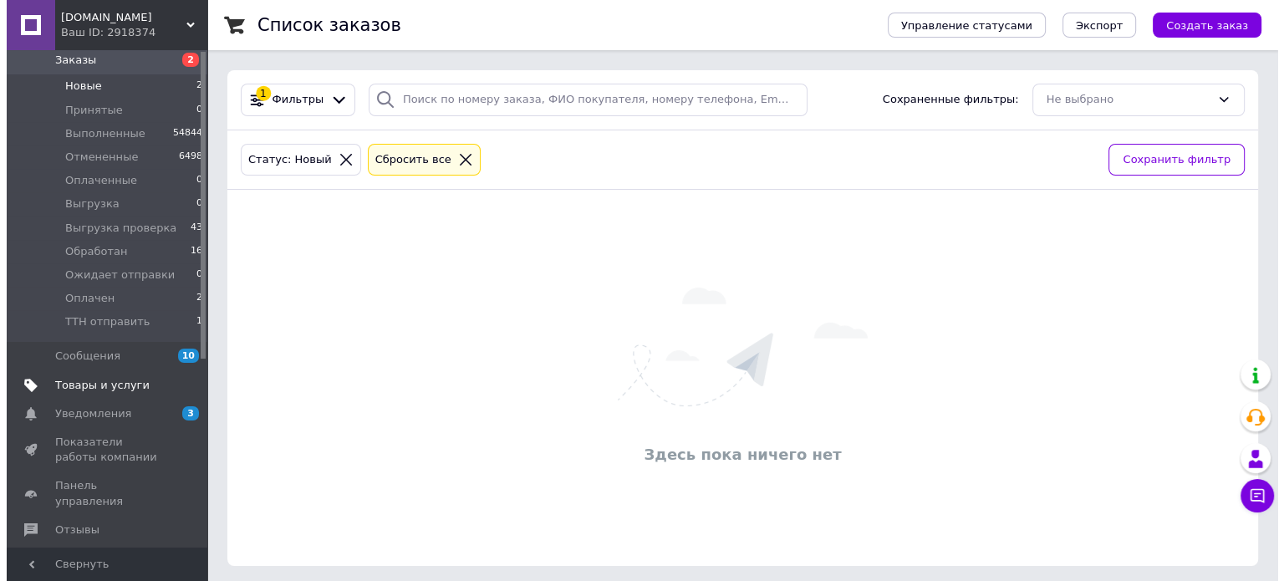
scroll to position [111, 0]
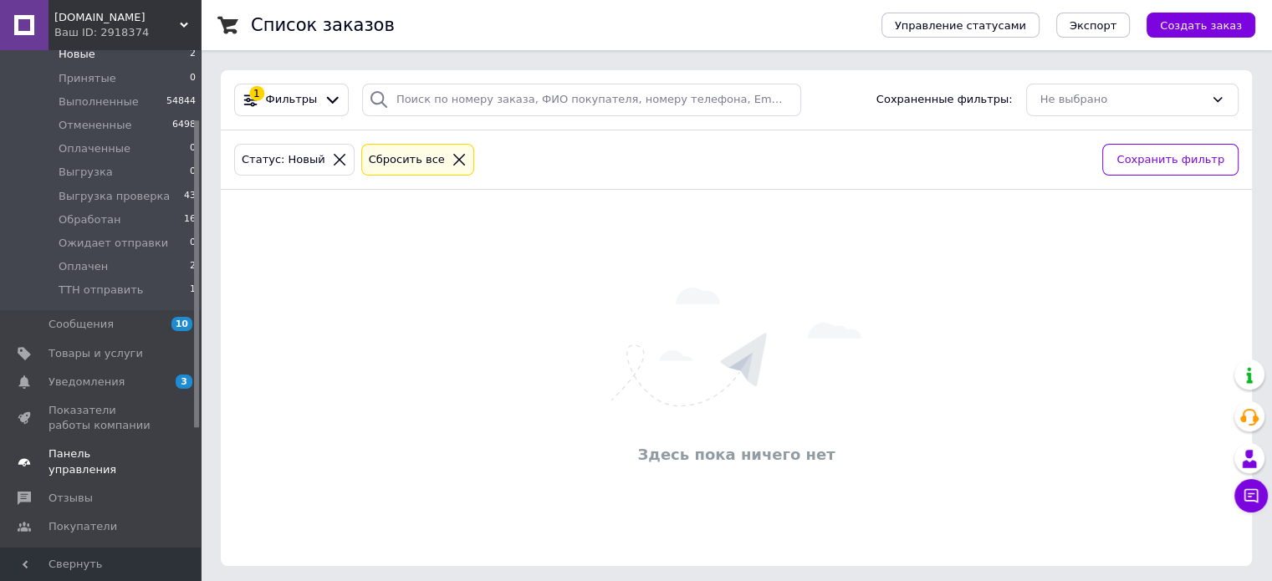
click at [124, 458] on span "Панель управления" at bounding box center [102, 462] width 106 height 30
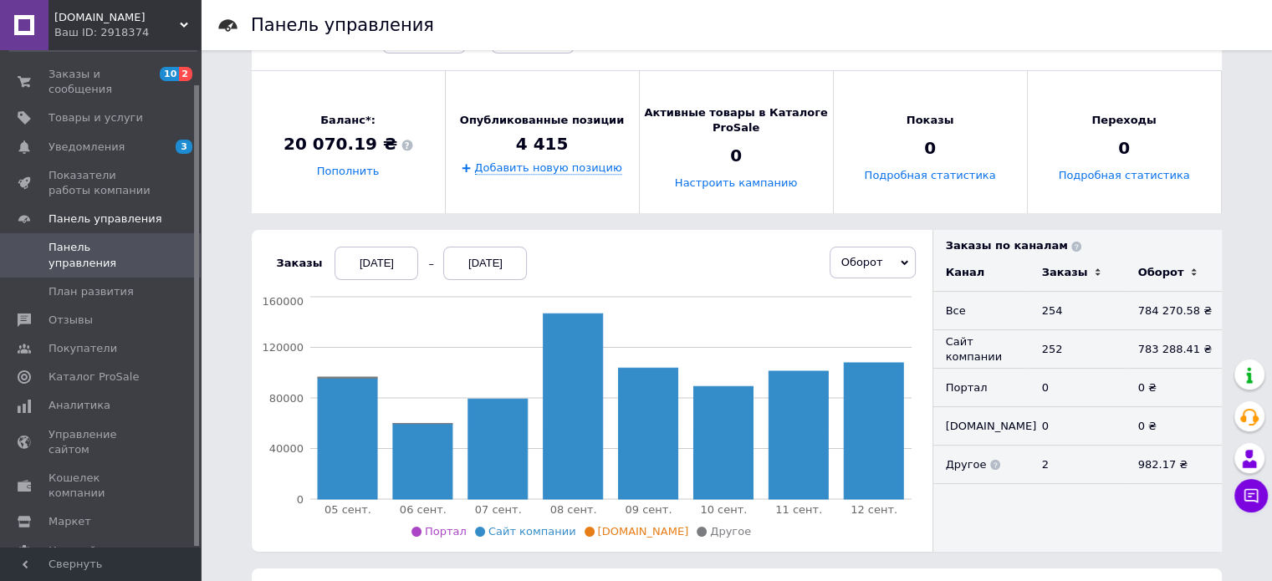
scroll to position [222, 0]
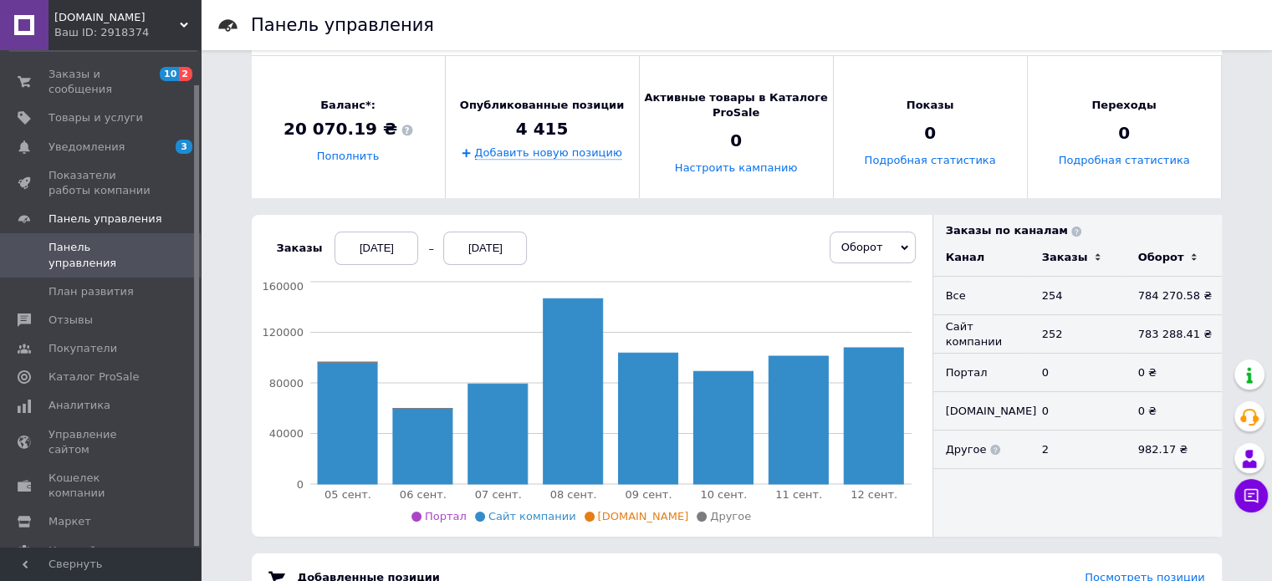
click at [357, 240] on div "05.09.2025" at bounding box center [376, 248] width 84 height 33
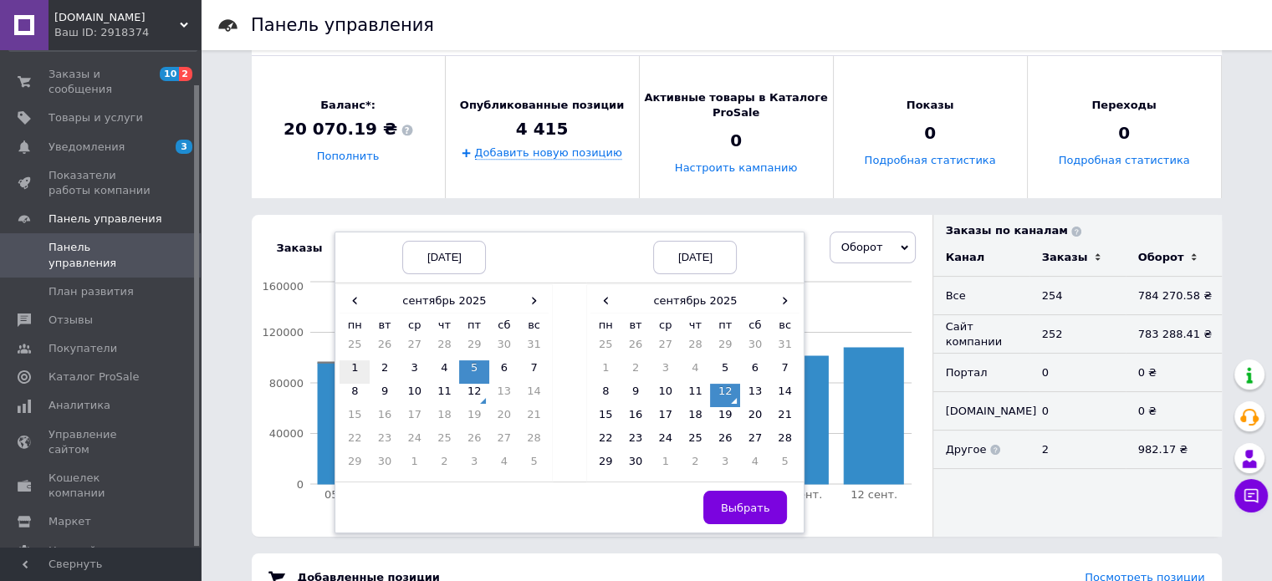
click at [344, 365] on td "1" at bounding box center [355, 371] width 30 height 23
click at [736, 502] on span "Выбрать" at bounding box center [745, 508] width 49 height 13
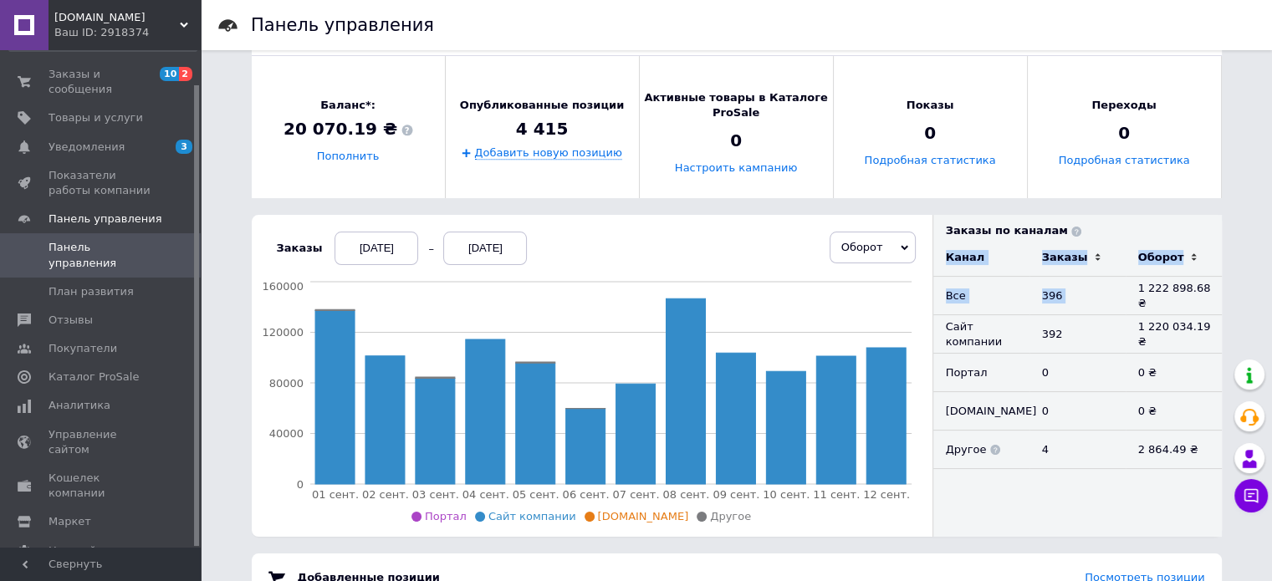
drag, startPoint x: 1139, startPoint y: 297, endPoint x: 1224, endPoint y: 299, distance: 85.3
click at [1224, 299] on div "Панель управления Новые заказы 2 Посмотреть заказы Доход за сегодня 102 480,13 …" at bounding box center [736, 437] width 1003 height 1186
drag, startPoint x: 1141, startPoint y: 290, endPoint x: 1198, endPoint y: 290, distance: 57.7
click at [1198, 290] on td "1 222 898.68 ₴" at bounding box center [1174, 296] width 96 height 38
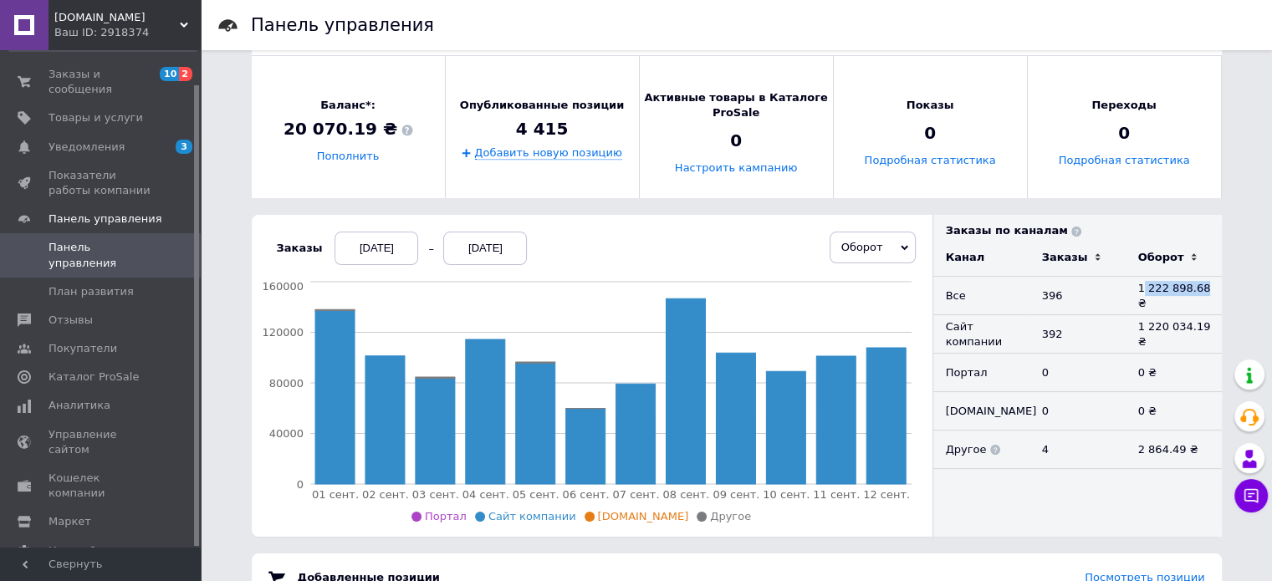
click at [1147, 288] on td "1 222 898.68 ₴" at bounding box center [1174, 296] width 96 height 38
drag, startPoint x: 1137, startPoint y: 290, endPoint x: 1227, endPoint y: 292, distance: 89.5
click at [1227, 292] on div "Панель управления Новые заказы 2 Посмотреть заказы Доход за сегодня 102 480,13 …" at bounding box center [736, 437] width 1003 height 1186
click at [1231, 290] on div "Панель управления Новые заказы 2 Посмотреть заказы Доход за сегодня 102 480,13 …" at bounding box center [736, 437] width 1003 height 1186
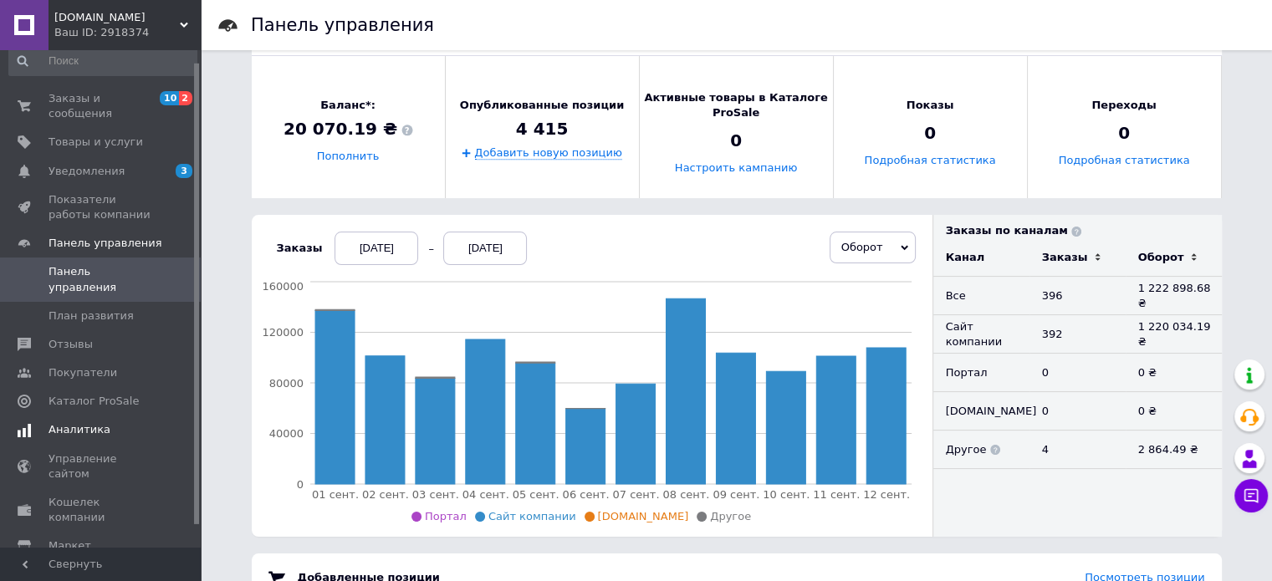
scroll to position [0, 0]
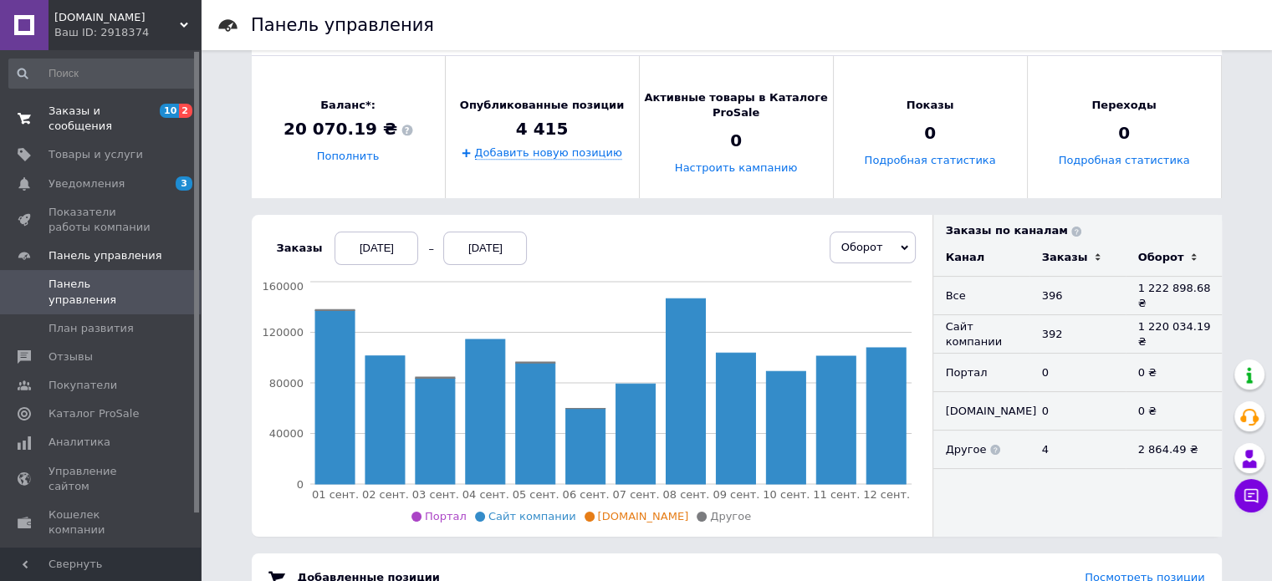
click at [110, 117] on span "Заказы и сообщения" at bounding box center [102, 119] width 106 height 30
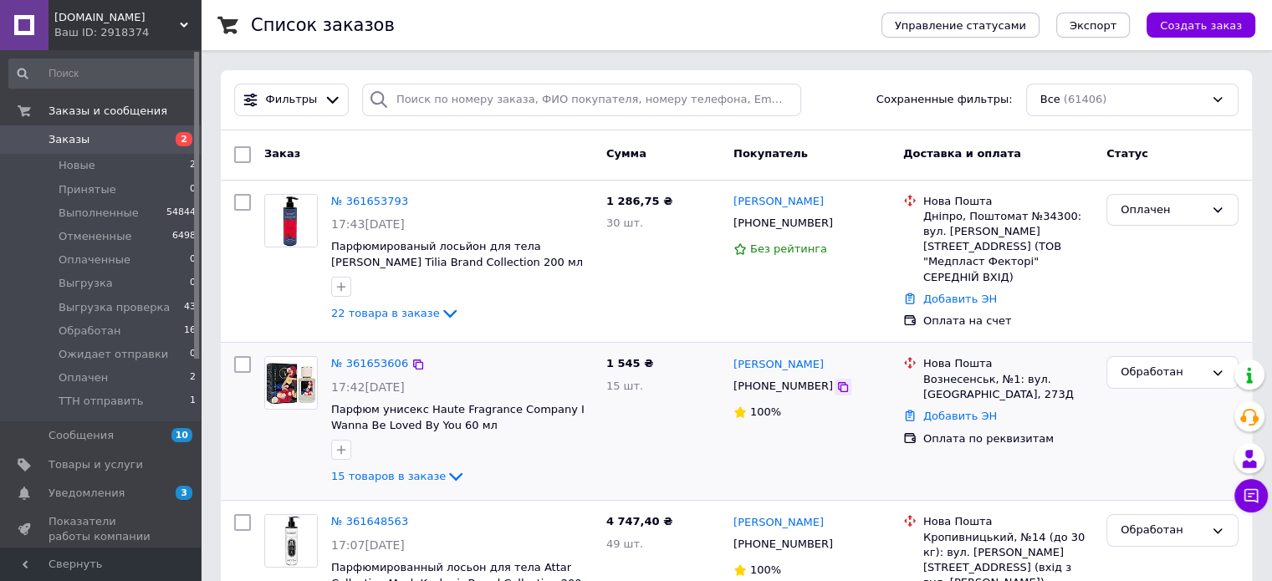
click at [836, 380] on icon at bounding box center [842, 386] width 13 height 13
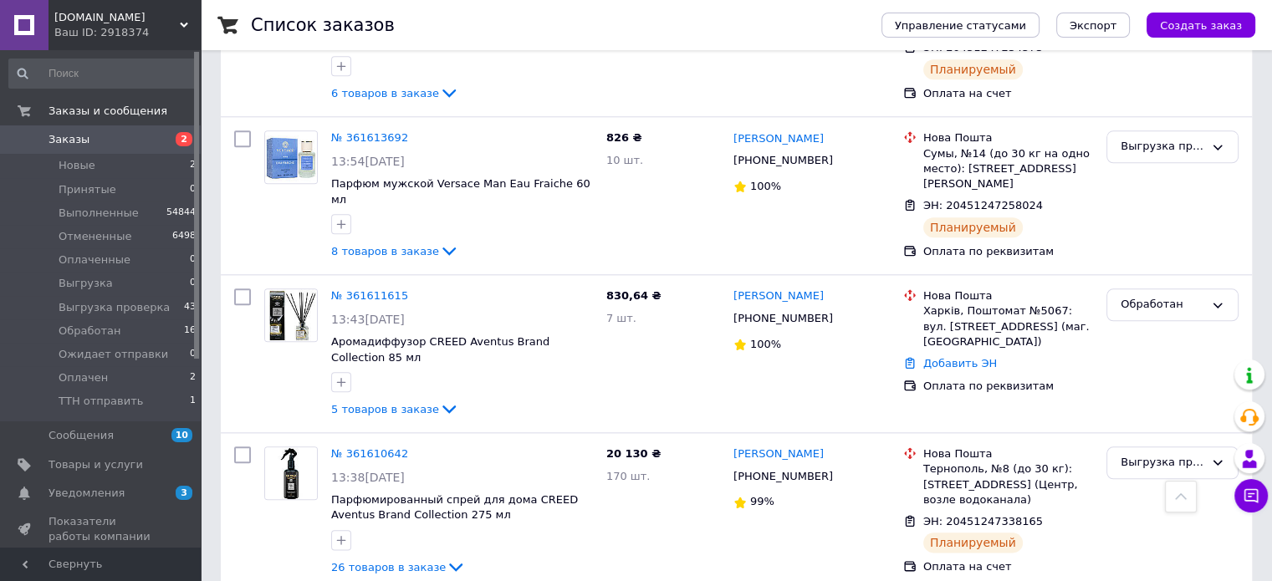
scroll to position [2753, 0]
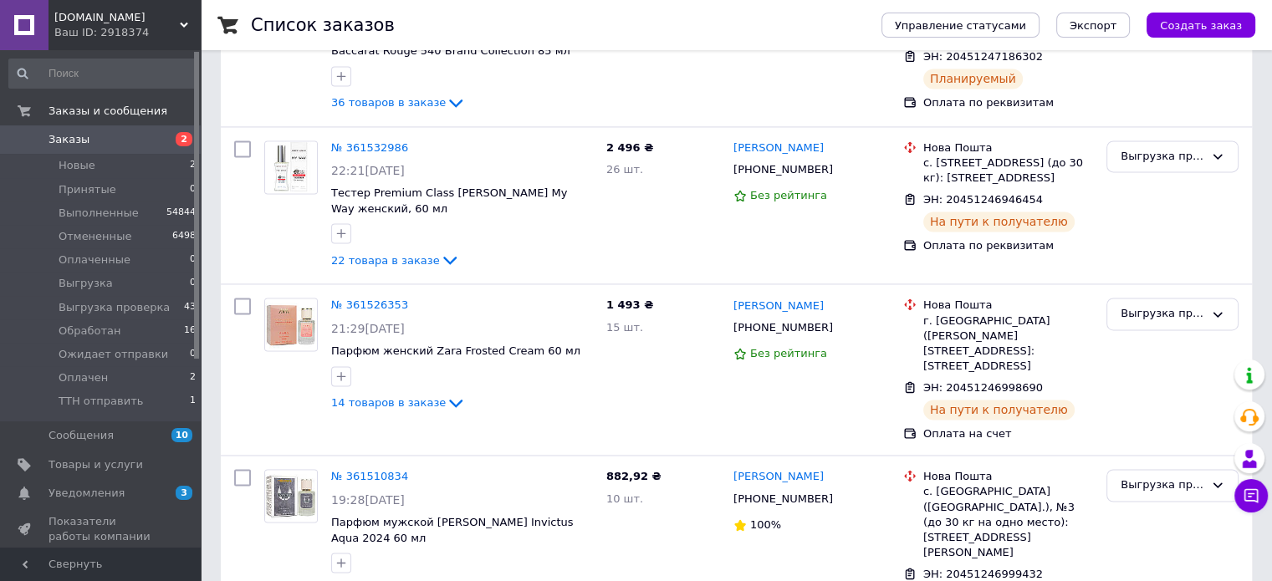
scroll to position [2835, 0]
